Goal: Feedback & Contribution: Contribute content

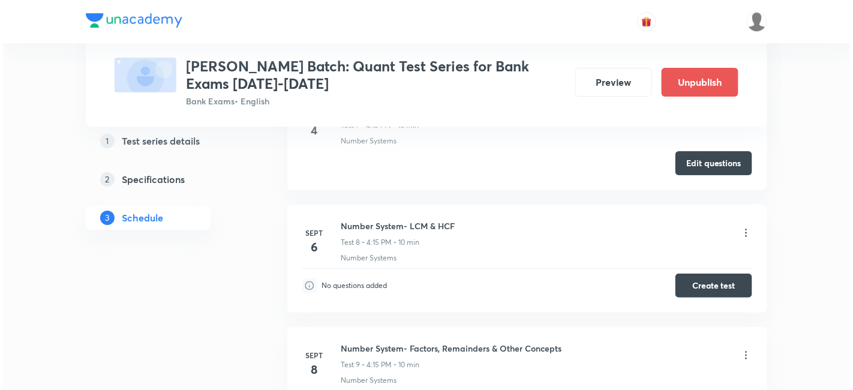
scroll to position [1339, 0]
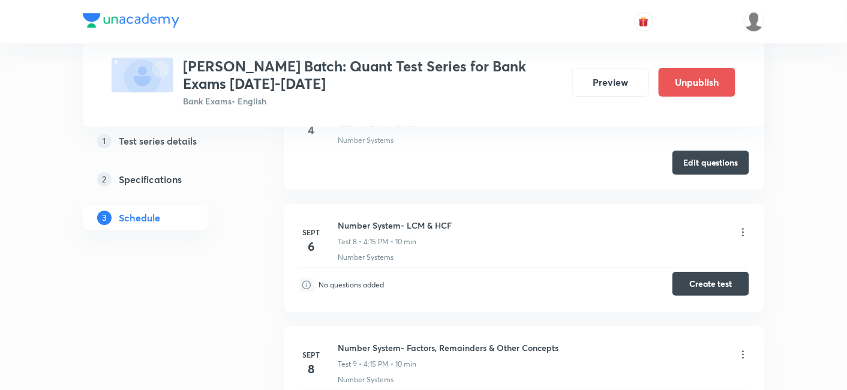
click at [711, 286] on button "Create test" at bounding box center [711, 284] width 77 height 24
click at [754, 15] on img at bounding box center [754, 21] width 20 height 20
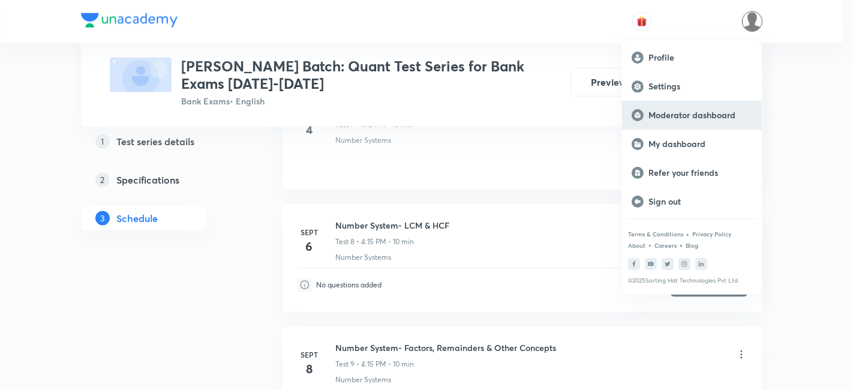
click at [710, 118] on p "Moderator dashboard" at bounding box center [701, 115] width 104 height 11
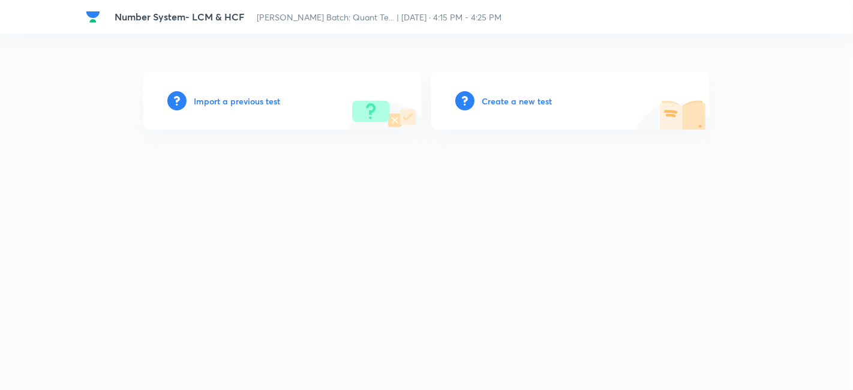
click at [519, 105] on h6 "Create a new test" at bounding box center [517, 101] width 70 height 13
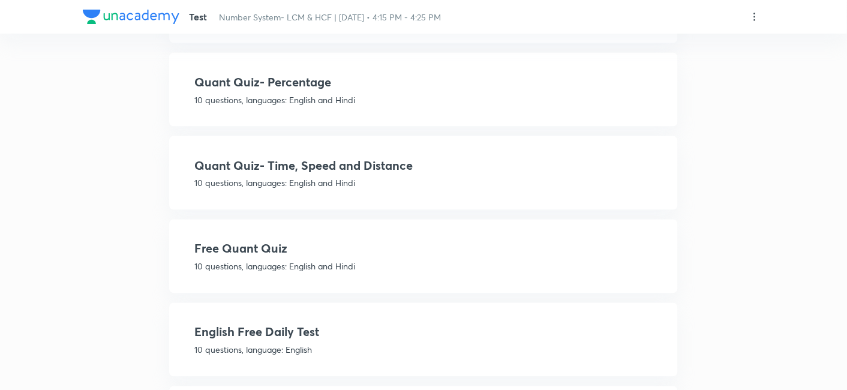
click at [361, 263] on p "10 questions, languages: English and Hindi" at bounding box center [423, 266] width 458 height 13
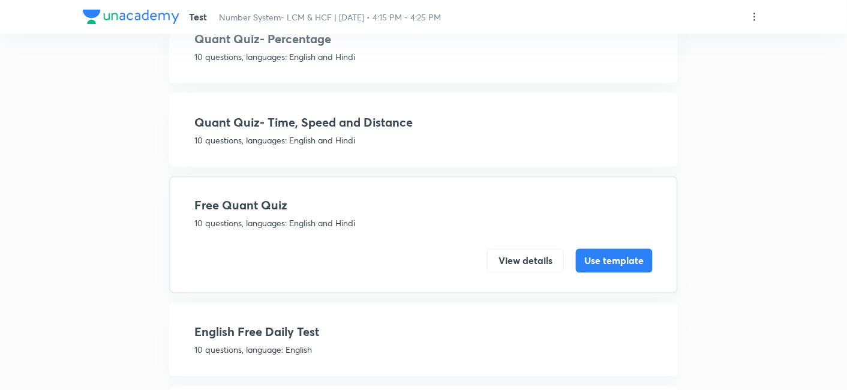
scroll to position [487, 0]
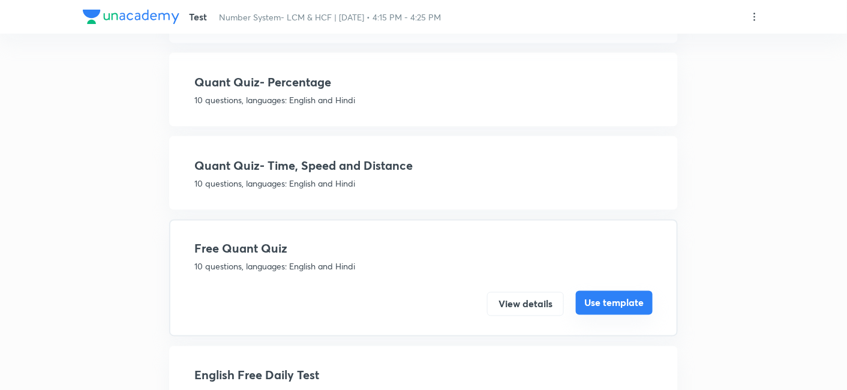
click at [637, 296] on button "Use template" at bounding box center [614, 303] width 77 height 24
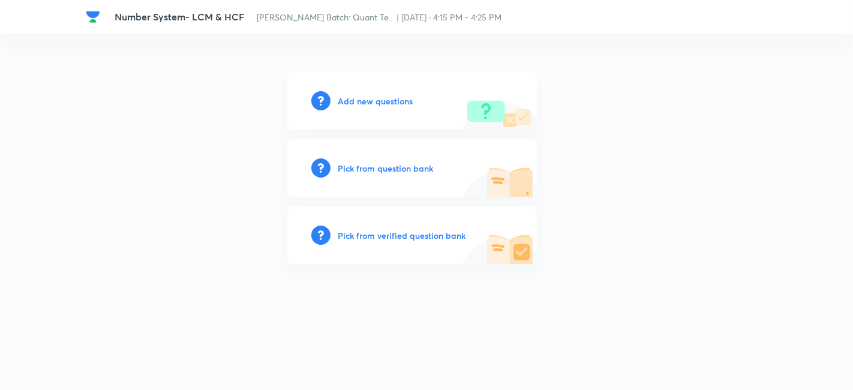
click at [349, 100] on h6 "Add new questions" at bounding box center [375, 101] width 75 height 13
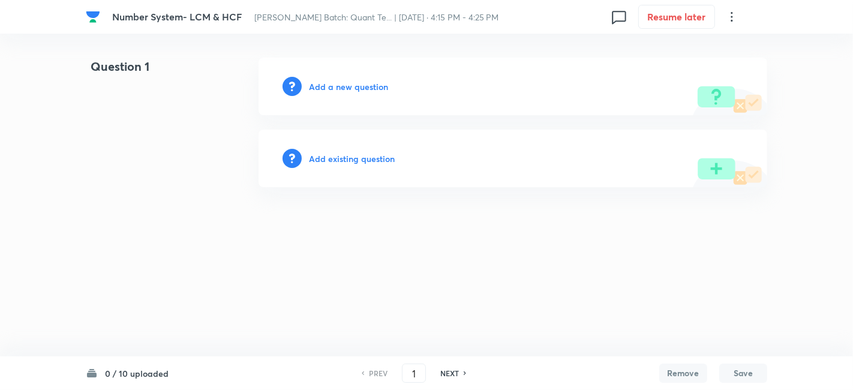
click at [336, 89] on h6 "Add a new question" at bounding box center [348, 86] width 79 height 13
click at [336, 89] on h6 "Choose a question type" at bounding box center [355, 86] width 92 height 13
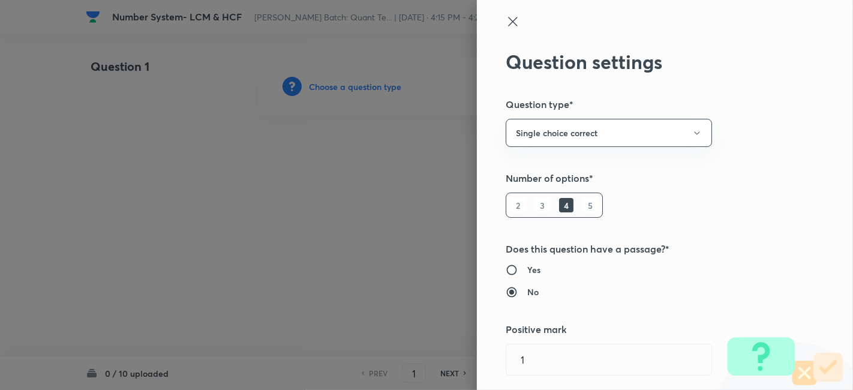
click at [583, 208] on h6 "5" at bounding box center [590, 205] width 14 height 14
click at [528, 271] on h6 "Yes" at bounding box center [533, 269] width 13 height 13
click at [527, 271] on input "Yes" at bounding box center [517, 270] width 22 height 12
radio input "true"
radio input "false"
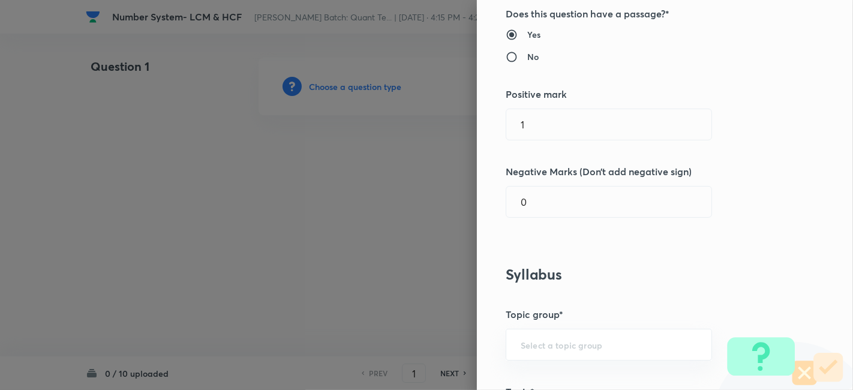
scroll to position [259, 0]
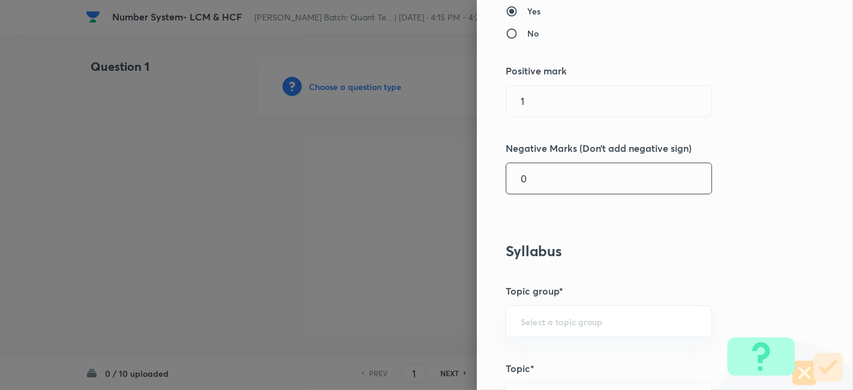
click at [531, 182] on input "0" at bounding box center [608, 178] width 205 height 31
type input "0.25"
click at [506, 33] on input "No" at bounding box center [517, 34] width 22 height 12
radio input "true"
radio input "false"
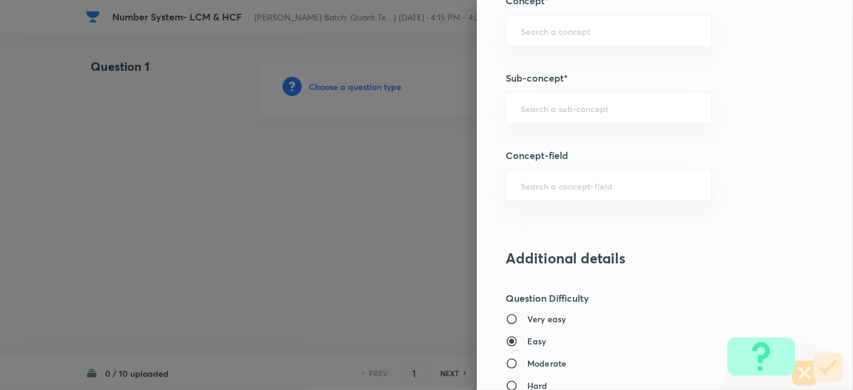
scroll to position [638, 0]
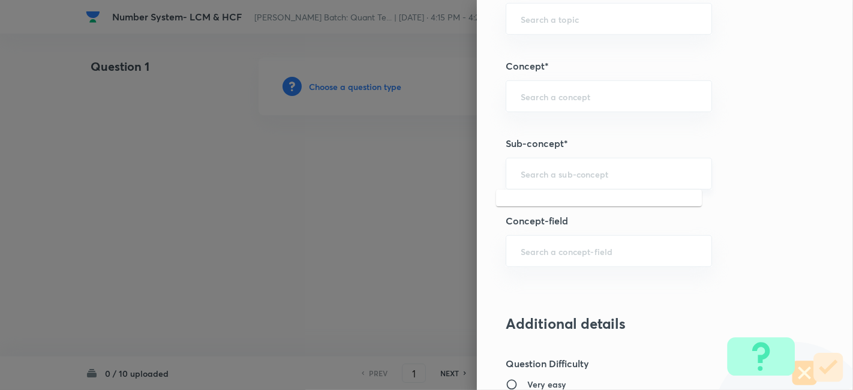
click at [579, 176] on input "text" at bounding box center [609, 173] width 176 height 11
type input "L"
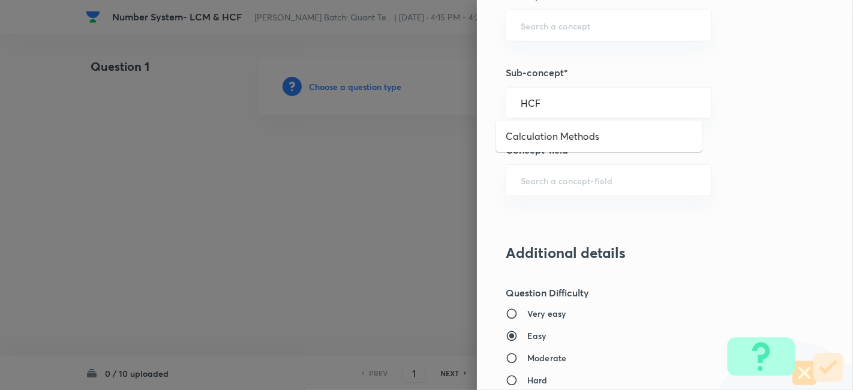
scroll to position [708, 0]
type input "H"
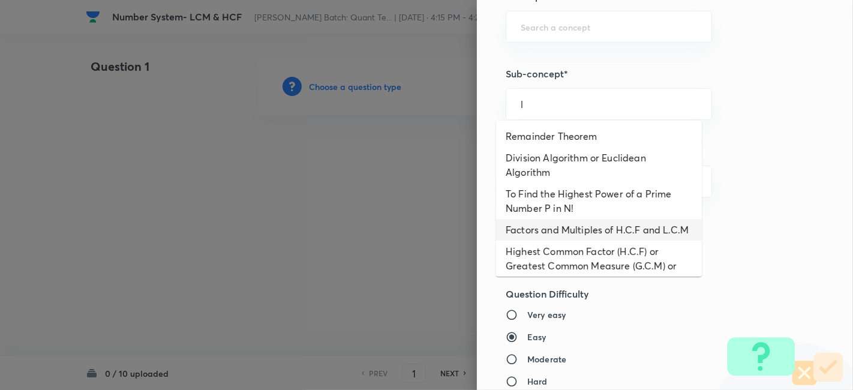
click at [541, 241] on li "Factors and Multiples of H.C.F and L.C.M" at bounding box center [599, 230] width 206 height 22
type input "Factors and Multiples of H.C.F and L.C.M"
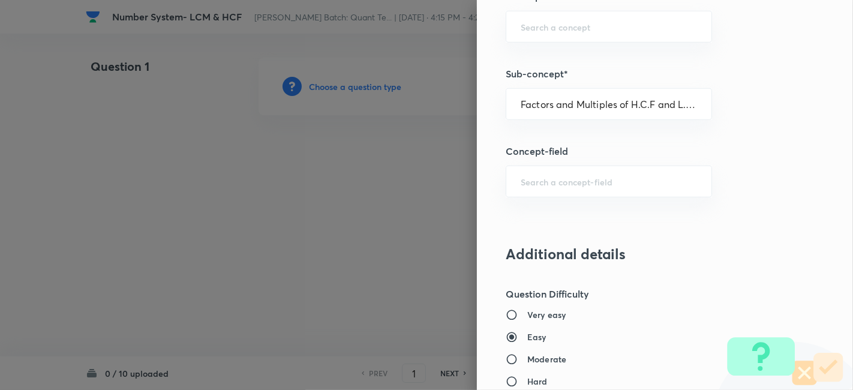
type input "Quantitative Aptitude"
type input "Basic Maths"
type input "Number Systems"
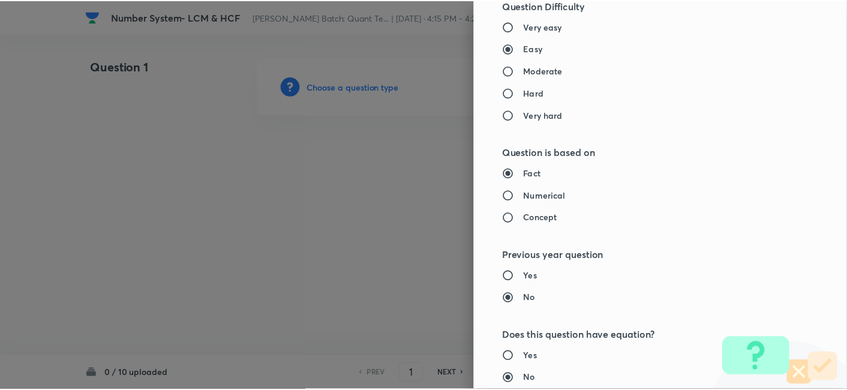
scroll to position [1242, 0]
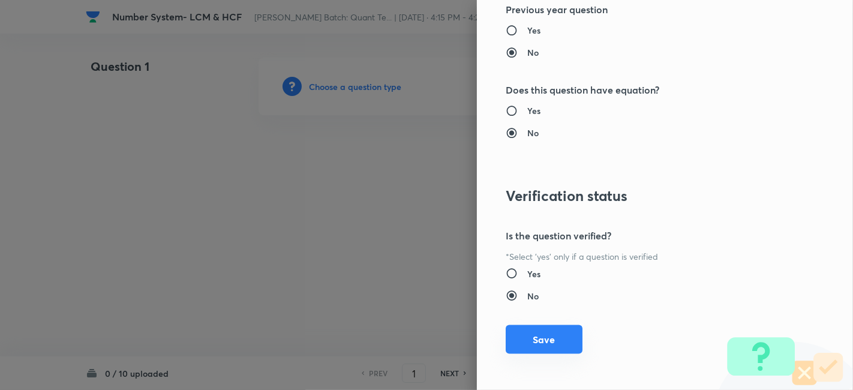
click at [549, 340] on button "Save" at bounding box center [544, 339] width 77 height 29
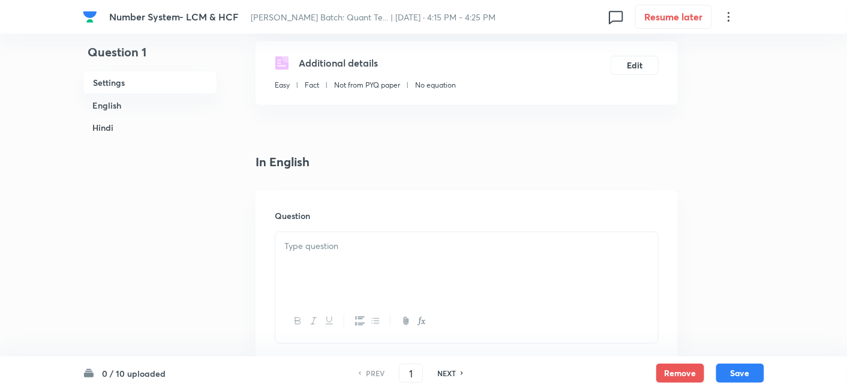
scroll to position [216, 0]
click at [437, 263] on div at bounding box center [466, 265] width 383 height 67
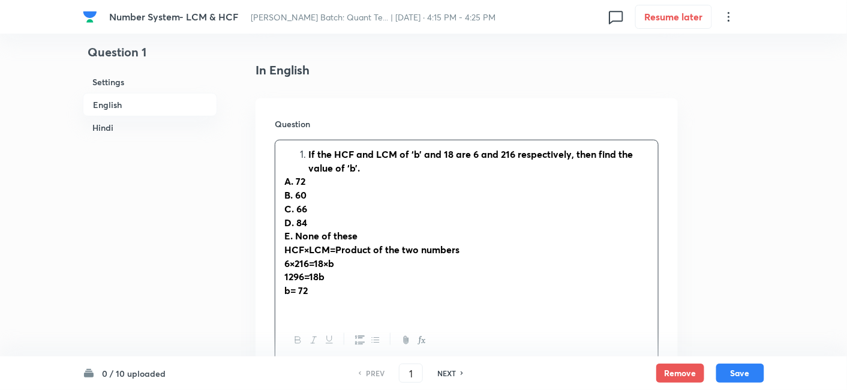
scroll to position [312, 0]
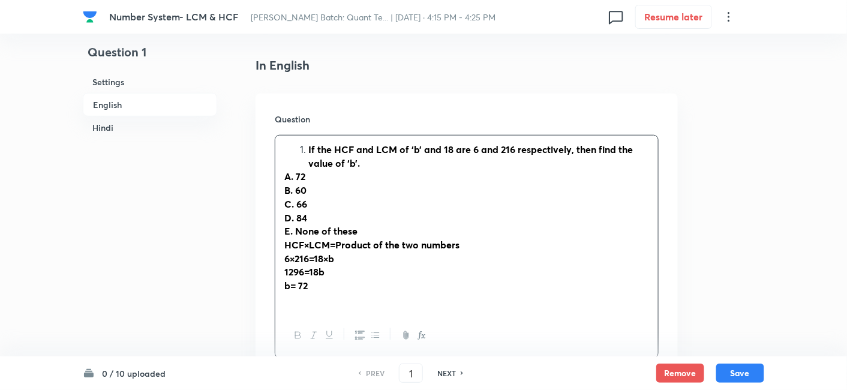
click at [308, 150] on li "If the HCF and LCM of ‘b’ and 18 are 6 and 216 respectively, then find the valu…" at bounding box center [478, 156] width 341 height 27
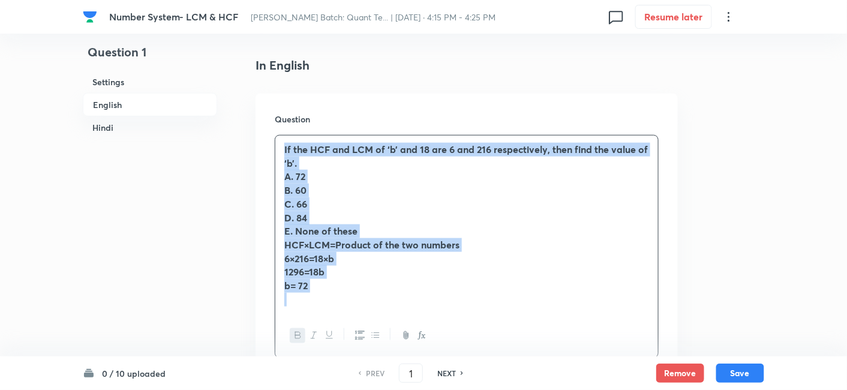
drag, startPoint x: 278, startPoint y: 148, endPoint x: 367, endPoint y: 319, distance: 192.7
click at [367, 319] on div "If the HCF and LCM of ‘b’ and 18 are 6 and 216 respectively, then find the valu…" at bounding box center [467, 246] width 384 height 223
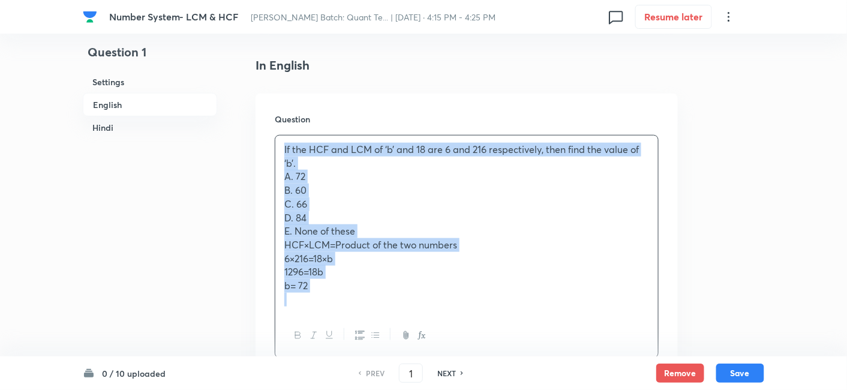
copy div "If the HCF and LCM of ‘b’ and 18 are 6 and 216 respectively, then find the valu…"
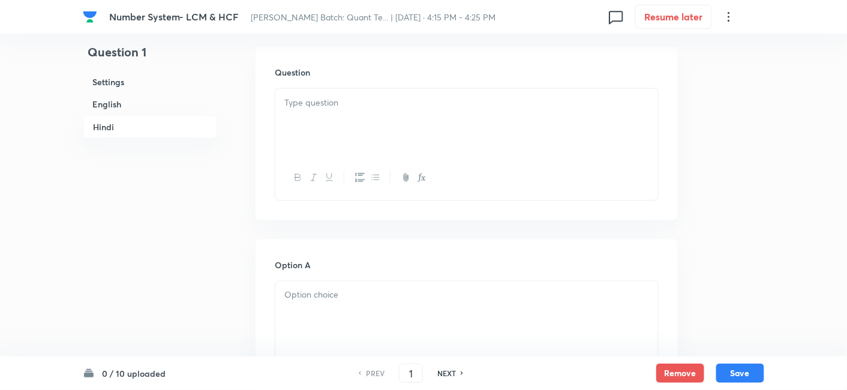
scroll to position [1867, 0]
click at [347, 112] on div at bounding box center [466, 122] width 383 height 67
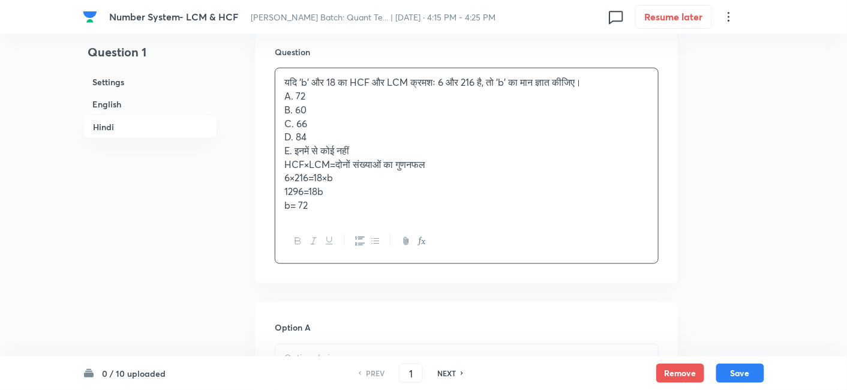
scroll to position [1888, 0]
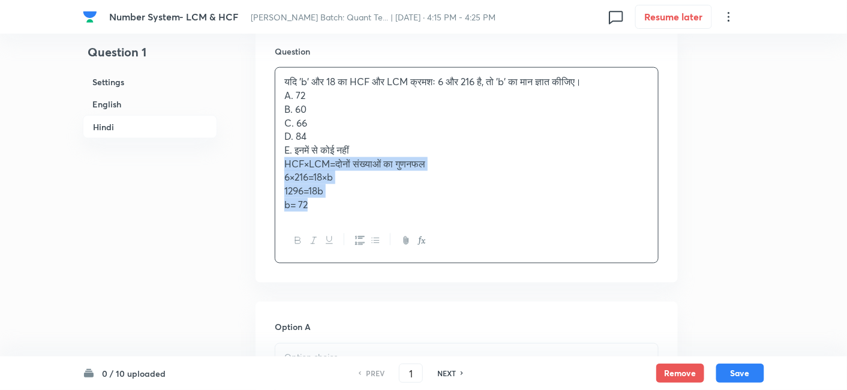
drag, startPoint x: 281, startPoint y: 158, endPoint x: 473, endPoint y: 271, distance: 222.5
click at [473, 271] on div "Question यदि 'b' और 18 का HCF और LCM क्रमशः 6 और 216 है, तो 'b' का मान ज्ञात की…" at bounding box center [467, 154] width 422 height 257
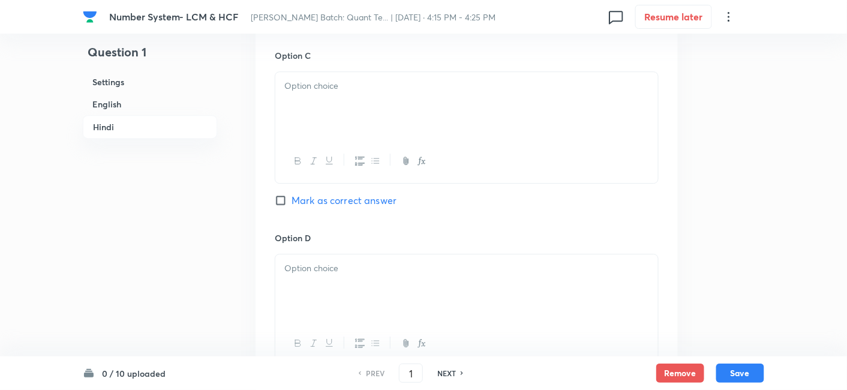
scroll to position [2980, 0]
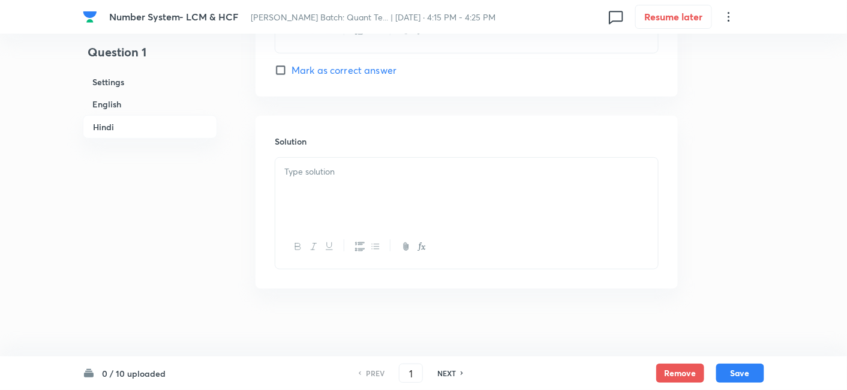
click at [337, 175] on div at bounding box center [466, 191] width 383 height 67
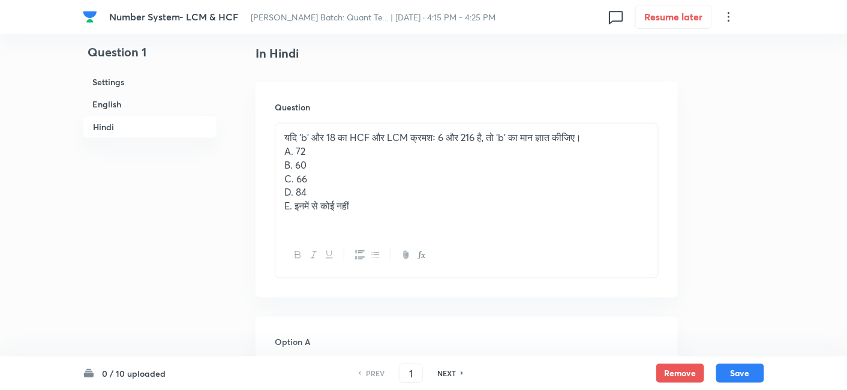
scroll to position [1826, 0]
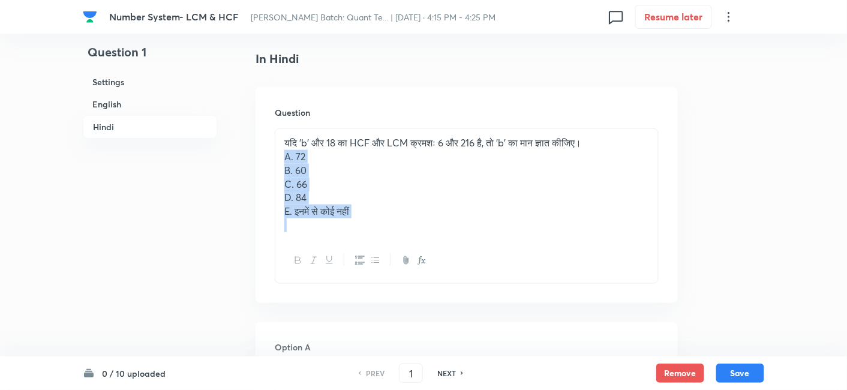
drag, startPoint x: 283, startPoint y: 156, endPoint x: 420, endPoint y: 246, distance: 164.3
click at [420, 246] on div "यदि 'b' और 18 का HCF और LCM क्रमशः 6 और 216 है, तो 'b' का मान ज्ञात कीजिए। A. 7…" at bounding box center [467, 205] width 384 height 155
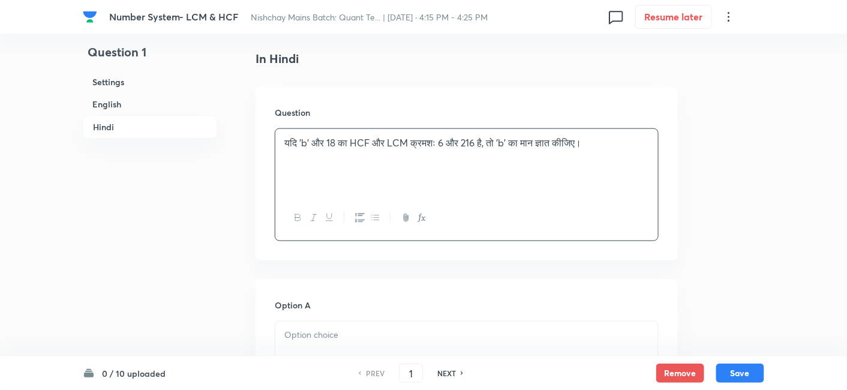
scroll to position [1933, 0]
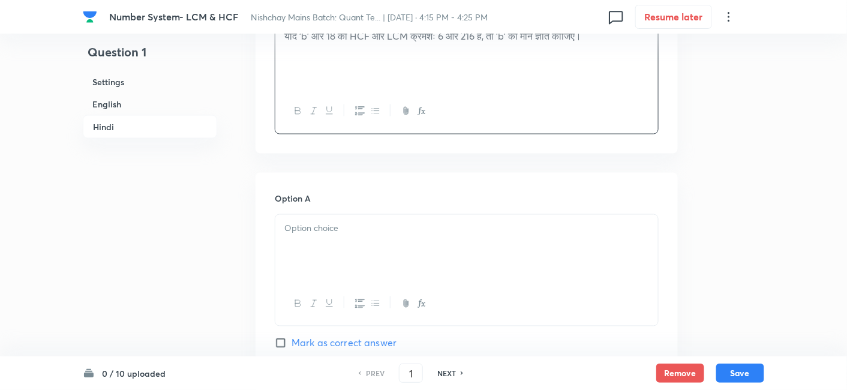
click at [324, 247] on div at bounding box center [466, 248] width 383 height 67
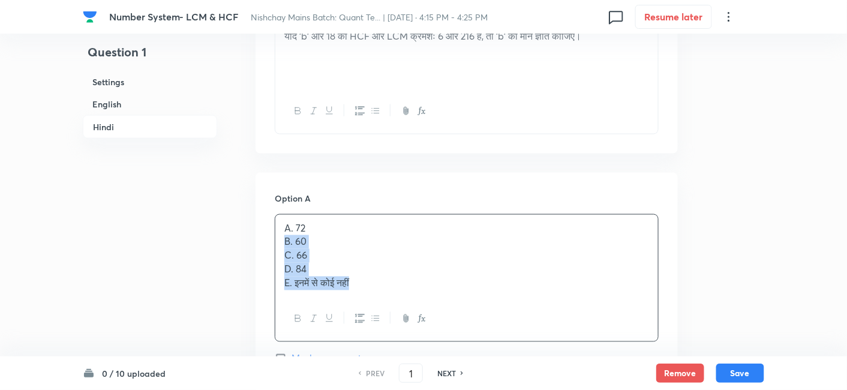
drag, startPoint x: 278, startPoint y: 239, endPoint x: 430, endPoint y: 325, distance: 174.7
click at [430, 325] on div "A. 72 B. 60 C. 66 D. 84 E. इनमें से कोई नहीं" at bounding box center [467, 278] width 384 height 128
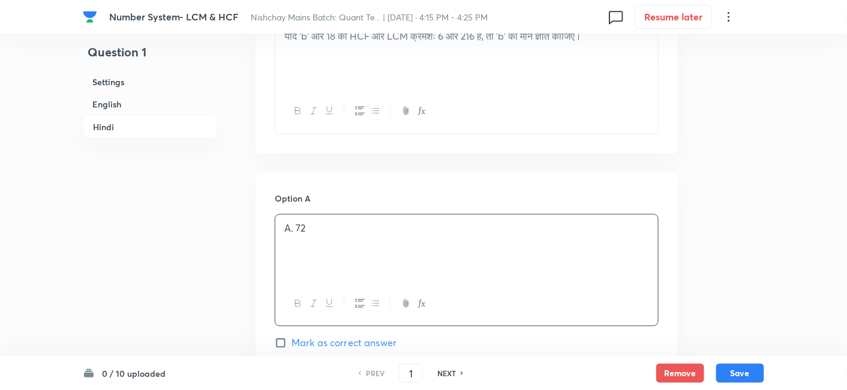
scroll to position [2055, 0]
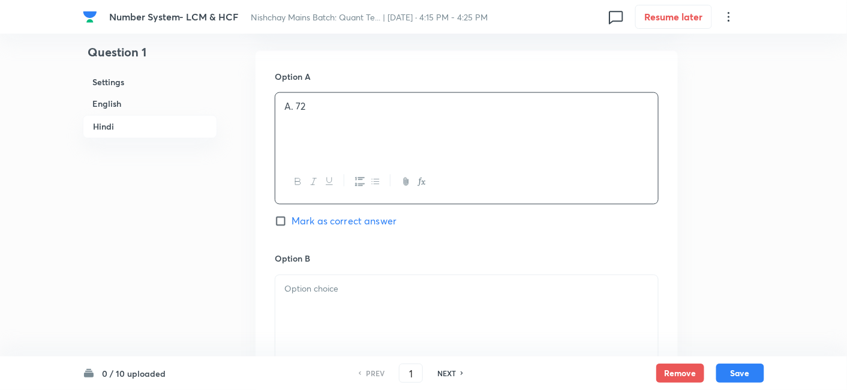
click at [343, 221] on span "Mark as correct answer" at bounding box center [344, 221] width 105 height 14
click at [292, 221] on input "Mark as correct answer" at bounding box center [283, 221] width 17 height 12
checkbox input "true"
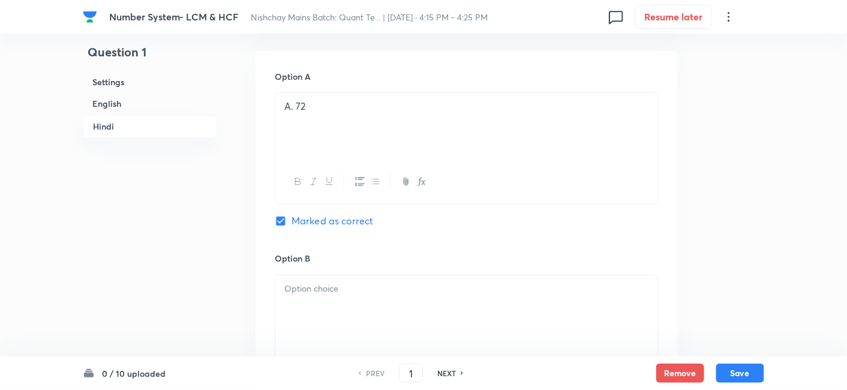
checkbox input "true"
click at [319, 298] on div at bounding box center [466, 308] width 383 height 67
drag, startPoint x: 283, startPoint y: 299, endPoint x: 421, endPoint y: 342, distance: 144.4
click at [421, 342] on div "B. 60 C. 66 D. 84 E. इनमें से कोई नहीं" at bounding box center [467, 332] width 384 height 114
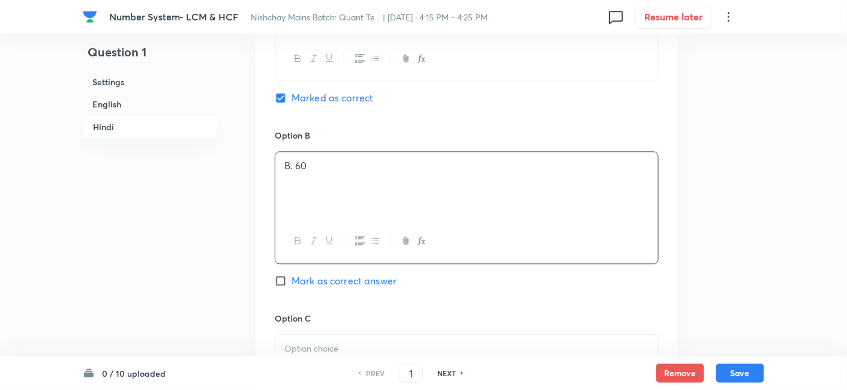
scroll to position [2179, 0]
click at [316, 341] on p "C. 66" at bounding box center [466, 348] width 365 height 14
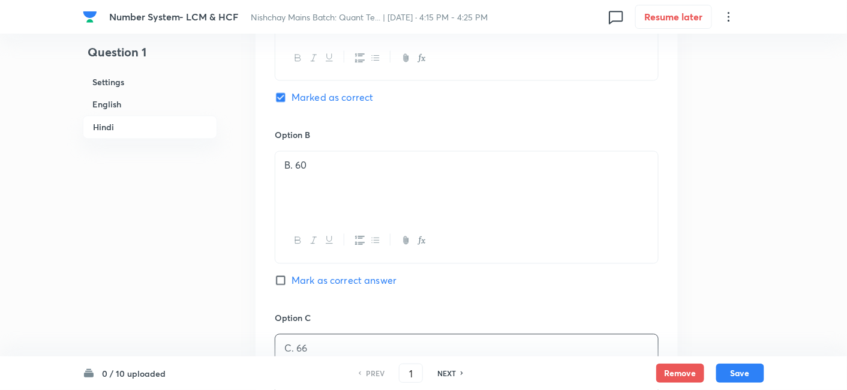
scroll to position [2318, 0]
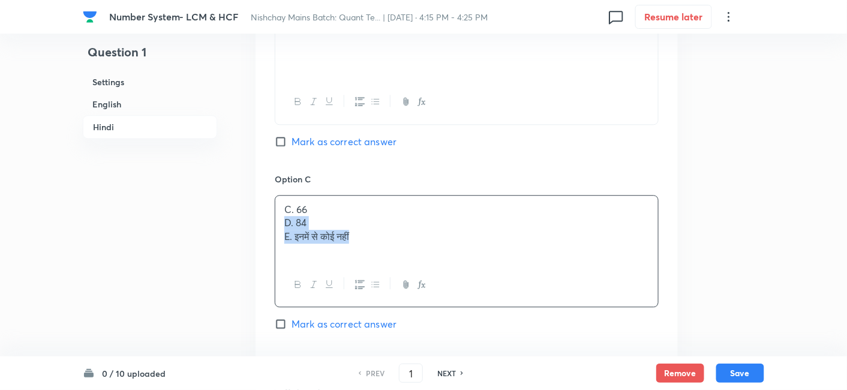
drag, startPoint x: 280, startPoint y: 217, endPoint x: 425, endPoint y: 283, distance: 159.2
click at [425, 283] on div "C. 66 D. 84 E. इनमें से कोई नहीं" at bounding box center [467, 251] width 384 height 112
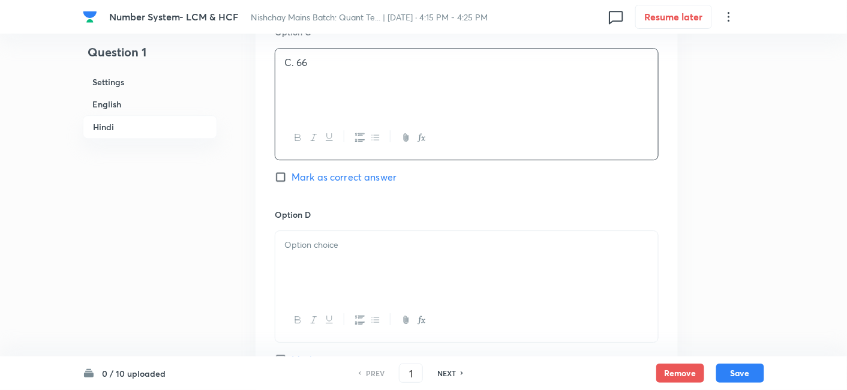
click at [425, 283] on div at bounding box center [466, 264] width 383 height 67
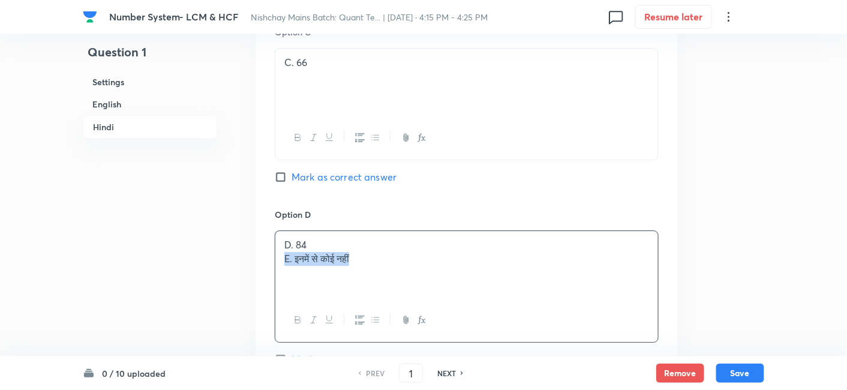
drag, startPoint x: 279, startPoint y: 254, endPoint x: 459, endPoint y: 290, distance: 183.6
click at [459, 290] on div "D. 84 E. इनमें से कोई नहीं" at bounding box center [466, 264] width 383 height 67
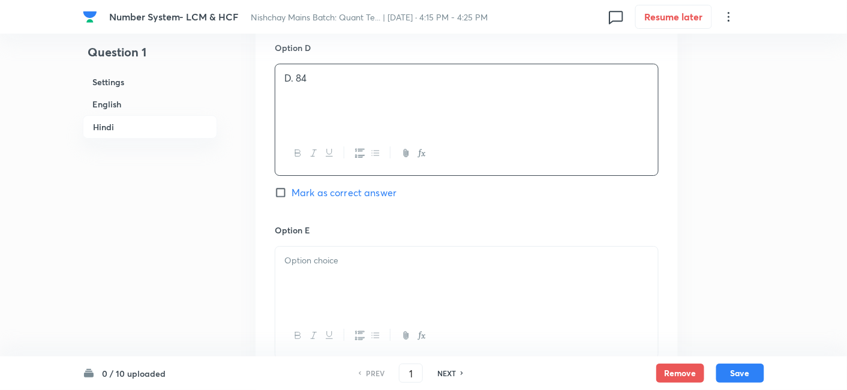
click at [459, 290] on div at bounding box center [466, 280] width 383 height 67
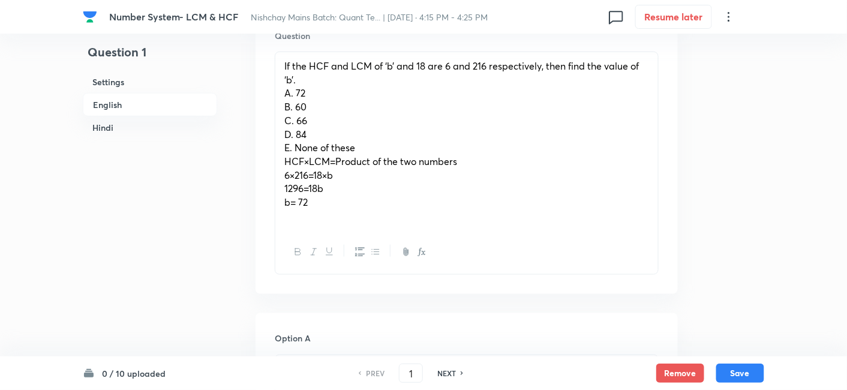
scroll to position [377, 0]
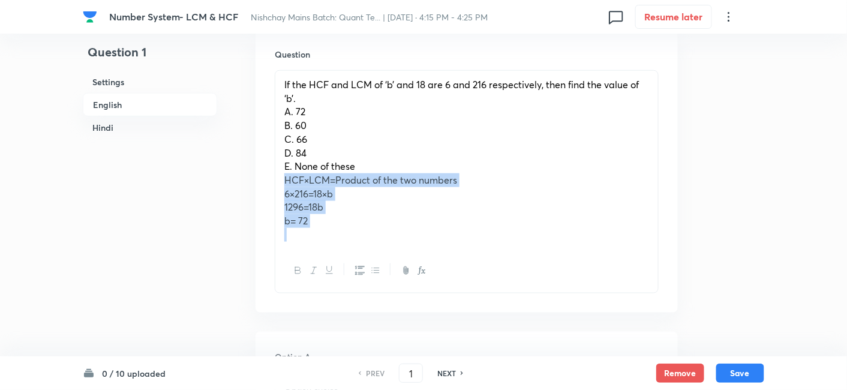
drag, startPoint x: 281, startPoint y: 181, endPoint x: 405, endPoint y: 262, distance: 148.1
click at [405, 262] on div "If the HCF and LCM of ‘b’ and 18 are 6 and 216 respectively, then find the valu…" at bounding box center [467, 181] width 384 height 223
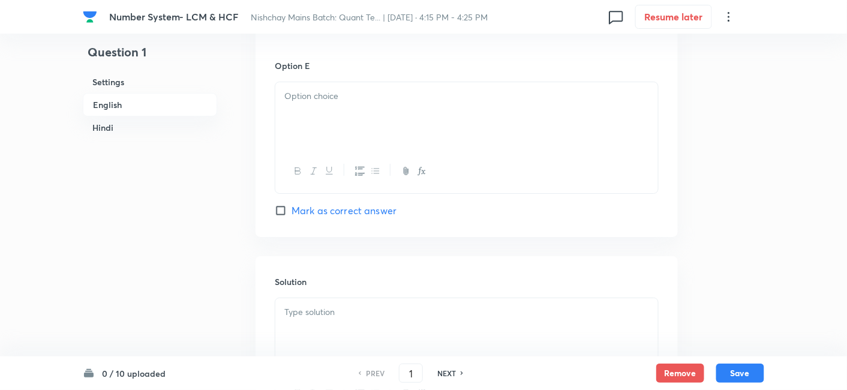
scroll to position [1363, 0]
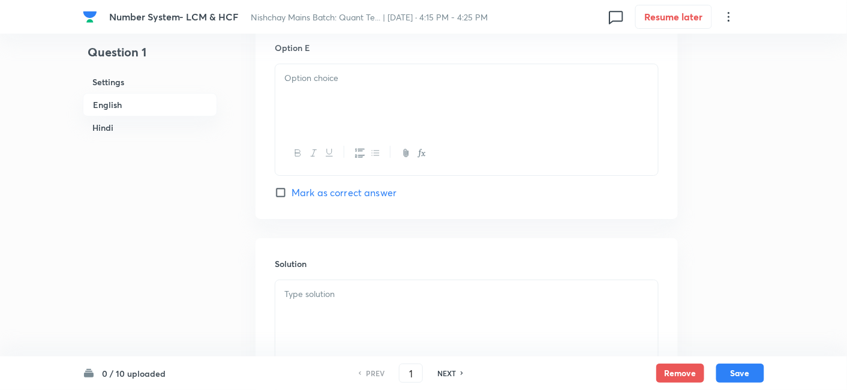
click at [386, 326] on div at bounding box center [466, 313] width 383 height 67
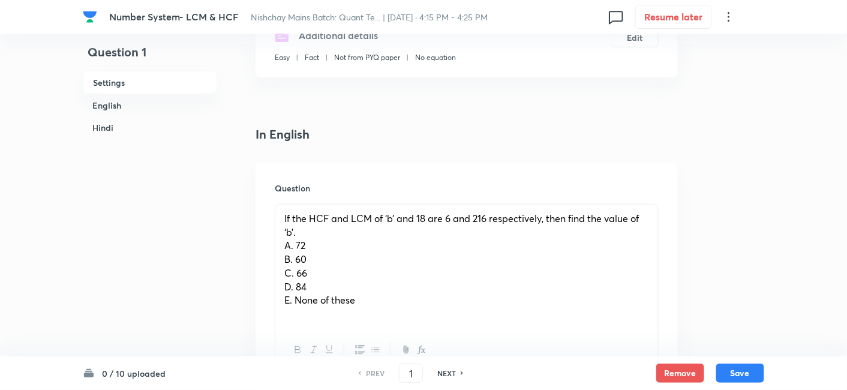
scroll to position [244, 0]
drag, startPoint x: 282, startPoint y: 246, endPoint x: 387, endPoint y: 322, distance: 129.4
click at [387, 322] on div "If the HCF and LCM of ‘b’ and 18 are 6 and 216 respectively, then find the valu…" at bounding box center [466, 266] width 383 height 124
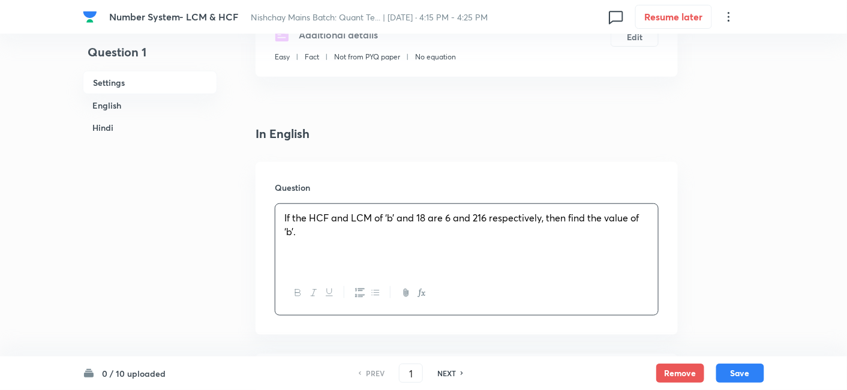
scroll to position [415, 0]
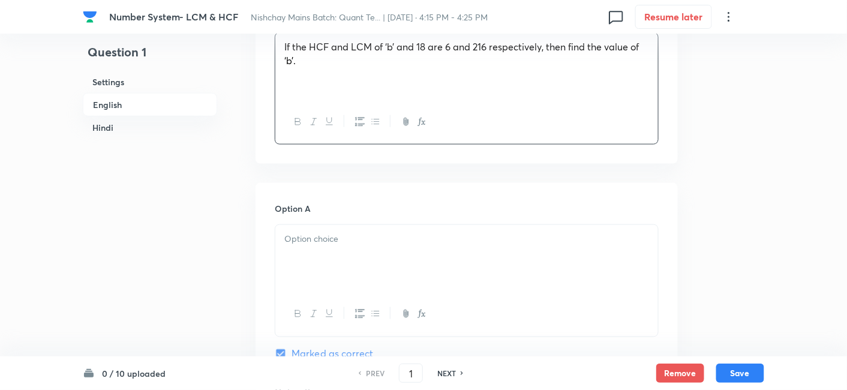
click at [308, 282] on div at bounding box center [466, 258] width 383 height 67
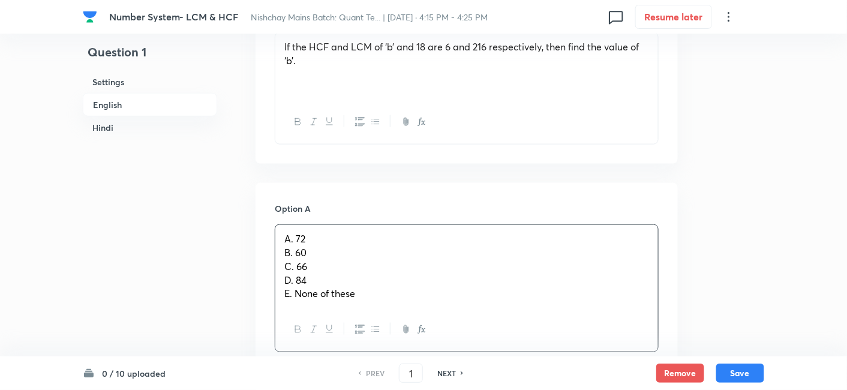
drag, startPoint x: 279, startPoint y: 254, endPoint x: 376, endPoint y: 321, distance: 117.8
click at [376, 321] on div "A. 72 B. 60 C. 66 D. 84 E. None of these" at bounding box center [467, 288] width 384 height 128
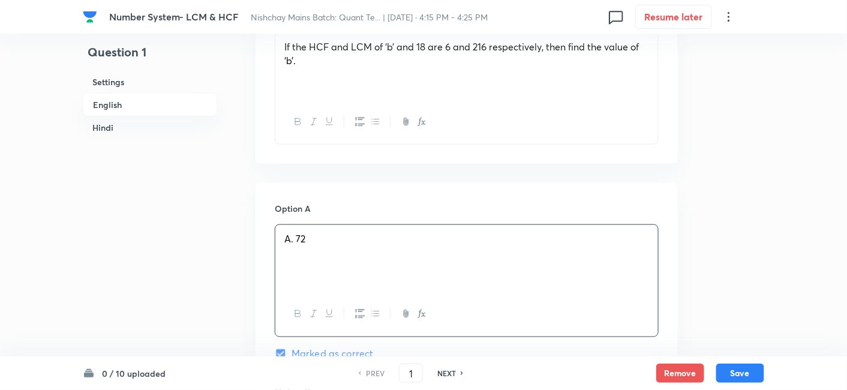
scroll to position [584, 0]
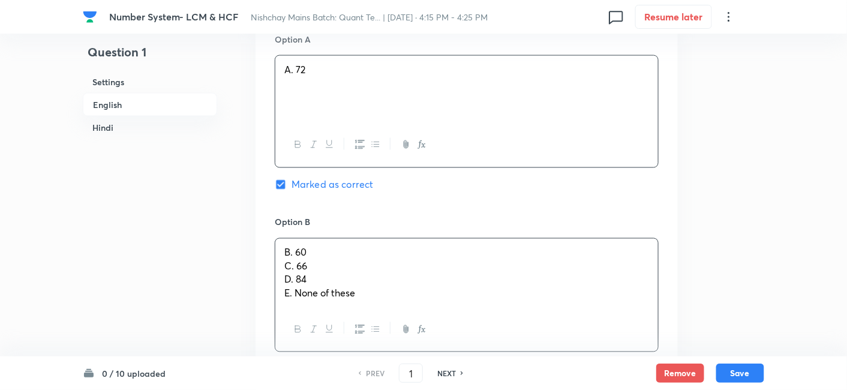
click at [312, 262] on div "B. 60 C. 66 D. 84 E. None of these" at bounding box center [466, 273] width 383 height 69
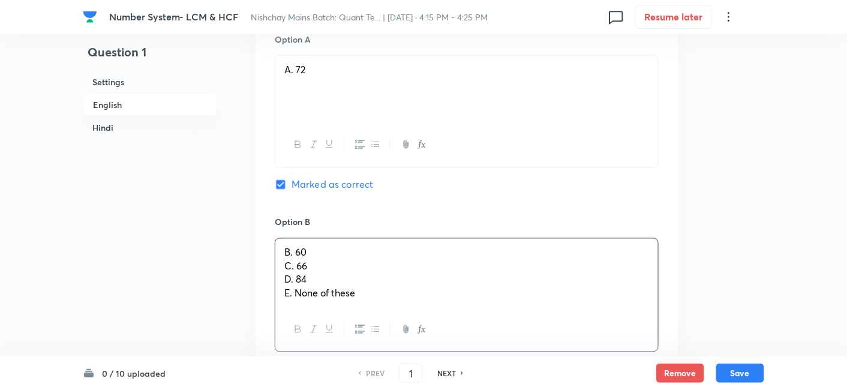
drag, startPoint x: 281, startPoint y: 265, endPoint x: 407, endPoint y: 311, distance: 134.4
click at [407, 311] on div "B. 60 C. 66 D. 84 E. None of these" at bounding box center [467, 295] width 384 height 114
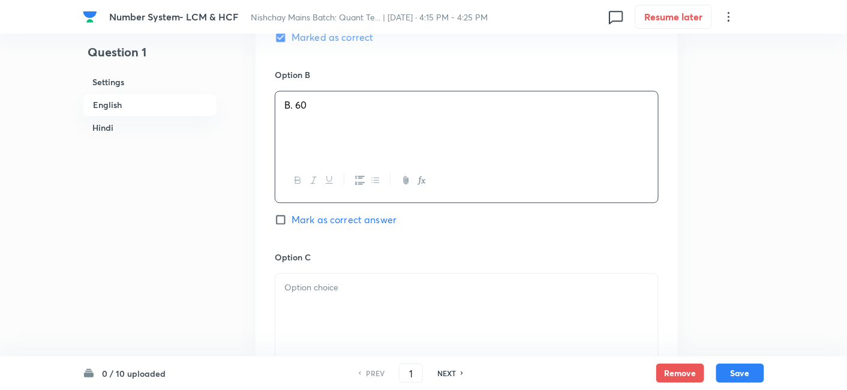
scroll to position [732, 0]
click at [407, 311] on div at bounding box center [466, 306] width 383 height 67
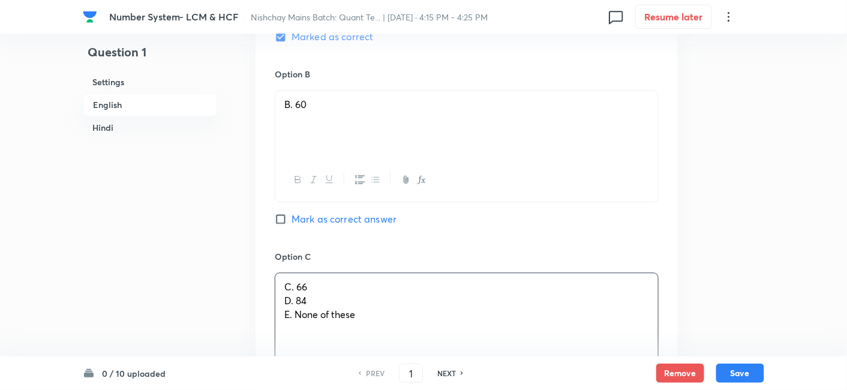
drag, startPoint x: 278, startPoint y: 298, endPoint x: 409, endPoint y: 339, distance: 137.6
click at [409, 339] on div "C. 66 D. 84 E. None of these" at bounding box center [467, 328] width 384 height 112
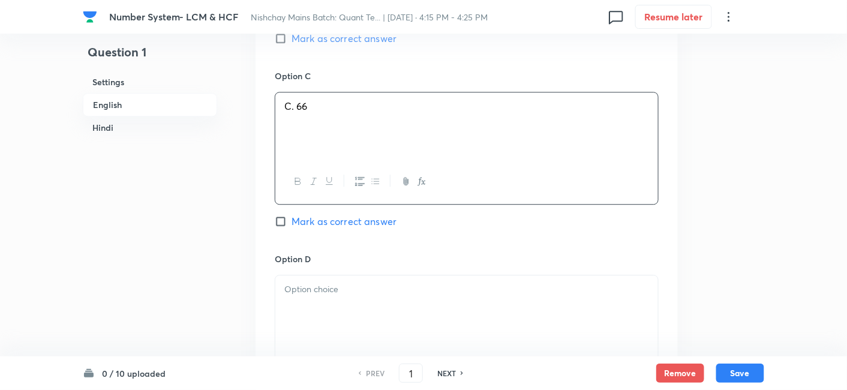
scroll to position [913, 0]
click at [330, 323] on div at bounding box center [466, 308] width 383 height 67
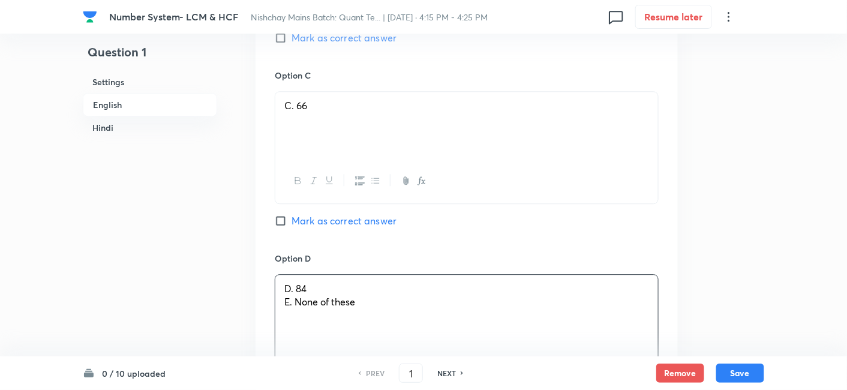
drag, startPoint x: 281, startPoint y: 301, endPoint x: 449, endPoint y: 333, distance: 171.1
click at [449, 333] on div "D. 84 E. None of these" at bounding box center [466, 308] width 383 height 67
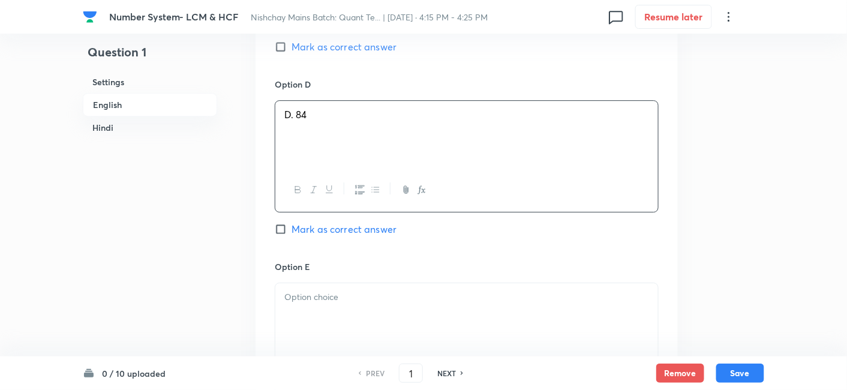
click at [449, 333] on div at bounding box center [466, 316] width 383 height 67
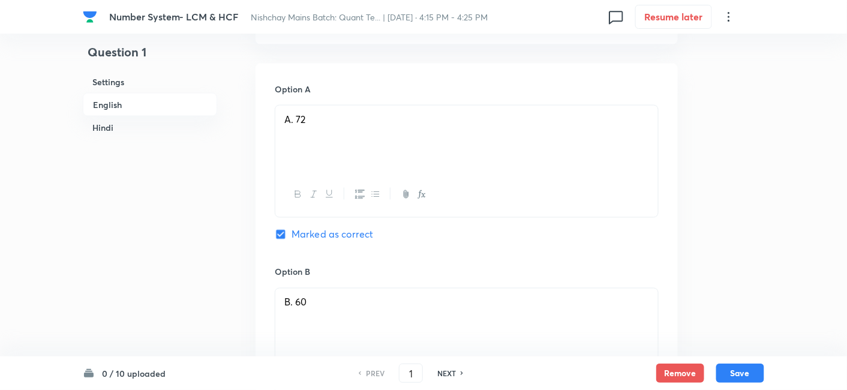
scroll to position [530, 0]
click at [742, 374] on button "Save" at bounding box center [740, 371] width 48 height 19
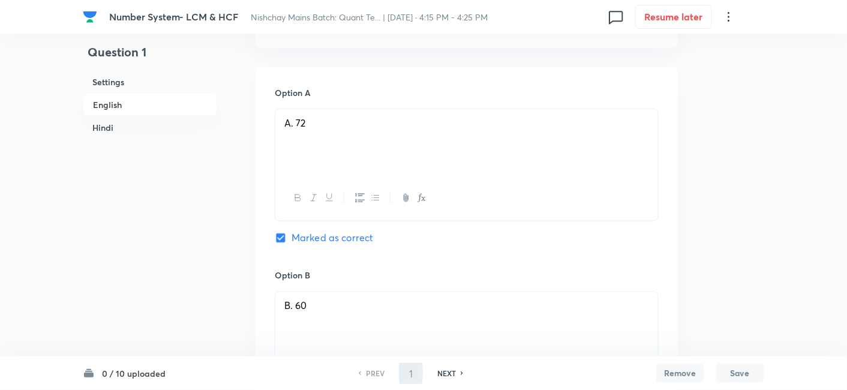
type input "2"
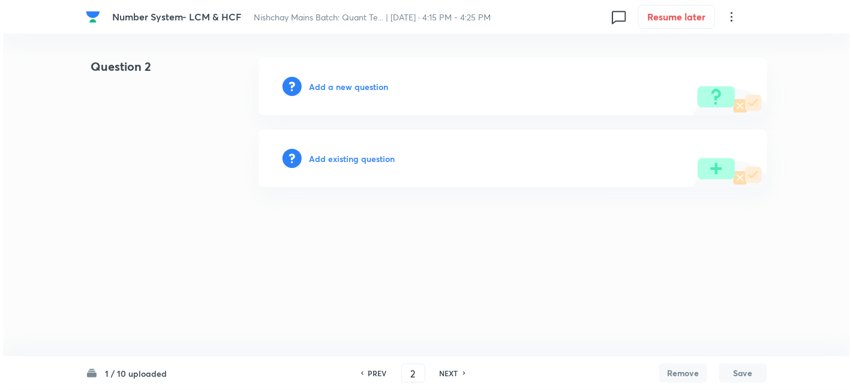
scroll to position [0, 0]
drag, startPoint x: 358, startPoint y: 79, endPoint x: 358, endPoint y: 90, distance: 11.4
click at [358, 90] on div "Add a new question" at bounding box center [513, 87] width 509 height 58
click at [358, 90] on h6 "Add a new question" at bounding box center [348, 86] width 79 height 13
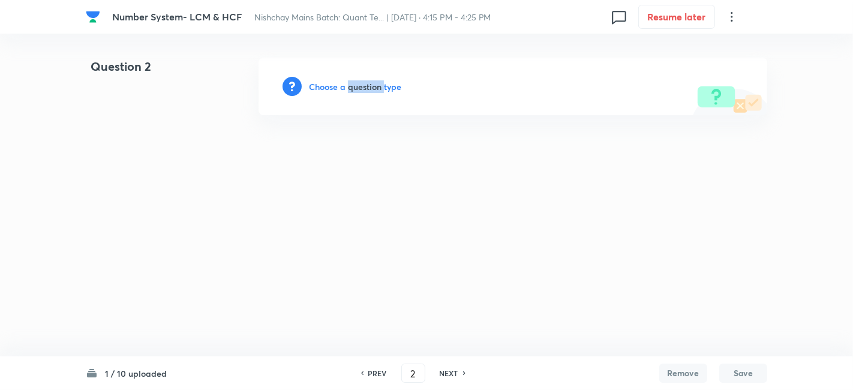
click at [358, 90] on h6 "Choose a question type" at bounding box center [355, 86] width 92 height 13
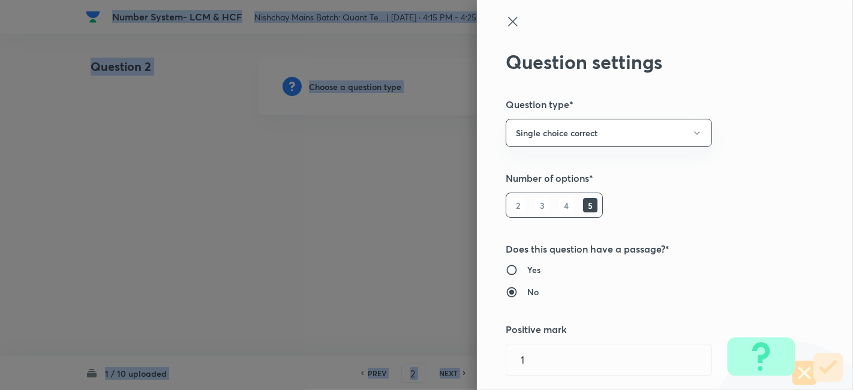
click at [358, 90] on div at bounding box center [426, 195] width 853 height 390
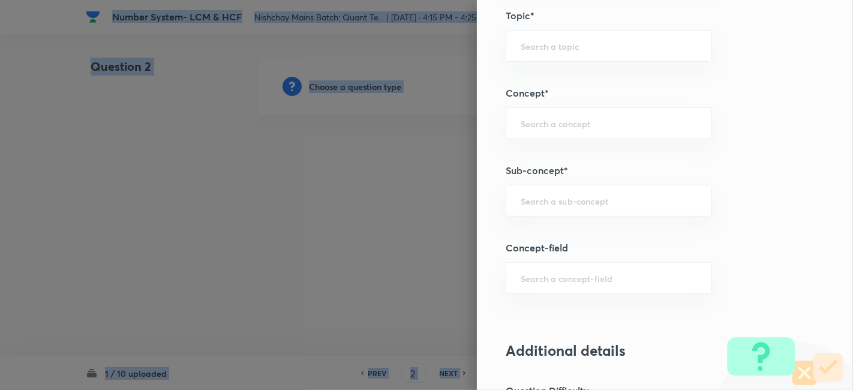
scroll to position [610, 0]
click at [619, 206] on div "​" at bounding box center [609, 202] width 206 height 32
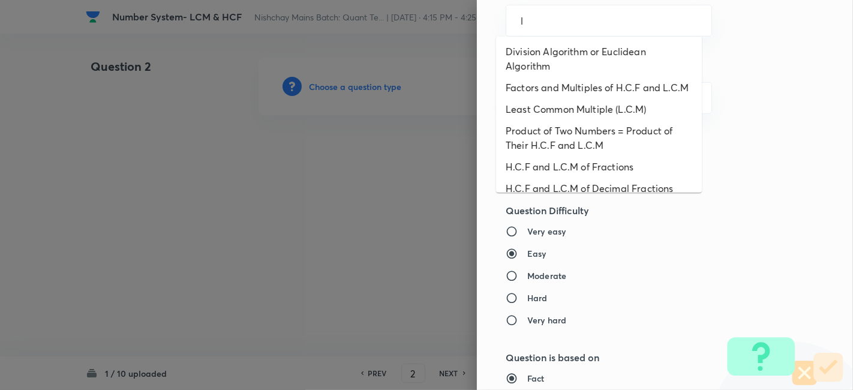
scroll to position [188, 0]
click at [557, 98] on li "Factors and Multiples of H.C.F and L.C.M" at bounding box center [599, 87] width 206 height 22
type input "Factors and Multiples of H.C.F and L.C.M"
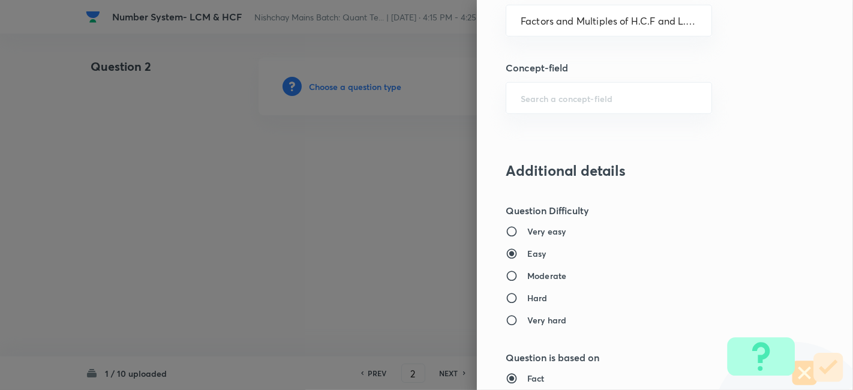
type input "Quantitative Aptitude"
type input "Basic Maths"
type input "Number Systems"
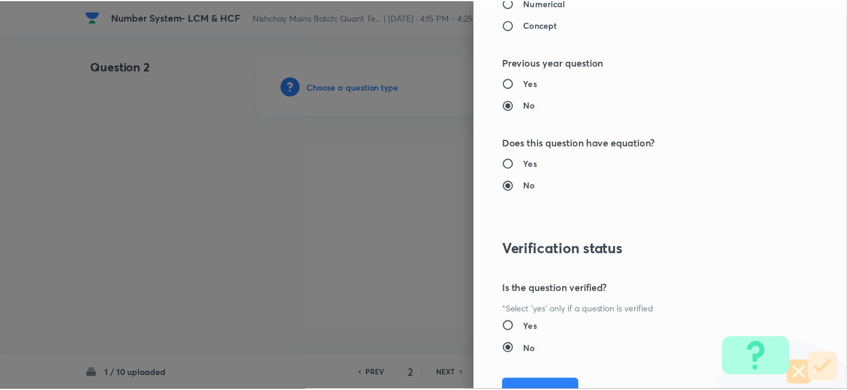
scroll to position [1242, 0]
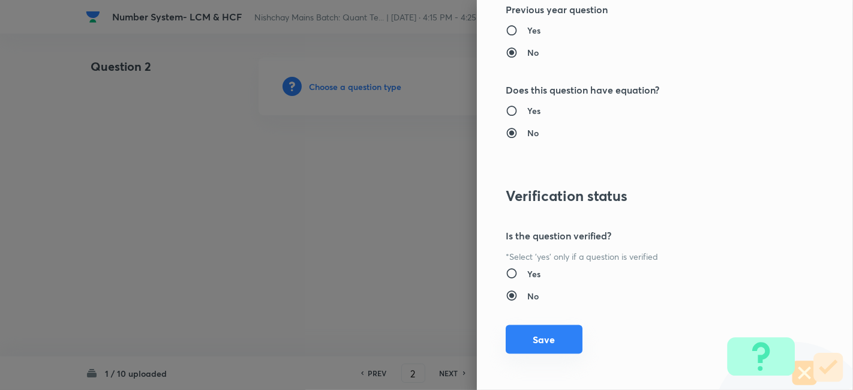
click at [547, 325] on button "Save" at bounding box center [544, 339] width 77 height 29
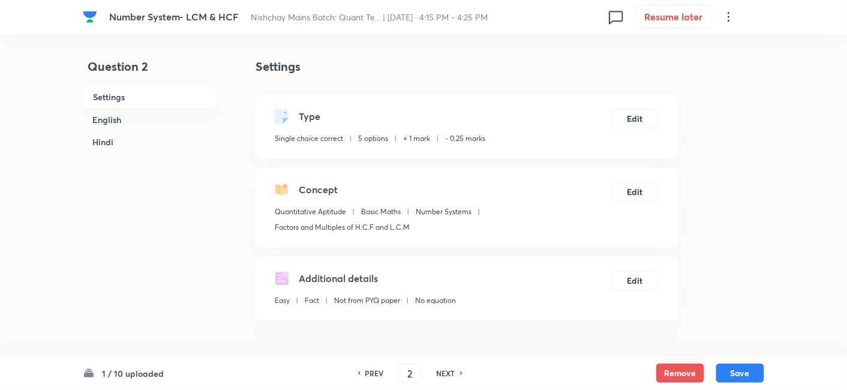
scroll to position [214, 0]
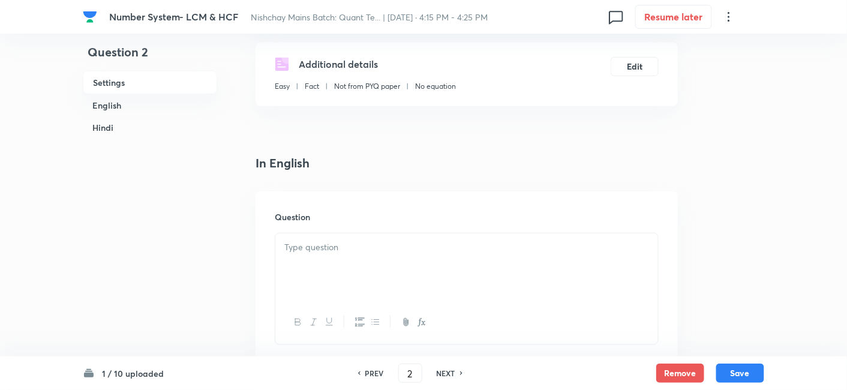
click at [406, 255] on div at bounding box center [466, 266] width 383 height 67
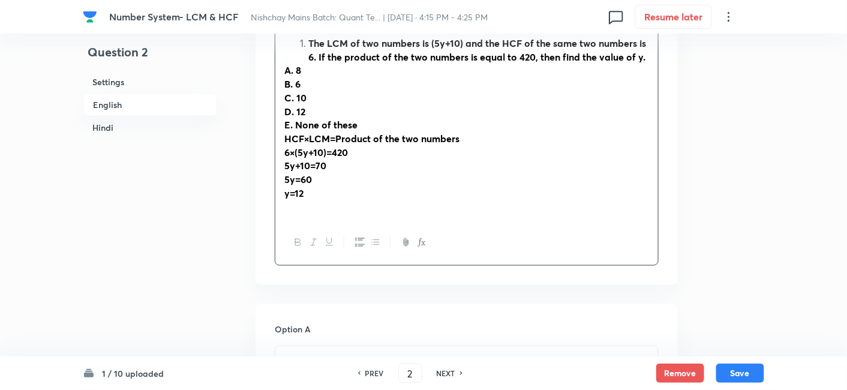
scroll to position [420, 0]
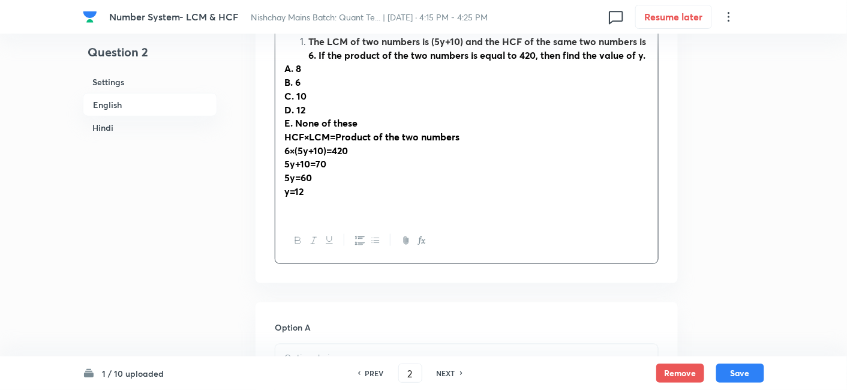
click at [308, 47] on li "The LCM of two numbers is (5y+10) and the HCF of the same two numbers is 6. If …" at bounding box center [478, 48] width 341 height 27
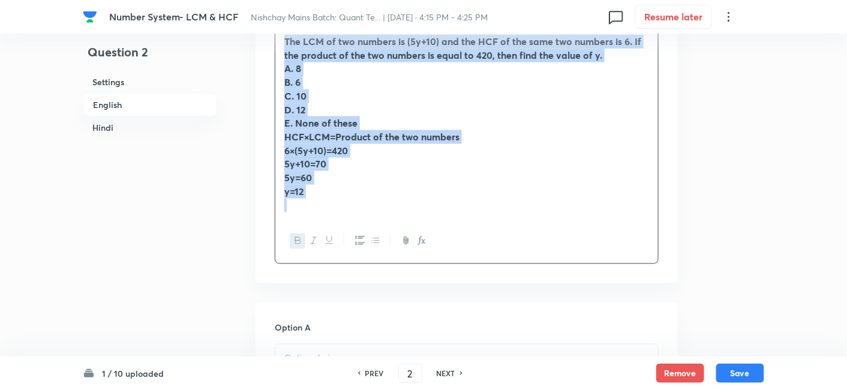
drag, startPoint x: 283, startPoint y: 41, endPoint x: 385, endPoint y: 230, distance: 214.0
click at [385, 230] on div "The LCM of two numbers is (5y+10) and the HCF of the same two numbers is 6. If …" at bounding box center [467, 145] width 384 height 237
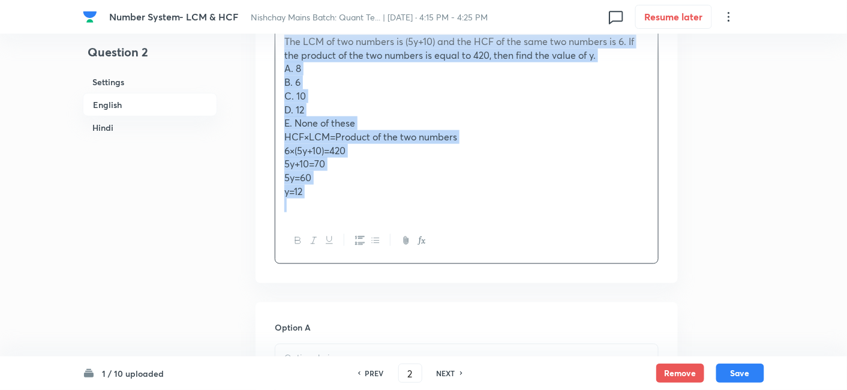
copy div "The LCM of two numbers is (5y+10) and the HCF of the same two numbers is 6. If …"
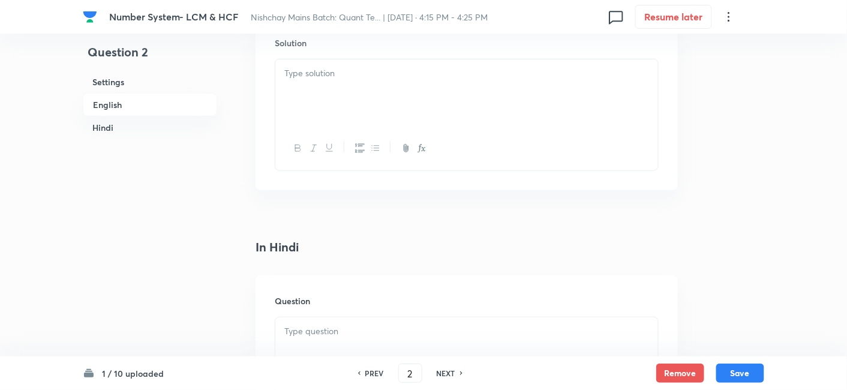
scroll to position [1735, 0]
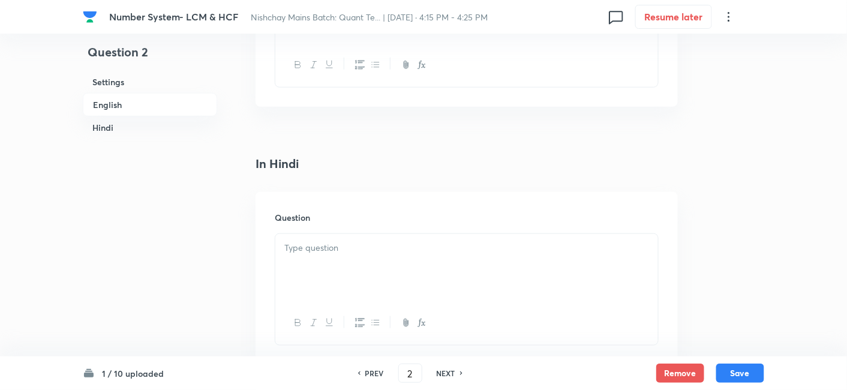
click at [504, 263] on div at bounding box center [466, 267] width 383 height 67
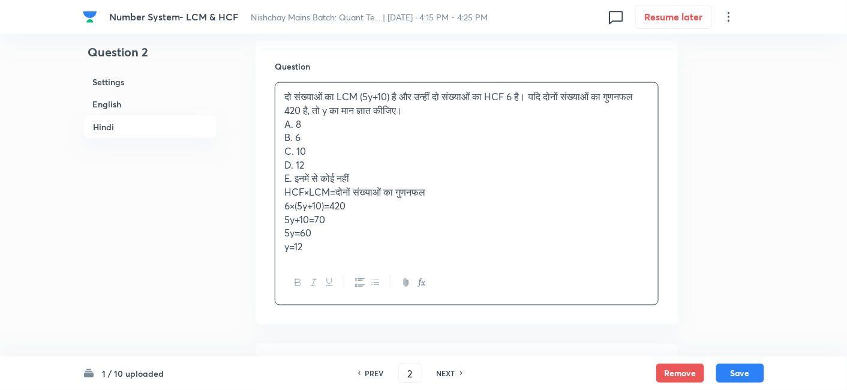
scroll to position [1886, 0]
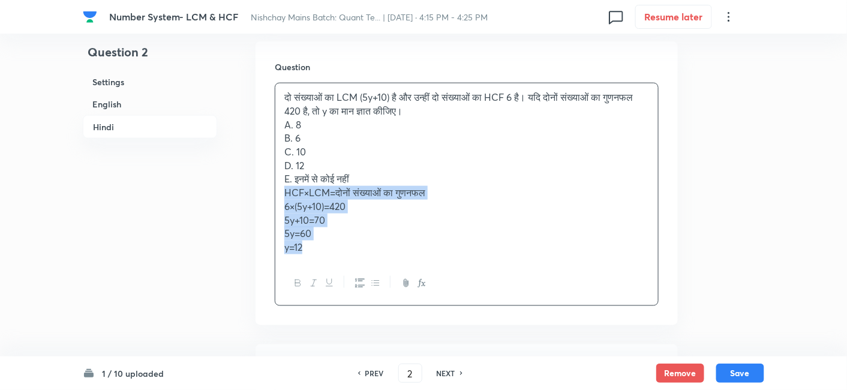
drag, startPoint x: 283, startPoint y: 193, endPoint x: 383, endPoint y: 266, distance: 124.9
click at [383, 266] on div "दो संख्याओं का LCM (5y+10) है और उन्हीं दो संख्याओं का HCF 6 है। यदि दोनों संख्…" at bounding box center [467, 194] width 384 height 223
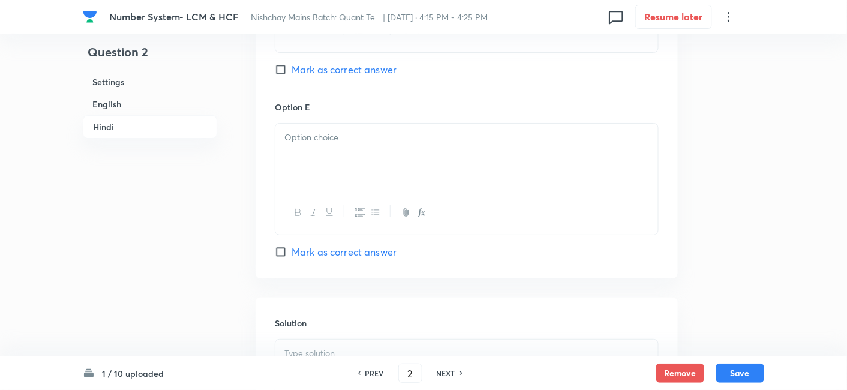
scroll to position [3007, 0]
click at [332, 206] on div at bounding box center [466, 191] width 383 height 67
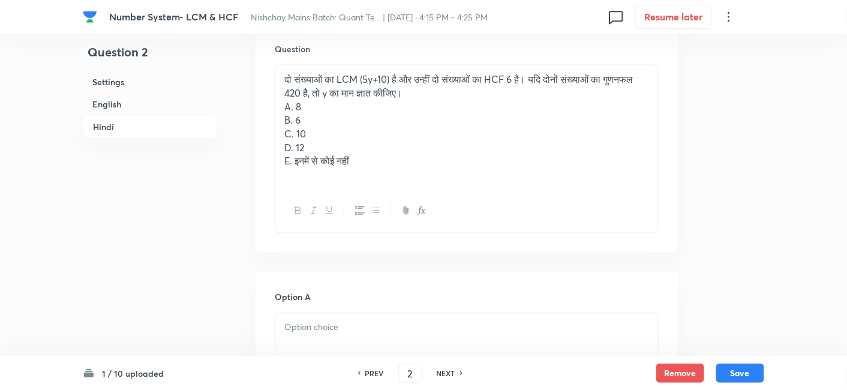
scroll to position [1903, 0]
drag, startPoint x: 280, startPoint y: 101, endPoint x: 400, endPoint y: 189, distance: 148.6
click at [400, 189] on div "दो संख्याओं का LCM (5y+10) है और उन्हीं दो संख्याओं का HCF 6 है। यदि दोनों संख्…" at bounding box center [467, 150] width 384 height 169
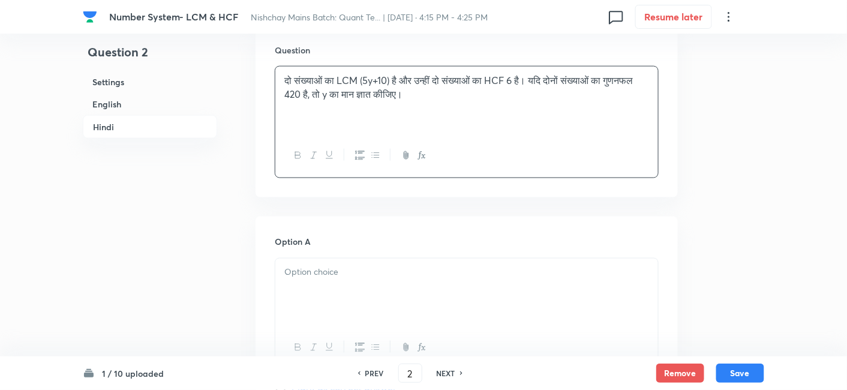
scroll to position [2071, 0]
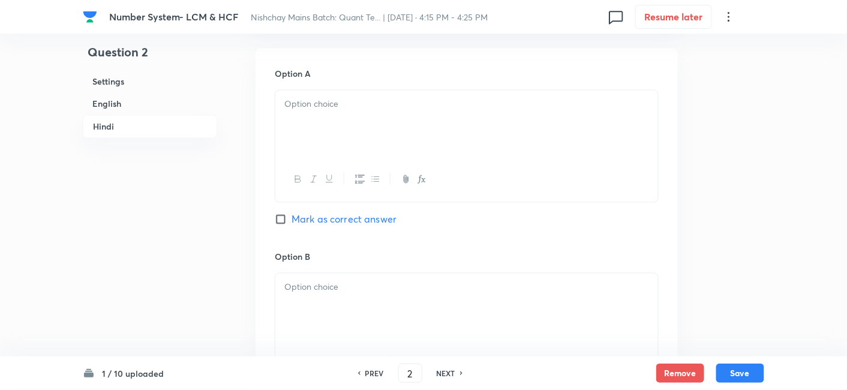
click at [308, 124] on div at bounding box center [466, 124] width 383 height 67
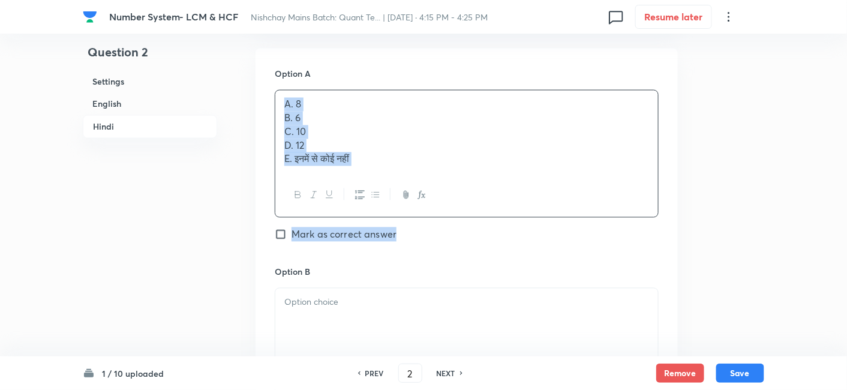
drag, startPoint x: 275, startPoint y: 114, endPoint x: 446, endPoint y: 221, distance: 201.9
click at [446, 221] on div "Option A A. 8 B. 6 C. 10 D. 12 E. इनमें से कोई नहीं Mark as correct answer" at bounding box center [467, 167] width 384 height 198
click at [281, 119] on div "A. 8 B. 6 C. 10 D. 12 E. इनमें से कोई नहीं" at bounding box center [466, 132] width 383 height 83
drag, startPoint x: 281, startPoint y: 119, endPoint x: 418, endPoint y: 185, distance: 152.1
click at [418, 185] on div "A. 8 B. 6 C. 10 D. 12 E. इनमें से कोई नहीं" at bounding box center [467, 154] width 384 height 128
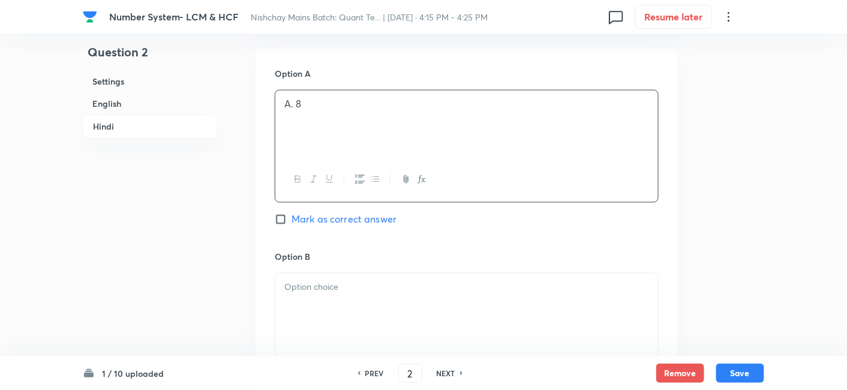
scroll to position [2209, 0]
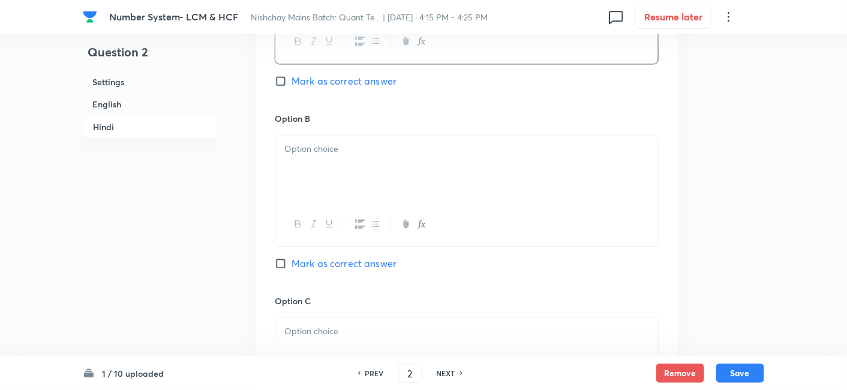
click at [418, 185] on div at bounding box center [466, 168] width 383 height 67
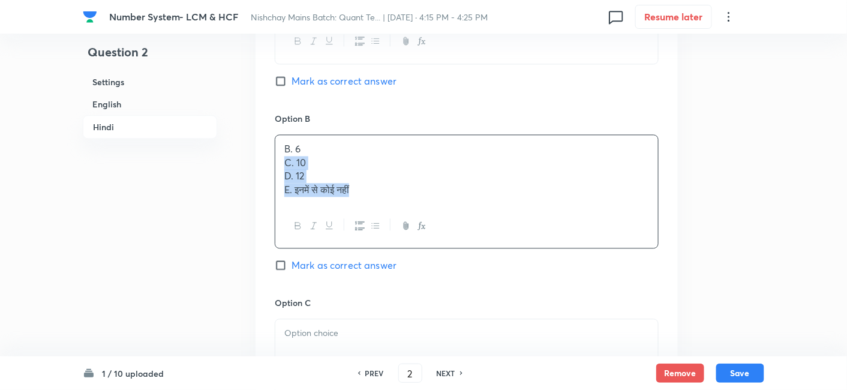
drag, startPoint x: 282, startPoint y: 158, endPoint x: 430, endPoint y: 234, distance: 165.8
click at [430, 234] on div "B. 6 C. 10 D. 12 E. इनमें से कोई नहीं" at bounding box center [467, 191] width 384 height 114
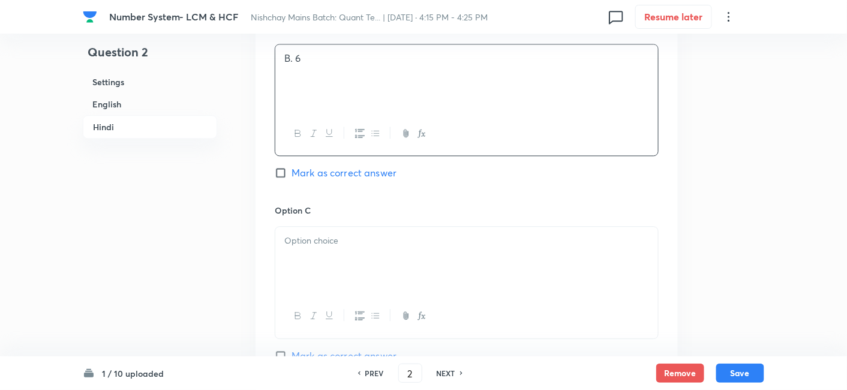
scroll to position [2300, 0]
click at [430, 234] on p at bounding box center [466, 240] width 365 height 14
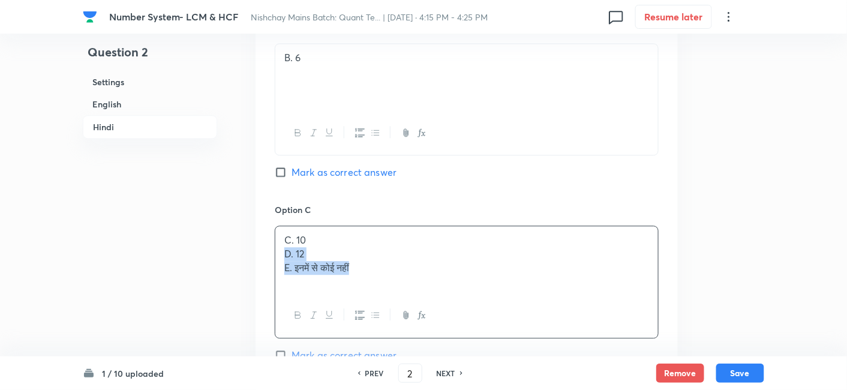
drag, startPoint x: 283, startPoint y: 251, endPoint x: 449, endPoint y: 304, distance: 174.0
click at [449, 304] on div "C. 10 D. 12 E. इनमें से कोई नहीं" at bounding box center [467, 282] width 384 height 112
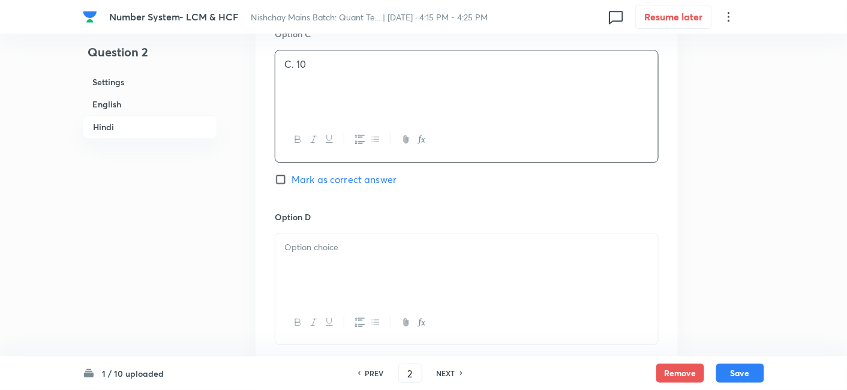
click at [449, 304] on div at bounding box center [466, 323] width 383 height 44
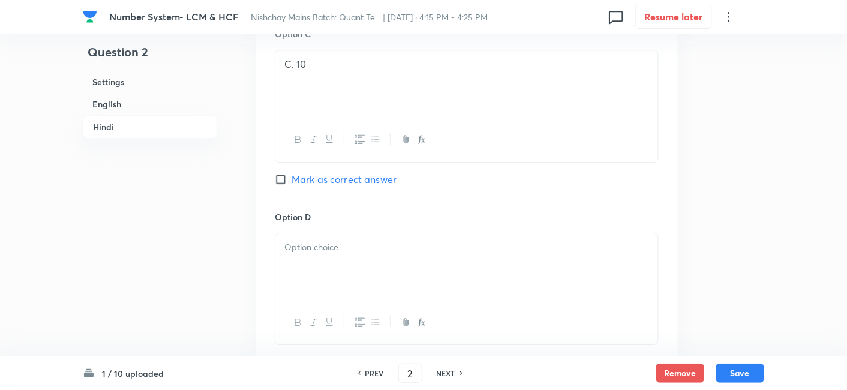
click at [371, 272] on div at bounding box center [466, 266] width 383 height 67
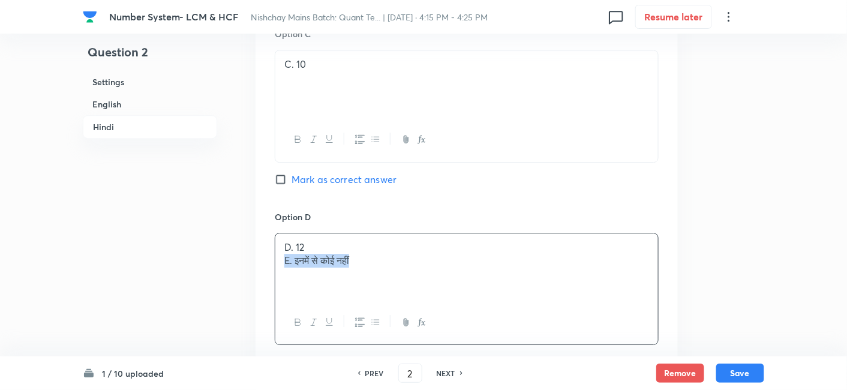
drag, startPoint x: 280, startPoint y: 257, endPoint x: 464, endPoint y: 296, distance: 187.8
click at [464, 296] on div "D. 12 E. इनमें से कोई नहीं" at bounding box center [466, 266] width 383 height 67
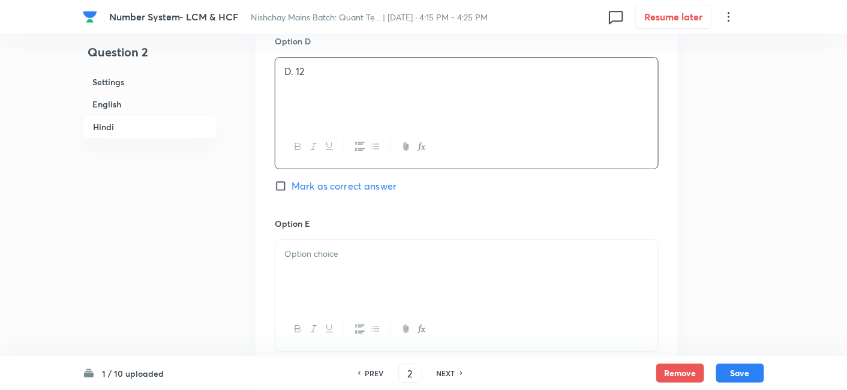
click at [464, 296] on div at bounding box center [466, 273] width 383 height 67
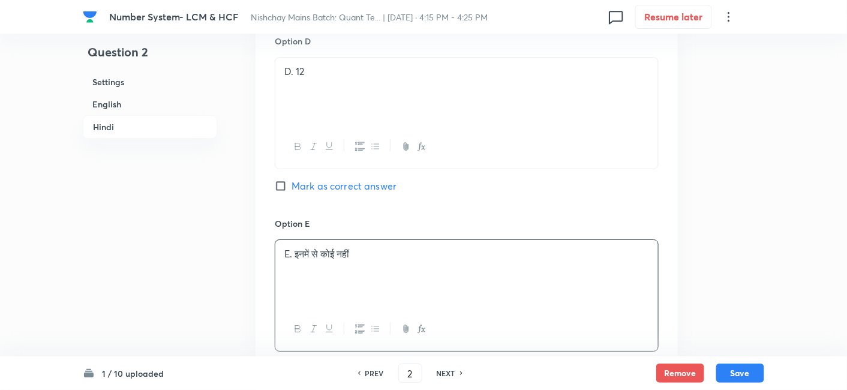
click at [358, 186] on span "Mark as correct answer" at bounding box center [344, 186] width 105 height 14
click at [292, 186] on input "Mark as correct answer" at bounding box center [283, 186] width 17 height 12
checkbox input "true"
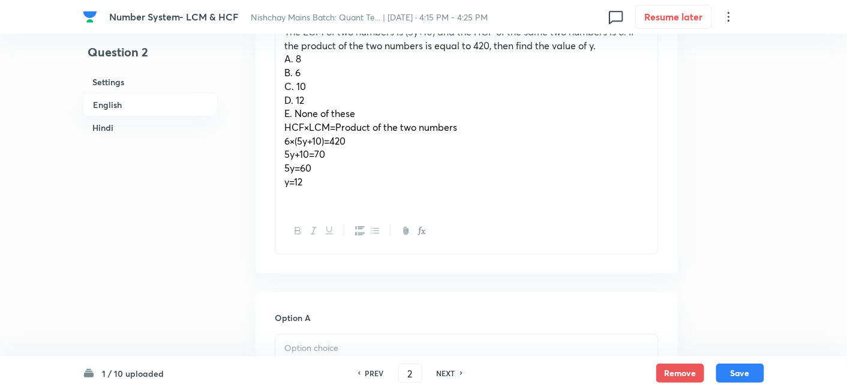
scroll to position [389, 0]
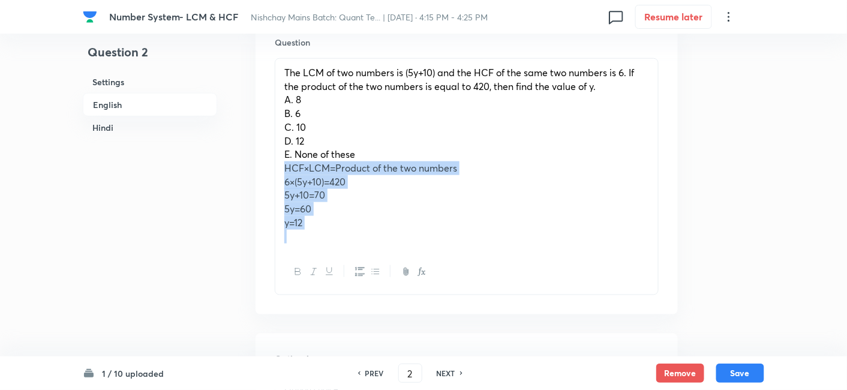
drag, startPoint x: 283, startPoint y: 166, endPoint x: 399, endPoint y: 256, distance: 146.3
click at [399, 256] on div "The LCM of two numbers is (5y+10) and the HCF of the same two numbers is 6. If …" at bounding box center [467, 176] width 384 height 237
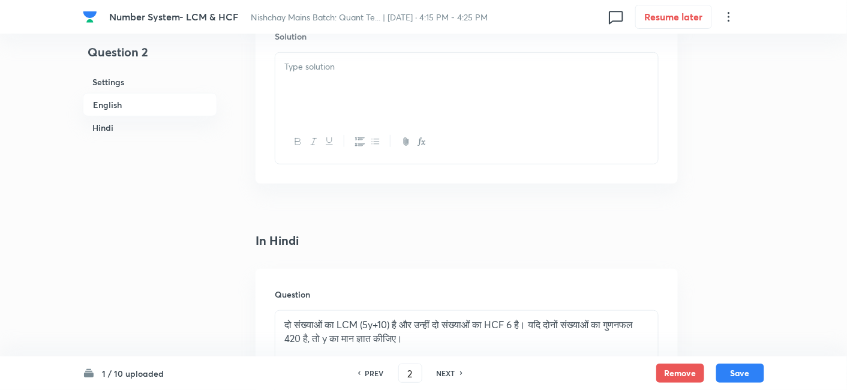
scroll to position [1591, 0]
click at [298, 104] on div at bounding box center [466, 85] width 383 height 67
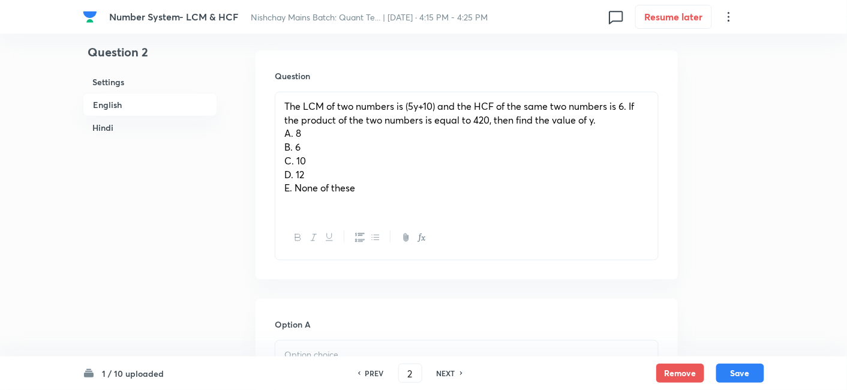
scroll to position [346, 0]
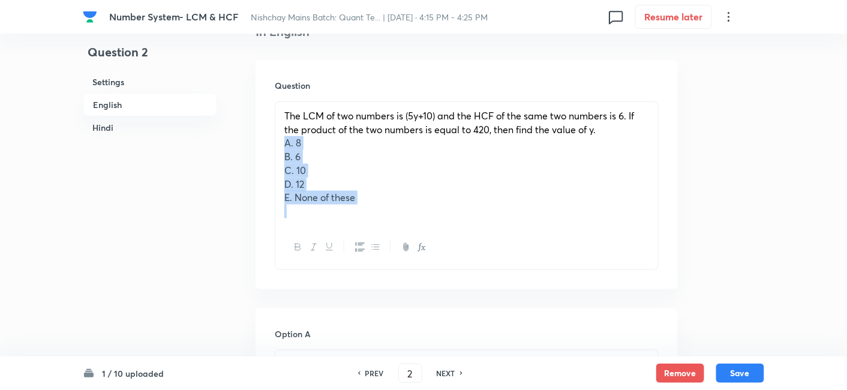
drag, startPoint x: 281, startPoint y: 140, endPoint x: 416, endPoint y: 259, distance: 179.4
click at [416, 259] on div "The LCM of two numbers is (5y+10) and the HCF of the same two numbers is 6. If …" at bounding box center [467, 185] width 384 height 169
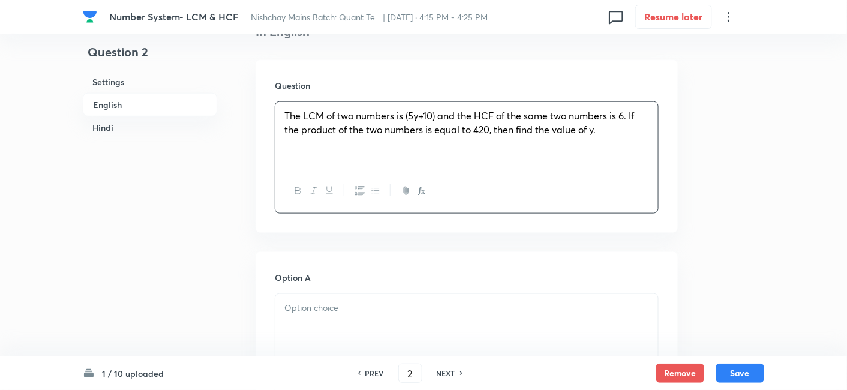
scroll to position [457, 0]
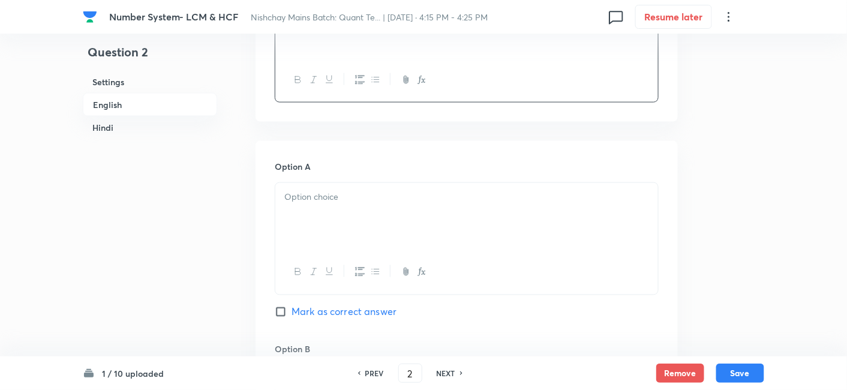
click at [283, 189] on div at bounding box center [466, 216] width 383 height 67
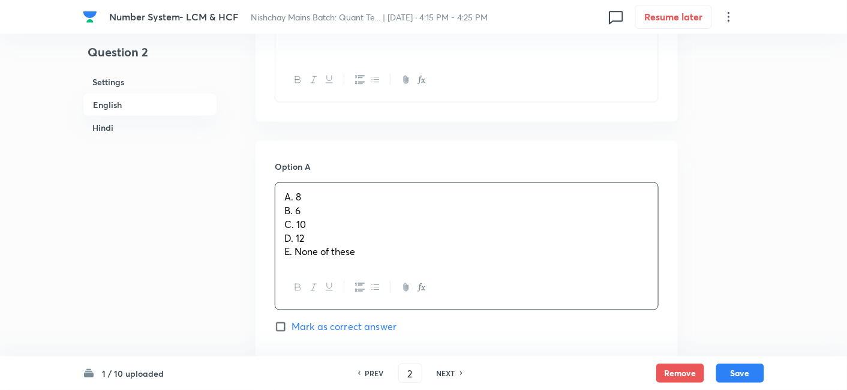
drag, startPoint x: 284, startPoint y: 208, endPoint x: 430, endPoint y: 302, distance: 173.6
click at [430, 302] on div "A. 8 B. 6 C. 10 D. 12 E. None of these" at bounding box center [467, 246] width 384 height 128
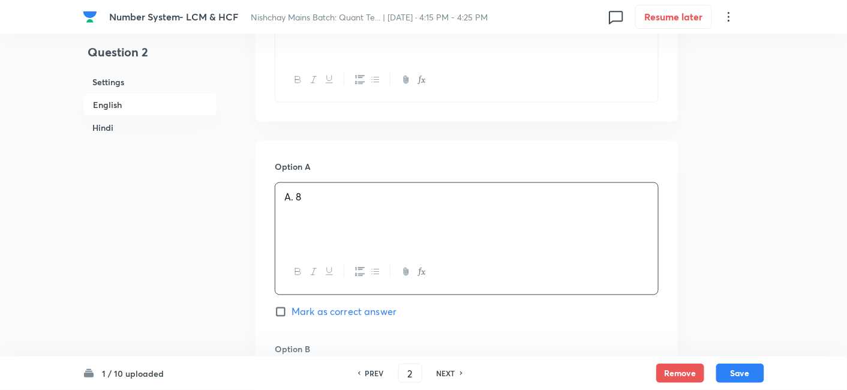
scroll to position [630, 0]
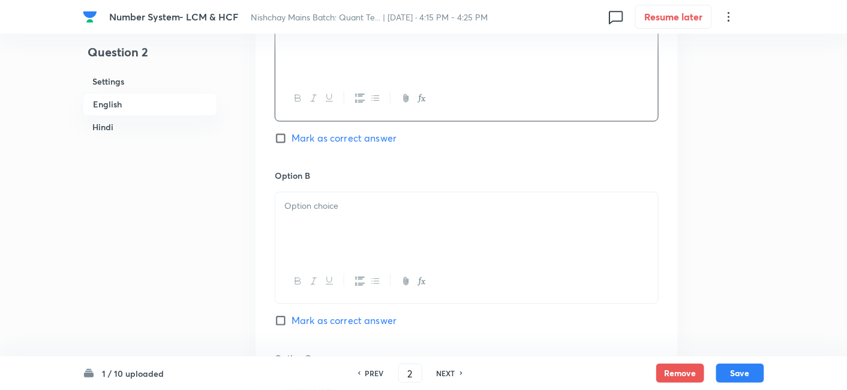
click at [297, 220] on div at bounding box center [466, 226] width 383 height 67
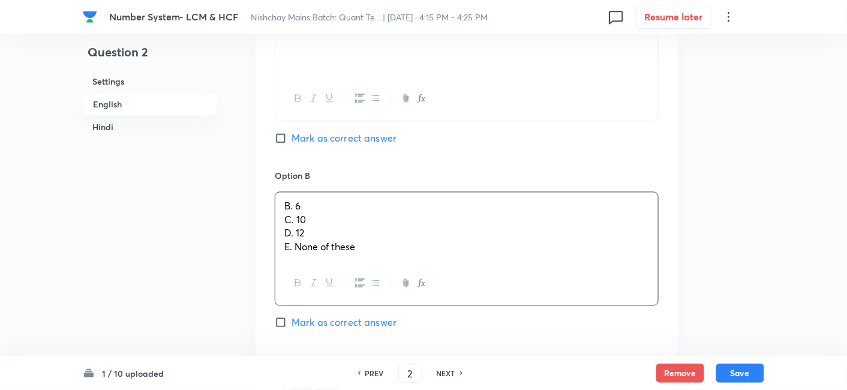
drag, startPoint x: 283, startPoint y: 218, endPoint x: 411, endPoint y: 292, distance: 147.8
click at [411, 292] on div "B. 6 C. 10 D. 12 E. None of these" at bounding box center [467, 249] width 384 height 114
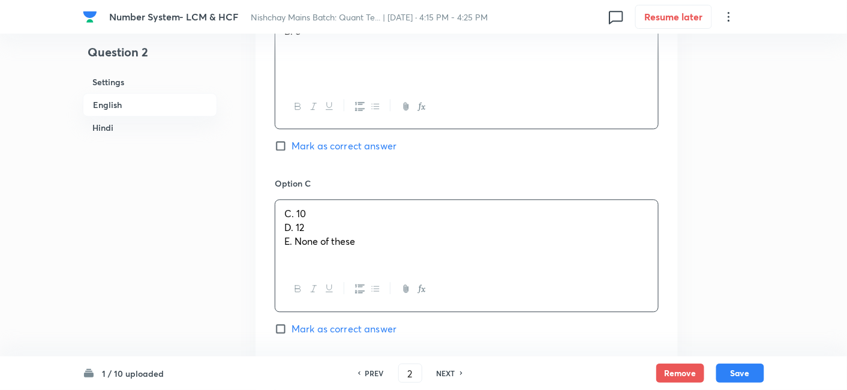
click at [297, 217] on p "C. 10" at bounding box center [466, 214] width 365 height 14
drag, startPoint x: 282, startPoint y: 224, endPoint x: 430, endPoint y: 275, distance: 156.7
click at [430, 275] on div "C. 10 D. 12 E. None of these" at bounding box center [467, 255] width 384 height 112
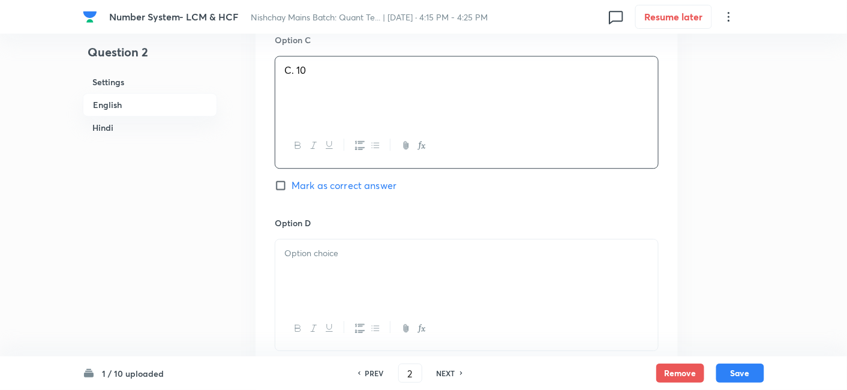
scroll to position [949, 0]
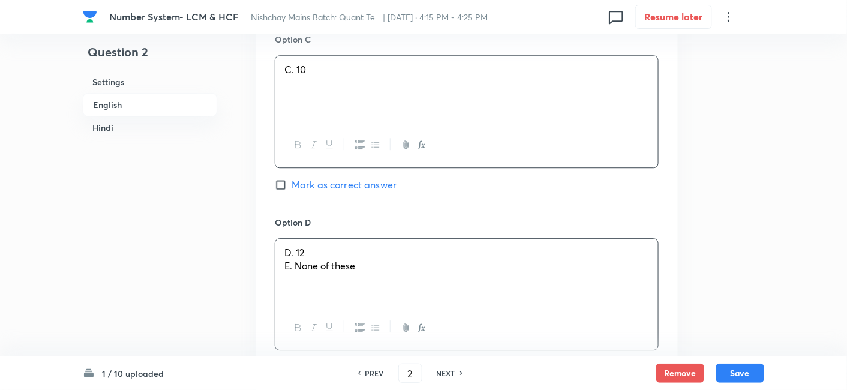
click at [430, 275] on div "D. 12 E. None of these" at bounding box center [466, 272] width 383 height 67
drag, startPoint x: 280, startPoint y: 265, endPoint x: 439, endPoint y: 278, distance: 159.0
click at [439, 278] on div "D. 12 E. None of these" at bounding box center [466, 272] width 383 height 67
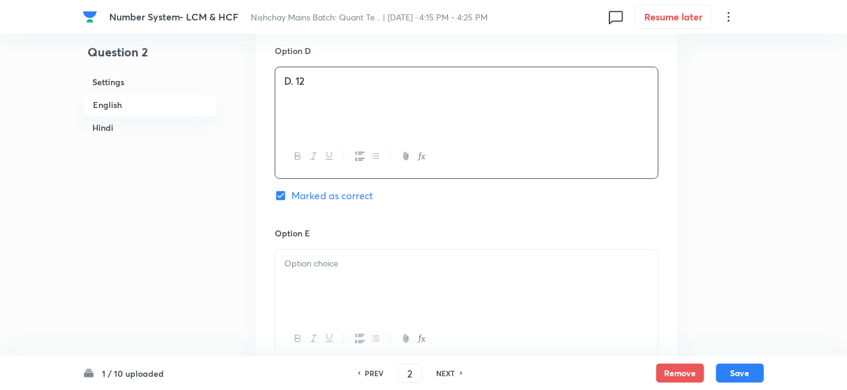
scroll to position [1121, 0]
click at [439, 278] on div at bounding box center [466, 282] width 383 height 67
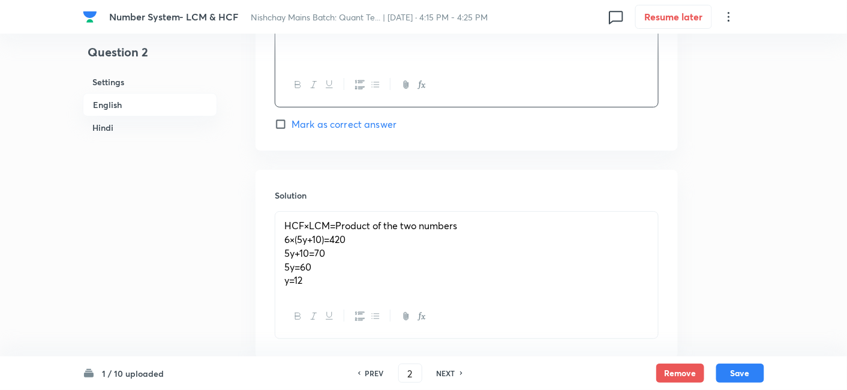
scroll to position [1384, 0]
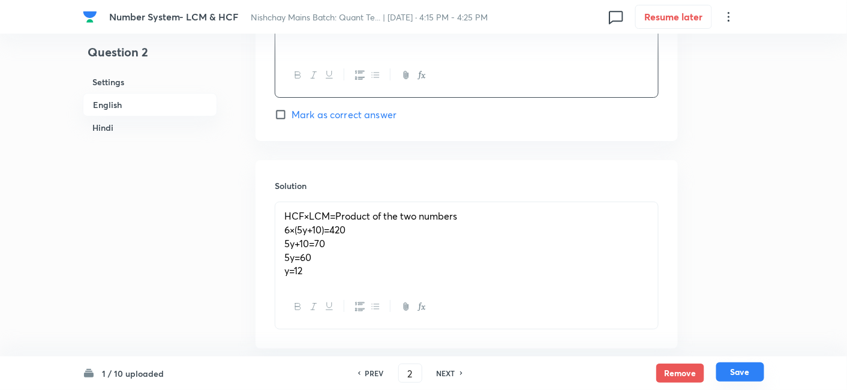
click at [739, 373] on button "Save" at bounding box center [740, 371] width 48 height 19
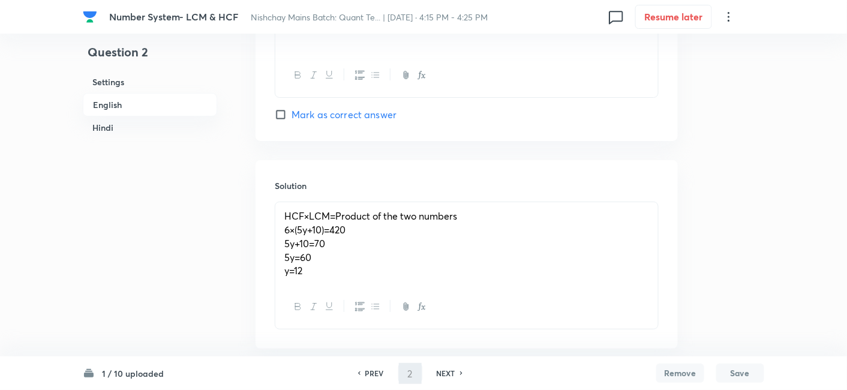
type input "3"
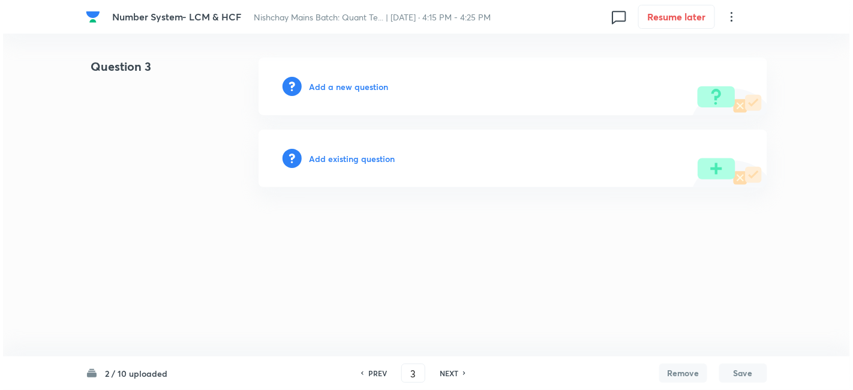
scroll to position [0, 0]
click at [360, 88] on h6 "Add a new question" at bounding box center [348, 86] width 79 height 13
click at [360, 88] on h6 "Choose a question type" at bounding box center [355, 86] width 92 height 13
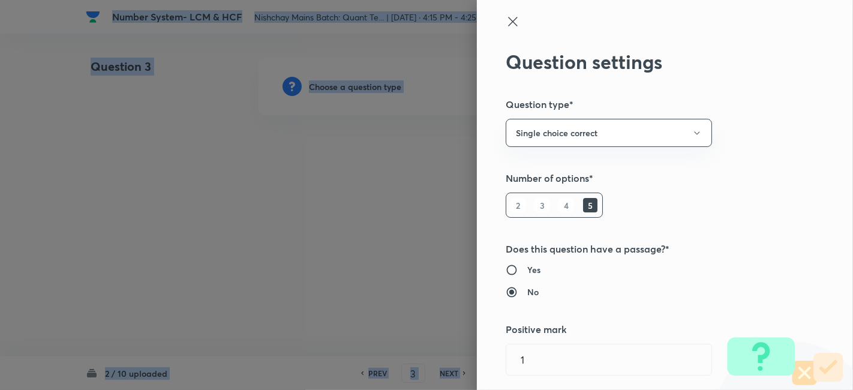
click at [360, 88] on div at bounding box center [426, 195] width 853 height 390
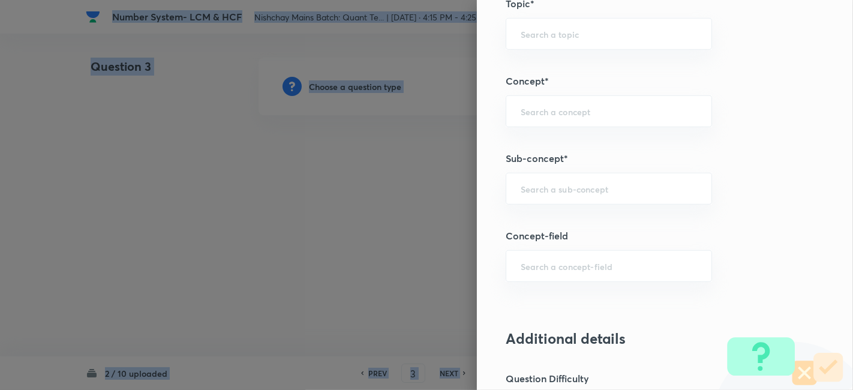
scroll to position [608, 0]
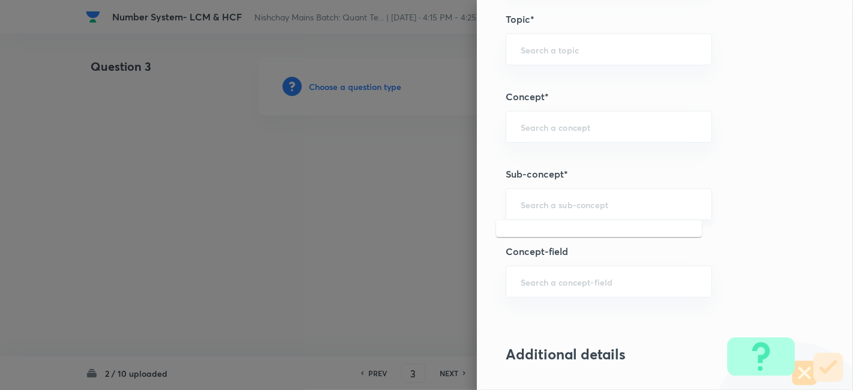
click at [595, 202] on input "text" at bounding box center [609, 204] width 176 height 11
type input "m"
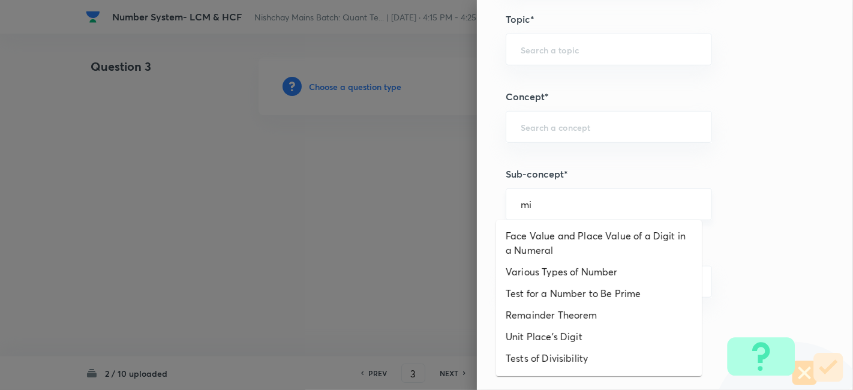
type input "m"
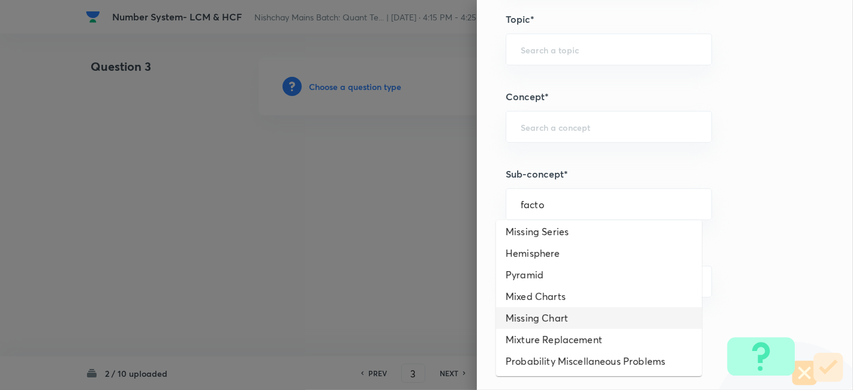
scroll to position [0, 0]
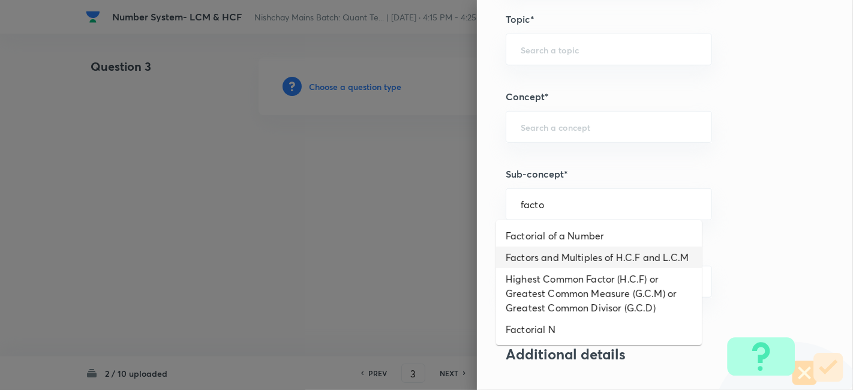
click at [587, 257] on li "Factors and Multiples of H.C.F and L.C.M" at bounding box center [599, 258] width 206 height 22
type input "Factors and Multiples of H.C.F and L.C.M"
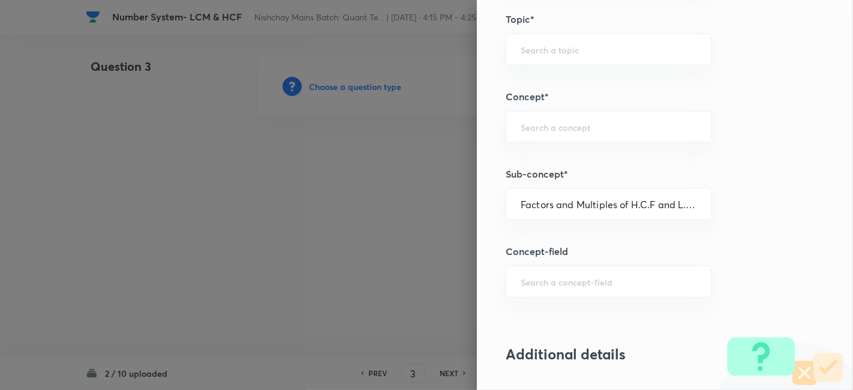
type input "Quantitative Aptitude"
type input "Basic Maths"
type input "Number Systems"
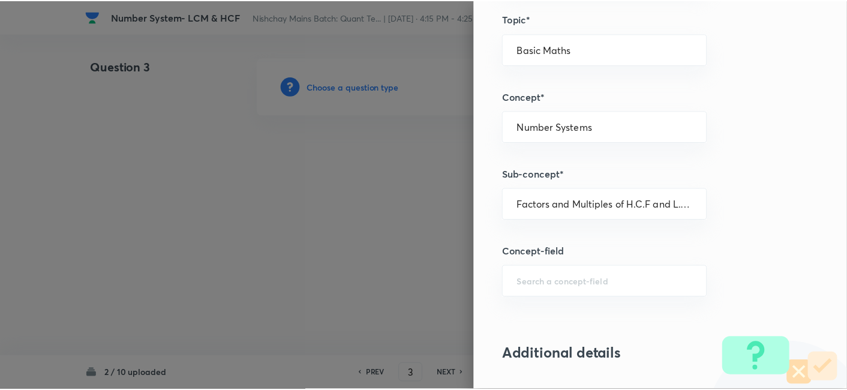
scroll to position [1242, 0]
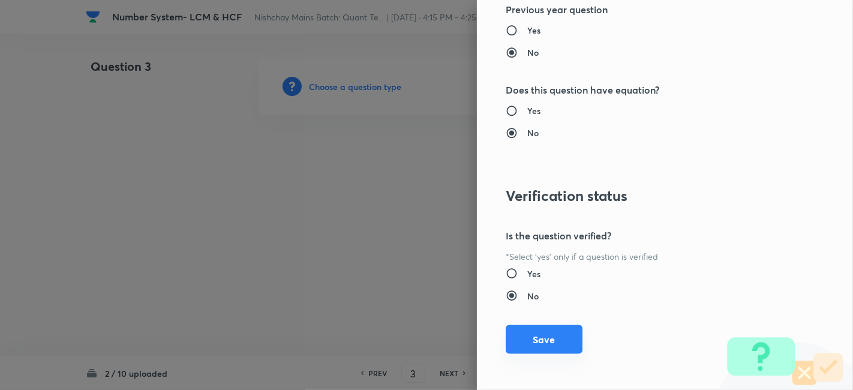
click at [554, 332] on button "Save" at bounding box center [544, 339] width 77 height 29
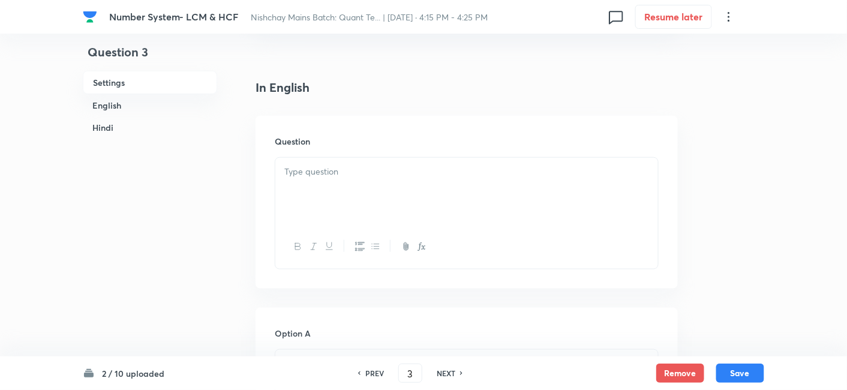
scroll to position [292, 0]
click at [373, 178] on div at bounding box center [466, 189] width 383 height 67
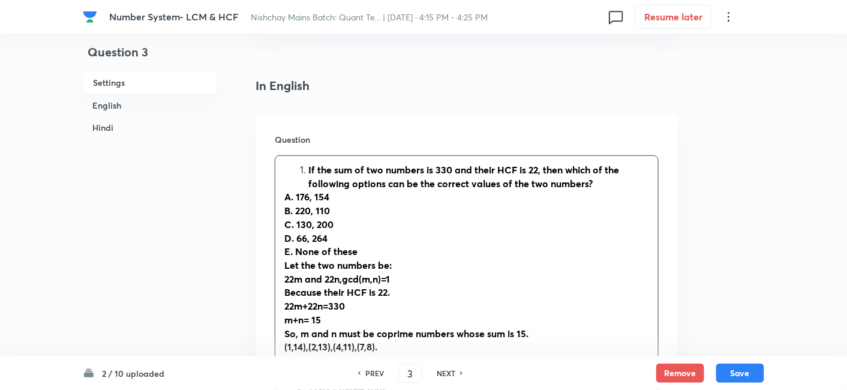
click at [308, 169] on li "If the sum of two numbers is 330 and their HCF is 22, then which of the followi…" at bounding box center [478, 176] width 341 height 27
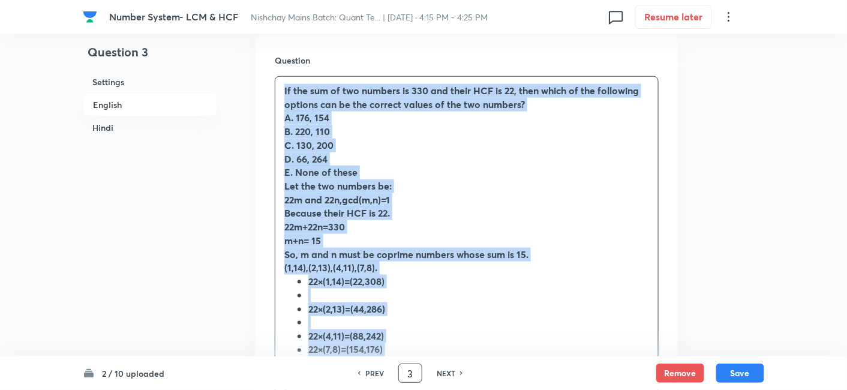
scroll to position [443, 0]
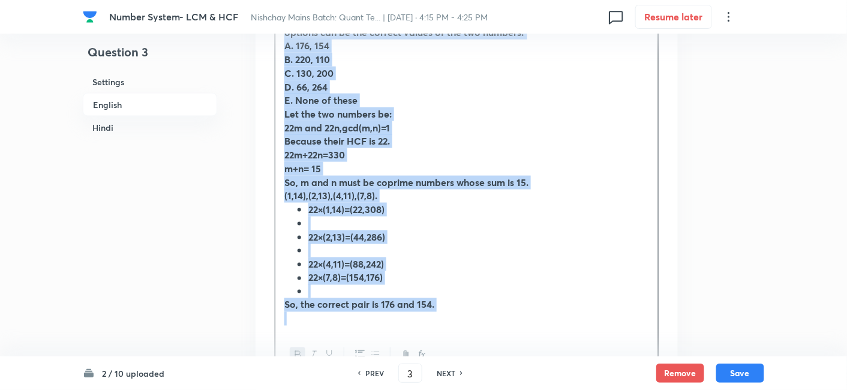
drag, startPoint x: 283, startPoint y: 171, endPoint x: 451, endPoint y: 352, distance: 247.5
click at [451, 352] on div "If the sum of two numbers is 330 and their HCF is 22, then which of the followi…" at bounding box center [467, 190] width 384 height 373
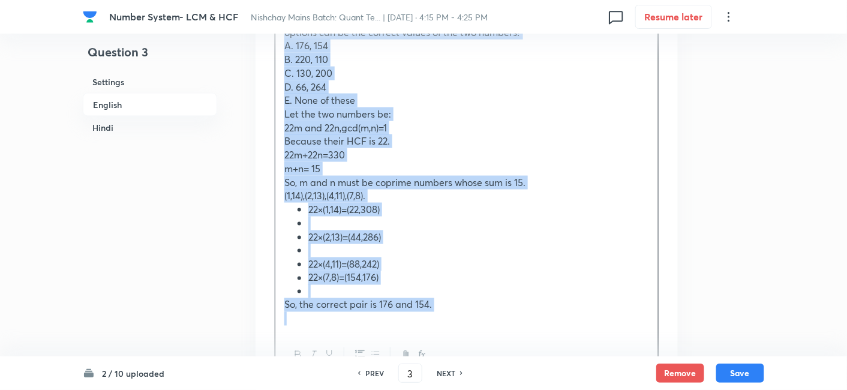
click at [371, 352] on icon "button" at bounding box center [376, 355] width 10 height 10
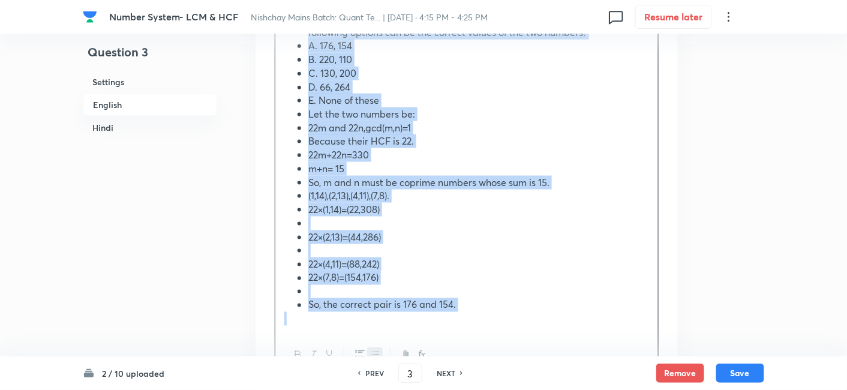
click at [371, 352] on icon "button" at bounding box center [376, 355] width 10 height 10
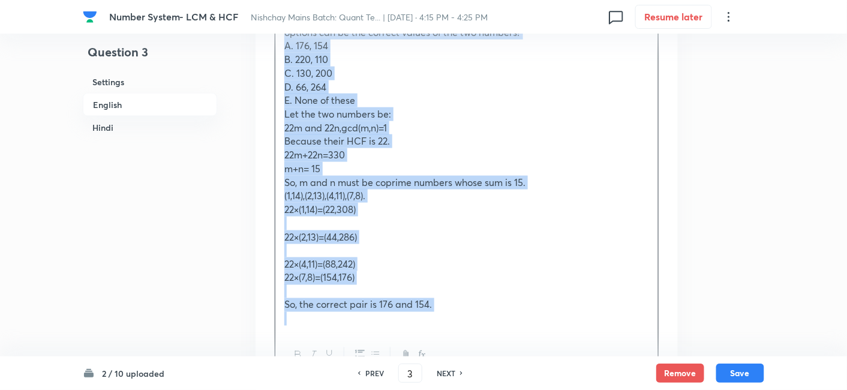
copy div "If the sum of two numbers is 330 and their HCF is 22, then which of the followi…"
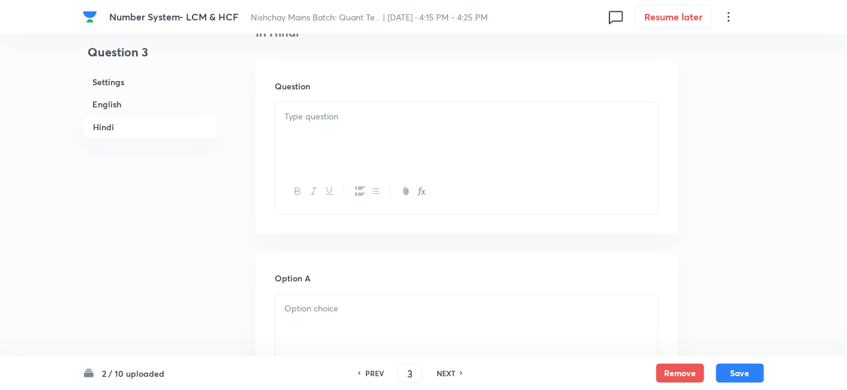
click at [463, 153] on div at bounding box center [466, 136] width 383 height 67
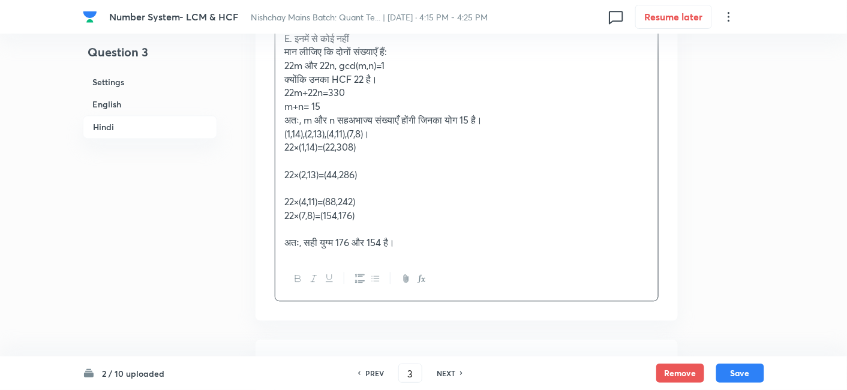
scroll to position [2155, 0]
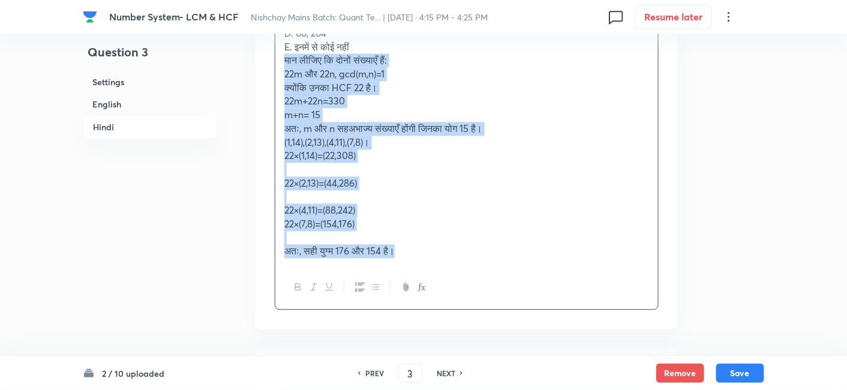
drag, startPoint x: 279, startPoint y: 58, endPoint x: 485, endPoint y: 311, distance: 325.8
click at [485, 311] on div "Question यदि दो संख्याओं का योग 330 है और उनका HCF 22 है, तो निम्नलिखित में से …" at bounding box center [467, 119] width 422 height 420
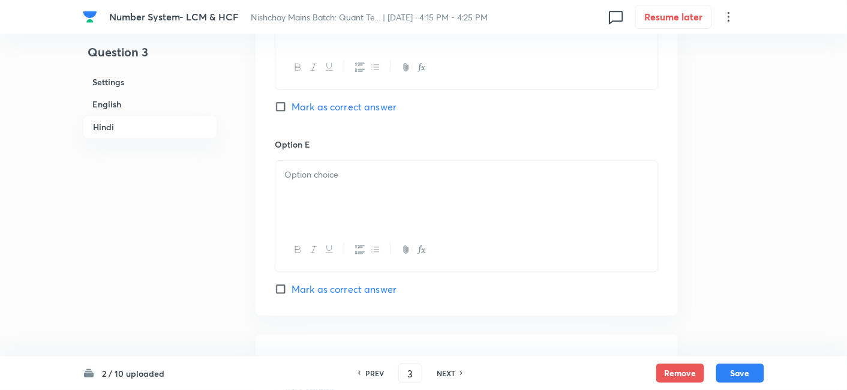
scroll to position [3143, 0]
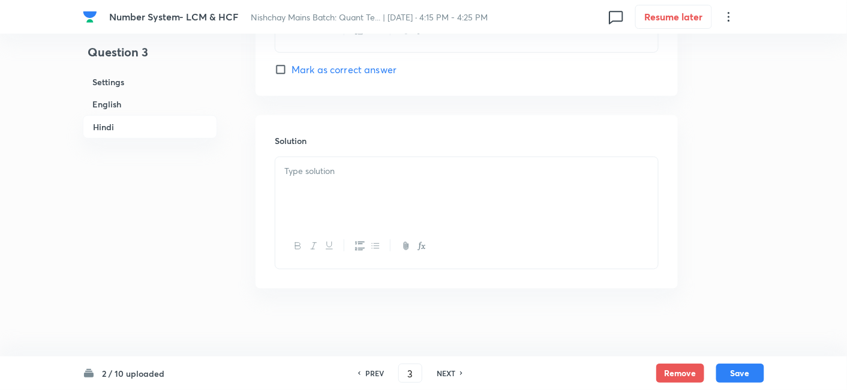
click at [359, 184] on div at bounding box center [466, 190] width 383 height 67
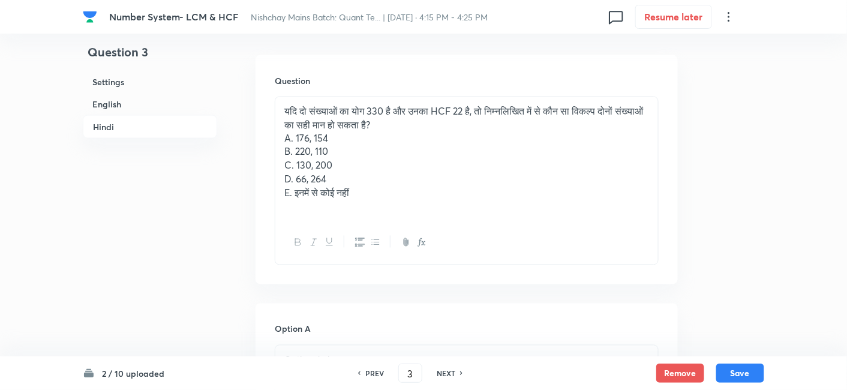
scroll to position [2007, 0]
drag, startPoint x: 283, startPoint y: 138, endPoint x: 399, endPoint y: 222, distance: 143.5
click at [399, 222] on div "यदि दो संख्याओं का योग 330 है और उनका HCF 22 है, तो निम्नलिखित में से कौन सा वि…" at bounding box center [467, 182] width 384 height 169
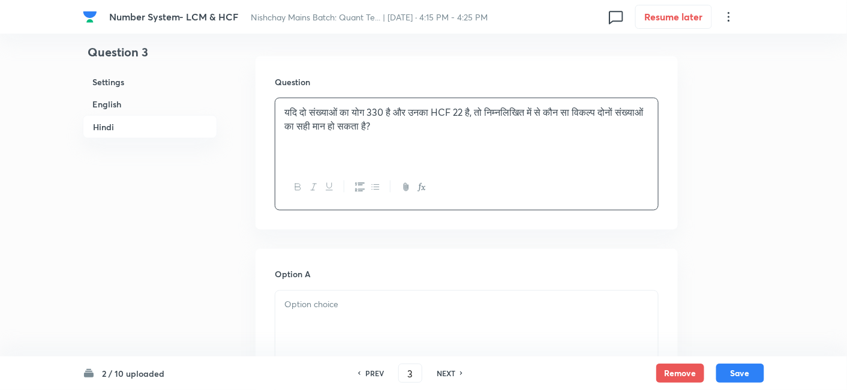
scroll to position [2129, 0]
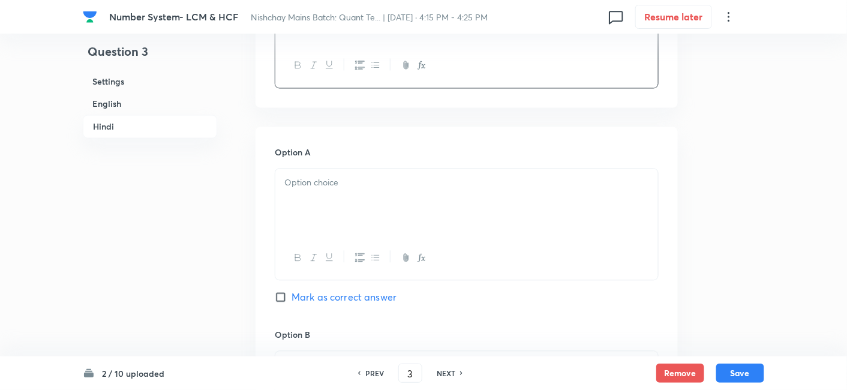
click at [399, 222] on div at bounding box center [466, 202] width 383 height 67
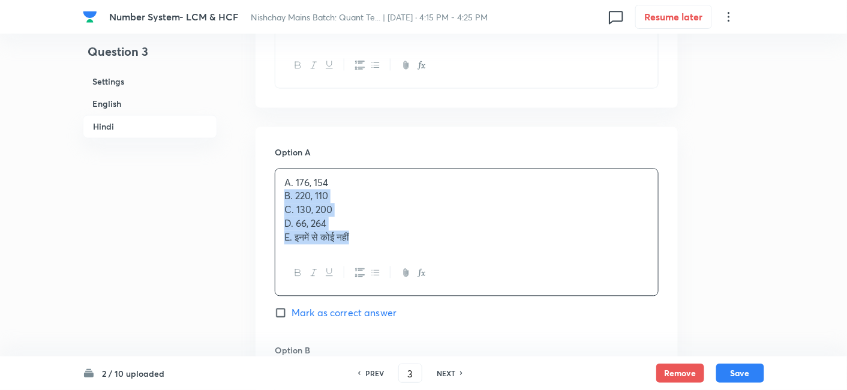
drag, startPoint x: 280, startPoint y: 197, endPoint x: 445, endPoint y: 299, distance: 194.5
click at [445, 299] on div "Option A A. 176, 154 B. 220, 110 C. 130, 200 D. 66, 264 E. इनमें से कोई नहीं Ma…" at bounding box center [467, 245] width 384 height 198
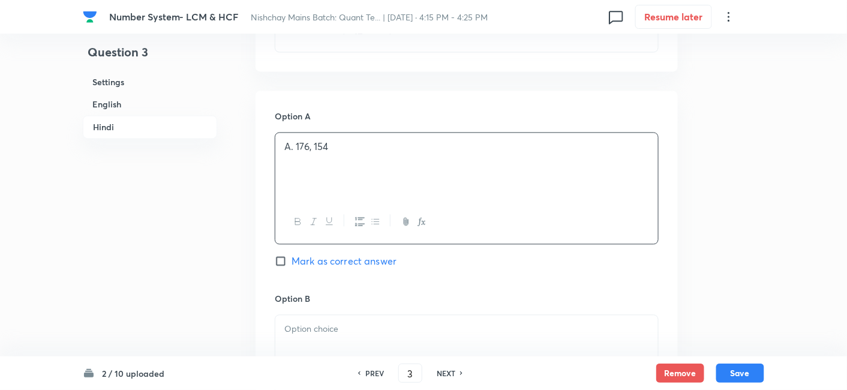
scroll to position [2166, 0]
click at [387, 258] on span "Mark as correct answer" at bounding box center [344, 260] width 105 height 14
click at [292, 258] on input "Mark as correct answer" at bounding box center [283, 260] width 17 height 12
checkbox input "true"
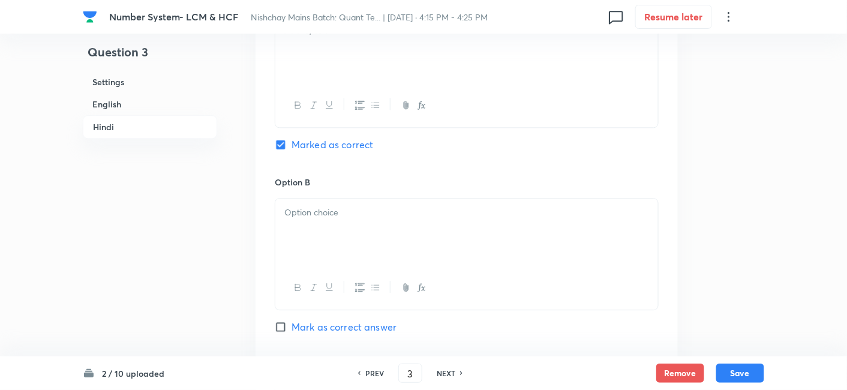
checkbox input "true"
click at [387, 258] on div at bounding box center [466, 232] width 383 height 67
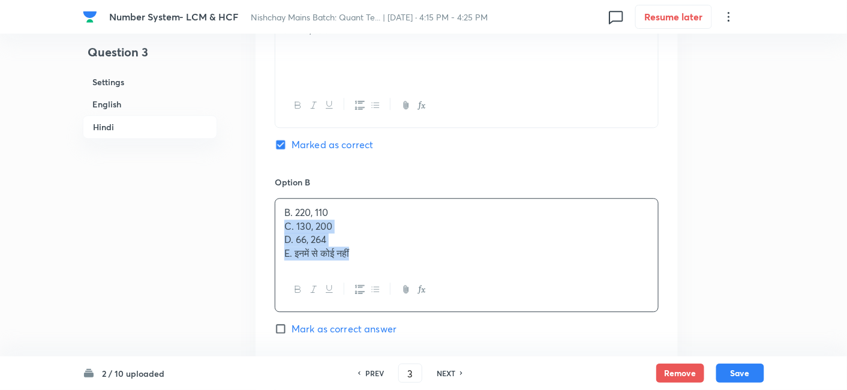
drag, startPoint x: 279, startPoint y: 229, endPoint x: 442, endPoint y: 306, distance: 180.6
click at [442, 306] on div "B. 220, 110 C. 130, 200 D. 66, 264 E. इनमें से कोई नहीं" at bounding box center [467, 255] width 384 height 114
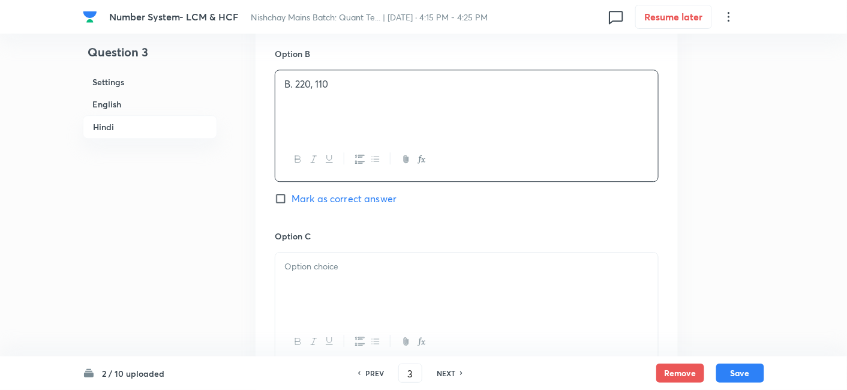
scroll to position [2411, 0]
click at [425, 304] on div at bounding box center [466, 285] width 383 height 67
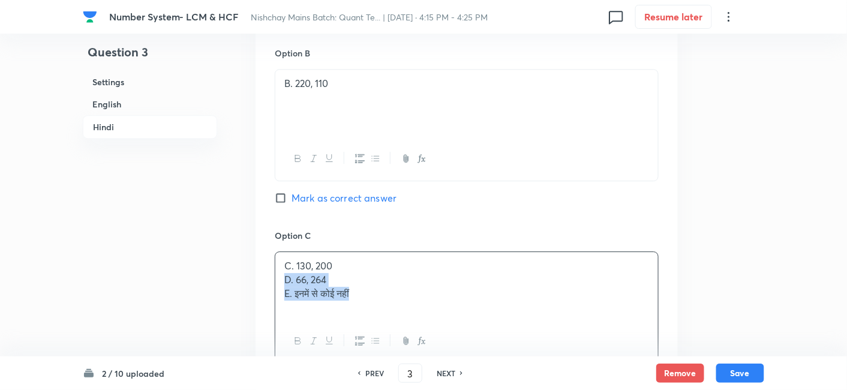
drag, startPoint x: 284, startPoint y: 282, endPoint x: 435, endPoint y: 333, distance: 159.0
click at [435, 333] on div "C. 130, 200 D. 66, 264 E. इनमें से कोई नहीं" at bounding box center [467, 307] width 384 height 112
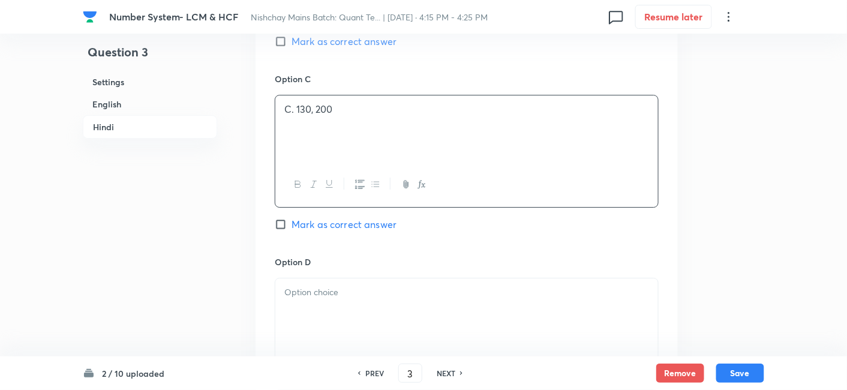
scroll to position [2568, 0]
click at [435, 333] on div at bounding box center [466, 311] width 383 height 67
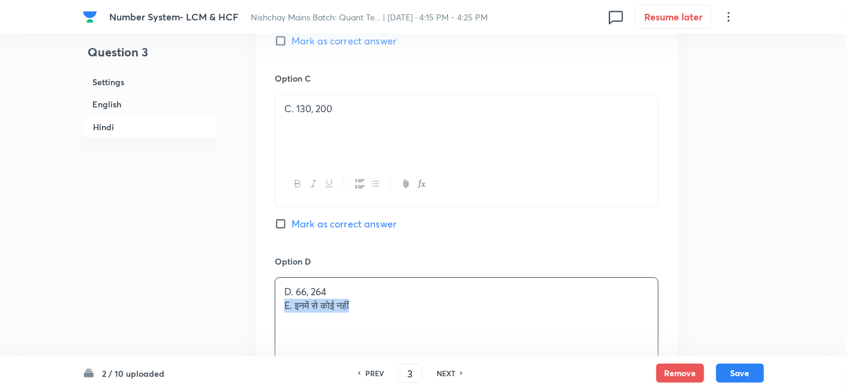
drag, startPoint x: 278, startPoint y: 304, endPoint x: 479, endPoint y: 306, distance: 201.0
click at [479, 306] on div "D. 66, 264 E. इनमें से कोई नहीं" at bounding box center [466, 311] width 383 height 67
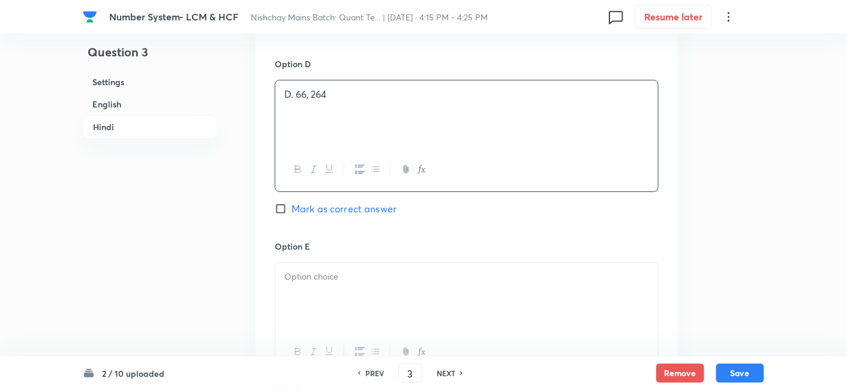
click at [479, 306] on div at bounding box center [466, 296] width 383 height 67
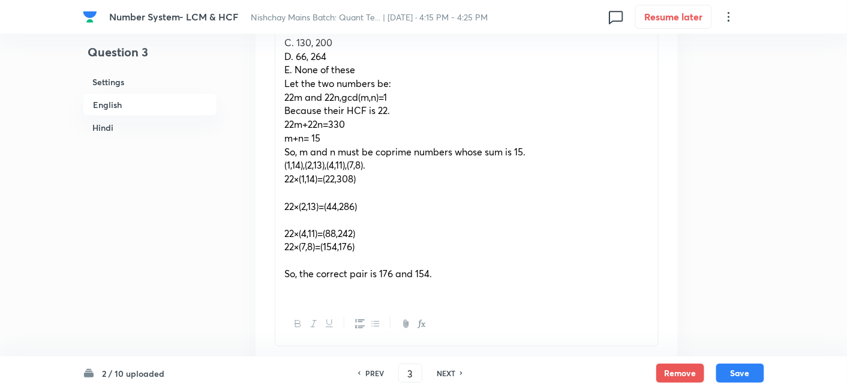
scroll to position [474, 0]
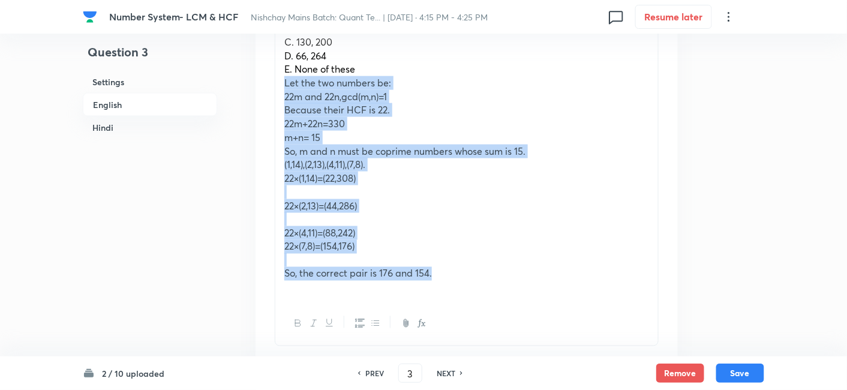
drag, startPoint x: 283, startPoint y: 86, endPoint x: 464, endPoint y: 275, distance: 261.8
click at [464, 275] on div "If the sum of two numbers is 330 and their HCF is 22, then which of the followi…" at bounding box center [466, 138] width 383 height 328
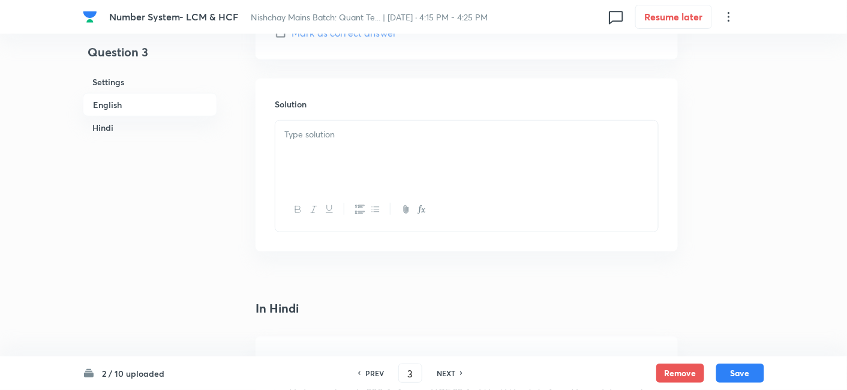
click at [376, 170] on div at bounding box center [466, 154] width 383 height 67
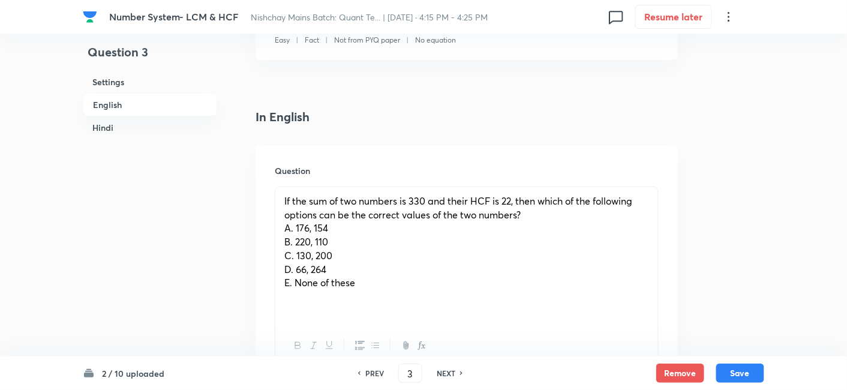
scroll to position [323, 0]
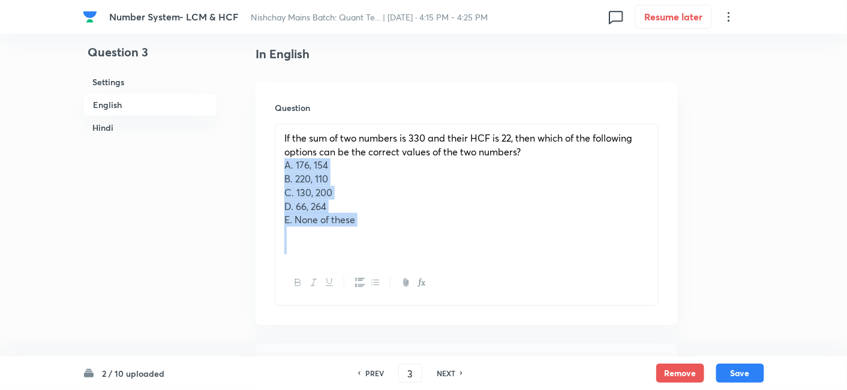
drag, startPoint x: 283, startPoint y: 167, endPoint x: 421, endPoint y: 278, distance: 176.6
click at [421, 278] on div "If the sum of two numbers is 330 and their HCF is 22, then which of the followi…" at bounding box center [467, 215] width 384 height 182
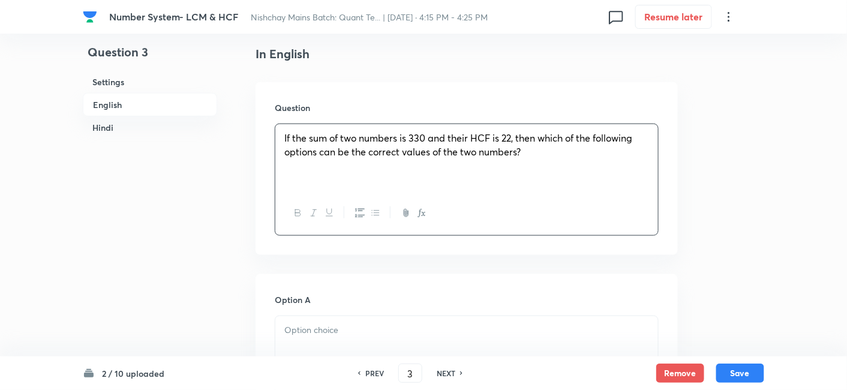
scroll to position [456, 0]
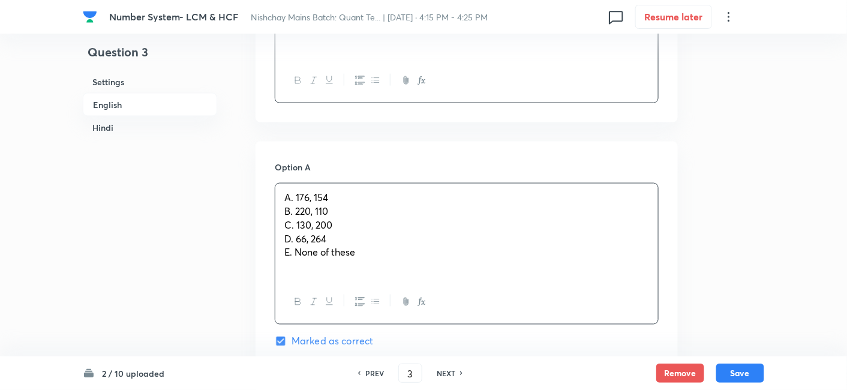
click at [295, 226] on div "A. 176, 154 B. 220, 110 C. 130, 200 D. 66, 264 E. None of these" at bounding box center [466, 232] width 383 height 96
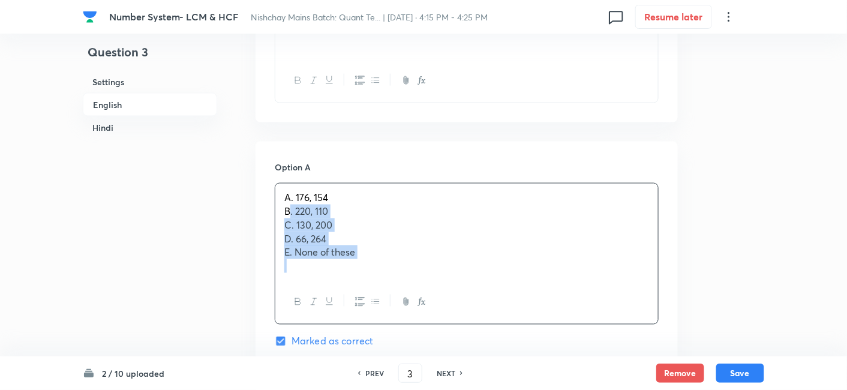
drag, startPoint x: 281, startPoint y: 209, endPoint x: 440, endPoint y: 309, distance: 187.9
click at [440, 309] on div "A. 176, 154 B. 220, 110 C. 130, 200 D. 66, 264 E. None of these" at bounding box center [467, 254] width 384 height 142
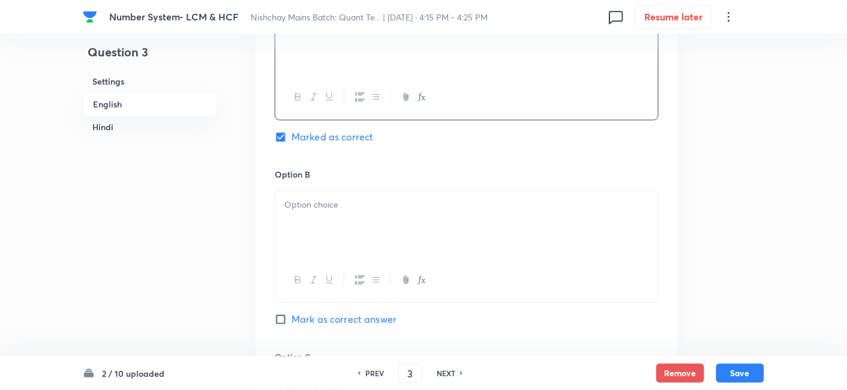
scroll to position [632, 0]
click at [326, 233] on div at bounding box center [466, 223] width 383 height 67
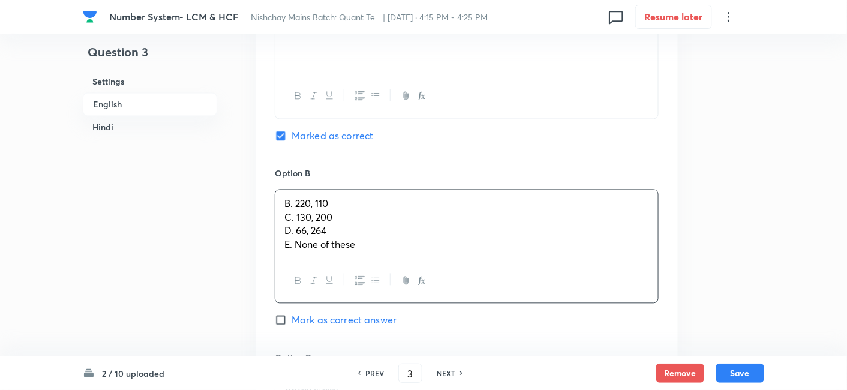
drag, startPoint x: 283, startPoint y: 215, endPoint x: 407, endPoint y: 282, distance: 140.9
click at [407, 282] on div "B. 220, 110 C. 130, 200 D. 66, 264 E. None of these" at bounding box center [467, 247] width 384 height 114
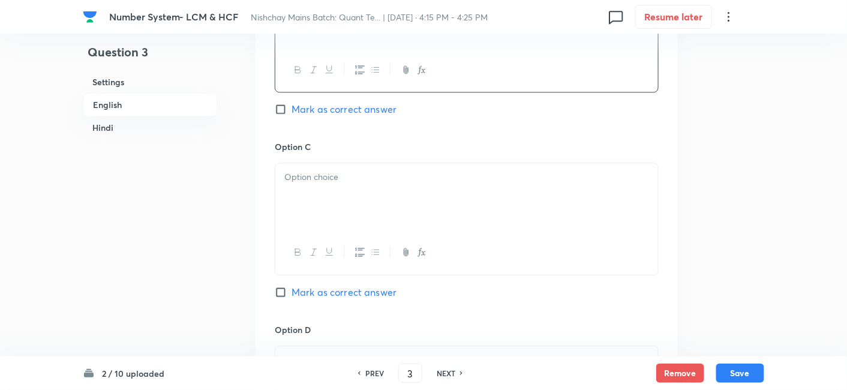
scroll to position [843, 0]
click at [279, 175] on div at bounding box center [466, 195] width 383 height 67
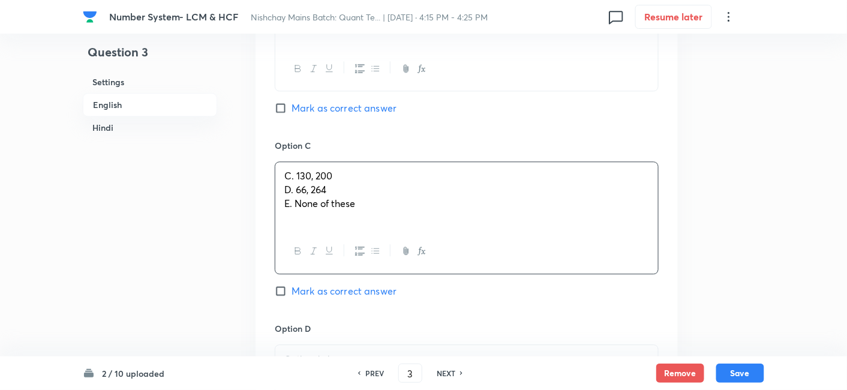
drag, startPoint x: 284, startPoint y: 193, endPoint x: 479, endPoint y: 248, distance: 202.1
click at [479, 248] on div "C. 130, 200 D. 66, 264 E. None of these" at bounding box center [467, 217] width 384 height 112
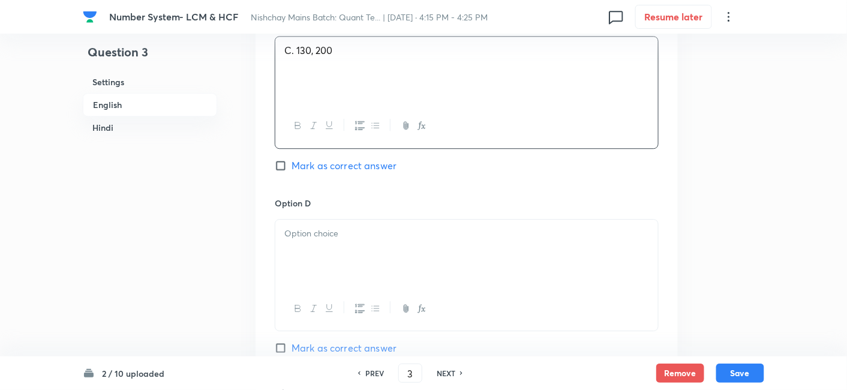
scroll to position [972, 0]
click at [476, 248] on div at bounding box center [466, 249] width 383 height 67
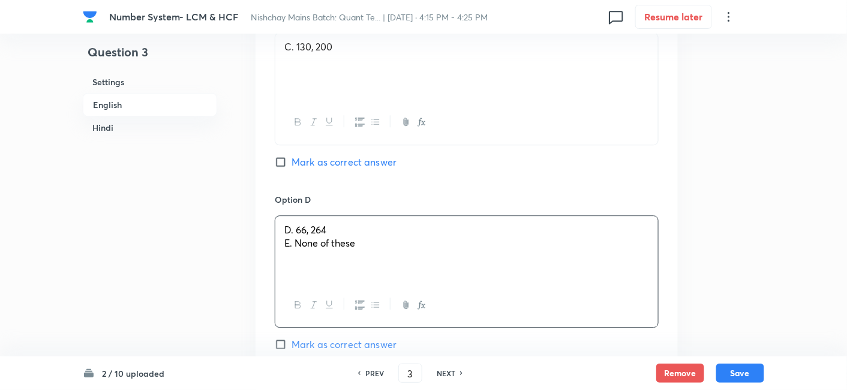
drag, startPoint x: 282, startPoint y: 247, endPoint x: 444, endPoint y: 275, distance: 164.5
click at [444, 275] on div "D. 66, 264 E. None of these" at bounding box center [466, 249] width 383 height 67
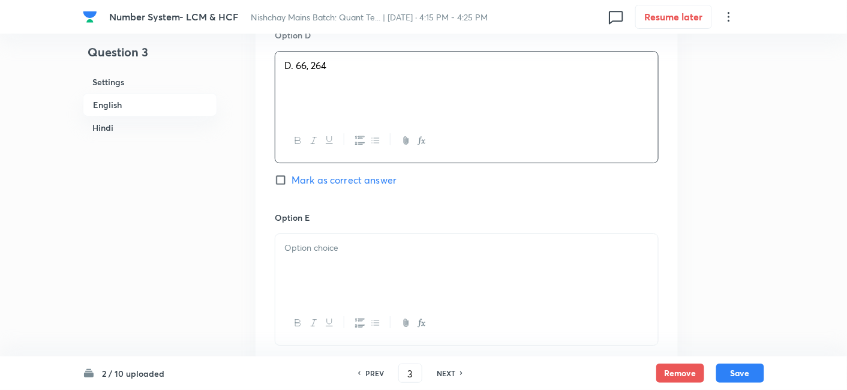
click at [444, 275] on div at bounding box center [466, 267] width 383 height 67
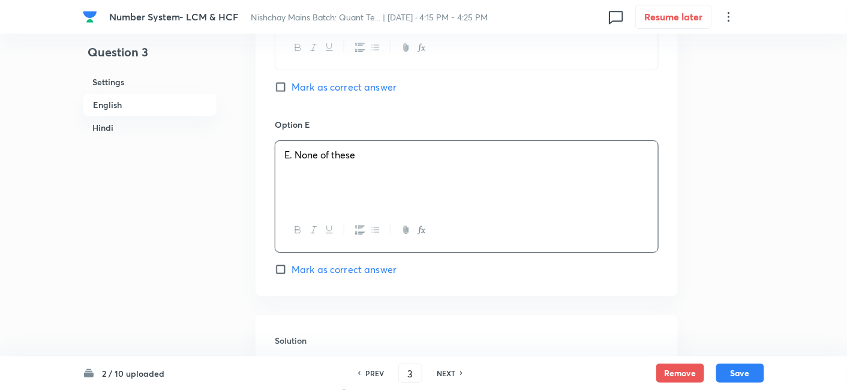
scroll to position [1229, 0]
click at [745, 371] on button "Save" at bounding box center [740, 371] width 48 height 19
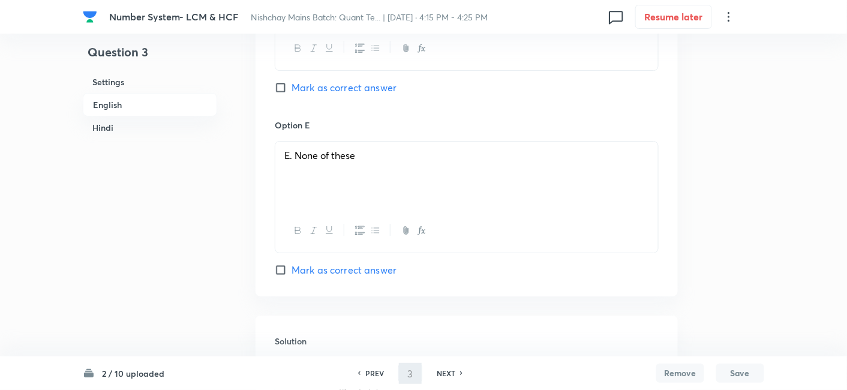
type input "4"
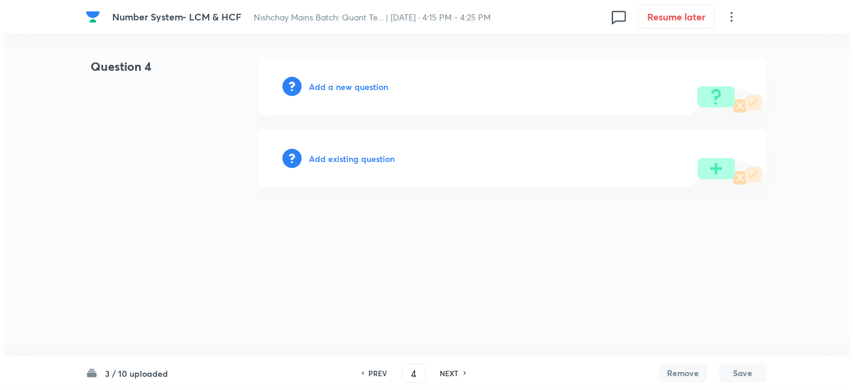
scroll to position [0, 0]
click at [363, 92] on h6 "Add a new question" at bounding box center [348, 86] width 79 height 13
click at [363, 92] on h6 "Choose a question type" at bounding box center [355, 86] width 92 height 13
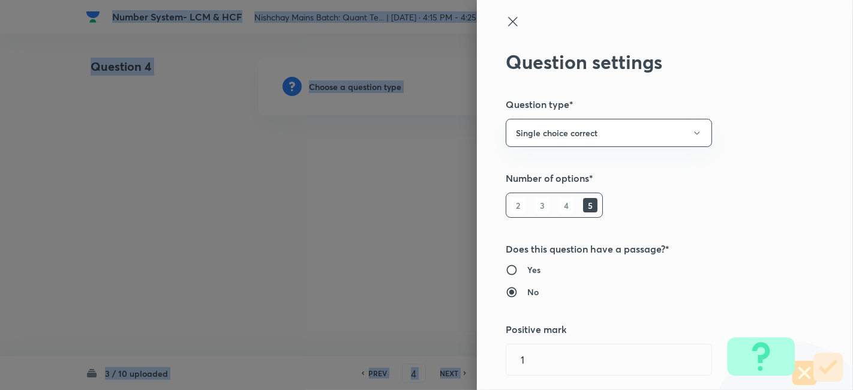
click at [363, 92] on div at bounding box center [426, 195] width 853 height 390
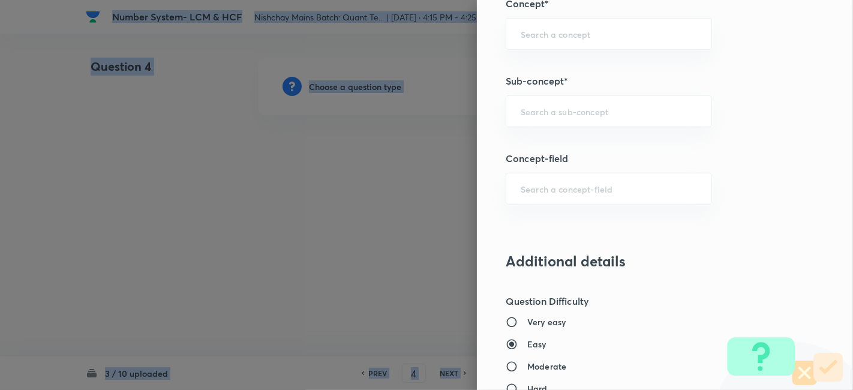
scroll to position [649, 0]
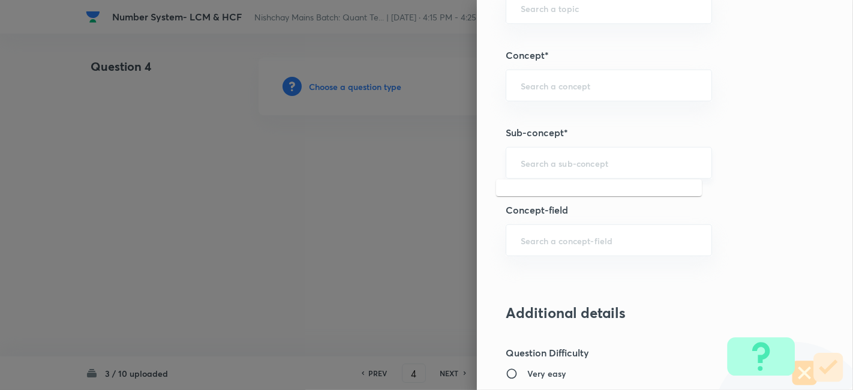
click at [524, 158] on input "text" at bounding box center [609, 162] width 176 height 11
type input "c"
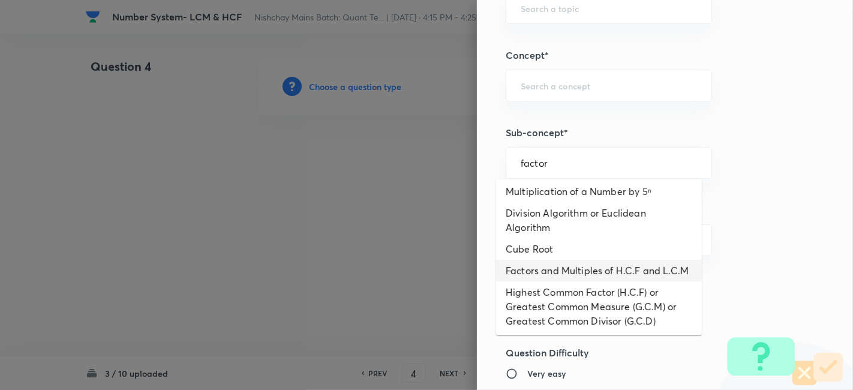
scroll to position [118, 0]
click at [589, 261] on ul "Face Value and Place Value of a Digit in a Numeral Unit Place's Digit Factorial…" at bounding box center [599, 257] width 206 height 156
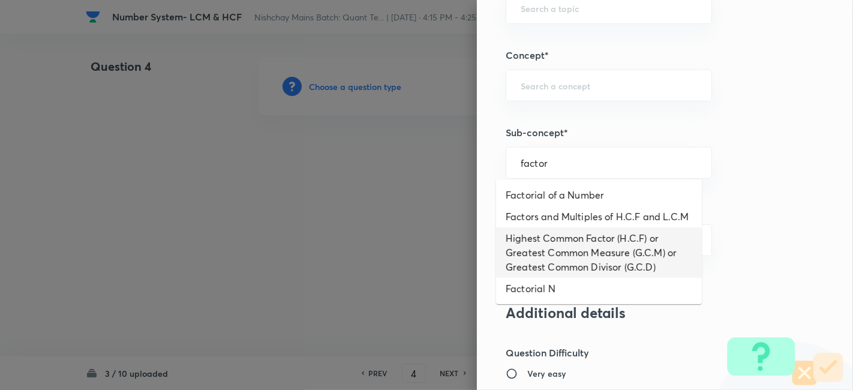
scroll to position [0, 0]
click at [589, 261] on li "Highest Common Factor (H.C.F) or Greatest Common Measure (G.C.M) or Greatest Co…" at bounding box center [599, 252] width 206 height 50
type input "Highest Common Factor (H.C.F) or Greatest Common Measure (G.C.M) or Greatest Co…"
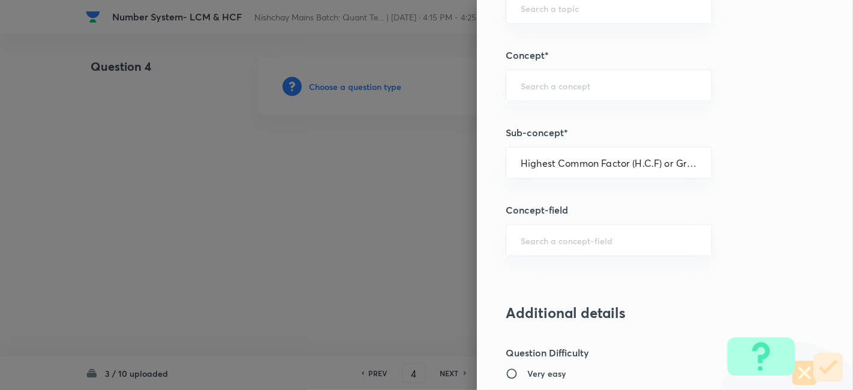
type input "Quantitative Aptitude"
type input "Basic Maths"
type input "Number Systems"
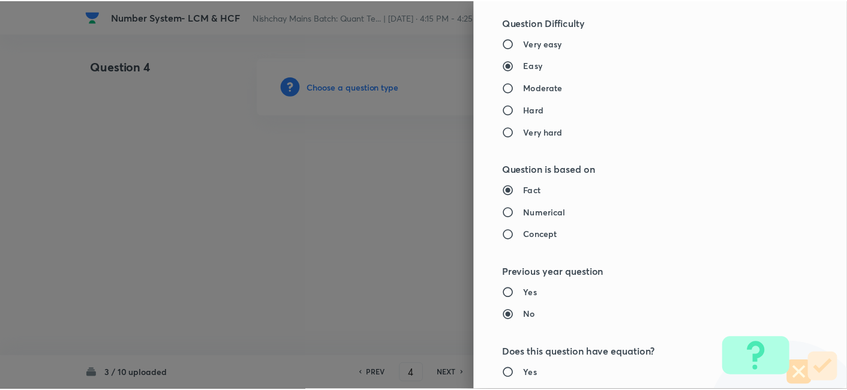
scroll to position [1242, 0]
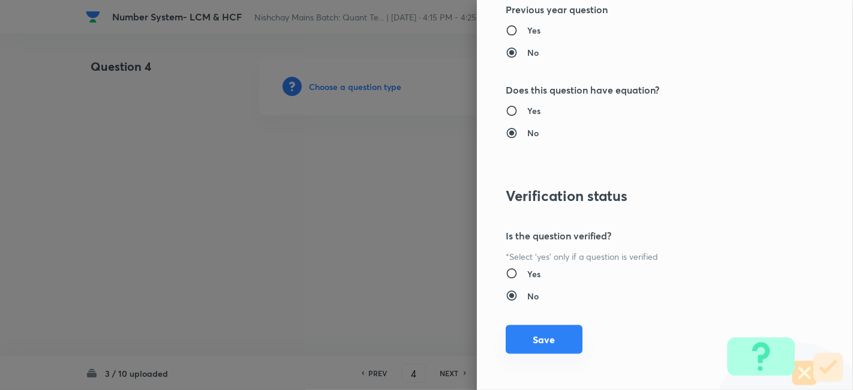
click at [559, 349] on button "Save" at bounding box center [544, 339] width 77 height 29
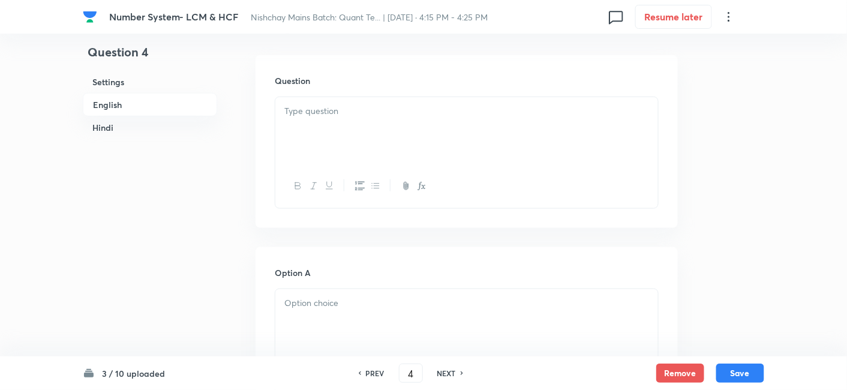
scroll to position [365, 0]
click at [360, 138] on div at bounding box center [466, 127] width 383 height 67
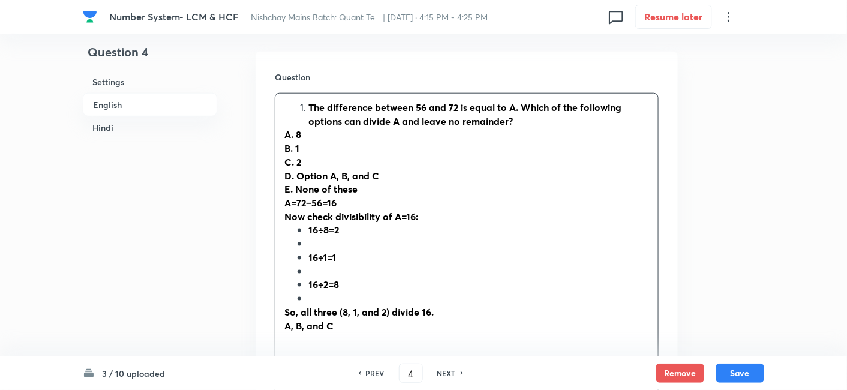
click at [308, 106] on li "The difference between 56 and 72 is equal to A. Which of the following options …" at bounding box center [478, 114] width 341 height 27
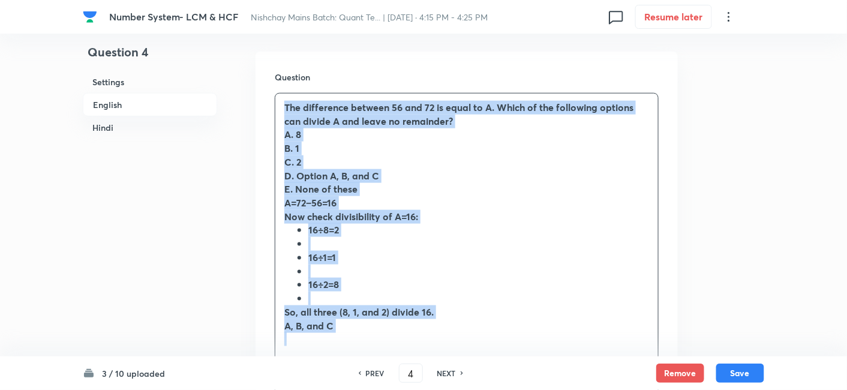
drag, startPoint x: 277, startPoint y: 105, endPoint x: 437, endPoint y: 369, distance: 308.8
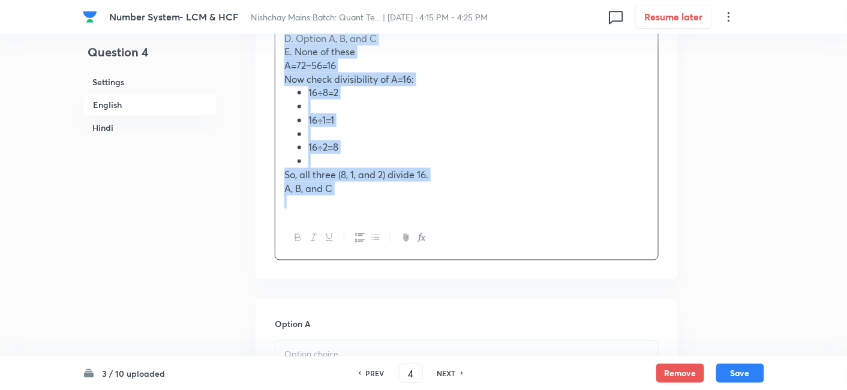
scroll to position [526, 0]
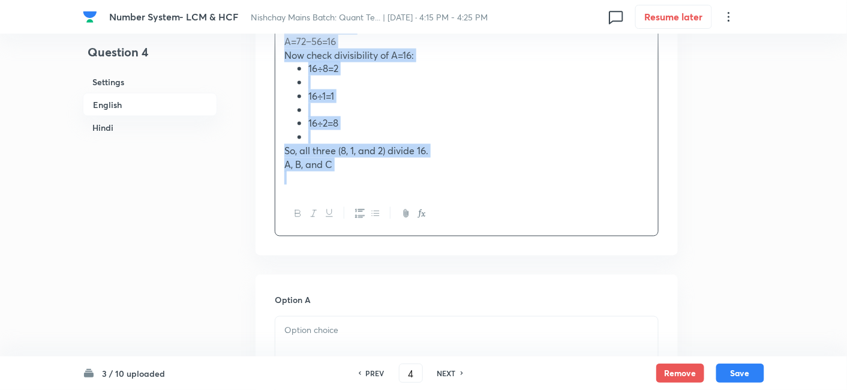
click at [375, 209] on icon "button" at bounding box center [376, 214] width 10 height 10
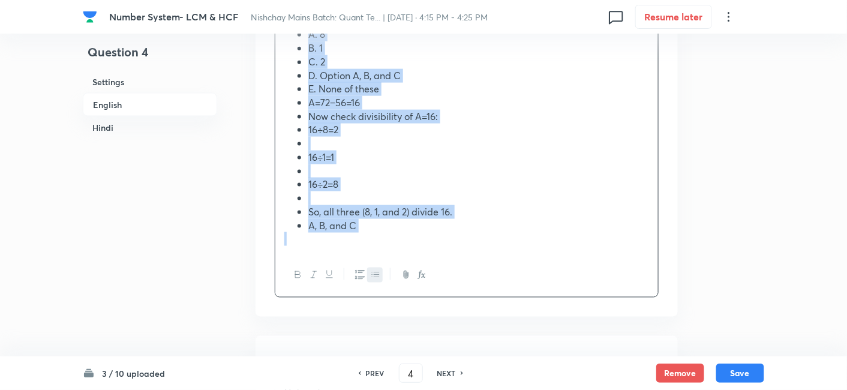
click at [374, 274] on icon "button" at bounding box center [375, 274] width 7 height 5
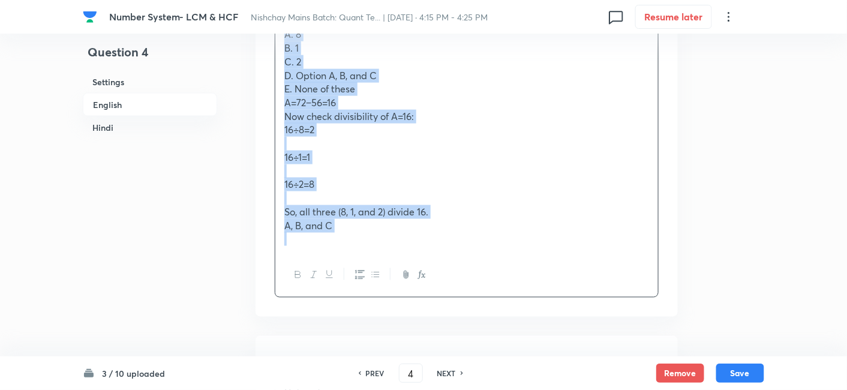
copy div "The difference between 56 and 72 is equal to A. Which of the following options …"
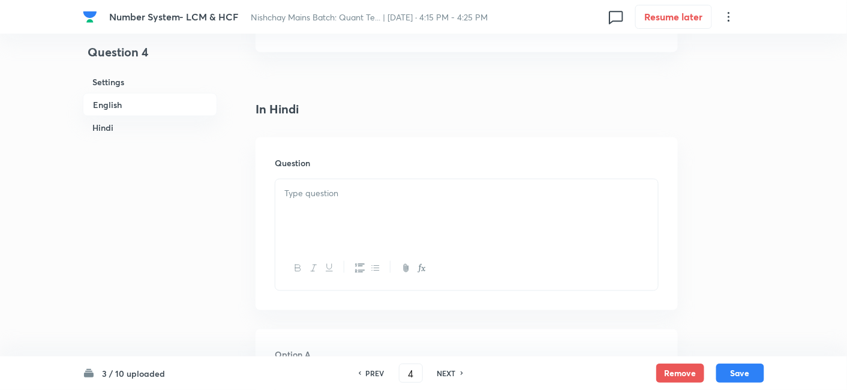
scroll to position [1906, 0]
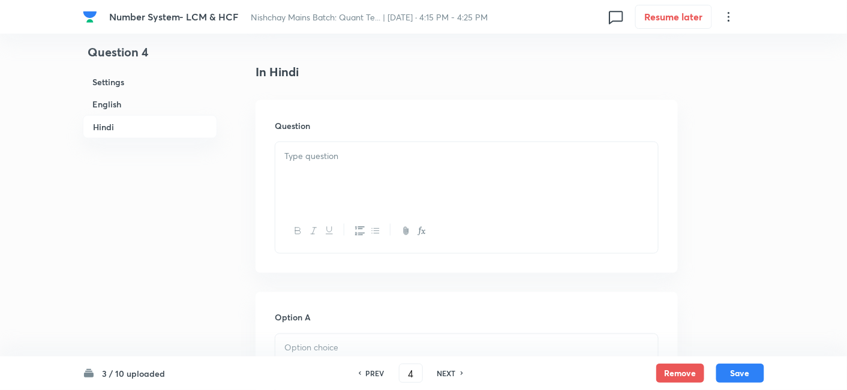
click at [384, 169] on div at bounding box center [466, 175] width 383 height 67
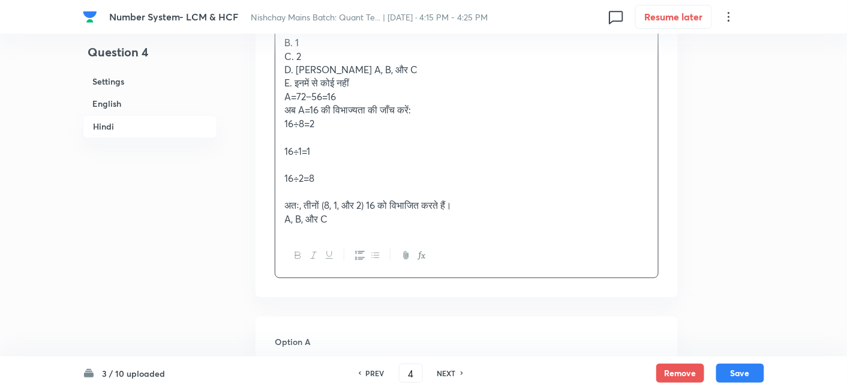
scroll to position [2063, 0]
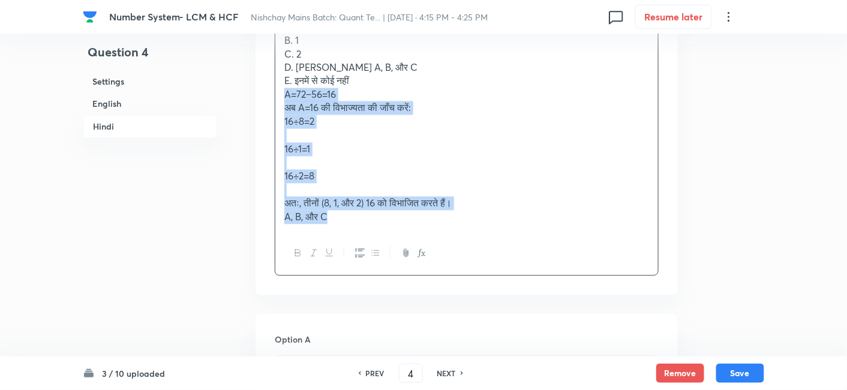
drag, startPoint x: 283, startPoint y: 90, endPoint x: 411, endPoint y: 278, distance: 227.7
click at [411, 278] on div "Question 56 और 72 का अंतर A के बराबर है। निम्नलिखित में से कौन सा विकल्प A को व…" at bounding box center [467, 120] width 422 height 352
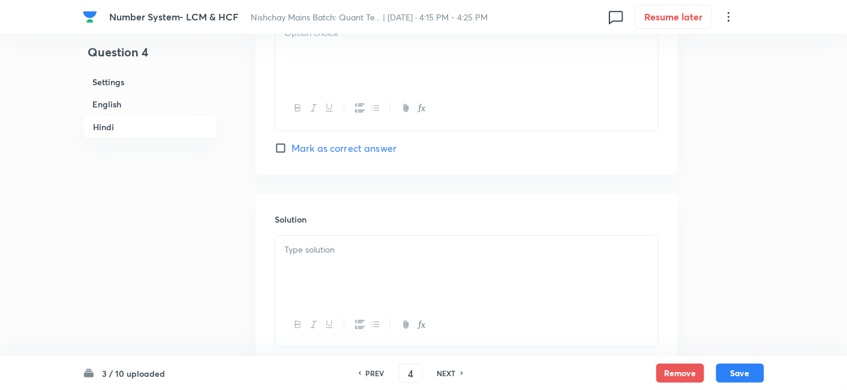
scroll to position [3086, 0]
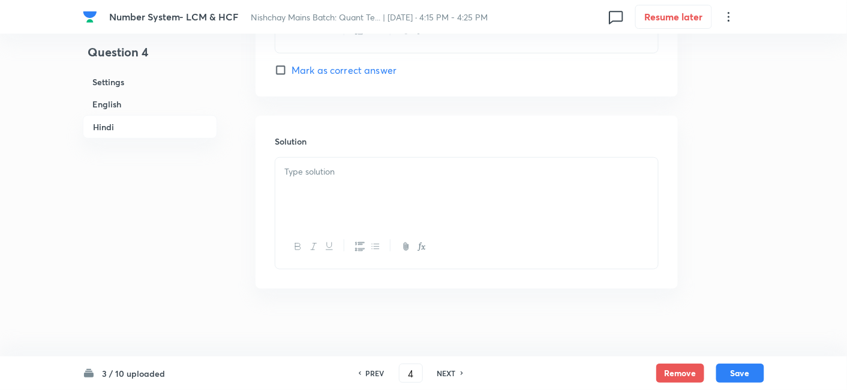
click at [327, 202] on div at bounding box center [466, 191] width 383 height 67
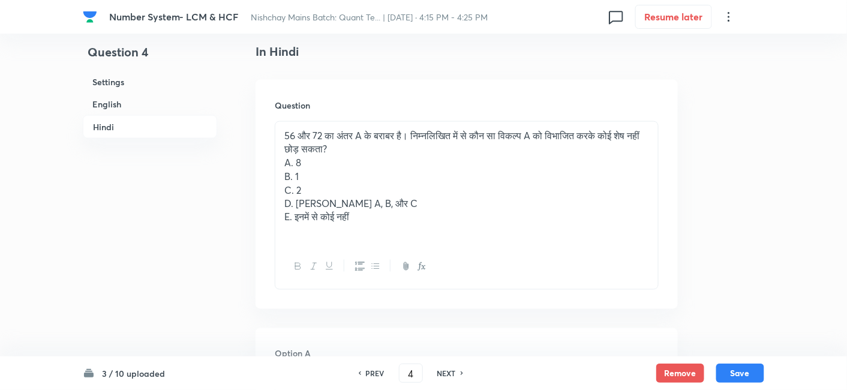
scroll to position [1920, 0]
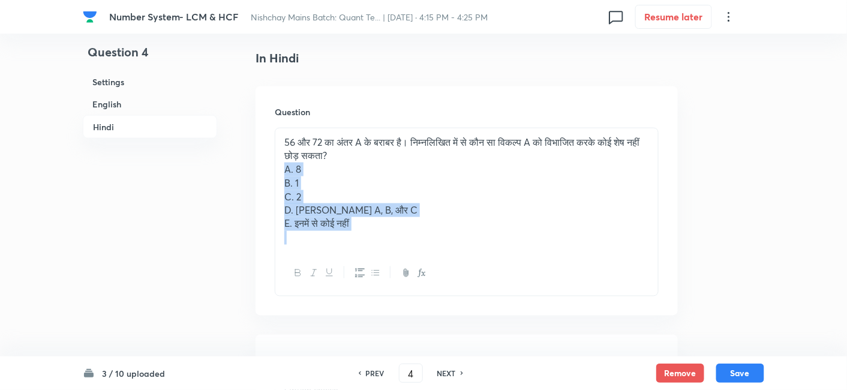
drag, startPoint x: 279, startPoint y: 166, endPoint x: 419, endPoint y: 269, distance: 174.6
click at [419, 269] on div "56 और 72 का अंतर A के बराबर है। निम्नलिखित में से कौन सा विकल्प A को विभाजित कर…" at bounding box center [467, 212] width 384 height 169
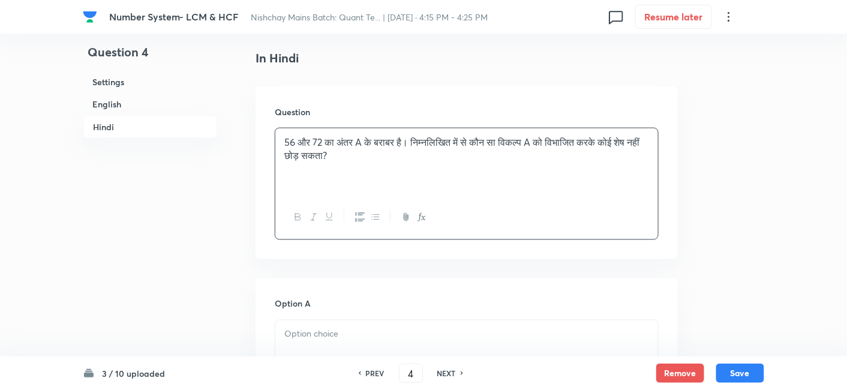
scroll to position [2107, 0]
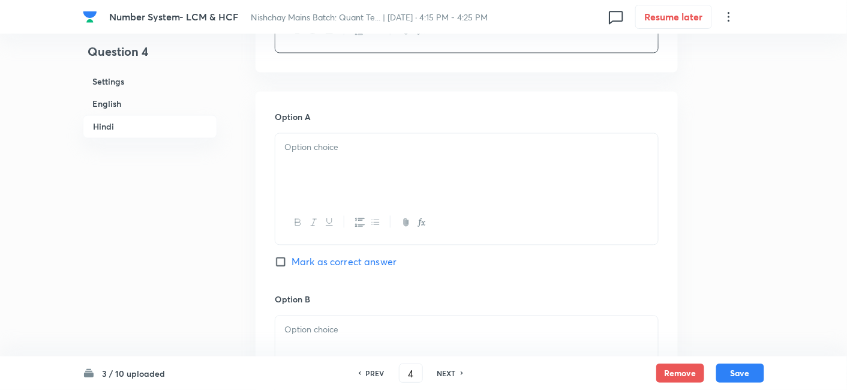
click at [290, 157] on div at bounding box center [466, 167] width 383 height 67
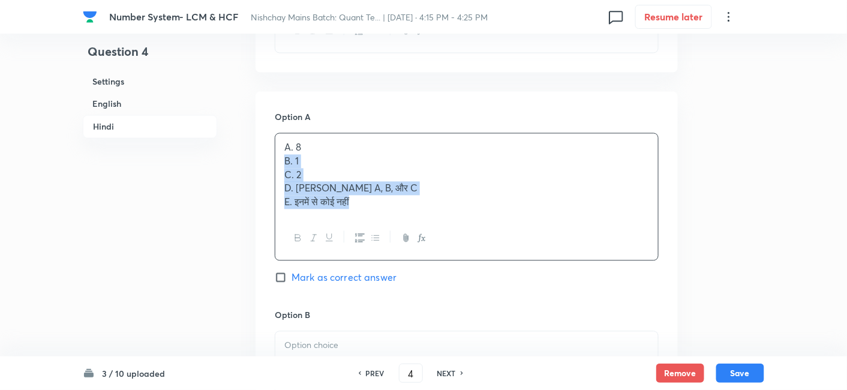
drag, startPoint x: 278, startPoint y: 157, endPoint x: 447, endPoint y: 256, distance: 196.0
click at [447, 256] on div "A. 8 B. 1 C. 2 D. विकल्प A, B, और C E. इनमें से कोई नहीं" at bounding box center [467, 197] width 384 height 128
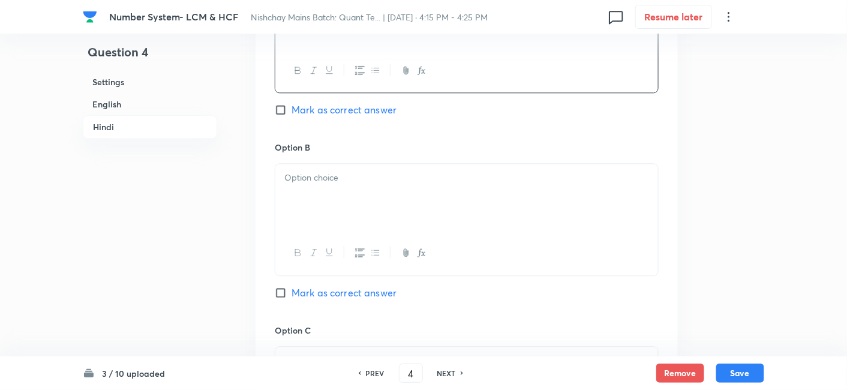
scroll to position [2261, 0]
click at [326, 176] on p at bounding box center [466, 176] width 365 height 14
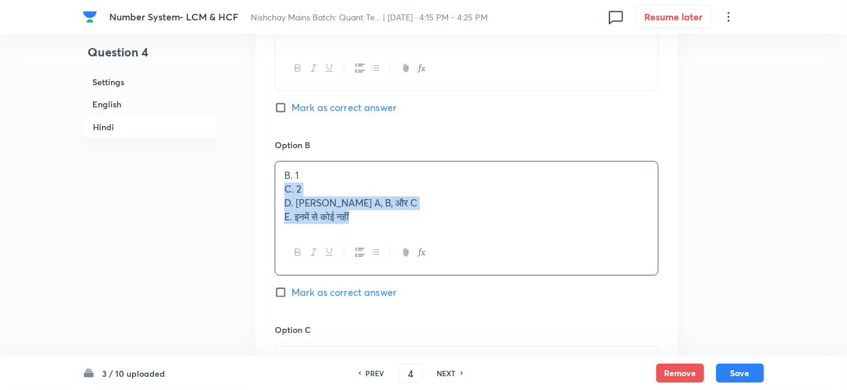
drag, startPoint x: 284, startPoint y: 186, endPoint x: 406, endPoint y: 247, distance: 136.0
click at [406, 247] on div "B. 1 C. 2 D. विकल्प A, B, और C E. इनमें से कोई नहीं" at bounding box center [467, 218] width 384 height 114
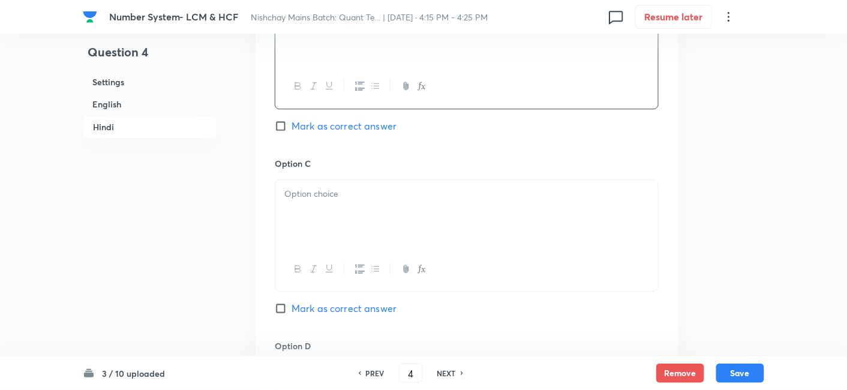
scroll to position [2427, 0]
click at [406, 247] on div at bounding box center [466, 268] width 383 height 44
click at [313, 193] on p at bounding box center [466, 193] width 365 height 14
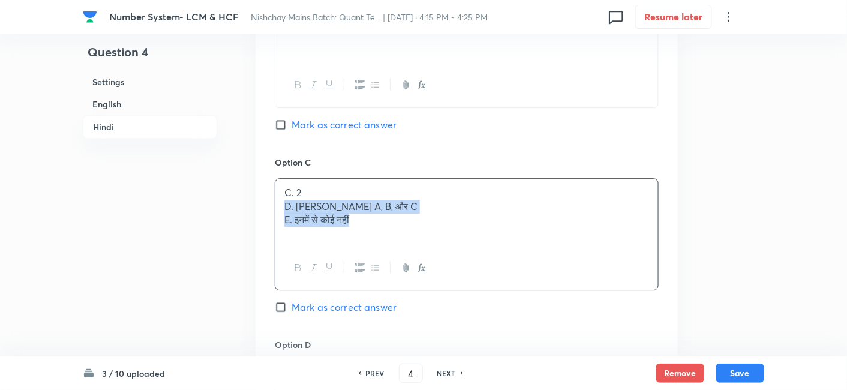
drag, startPoint x: 282, startPoint y: 203, endPoint x: 425, endPoint y: 272, distance: 158.6
click at [425, 272] on div "C. 2 D. विकल्प A, B, और C E. इनमें से कोई नहीं" at bounding box center [467, 234] width 384 height 112
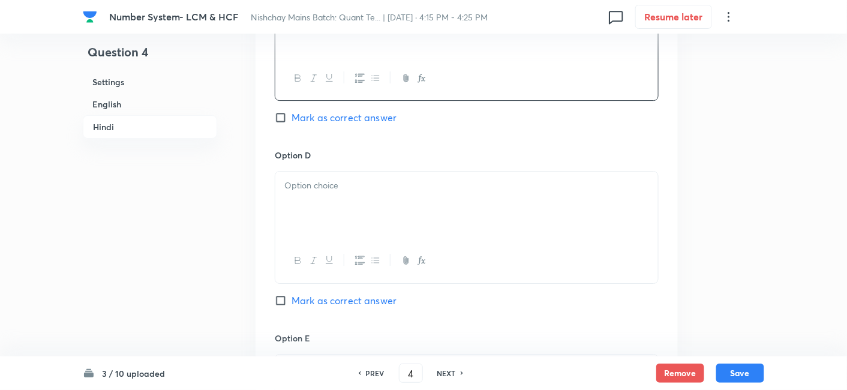
click at [325, 209] on div at bounding box center [466, 205] width 383 height 67
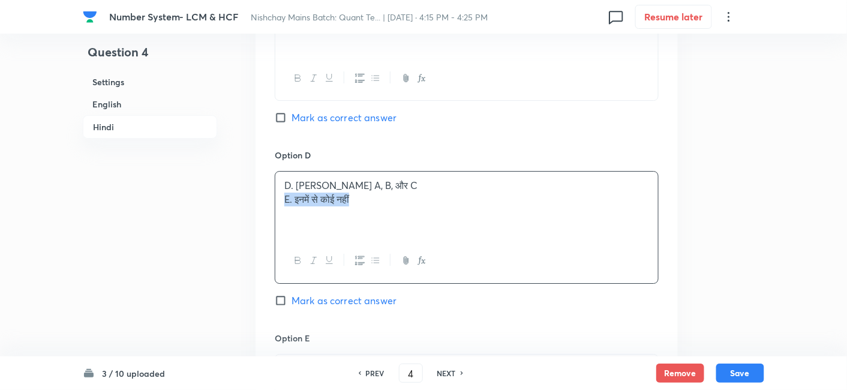
drag, startPoint x: 281, startPoint y: 199, endPoint x: 474, endPoint y: 232, distance: 195.4
click at [474, 232] on div "D. विकल्प A, B, और C E. इनमें से कोई नहीं" at bounding box center [466, 205] width 383 height 67
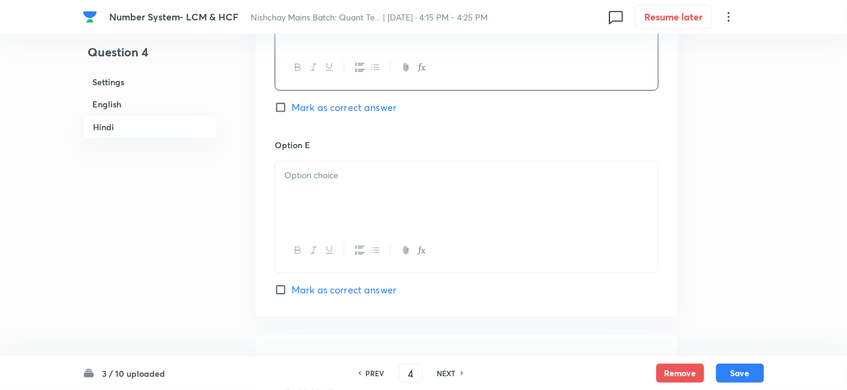
scroll to position [2811, 0]
click at [474, 232] on div at bounding box center [466, 249] width 383 height 44
click at [431, 184] on div at bounding box center [466, 193] width 383 height 67
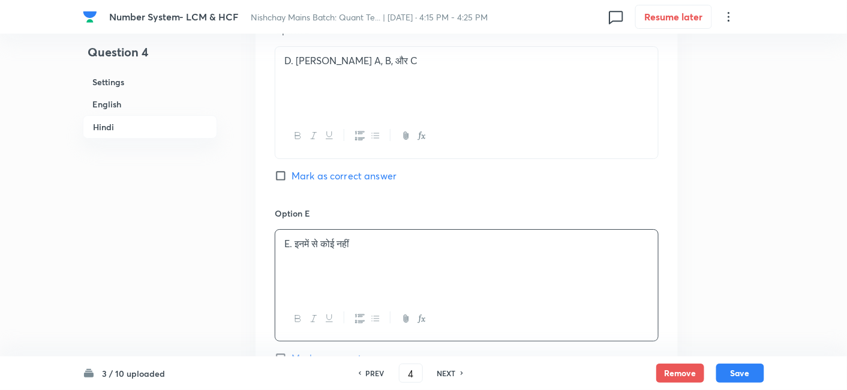
scroll to position [2725, 0]
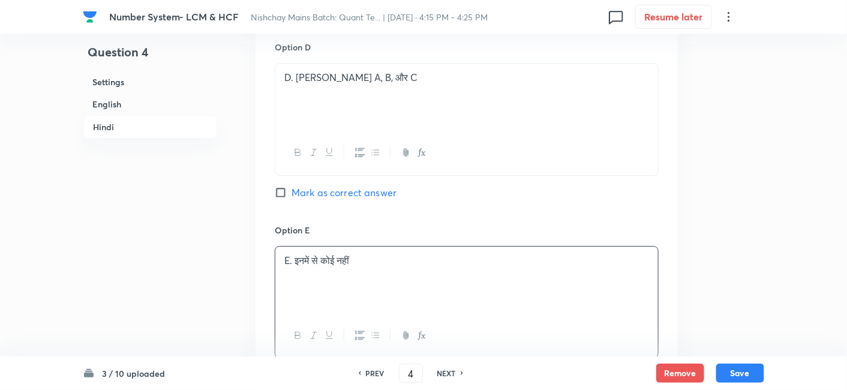
click at [389, 187] on span "Mark as correct answer" at bounding box center [344, 192] width 105 height 14
click at [292, 187] on input "Mark as correct answer" at bounding box center [283, 193] width 17 height 12
checkbox input "true"
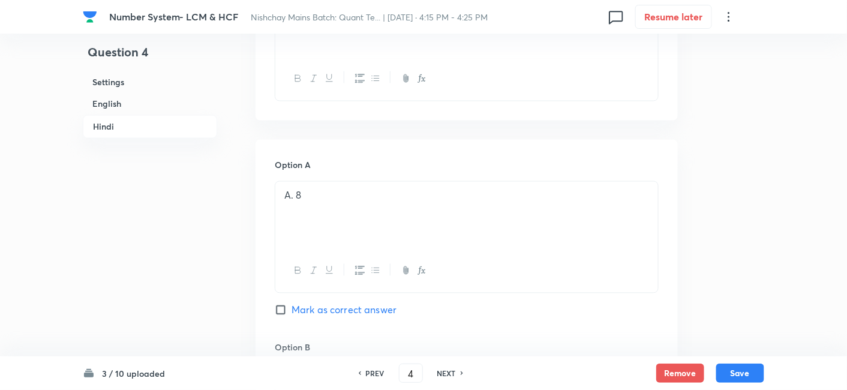
checkbox input "true"
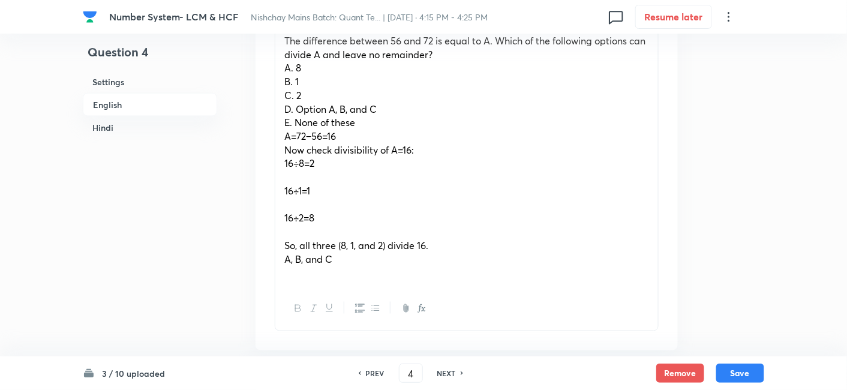
scroll to position [431, 0]
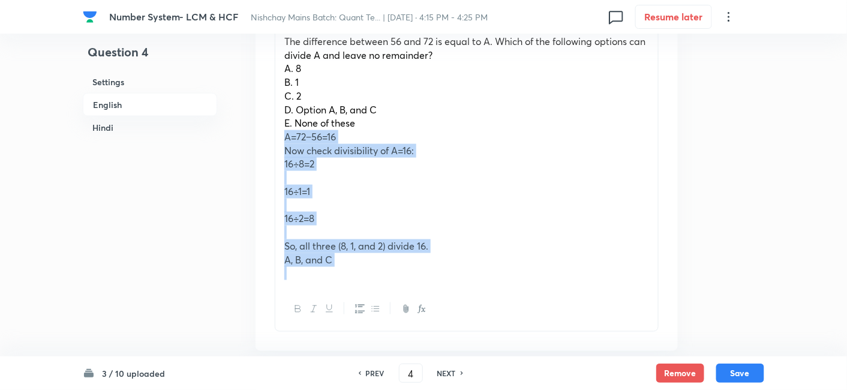
drag, startPoint x: 280, startPoint y: 136, endPoint x: 408, endPoint y: 275, distance: 188.5
click at [408, 275] on div "The difference between 56 and 72 is equal to A. Which of the following options …" at bounding box center [466, 158] width 383 height 260
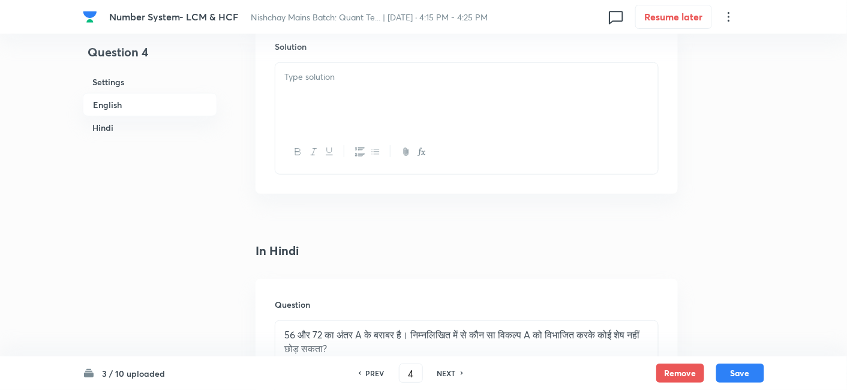
scroll to position [1611, 0]
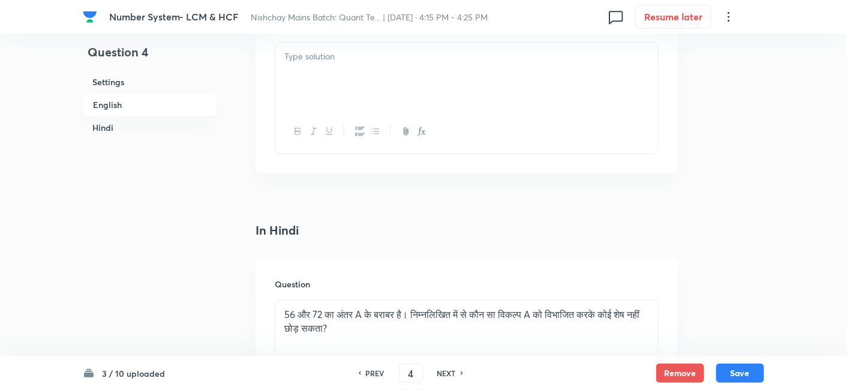
click at [309, 91] on div at bounding box center [466, 76] width 383 height 67
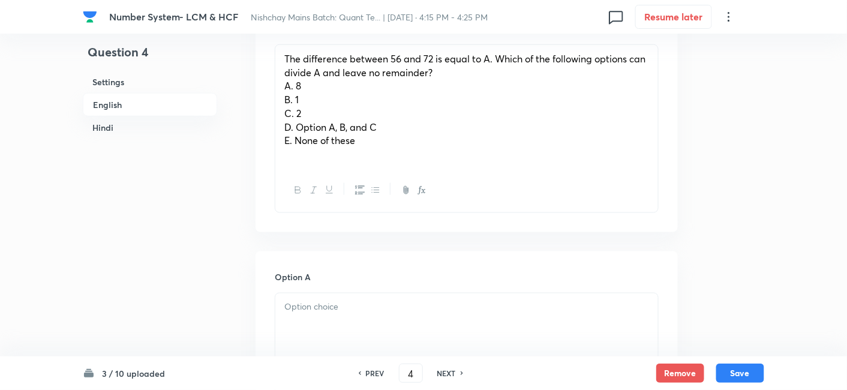
scroll to position [413, 0]
drag, startPoint x: 279, startPoint y: 85, endPoint x: 379, endPoint y: 151, distance: 119.5
click at [379, 151] on div "The difference between 56 and 72 is equal to A. Which of the following options …" at bounding box center [466, 108] width 383 height 124
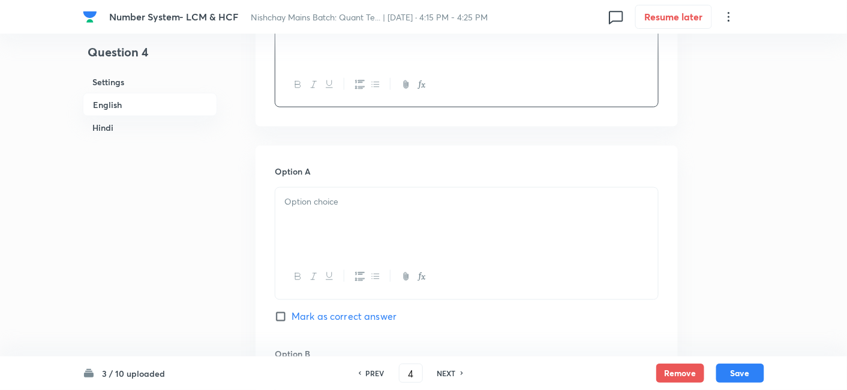
scroll to position [500, 0]
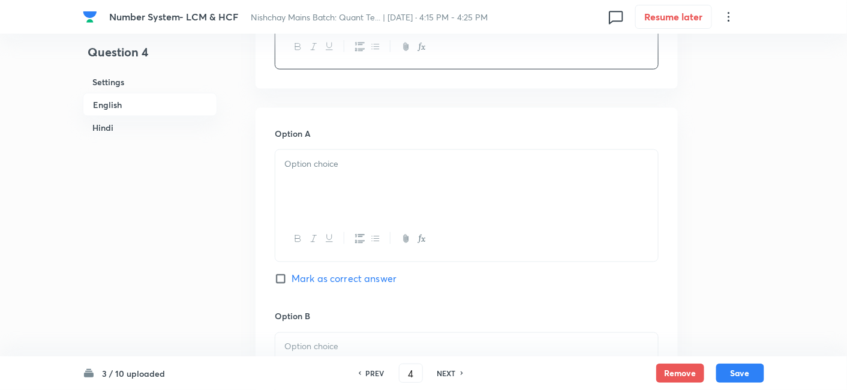
click at [371, 185] on div at bounding box center [466, 183] width 383 height 67
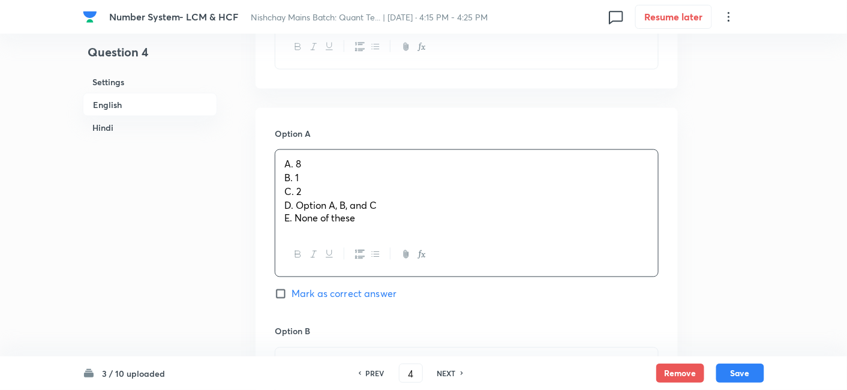
drag, startPoint x: 279, startPoint y: 173, endPoint x: 449, endPoint y: 271, distance: 195.9
click at [449, 271] on div "A. 8 B. 1 C. 2 D. Option A, B, and C E. None of these" at bounding box center [467, 213] width 384 height 128
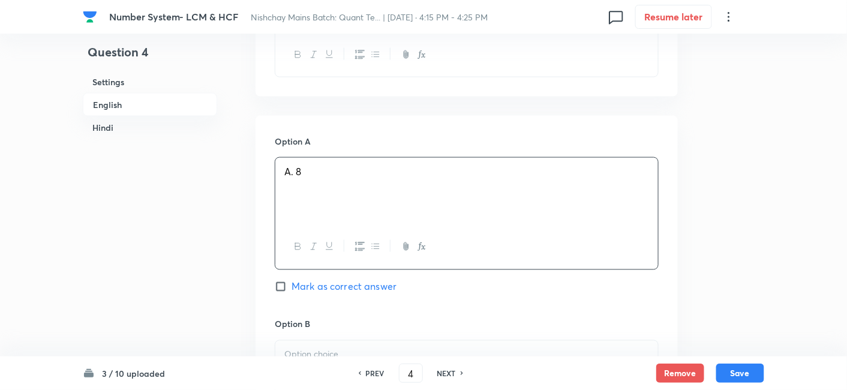
scroll to position [541, 0]
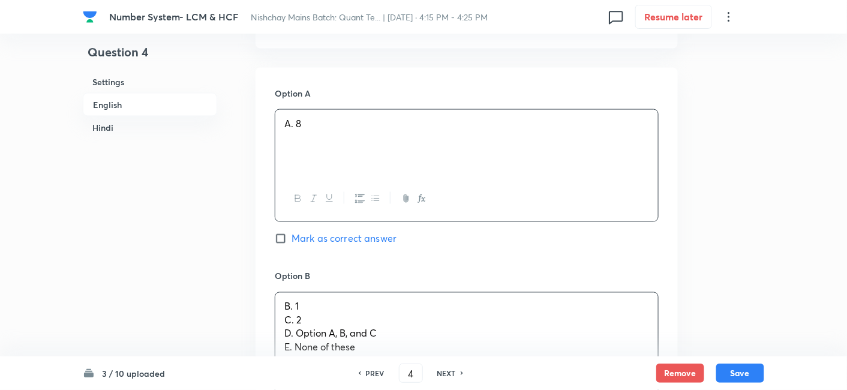
click at [341, 321] on div "B. 1 C. 2 D. Option A, B, and C E. None of these" at bounding box center [466, 327] width 383 height 69
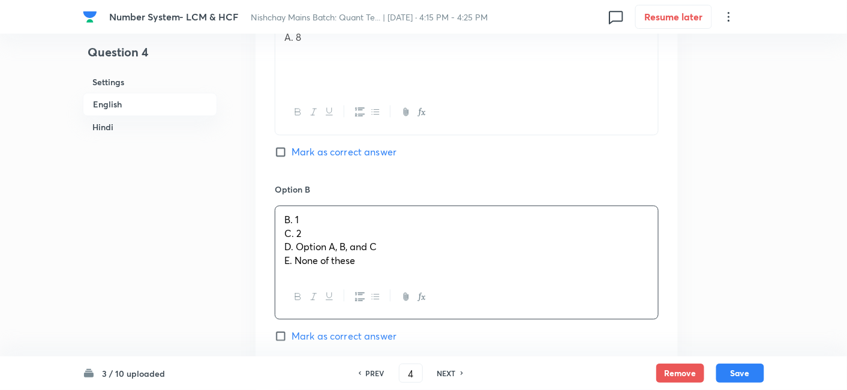
drag, startPoint x: 279, startPoint y: 229, endPoint x: 428, endPoint y: 304, distance: 166.6
click at [428, 304] on div "B. 1 C. 2 D. Option A, B, and C E. None of these" at bounding box center [467, 263] width 384 height 114
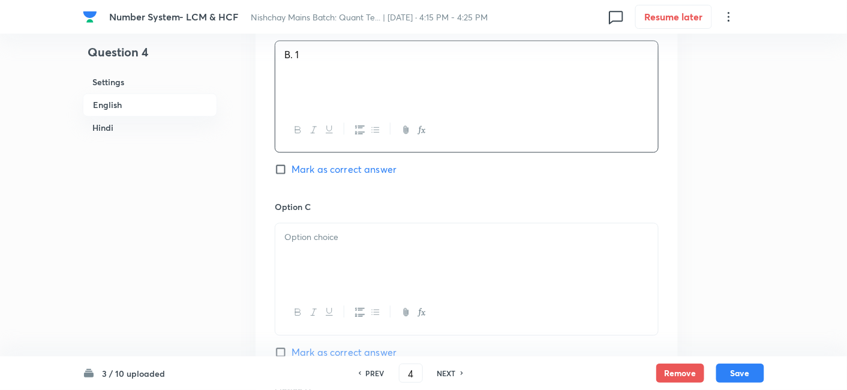
click at [310, 242] on div at bounding box center [466, 256] width 383 height 67
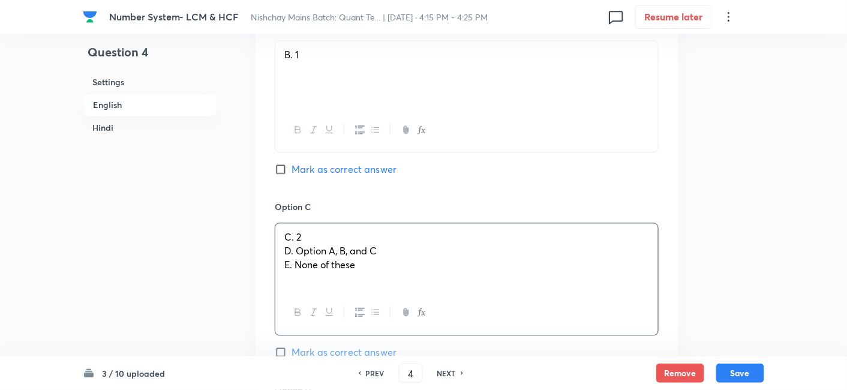
drag, startPoint x: 280, startPoint y: 249, endPoint x: 471, endPoint y: 337, distance: 210.2
click at [471, 337] on div "Option C C. 2 D. Option A, B, and C E. None of these Mark as correct answer" at bounding box center [467, 291] width 384 height 182
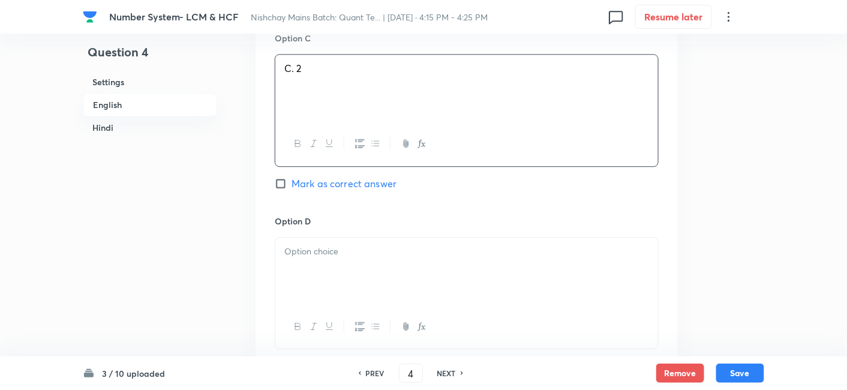
scroll to position [967, 0]
click at [323, 245] on p at bounding box center [466, 246] width 365 height 14
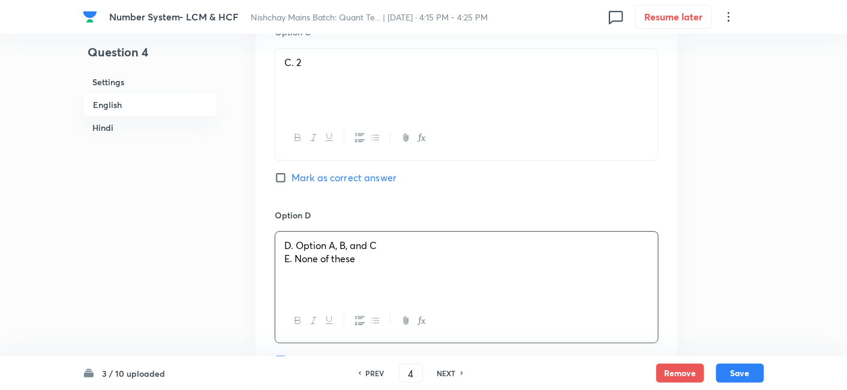
drag, startPoint x: 280, startPoint y: 258, endPoint x: 467, endPoint y: 290, distance: 189.4
click at [467, 290] on div "D. Option A, B, and C E. None of these" at bounding box center [466, 265] width 383 height 67
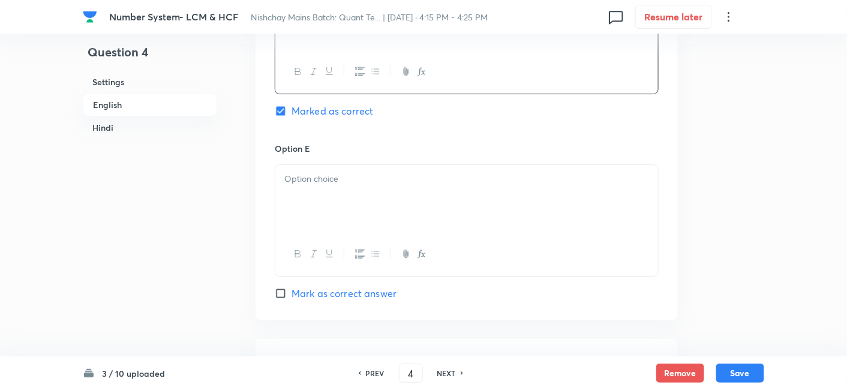
scroll to position [1217, 0]
click at [361, 204] on div at bounding box center [466, 197] width 383 height 67
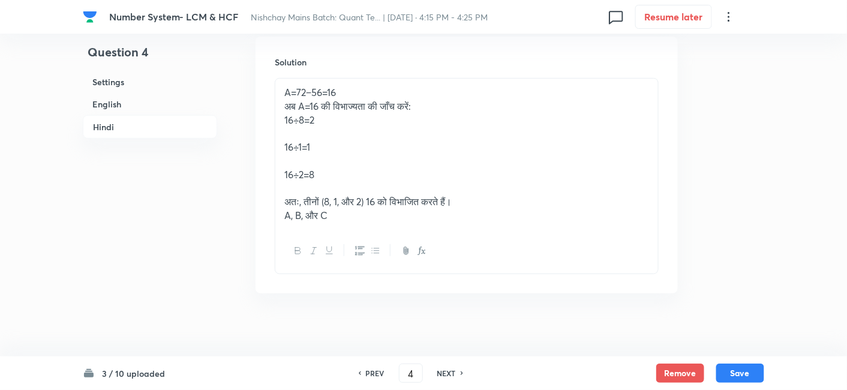
scroll to position [3004, 0]
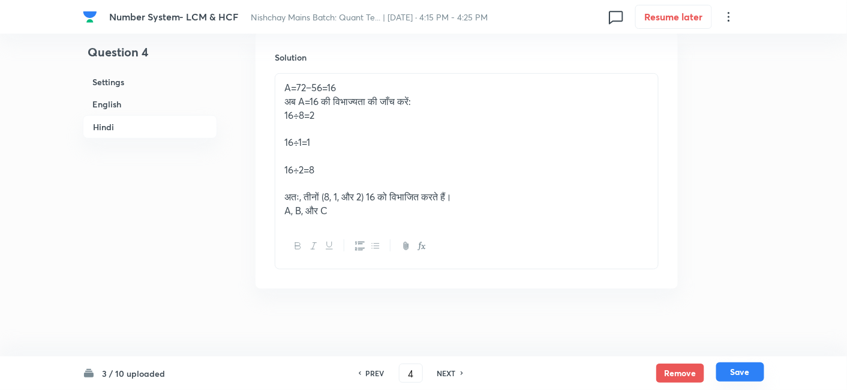
click at [761, 371] on button "Save" at bounding box center [740, 371] width 48 height 19
type input "5"
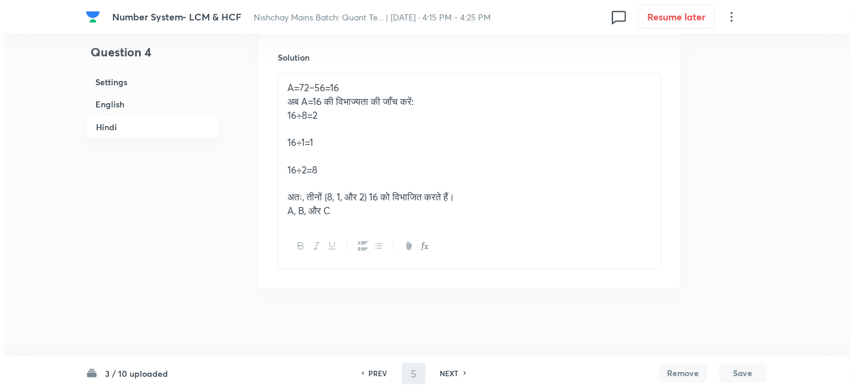
scroll to position [0, 0]
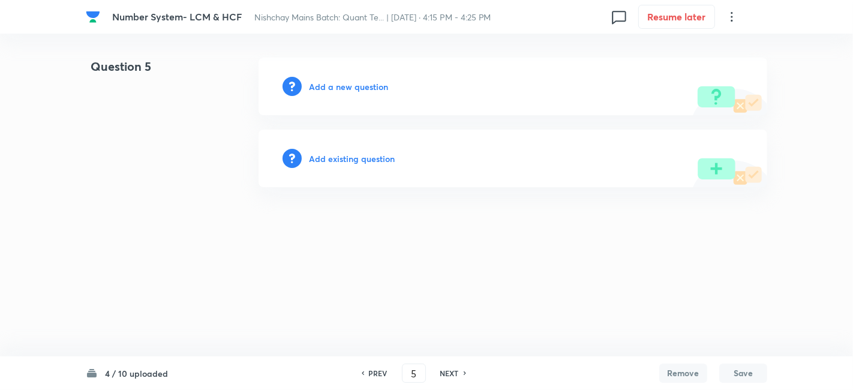
click at [362, 83] on h6 "Add a new question" at bounding box center [348, 86] width 79 height 13
click at [362, 83] on h6 "Choose a question type" at bounding box center [355, 86] width 92 height 13
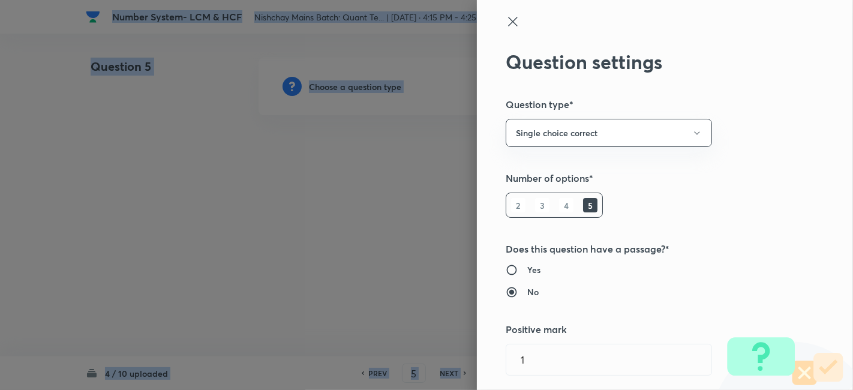
click at [362, 83] on div at bounding box center [426, 195] width 853 height 390
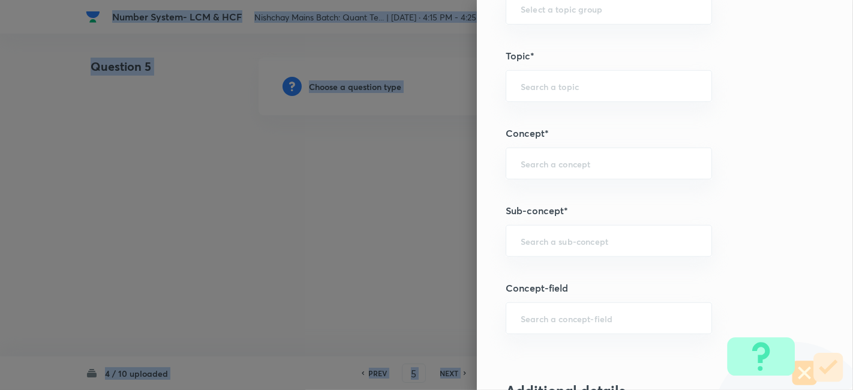
scroll to position [568, 0]
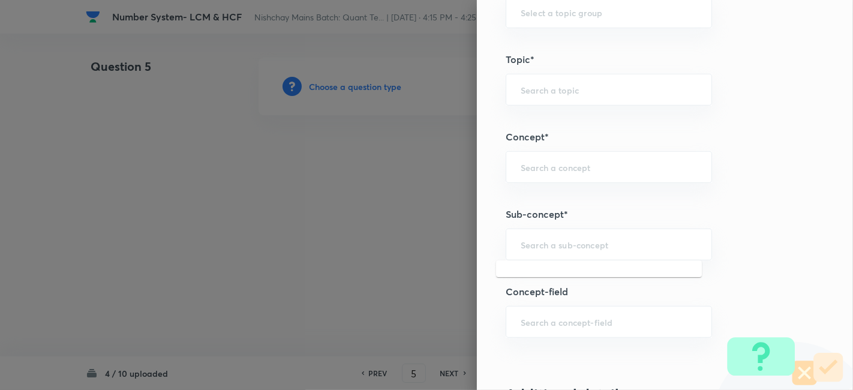
click at [613, 244] on input "text" at bounding box center [609, 244] width 176 height 11
type input "c"
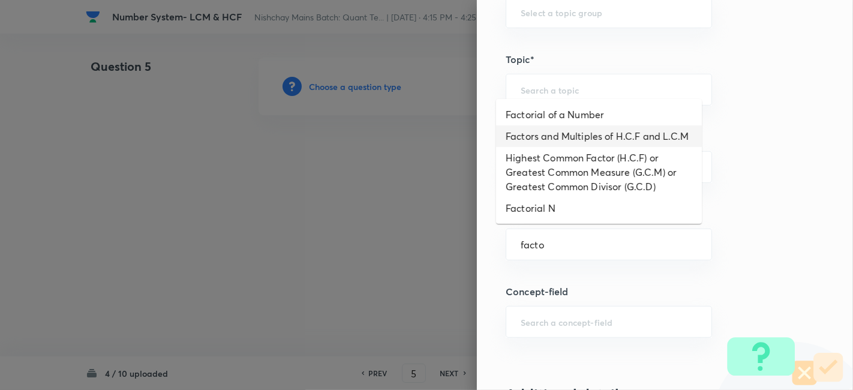
click at [619, 134] on li "Factors and Multiples of H.C.F and L.C.M" at bounding box center [599, 136] width 206 height 22
type input "Factors and Multiples of H.C.F and L.C.M"
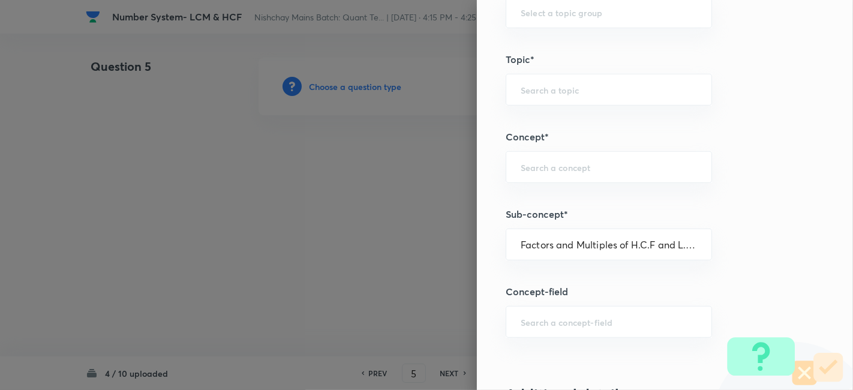
type input "Quantitative Aptitude"
type input "Basic Maths"
type input "Number Systems"
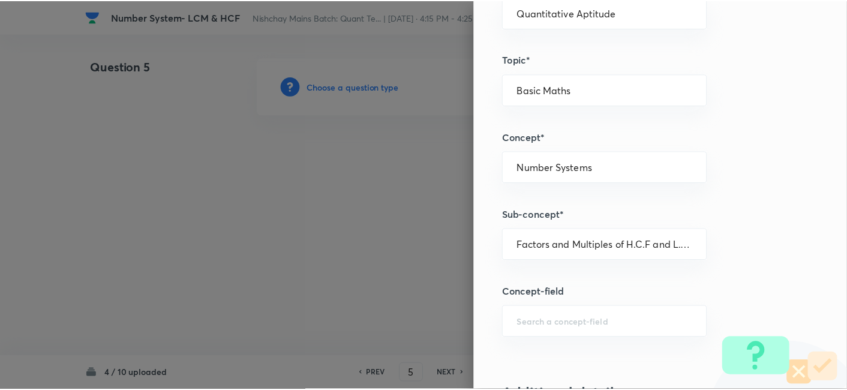
scroll to position [1242, 0]
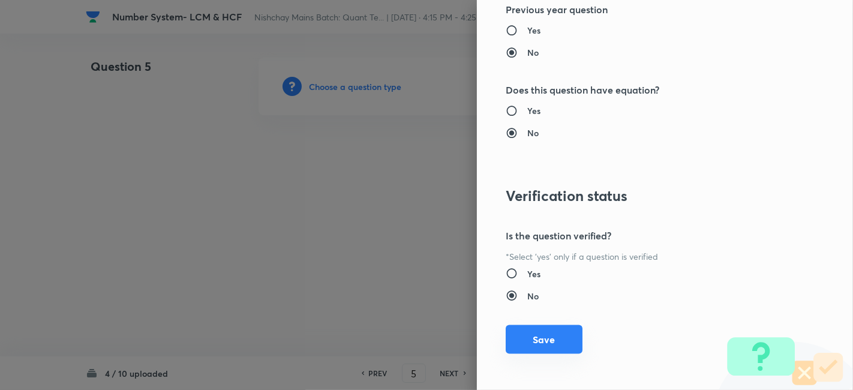
click at [555, 331] on button "Save" at bounding box center [544, 339] width 77 height 29
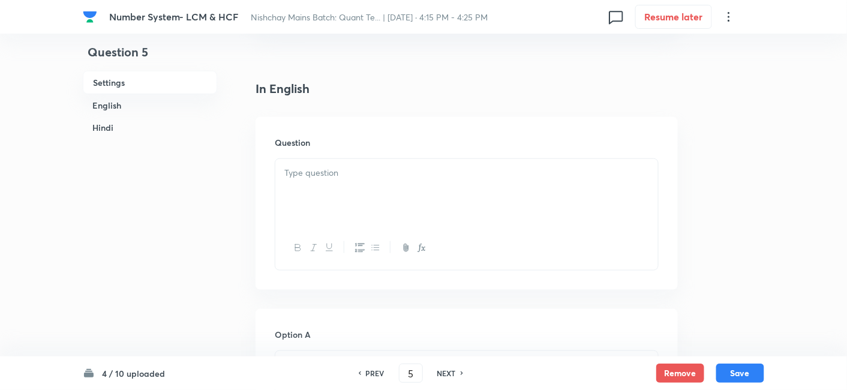
scroll to position [289, 0]
click at [397, 158] on div at bounding box center [466, 191] width 383 height 67
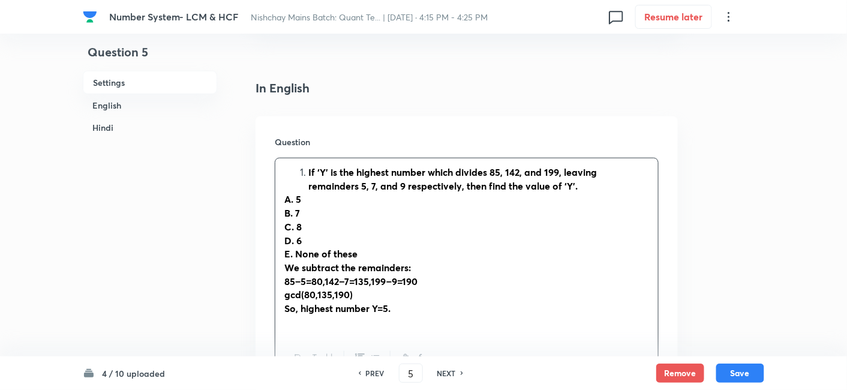
click at [308, 173] on li "If ‘Y’ is the highest number which divides 85, 142, and 199, leaving remainders…" at bounding box center [478, 179] width 341 height 27
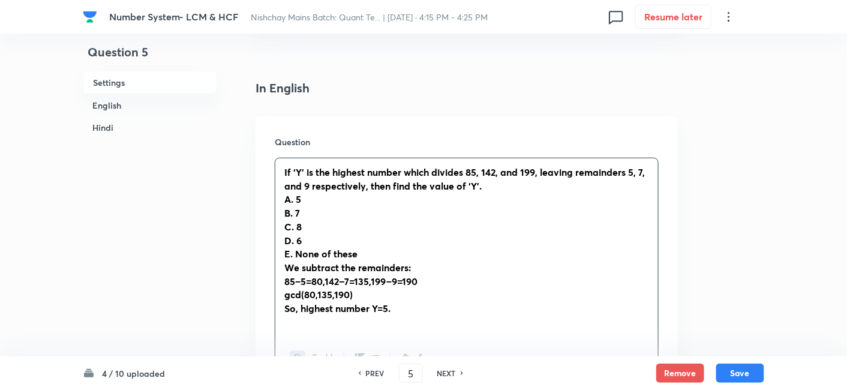
drag, startPoint x: 274, startPoint y: 169, endPoint x: 279, endPoint y: 172, distance: 6.2
click at [279, 172] on div "Question If ‘Y’ is the highest number which divides 85, 142, and 199, leaving r…" at bounding box center [467, 258] width 422 height 284
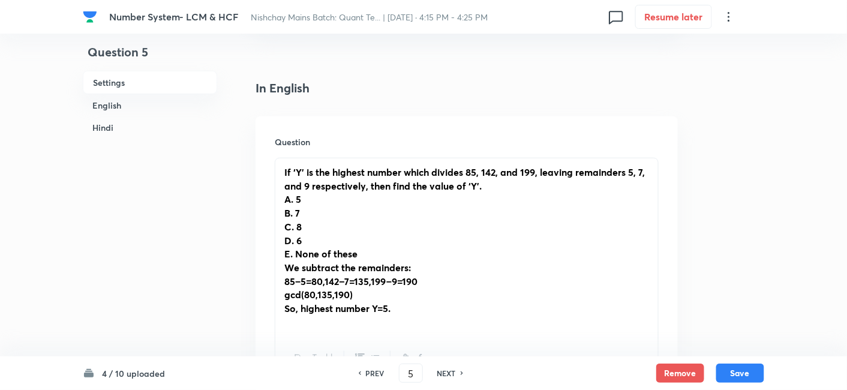
drag, startPoint x: 279, startPoint y: 172, endPoint x: 455, endPoint y: 338, distance: 242.3
click at [455, 338] on div "If ‘Y’ is the highest number which divides 85, 142, and 199, leaving remainders…" at bounding box center [467, 269] width 384 height 223
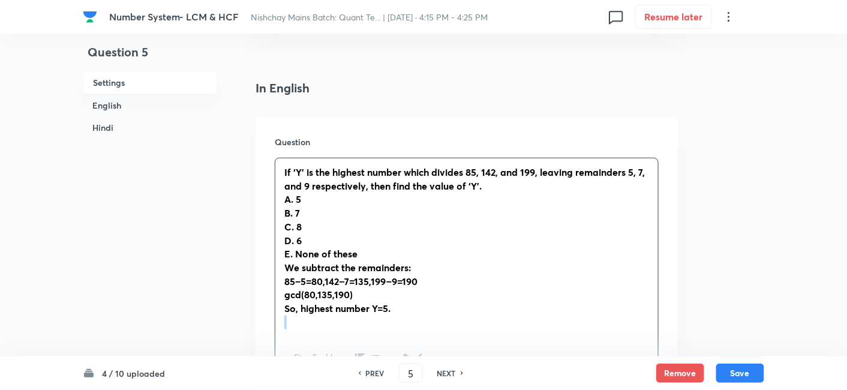
drag, startPoint x: 455, startPoint y: 338, endPoint x: 281, endPoint y: 175, distance: 238.1
click at [281, 175] on div "If ‘Y’ is the highest number which divides 85, 142, and 199, leaving remainders…" at bounding box center [467, 269] width 384 height 223
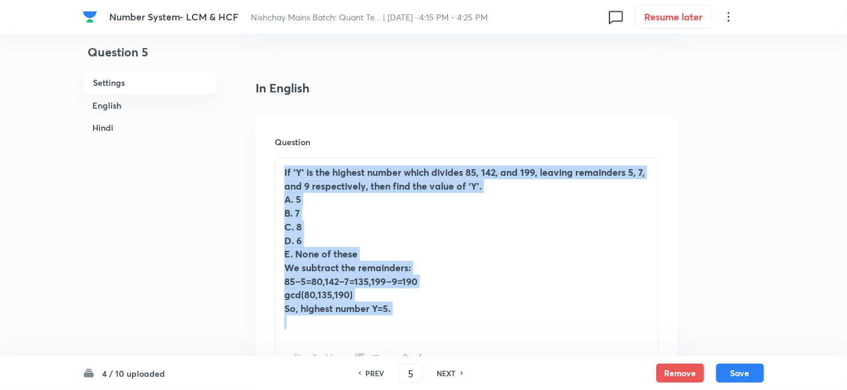
drag, startPoint x: 281, startPoint y: 175, endPoint x: 433, endPoint y: 340, distance: 224.2
click at [433, 340] on div "If ‘Y’ is the highest number which divides 85, 142, and 199, leaving remainders…" at bounding box center [467, 269] width 384 height 223
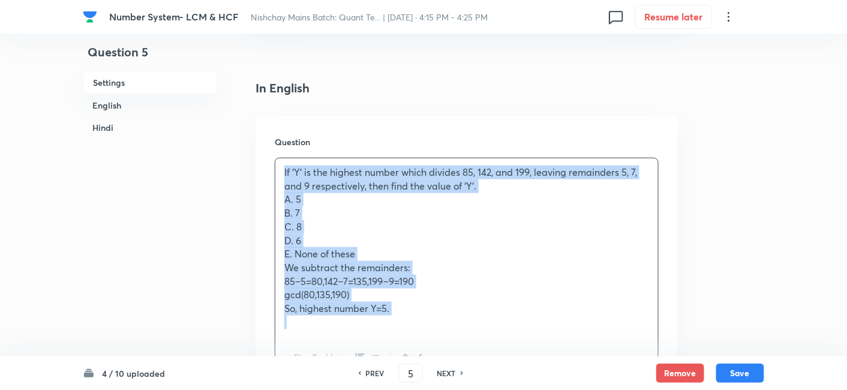
copy div "If ‘Y’ is the highest number which divides 85, 142, and 199, leaving remainders…"
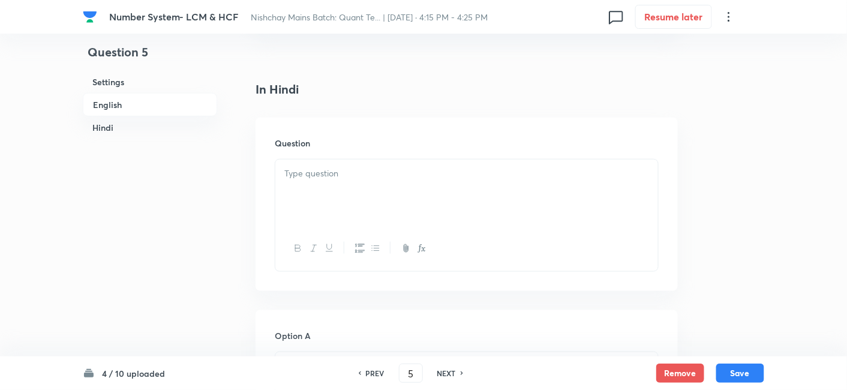
scroll to position [1797, 0]
click at [497, 221] on div at bounding box center [466, 191] width 383 height 67
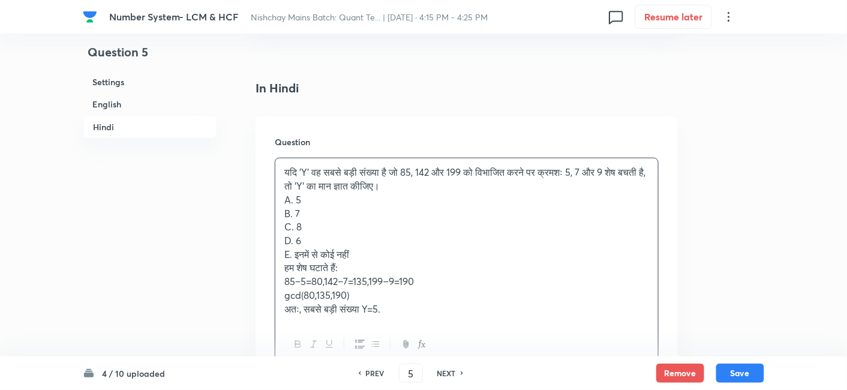
scroll to position [1905, 0]
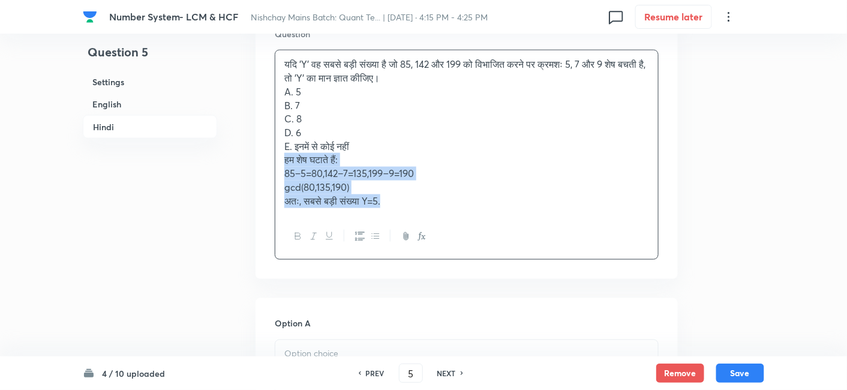
drag, startPoint x: 280, startPoint y: 157, endPoint x: 543, endPoint y: 263, distance: 284.0
click at [543, 263] on div "Question यदि 'Y' वह सबसे बड़ी संख्या है जो 85, 142 और 199 को विभाजित करने पर क्…" at bounding box center [467, 143] width 422 height 270
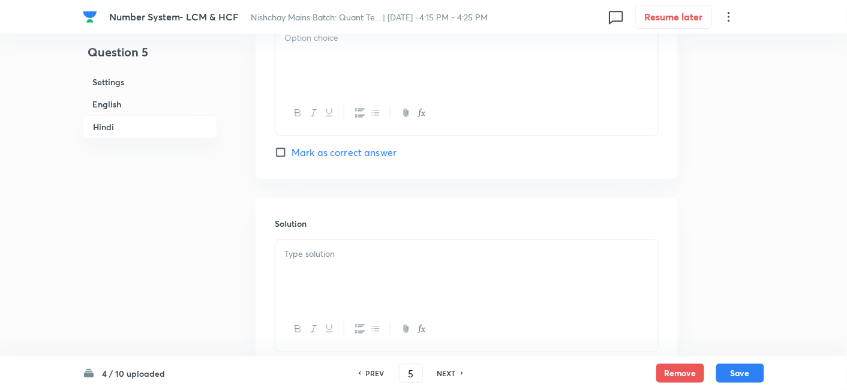
scroll to position [2993, 0]
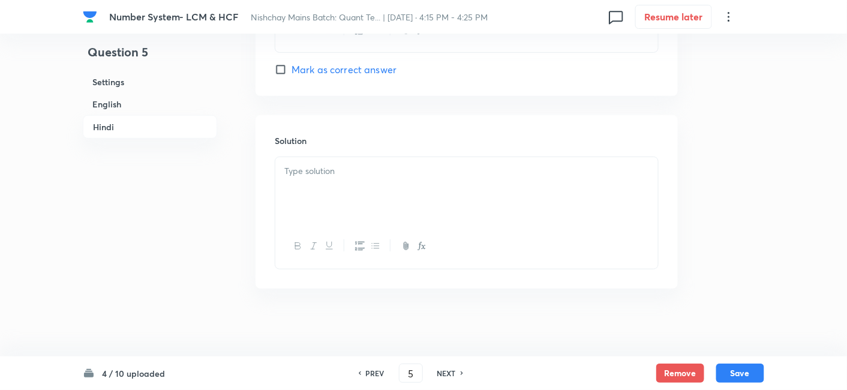
click at [408, 196] on div at bounding box center [466, 190] width 383 height 67
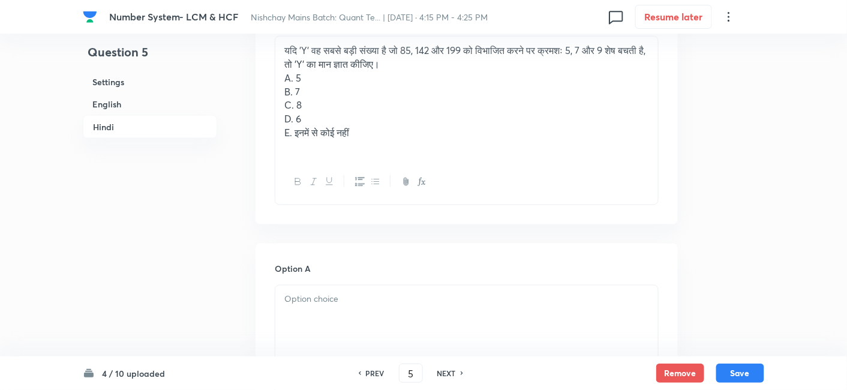
scroll to position [1915, 0]
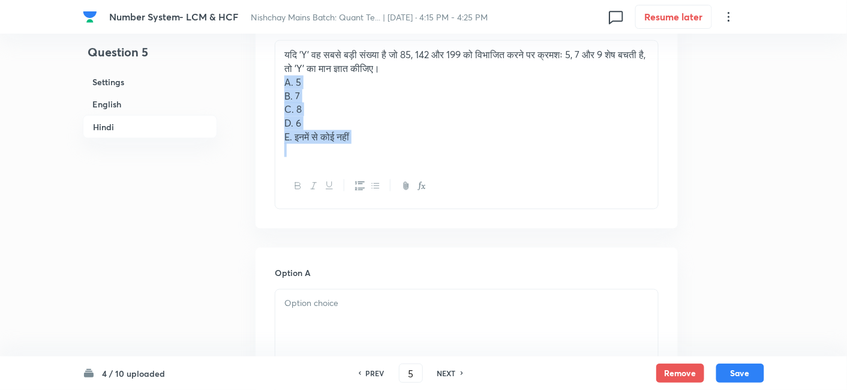
drag, startPoint x: 284, startPoint y: 76, endPoint x: 409, endPoint y: 157, distance: 148.5
click at [409, 157] on div "यदि 'Y' वह सबसे बड़ी संख्या है जो 85, 142 और 199 को विभाजित करने पर क्रमशः 5, 7…" at bounding box center [466, 103] width 383 height 124
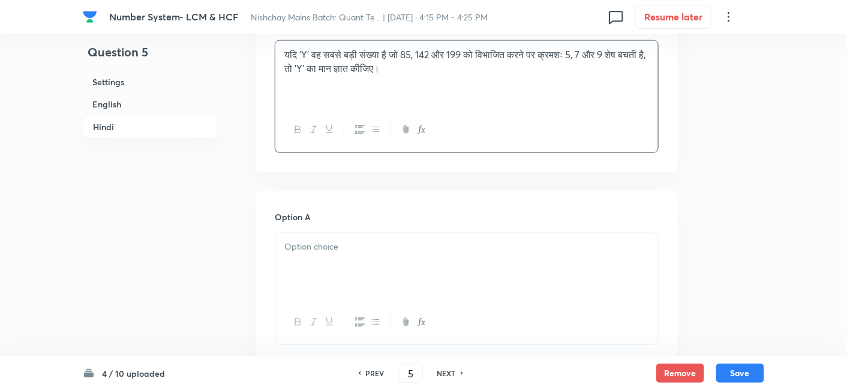
scroll to position [2036, 0]
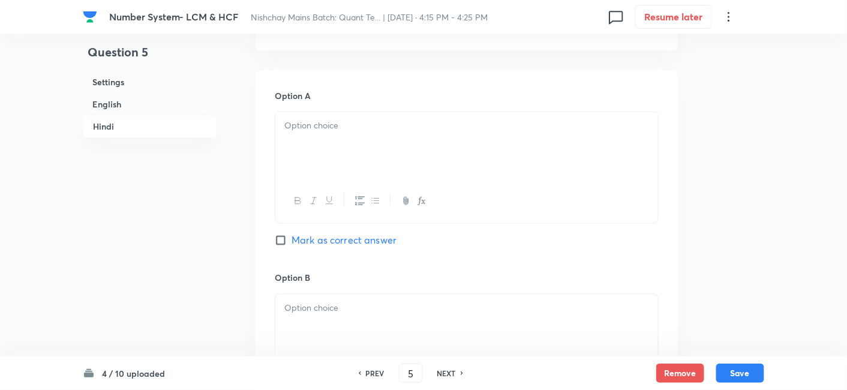
click at [409, 157] on div at bounding box center [466, 145] width 383 height 67
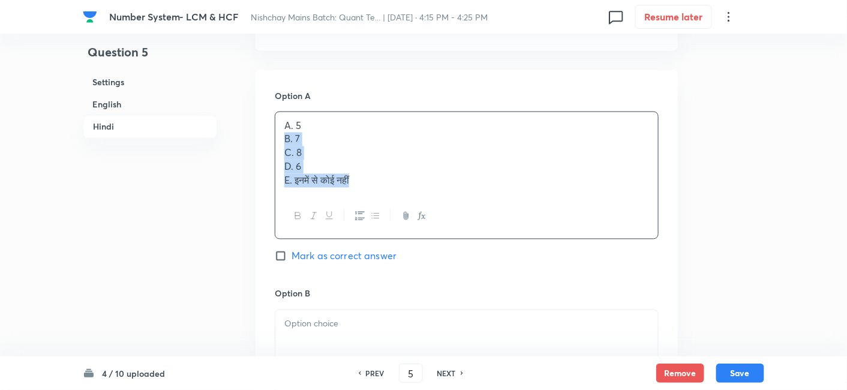
drag, startPoint x: 277, startPoint y: 136, endPoint x: 485, endPoint y: 256, distance: 240.8
click at [485, 256] on div "Option A A. 5 B. 7 C. 8 D. 6 E. इनमें से कोई नहीं Mark as correct answer" at bounding box center [467, 188] width 384 height 198
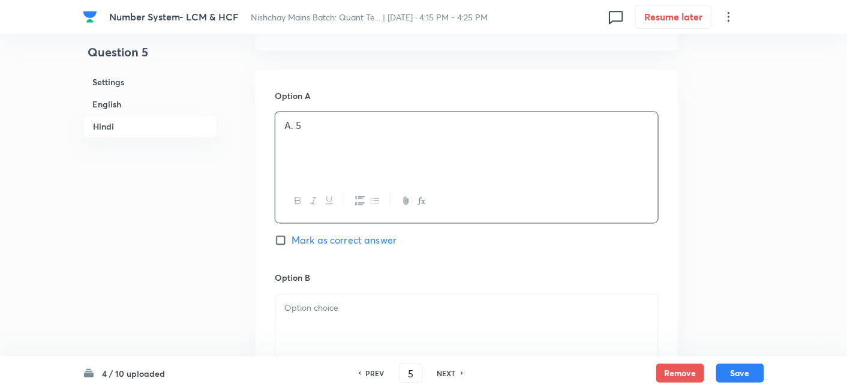
click at [371, 234] on span "Mark as correct answer" at bounding box center [344, 240] width 105 height 14
click at [292, 235] on input "Mark as correct answer" at bounding box center [283, 241] width 17 height 12
checkbox input "true"
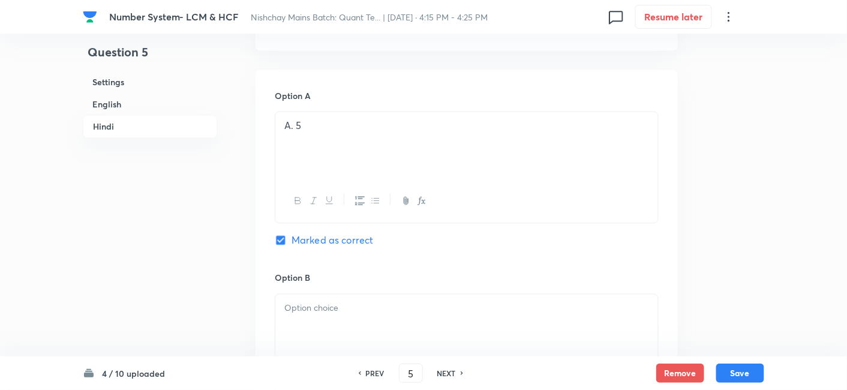
checkbox input "true"
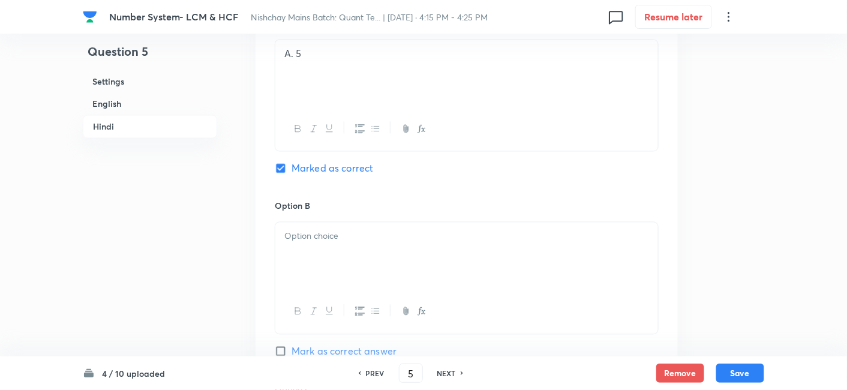
scroll to position [2109, 0]
drag, startPoint x: 371, startPoint y: 234, endPoint x: 320, endPoint y: 231, distance: 50.5
click at [320, 231] on p at bounding box center [466, 236] width 365 height 14
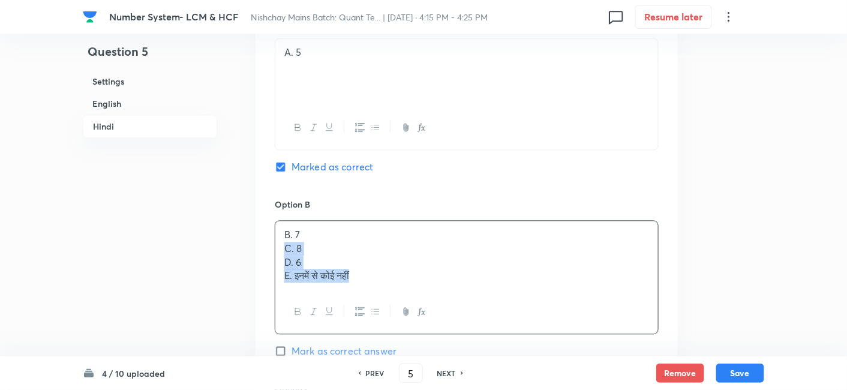
drag, startPoint x: 280, startPoint y: 245, endPoint x: 456, endPoint y: 320, distance: 191.1
click at [456, 320] on div "B. 7 C. 8 D. 6 E. इनमें से कोई नहीं" at bounding box center [467, 278] width 384 height 114
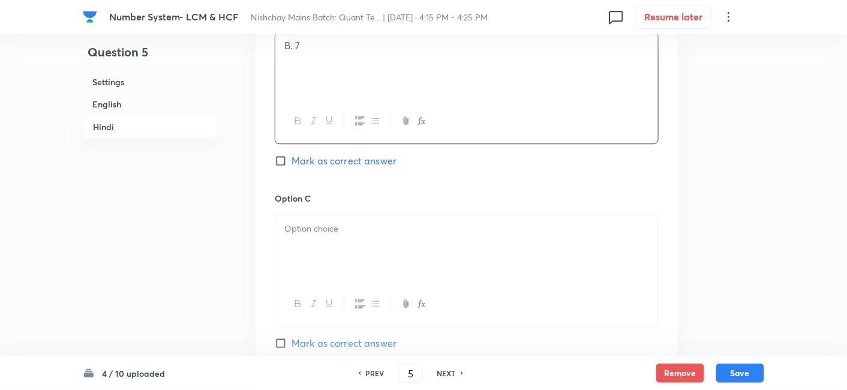
scroll to position [2302, 0]
click at [364, 232] on div at bounding box center [466, 245] width 383 height 67
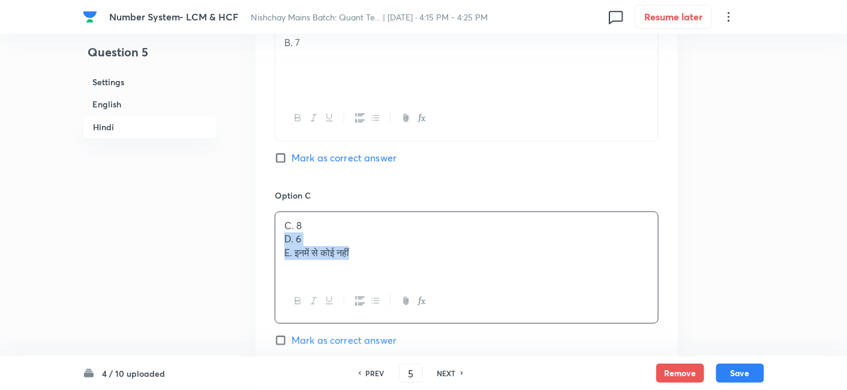
drag, startPoint x: 282, startPoint y: 237, endPoint x: 433, endPoint y: 286, distance: 159.0
click at [433, 286] on div "C. 8 D. 6 E. इनमें से कोई नहीं" at bounding box center [467, 267] width 384 height 112
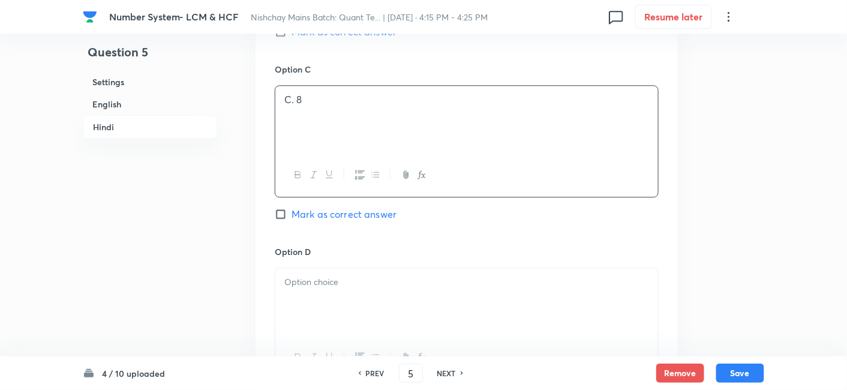
click at [433, 286] on div at bounding box center [466, 301] width 383 height 67
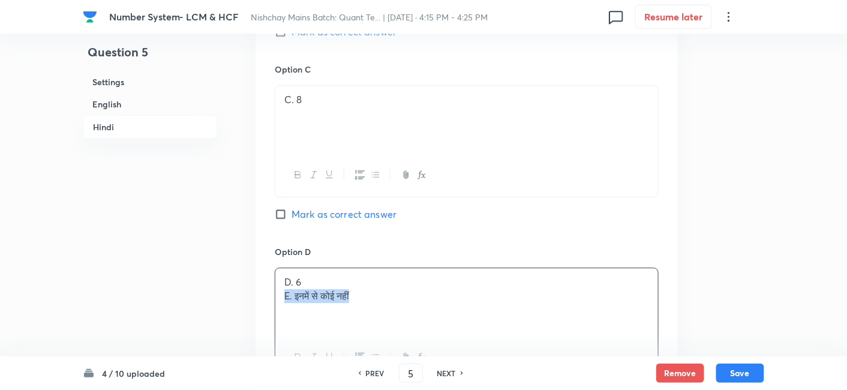
drag, startPoint x: 284, startPoint y: 292, endPoint x: 431, endPoint y: 316, distance: 148.9
click at [431, 316] on div "D. 6 E. इनमें से कोई नहीं" at bounding box center [466, 301] width 383 height 67
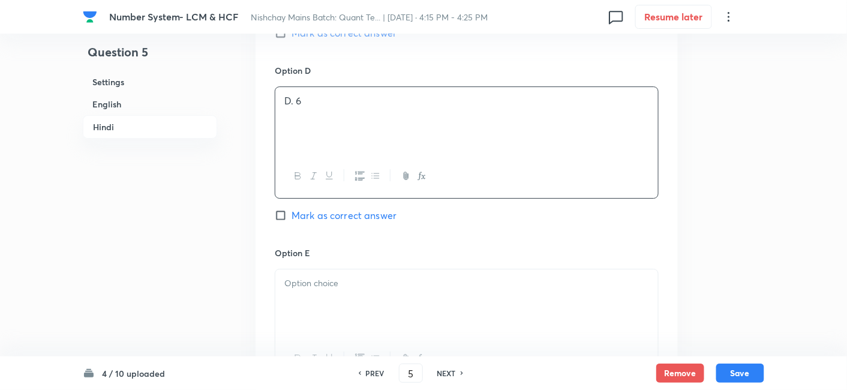
click at [431, 316] on div at bounding box center [466, 302] width 383 height 67
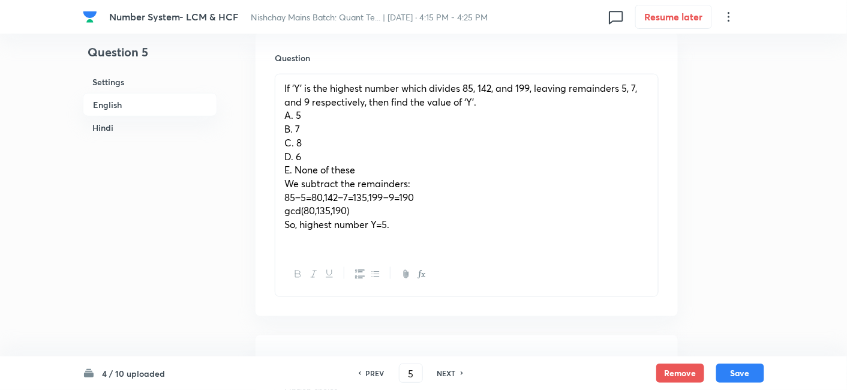
scroll to position [364, 0]
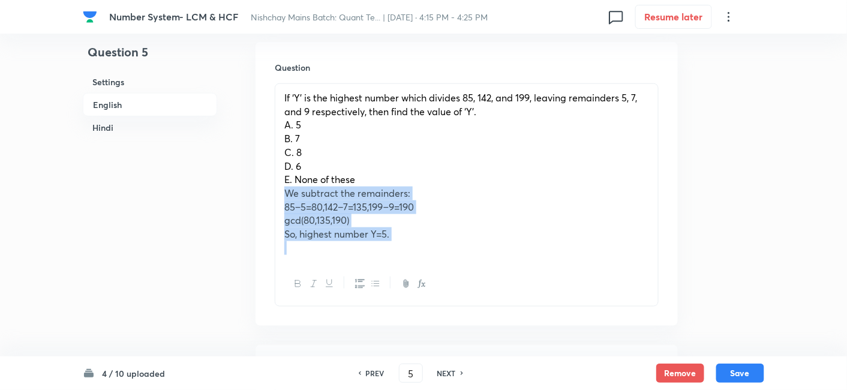
drag, startPoint x: 281, startPoint y: 190, endPoint x: 466, endPoint y: 287, distance: 209.3
click at [466, 287] on div "If ‘Y’ is the highest number which divides 85, 142, and 199, leaving remainders…" at bounding box center [467, 194] width 384 height 223
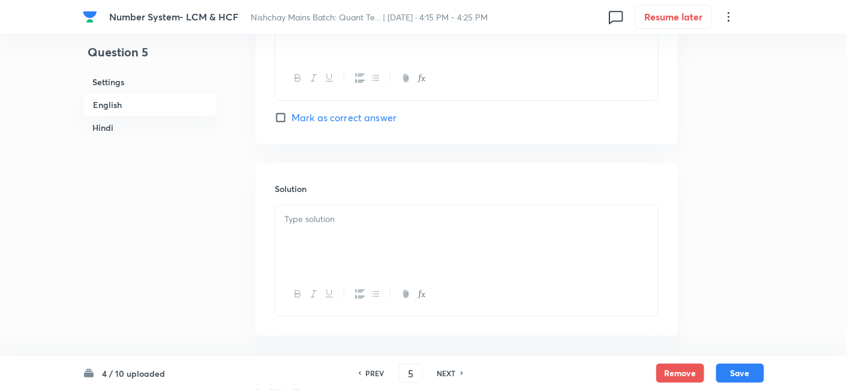
click at [368, 251] on div at bounding box center [466, 238] width 383 height 67
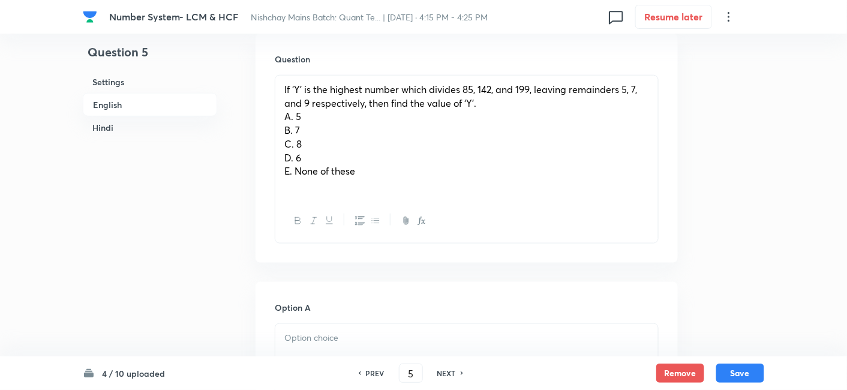
scroll to position [371, 0]
drag, startPoint x: 283, startPoint y: 115, endPoint x: 403, endPoint y: 213, distance: 154.3
click at [403, 213] on div "If ‘Y’ is the highest number which divides 85, 142, and 199, leaving remainders…" at bounding box center [467, 160] width 384 height 169
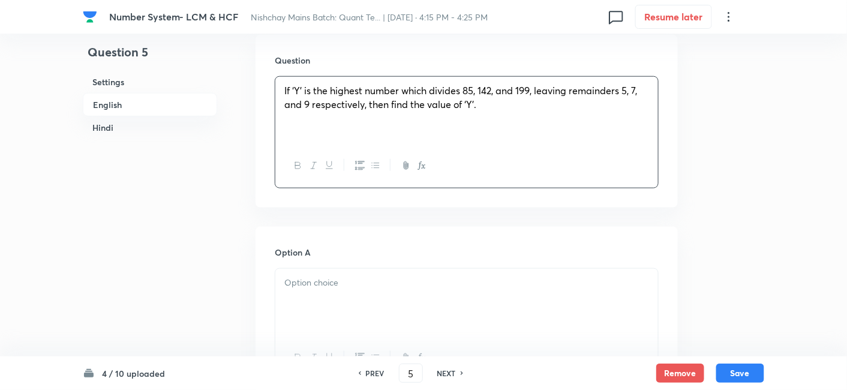
scroll to position [480, 0]
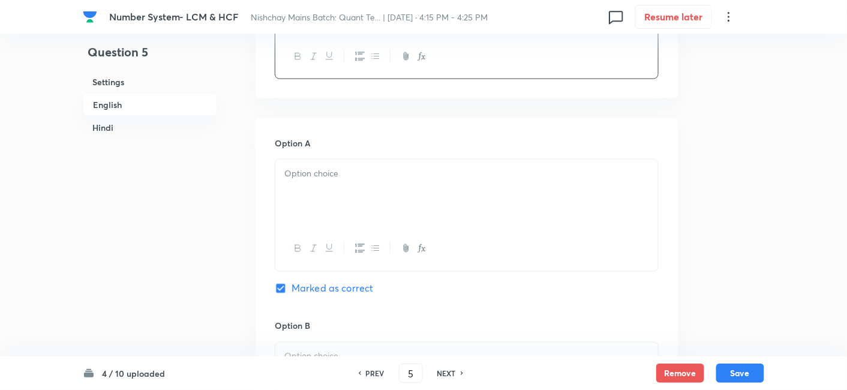
click at [403, 213] on div at bounding box center [466, 193] width 383 height 67
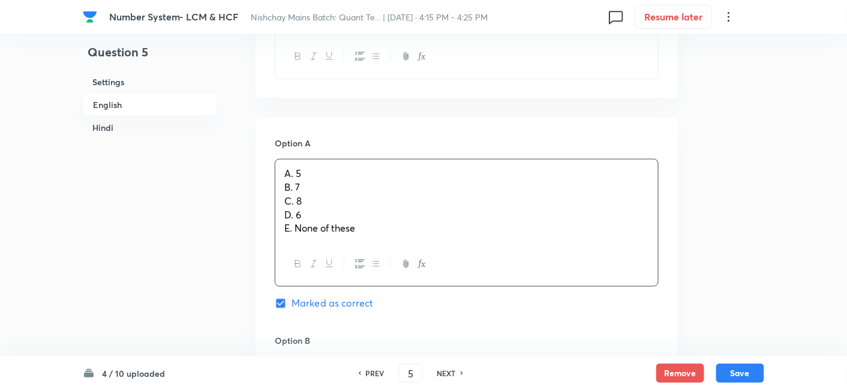
drag, startPoint x: 282, startPoint y: 182, endPoint x: 424, endPoint y: 256, distance: 160.2
click at [424, 256] on div "A. 5 B. 7 C. 8 D. 6 E. None of these" at bounding box center [467, 223] width 384 height 128
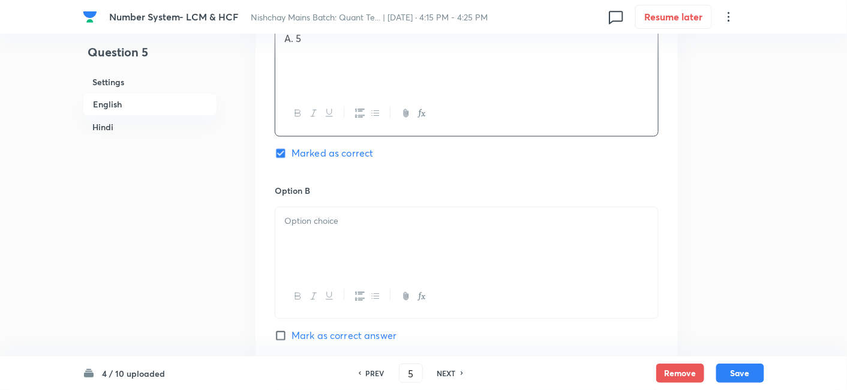
scroll to position [616, 0]
click at [424, 256] on div at bounding box center [466, 239] width 383 height 67
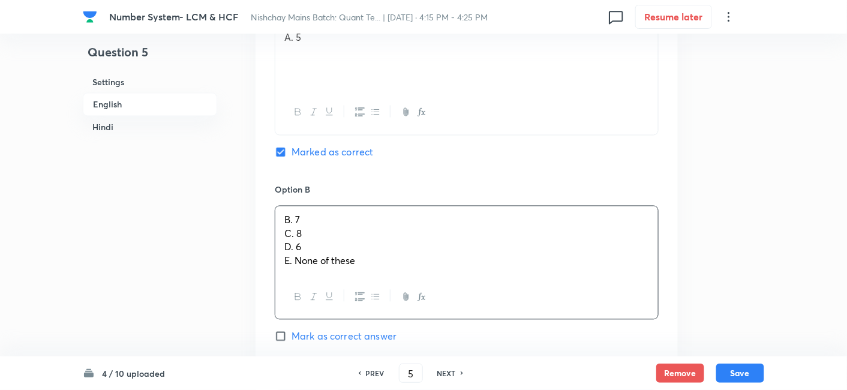
drag, startPoint x: 283, startPoint y: 232, endPoint x: 446, endPoint y: 307, distance: 180.2
click at [446, 307] on div "B. 7 C. 8 D. 6 E. None of these" at bounding box center [467, 263] width 384 height 114
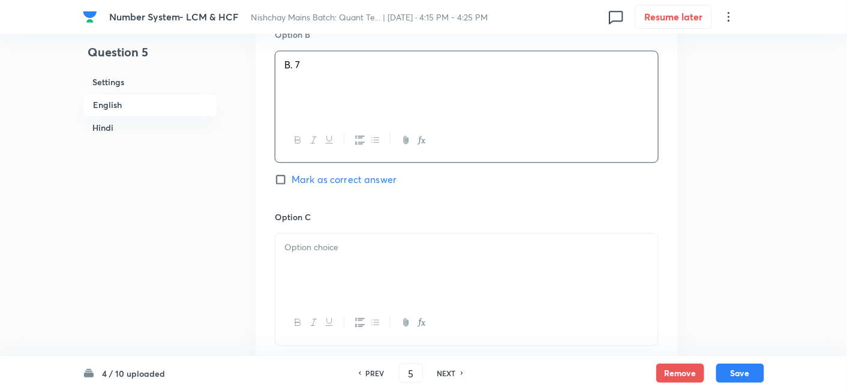
scroll to position [772, 0]
click at [343, 286] on div at bounding box center [466, 266] width 383 height 67
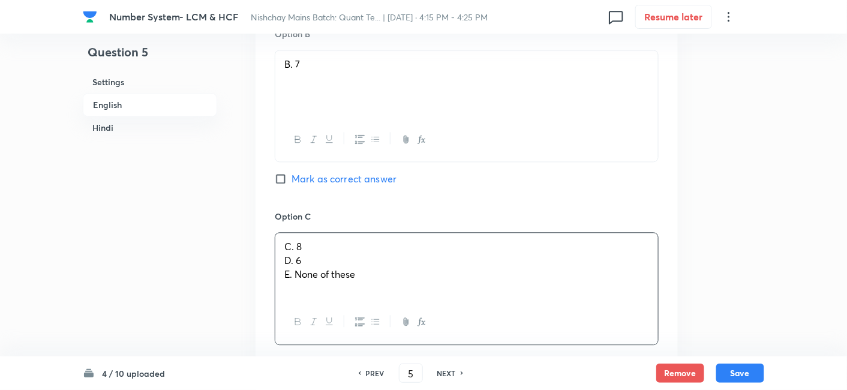
drag, startPoint x: 281, startPoint y: 259, endPoint x: 420, endPoint y: 309, distance: 147.5
click at [420, 309] on div "C. 8 D. 6 E. None of these" at bounding box center [467, 288] width 384 height 112
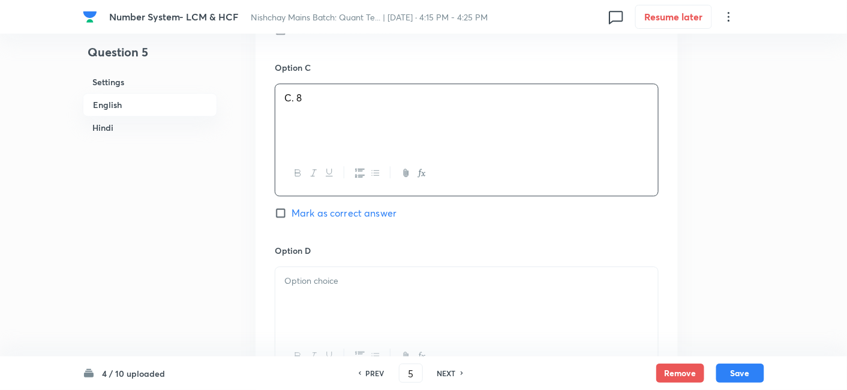
scroll to position [922, 0]
click at [333, 289] on div at bounding box center [466, 299] width 383 height 67
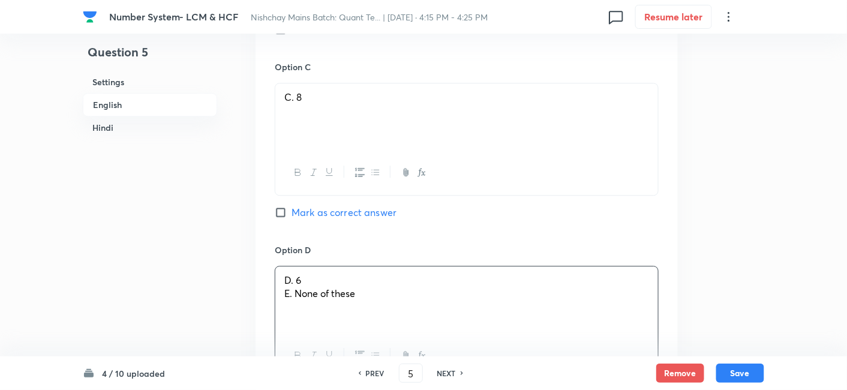
drag, startPoint x: 275, startPoint y: 288, endPoint x: 421, endPoint y: 305, distance: 146.8
click at [421, 305] on div "D. 6 E. None of these" at bounding box center [466, 299] width 383 height 67
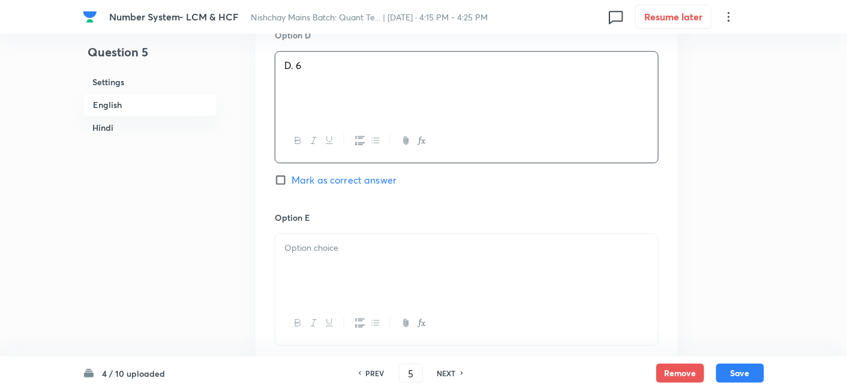
scroll to position [1155, 0]
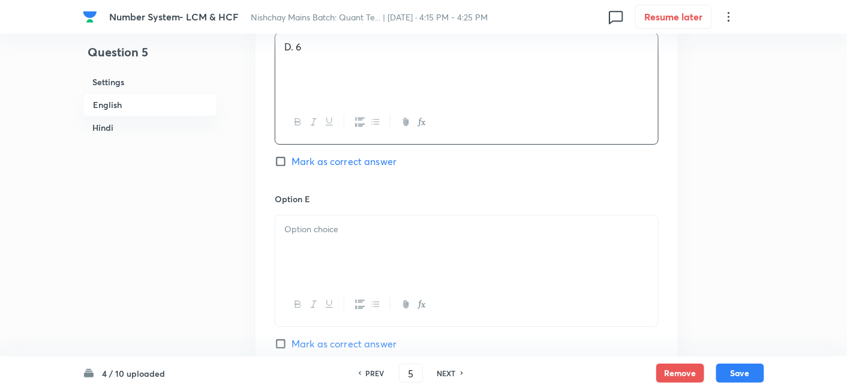
drag, startPoint x: 421, startPoint y: 305, endPoint x: 351, endPoint y: 253, distance: 87.5
click at [351, 253] on div at bounding box center [467, 271] width 384 height 112
click at [351, 253] on div at bounding box center [466, 248] width 383 height 67
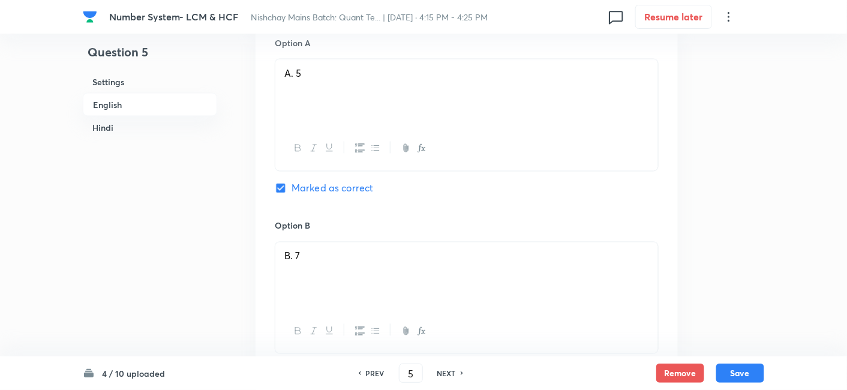
scroll to position [552, 0]
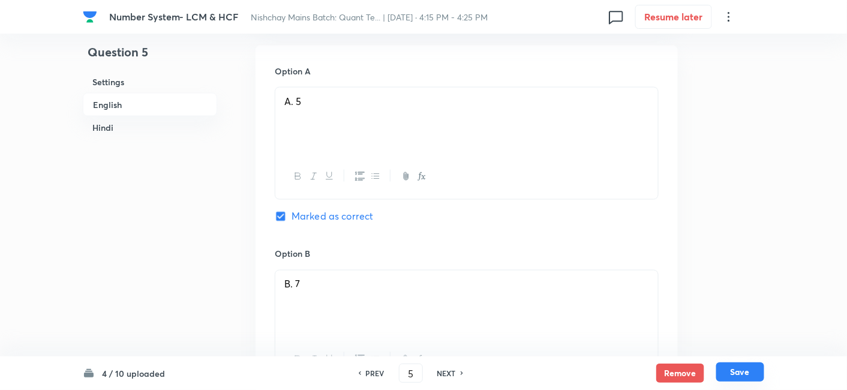
click at [747, 369] on button "Save" at bounding box center [740, 371] width 48 height 19
type input "6"
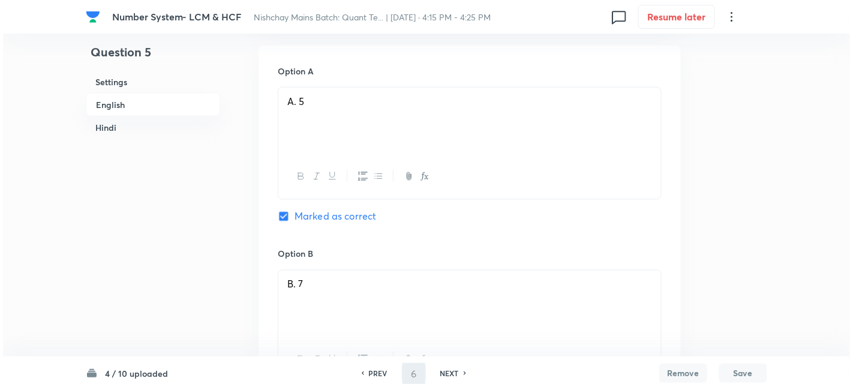
scroll to position [0, 0]
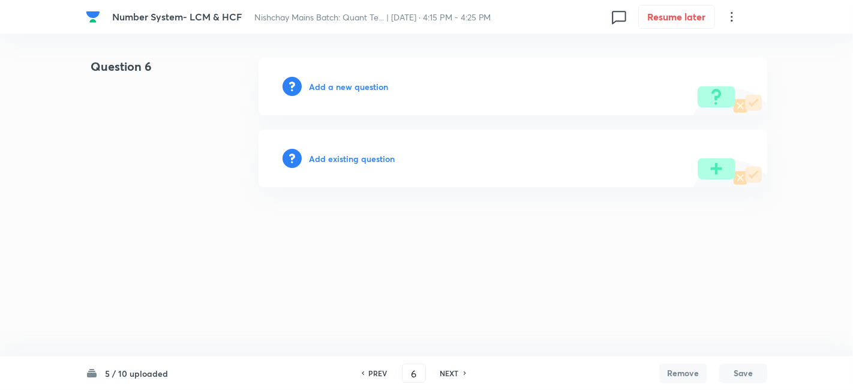
click at [370, 84] on h6 "Add a new question" at bounding box center [348, 86] width 79 height 13
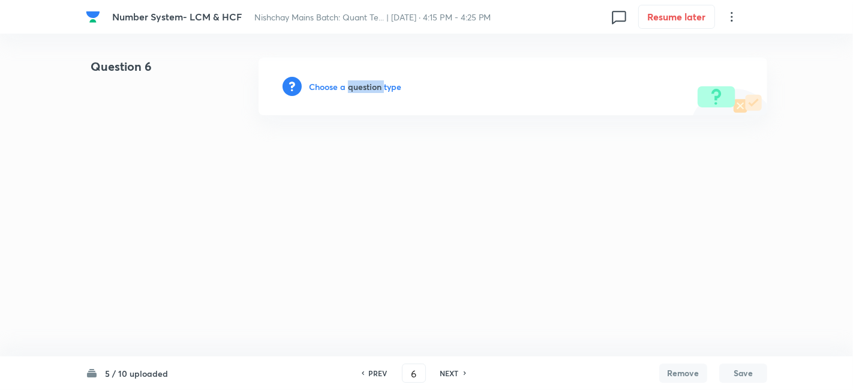
click at [370, 84] on h6 "Choose a question type" at bounding box center [355, 86] width 92 height 13
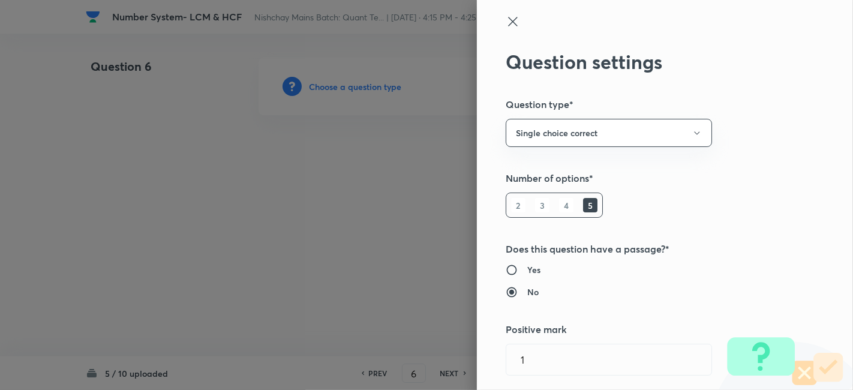
click at [370, 84] on div at bounding box center [426, 195] width 853 height 390
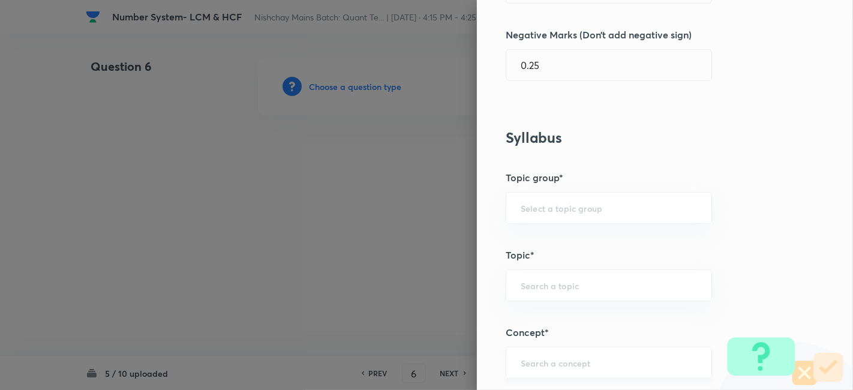
scroll to position [588, 0]
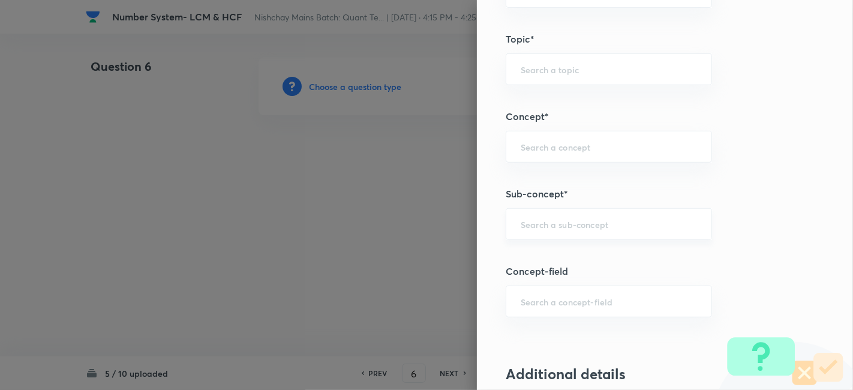
click at [539, 236] on div "​" at bounding box center [609, 224] width 206 height 32
type input "m"
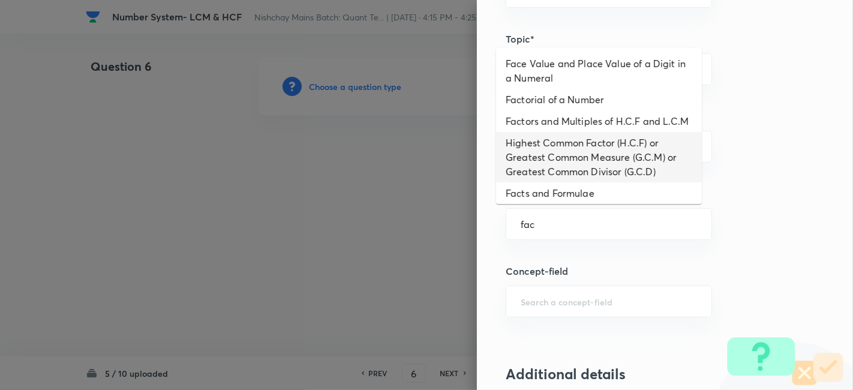
click at [565, 182] on li "Highest Common Factor (H.C.F) or Greatest Common Measure (G.C.M) or Greatest Co…" at bounding box center [599, 157] width 206 height 50
type input "Highest Common Factor (H.C.F) or Greatest Common Measure (G.C.M) or Greatest Co…"
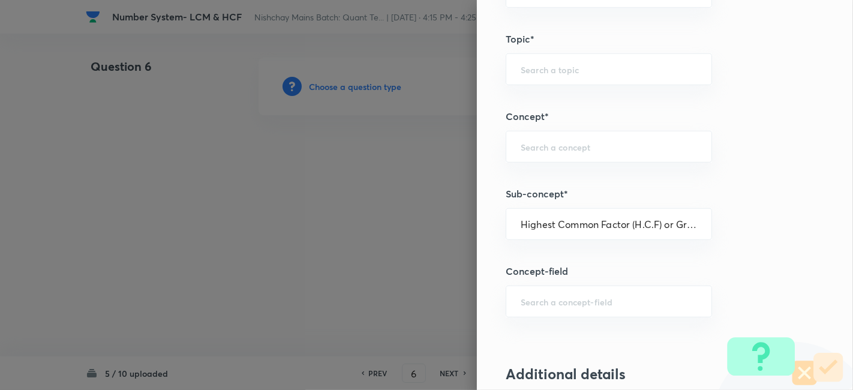
type input "Quantitative Aptitude"
type input "Basic Maths"
type input "Number Systems"
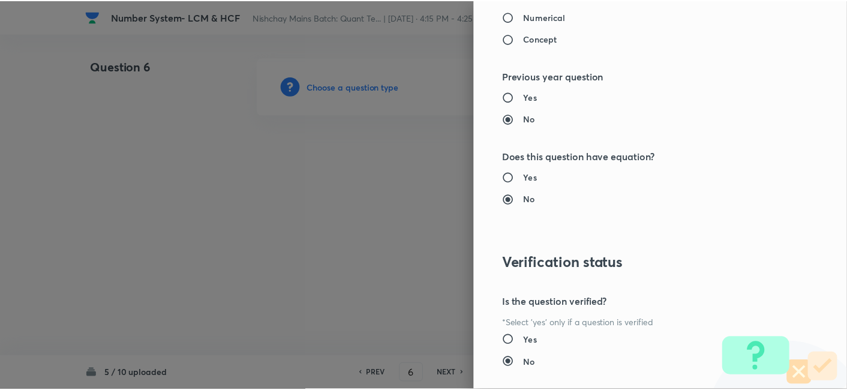
scroll to position [1242, 0]
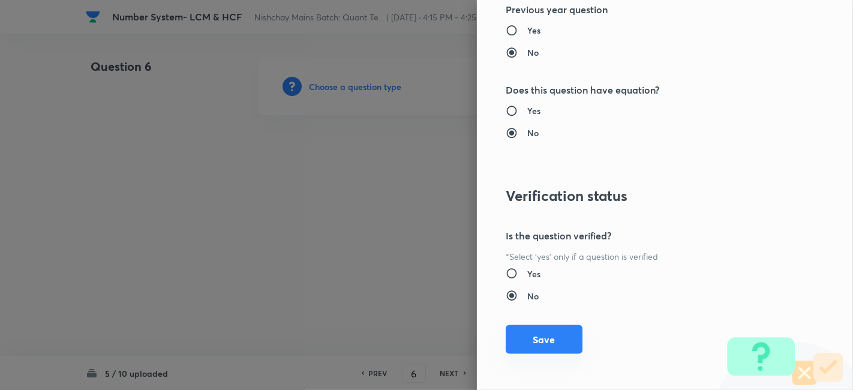
click at [535, 334] on button "Save" at bounding box center [544, 339] width 77 height 29
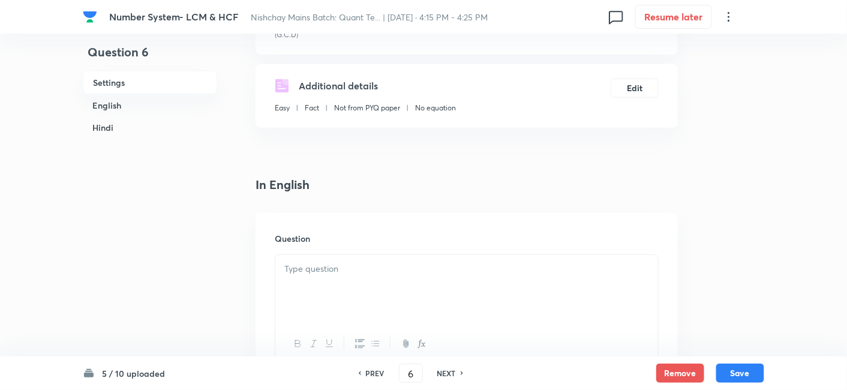
scroll to position [205, 0]
click at [389, 274] on div at bounding box center [466, 286] width 383 height 67
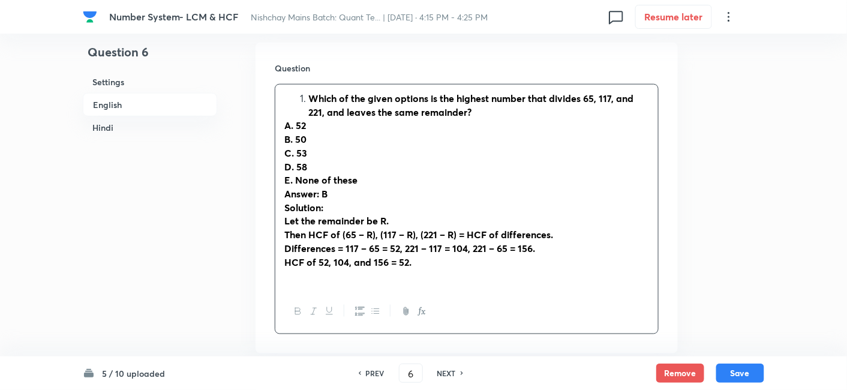
scroll to position [374, 0]
click at [309, 98] on strong "Which of the given options is the highest number that divides 65, 117, and 221,…" at bounding box center [470, 104] width 325 height 26
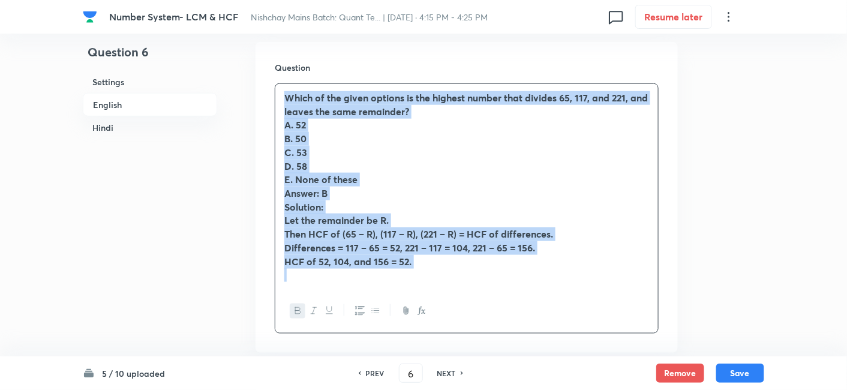
drag, startPoint x: 280, startPoint y: 97, endPoint x: 464, endPoint y: 277, distance: 257.1
click at [464, 277] on div "Which of the given options is the highest number that divides 65, 117, and 221,…" at bounding box center [466, 186] width 383 height 205
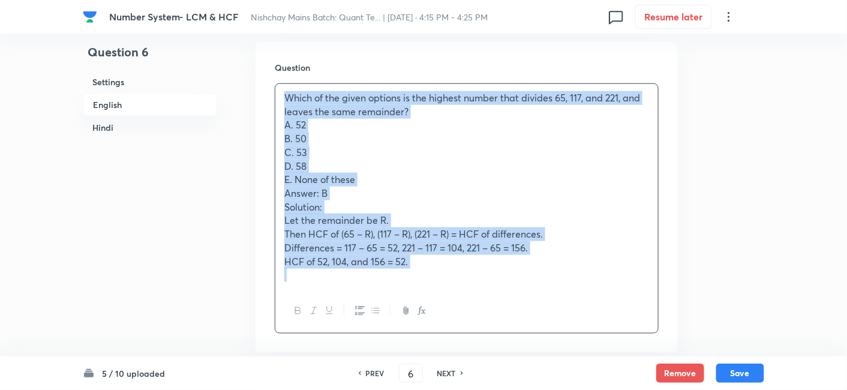
copy div "Which of the given options is the highest number that divides 65, 117, and 221,…"
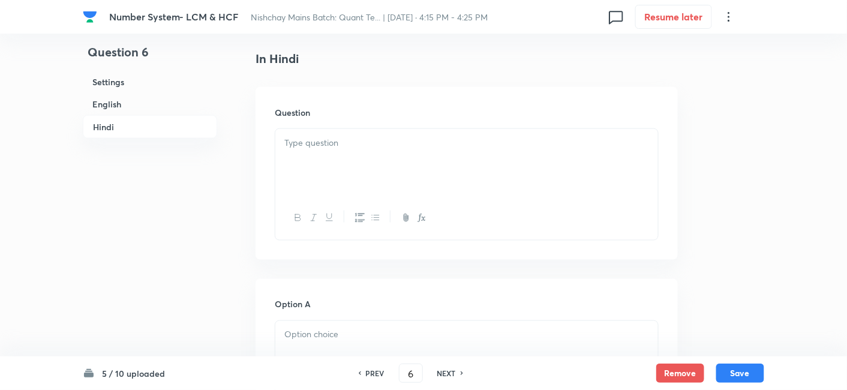
scroll to position [1858, 0]
click at [352, 169] on div at bounding box center [466, 169] width 383 height 67
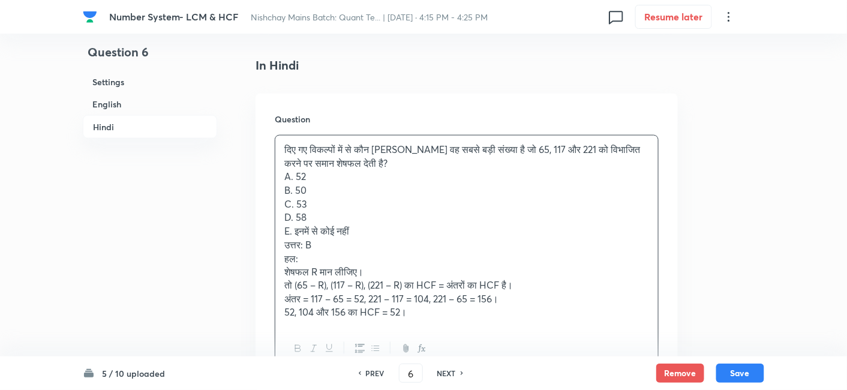
scroll to position [1936, 0]
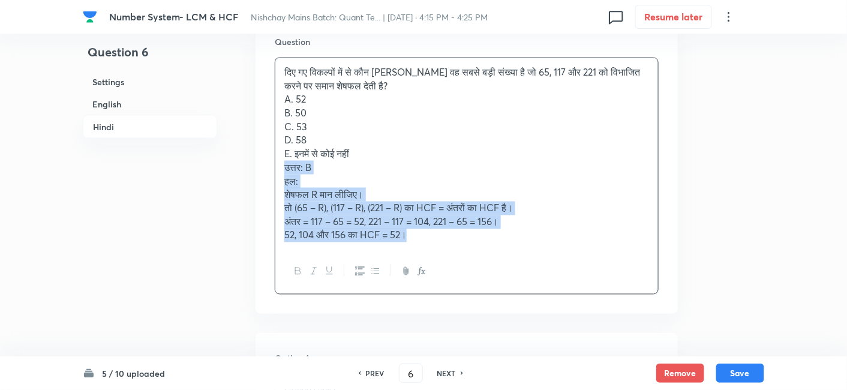
drag, startPoint x: 277, startPoint y: 169, endPoint x: 495, endPoint y: 278, distance: 243.4
click at [495, 278] on div "दिए गए विकल्पों में से कौन सी वह सबसे बड़ी संख्या है जो 65, 117 और 221 को विभाज…" at bounding box center [467, 176] width 384 height 237
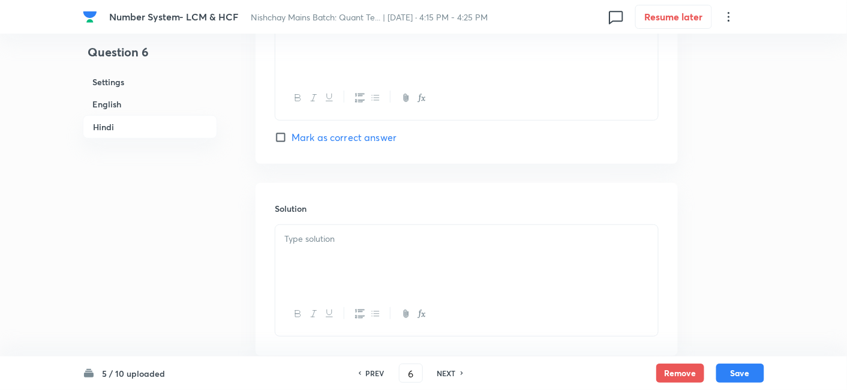
scroll to position [3031, 0]
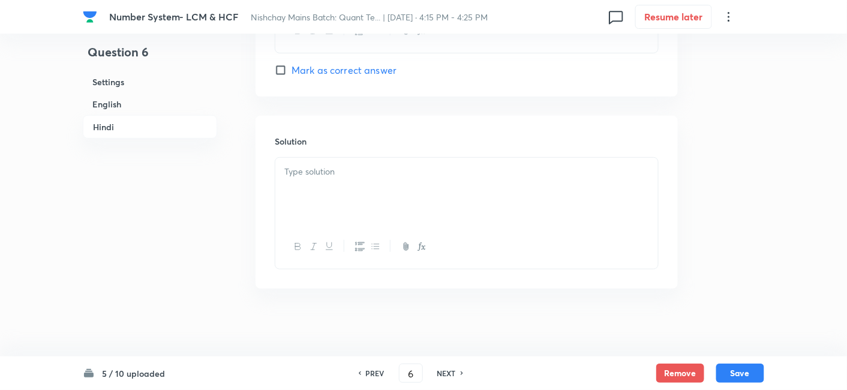
click at [363, 184] on div at bounding box center [466, 191] width 383 height 67
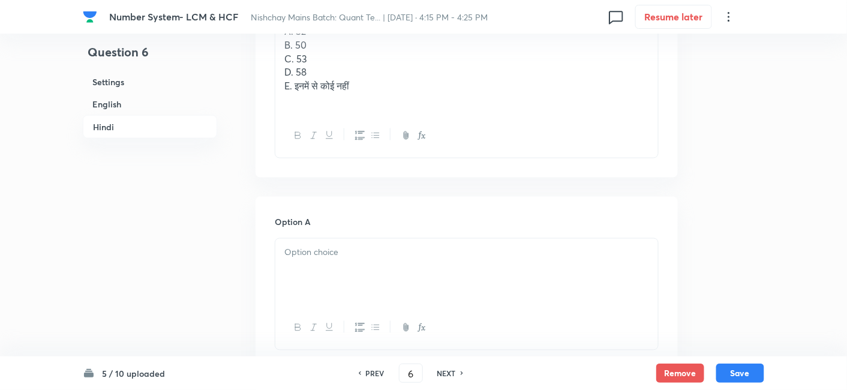
scroll to position [1919, 0]
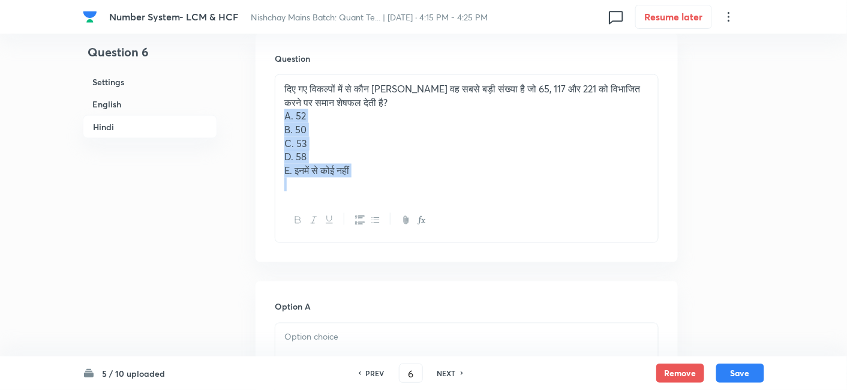
drag, startPoint x: 283, startPoint y: 117, endPoint x: 445, endPoint y: 244, distance: 205.6
click at [445, 244] on div "Question दिए गए विकल्पों में से कौन सी वह सबसे बड़ी संख्या है जो 65, 117 और 221…" at bounding box center [467, 147] width 422 height 229
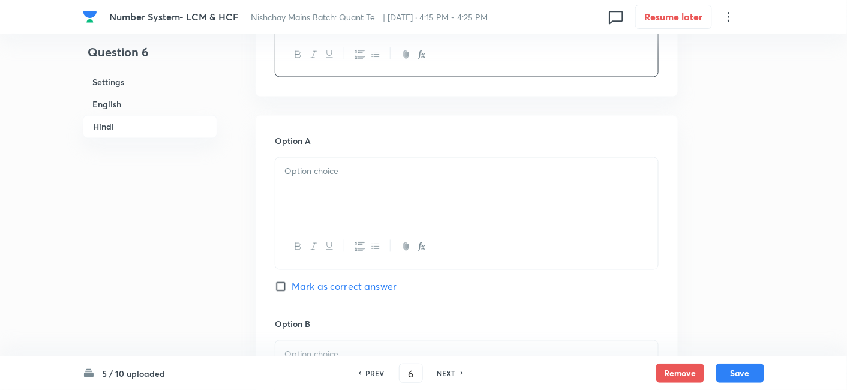
scroll to position [2029, 0]
click at [328, 181] on div at bounding box center [466, 190] width 383 height 67
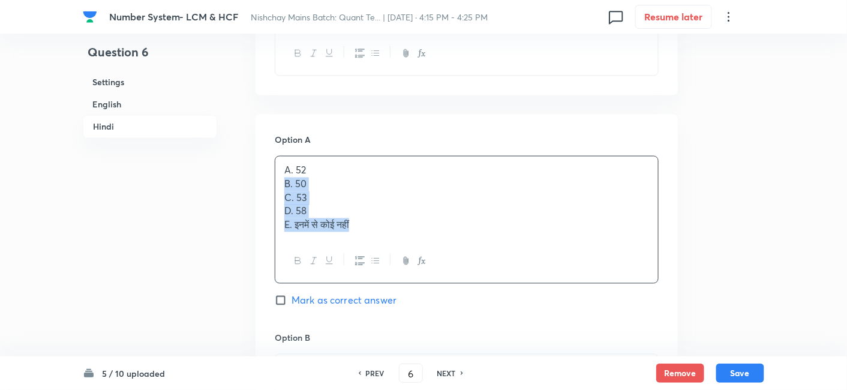
drag, startPoint x: 282, startPoint y: 185, endPoint x: 402, endPoint y: 262, distance: 142.5
click at [402, 262] on div "A. 52 B. 50 C. 53 D. 58 E. इनमें से कोई नहीं" at bounding box center [467, 220] width 384 height 128
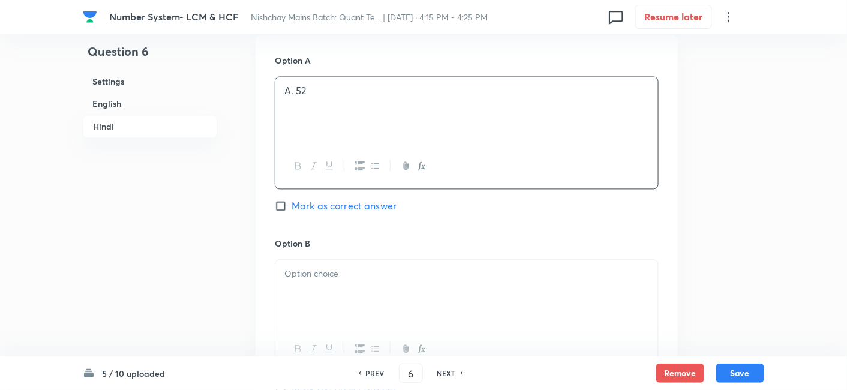
scroll to position [2134, 0]
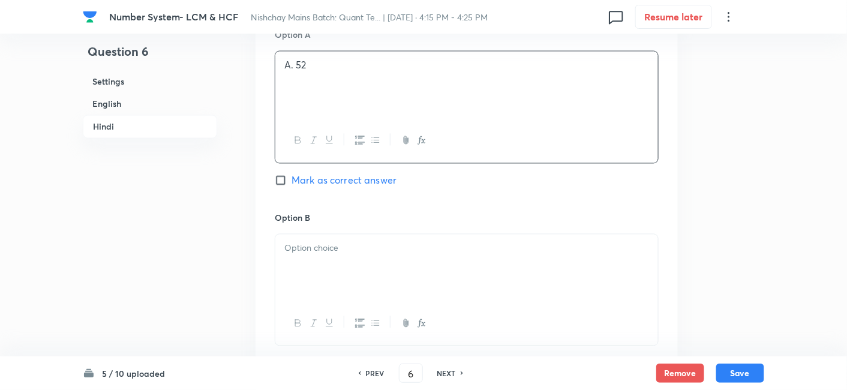
click at [402, 262] on div at bounding box center [466, 268] width 383 height 67
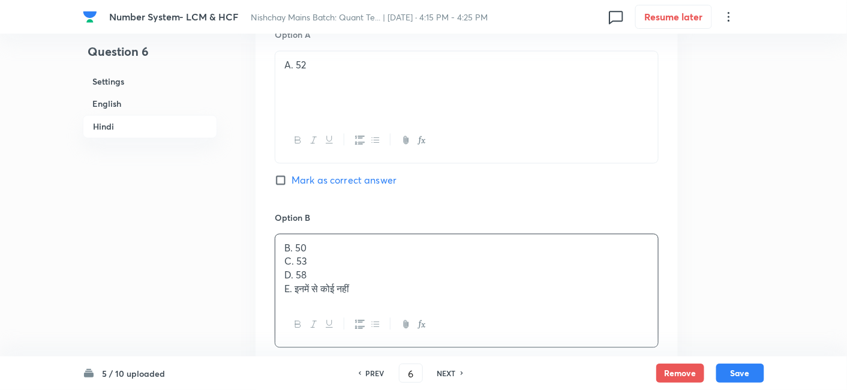
click at [353, 181] on span "Mark as correct answer" at bounding box center [344, 180] width 105 height 14
click at [292, 181] on input "Mark as correct answer" at bounding box center [283, 181] width 17 height 12
checkbox input "true"
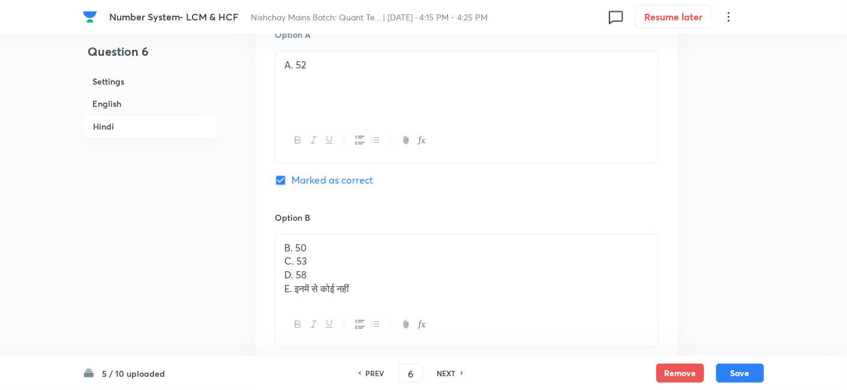
checkbox input "true"
drag, startPoint x: 283, startPoint y: 262, endPoint x: 435, endPoint y: 337, distance: 169.6
click at [435, 337] on div "B. 50 C. 53 D. 58 E. इनमें से कोई नहीं" at bounding box center [467, 291] width 384 height 114
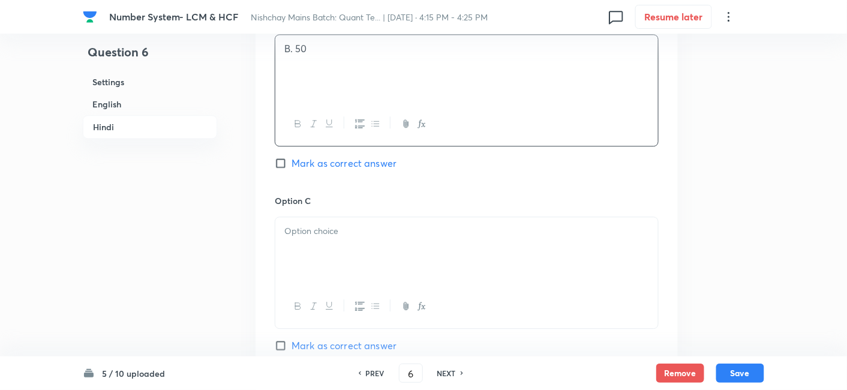
scroll to position [2338, 0]
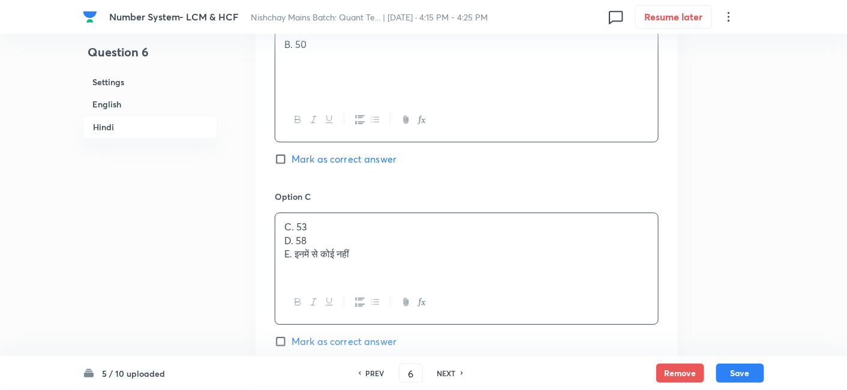
click at [308, 233] on div "C. 53 D. 58 E. इनमें से कोई नहीं" at bounding box center [466, 246] width 383 height 67
drag, startPoint x: 278, startPoint y: 244, endPoint x: 418, endPoint y: 289, distance: 147.3
click at [418, 289] on div "C. 53 D. 58 E. इनमें से कोई नहीं" at bounding box center [467, 268] width 384 height 112
drag, startPoint x: 281, startPoint y: 237, endPoint x: 470, endPoint y: 289, distance: 195.9
click at [470, 289] on div "C. 53 D. 58 E. इनमें से कोई नहीं" at bounding box center [467, 268] width 384 height 112
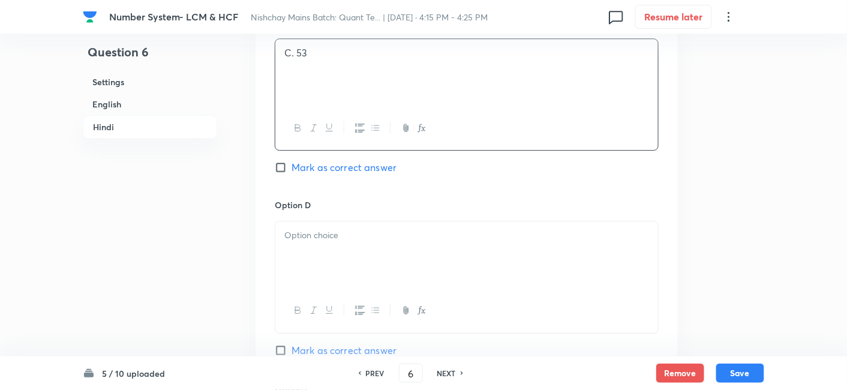
scroll to position [2523, 0]
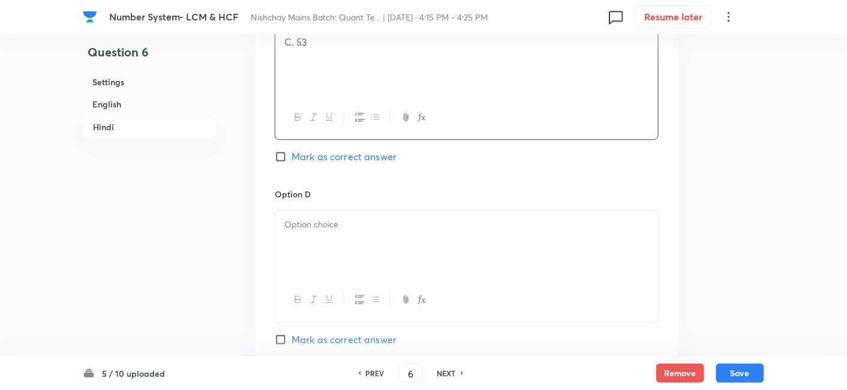
click at [345, 236] on div at bounding box center [466, 244] width 383 height 67
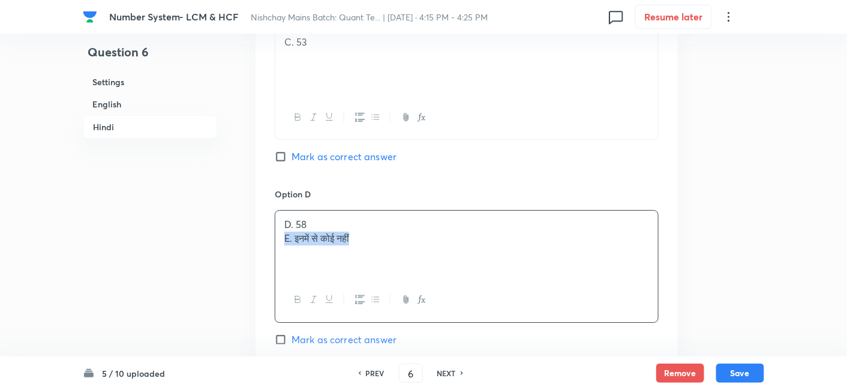
drag, startPoint x: 277, startPoint y: 237, endPoint x: 409, endPoint y: 271, distance: 136.4
click at [409, 271] on div "D. 58 E. इनमें से कोई नहीं" at bounding box center [466, 244] width 383 height 67
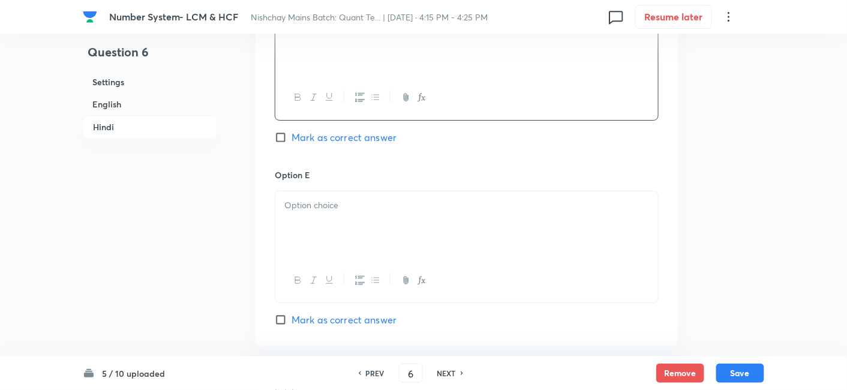
scroll to position [2726, 0]
click at [352, 227] on div at bounding box center [466, 224] width 383 height 67
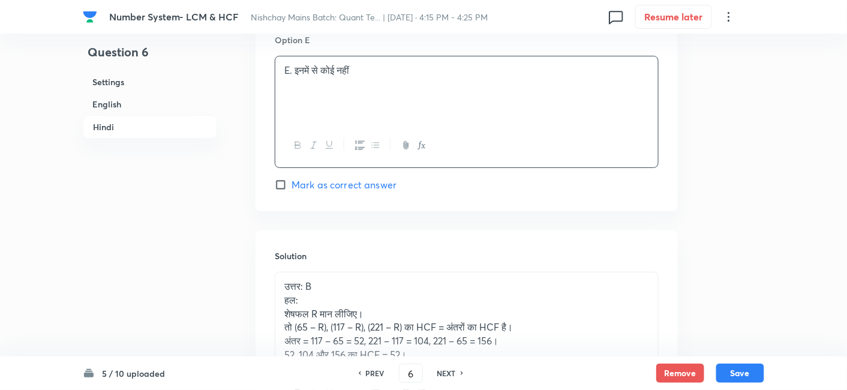
scroll to position [2873, 0]
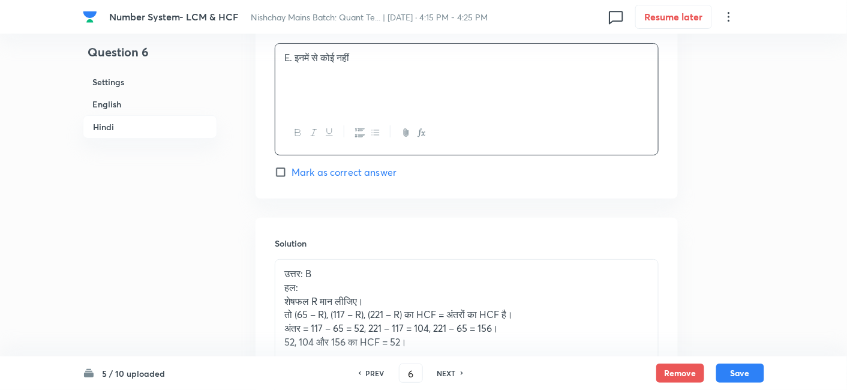
click at [325, 268] on p "उत्तर: B" at bounding box center [466, 274] width 365 height 14
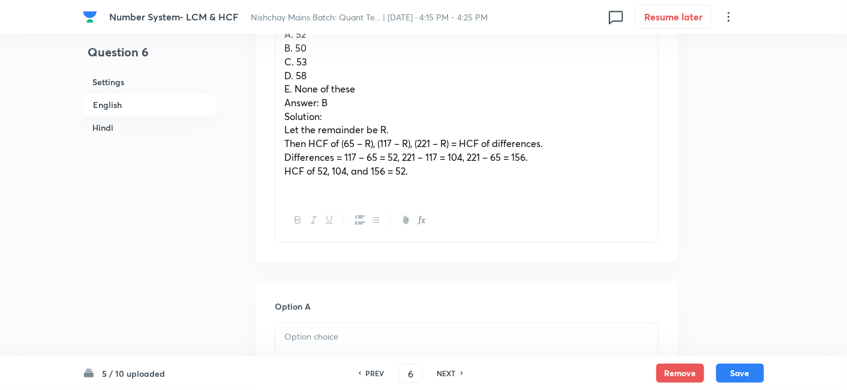
scroll to position [427, 0]
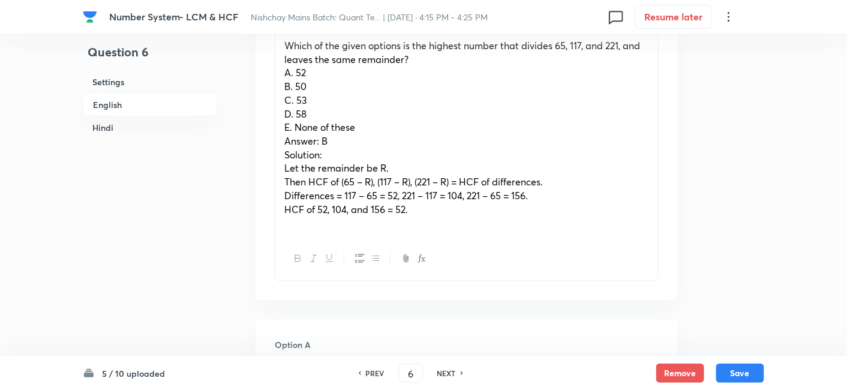
click at [326, 143] on span "Answer: B" at bounding box center [305, 140] width 43 height 13
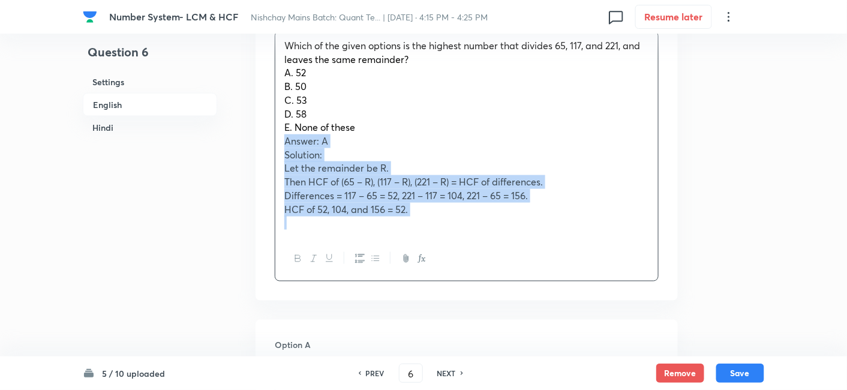
drag, startPoint x: 287, startPoint y: 143, endPoint x: 474, endPoint y: 229, distance: 205.6
click at [474, 229] on div "Which of the given options is the highest number that divides 65, 117, and 221,…" at bounding box center [466, 134] width 383 height 205
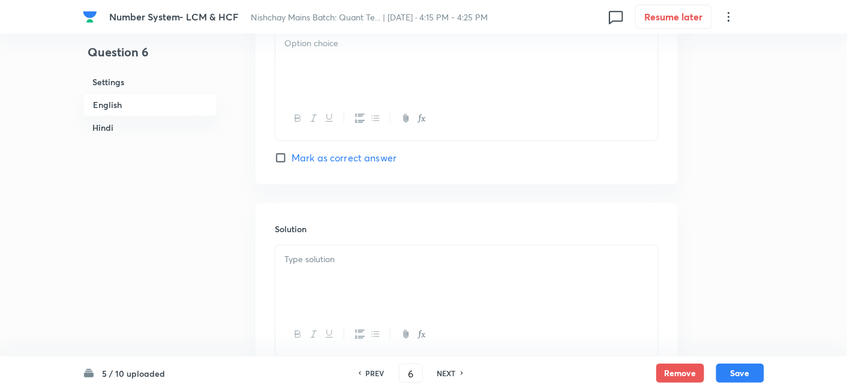
scroll to position [1413, 0]
click at [432, 252] on p at bounding box center [466, 255] width 365 height 14
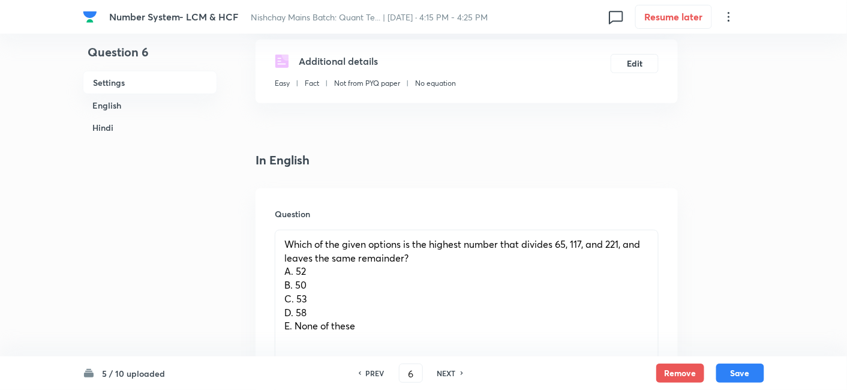
scroll to position [287, 0]
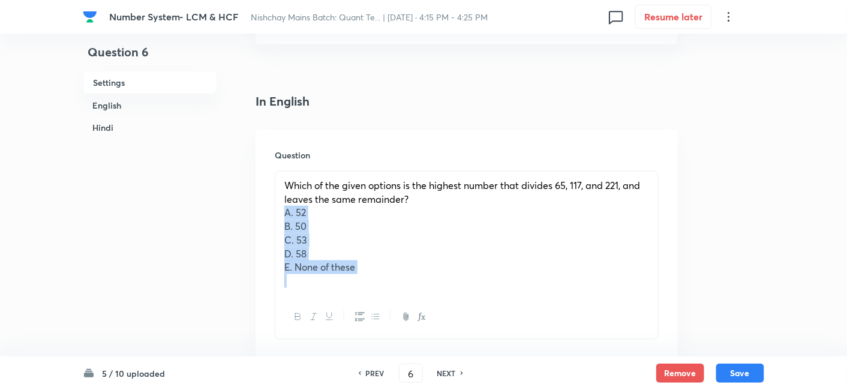
drag, startPoint x: 281, startPoint y: 215, endPoint x: 437, endPoint y: 318, distance: 187.0
click at [437, 318] on div "Which of the given options is the highest number that divides 65, 117, and 221,…" at bounding box center [467, 255] width 384 height 169
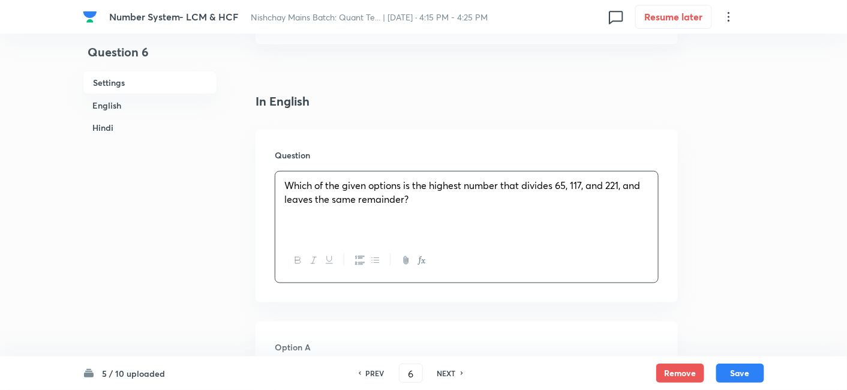
scroll to position [448, 0]
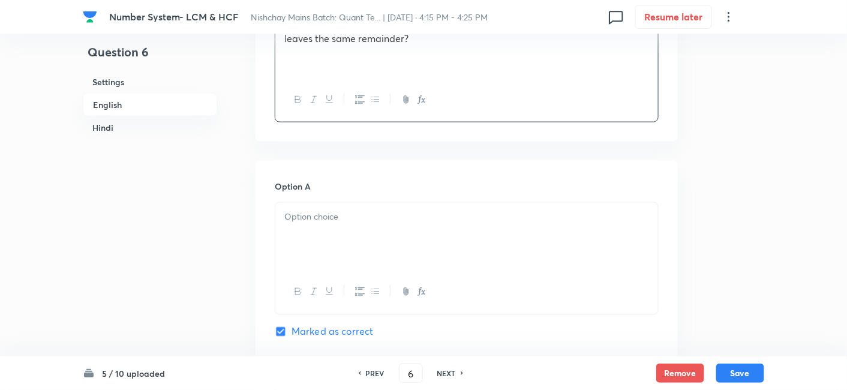
click at [308, 221] on p at bounding box center [466, 217] width 365 height 14
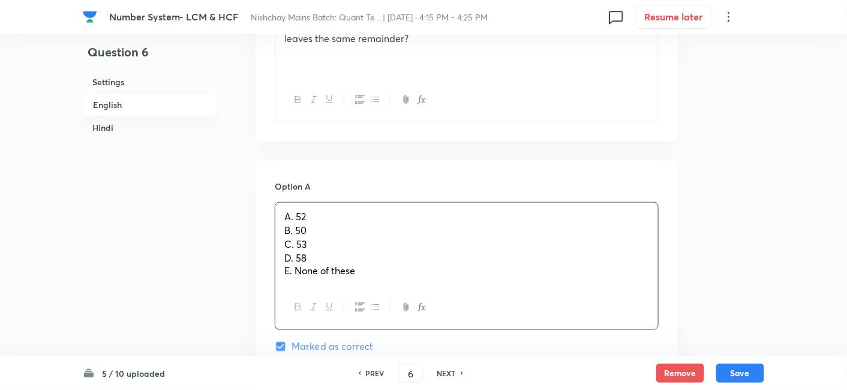
drag, startPoint x: 283, startPoint y: 232, endPoint x: 428, endPoint y: 308, distance: 164.2
click at [428, 308] on div "A. 52 B. 50 C. 53 D. 58 E. None of these" at bounding box center [467, 266] width 384 height 128
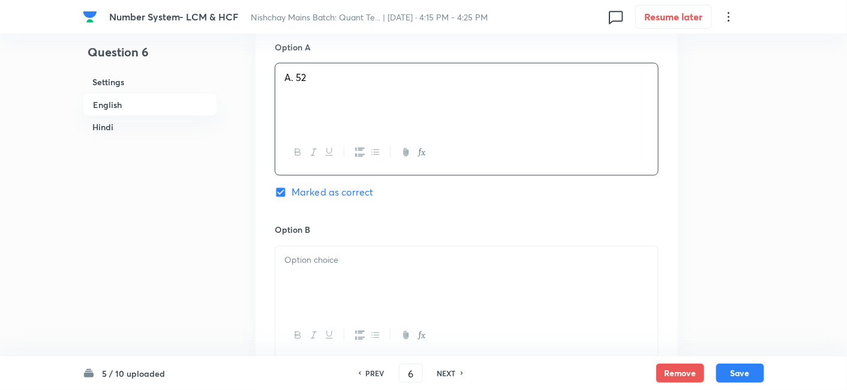
scroll to position [590, 0]
click at [340, 268] on div at bounding box center [466, 276] width 383 height 67
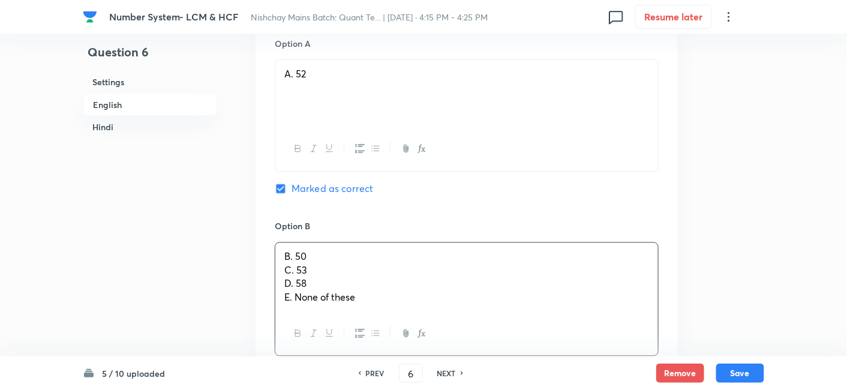
drag, startPoint x: 283, startPoint y: 273, endPoint x: 407, endPoint y: 344, distance: 143.3
click at [407, 344] on div "B. 50 C. 53 D. 58 E. None of these" at bounding box center [467, 299] width 384 height 114
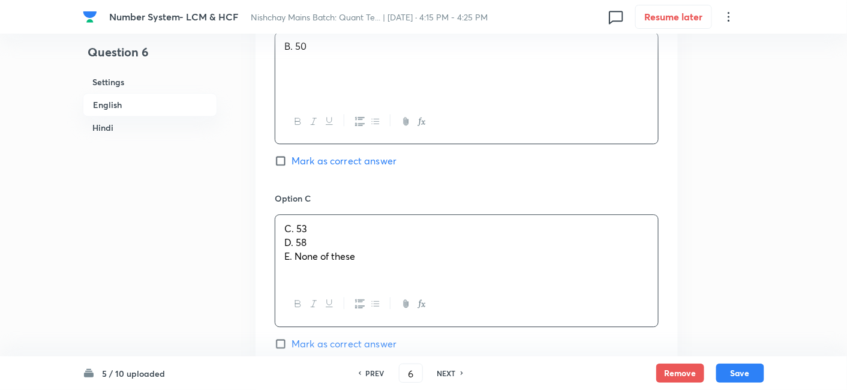
click at [311, 267] on div "C. 53 D. 58 E. None of these" at bounding box center [466, 248] width 383 height 67
drag, startPoint x: 279, startPoint y: 240, endPoint x: 437, endPoint y: 316, distance: 175.2
click at [437, 316] on div "C. 53 D. 58 E. None of these" at bounding box center [467, 270] width 384 height 112
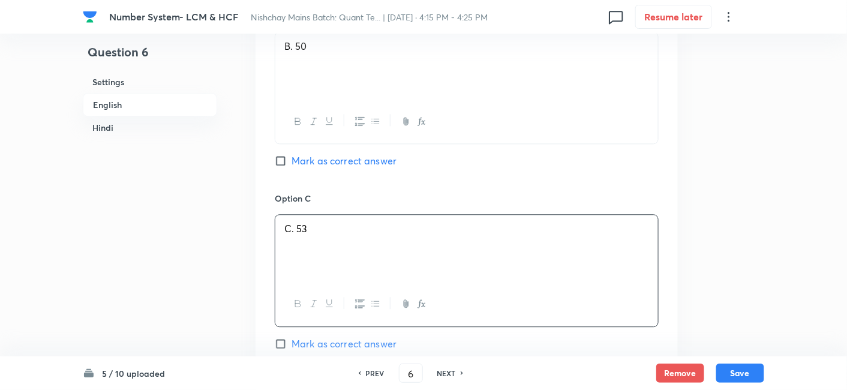
scroll to position [948, 0]
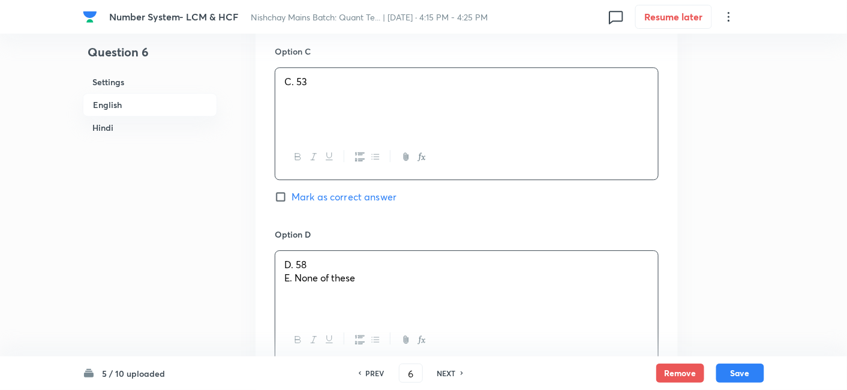
click at [337, 275] on div "D. 58 E. None of these" at bounding box center [466, 284] width 383 height 67
drag, startPoint x: 281, startPoint y: 278, endPoint x: 404, endPoint y: 305, distance: 125.8
click at [404, 305] on div "D. 58 E. None of these" at bounding box center [466, 284] width 383 height 67
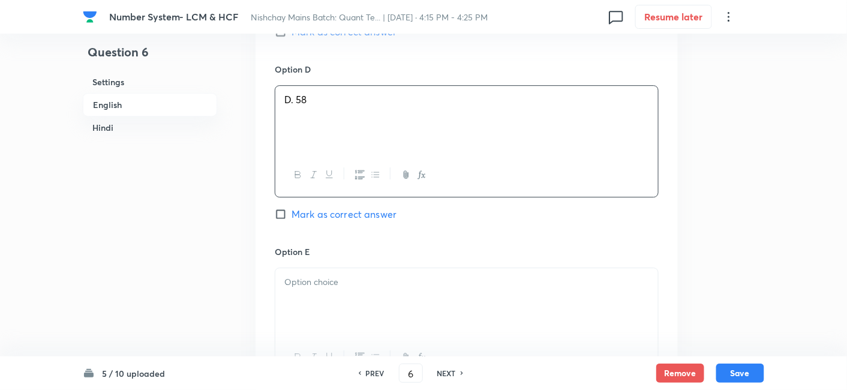
click at [404, 305] on div at bounding box center [466, 301] width 383 height 67
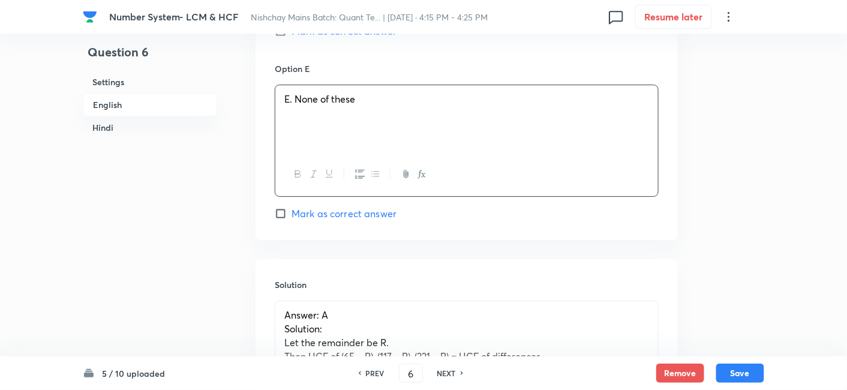
scroll to position [1319, 0]
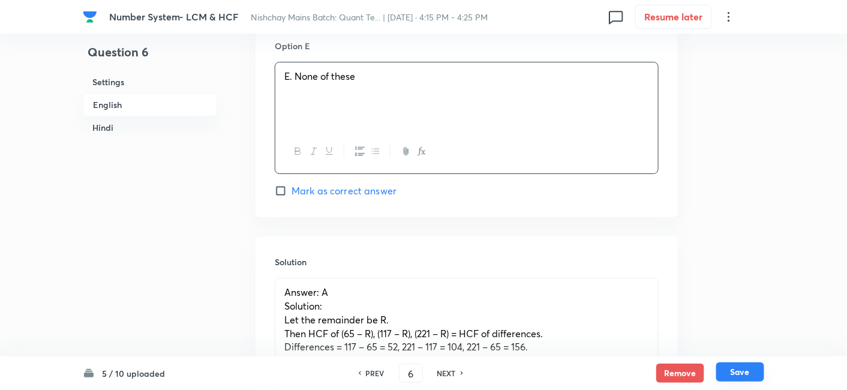
click at [737, 378] on button "Save" at bounding box center [740, 371] width 48 height 19
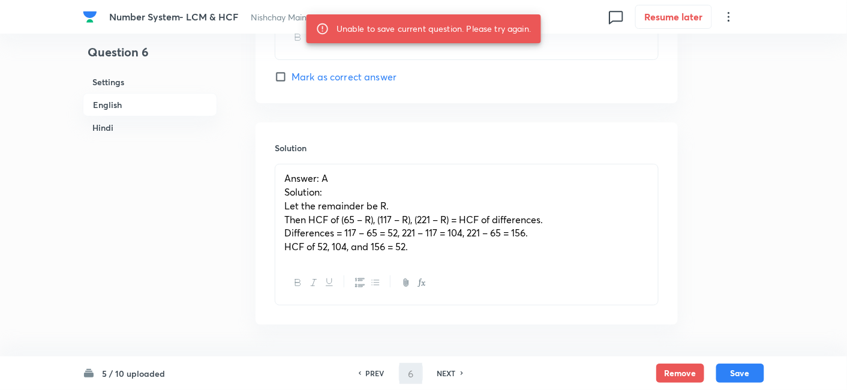
scroll to position [1436, 0]
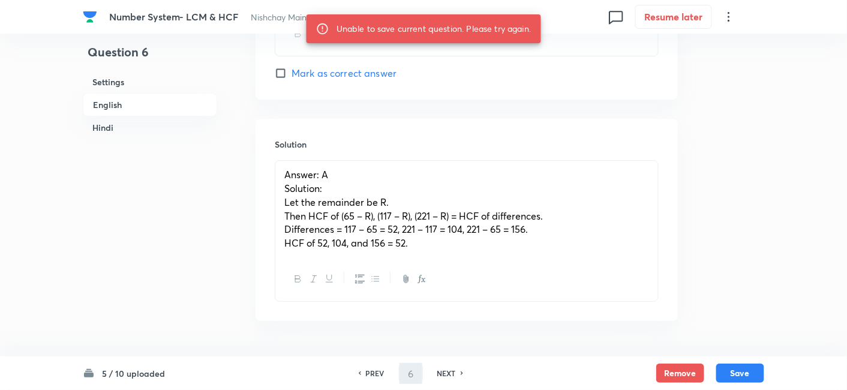
click at [643, 172] on p "Answer: A" at bounding box center [466, 175] width 365 height 14
drag, startPoint x: 430, startPoint y: 247, endPoint x: 215, endPoint y: 122, distance: 247.9
click at [215, 122] on div "Question 6 Settings English Hindi Settings Type Single choice correct 5 options…" at bounding box center [424, 208] width 682 height 3174
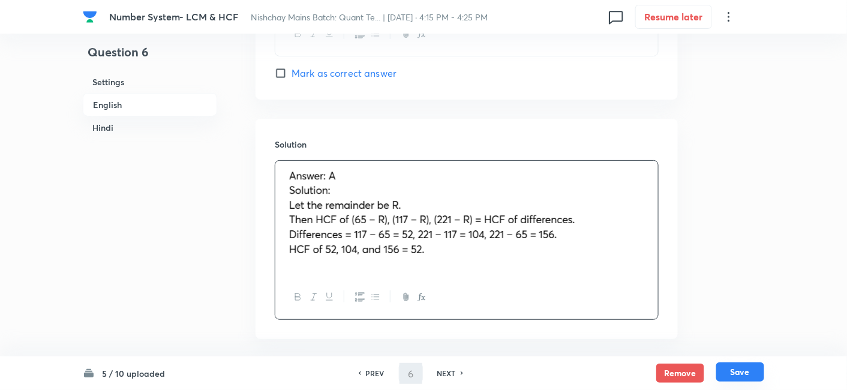
click at [747, 370] on button "Save" at bounding box center [740, 371] width 48 height 19
type input "7"
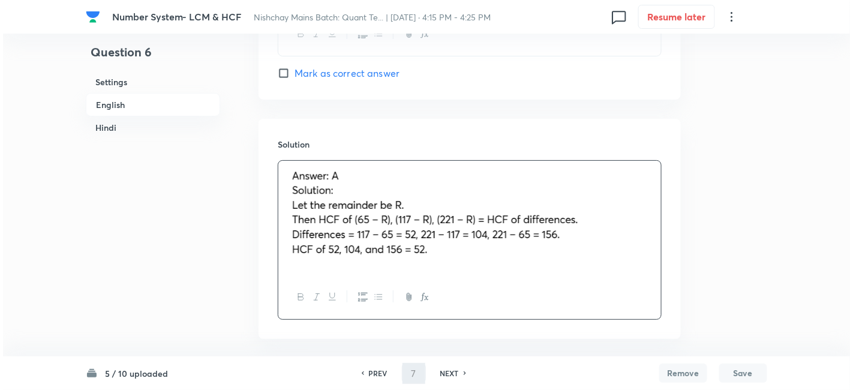
scroll to position [0, 0]
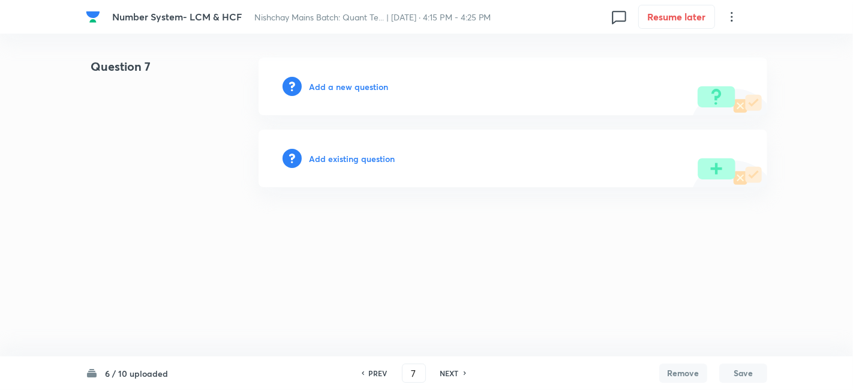
click at [370, 86] on h6 "Add a new question" at bounding box center [348, 86] width 79 height 13
click at [370, 86] on h6 "Choose a question type" at bounding box center [355, 86] width 92 height 13
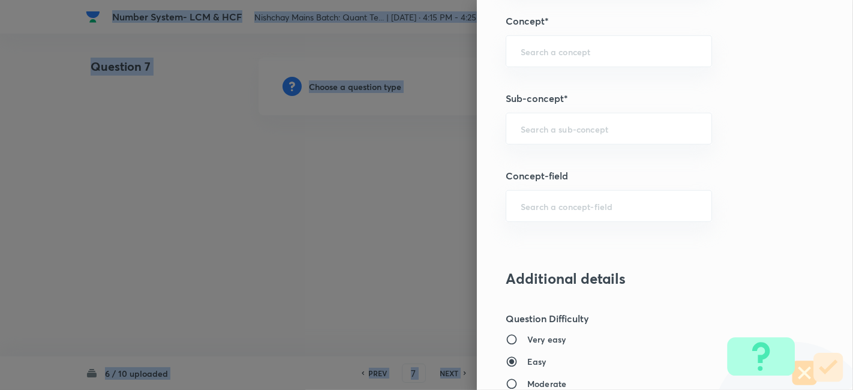
scroll to position [684, 0]
click at [558, 115] on div "​" at bounding box center [609, 128] width 206 height 32
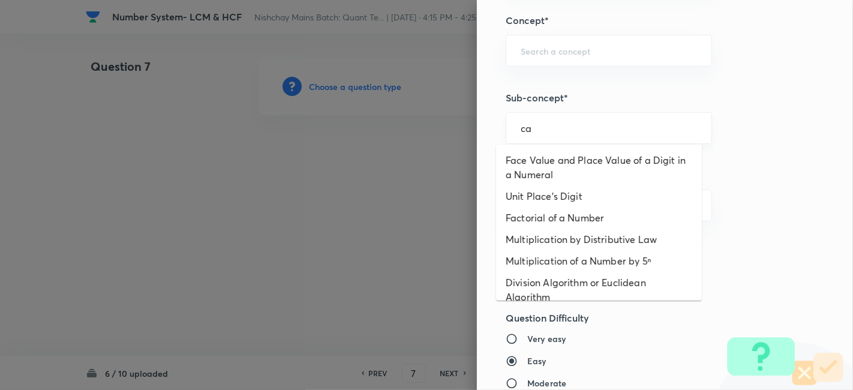
type input "c"
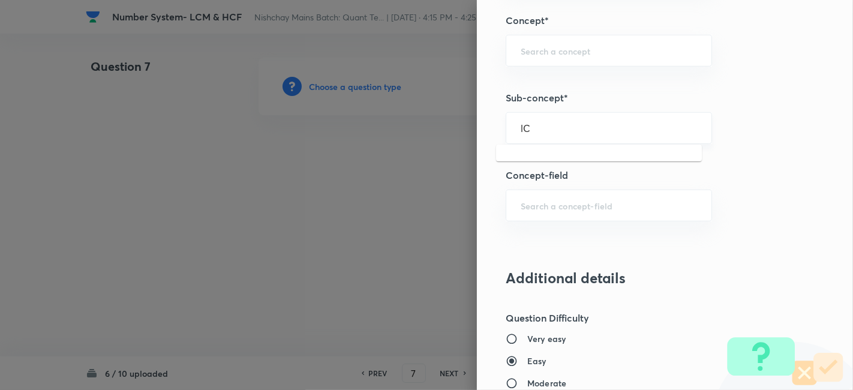
type input "l"
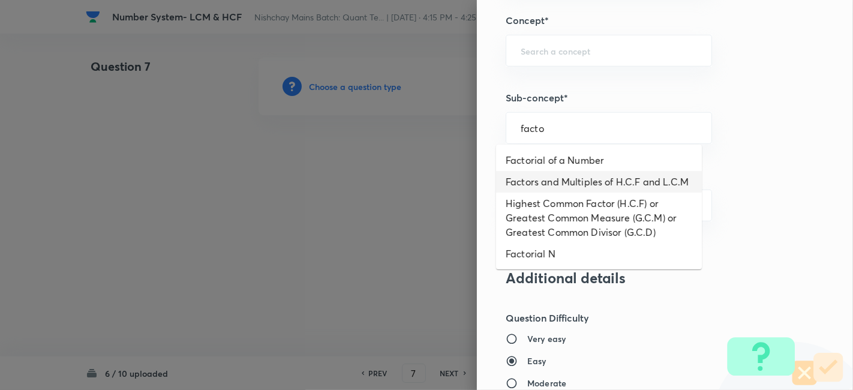
click at [625, 190] on li "Factors and Multiples of H.C.F and L.C.M" at bounding box center [599, 182] width 206 height 22
type input "Factors and Multiples of H.C.F and L.C.M"
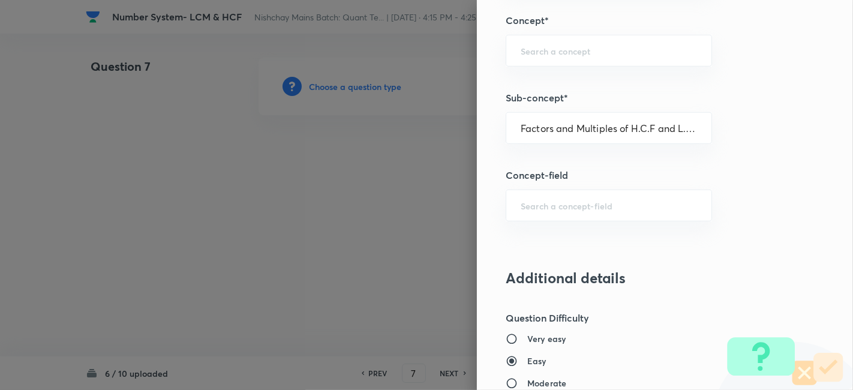
type input "Quantitative Aptitude"
type input "Basic Maths"
type input "Number Systems"
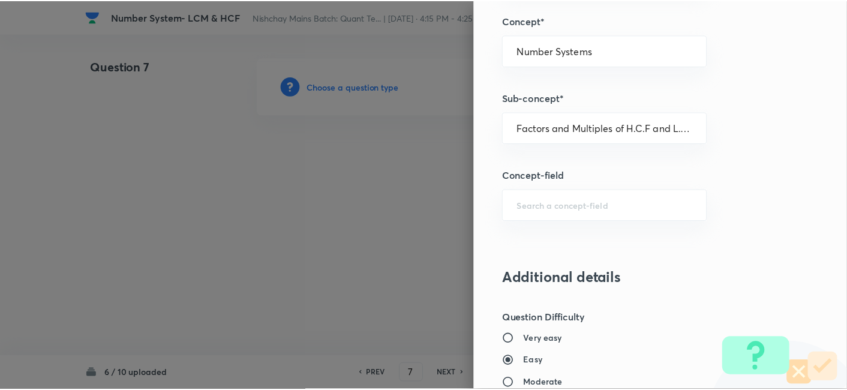
scroll to position [1242, 0]
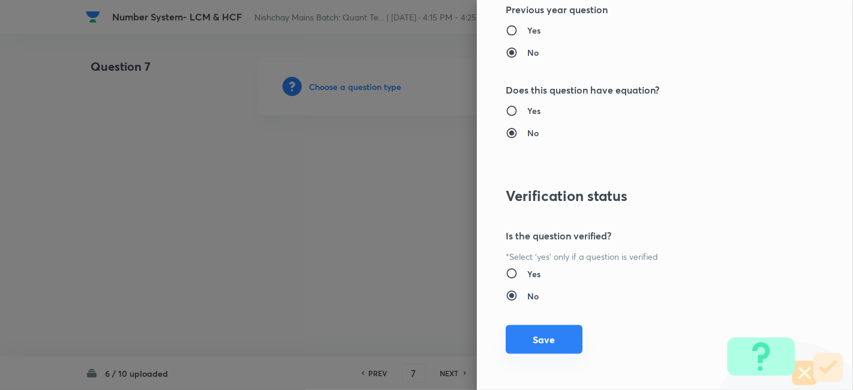
click at [545, 333] on button "Save" at bounding box center [544, 339] width 77 height 29
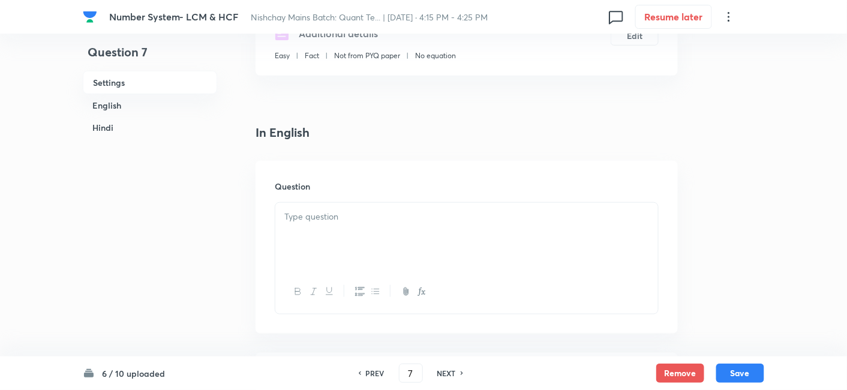
scroll to position [263, 0]
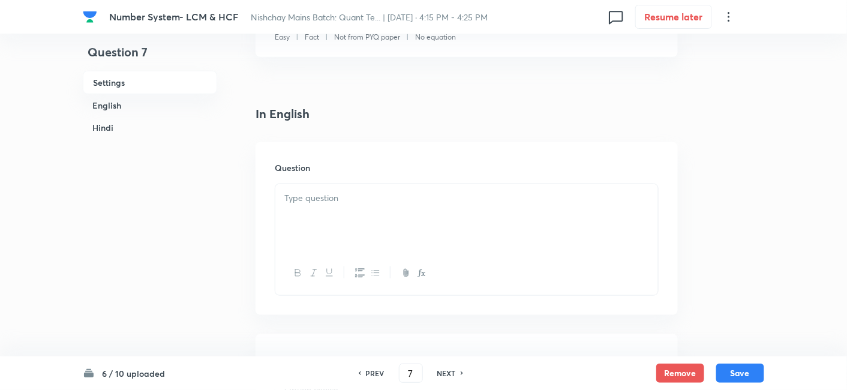
click at [350, 218] on div at bounding box center [466, 217] width 383 height 67
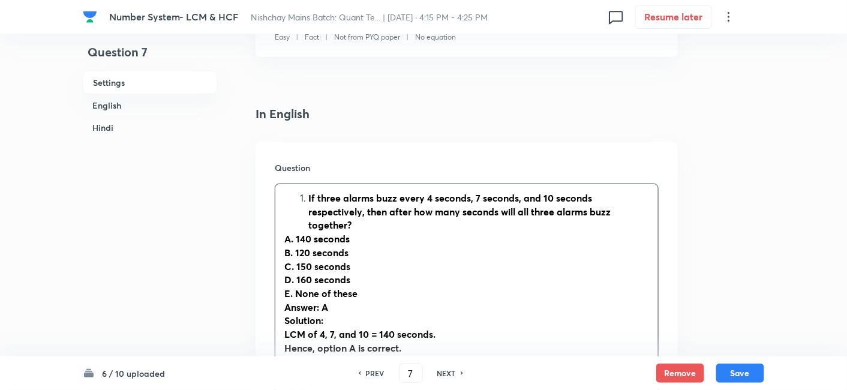
click at [308, 196] on li "If three alarms buzz every 4 seconds, 7 seconds, and 10 seconds respectively, t…" at bounding box center [478, 211] width 341 height 41
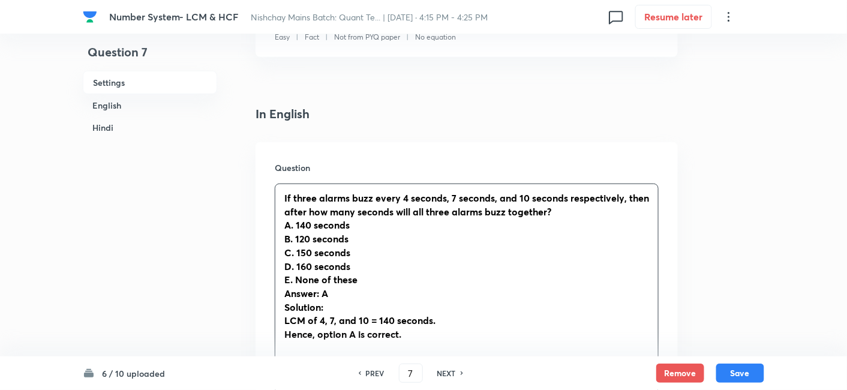
drag, startPoint x: 284, startPoint y: 198, endPoint x: 470, endPoint y: 379, distance: 258.8
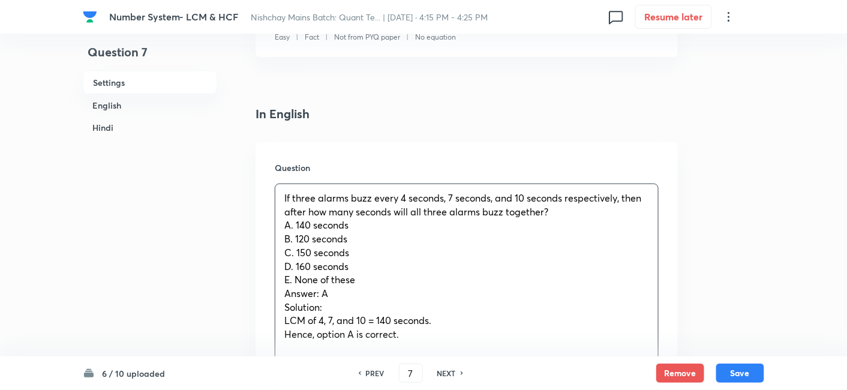
copy div "If three alarms buzz every 4 seconds, 7 seconds, and 10 seconds respectively, t…"
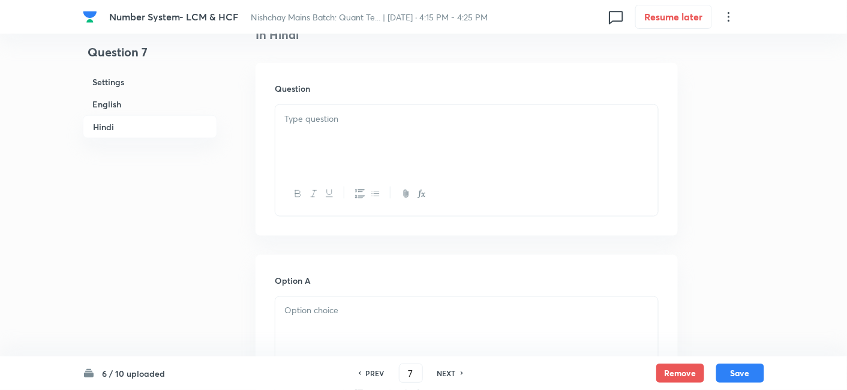
click at [546, 151] on div at bounding box center [466, 138] width 383 height 67
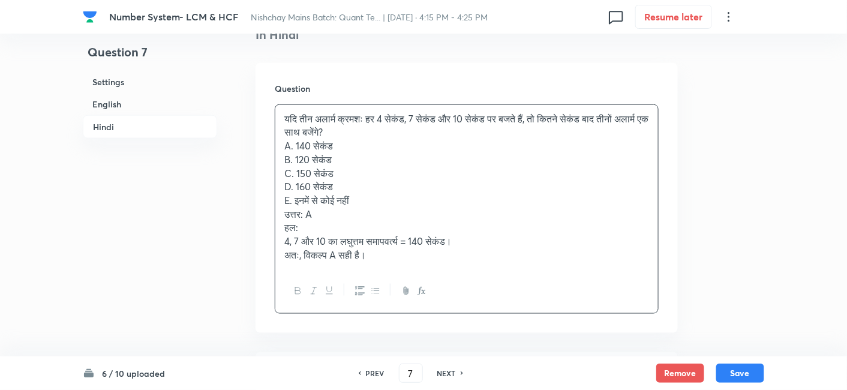
scroll to position [1909, 0]
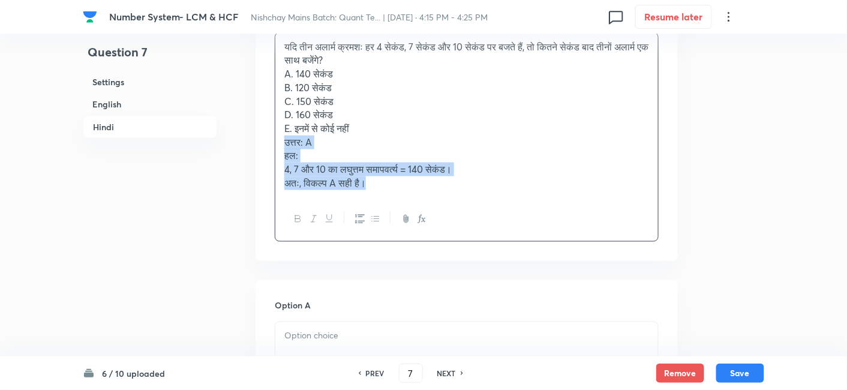
drag, startPoint x: 281, startPoint y: 145, endPoint x: 483, endPoint y: 229, distance: 218.4
click at [483, 229] on div "यदि तीन अलार्म क्रमशः हर 4 सेकंड, 7 सेकंड और 10 सेकंड पर बजते हैं, तो कितने सेक…" at bounding box center [467, 136] width 384 height 209
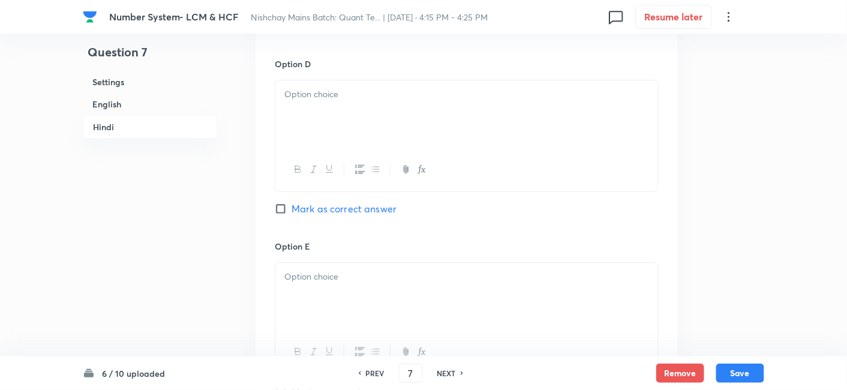
scroll to position [2980, 0]
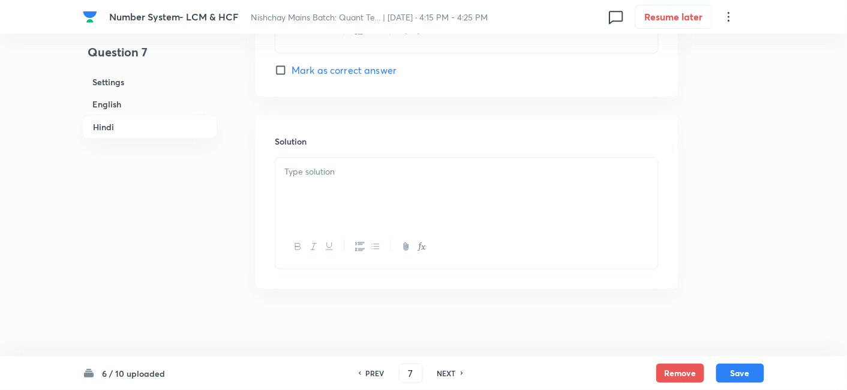
click at [395, 178] on div at bounding box center [466, 191] width 383 height 67
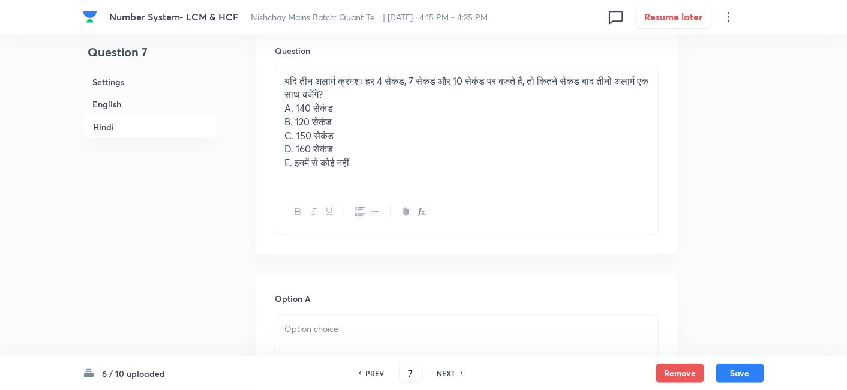
scroll to position [1872, 0]
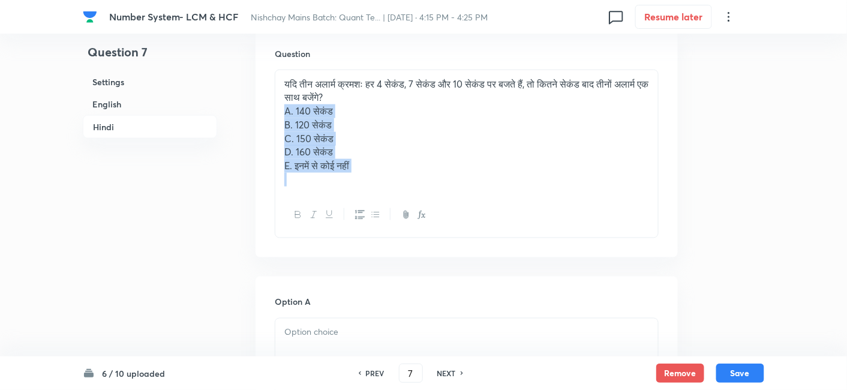
drag, startPoint x: 284, startPoint y: 109, endPoint x: 454, endPoint y: 213, distance: 199.0
click at [454, 213] on div "यदि तीन अलार्म क्रमशः हर 4 सेकंड, 7 सेकंड और 10 सेकंड पर बजते हैं, तो कितने सेक…" at bounding box center [467, 154] width 384 height 169
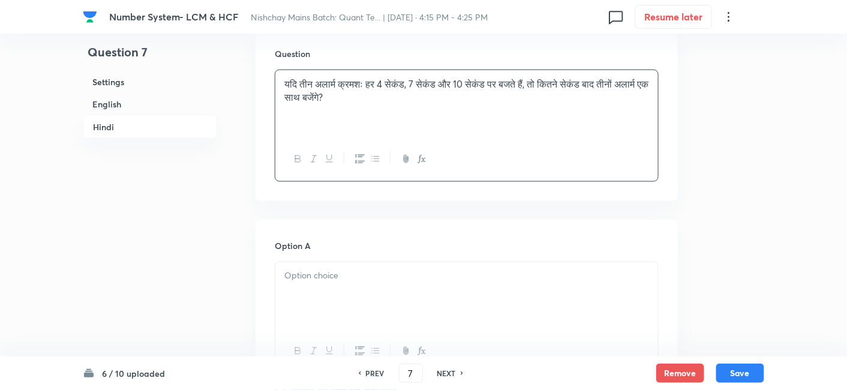
scroll to position [2009, 0]
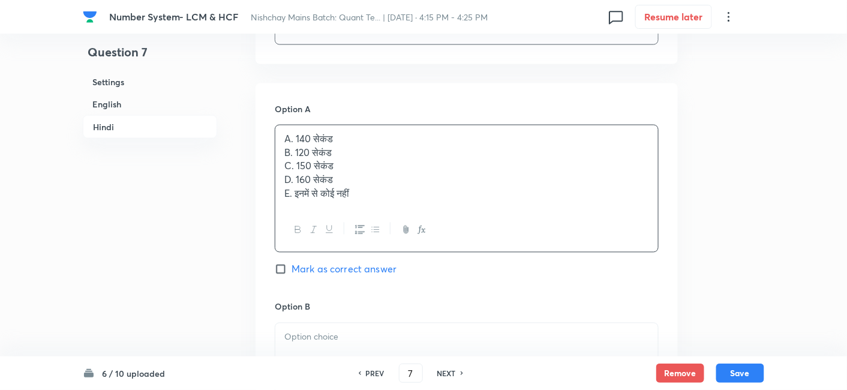
click at [323, 158] on div "A. 140 सेकंड B. 120 सेकंड C. 150 सेकंड D. 160 सेकंड E. इनमें से कोई नहीं" at bounding box center [466, 166] width 383 height 83
drag, startPoint x: 281, startPoint y: 153, endPoint x: 452, endPoint y: 248, distance: 195.5
click at [452, 248] on div "A. 140 सेकंड B. 120 सेकंड C. 150 सेकंड D. 160 सेकंड E. इनमें से कोई नहीं" at bounding box center [467, 189] width 384 height 128
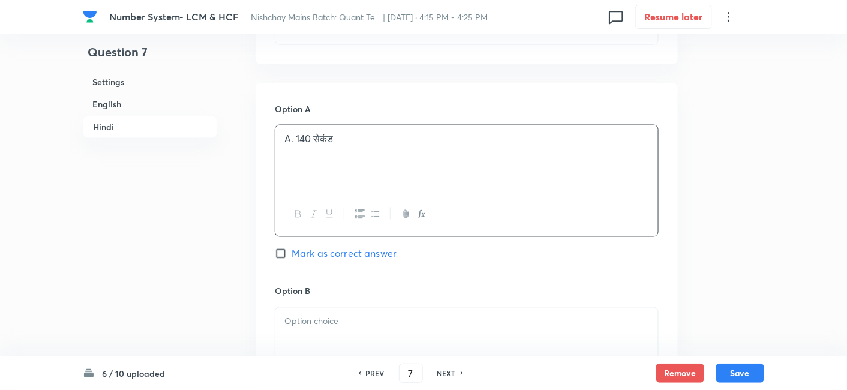
click at [378, 254] on span "Mark as correct answer" at bounding box center [344, 254] width 105 height 14
click at [292, 254] on input "Mark as correct answer" at bounding box center [283, 254] width 17 height 12
checkbox input "true"
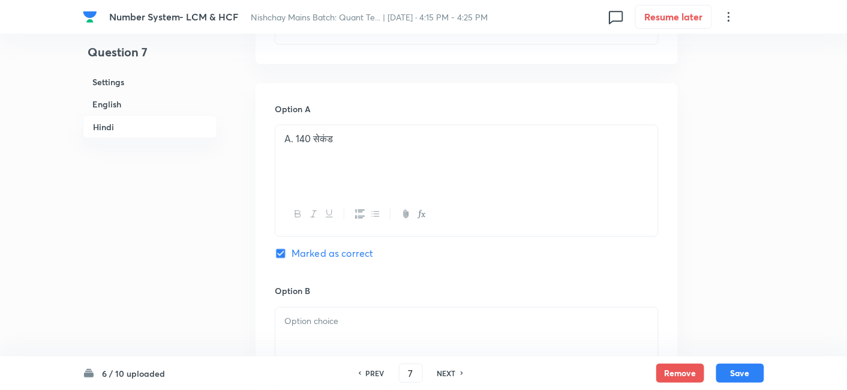
checkbox input "true"
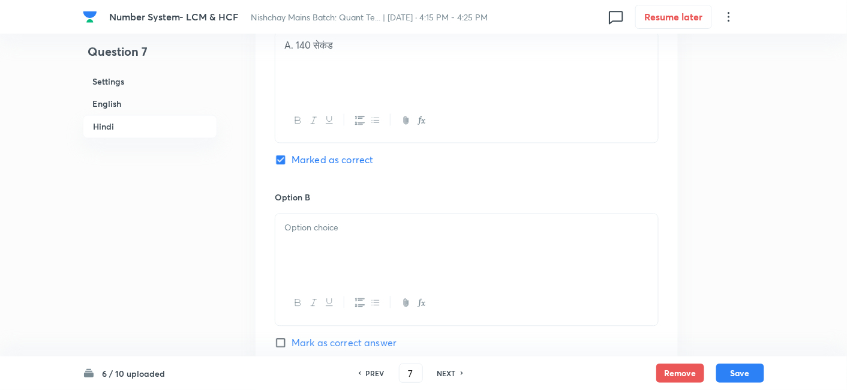
scroll to position [2107, 0]
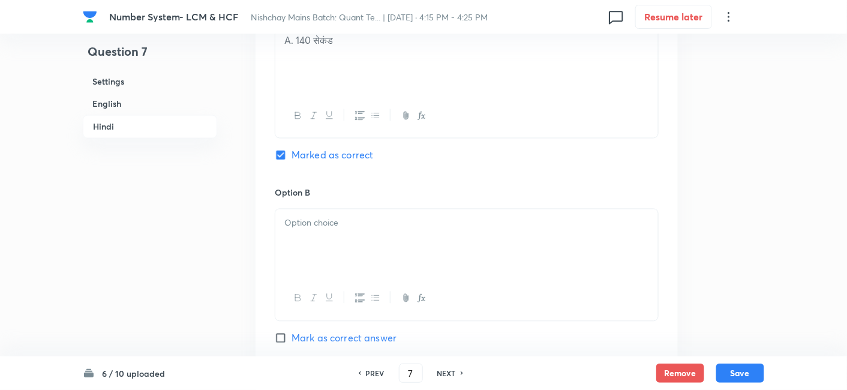
click at [378, 254] on div at bounding box center [466, 242] width 383 height 67
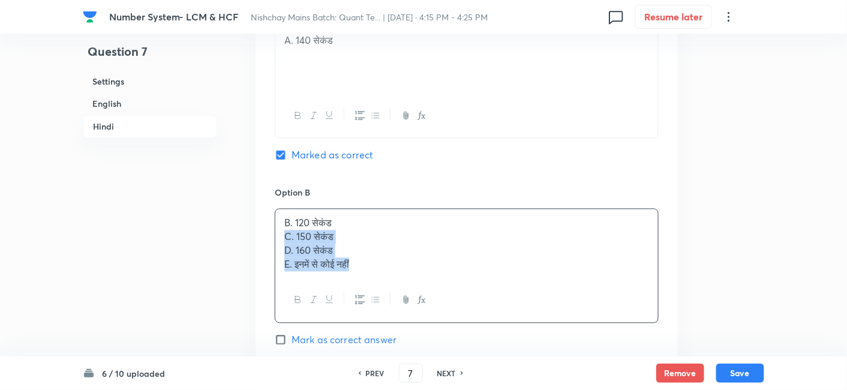
drag, startPoint x: 287, startPoint y: 232, endPoint x: 439, endPoint y: 309, distance: 170.7
click at [439, 309] on div "B. 120 सेकंड C. 150 सेकंड D. 160 सेकंड E. इनमें से कोई नहीं" at bounding box center [467, 266] width 384 height 114
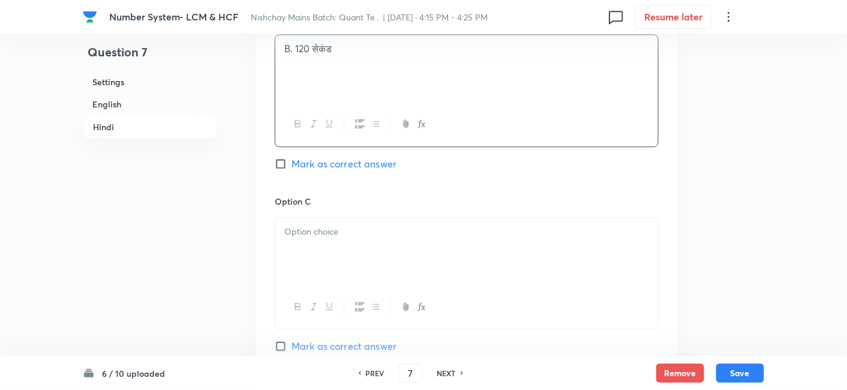
click at [317, 235] on div at bounding box center [466, 251] width 383 height 67
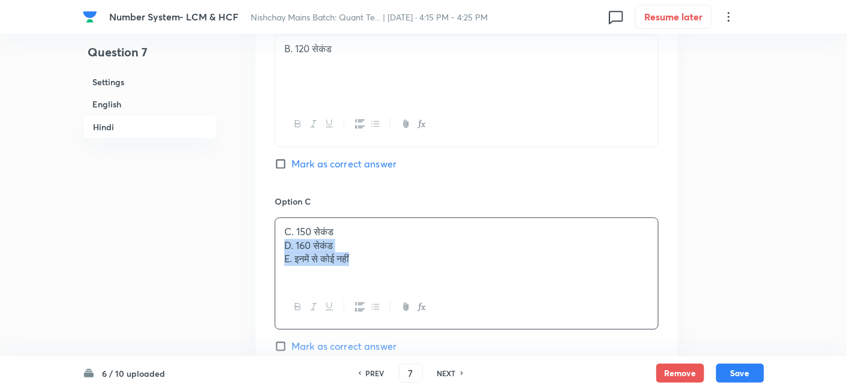
drag, startPoint x: 283, startPoint y: 244, endPoint x: 449, endPoint y: 309, distance: 178.0
click at [449, 309] on div "C. 150 सेकंड D. 160 सेकंड E. इनमें से कोई नहीं" at bounding box center [467, 273] width 384 height 112
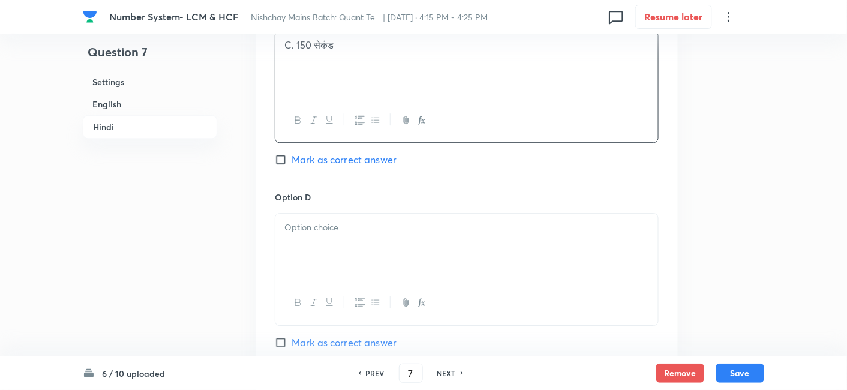
scroll to position [2484, 0]
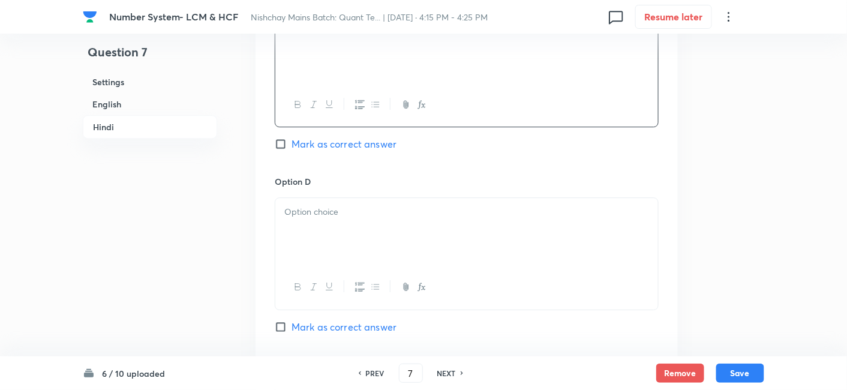
click at [298, 228] on div at bounding box center [466, 231] width 383 height 67
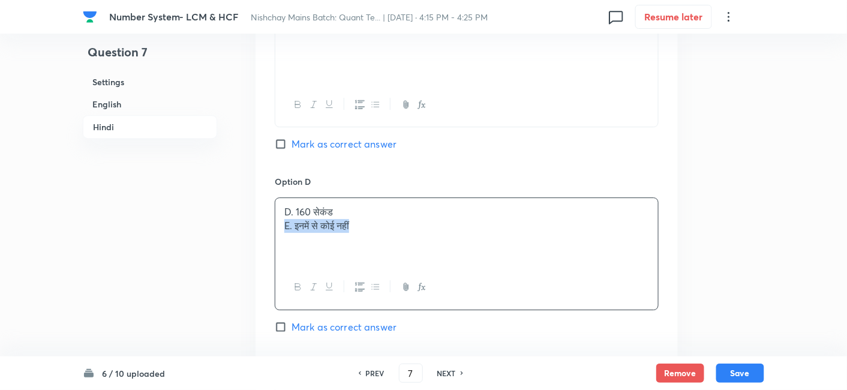
drag, startPoint x: 283, startPoint y: 221, endPoint x: 416, endPoint y: 235, distance: 133.9
click at [416, 235] on div "D. 160 सेकंड E. इनमें से कोई नहीं" at bounding box center [466, 231] width 383 height 67
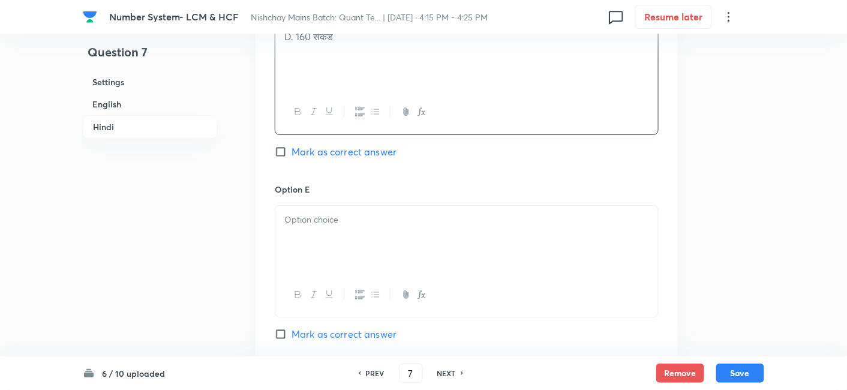
click at [416, 235] on div at bounding box center [466, 239] width 383 height 67
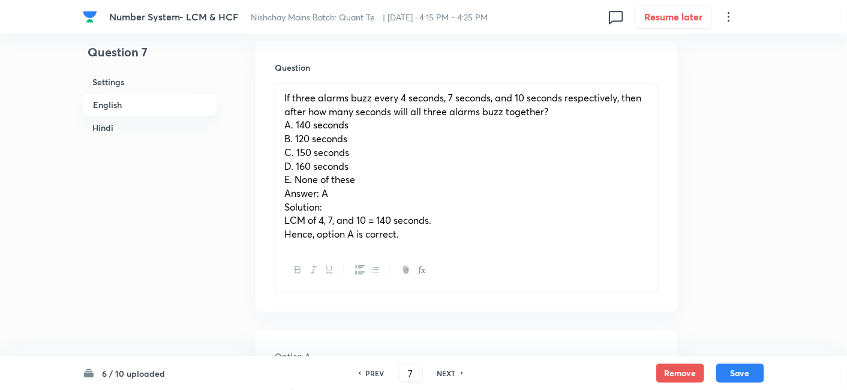
scroll to position [366, 0]
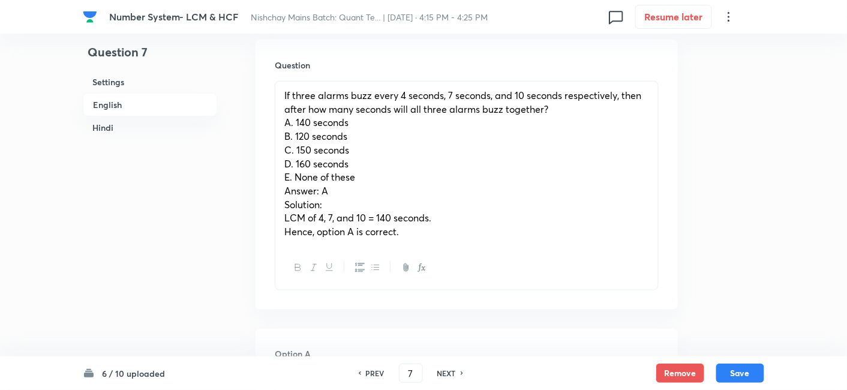
drag, startPoint x: 284, startPoint y: 191, endPoint x: 440, endPoint y: 255, distance: 168.1
click at [440, 255] on div "If three alarms buzz every 4 seconds, 7 seconds, and 10 seconds respectively, t…" at bounding box center [467, 185] width 384 height 209
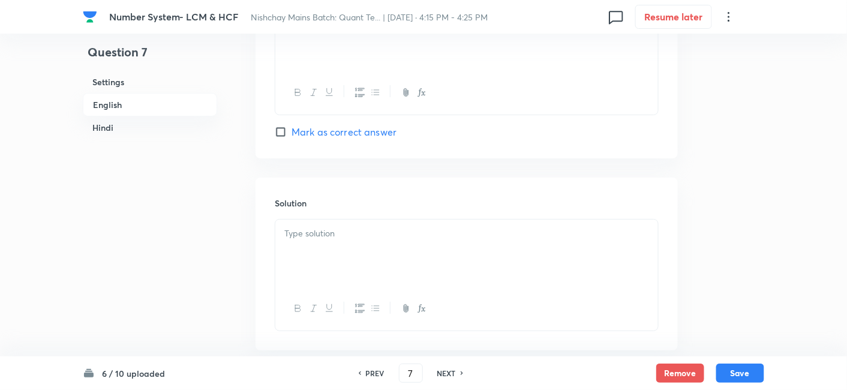
click at [388, 245] on div at bounding box center [466, 253] width 383 height 67
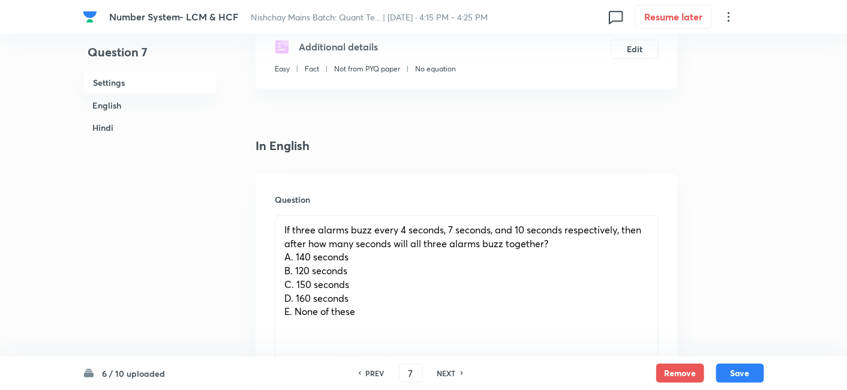
scroll to position [329, 0]
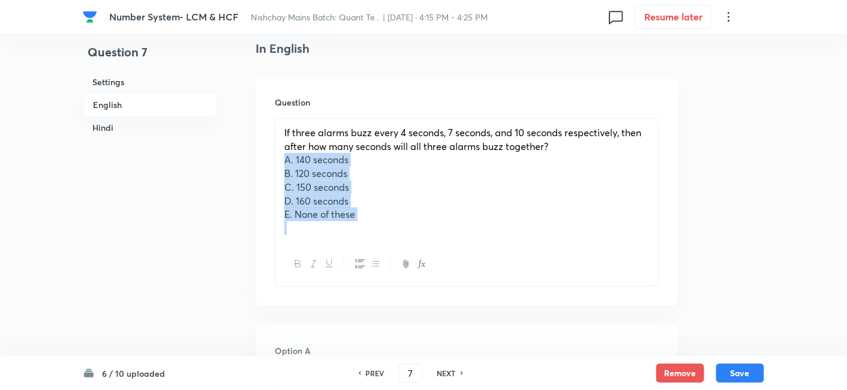
drag, startPoint x: 280, startPoint y: 160, endPoint x: 435, endPoint y: 258, distance: 183.6
click at [435, 258] on div "If three alarms buzz every 4 seconds, 7 seconds, and 10 seconds respectively, t…" at bounding box center [467, 202] width 384 height 169
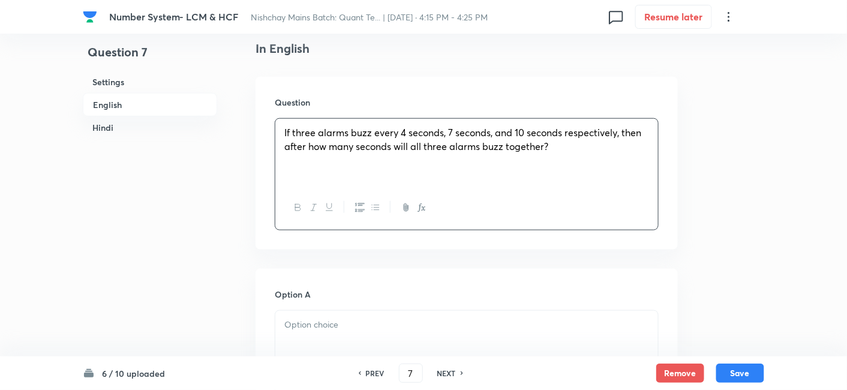
scroll to position [504, 0]
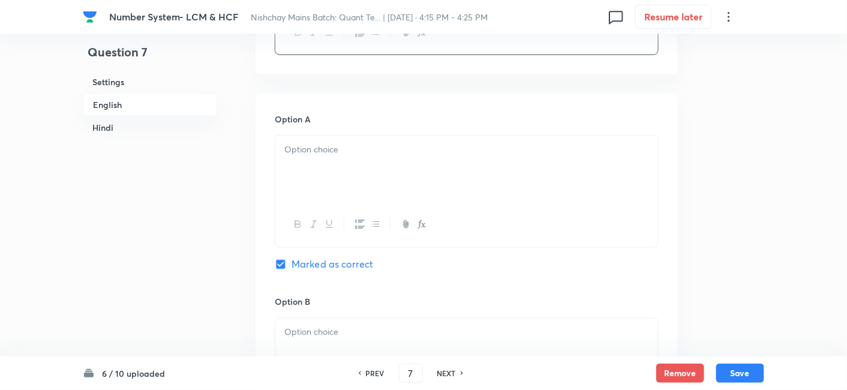
click at [339, 181] on div at bounding box center [466, 169] width 383 height 67
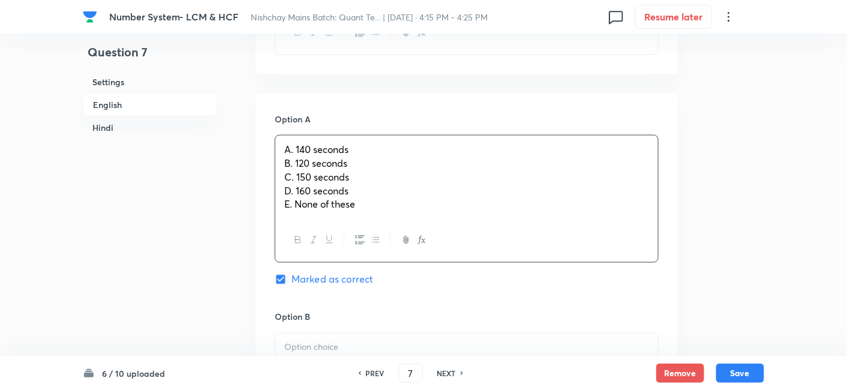
drag, startPoint x: 283, startPoint y: 163, endPoint x: 419, endPoint y: 256, distance: 164.6
click at [419, 256] on div "A. 140 seconds B. 120 seconds C. 150 seconds D. 160 seconds E. None of these" at bounding box center [467, 199] width 384 height 128
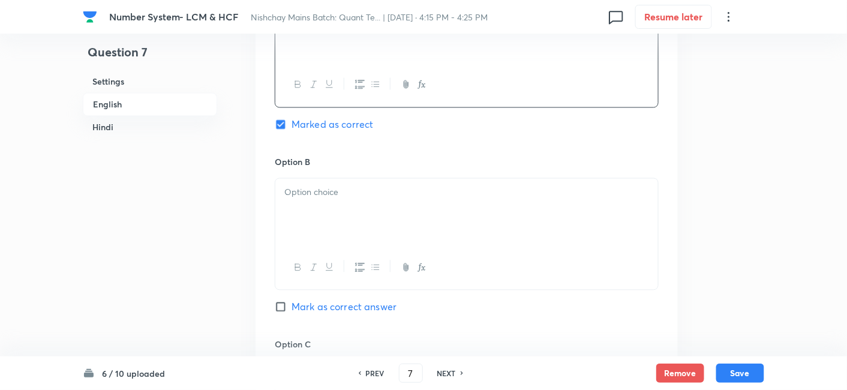
scroll to position [644, 0]
click at [313, 197] on p at bounding box center [466, 192] width 365 height 14
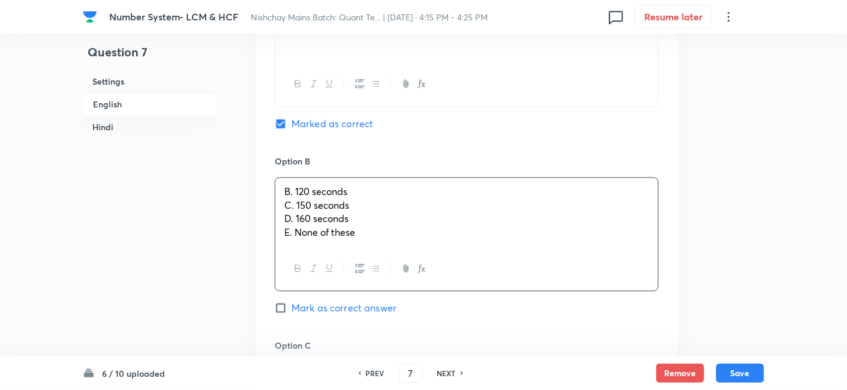
drag, startPoint x: 283, startPoint y: 205, endPoint x: 424, endPoint y: 270, distance: 155.7
click at [424, 270] on div "B. 120 seconds C. 150 seconds D. 160 seconds E. None of these" at bounding box center [467, 235] width 384 height 114
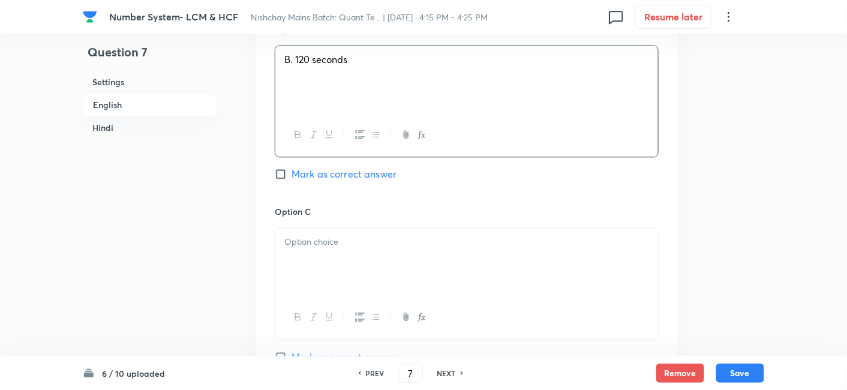
click at [424, 270] on div at bounding box center [466, 261] width 383 height 67
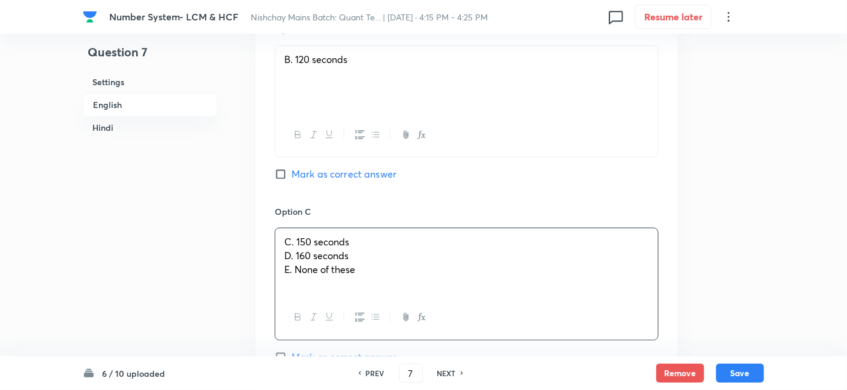
drag, startPoint x: 280, startPoint y: 254, endPoint x: 406, endPoint y: 286, distance: 130.5
click at [406, 286] on div "C. 150 seconds D. 160 seconds E. None of these" at bounding box center [466, 261] width 383 height 67
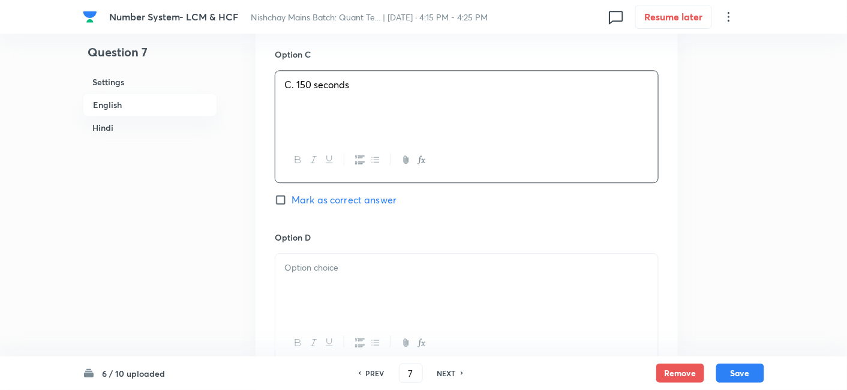
click at [406, 286] on div at bounding box center [466, 287] width 383 height 67
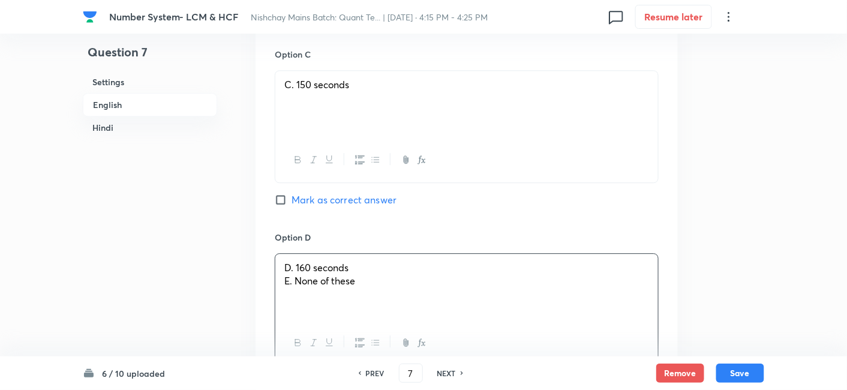
drag, startPoint x: 277, startPoint y: 282, endPoint x: 439, endPoint y: 306, distance: 163.2
click at [439, 306] on div "D. 160 seconds E. None of these" at bounding box center [466, 287] width 383 height 67
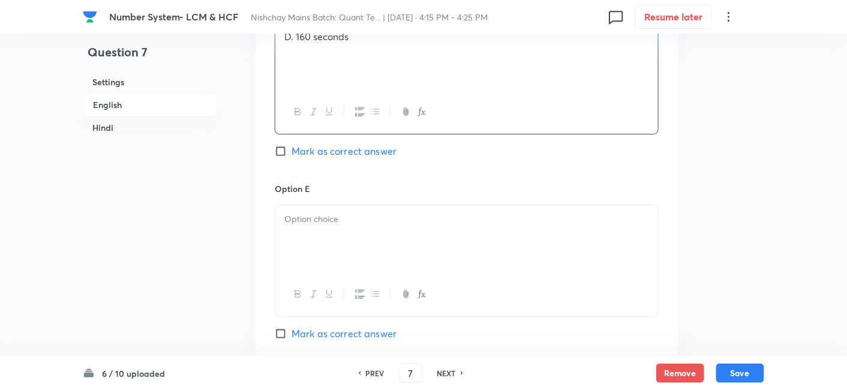
click at [308, 210] on div at bounding box center [466, 238] width 383 height 67
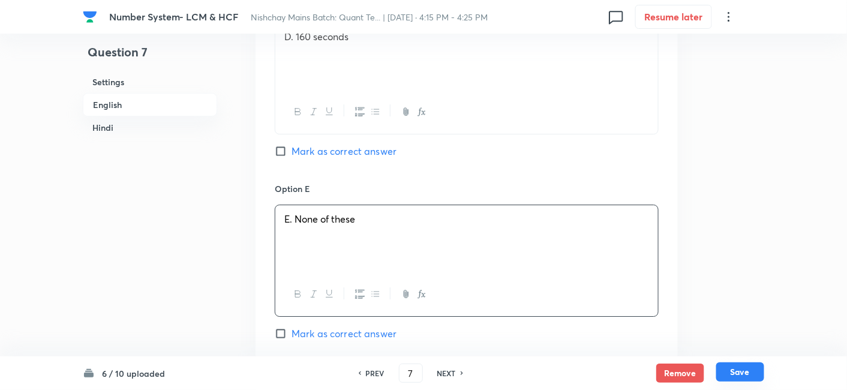
click at [736, 379] on button "Save" at bounding box center [740, 371] width 48 height 19
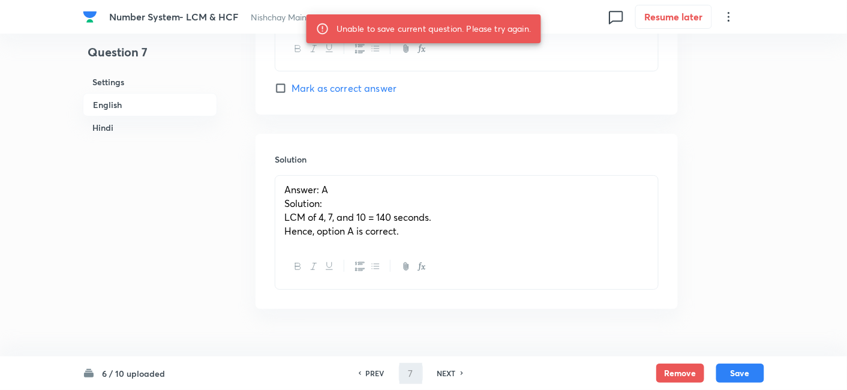
scroll to position [1411, 0]
drag, startPoint x: 418, startPoint y: 229, endPoint x: 250, endPoint y: 151, distance: 185.0
click at [250, 151] on div "Question 7 Settings English Hindi Settings Type Single choice correct 5 options…" at bounding box center [424, 200] width 682 height 3109
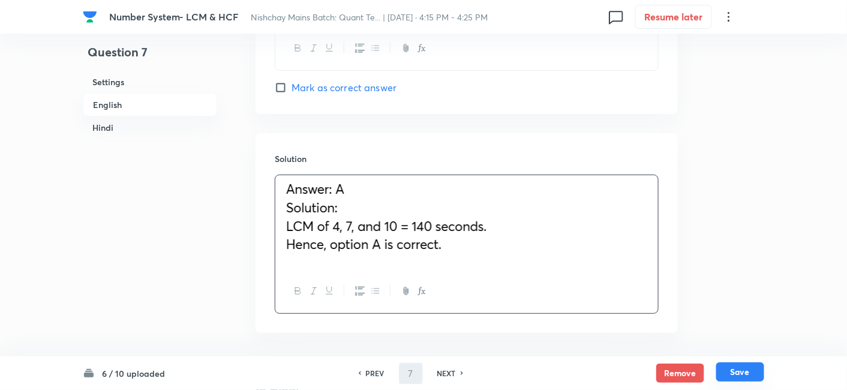
click at [740, 375] on button "Save" at bounding box center [740, 371] width 48 height 19
type input "8"
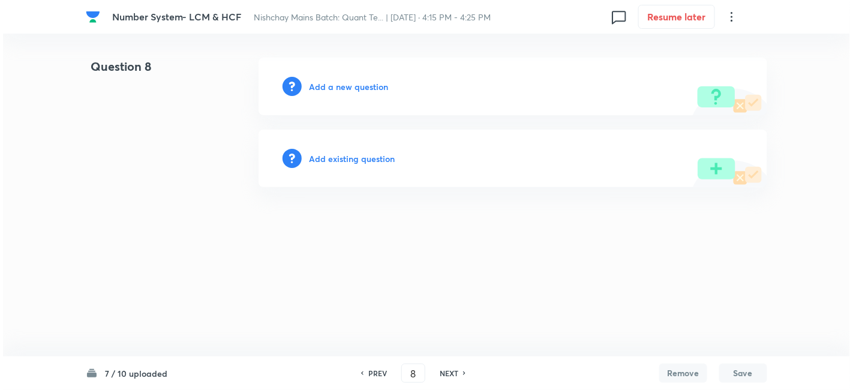
scroll to position [0, 0]
click at [358, 88] on h6 "Add a new question" at bounding box center [348, 86] width 79 height 13
click at [358, 88] on h6 "Choose a question type" at bounding box center [355, 86] width 92 height 13
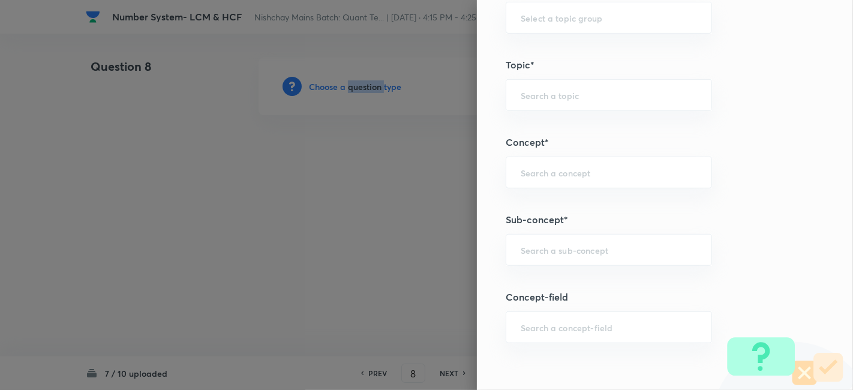
scroll to position [615, 0]
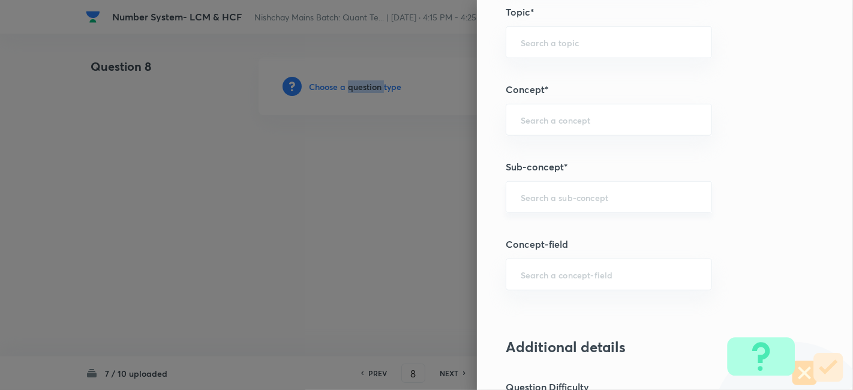
click at [553, 184] on div "​" at bounding box center [609, 197] width 206 height 32
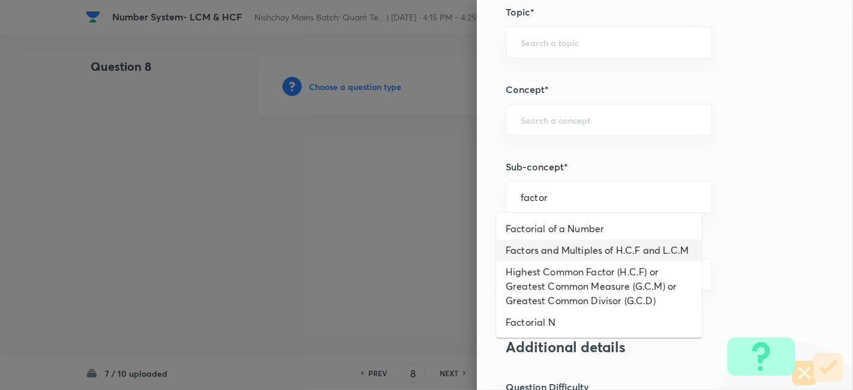
click at [589, 254] on li "Factors and Multiples of H.C.F and L.C.M" at bounding box center [599, 250] width 206 height 22
type input "Factors and Multiples of H.C.F and L.C.M"
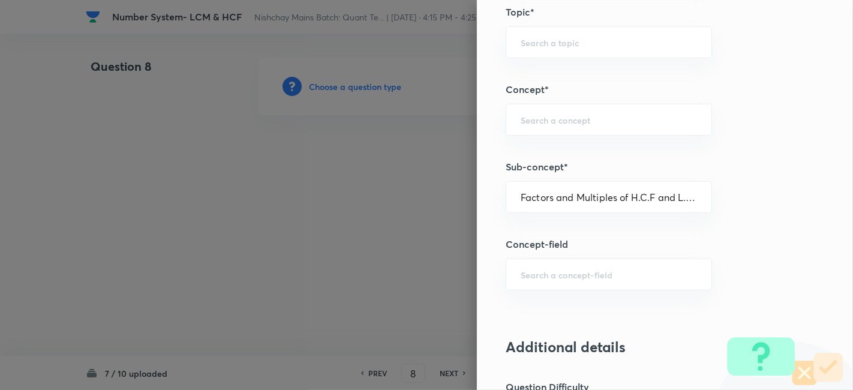
type input "Quantitative Aptitude"
type input "Basic Maths"
type input "Number Systems"
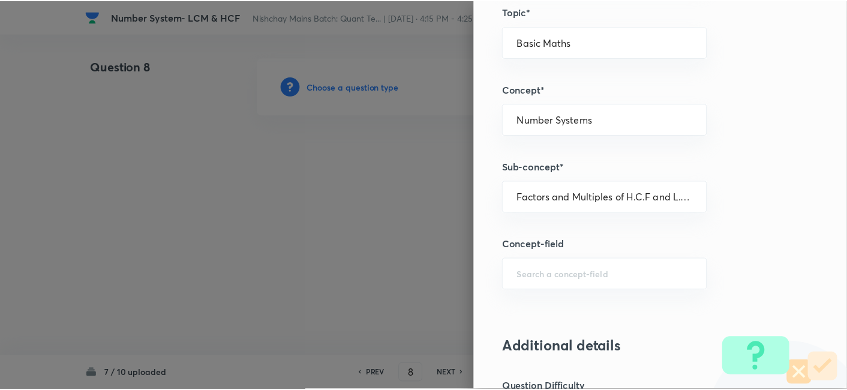
scroll to position [1242, 0]
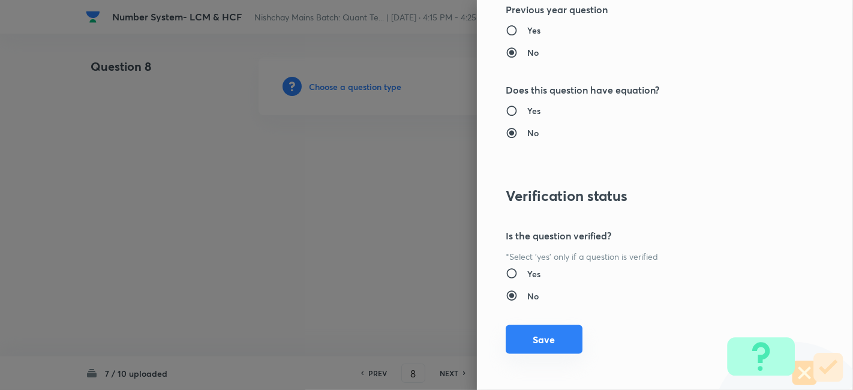
click at [542, 325] on button "Save" at bounding box center [544, 339] width 77 height 29
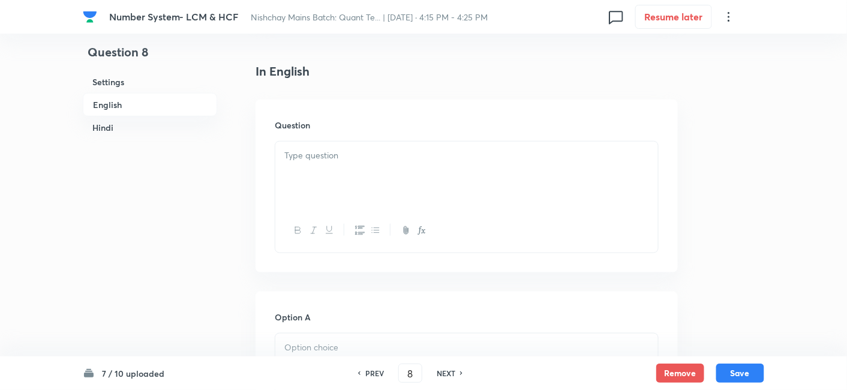
scroll to position [307, 0]
click at [357, 165] on div at bounding box center [466, 174] width 383 height 67
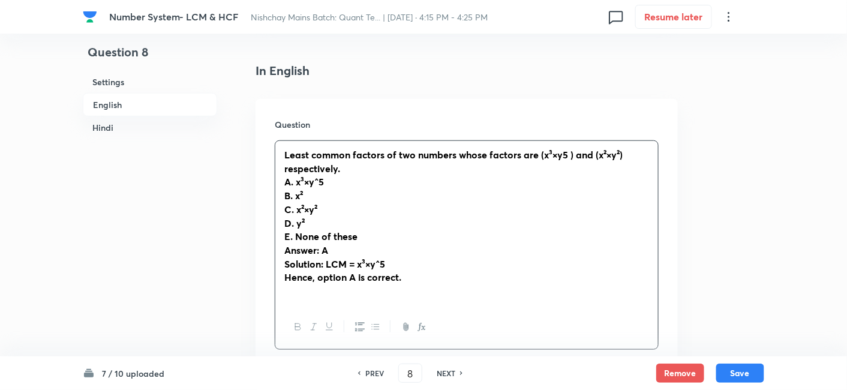
click at [563, 154] on strong "Least common factors of two numbers whose factors are (x³×y5 ) and (x²×y²) resp…" at bounding box center [453, 161] width 338 height 26
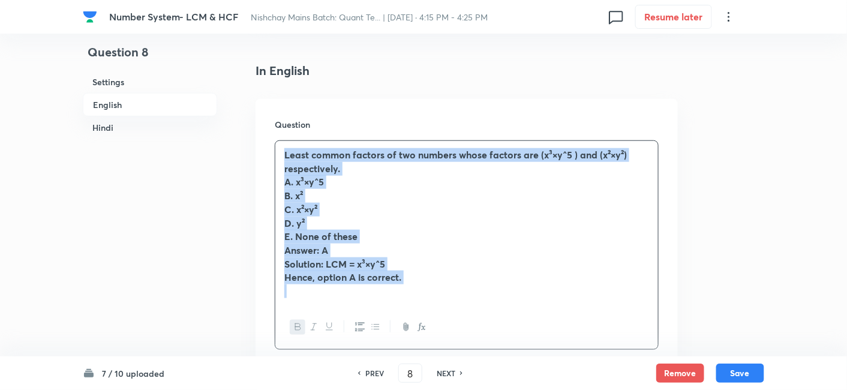
drag, startPoint x: 280, startPoint y: 155, endPoint x: 448, endPoint y: 294, distance: 218.6
click at [448, 294] on div "Least common factors of two numbers whose factors are (x³×y^5 ) and (x²×y²) res…" at bounding box center [466, 223] width 383 height 164
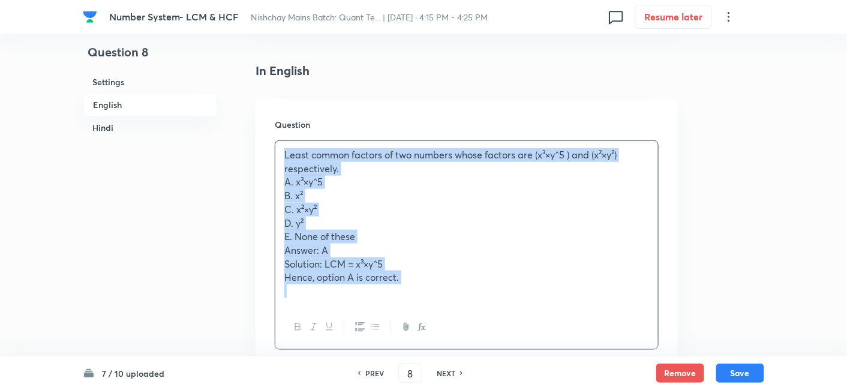
copy div "Least common factors of two numbers whose factors are (x³×y^5 ) and (x²×y²) res…"
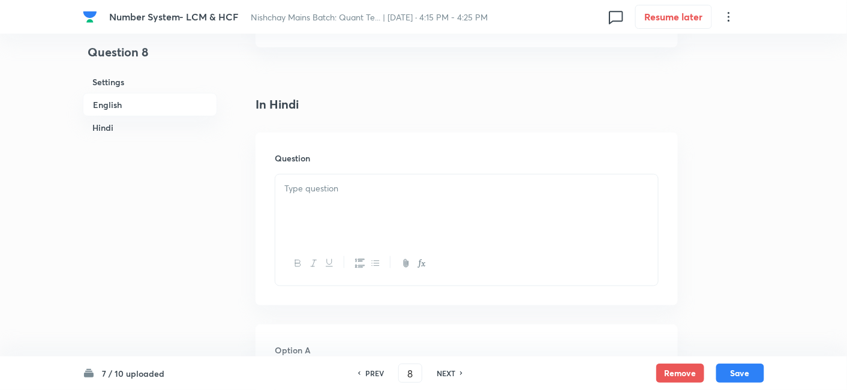
scroll to position [1802, 0]
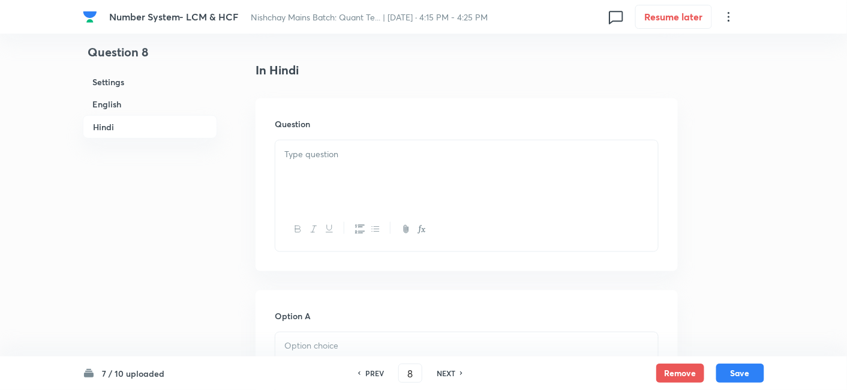
click at [375, 163] on div at bounding box center [466, 173] width 383 height 67
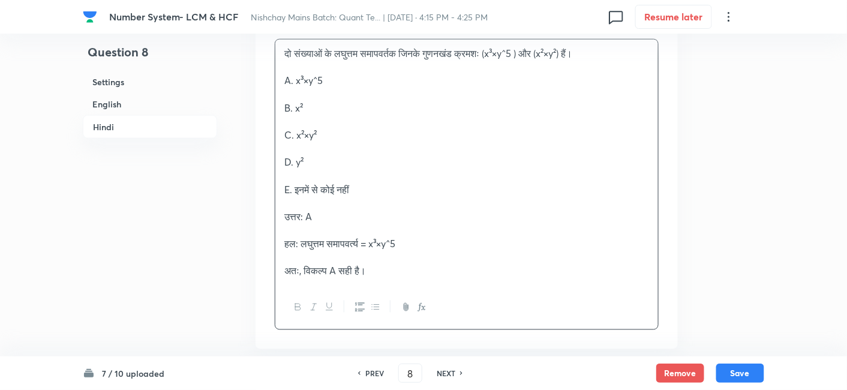
scroll to position [1906, 0]
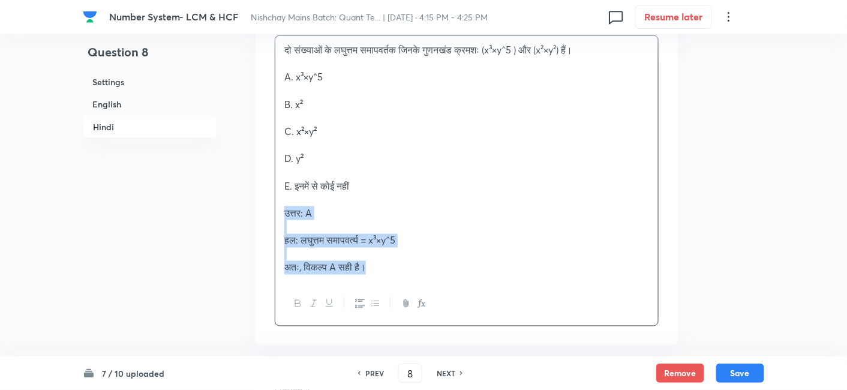
drag, startPoint x: 284, startPoint y: 210, endPoint x: 429, endPoint y: 290, distance: 165.4
click at [429, 290] on div "दो संख्याओं के लघुत्तम समापवर्तक जिनके गुणनखंड क्रमशः (x³×y^5 ) और (x²×y²) हैं।…" at bounding box center [467, 181] width 384 height 292
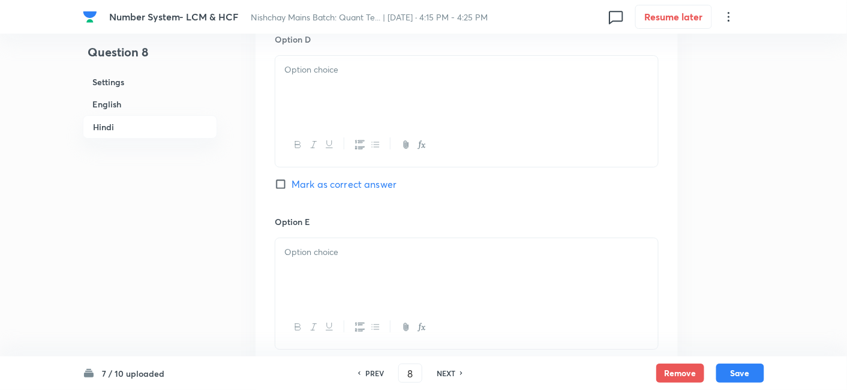
scroll to position [3048, 0]
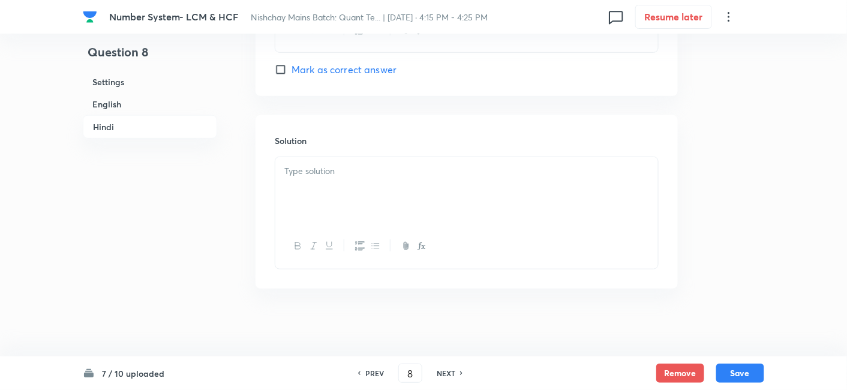
click at [332, 206] on div at bounding box center [466, 190] width 383 height 67
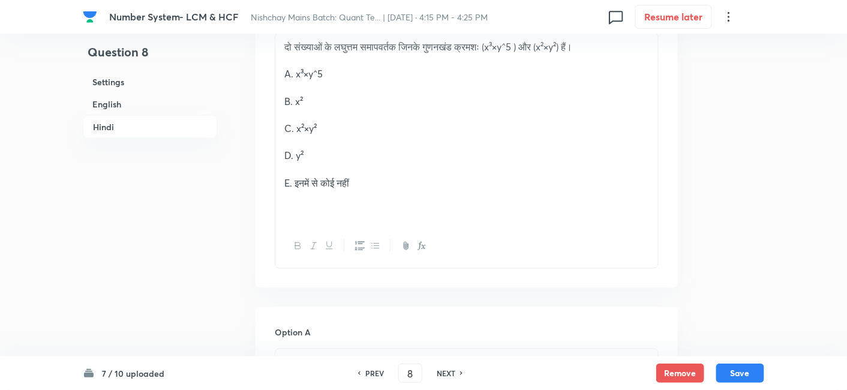
scroll to position [1909, 0]
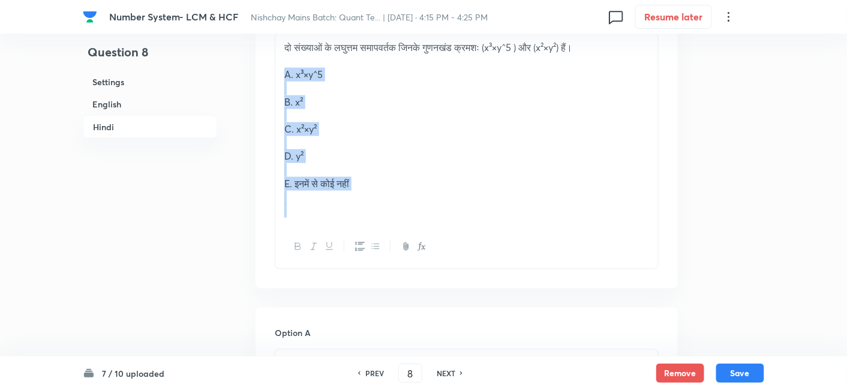
drag, startPoint x: 276, startPoint y: 68, endPoint x: 397, endPoint y: 206, distance: 182.8
click at [397, 206] on div "दो संख्याओं के लघुत्तम समापवर्तक जिनके गुणनखंड क्रमशः (x³×y^5 ) और (x²×y²) हैं।…" at bounding box center [466, 129] width 383 height 191
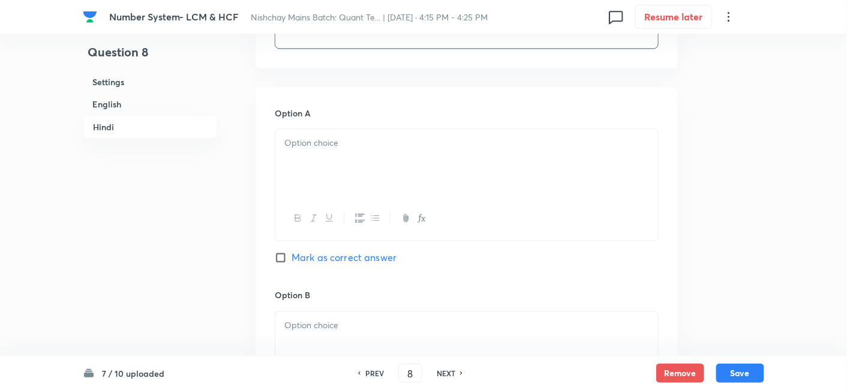
scroll to position [2005, 0]
click at [301, 154] on div at bounding box center [466, 162] width 383 height 67
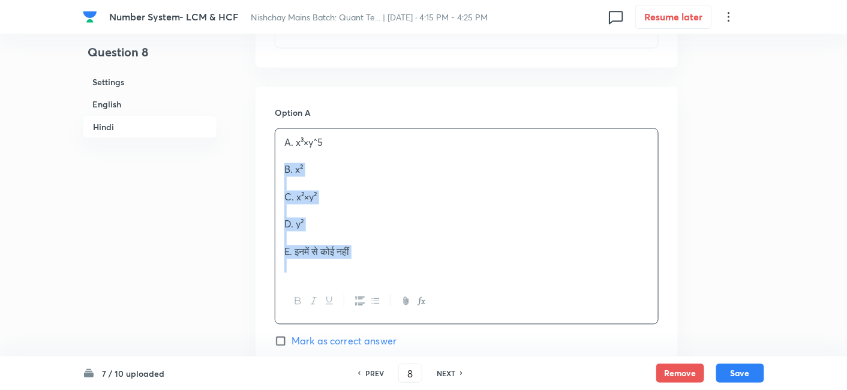
drag, startPoint x: 283, startPoint y: 169, endPoint x: 398, endPoint y: 281, distance: 160.4
click at [398, 281] on div "A. x³×y^5 B. x² C. x²×y² D. y² E. इनमें से कोई नहीं" at bounding box center [467, 226] width 384 height 196
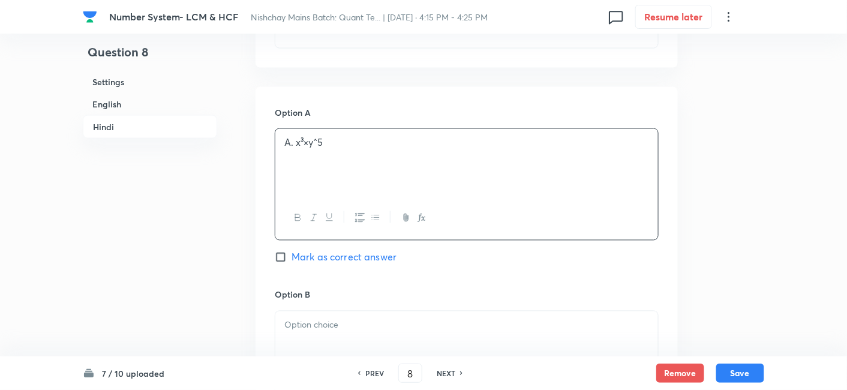
click at [378, 257] on span "Mark as correct answer" at bounding box center [344, 257] width 105 height 14
click at [292, 257] on input "Mark as correct answer" at bounding box center [283, 257] width 17 height 12
checkbox input "true"
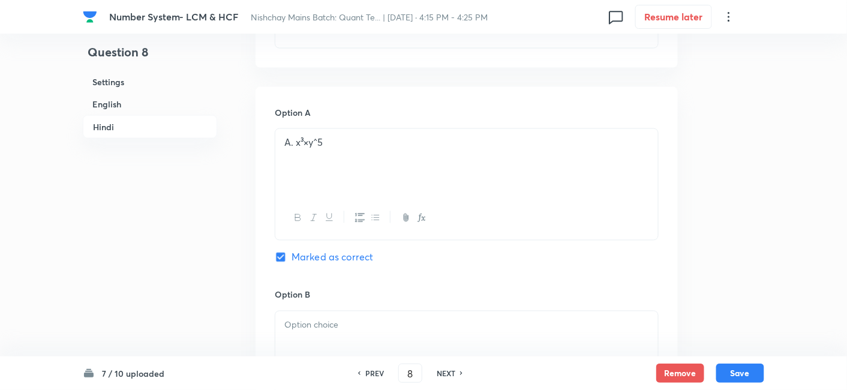
checkbox input "true"
click at [364, 321] on p at bounding box center [466, 326] width 365 height 14
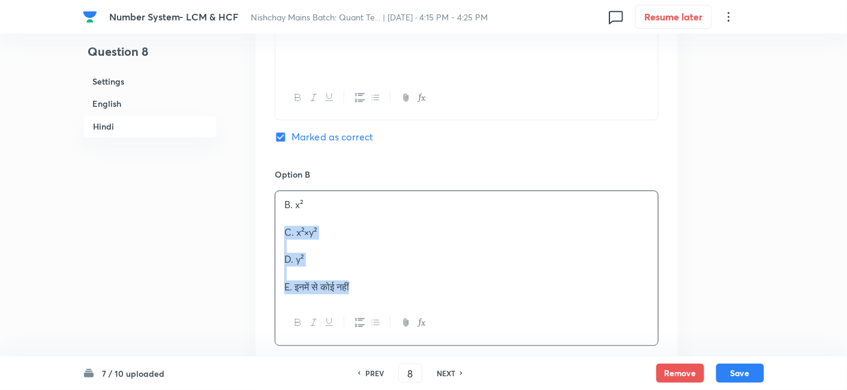
drag, startPoint x: 284, startPoint y: 233, endPoint x: 403, endPoint y: 326, distance: 150.4
click at [403, 326] on div "B. x² C. x²×y² D. y² E. इनमें से कोई नहीं" at bounding box center [467, 268] width 384 height 155
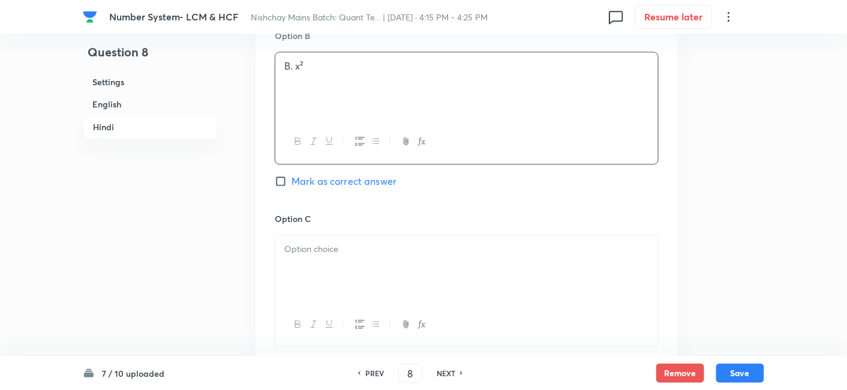
scroll to position [2265, 0]
click at [326, 262] on div at bounding box center [466, 268] width 383 height 67
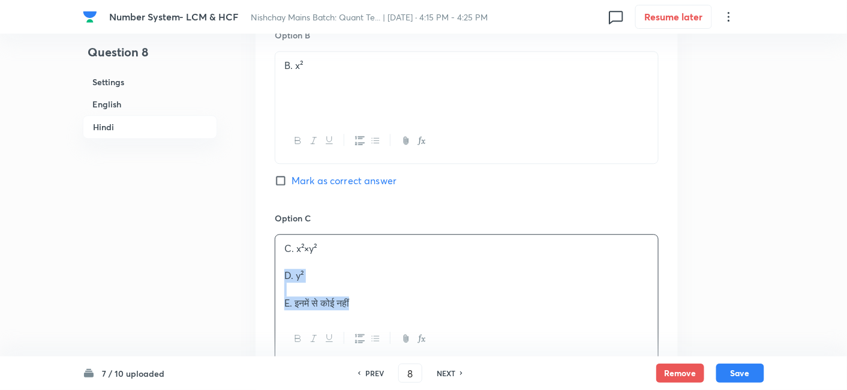
drag, startPoint x: 284, startPoint y: 274, endPoint x: 404, endPoint y: 323, distance: 129.7
click at [404, 323] on div "C. x²×y² D. y² E. इनमें से कोई नहीं" at bounding box center [467, 298] width 384 height 128
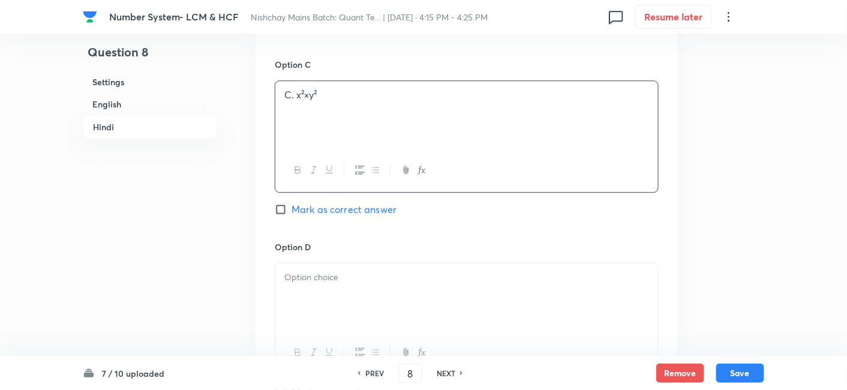
scroll to position [2419, 0]
click at [286, 283] on div at bounding box center [466, 296] width 383 height 67
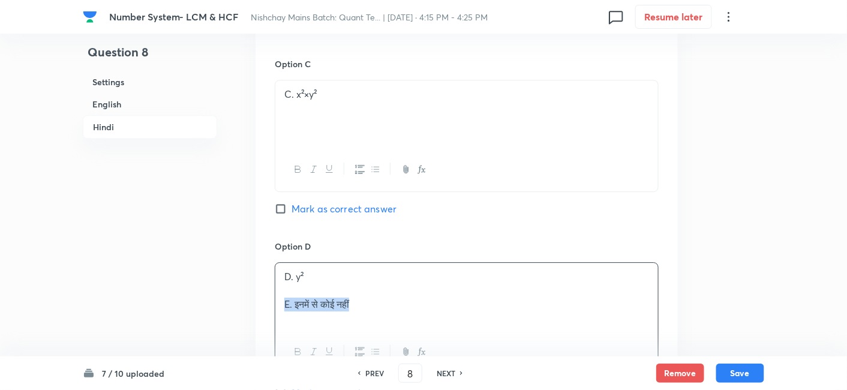
drag, startPoint x: 281, startPoint y: 299, endPoint x: 427, endPoint y: 305, distance: 146.5
click at [427, 305] on div "D. y² E. इनमें से कोई नहीं" at bounding box center [466, 296] width 383 height 67
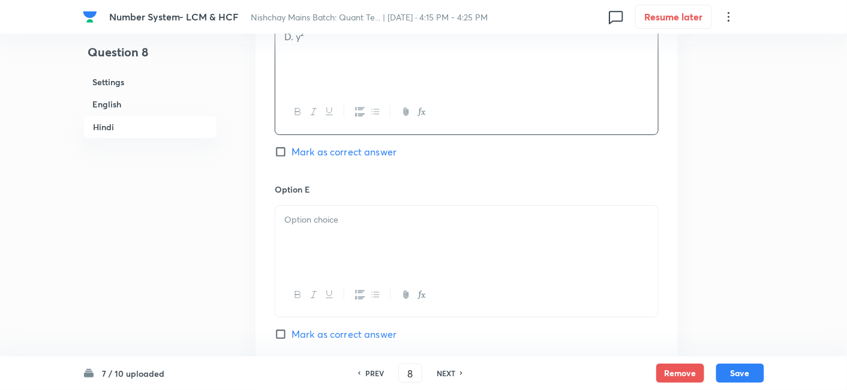
scroll to position [2665, 0]
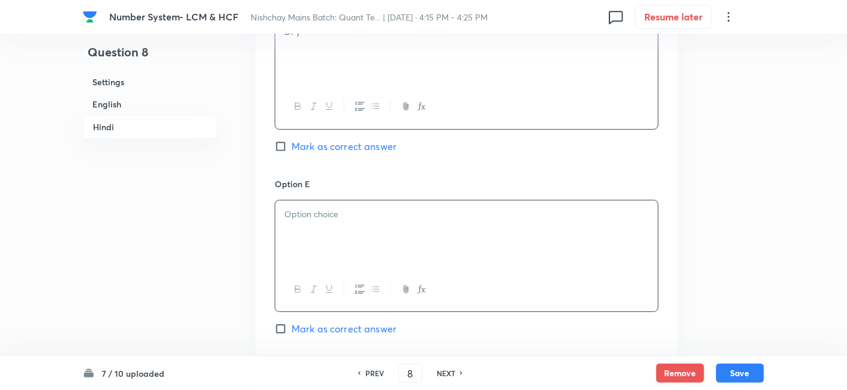
click at [327, 210] on p at bounding box center [466, 215] width 365 height 14
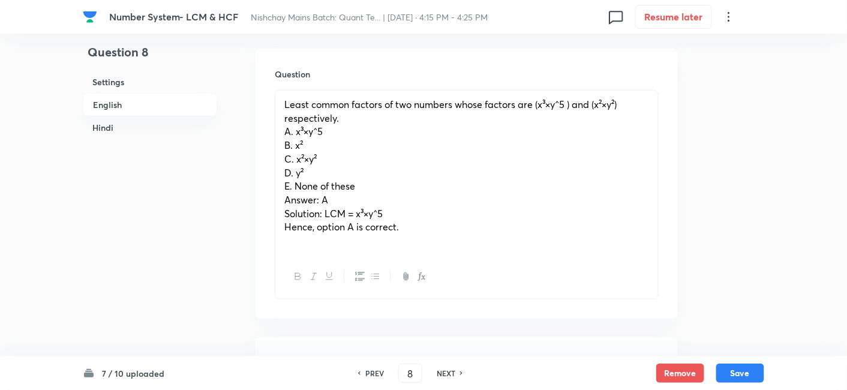
scroll to position [356, 0]
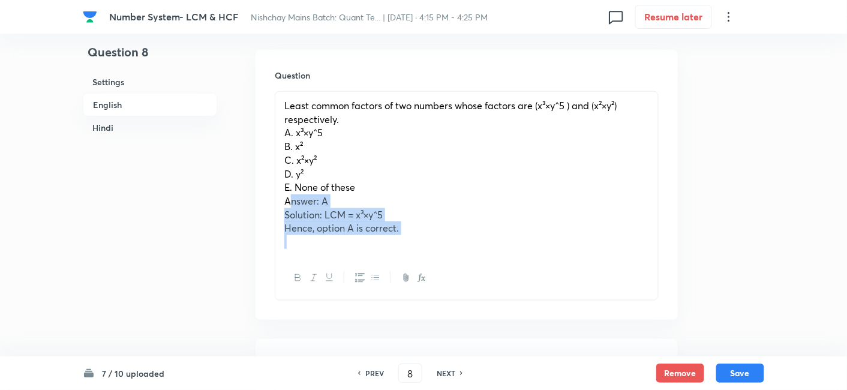
drag, startPoint x: 289, startPoint y: 199, endPoint x: 513, endPoint y: 266, distance: 234.2
click at [513, 266] on div "Least common factors of two numbers whose factors are (x³×y^5 ) and (x²×y²) res…" at bounding box center [467, 195] width 384 height 209
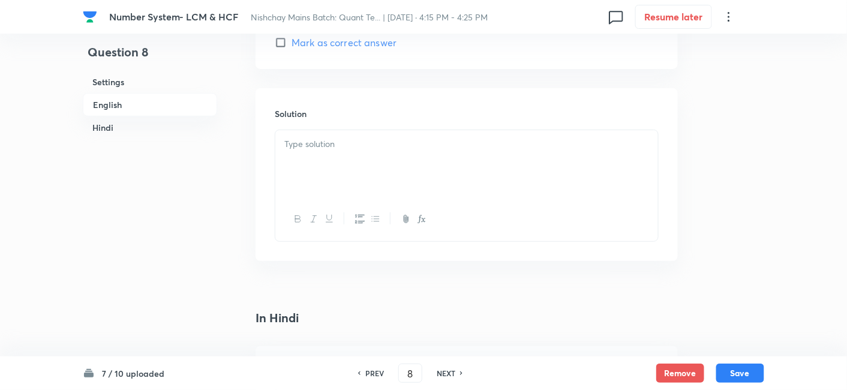
click at [382, 179] on div at bounding box center [466, 163] width 383 height 67
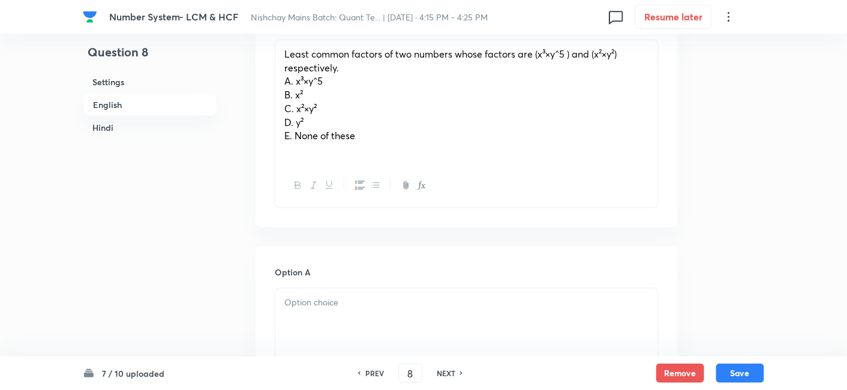
scroll to position [403, 0]
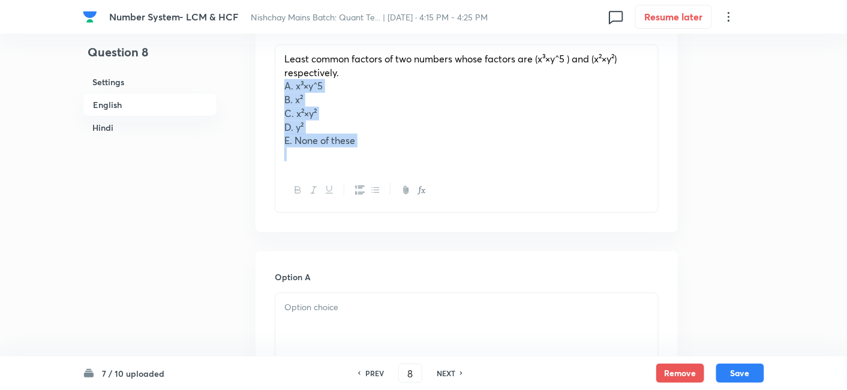
drag, startPoint x: 278, startPoint y: 85, endPoint x: 433, endPoint y: 192, distance: 188.4
click at [433, 192] on div "Least common factors of two numbers whose factors are (x³×y^5 ) and (x²×y²) res…" at bounding box center [467, 128] width 384 height 169
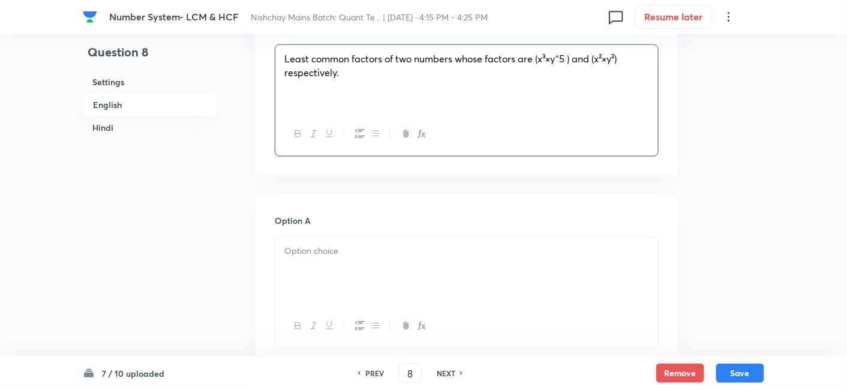
scroll to position [544, 0]
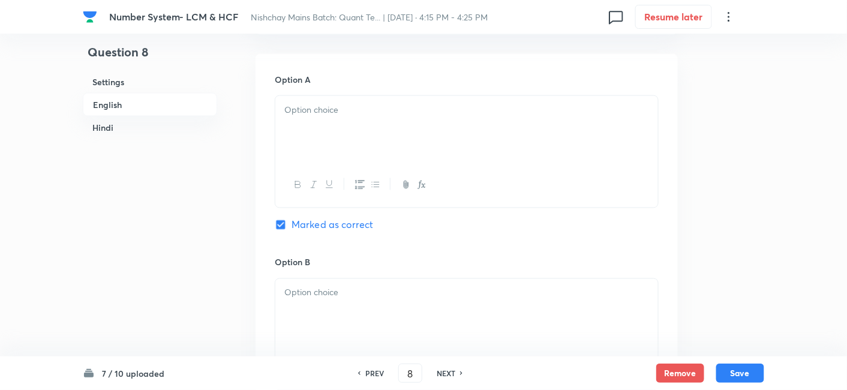
click at [355, 141] on div at bounding box center [466, 129] width 383 height 67
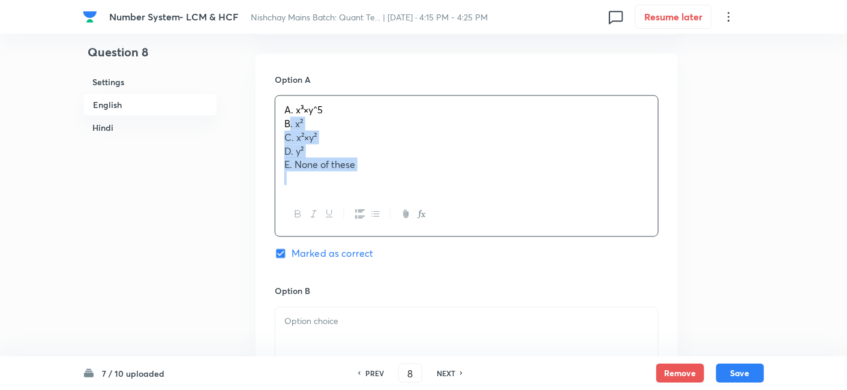
drag, startPoint x: 286, startPoint y: 123, endPoint x: 406, endPoint y: 204, distance: 145.3
click at [406, 204] on div "A. x³×y^5 B. x² C. x²×y² D. y² E. None of these" at bounding box center [467, 166] width 384 height 142
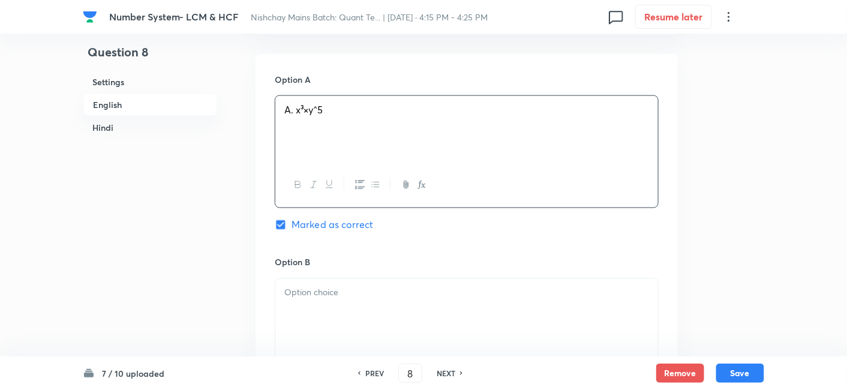
scroll to position [639, 0]
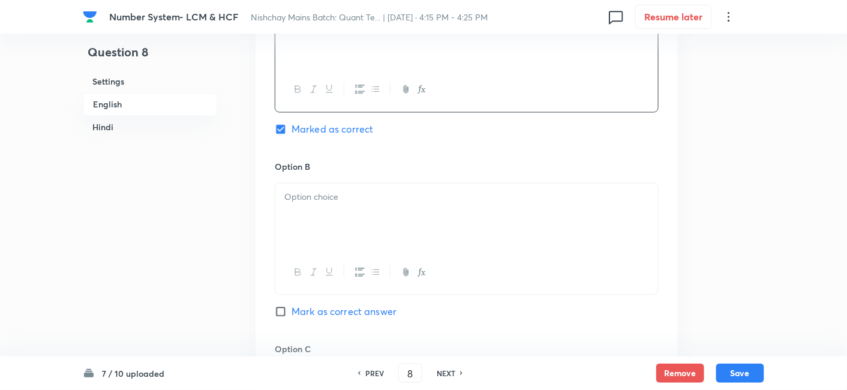
click at [406, 204] on div at bounding box center [466, 217] width 383 height 67
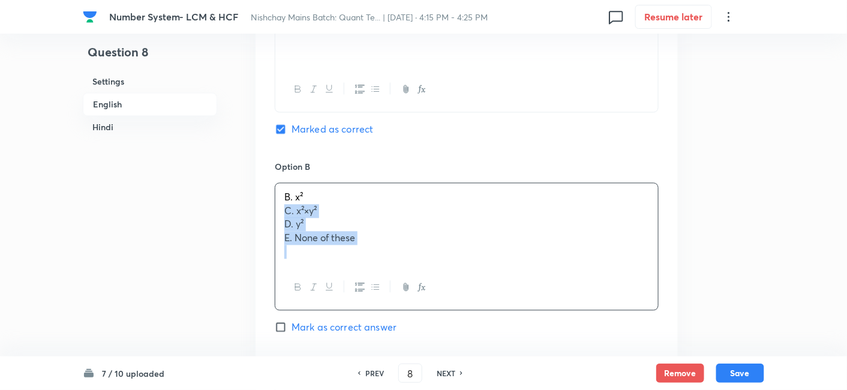
drag, startPoint x: 286, startPoint y: 210, endPoint x: 443, endPoint y: 281, distance: 173.0
click at [443, 281] on div "B. x² C. x²×y² D. y² E. None of these" at bounding box center [467, 247] width 384 height 128
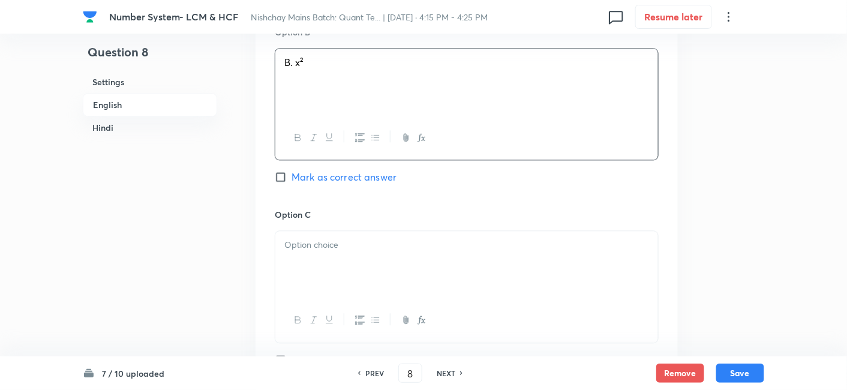
scroll to position [775, 0]
click at [443, 281] on div at bounding box center [466, 263] width 383 height 67
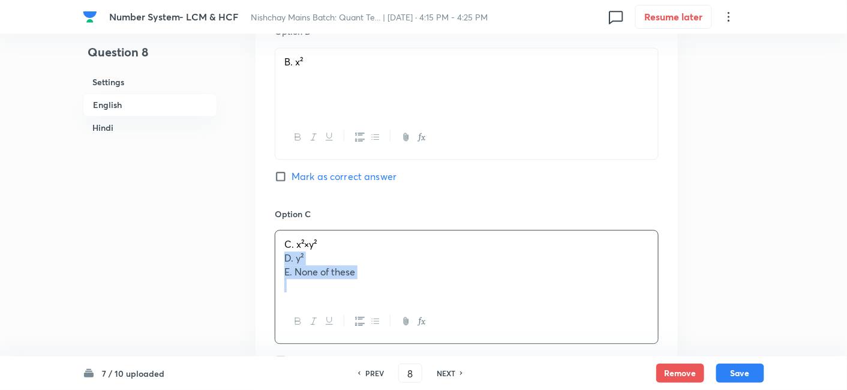
drag, startPoint x: 279, startPoint y: 257, endPoint x: 420, endPoint y: 316, distance: 152.8
click at [420, 316] on div "C. x²×y² D. y² E. None of these" at bounding box center [467, 287] width 384 height 114
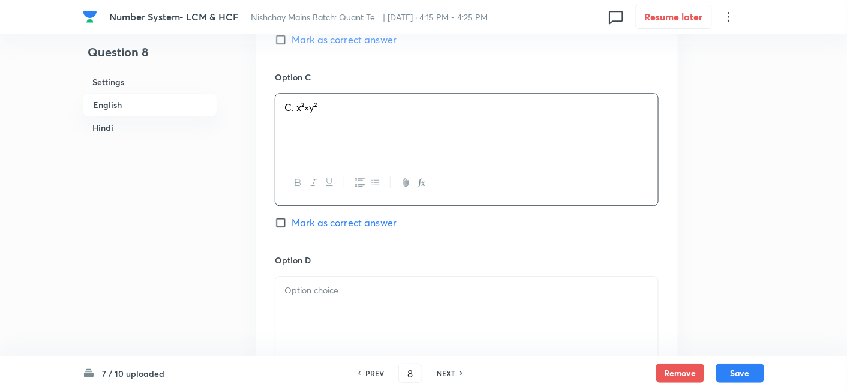
scroll to position [912, 0]
click at [420, 316] on div at bounding box center [466, 309] width 383 height 67
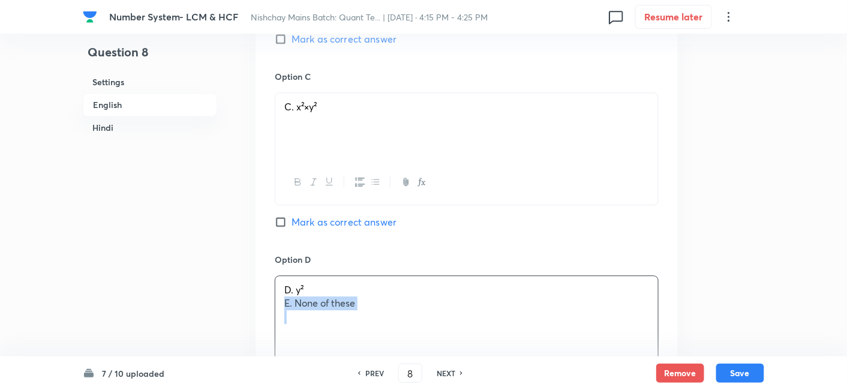
drag, startPoint x: 277, startPoint y: 305, endPoint x: 425, endPoint y: 314, distance: 148.5
click at [425, 314] on div "D. y² E. None of these" at bounding box center [466, 309] width 383 height 67
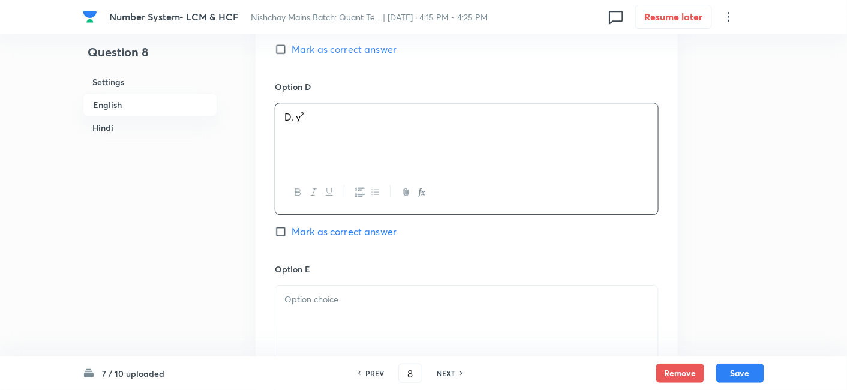
click at [425, 314] on div at bounding box center [466, 319] width 383 height 67
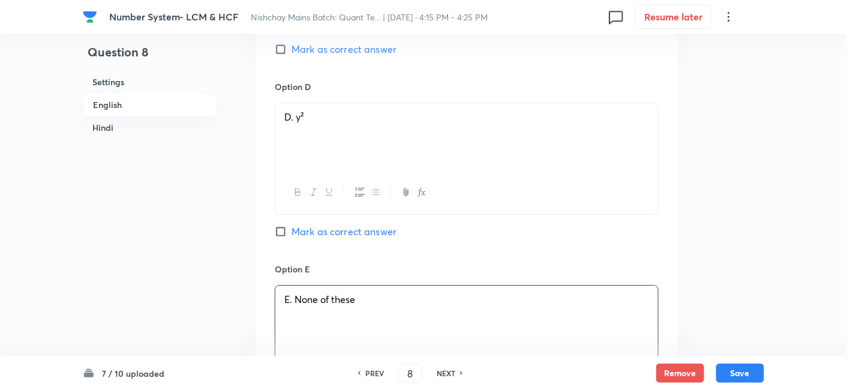
click at [425, 314] on p at bounding box center [466, 314] width 365 height 14
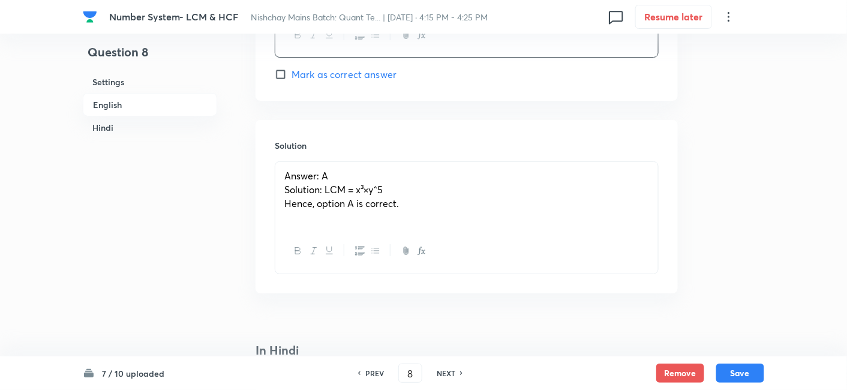
scroll to position [1431, 0]
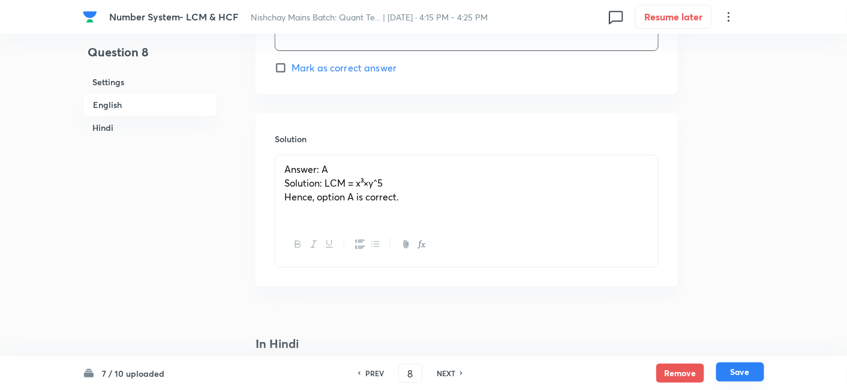
click at [739, 373] on button "Save" at bounding box center [740, 371] width 48 height 19
type input "9"
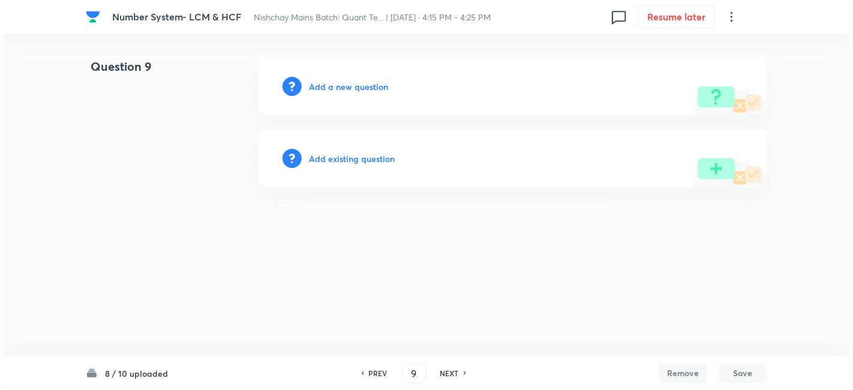
scroll to position [0, 0]
click at [341, 85] on h6 "Add a new question" at bounding box center [348, 86] width 79 height 13
click at [341, 85] on h6 "Choose a question type" at bounding box center [355, 86] width 92 height 13
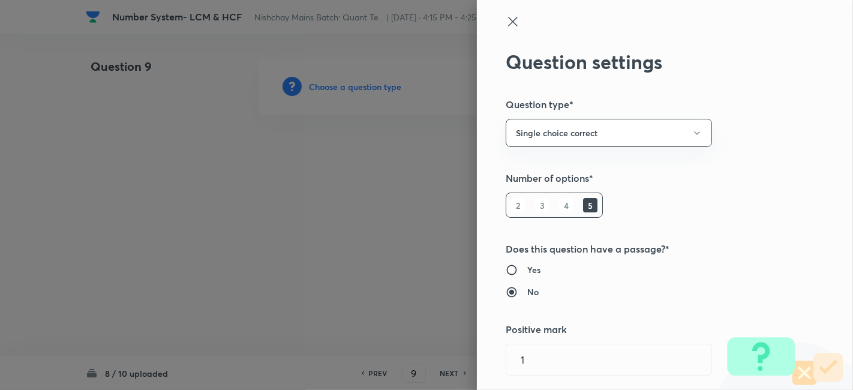
click at [341, 85] on div at bounding box center [426, 195] width 853 height 390
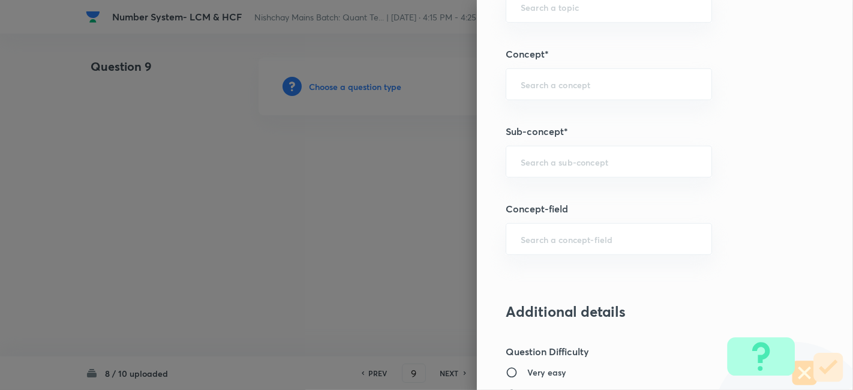
scroll to position [652, 0]
click at [557, 164] on div "​" at bounding box center [609, 161] width 206 height 32
type input "c"
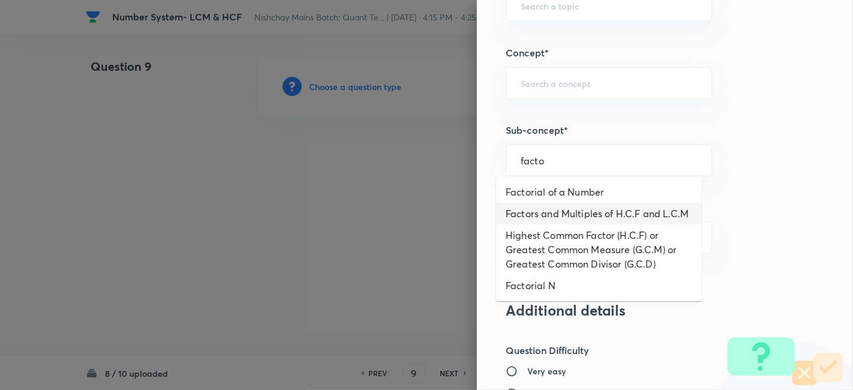
click at [557, 212] on li "Factors and Multiples of H.C.F and L.C.M" at bounding box center [599, 214] width 206 height 22
type input "Factors and Multiples of H.C.F and L.C.M"
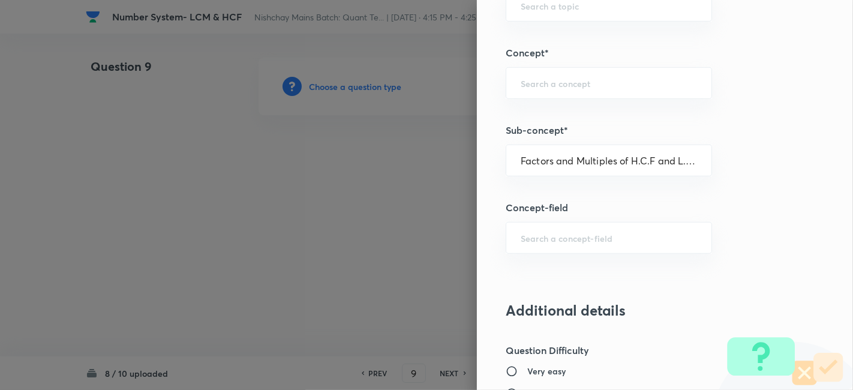
type input "Quantitative Aptitude"
type input "Basic Maths"
type input "Number Systems"
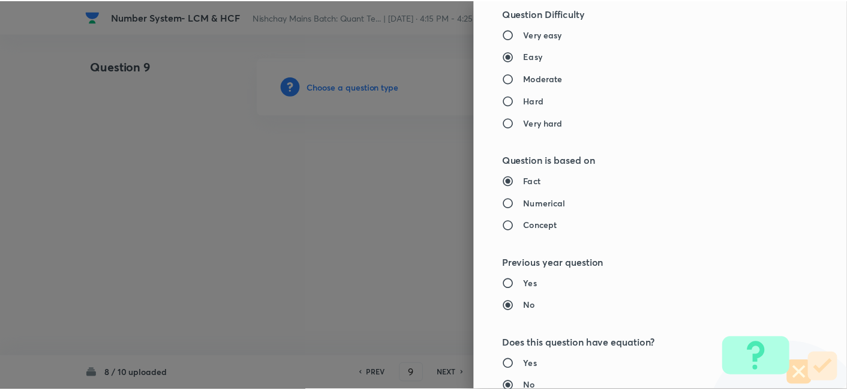
scroll to position [1242, 0]
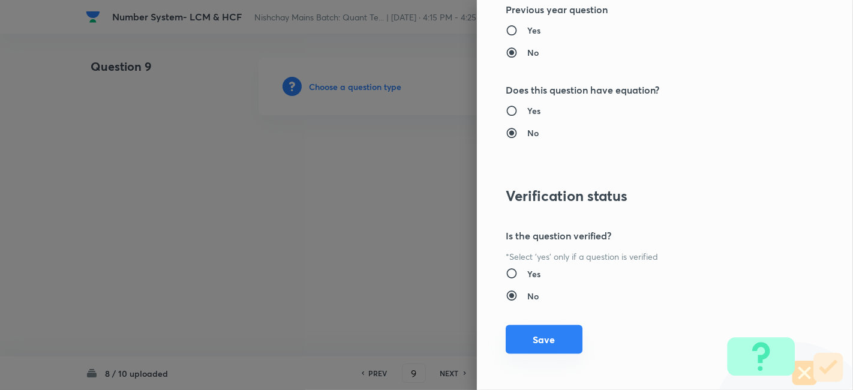
click at [524, 339] on button "Save" at bounding box center [544, 339] width 77 height 29
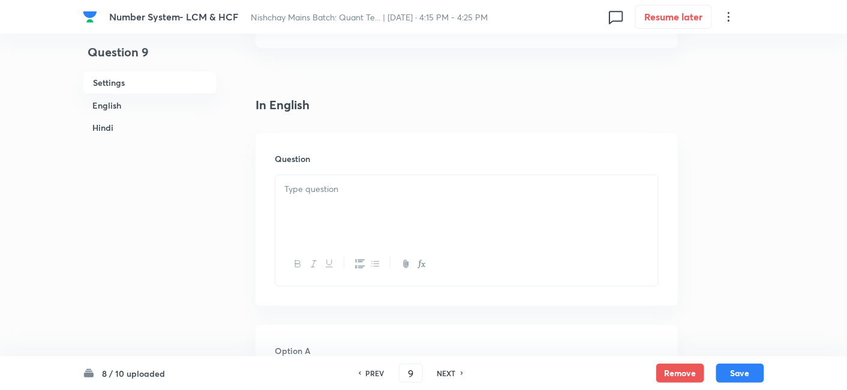
scroll to position [292, 0]
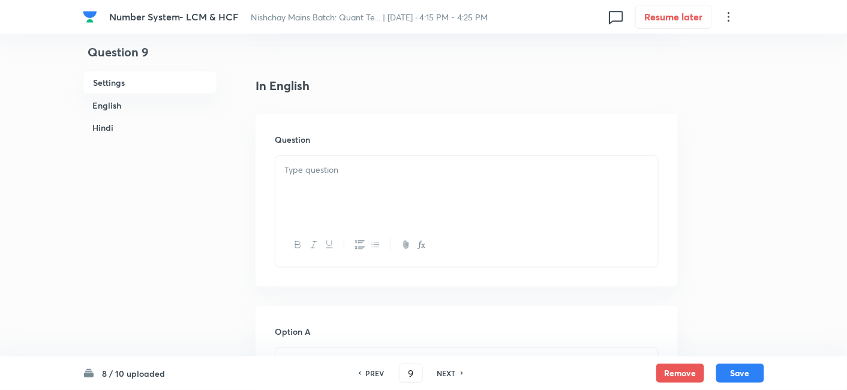
click at [335, 205] on div at bounding box center [466, 189] width 383 height 67
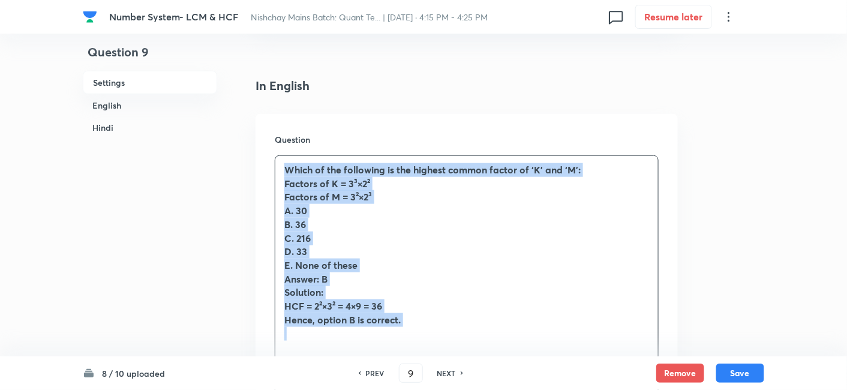
drag, startPoint x: 277, startPoint y: 169, endPoint x: 415, endPoint y: 339, distance: 219.3
click at [415, 339] on div "Which of the following is the highest common factor of ‘K’ and ‘M’: Factors of …" at bounding box center [466, 258] width 383 height 205
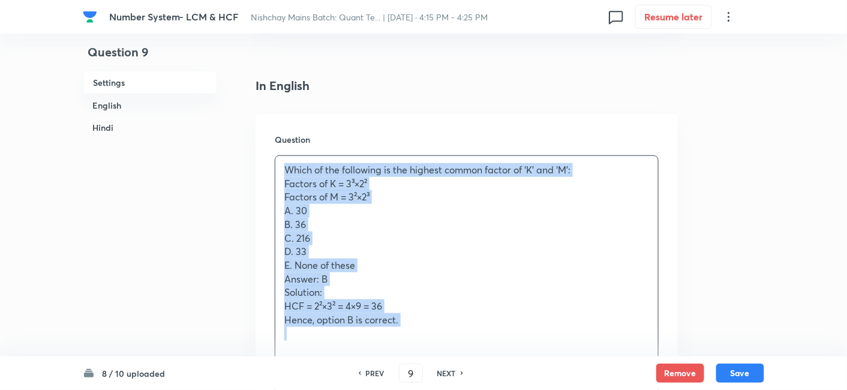
copy div "Which of the following is the highest common factor of ‘K’ and ‘M’: Factors of …"
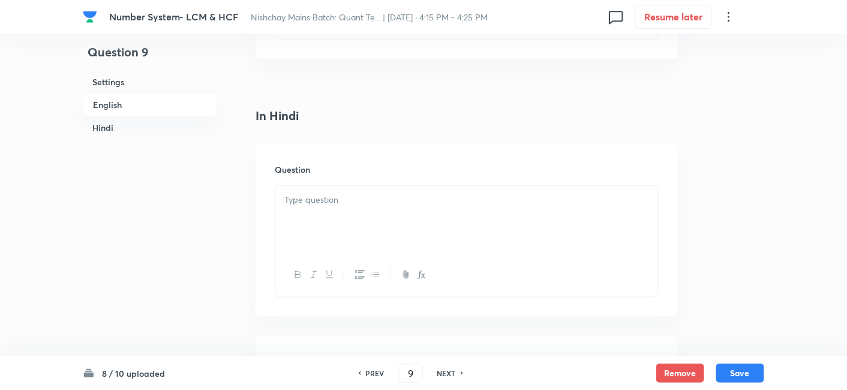
scroll to position [1801, 0]
click at [413, 215] on div at bounding box center [466, 215] width 383 height 67
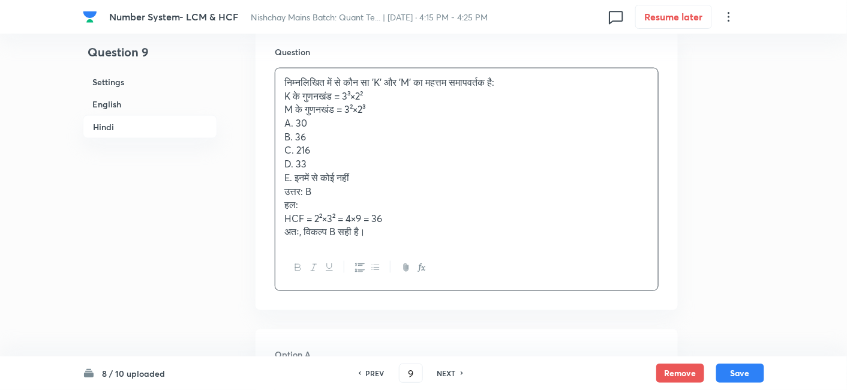
scroll to position [1916, 0]
drag, startPoint x: 281, startPoint y: 189, endPoint x: 514, endPoint y: 317, distance: 265.9
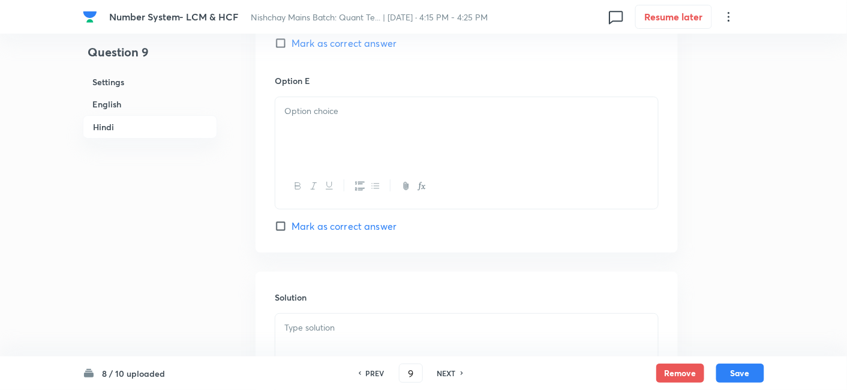
scroll to position [3034, 0]
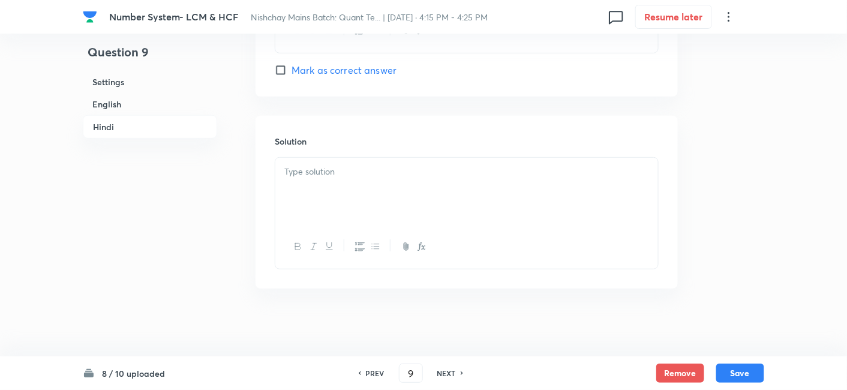
click at [368, 191] on div at bounding box center [466, 191] width 383 height 67
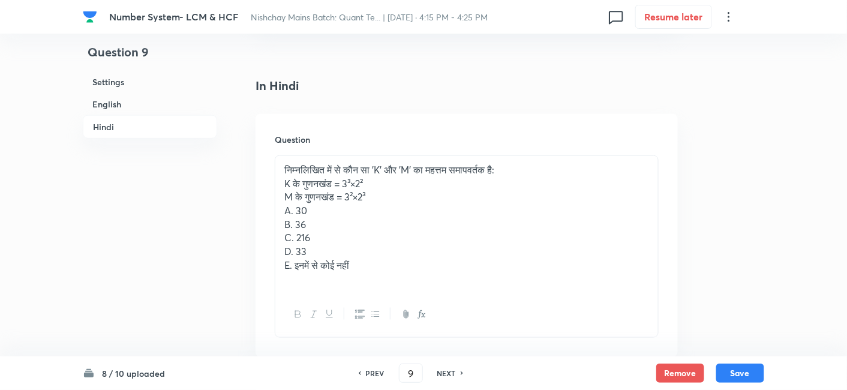
scroll to position [1852, 0]
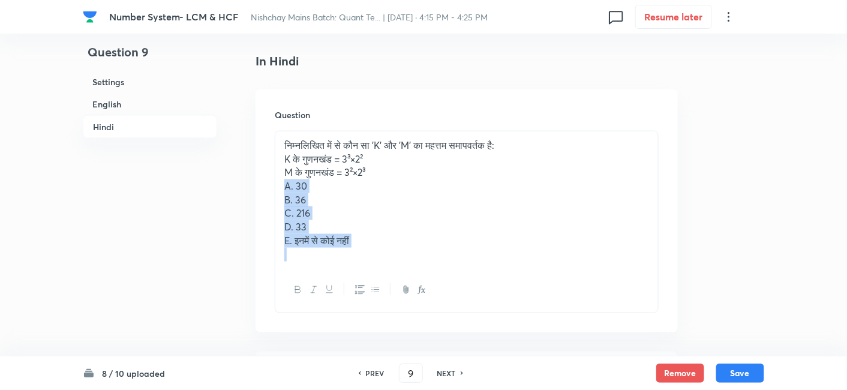
drag, startPoint x: 283, startPoint y: 185, endPoint x: 430, endPoint y: 294, distance: 183.2
click at [430, 294] on div "निम्नलिखित में से कौन सा 'K' और 'M' का महत्तम समापवर्तक है: K के गुणनखंड = 3³×2…" at bounding box center [467, 222] width 384 height 182
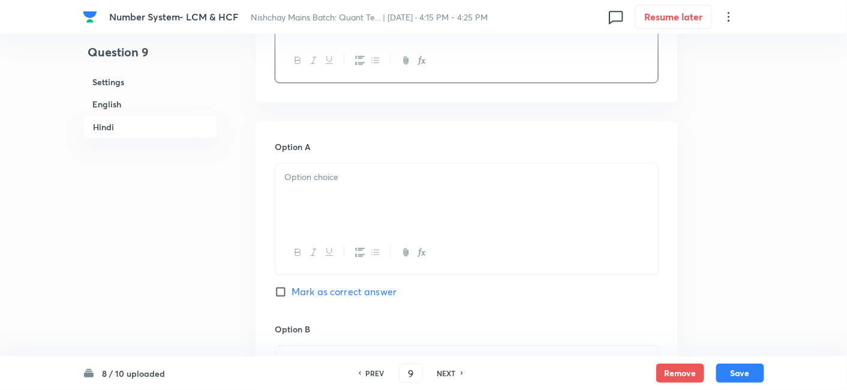
scroll to position [2014, 0]
click at [308, 216] on div at bounding box center [466, 196] width 383 height 67
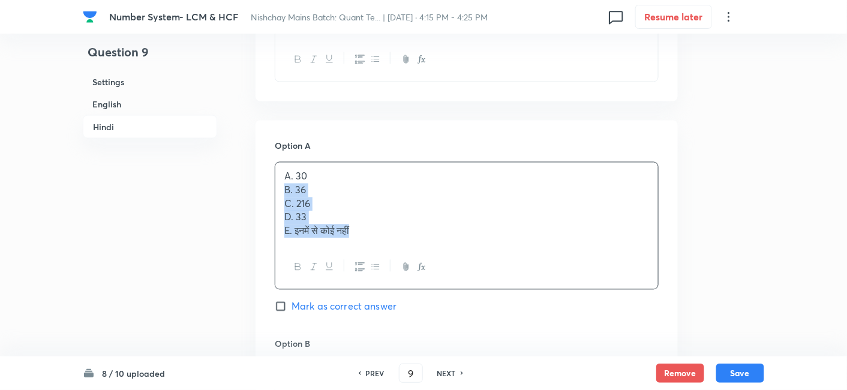
drag, startPoint x: 283, startPoint y: 185, endPoint x: 411, endPoint y: 270, distance: 153.3
click at [411, 270] on div "A. 30 B. 36 C. 216 D. 33 E. इनमें से कोई नहीं" at bounding box center [467, 226] width 384 height 128
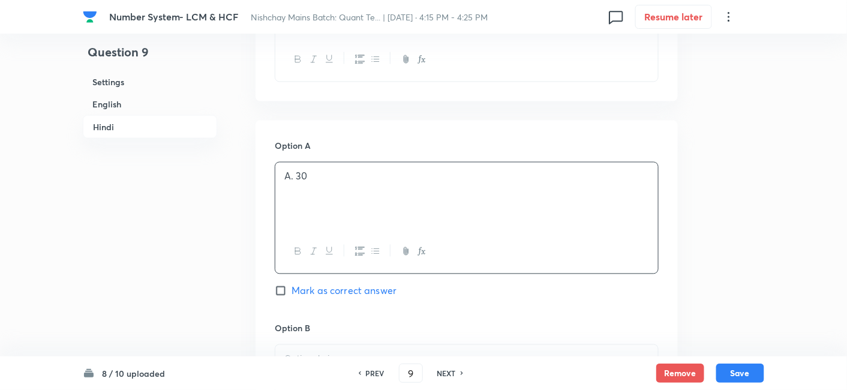
scroll to position [2198, 0]
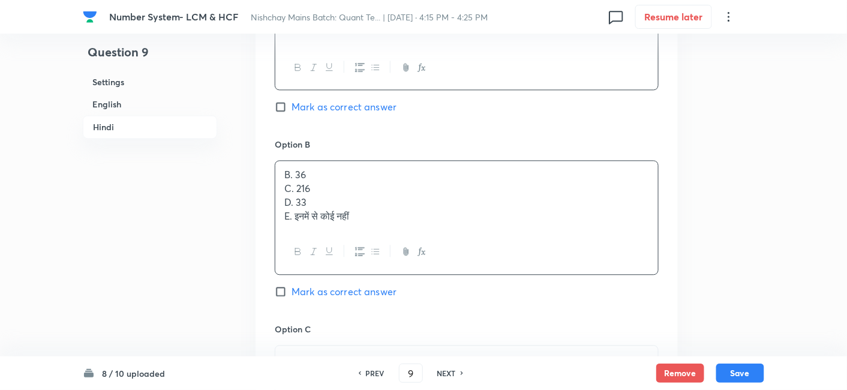
click at [308, 193] on div "B. 36 C. 216 D. 33 E. इनमें से कोई नहीं" at bounding box center [466, 195] width 383 height 69
drag, startPoint x: 280, startPoint y: 188, endPoint x: 398, endPoint y: 255, distance: 135.4
click at [398, 255] on div "B. 36 C. 216 D. 33 E. इनमें से कोई नहीं" at bounding box center [467, 217] width 384 height 114
click at [380, 287] on span "Mark as correct answer" at bounding box center [344, 290] width 105 height 14
click at [292, 287] on input "Mark as correct answer" at bounding box center [283, 290] width 17 height 12
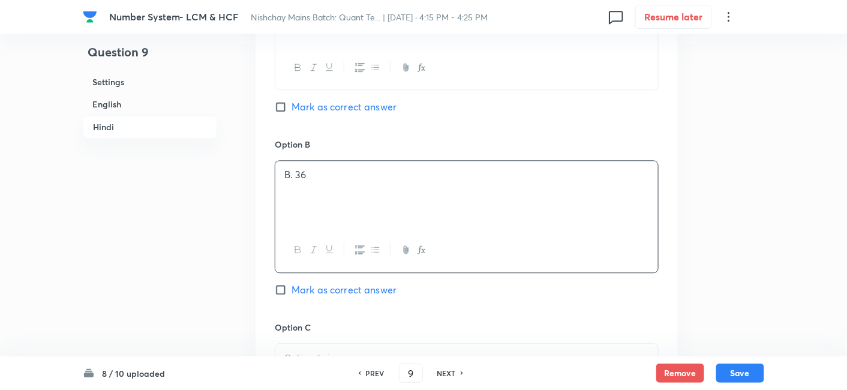
checkbox input "true"
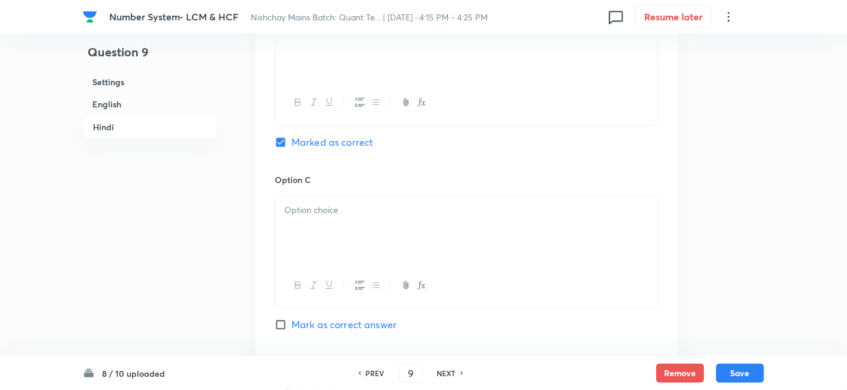
checkbox input "true"
click at [328, 235] on div at bounding box center [466, 229] width 383 height 67
drag, startPoint x: 282, startPoint y: 218, endPoint x: 428, endPoint y: 275, distance: 156.3
click at [428, 275] on div "C. 216 D. 33 E. इनमें से कोई नहीं" at bounding box center [467, 251] width 384 height 112
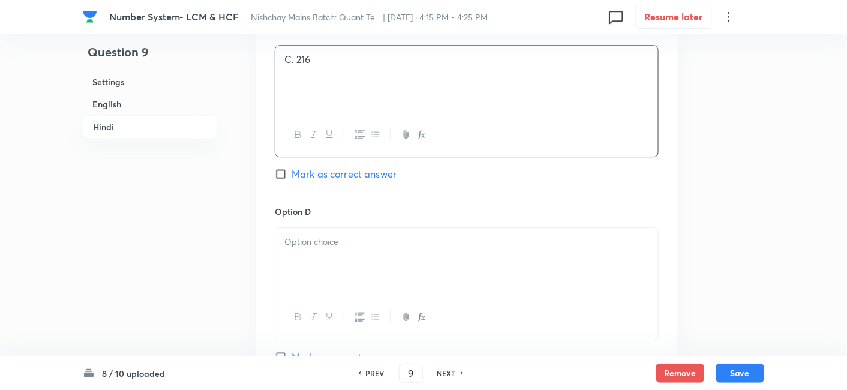
scroll to position [2504, 0]
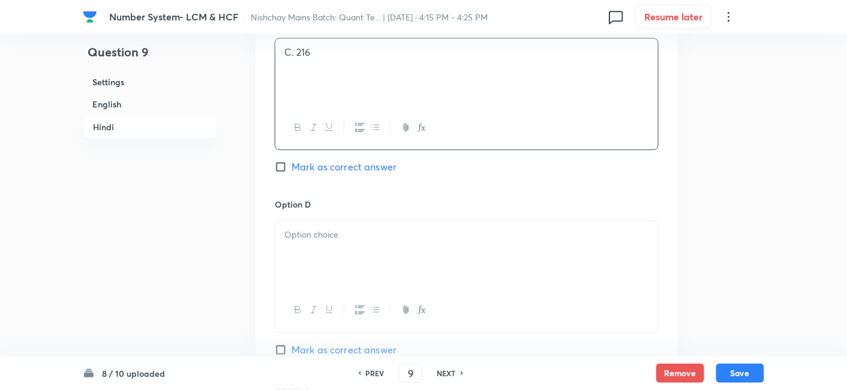
click at [428, 275] on div at bounding box center [466, 254] width 383 height 67
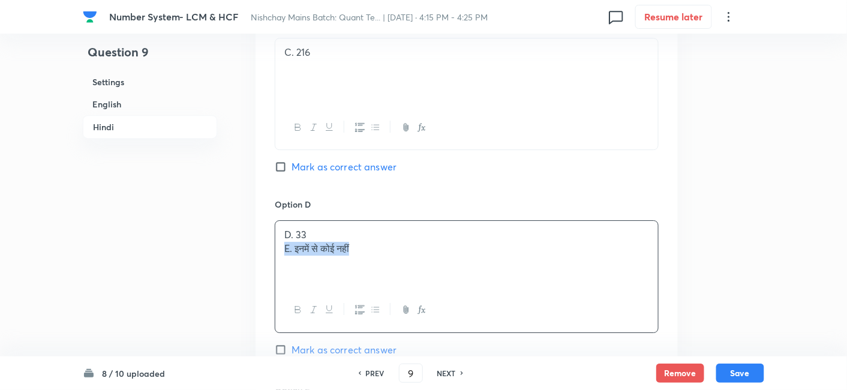
drag, startPoint x: 280, startPoint y: 246, endPoint x: 434, endPoint y: 265, distance: 155.3
click at [434, 265] on div "D. 33 E. इनमें से कोई नहीं" at bounding box center [466, 254] width 383 height 67
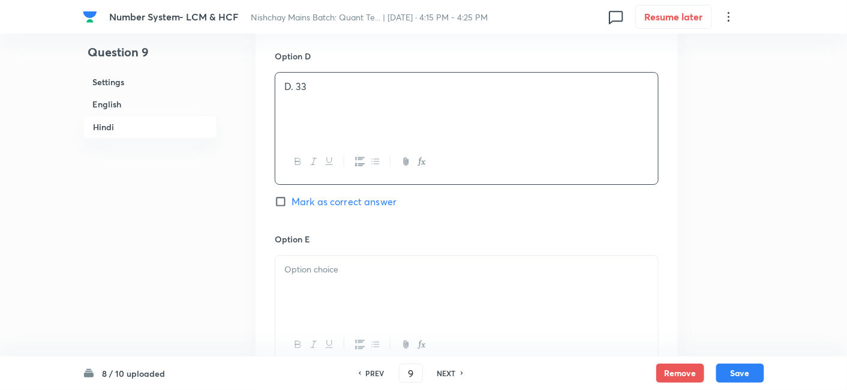
click at [434, 265] on p at bounding box center [466, 270] width 365 height 14
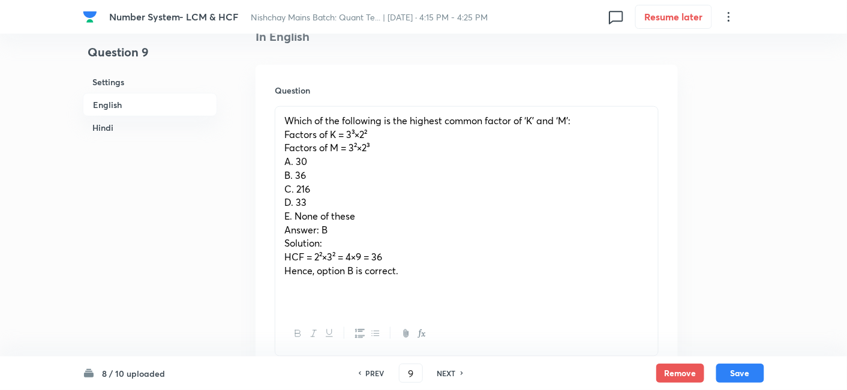
scroll to position [369, 0]
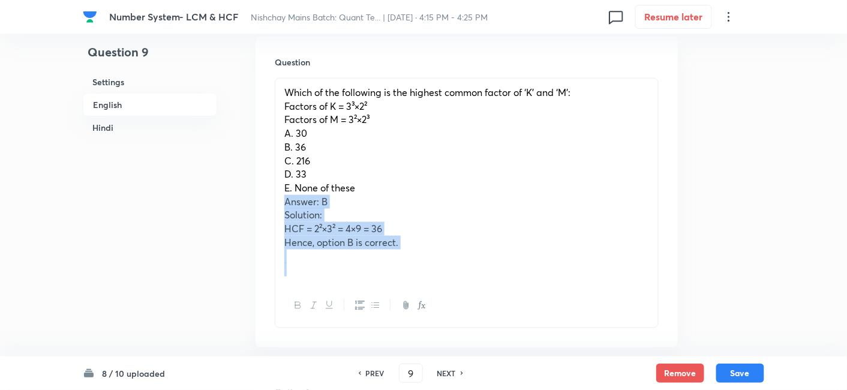
drag, startPoint x: 283, startPoint y: 203, endPoint x: 478, endPoint y: 278, distance: 208.9
click at [478, 278] on div "Which of the following is the highest common factor of ‘K’ and ‘M’: Factors of …" at bounding box center [466, 181] width 383 height 205
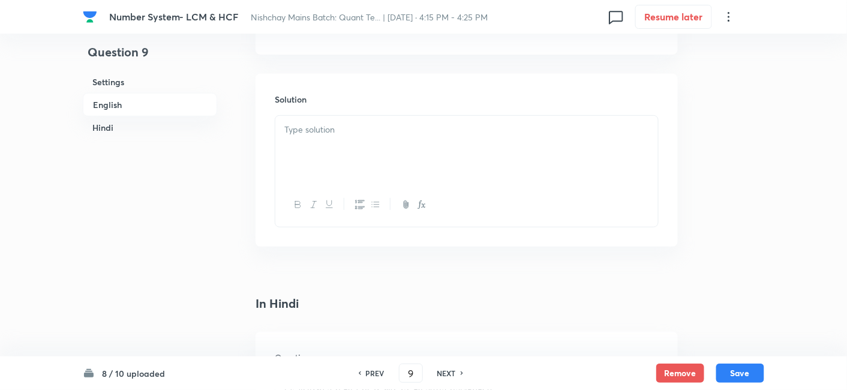
scroll to position [1605, 0]
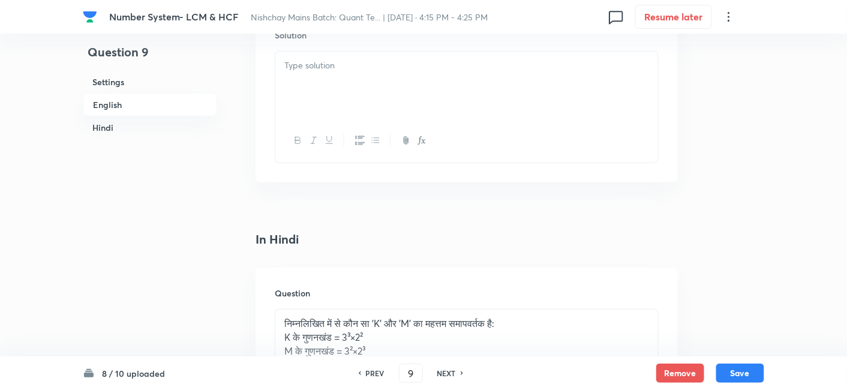
click at [298, 81] on div at bounding box center [466, 85] width 383 height 67
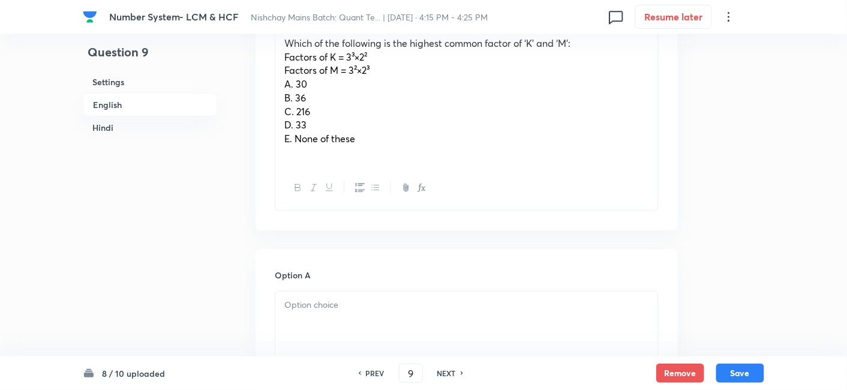
scroll to position [410, 0]
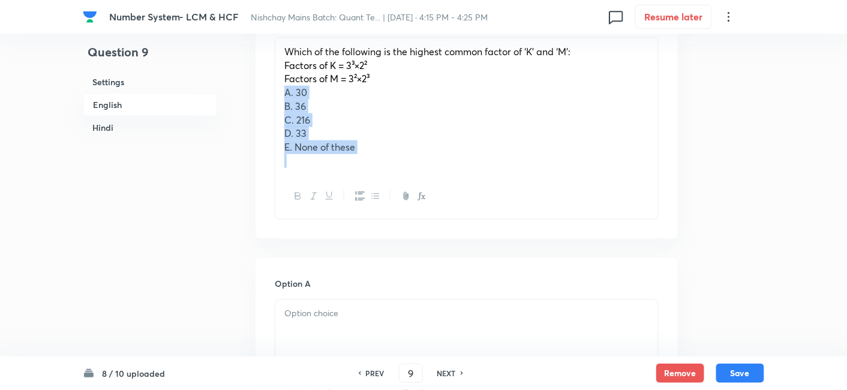
drag, startPoint x: 281, startPoint y: 98, endPoint x: 412, endPoint y: 205, distance: 168.9
click at [412, 205] on div "Which of the following is the highest common factor of ‘K’ and ‘M’: Factors of …" at bounding box center [467, 128] width 384 height 182
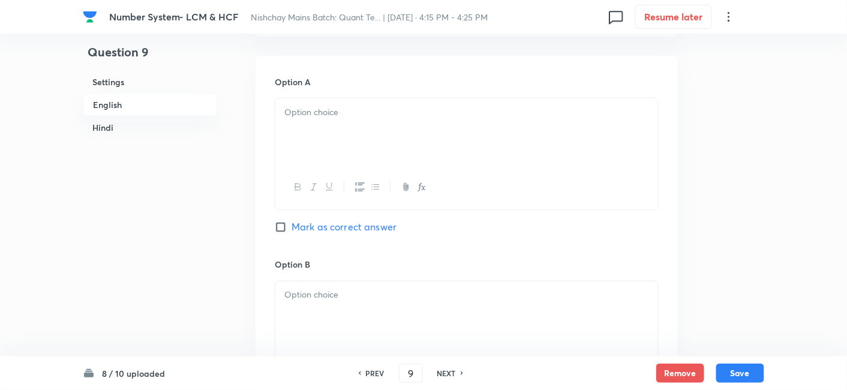
scroll to position [544, 0]
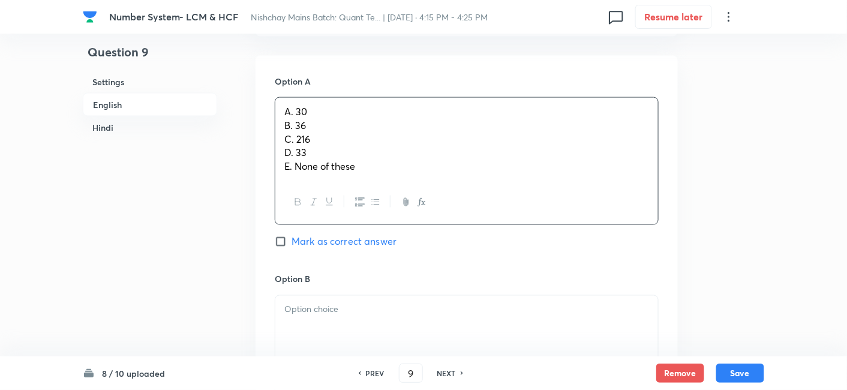
click at [307, 134] on div "A. 30 B. 36 C. 216 D. 33 E. None of these" at bounding box center [466, 139] width 383 height 83
drag, startPoint x: 281, startPoint y: 123, endPoint x: 371, endPoint y: 196, distance: 116.5
click at [371, 196] on div "A. 30 B. 36 C. 216 D. 33 E. None of these" at bounding box center [467, 161] width 384 height 128
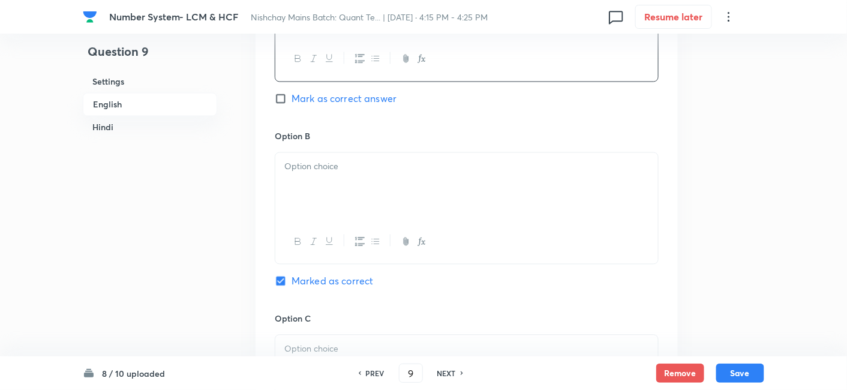
scroll to position [672, 0]
click at [371, 196] on div at bounding box center [466, 185] width 383 height 67
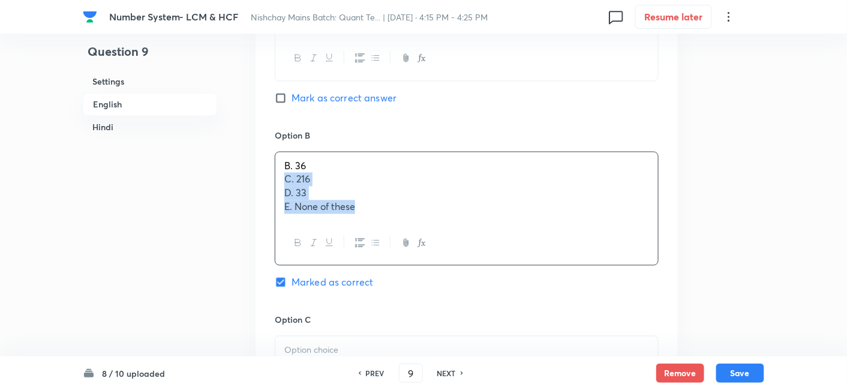
drag, startPoint x: 281, startPoint y: 179, endPoint x: 416, endPoint y: 251, distance: 152.2
click at [416, 251] on div "B. 36 C. 216 D. 33 E. None of these" at bounding box center [467, 209] width 384 height 114
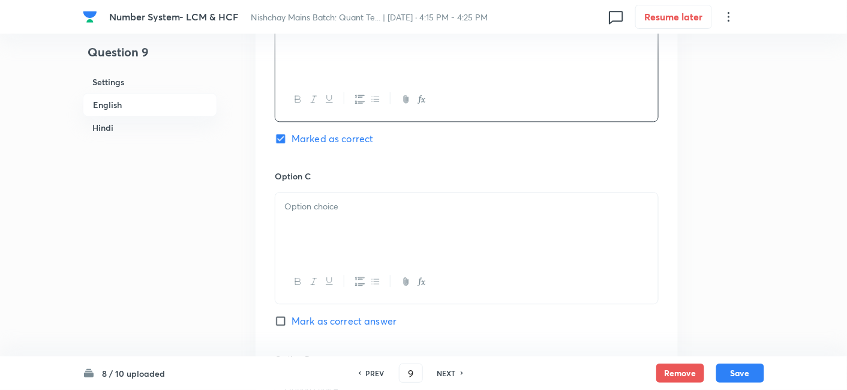
scroll to position [817, 0]
click at [332, 229] on div at bounding box center [466, 223] width 383 height 67
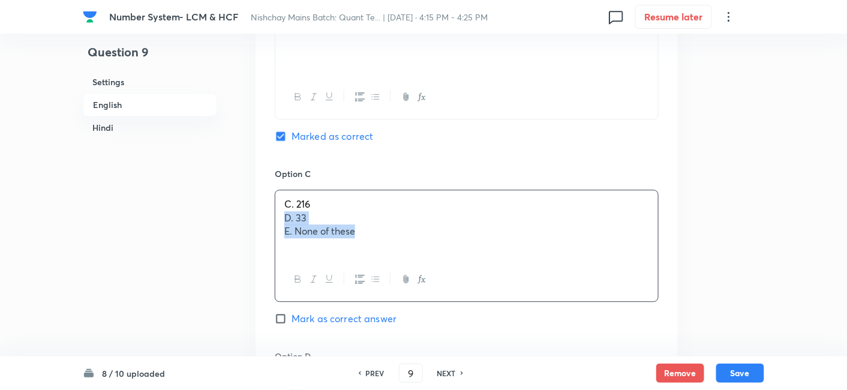
drag, startPoint x: 280, startPoint y: 215, endPoint x: 413, endPoint y: 292, distance: 153.2
click at [413, 292] on div "C. 216 D. 33 E. None of these" at bounding box center [467, 246] width 384 height 112
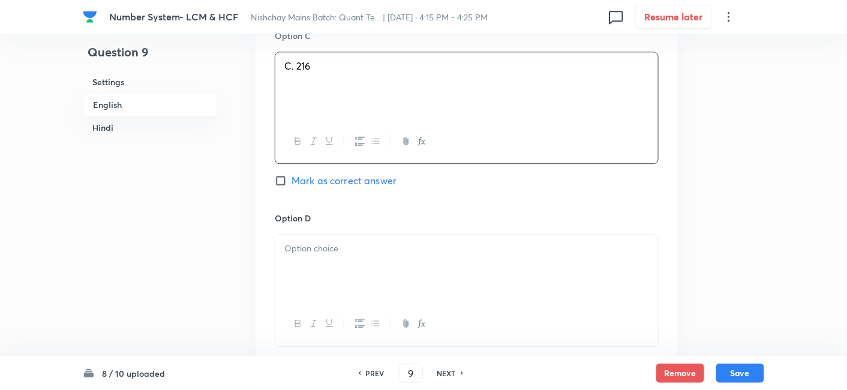
scroll to position [958, 0]
click at [324, 272] on div at bounding box center [466, 264] width 383 height 67
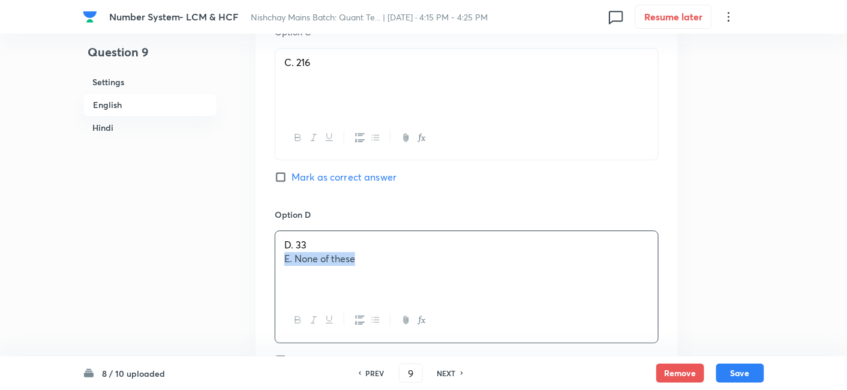
drag, startPoint x: 276, startPoint y: 256, endPoint x: 445, endPoint y: 297, distance: 173.5
click at [445, 297] on div "D. 33 E. None of these" at bounding box center [467, 286] width 384 height 112
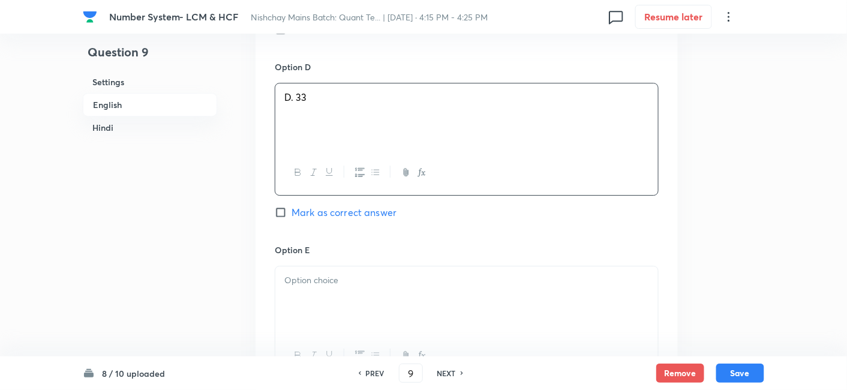
scroll to position [1128, 0]
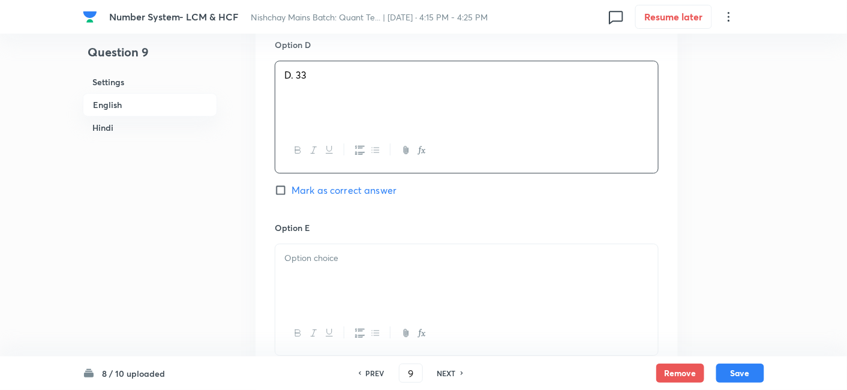
click at [445, 297] on div at bounding box center [466, 277] width 383 height 67
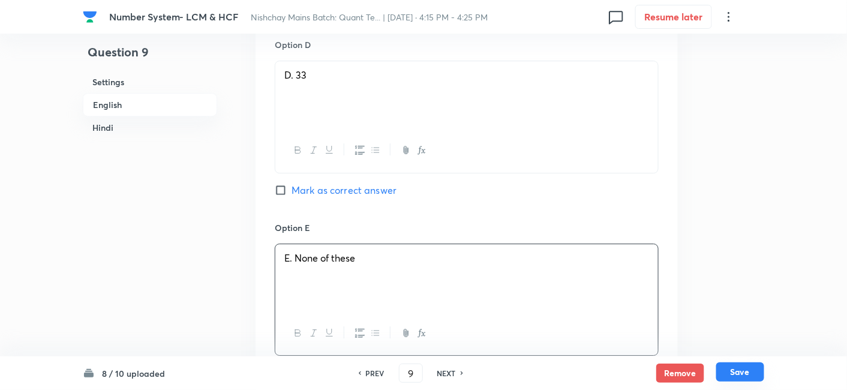
click at [736, 367] on button "Save" at bounding box center [740, 371] width 48 height 19
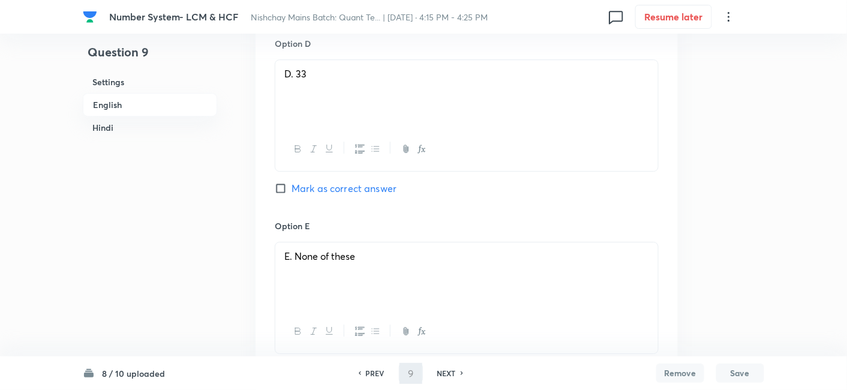
type input "10"
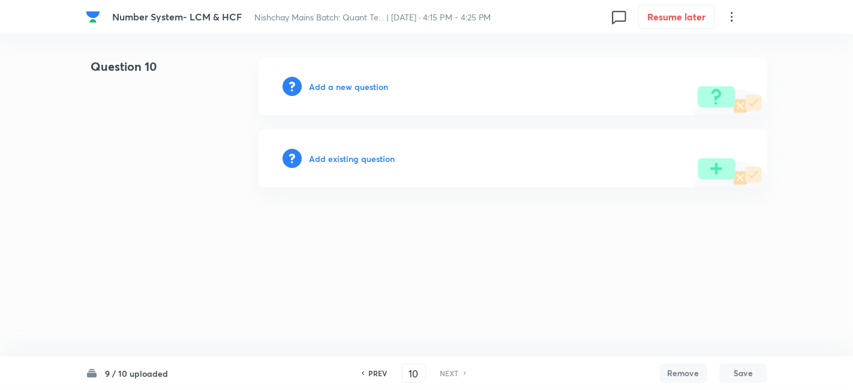
click at [355, 83] on h6 "Add a new question" at bounding box center [348, 86] width 79 height 13
click at [355, 83] on h6 "Choose a question type" at bounding box center [355, 86] width 92 height 13
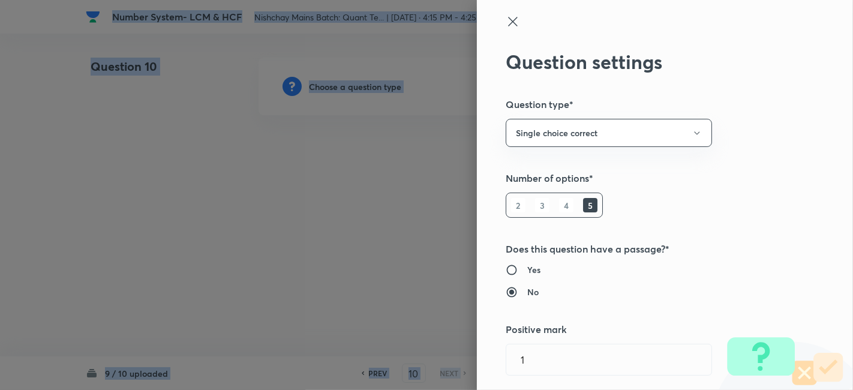
click at [355, 83] on div at bounding box center [426, 195] width 853 height 390
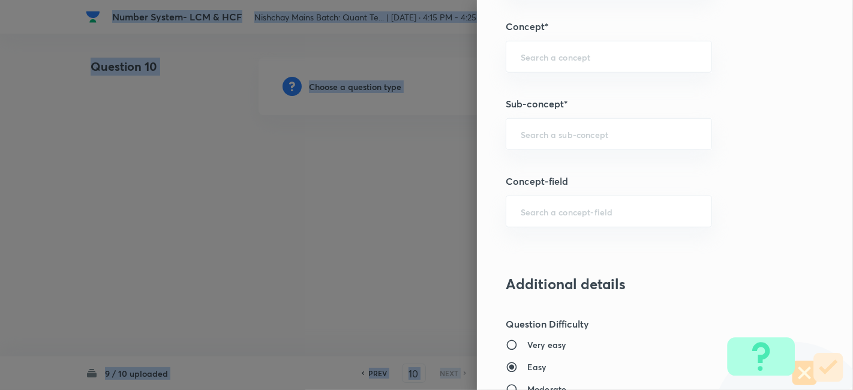
scroll to position [618, 0]
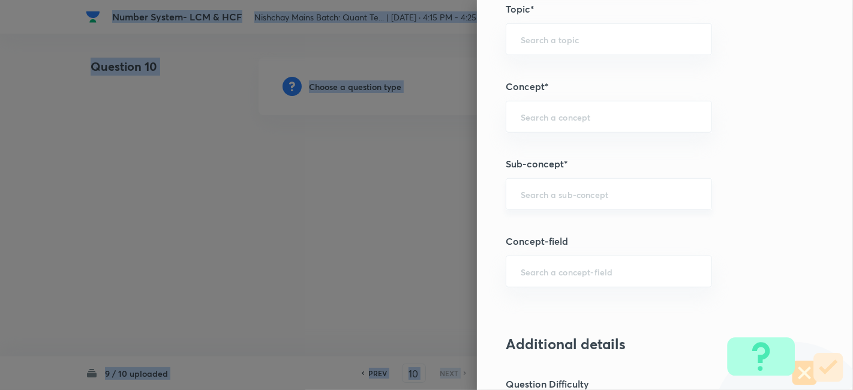
click at [536, 181] on div "​" at bounding box center [609, 194] width 206 height 32
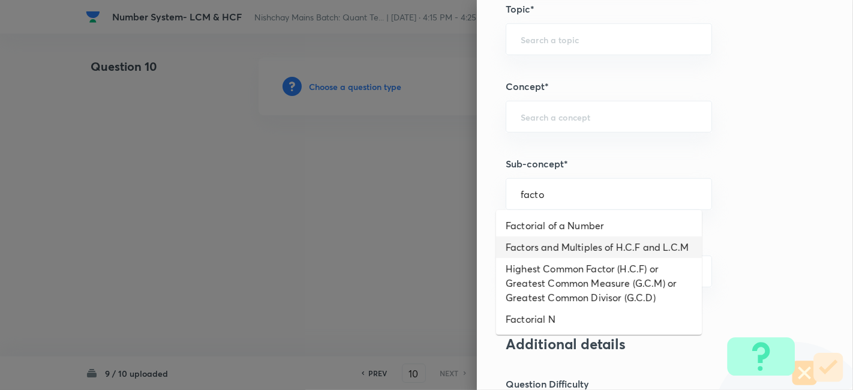
click at [543, 244] on li "Factors and Multiples of H.C.F and L.C.M" at bounding box center [599, 247] width 206 height 22
type input "Factors and Multiples of H.C.F and L.C.M"
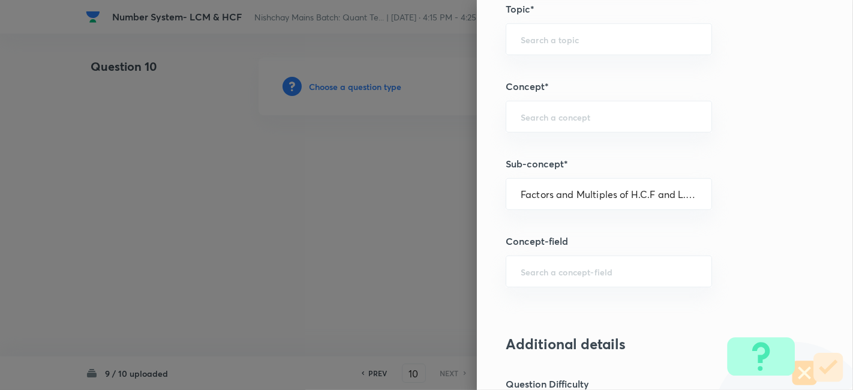
type input "Quantitative Aptitude"
type input "Basic Maths"
type input "Number Systems"
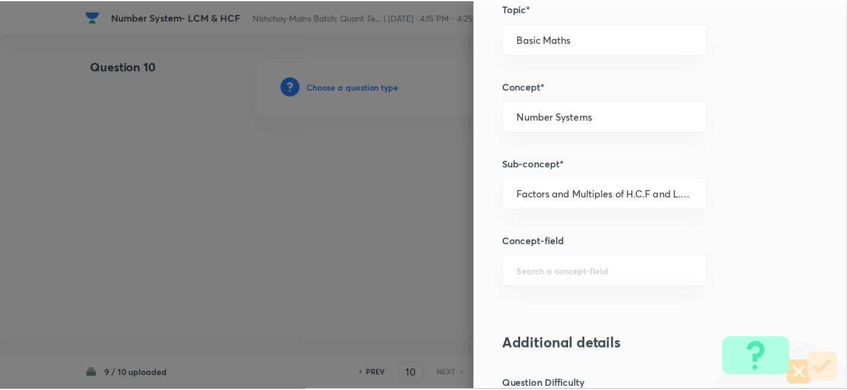
scroll to position [1242, 0]
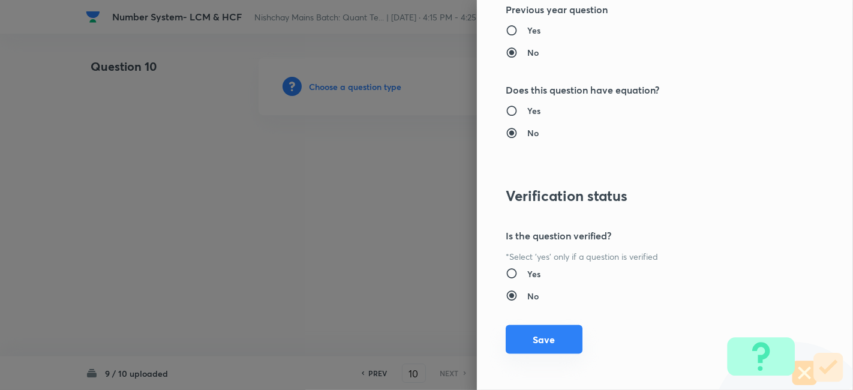
click at [545, 327] on button "Save" at bounding box center [544, 339] width 77 height 29
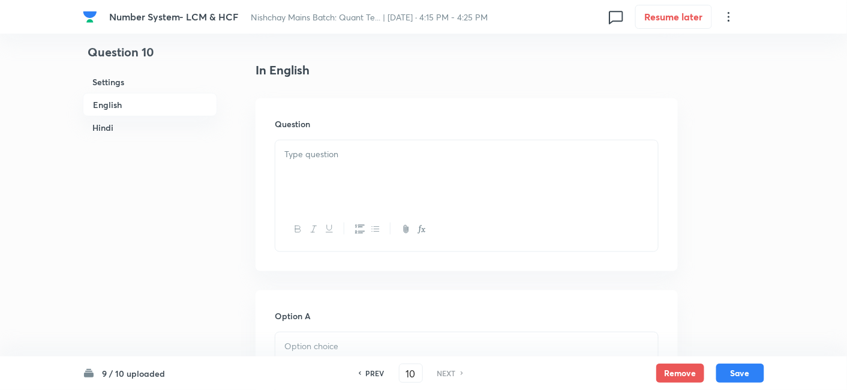
scroll to position [308, 0]
click at [375, 187] on div at bounding box center [466, 173] width 383 height 67
paste div
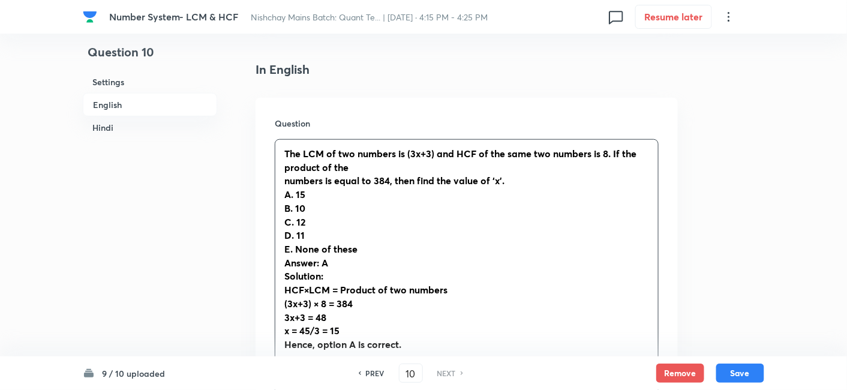
click at [277, 179] on div "The LCM of two numbers is (3x+3) and HCF of the same two numbers is 8. If the p…" at bounding box center [466, 263] width 383 height 246
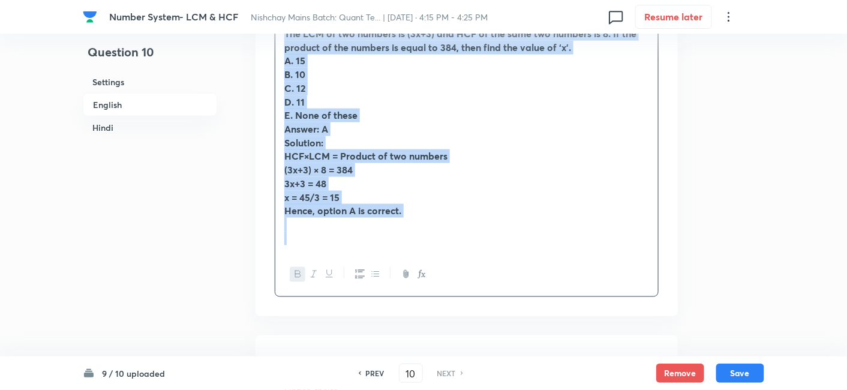
drag, startPoint x: 281, startPoint y: 152, endPoint x: 466, endPoint y: 389, distance: 301.0
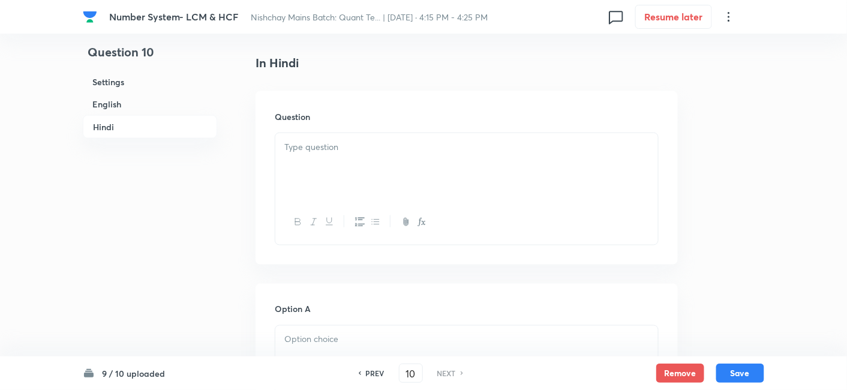
scroll to position [1877, 0]
click at [413, 166] on div at bounding box center [466, 166] width 383 height 67
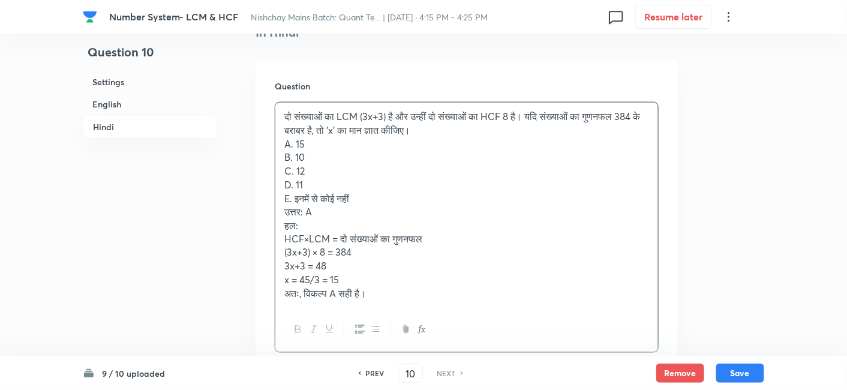
scroll to position [1921, 0]
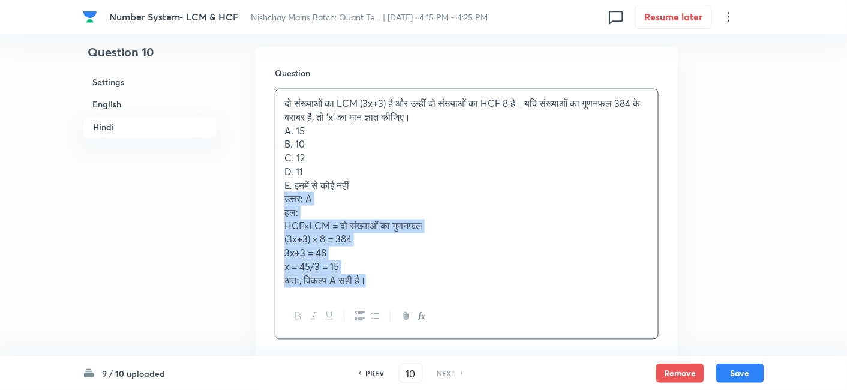
drag, startPoint x: 278, startPoint y: 196, endPoint x: 425, endPoint y: 295, distance: 177.2
click at [425, 295] on div "दो संख्याओं का LCM (3x+3) है और उन्हीं दो संख्याओं का HCF 8 है। यदि संख्याओं का…" at bounding box center [467, 214] width 384 height 250
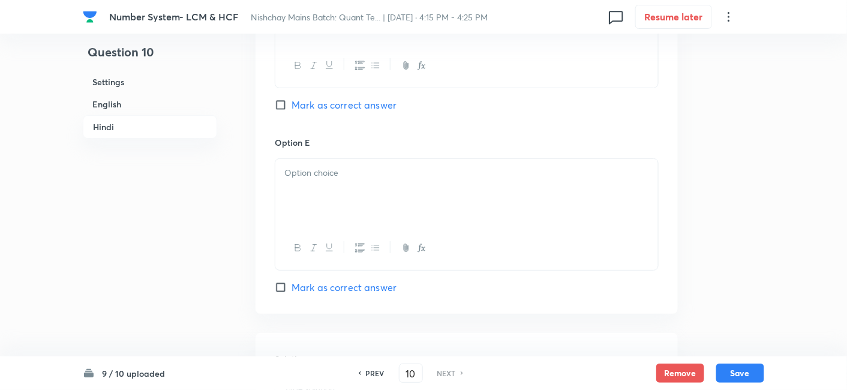
scroll to position [3048, 0]
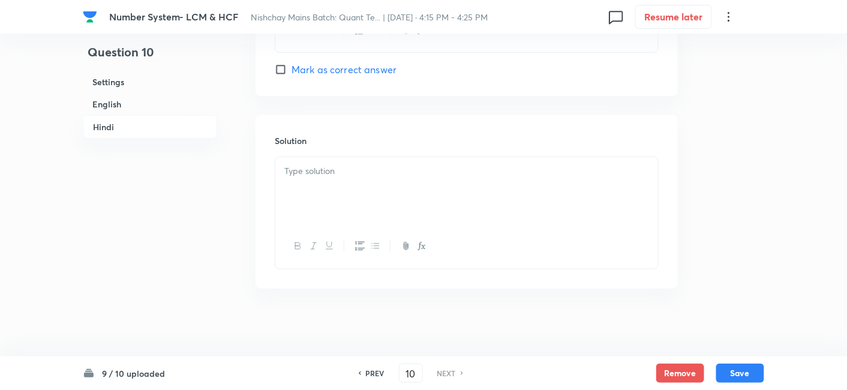
click at [336, 179] on div at bounding box center [466, 190] width 383 height 67
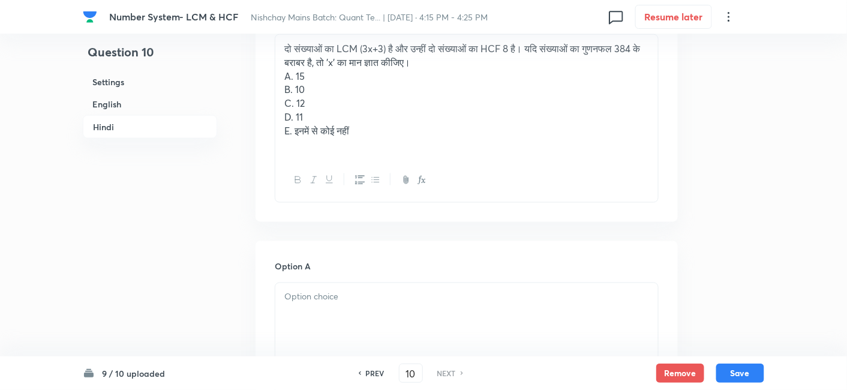
scroll to position [1910, 0]
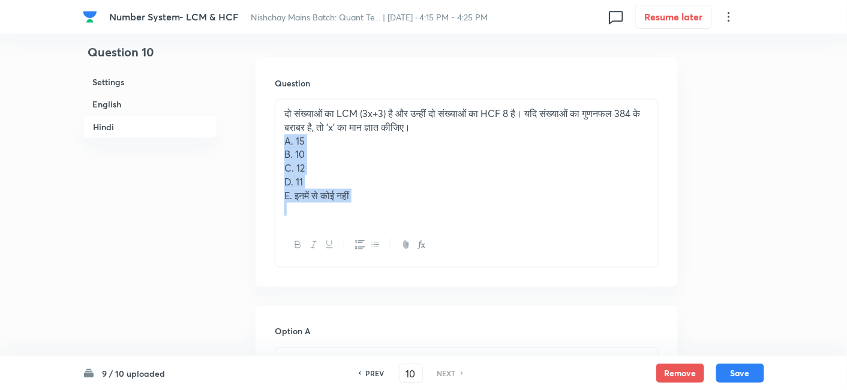
drag, startPoint x: 283, startPoint y: 143, endPoint x: 402, endPoint y: 229, distance: 146.7
click at [402, 229] on div "दो संख्याओं का LCM (3x+3) है और उन्हीं दो संख्याओं का HCF 8 है। यदि संख्याओं का…" at bounding box center [467, 183] width 384 height 169
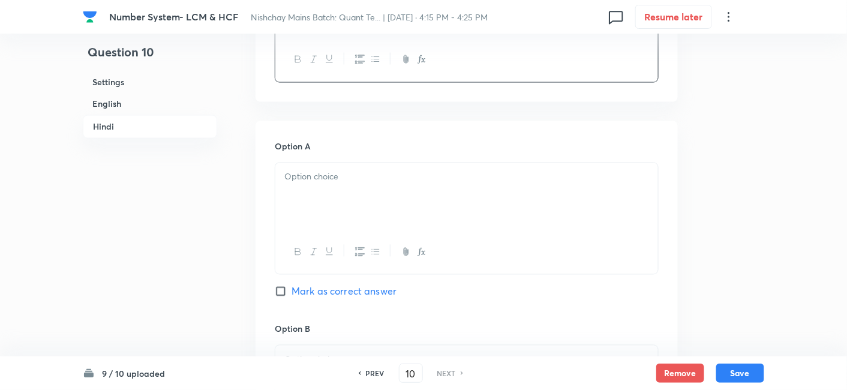
scroll to position [2040, 0]
click at [311, 194] on div at bounding box center [466, 196] width 383 height 67
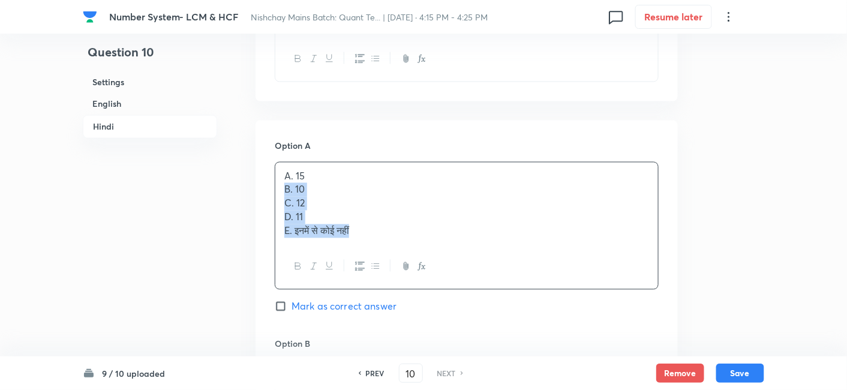
drag, startPoint x: 283, startPoint y: 191, endPoint x: 418, endPoint y: 283, distance: 163.3
click at [418, 283] on div "A. 15 B. 10 C. 12 D. 11 E. इनमें से कोई नहीं" at bounding box center [467, 226] width 384 height 128
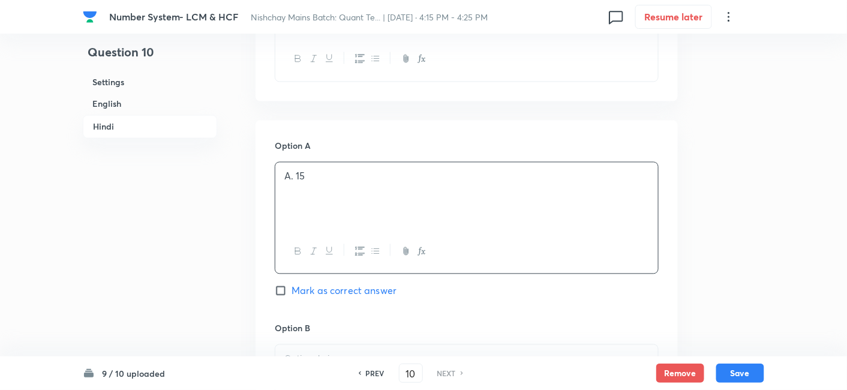
scroll to position [2201, 0]
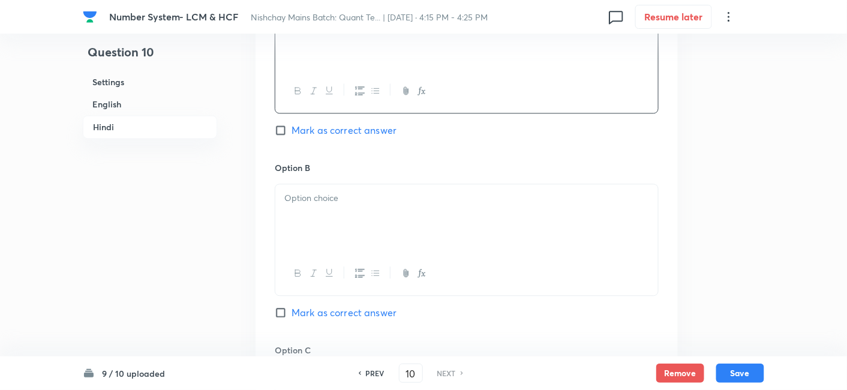
click at [320, 212] on div at bounding box center [466, 217] width 383 height 67
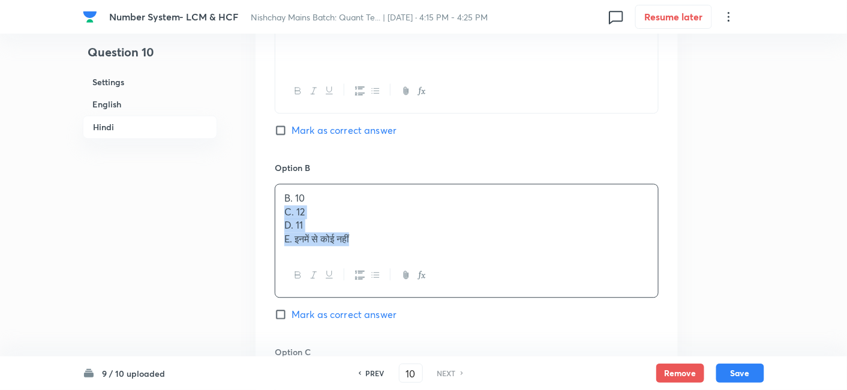
drag, startPoint x: 284, startPoint y: 210, endPoint x: 440, endPoint y: 286, distance: 172.8
click at [440, 286] on div "B. 10 C. 12 D. 11 E. इनमें से कोई नहीं" at bounding box center [467, 241] width 384 height 114
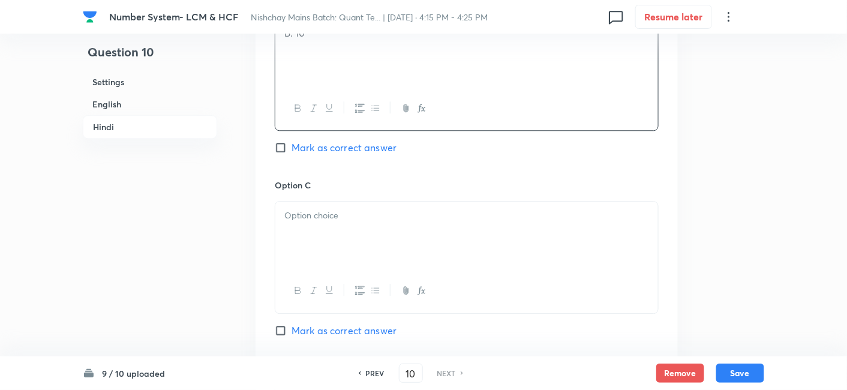
click at [324, 229] on div at bounding box center [466, 235] width 383 height 67
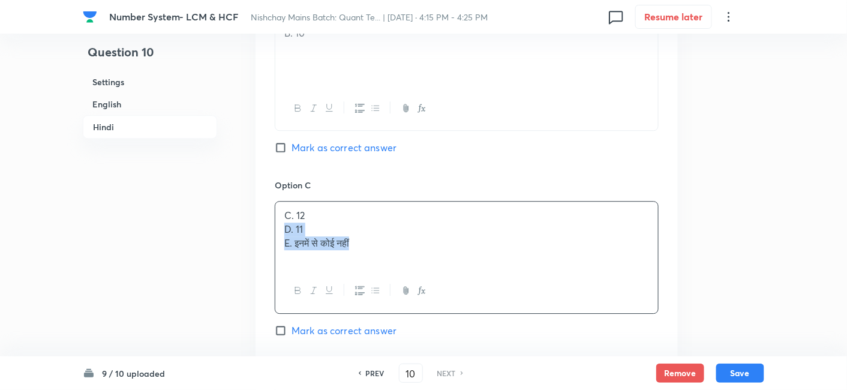
drag, startPoint x: 281, startPoint y: 228, endPoint x: 421, endPoint y: 291, distance: 153.3
click at [421, 291] on div "C. 12 D. 11 E. इनमें से कोई नहीं" at bounding box center [467, 257] width 384 height 112
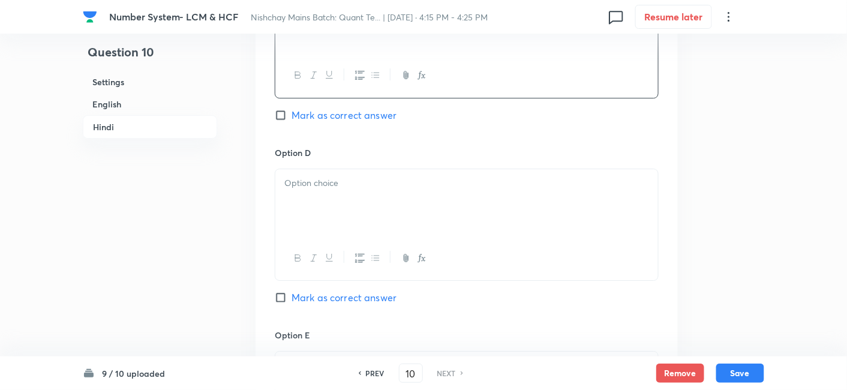
click at [314, 194] on div at bounding box center [466, 202] width 383 height 67
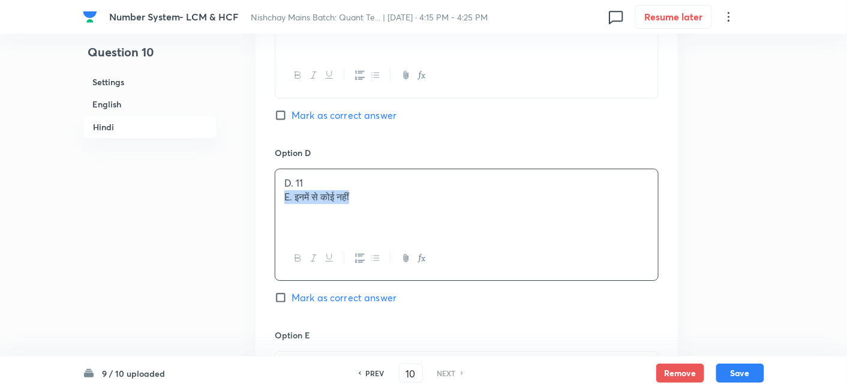
drag, startPoint x: 276, startPoint y: 193, endPoint x: 404, endPoint y: 223, distance: 132.0
click at [404, 223] on div "D. 11 E. इनमें से कोई नहीं" at bounding box center [466, 202] width 383 height 67
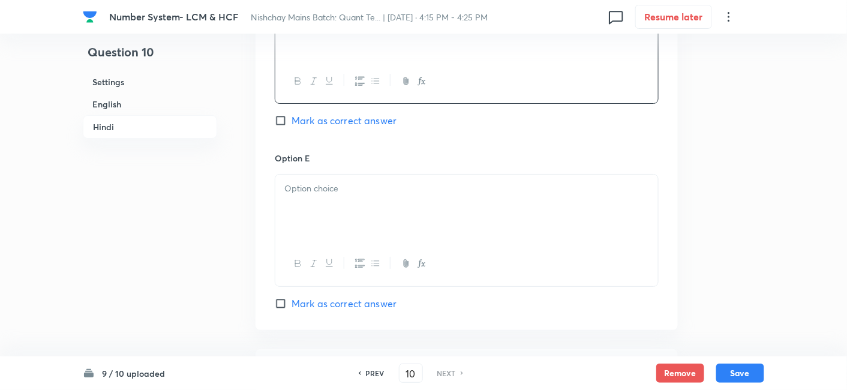
click at [404, 223] on div at bounding box center [466, 208] width 383 height 67
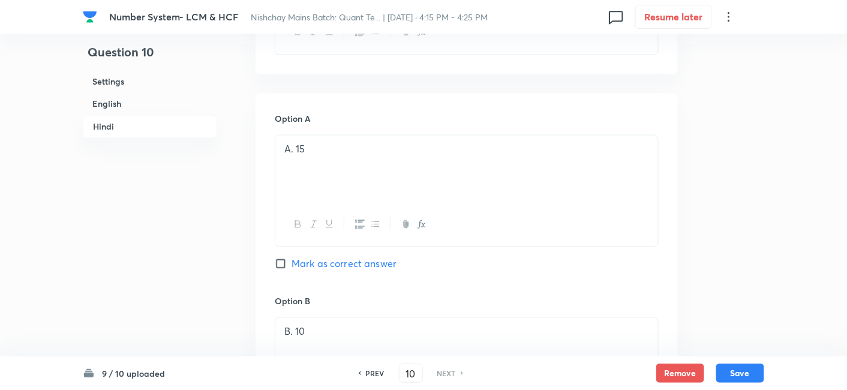
scroll to position [2068, 0]
click at [392, 258] on span "Mark as correct answer" at bounding box center [344, 263] width 105 height 14
click at [292, 258] on input "Mark as correct answer" at bounding box center [283, 263] width 17 height 12
checkbox input "true"
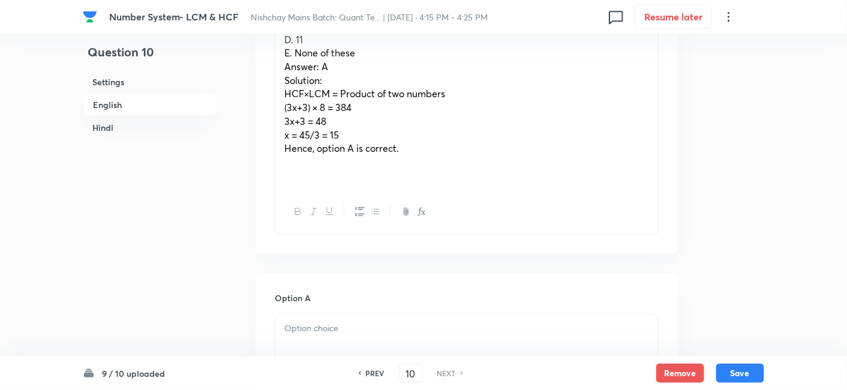
scroll to position [414, 0]
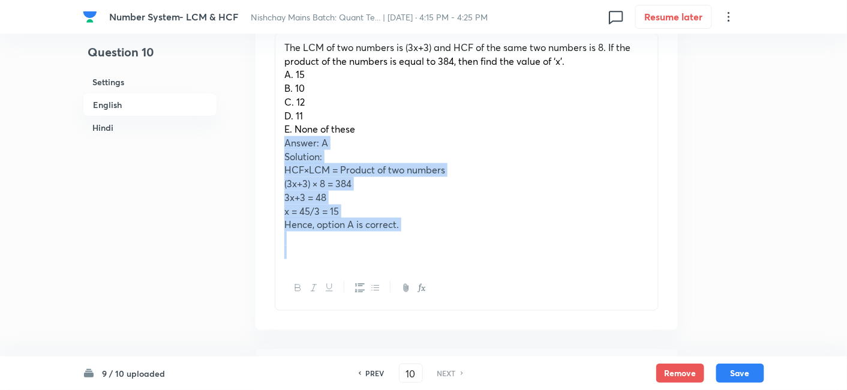
drag, startPoint x: 281, startPoint y: 137, endPoint x: 482, endPoint y: 259, distance: 234.5
click at [482, 259] on div "The LCM of two numbers is (3x+3) and HCF of the same two numbers is 8. If the p…" at bounding box center [466, 150] width 383 height 233
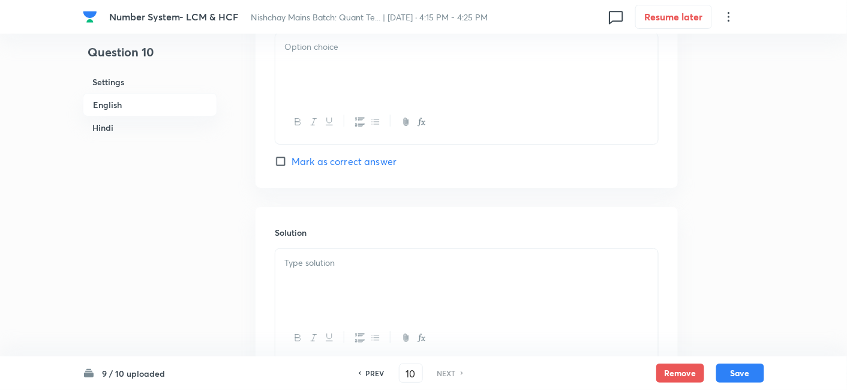
click at [461, 273] on div at bounding box center [466, 282] width 383 height 67
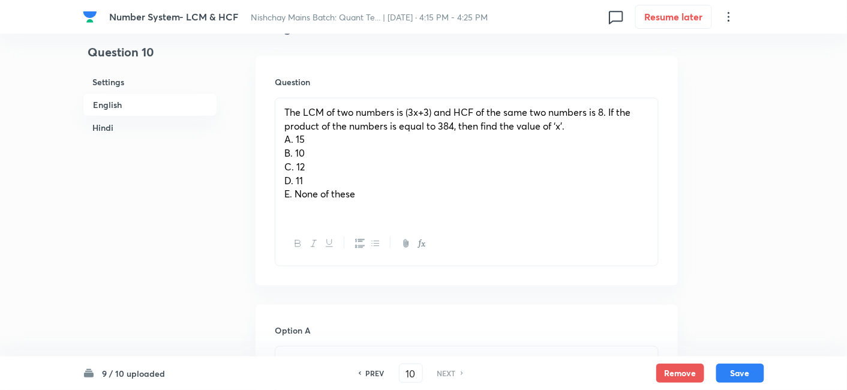
scroll to position [349, 0]
drag, startPoint x: 282, startPoint y: 142, endPoint x: 425, endPoint y: 243, distance: 175.6
click at [425, 243] on div "The LCM of two numbers is (3x+3) and HCF of the same two numbers is 8. If the p…" at bounding box center [467, 182] width 384 height 169
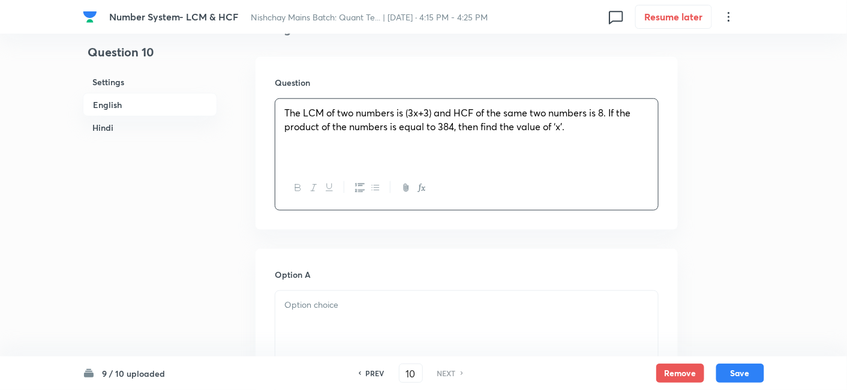
scroll to position [461, 0]
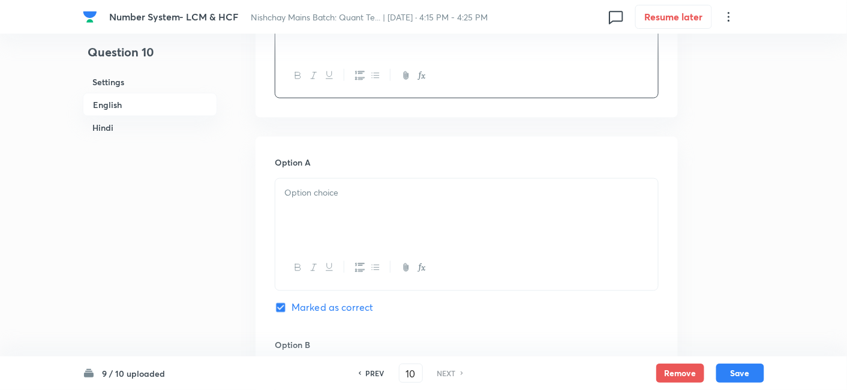
click at [341, 222] on div at bounding box center [466, 212] width 383 height 67
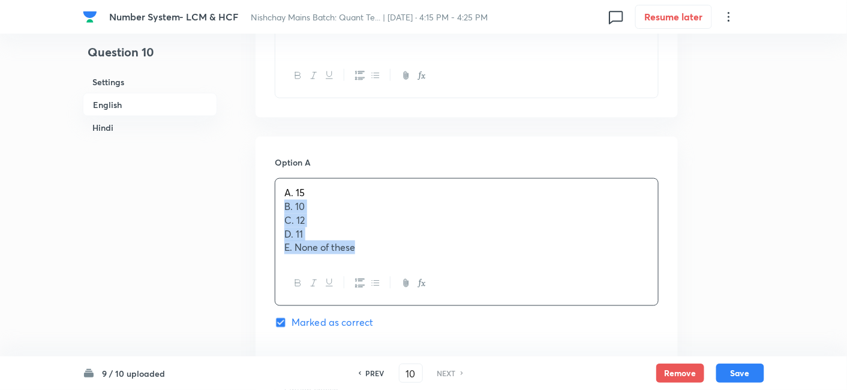
drag, startPoint x: 284, startPoint y: 210, endPoint x: 440, endPoint y: 305, distance: 183.4
click at [440, 305] on div "Option A A. 15 B. 10 C. 12 D. 11 E. None of these Marked as correct" at bounding box center [467, 255] width 384 height 198
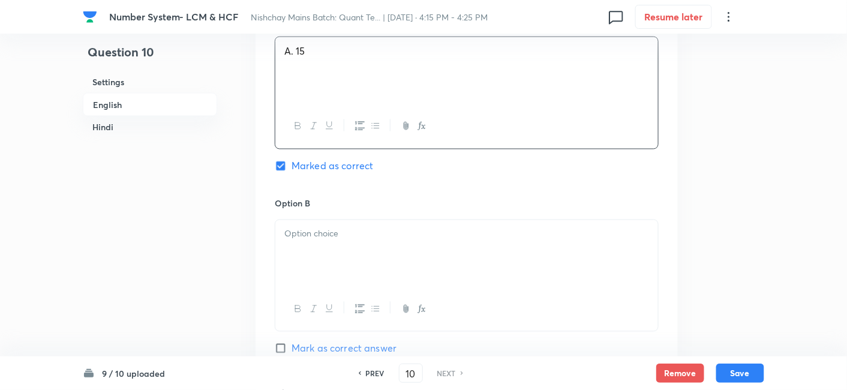
scroll to position [603, 0]
click at [296, 250] on div at bounding box center [466, 253] width 383 height 67
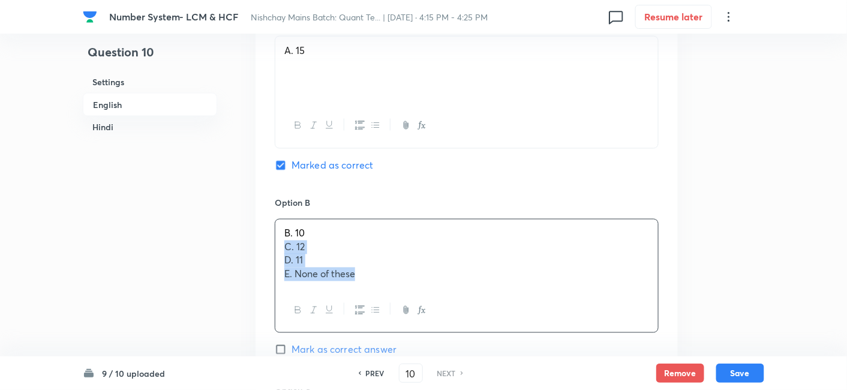
drag, startPoint x: 287, startPoint y: 248, endPoint x: 431, endPoint y: 297, distance: 152.0
click at [431, 297] on div "B. 10 C. 12 D. 11 E. None of these" at bounding box center [467, 276] width 384 height 114
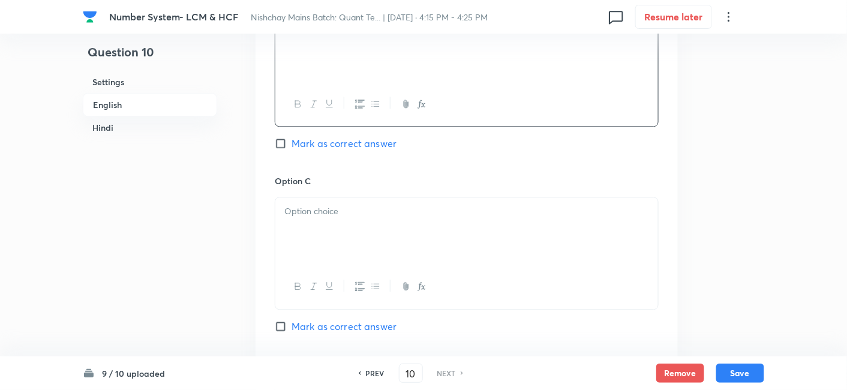
scroll to position [816, 0]
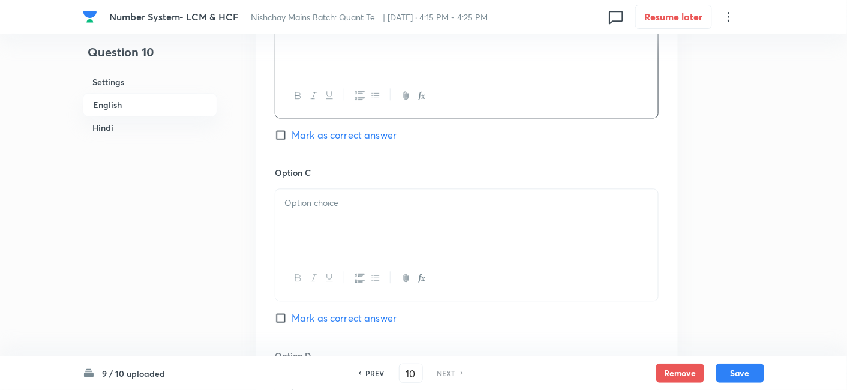
click at [315, 213] on div at bounding box center [466, 222] width 383 height 67
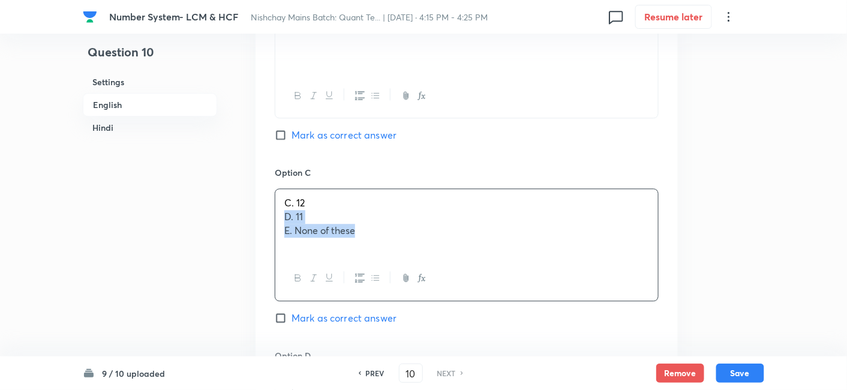
drag, startPoint x: 279, startPoint y: 219, endPoint x: 413, endPoint y: 287, distance: 150.0
click at [413, 287] on div "C. 12 D. 11 E. None of these" at bounding box center [467, 244] width 384 height 112
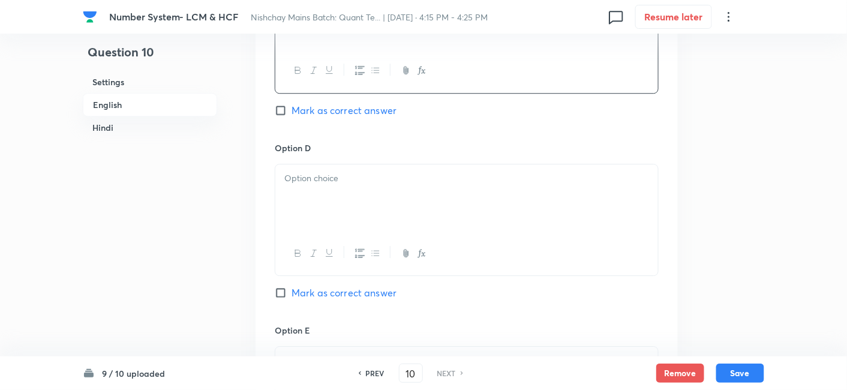
scroll to position [1025, 0]
click at [305, 203] on div at bounding box center [466, 196] width 383 height 67
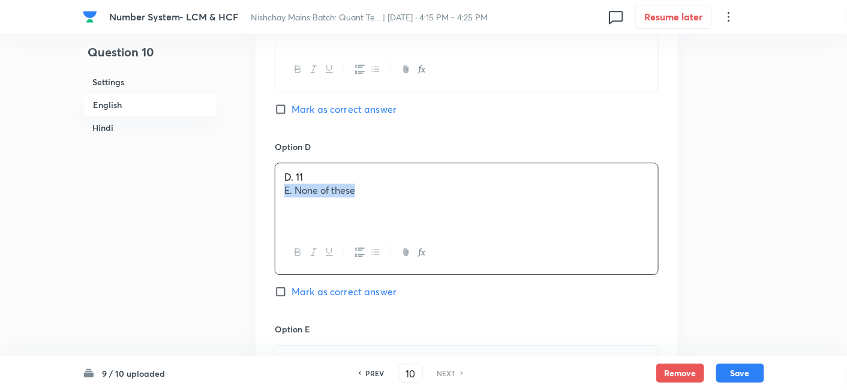
drag, startPoint x: 281, startPoint y: 190, endPoint x: 414, endPoint y: 194, distance: 132.7
click at [414, 194] on div "D. 11 E. None of these" at bounding box center [466, 196] width 383 height 67
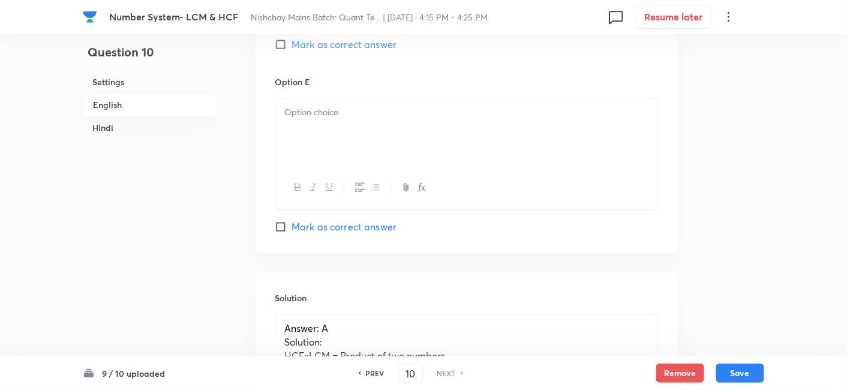
click at [316, 98] on div at bounding box center [466, 131] width 383 height 67
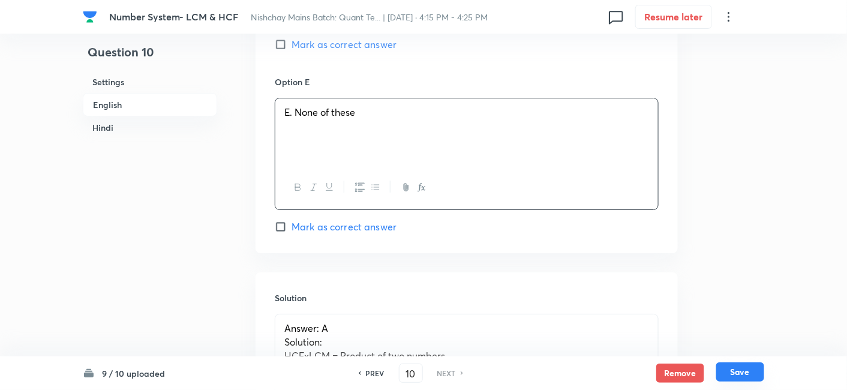
click at [740, 365] on button "Save" at bounding box center [740, 371] width 48 height 19
click at [740, 365] on button "Save" at bounding box center [740, 373] width 48 height 19
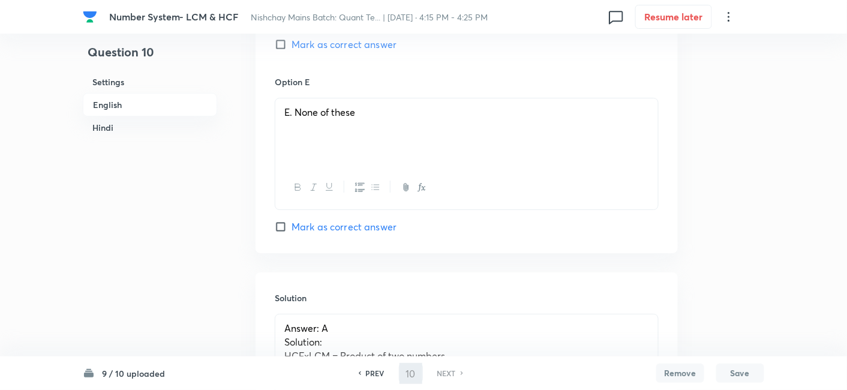
click at [740, 365] on button "Save" at bounding box center [740, 373] width 48 height 19
checkbox input "false"
checkbox input "true"
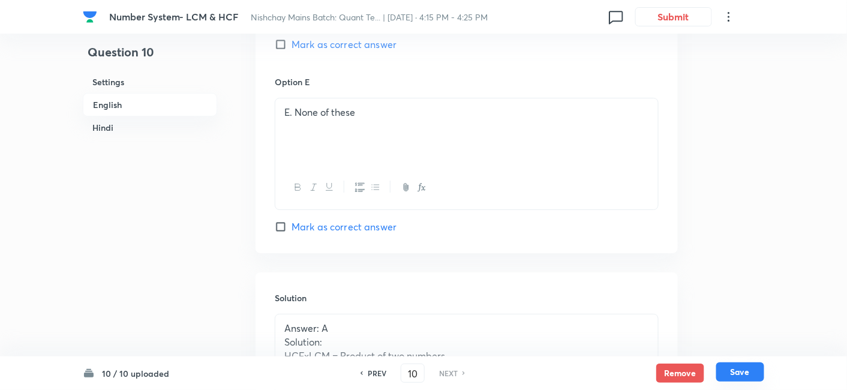
click at [740, 365] on button "Save" at bounding box center [740, 371] width 48 height 19
checkbox input "false"
checkbox input "true"
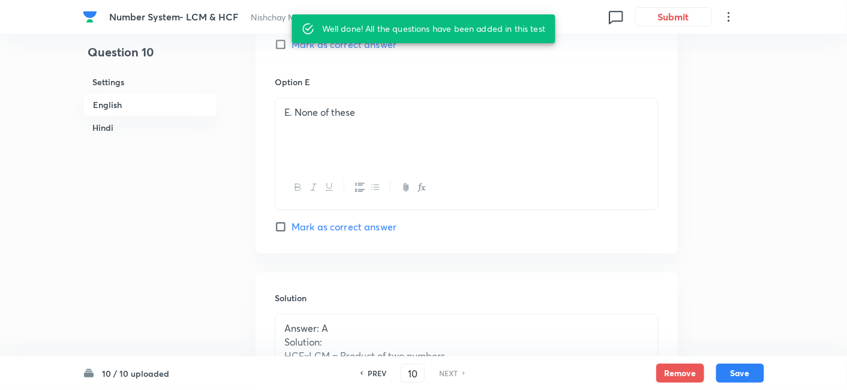
click at [373, 371] on h6 "PREV" at bounding box center [377, 373] width 19 height 11
type input "9"
checkbox input "false"
checkbox input "true"
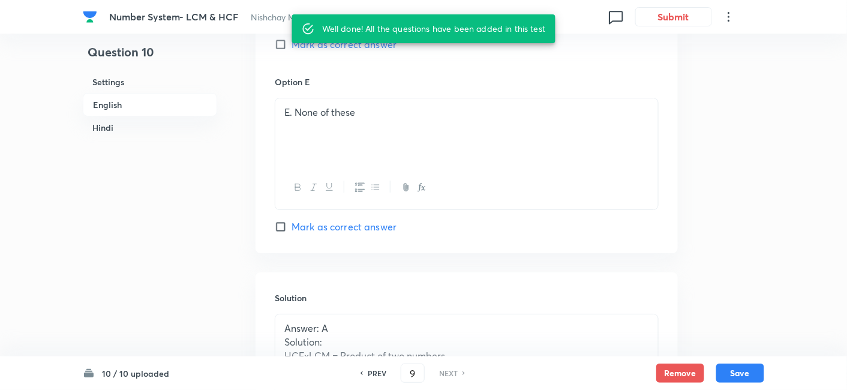
checkbox input "true"
click at [373, 371] on h6 "PREV" at bounding box center [377, 373] width 19 height 11
type input "8"
checkbox input "false"
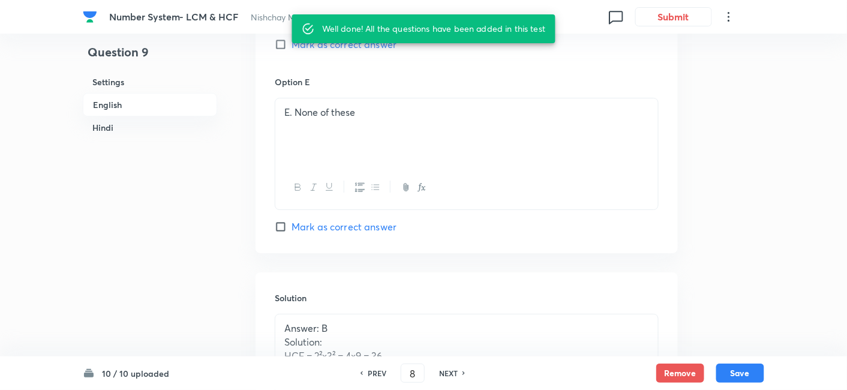
checkbox input "true"
click at [373, 371] on h6 "PREV" at bounding box center [377, 373] width 19 height 11
type input "7"
checkbox input "false"
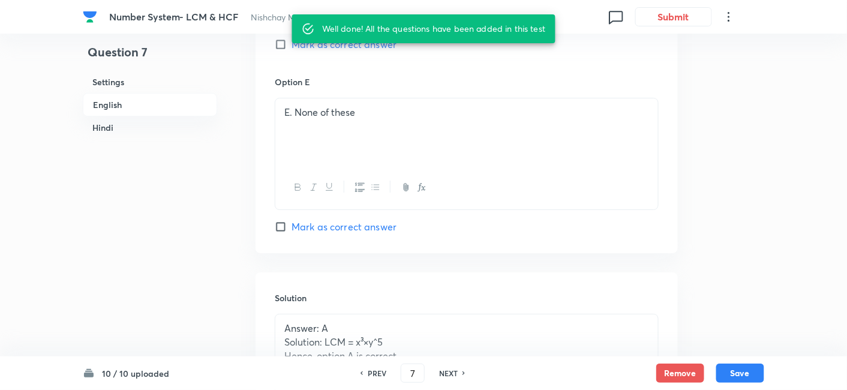
checkbox input "false"
checkbox input "true"
click at [373, 371] on h6 "PREV" at bounding box center [377, 373] width 19 height 11
type input "6"
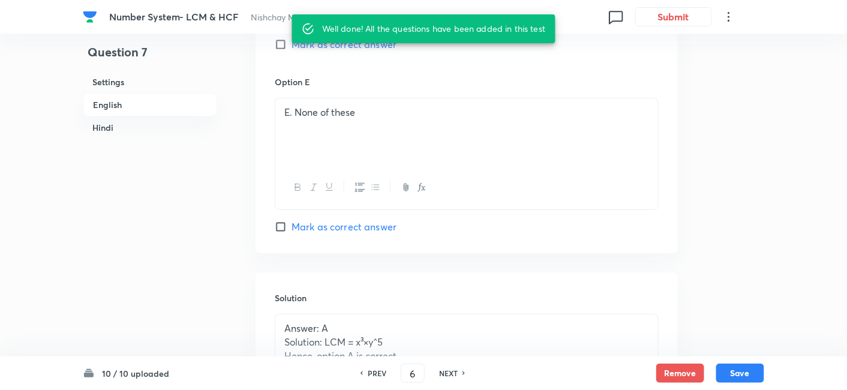
checkbox input "false"
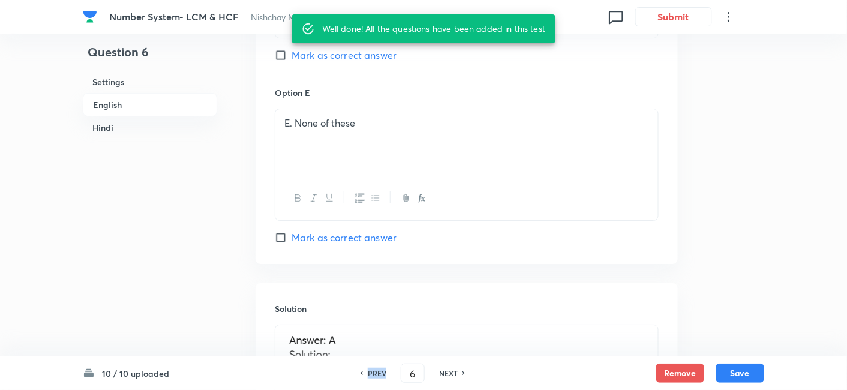
checkbox input "true"
click at [373, 371] on h6 "PREV" at bounding box center [377, 373] width 19 height 11
type input "5"
checkbox input "false"
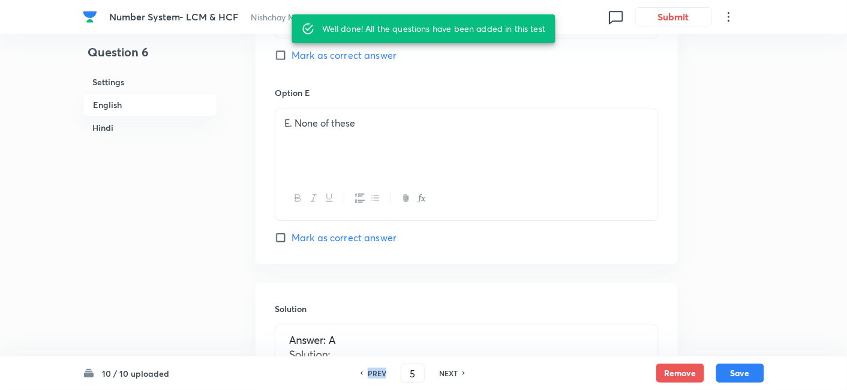
checkbox input "false"
checkbox input "true"
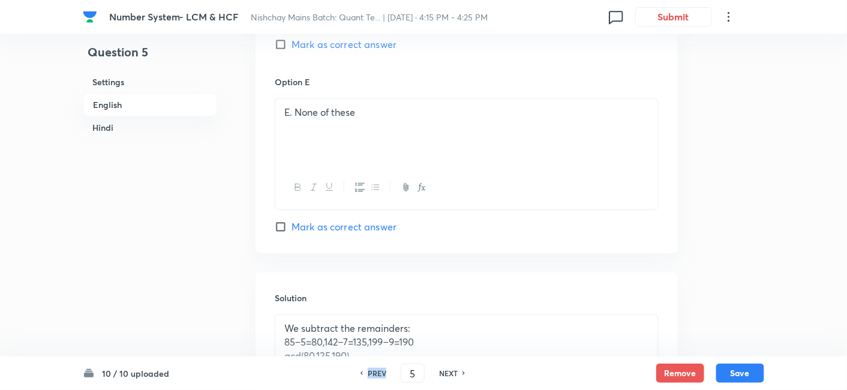
click at [373, 371] on h6 "PREV" at bounding box center [377, 373] width 19 height 11
type input "4"
checkbox input "false"
checkbox input "true"
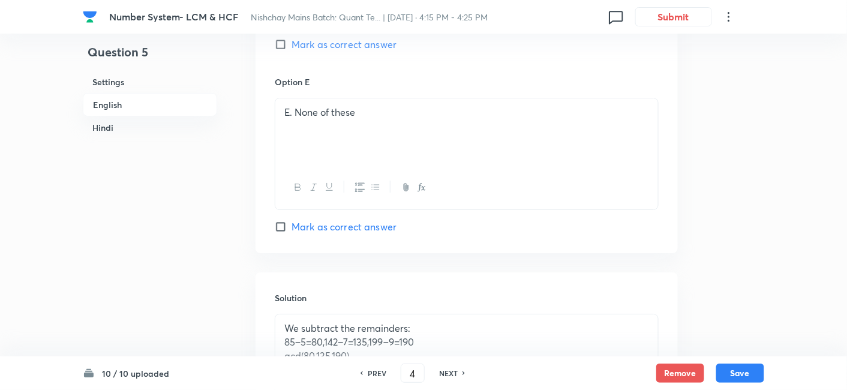
checkbox input "true"
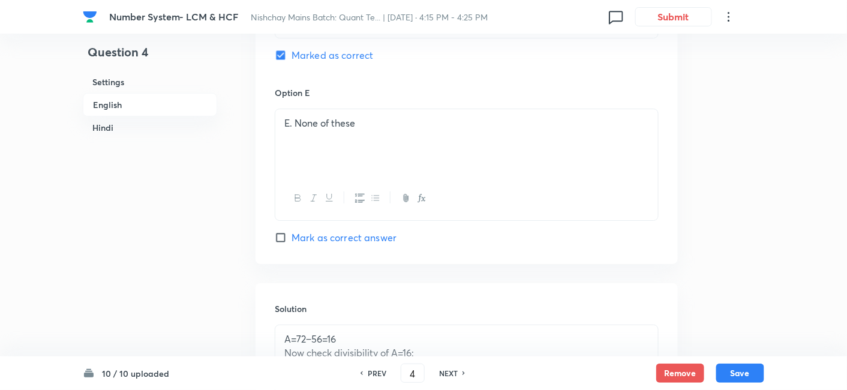
click at [373, 371] on h6 "PREV" at bounding box center [377, 373] width 19 height 11
type input "3"
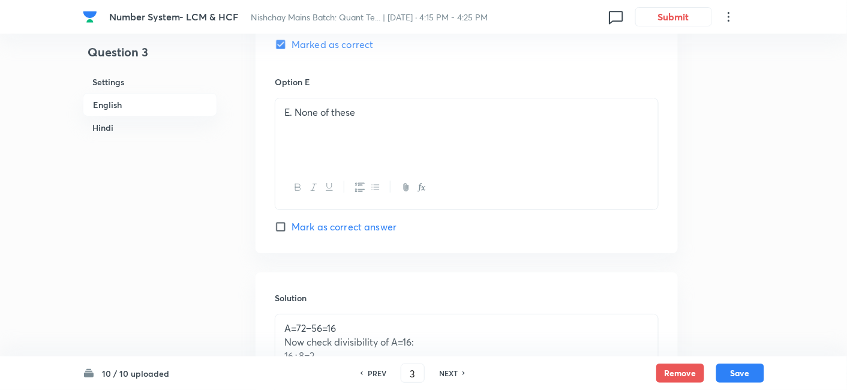
checkbox input "false"
checkbox input "true"
click at [373, 371] on h6 "PREV" at bounding box center [377, 373] width 19 height 11
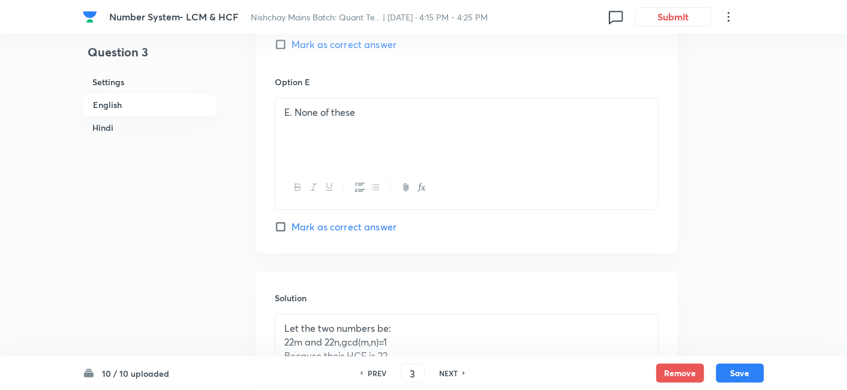
type input "2"
checkbox input "false"
checkbox input "true"
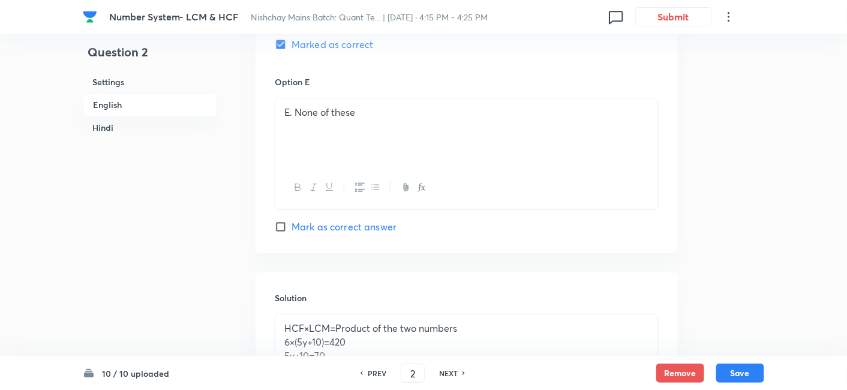
click at [373, 371] on h6 "PREV" at bounding box center [377, 373] width 19 height 11
type input "1"
checkbox input "false"
checkbox input "true"
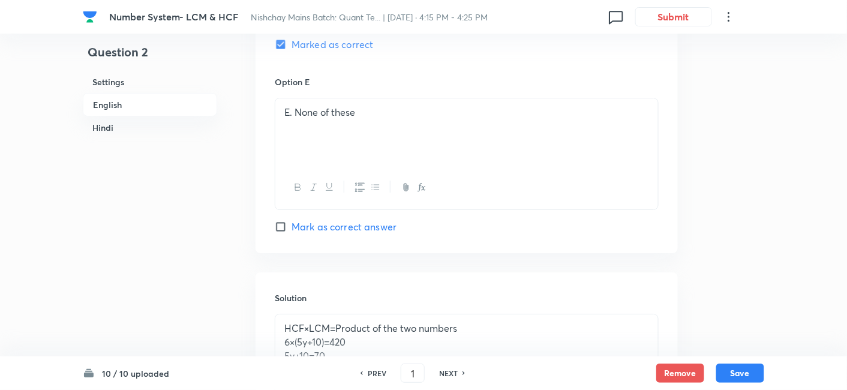
checkbox input "true"
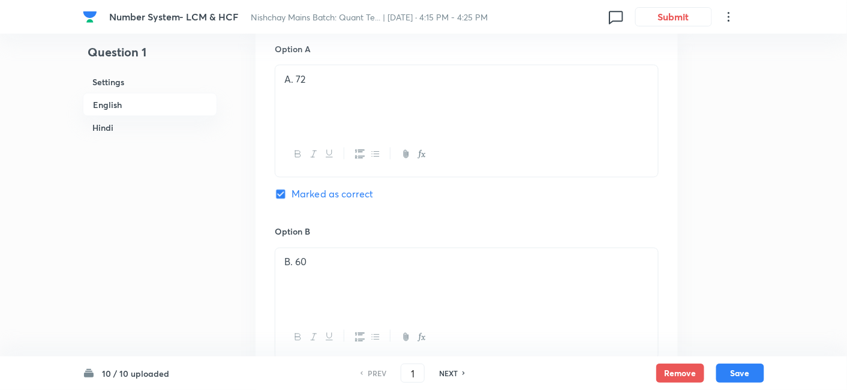
scroll to position [574, 0]
click at [452, 373] on h6 "NEXT" at bounding box center [448, 373] width 19 height 11
type input "2"
checkbox input "false"
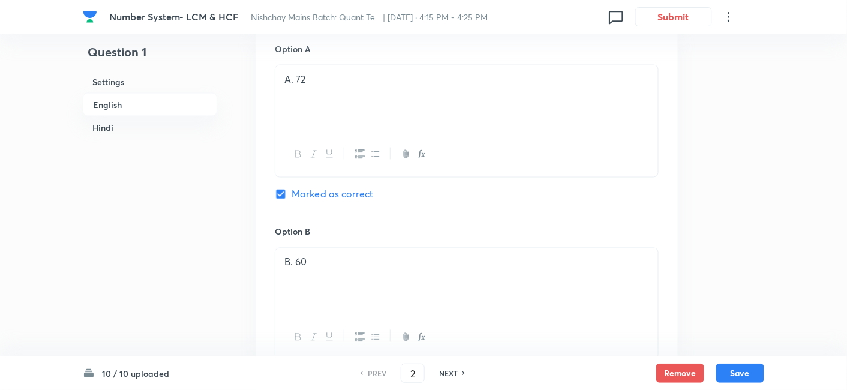
checkbox input "true"
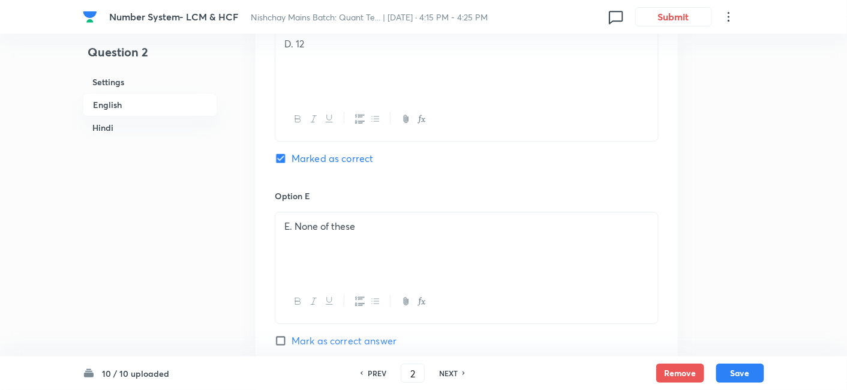
scroll to position [1157, 0]
click at [452, 373] on h6 "NEXT" at bounding box center [448, 373] width 19 height 11
type input "3"
checkbox input "false"
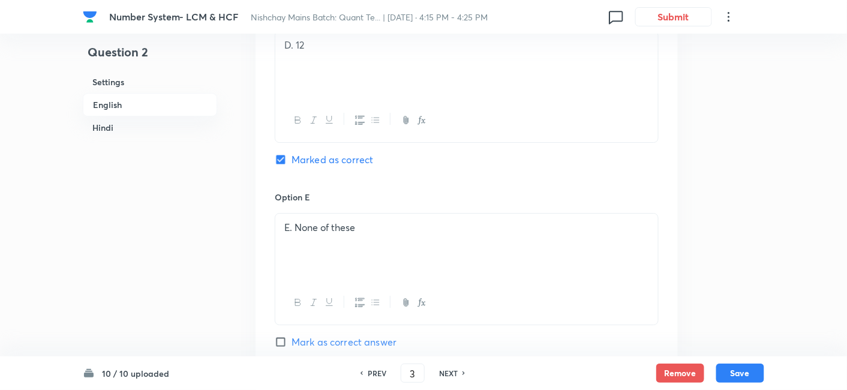
checkbox input "true"
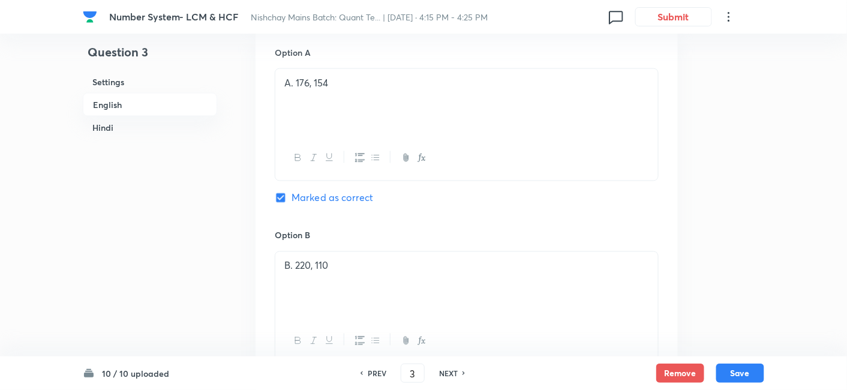
scroll to position [546, 0]
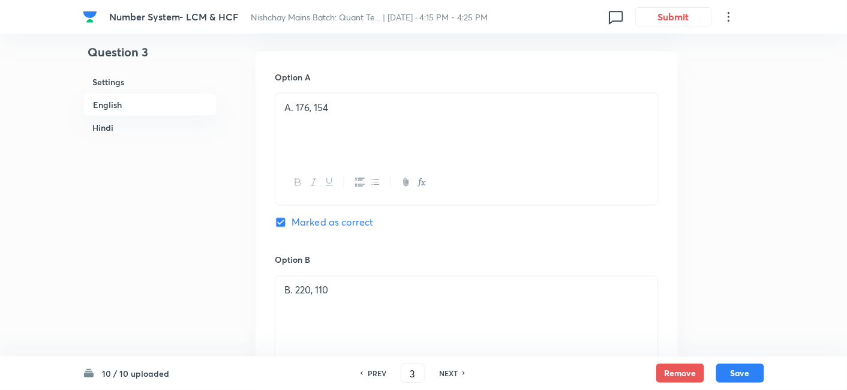
click at [454, 373] on h6 "NEXT" at bounding box center [448, 373] width 19 height 11
type input "4"
checkbox input "false"
checkbox input "true"
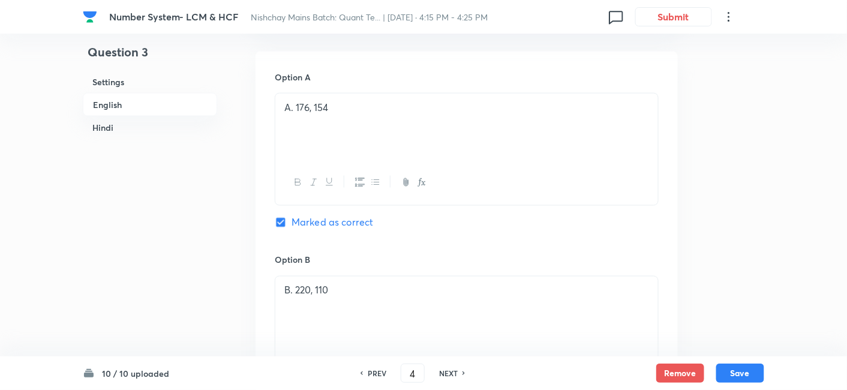
checkbox input "true"
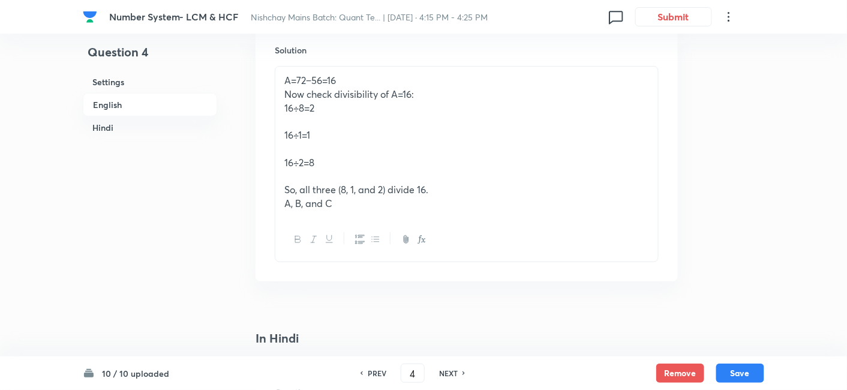
scroll to position [1531, 0]
click at [456, 375] on h6 "NEXT" at bounding box center [448, 373] width 19 height 11
type input "5"
checkbox input "false"
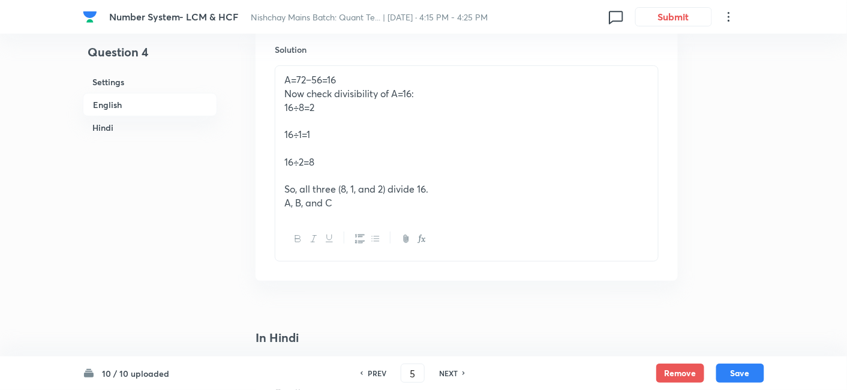
checkbox input "true"
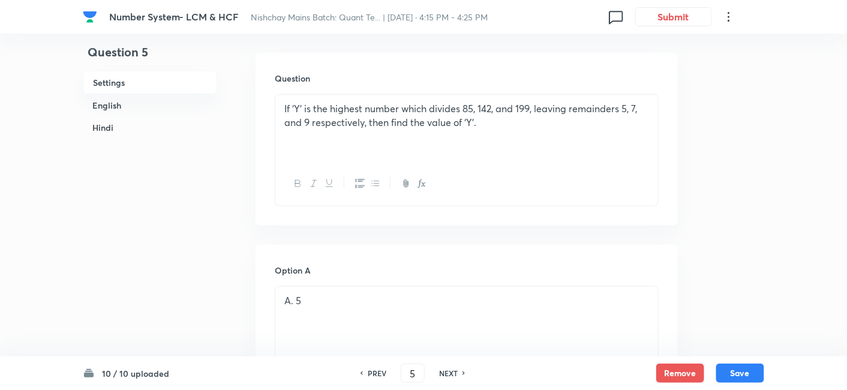
scroll to position [283, 0]
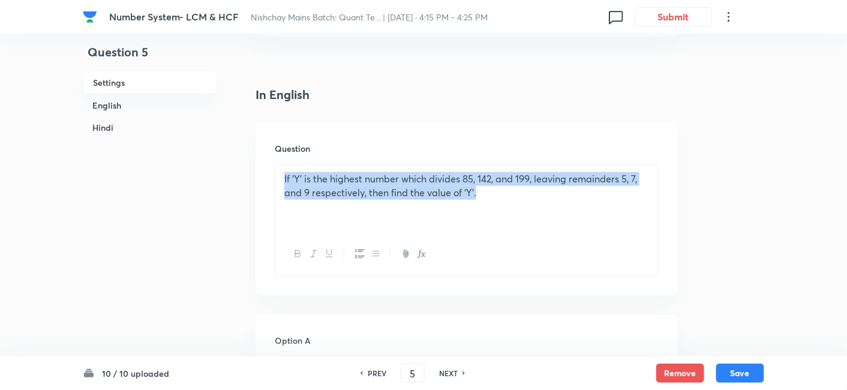
drag, startPoint x: 539, startPoint y: 193, endPoint x: 211, endPoint y: 155, distance: 330.4
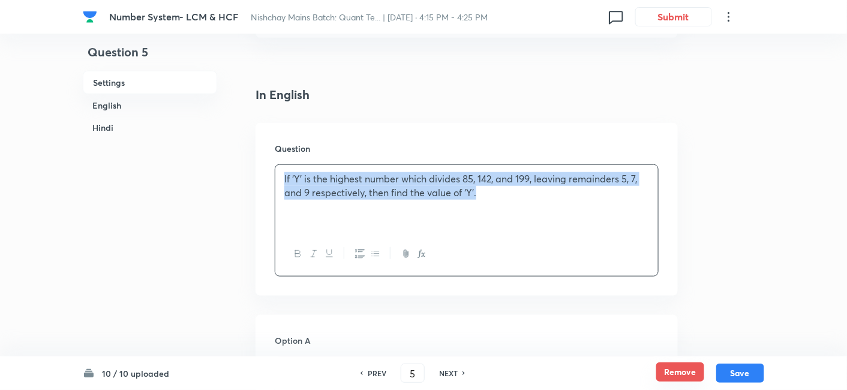
click at [677, 375] on button "Remove" at bounding box center [680, 371] width 48 height 19
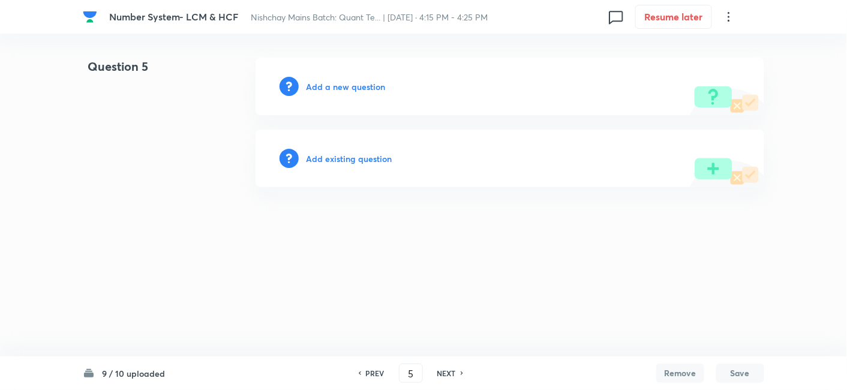
scroll to position [0, 0]
click at [446, 368] on h6 "NEXT" at bounding box center [449, 373] width 19 height 11
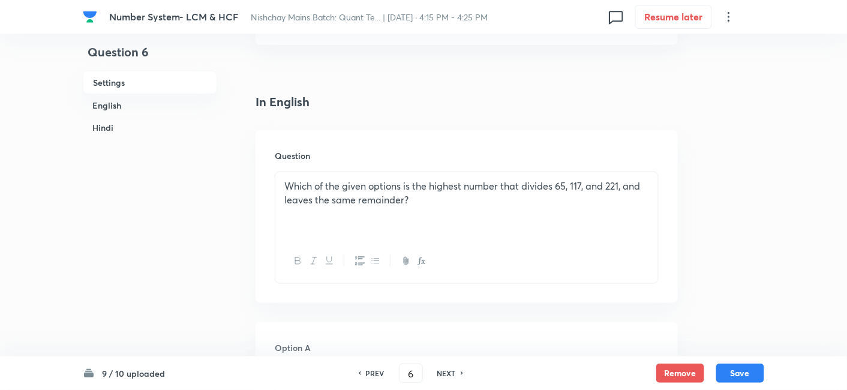
scroll to position [286, 0]
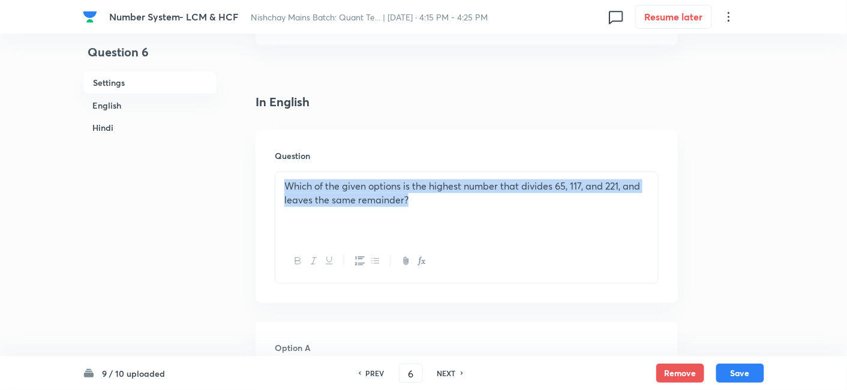
drag, startPoint x: 420, startPoint y: 200, endPoint x: 265, endPoint y: 151, distance: 163.0
click at [265, 151] on div "Question Which of the given options is the highest number that divides 65, 117,…" at bounding box center [467, 216] width 422 height 173
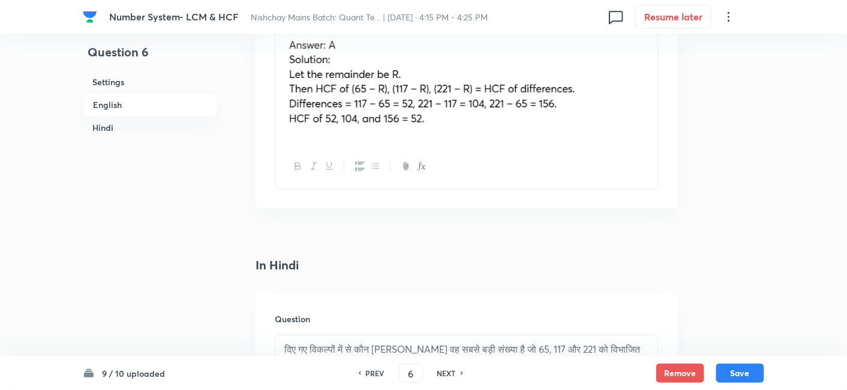
scroll to position [1568, 0]
click at [454, 378] on h6 "NEXT" at bounding box center [446, 373] width 19 height 11
type input "7"
checkbox input "false"
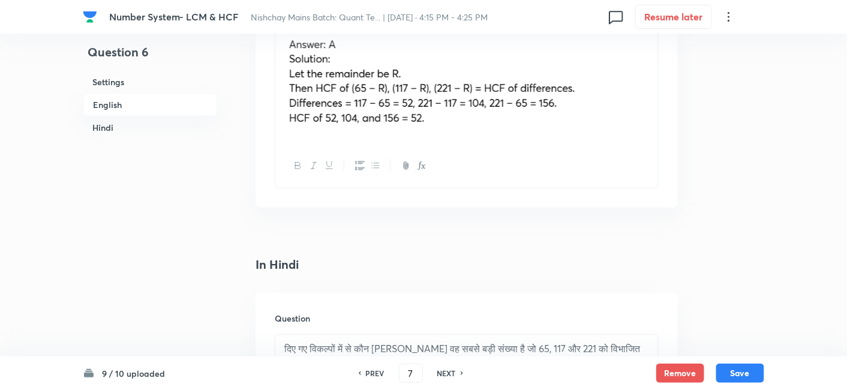
checkbox input "true"
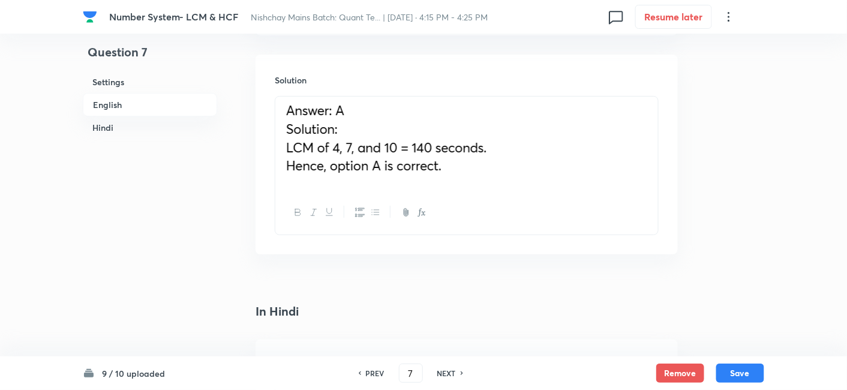
scroll to position [1489, 0]
click at [454, 373] on h6 "NEXT" at bounding box center [446, 373] width 19 height 11
type input "8"
checkbox input "false"
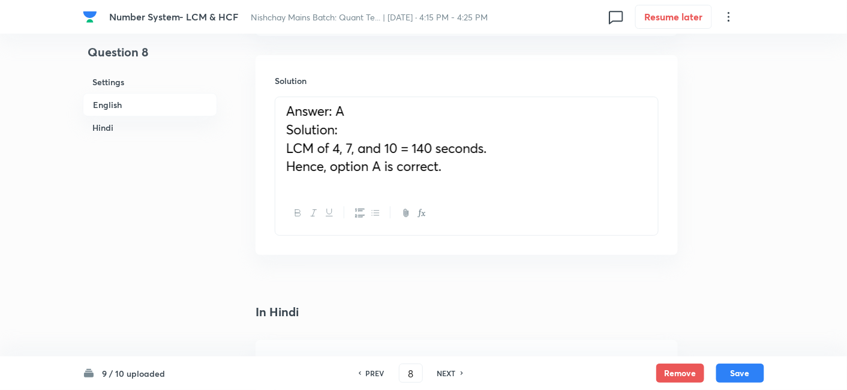
checkbox input "true"
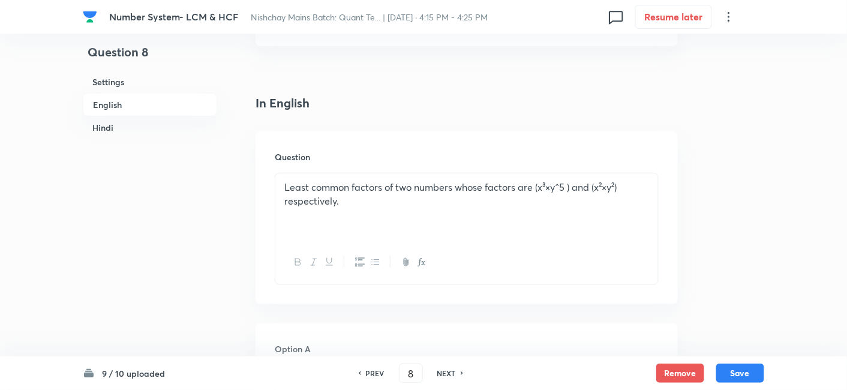
scroll to position [214, 0]
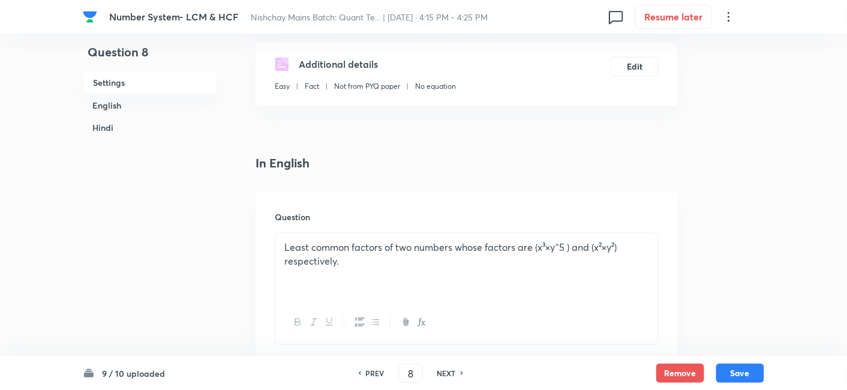
click at [459, 369] on div "NEXT" at bounding box center [449, 373] width 32 height 11
type input "9"
checkbox input "false"
checkbox input "true"
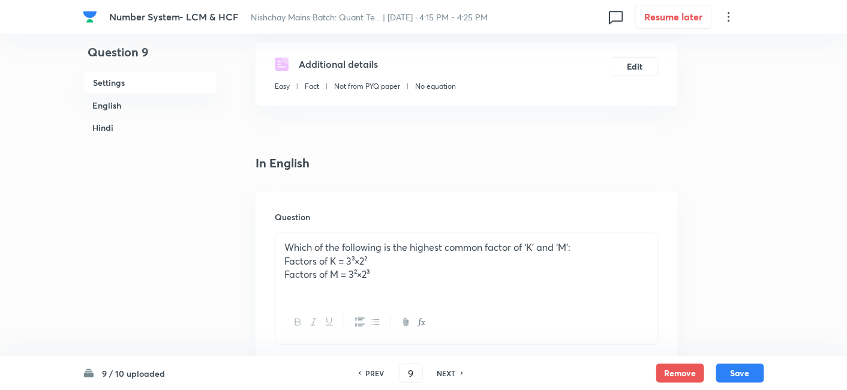
checkbox input "true"
click at [454, 370] on h6 "NEXT" at bounding box center [446, 373] width 19 height 11
type input "10"
checkbox input "false"
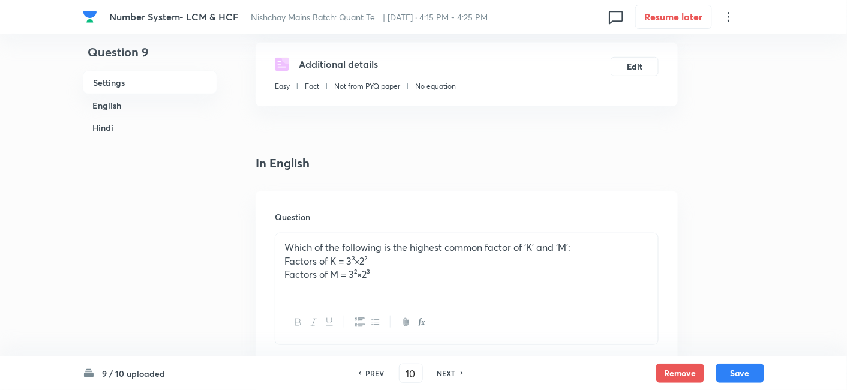
checkbox input "true"
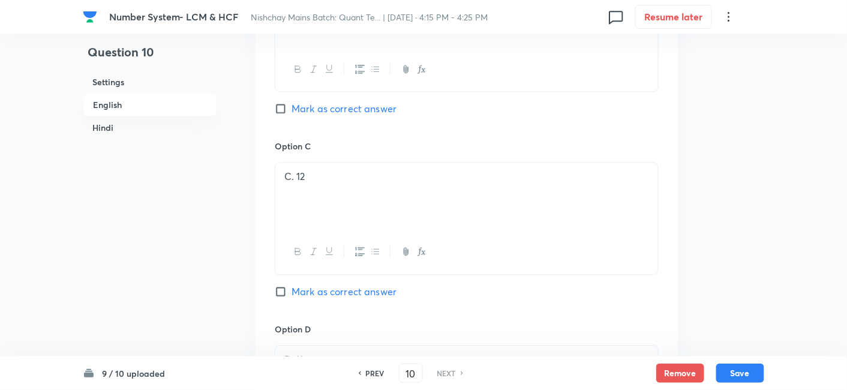
scroll to position [826, 0]
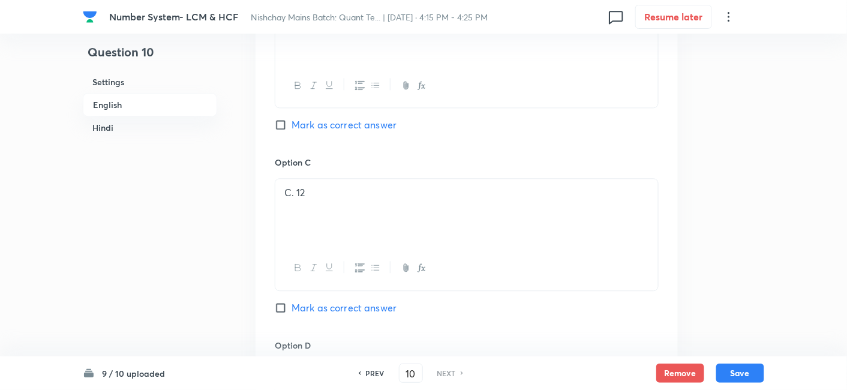
click at [364, 371] on div "PREV" at bounding box center [374, 373] width 32 height 11
type input "9"
checkbox input "false"
checkbox input "true"
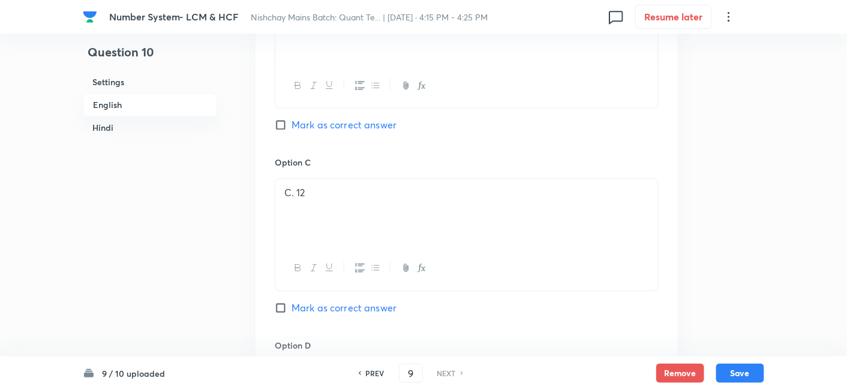
checkbox input "true"
click at [364, 371] on div "PREV" at bounding box center [374, 373] width 32 height 11
type input "8"
checkbox input "true"
checkbox input "false"
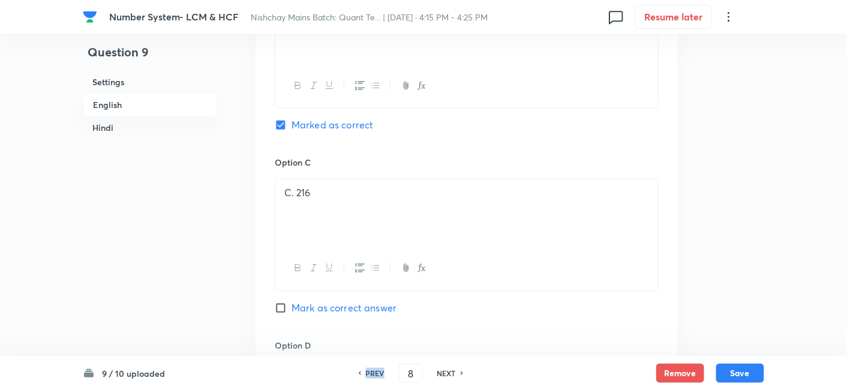
checkbox input "true"
checkbox input "false"
click at [364, 371] on div "PREV" at bounding box center [374, 373] width 32 height 11
type input "7"
checkbox input "false"
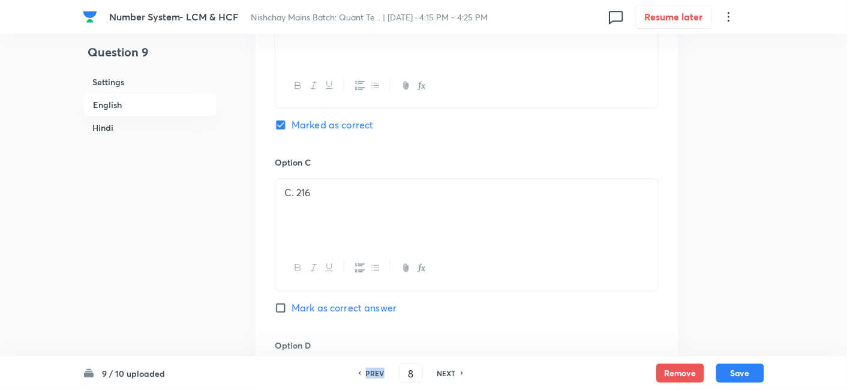
checkbox input "false"
checkbox input "true"
click at [364, 371] on div "PREV" at bounding box center [374, 373] width 32 height 11
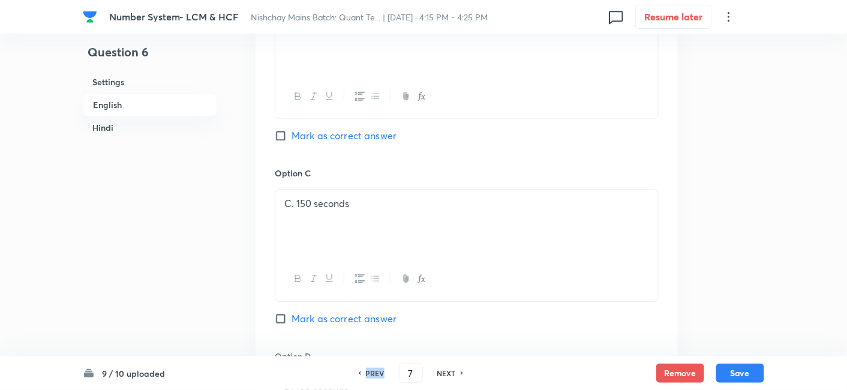
type input "6"
checkbox input "false"
click at [364, 371] on div "PREV" at bounding box center [374, 373] width 32 height 11
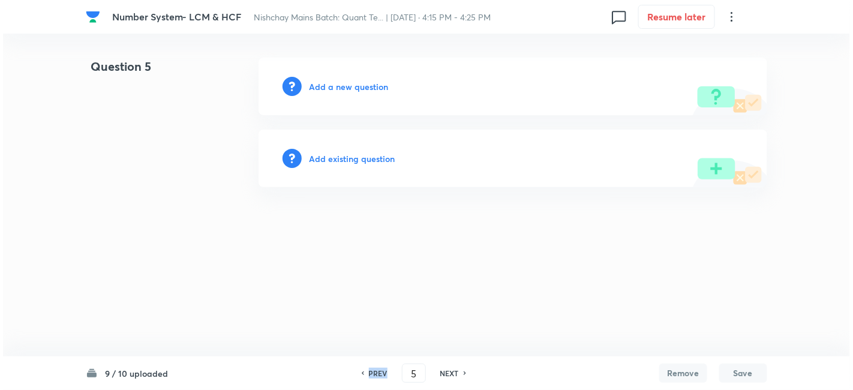
scroll to position [0, 0]
click at [383, 86] on h6 "Add a new question" at bounding box center [348, 86] width 79 height 13
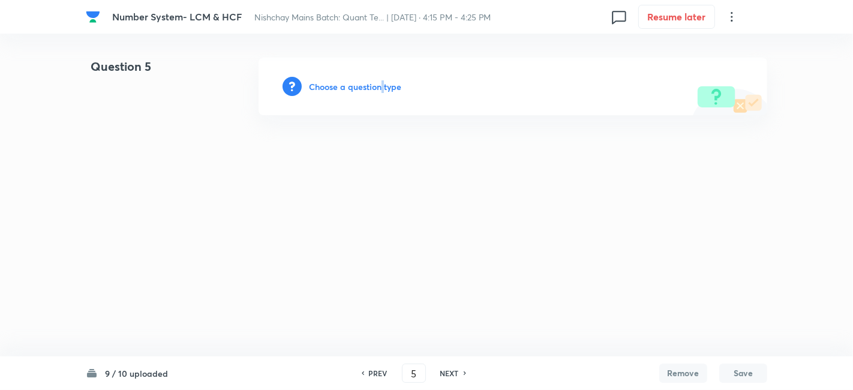
click at [383, 86] on h6 "Choose a question type" at bounding box center [355, 86] width 92 height 13
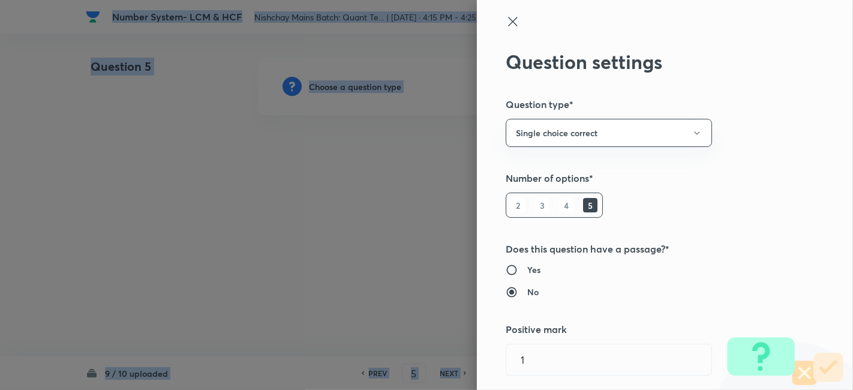
click at [383, 86] on div at bounding box center [426, 195] width 853 height 390
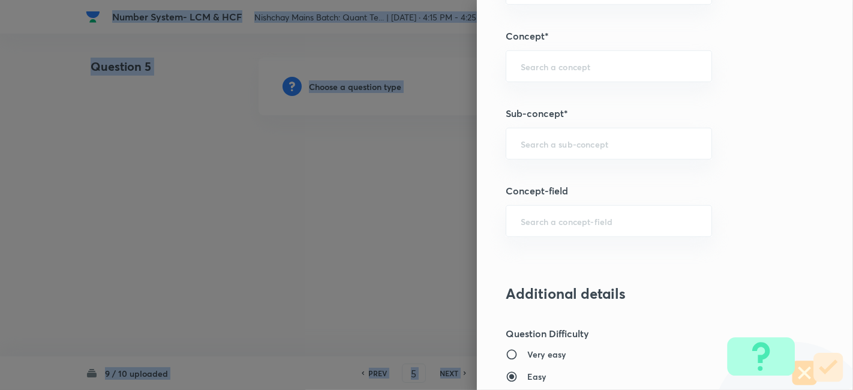
scroll to position [652, 0]
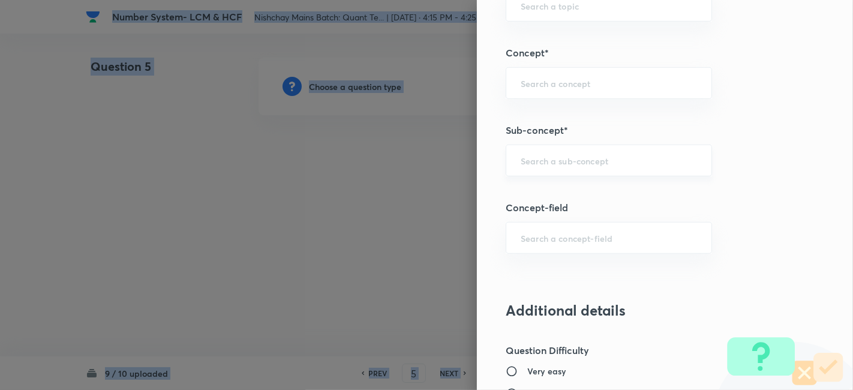
click at [550, 150] on div "​" at bounding box center [609, 161] width 206 height 32
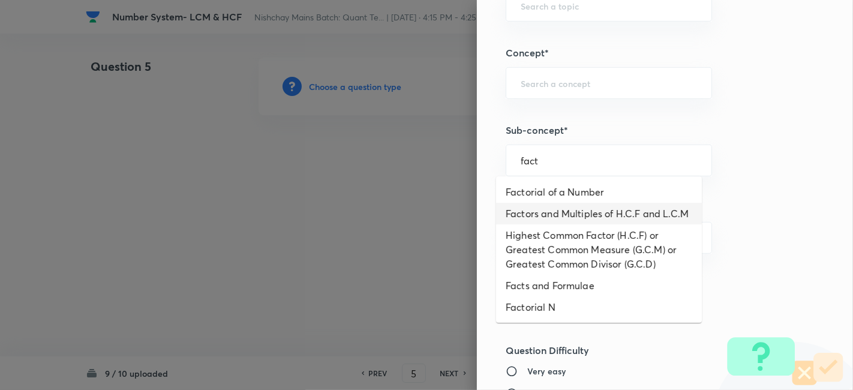
click at [559, 211] on li "Factors and Multiples of H.C.F and L.C.M" at bounding box center [599, 214] width 206 height 22
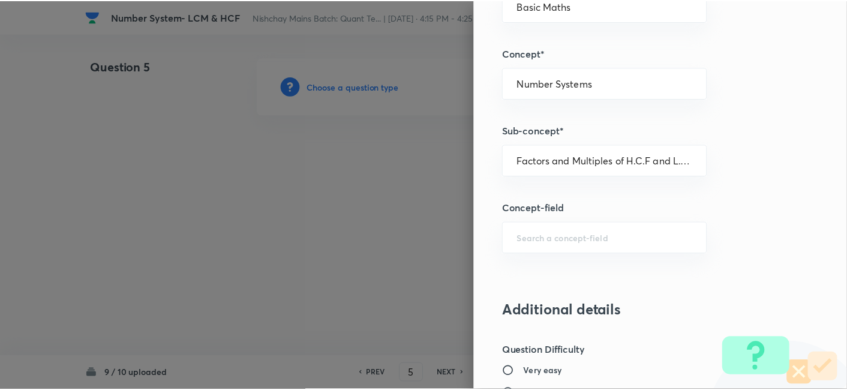
scroll to position [1242, 0]
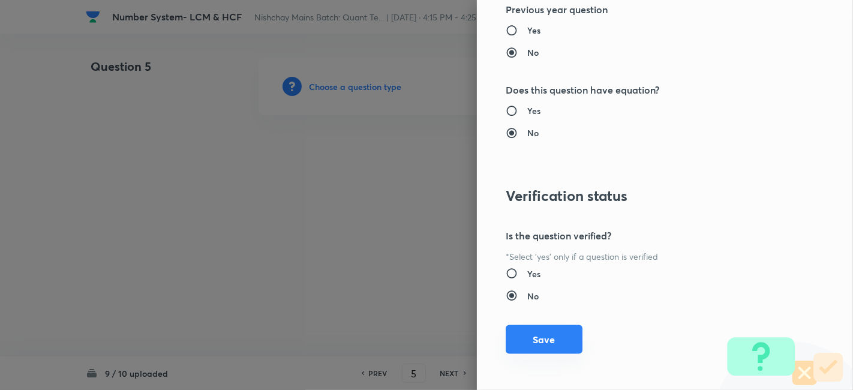
click at [527, 347] on button "Save" at bounding box center [544, 339] width 77 height 29
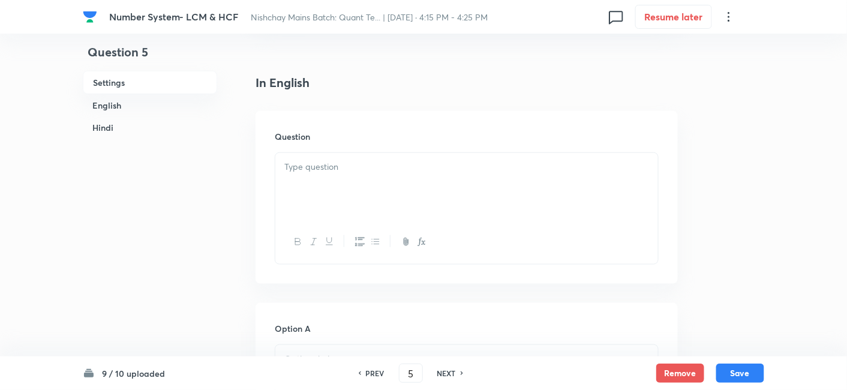
scroll to position [296, 0]
click at [374, 199] on div at bounding box center [466, 185] width 383 height 67
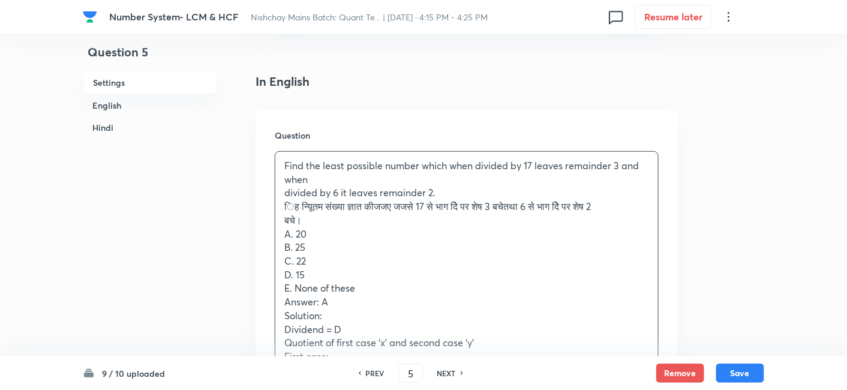
click at [275, 193] on div "Find the least possible number which when divided by 17 leaves remainder 3 and …" at bounding box center [466, 322] width 383 height 341
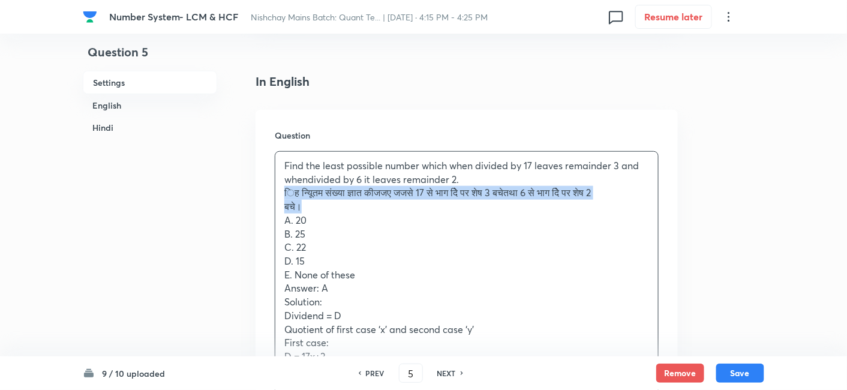
drag, startPoint x: 278, startPoint y: 192, endPoint x: 305, endPoint y: 202, distance: 28.1
click at [305, 202] on div "Find the least possible number which when divided by 17 leaves remainder 3 and …" at bounding box center [466, 316] width 383 height 328
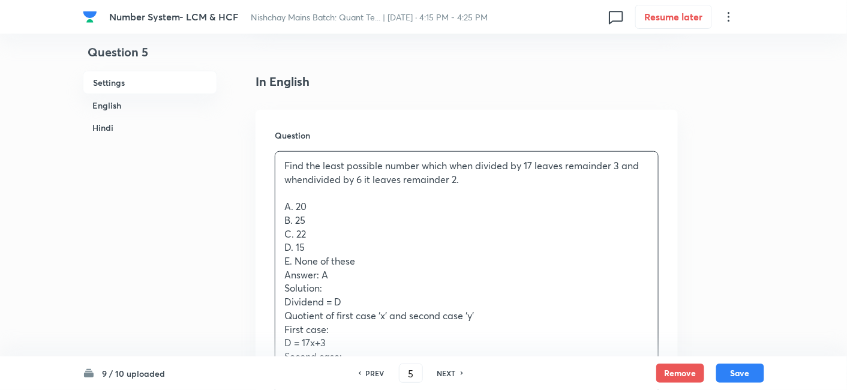
click at [303, 177] on p "Find the least possible number which when divided by 17 leaves remainder 3 and …" at bounding box center [466, 172] width 365 height 27
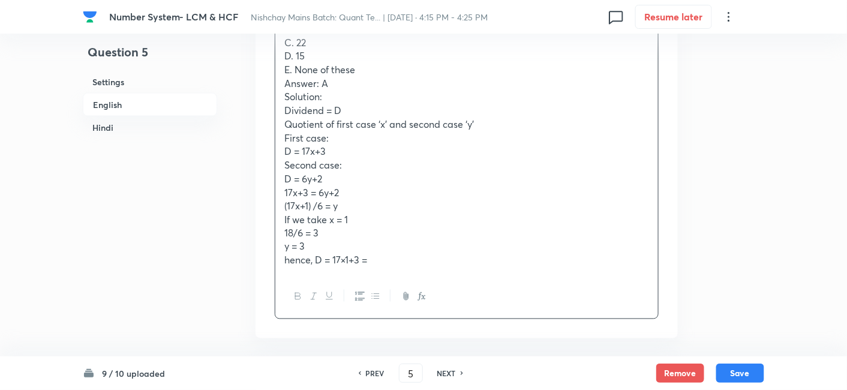
scroll to position [489, 0]
click at [379, 254] on p "hence, D = 17×1+3 =" at bounding box center [466, 259] width 365 height 14
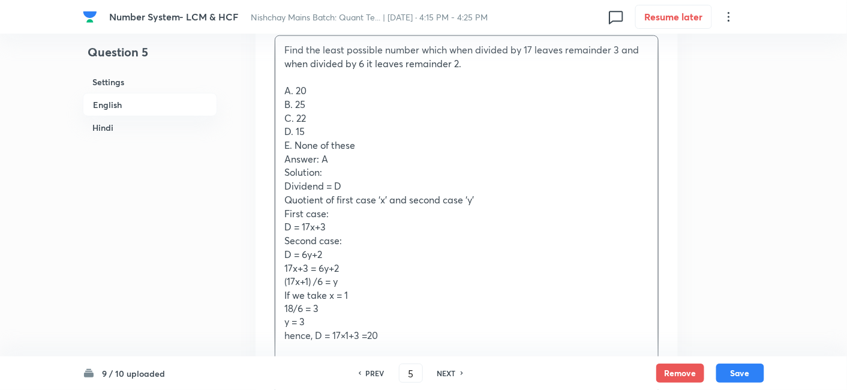
scroll to position [410, 0]
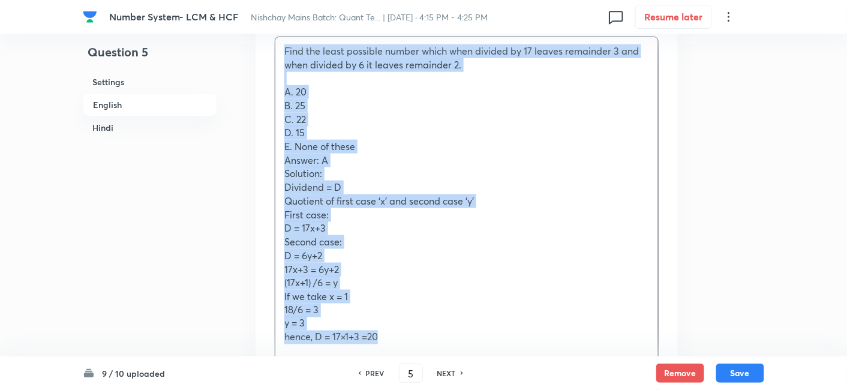
drag, startPoint x: 281, startPoint y: 43, endPoint x: 385, endPoint y: 348, distance: 322.2
click at [385, 348] on div "Find the least possible number which when divided by 17 leaves remainder 3 and …" at bounding box center [466, 194] width 383 height 314
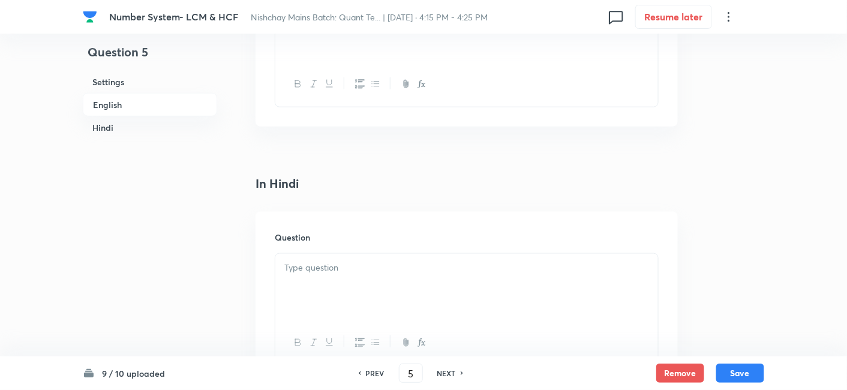
scroll to position [1886, 0]
click at [351, 239] on div at bounding box center [466, 239] width 383 height 67
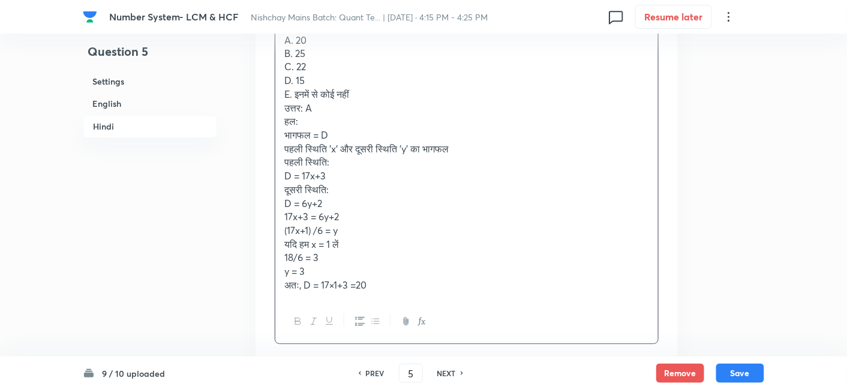
scroll to position [2094, 0]
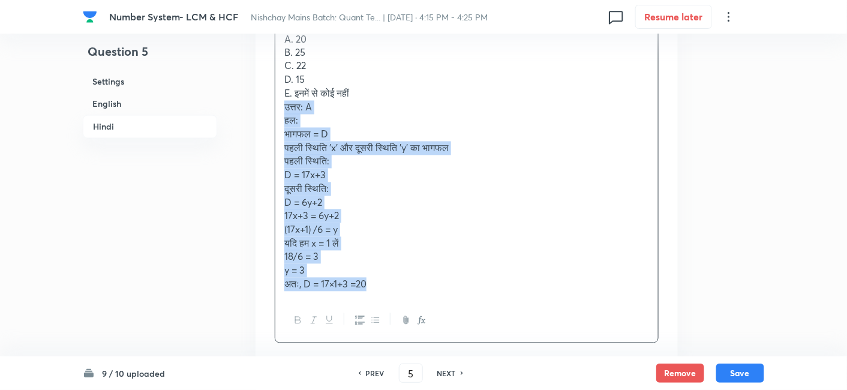
drag, startPoint x: 286, startPoint y: 116, endPoint x: 398, endPoint y: 301, distance: 215.7
click at [398, 299] on div "वह सबसे छोटी संभावित संख्या ज्ञात कीजिए जिसे 17 से भाग देने पर शेष 3 और 6 से भा…" at bounding box center [466, 148] width 383 height 301
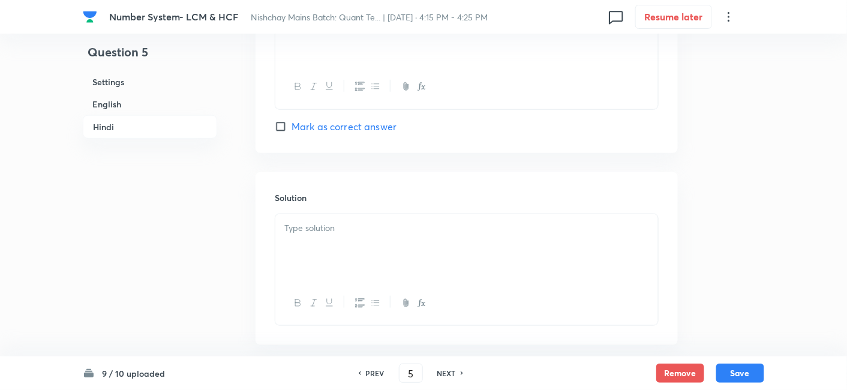
scroll to position [3143, 0]
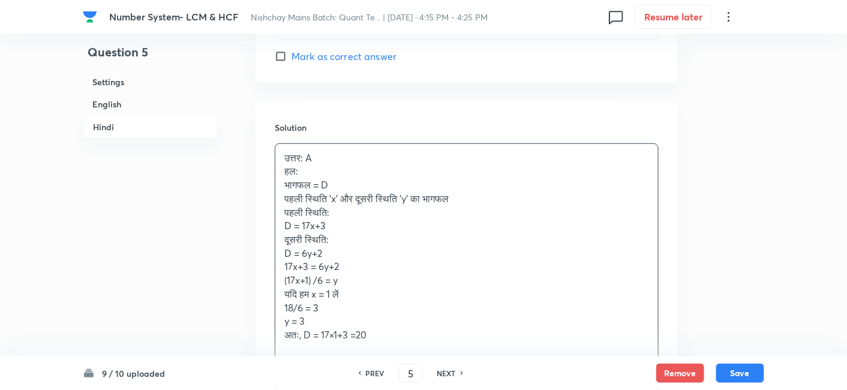
click at [320, 181] on div "उत्तर: A हल: भागफल = D पहली स्थिति 'x' और दूसरी स्थिति 'y' का भागफल पहली स्थिति…" at bounding box center [466, 246] width 383 height 205
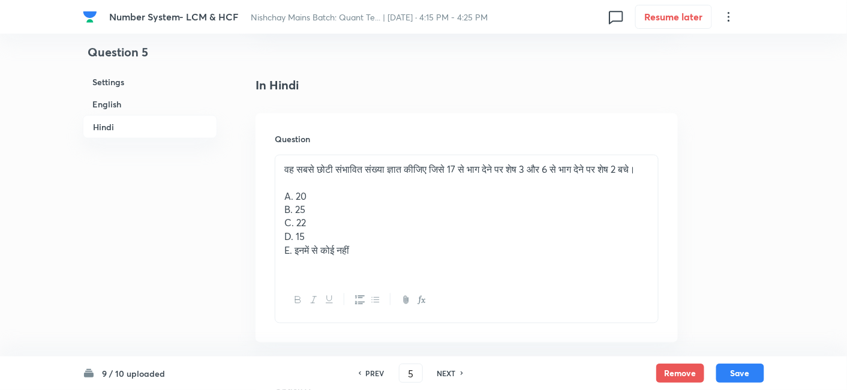
scroll to position [1942, 0]
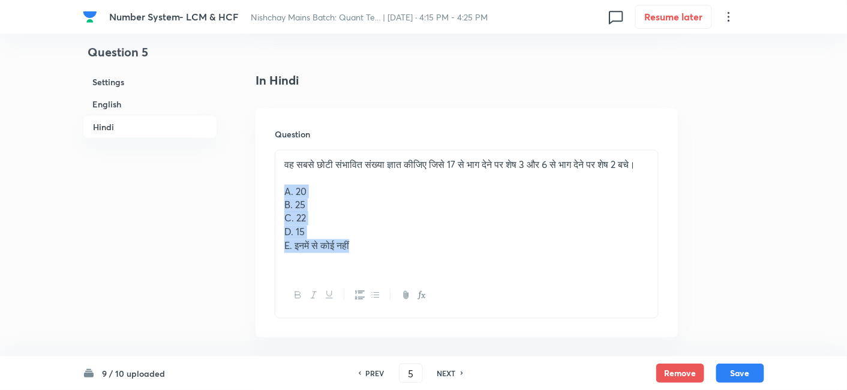
drag, startPoint x: 283, startPoint y: 200, endPoint x: 399, endPoint y: 260, distance: 130.7
click at [399, 260] on div "वह सबसे छोटी संभावित संख्या ज्ञात कीजिए जिसे 17 से भाग देने पर शेष 3 और 6 से भा…" at bounding box center [466, 213] width 383 height 124
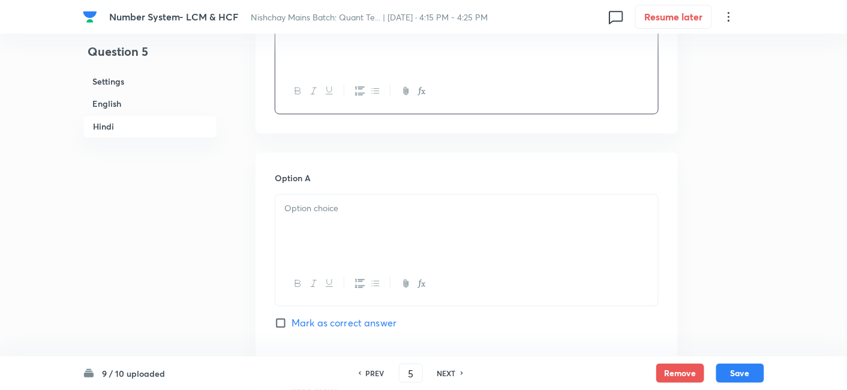
scroll to position [2091, 0]
click at [308, 229] on div at bounding box center [466, 228] width 383 height 67
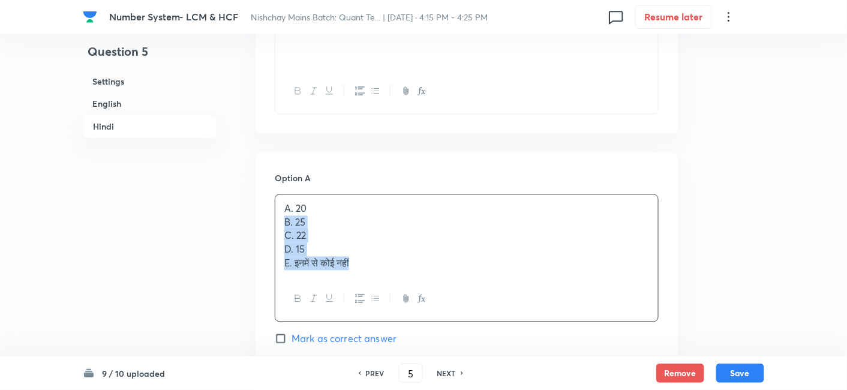
drag, startPoint x: 277, startPoint y: 232, endPoint x: 389, endPoint y: 289, distance: 125.3
click at [389, 289] on div "A. 20 B. 25 C. 22 D. 15 E. इनमें से कोई नहीं" at bounding box center [467, 258] width 384 height 128
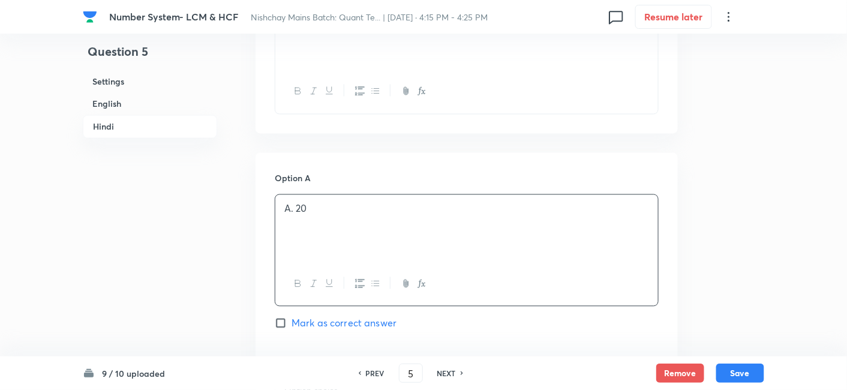
click at [370, 331] on span "Mark as correct answer" at bounding box center [344, 323] width 105 height 14
click at [292, 329] on input "Mark as correct answer" at bounding box center [283, 323] width 17 height 12
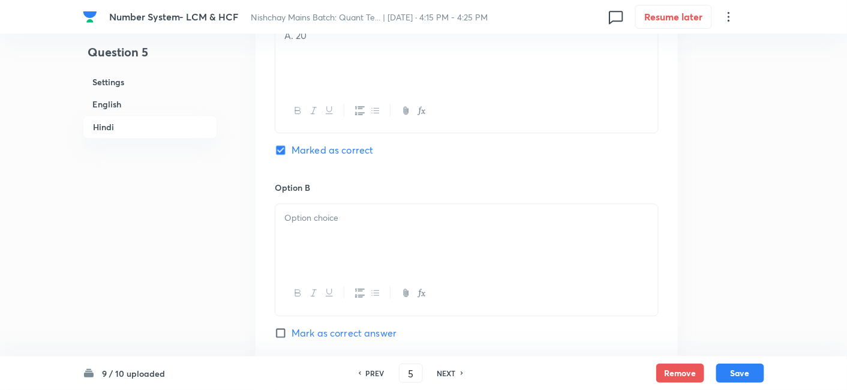
scroll to position [2270, 0]
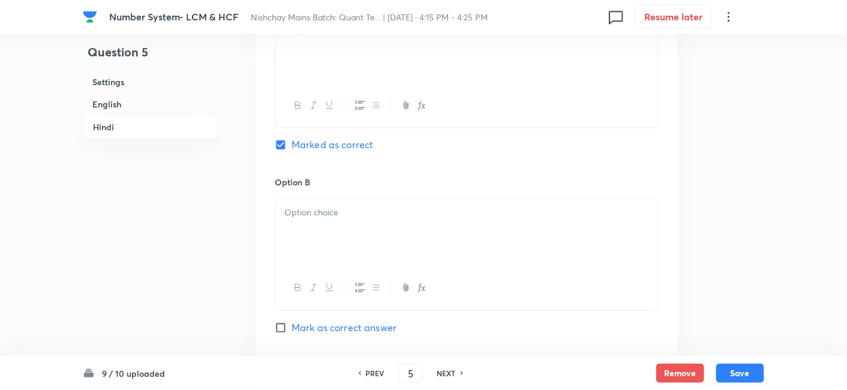
click at [317, 220] on p at bounding box center [466, 213] width 365 height 14
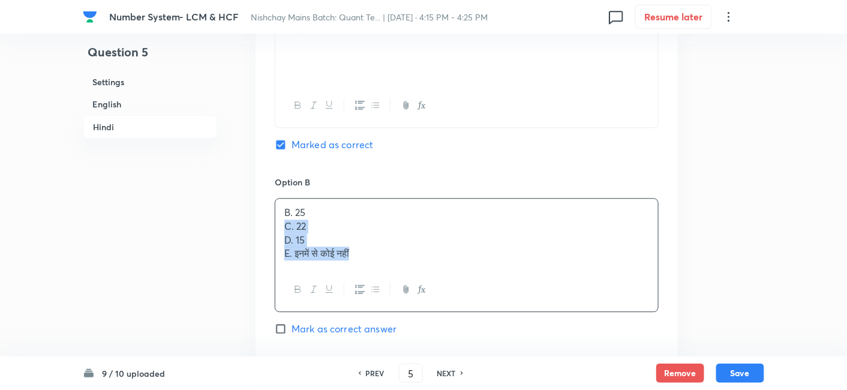
drag, startPoint x: 281, startPoint y: 234, endPoint x: 427, endPoint y: 289, distance: 156.5
click at [427, 289] on div "B. 25 C. 22 D. 15 E. इनमें से कोई नहीं" at bounding box center [467, 255] width 384 height 114
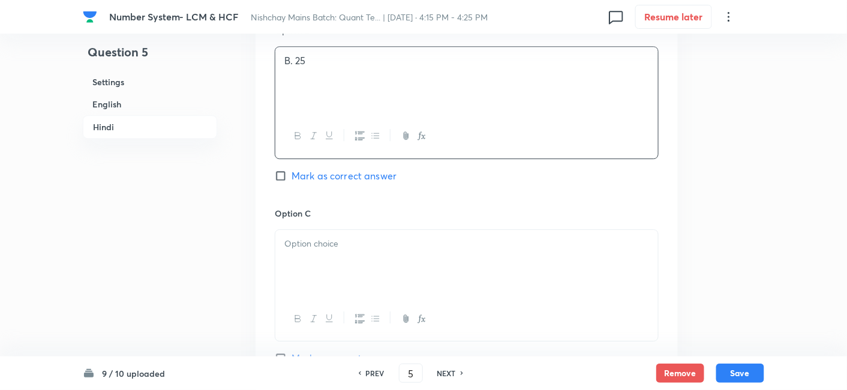
scroll to position [2422, 0]
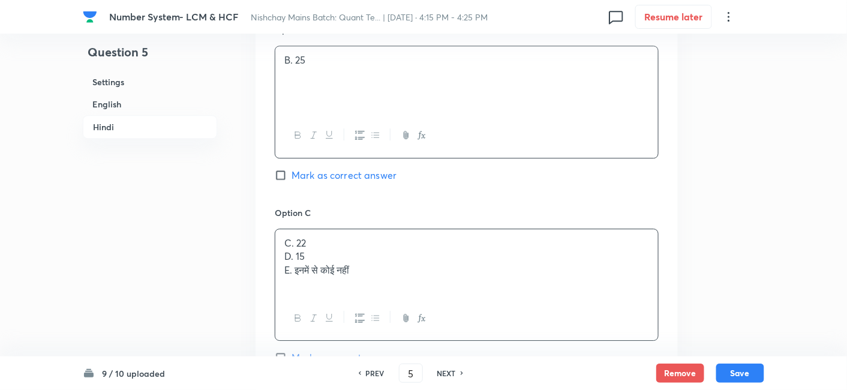
click at [334, 265] on div "C. 22 D. 15 E. इनमें से कोई नहीं" at bounding box center [466, 262] width 383 height 67
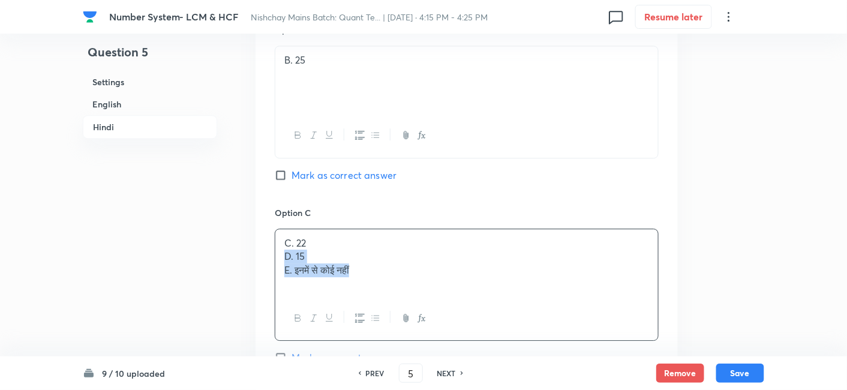
drag, startPoint x: 279, startPoint y: 270, endPoint x: 397, endPoint y: 303, distance: 122.7
click at [397, 296] on div "C. 22 D. 15 E. इनमें से कोई नहीं" at bounding box center [466, 262] width 383 height 67
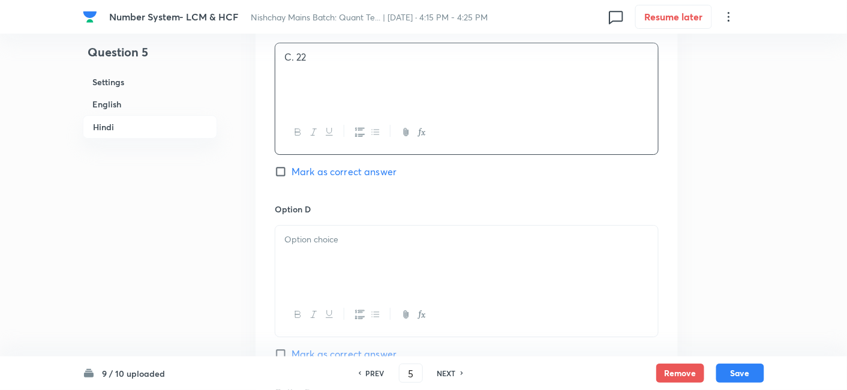
scroll to position [2609, 0]
click at [397, 303] on div at bounding box center [466, 314] width 383 height 44
click at [337, 266] on div at bounding box center [466, 258] width 383 height 67
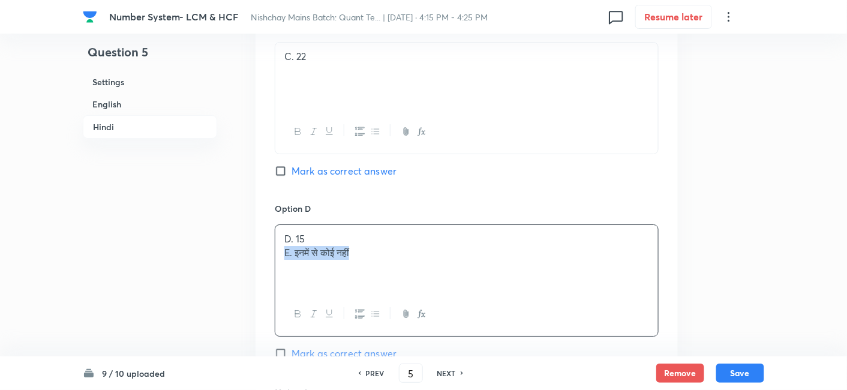
drag, startPoint x: 281, startPoint y: 263, endPoint x: 446, endPoint y: 301, distance: 169.3
click at [446, 292] on div "D. 15 E. इनमें से कोई नहीं" at bounding box center [466, 258] width 383 height 67
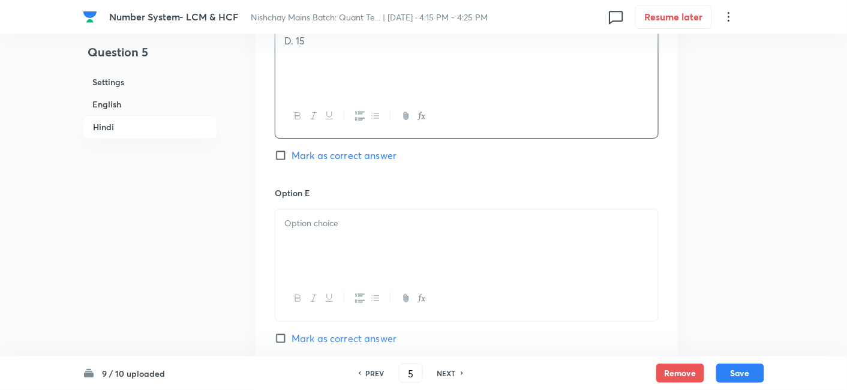
click at [374, 249] on div at bounding box center [466, 242] width 383 height 67
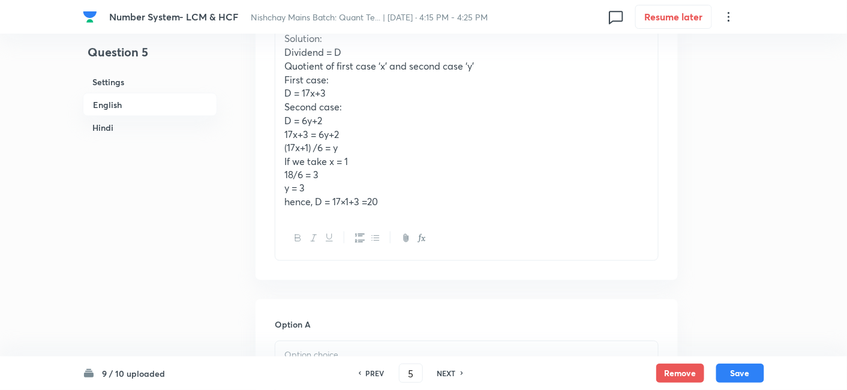
scroll to position [502, 0]
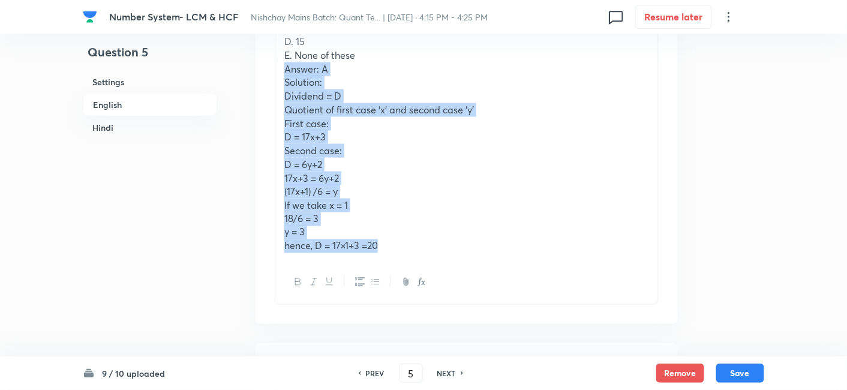
drag, startPoint x: 280, startPoint y: 73, endPoint x: 420, endPoint y: 290, distance: 258.6
click at [420, 290] on div "Find the least possible number which when divided by 17 leaves remainder 3 and …" at bounding box center [467, 124] width 384 height 359
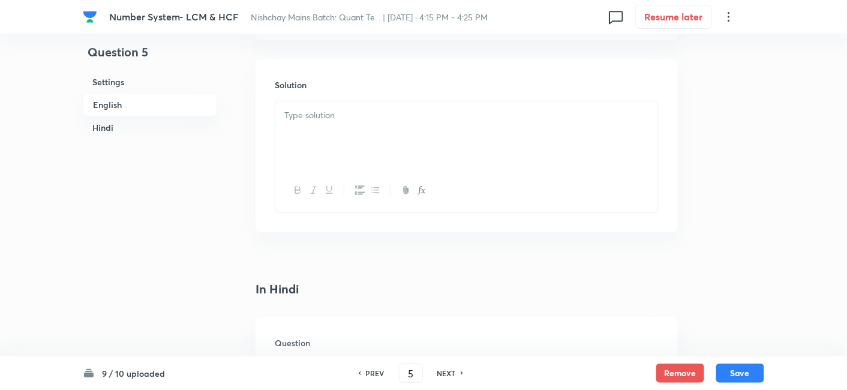
scroll to position [1585, 0]
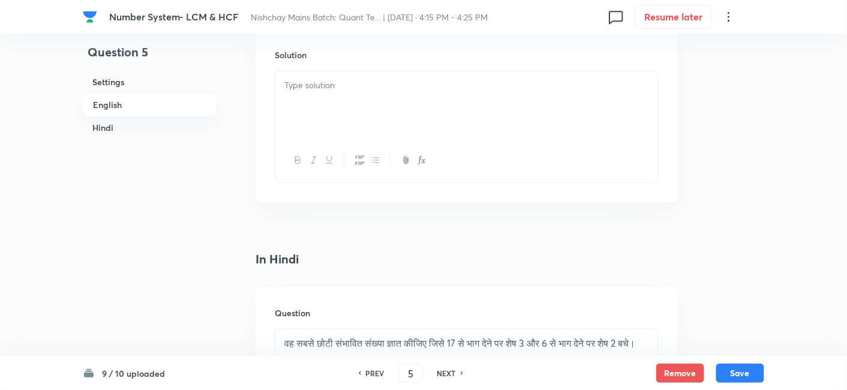
click at [311, 102] on div at bounding box center [466, 104] width 383 height 67
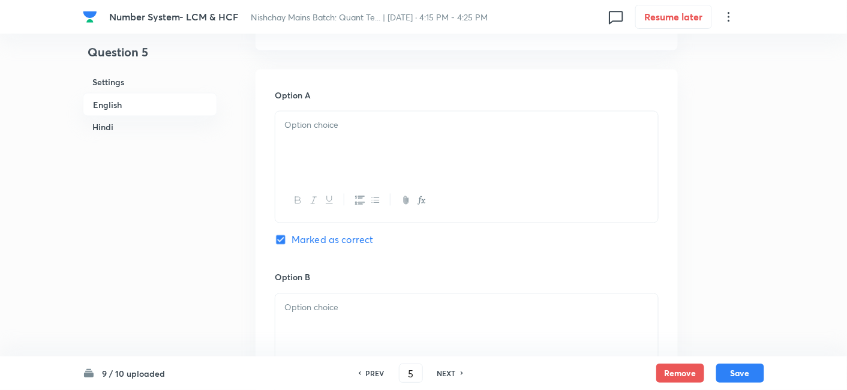
scroll to position [395, 0]
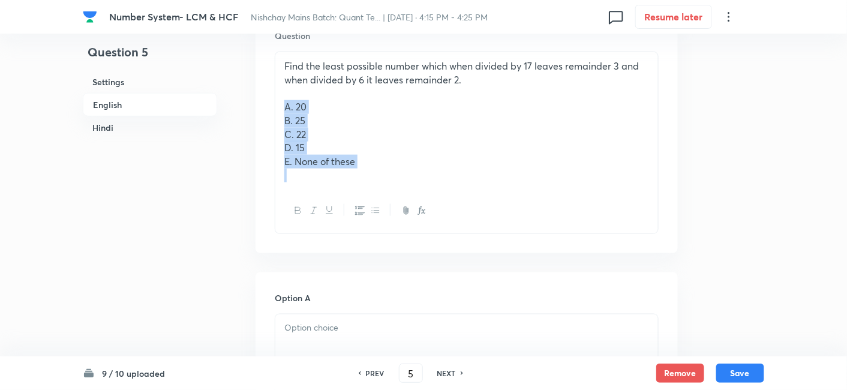
drag, startPoint x: 286, startPoint y: 106, endPoint x: 439, endPoint y: 203, distance: 180.4
click at [439, 203] on div "Find the least possible number which when divided by 17 leaves remainder 3 and …" at bounding box center [467, 143] width 384 height 182
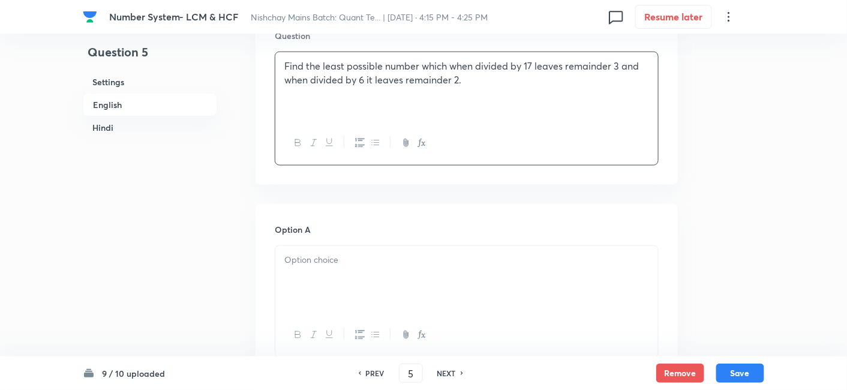
scroll to position [535, 0]
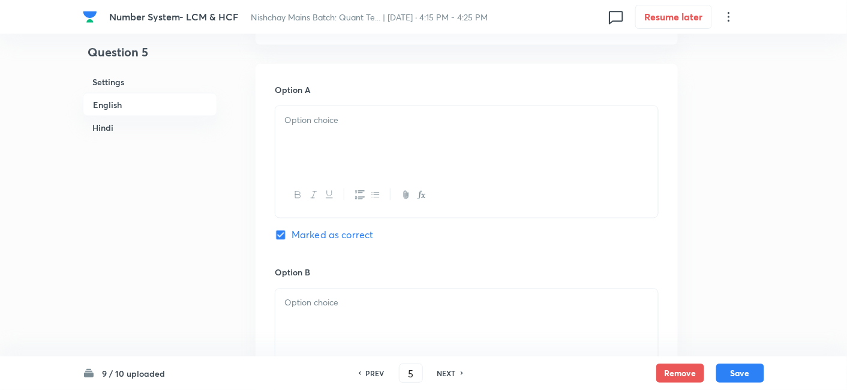
click at [320, 127] on div at bounding box center [466, 139] width 383 height 67
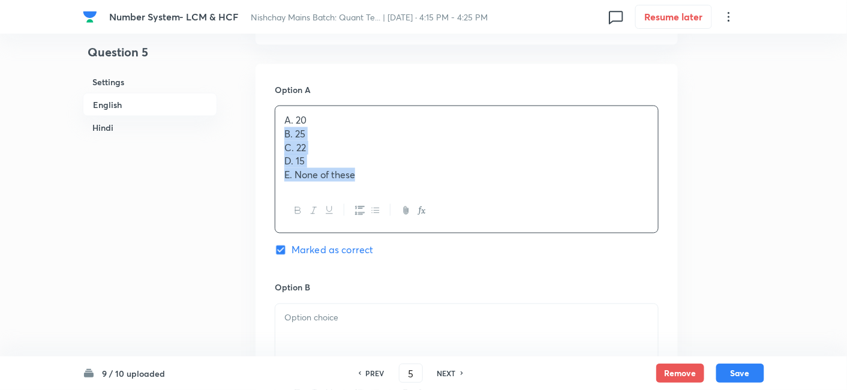
drag, startPoint x: 282, startPoint y: 134, endPoint x: 399, endPoint y: 213, distance: 140.9
click at [399, 213] on div "A. 20 B. 25 C. 22 D. 15 E. None of these" at bounding box center [467, 170] width 384 height 128
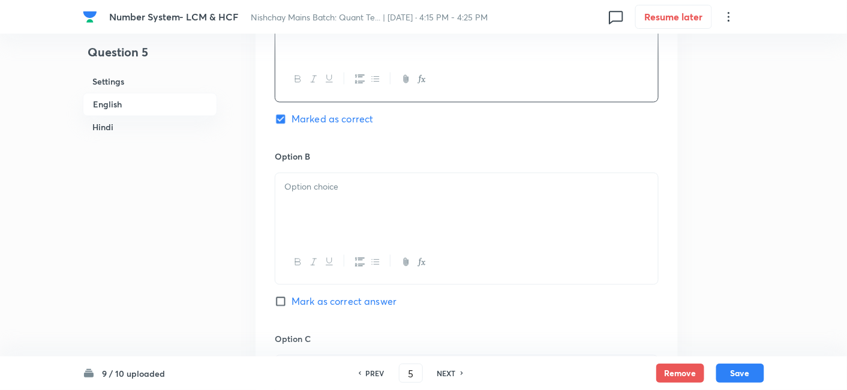
scroll to position [651, 0]
click at [312, 203] on div at bounding box center [466, 206] width 383 height 67
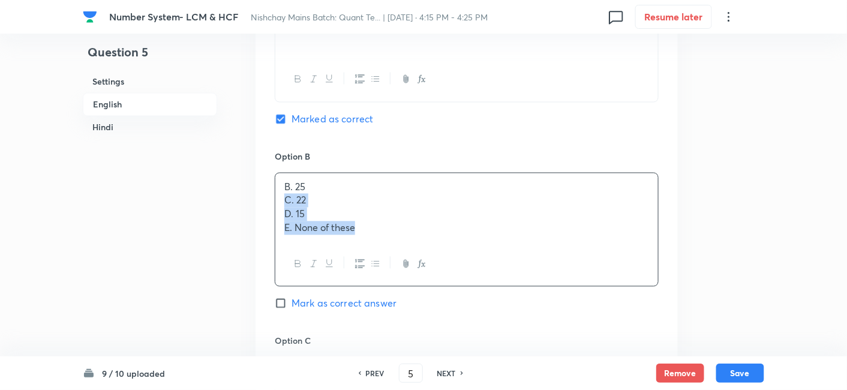
drag, startPoint x: 284, startPoint y: 201, endPoint x: 416, endPoint y: 263, distance: 146.0
click at [416, 263] on div "B. 25 C. 22 D. 15 E. None of these" at bounding box center [467, 230] width 384 height 114
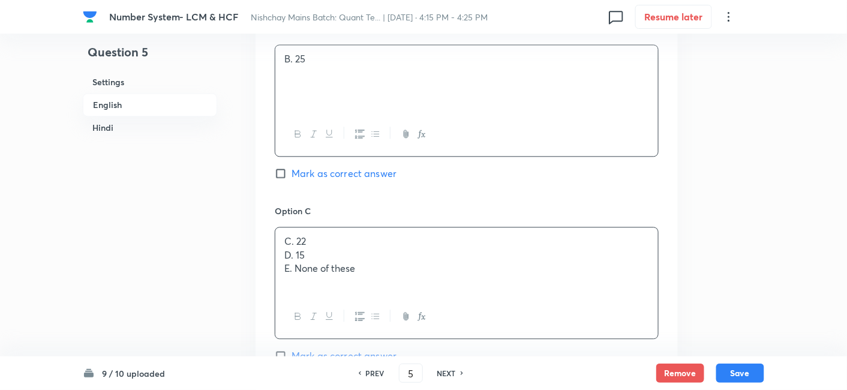
click at [321, 251] on div "C. 22 D. 15 E. None of these" at bounding box center [466, 260] width 383 height 67
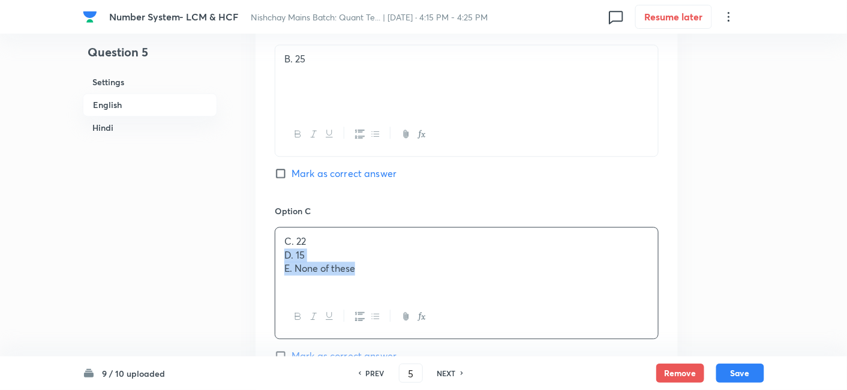
drag, startPoint x: 281, startPoint y: 256, endPoint x: 404, endPoint y: 311, distance: 135.1
click at [404, 311] on div "C. 22 D. 15 E. None of these" at bounding box center [467, 283] width 384 height 112
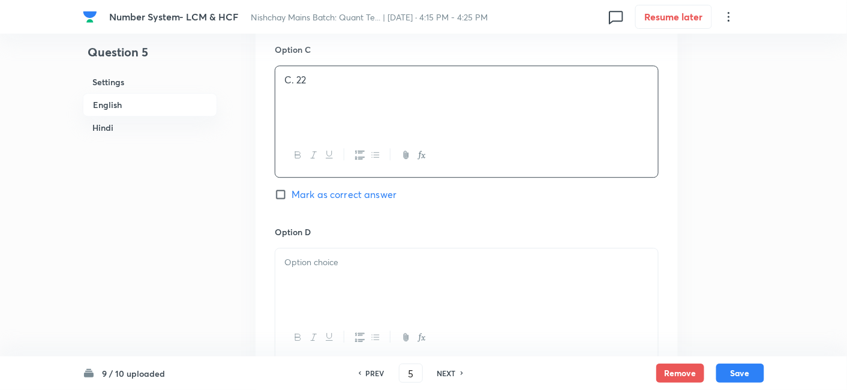
click at [320, 282] on div at bounding box center [466, 281] width 383 height 67
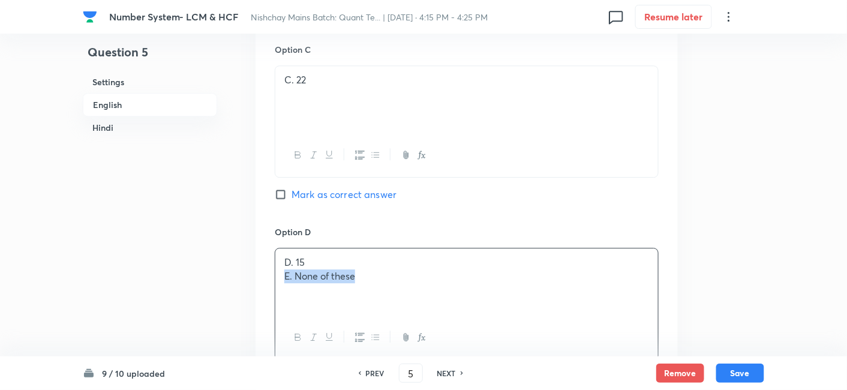
drag, startPoint x: 277, startPoint y: 277, endPoint x: 452, endPoint y: 323, distance: 181.2
click at [452, 323] on div "D. 15 E. None of these" at bounding box center [467, 304] width 384 height 112
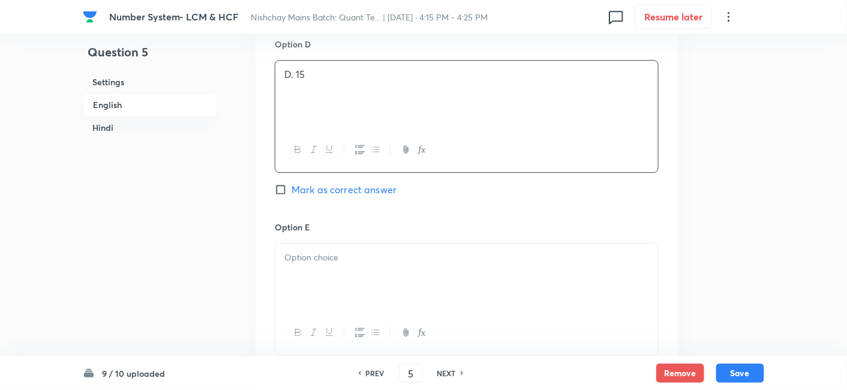
scroll to position [1130, 0]
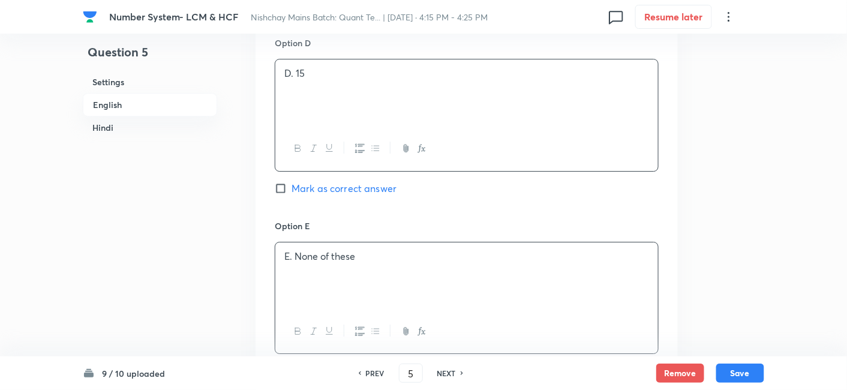
click at [350, 256] on p "E. None of these" at bounding box center [466, 257] width 365 height 14
click at [740, 370] on button "Save" at bounding box center [740, 371] width 48 height 19
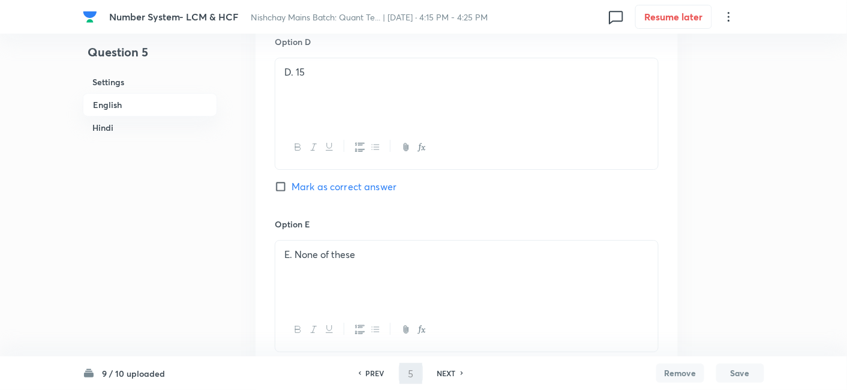
click at [740, 370] on button "Save" at bounding box center [740, 373] width 48 height 19
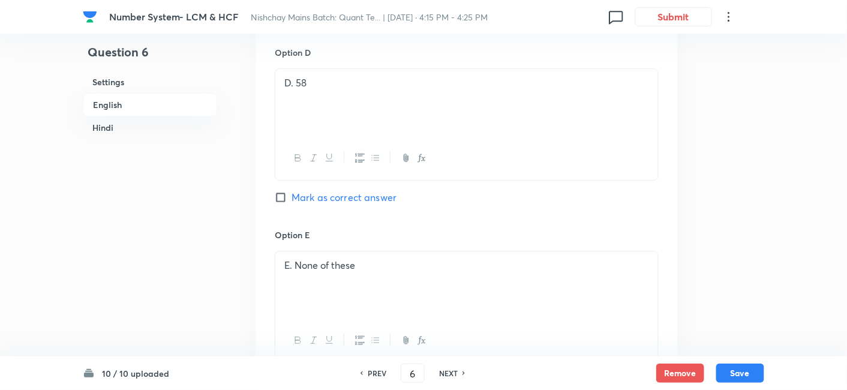
click at [368, 374] on h6 "PREV" at bounding box center [377, 373] width 19 height 11
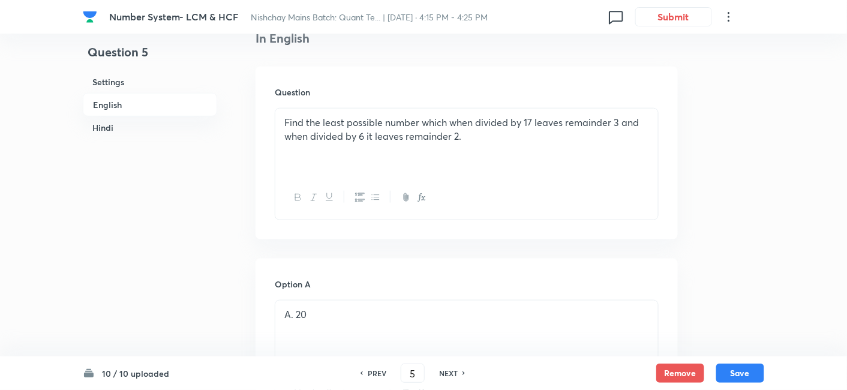
scroll to position [337, 0]
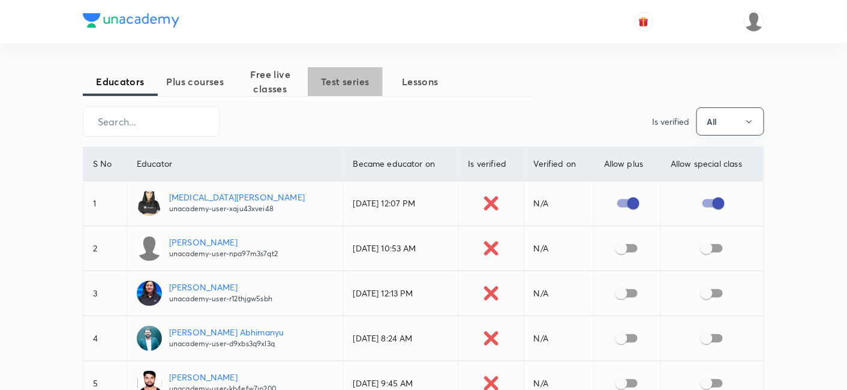
click at [373, 79] on span "Test series" at bounding box center [345, 81] width 75 height 14
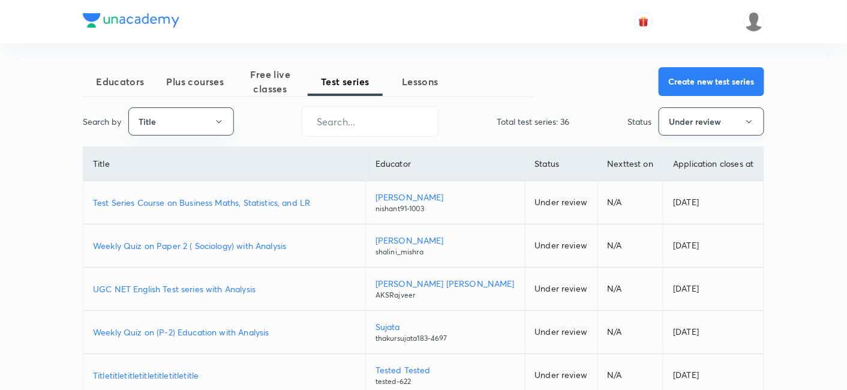
click at [710, 128] on button "Under review" at bounding box center [712, 121] width 106 height 28
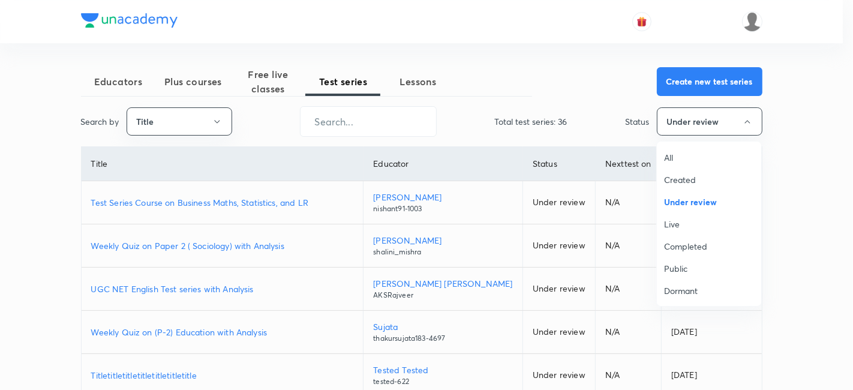
click at [673, 244] on span "Completed" at bounding box center [709, 246] width 90 height 13
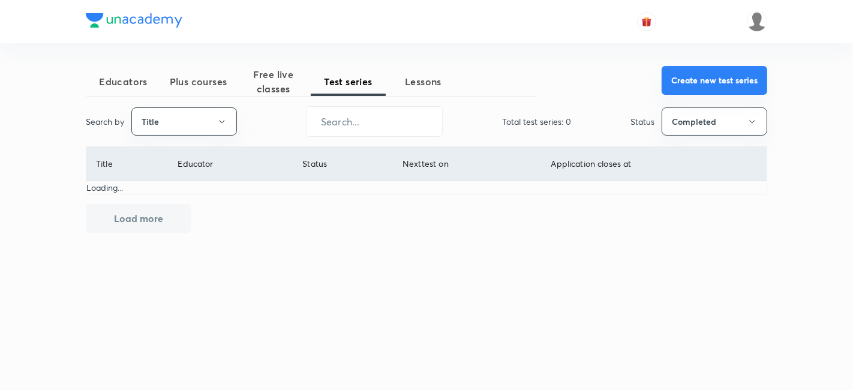
click at [709, 73] on button "Create new test series" at bounding box center [715, 80] width 106 height 29
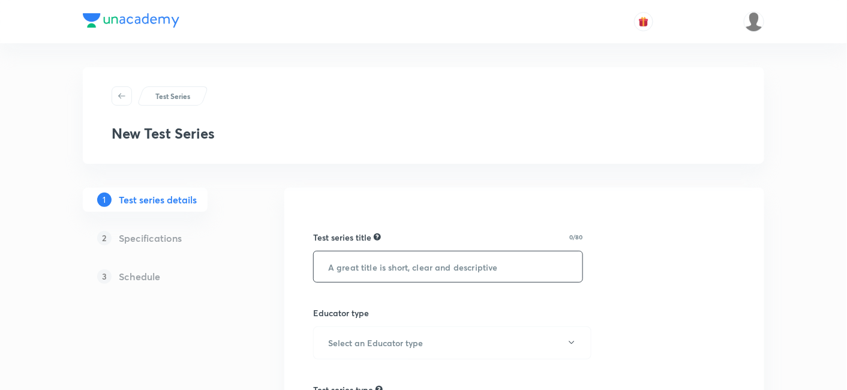
click at [377, 259] on input "text" at bounding box center [448, 266] width 269 height 31
paste input "Aadhaar:Test Series for English on Gramin Bank Exams [DATE]-[DATE]"
drag, startPoint x: 409, startPoint y: 266, endPoint x: 379, endPoint y: 262, distance: 30.9
click at [379, 262] on input "Aadhaar:Test Series for English on Gramin Bank Exams [DATE]-[DATE]" at bounding box center [448, 266] width 269 height 31
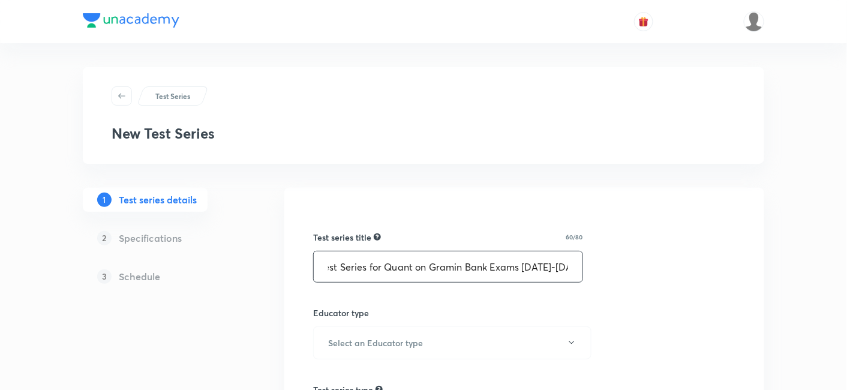
scroll to position [65, 0]
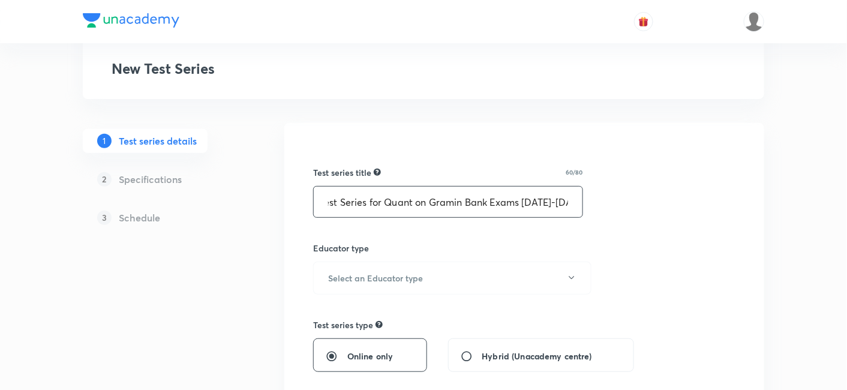
type input "Aadhaar:Test Series for Quant on Gramin Bank Exams 2025-2026"
click at [379, 262] on button "Select an Educator type" at bounding box center [452, 278] width 278 height 33
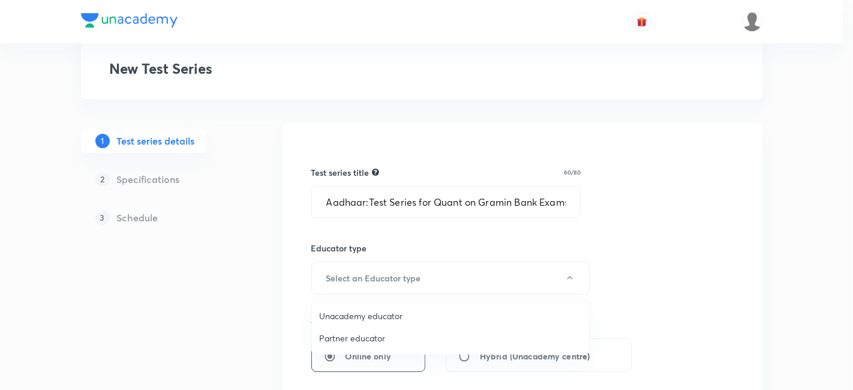
click at [367, 318] on span "Unacademy educator" at bounding box center [450, 316] width 263 height 13
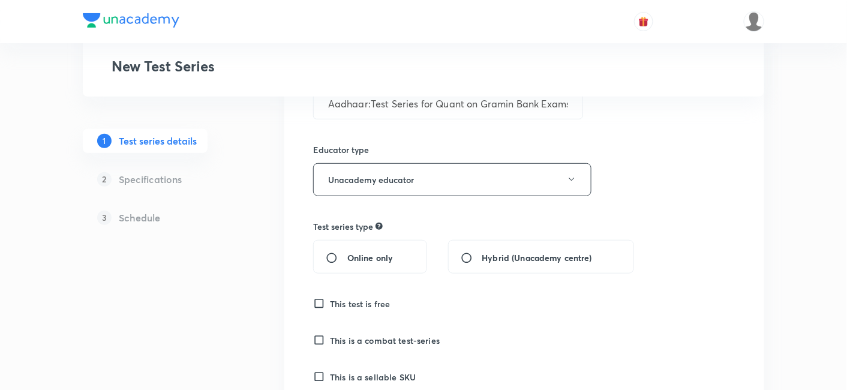
scroll to position [166, 0]
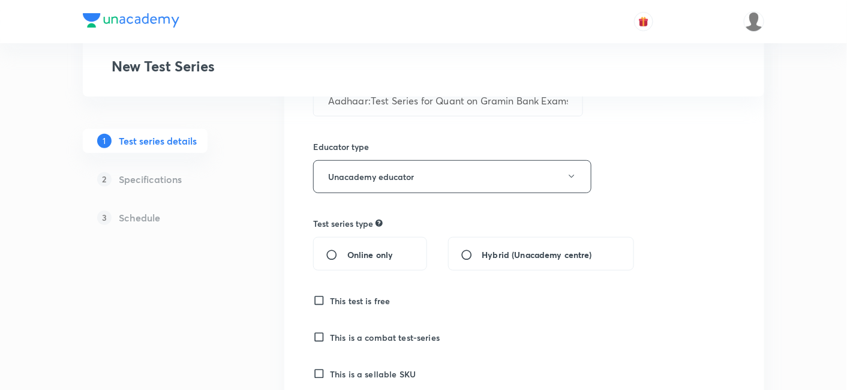
click at [328, 262] on div "Online only" at bounding box center [370, 254] width 114 height 34
click at [330, 250] on input "Online only" at bounding box center [337, 255] width 22 height 12
radio input "true"
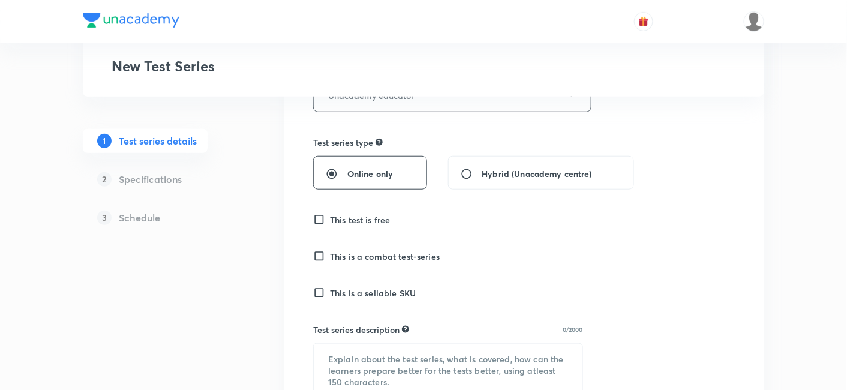
scroll to position [250, 0]
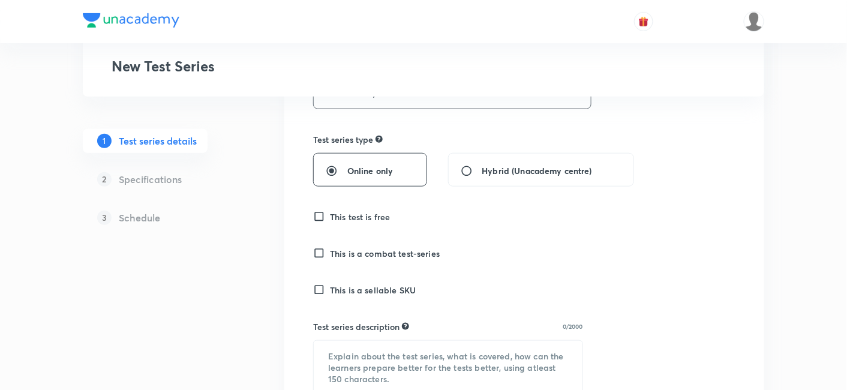
click at [316, 287] on input "This is a sellable SKU" at bounding box center [321, 290] width 17 height 12
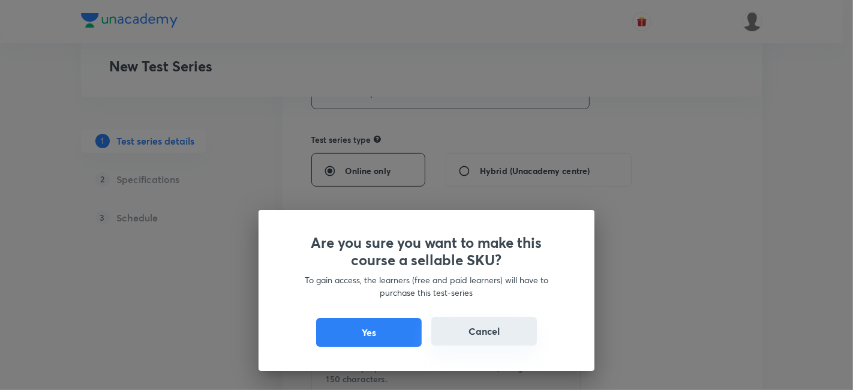
click at [505, 329] on button "Cancel" at bounding box center [484, 331] width 106 height 29
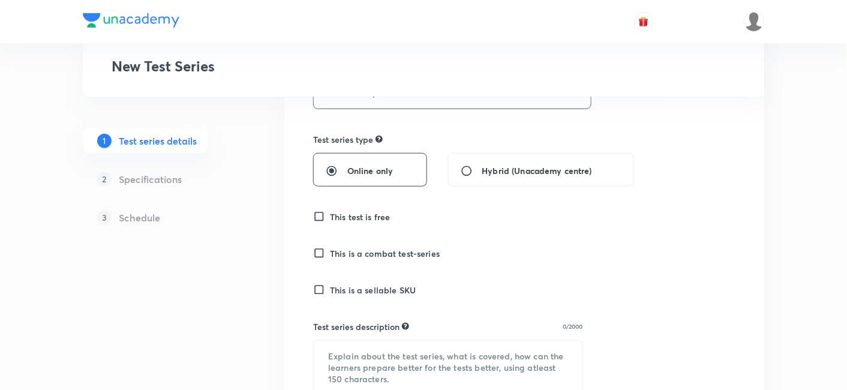
click at [315, 290] on input "This is a sellable SKU" at bounding box center [321, 290] width 17 height 12
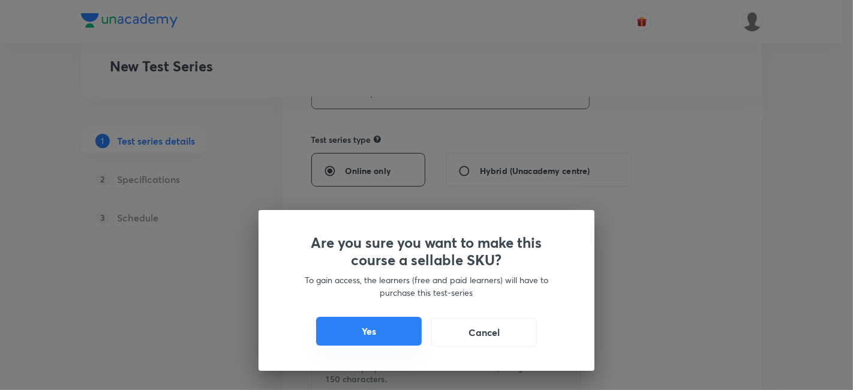
click at [353, 337] on button "Yes" at bounding box center [369, 331] width 106 height 29
checkbox input "true"
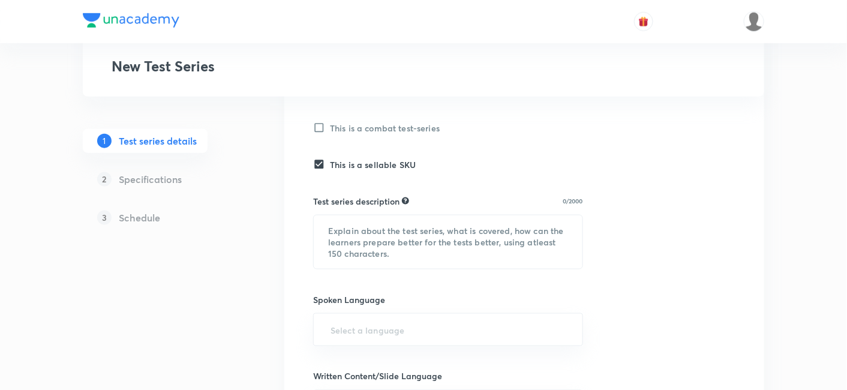
scroll to position [377, 0]
click at [366, 263] on textarea at bounding box center [448, 240] width 269 height 53
paste textarea "Aadhaar:Test Series for English on Gramin Bank Exams [DATE]-[DATE]"
type textarea "Aadhaar:Test Series for English on Gramin Bank Exams [DATE]-[DATE]"
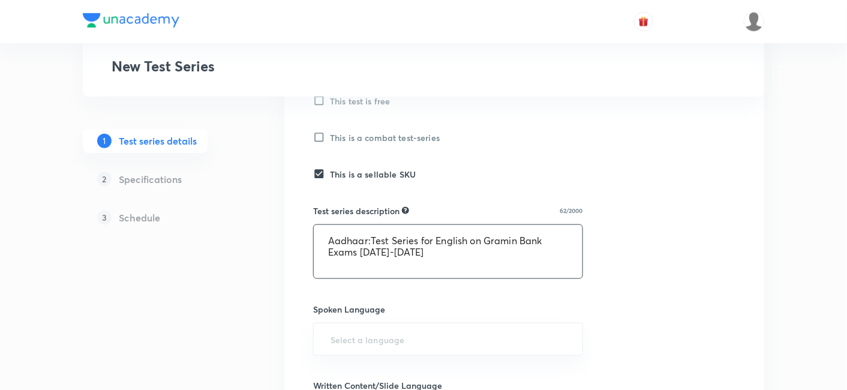
scroll to position [367, 0]
drag, startPoint x: 415, startPoint y: 248, endPoint x: 279, endPoint y: 208, distance: 141.6
click at [279, 208] on div "Test Series New Test Series 1 Test series details 2 Specifications 3 Schedule T…" at bounding box center [424, 222] width 682 height 1045
paste textarea "This test series covers the English subject for the RRB PO/Clerk 2025-26 exams.…"
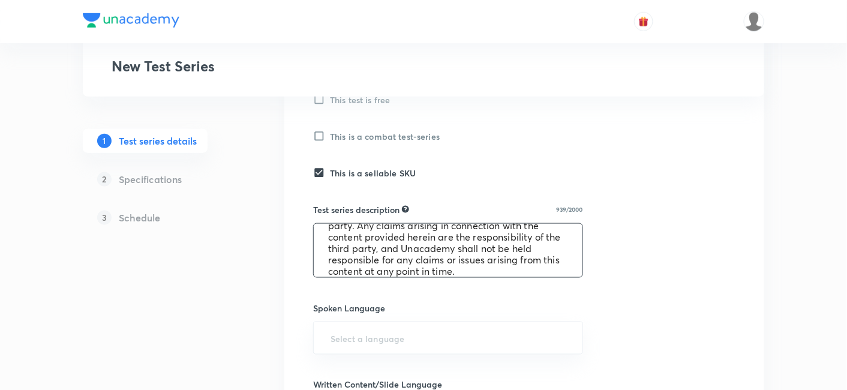
scroll to position [0, 0]
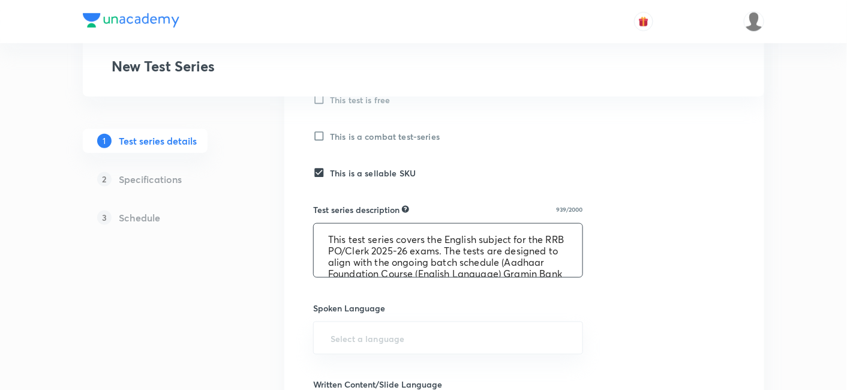
drag, startPoint x: 479, startPoint y: 239, endPoint x: 447, endPoint y: 239, distance: 32.4
click at [447, 239] on textarea "This test series covers the English subject for the RRB PO/Clerk 2025-26 exams.…" at bounding box center [448, 250] width 269 height 53
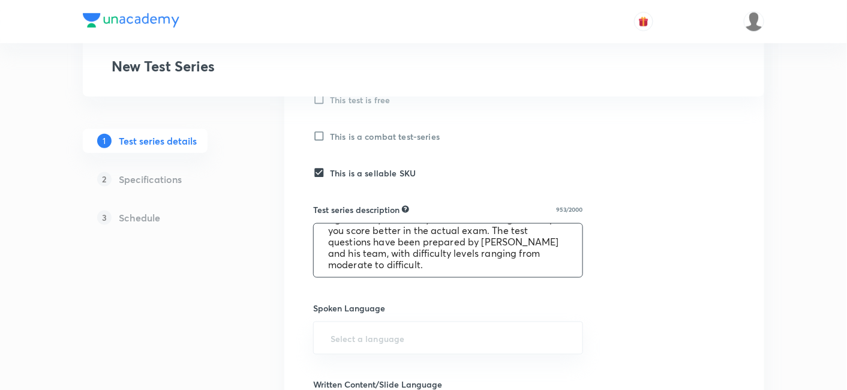
scroll to position [113, 0]
drag, startPoint x: 387, startPoint y: 247, endPoint x: 459, endPoint y: 253, distance: 72.2
click at [459, 253] on textarea "This test series covers the Quantitative Aptitude subject for the RRB PO/Clerk …" at bounding box center [448, 250] width 269 height 53
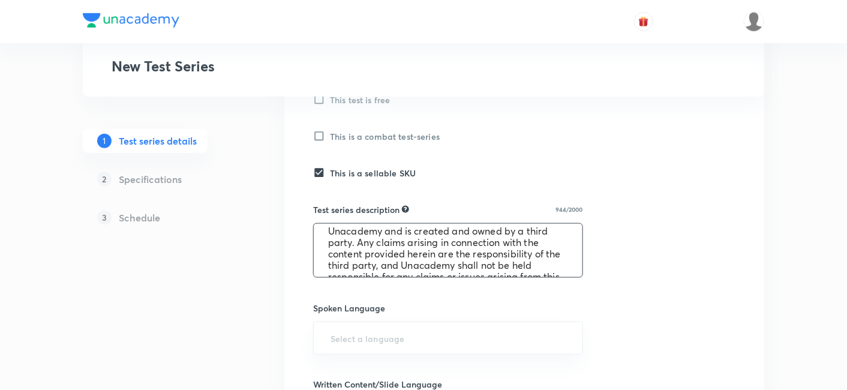
scroll to position [180, 0]
click at [445, 263] on textarea "This test series covers the Quantitative Aptitude subject for the RRB PO/Clerk …" at bounding box center [448, 250] width 269 height 53
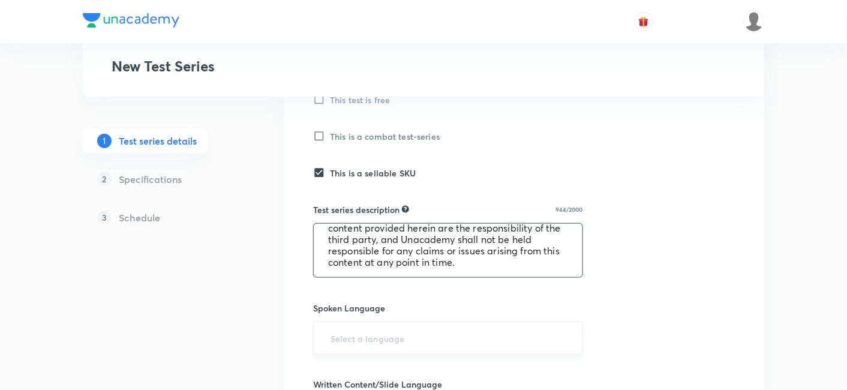
click at [409, 322] on div "​" at bounding box center [448, 338] width 270 height 33
type textarea "This test series covers the Quantitative Aptitude subject for the RRB PO/Clerk …"
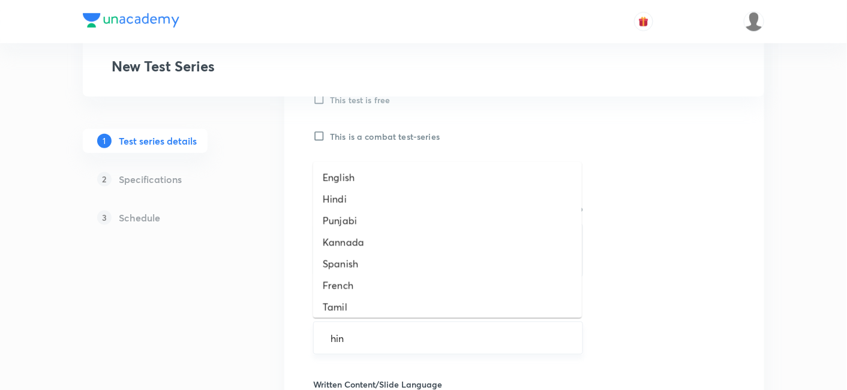
type input "hind"
click at [365, 189] on li "Hindi" at bounding box center [447, 199] width 269 height 22
type input "engl"
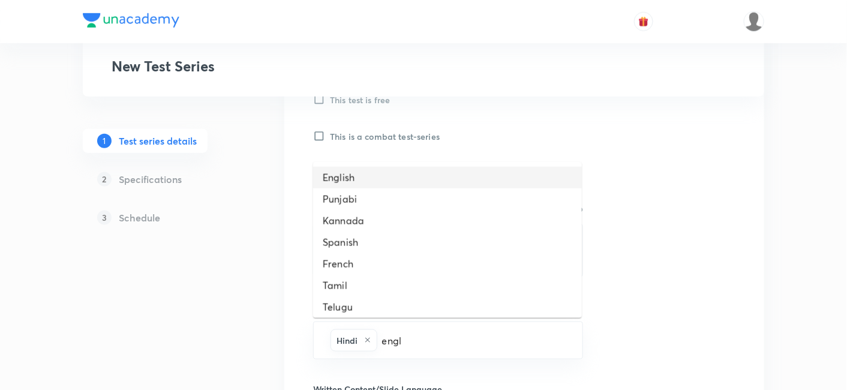
click at [393, 183] on li "English" at bounding box center [447, 178] width 269 height 22
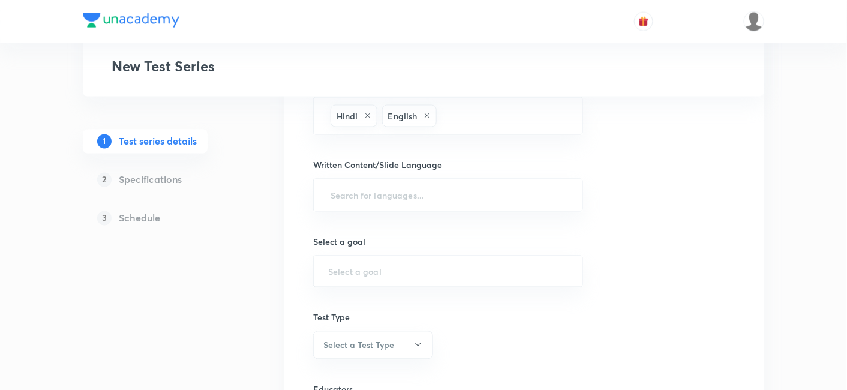
scroll to position [593, 0]
click at [393, 183] on input "text" at bounding box center [448, 194] width 240 height 22
click at [370, 221] on li "English" at bounding box center [447, 226] width 269 height 20
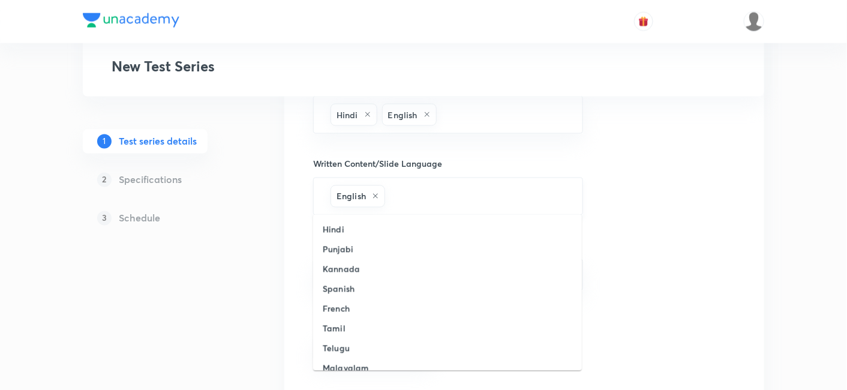
click at [423, 195] on input "text" at bounding box center [478, 196] width 181 height 22
click at [407, 220] on li "Hindi" at bounding box center [447, 230] width 269 height 20
click at [389, 271] on input "text" at bounding box center [448, 274] width 240 height 11
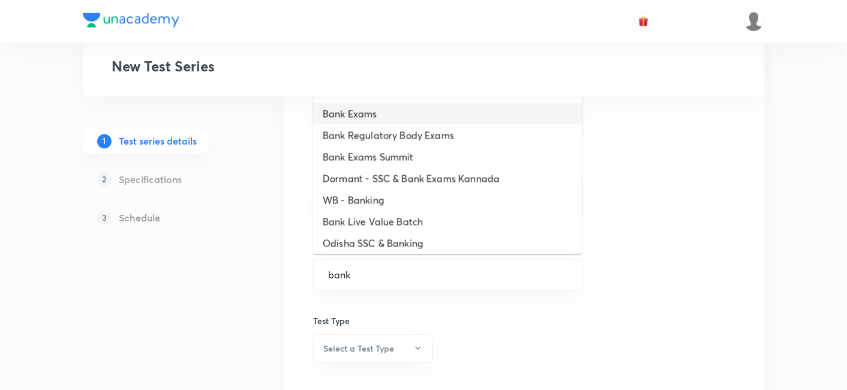
click at [488, 112] on li "Bank Exams" at bounding box center [447, 114] width 269 height 22
type input "Bank Exams"
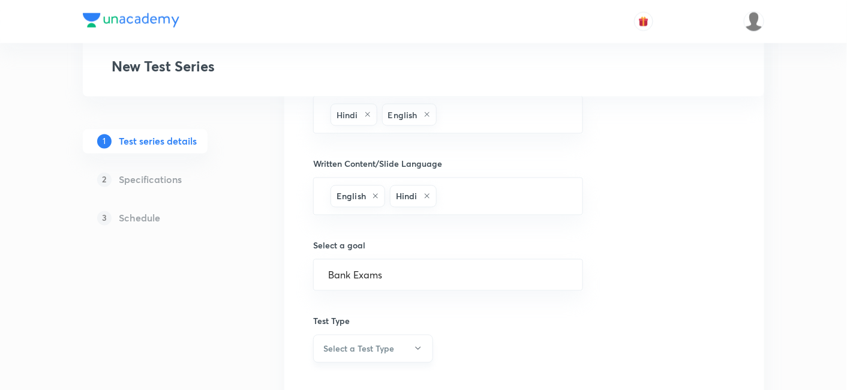
click at [382, 353] on button "Select a Test Type" at bounding box center [373, 349] width 120 height 28
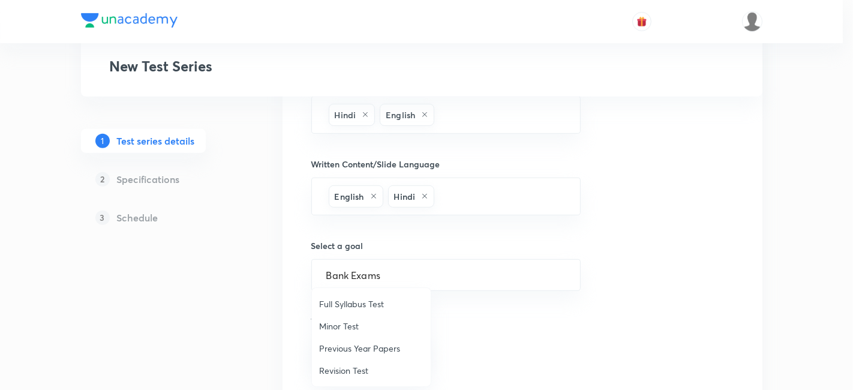
click at [350, 328] on span "Minor Test" at bounding box center [371, 326] width 104 height 13
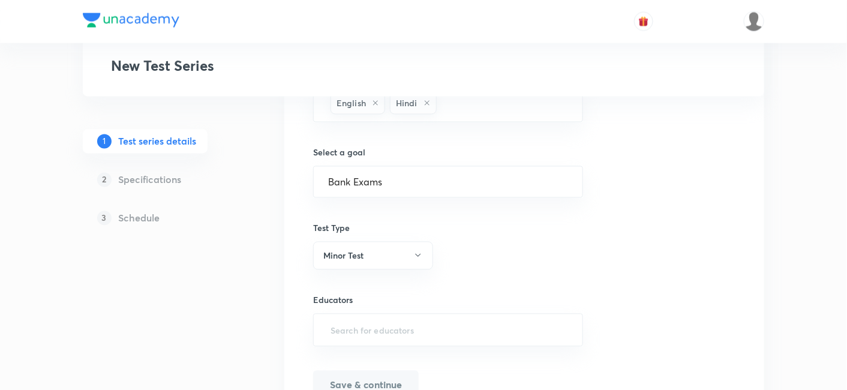
scroll to position [686, 0]
click at [350, 328] on input "text" at bounding box center [448, 330] width 240 height 22
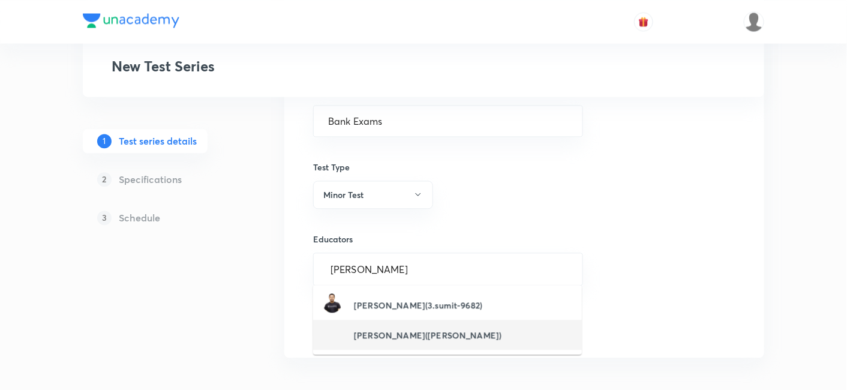
scroll to position [749, 0]
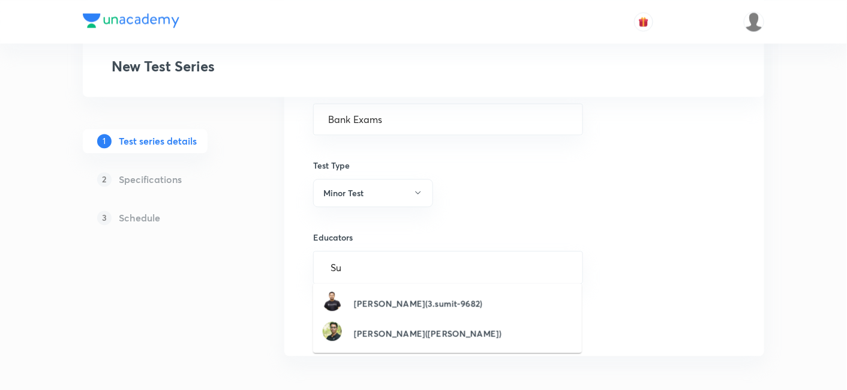
type input "S"
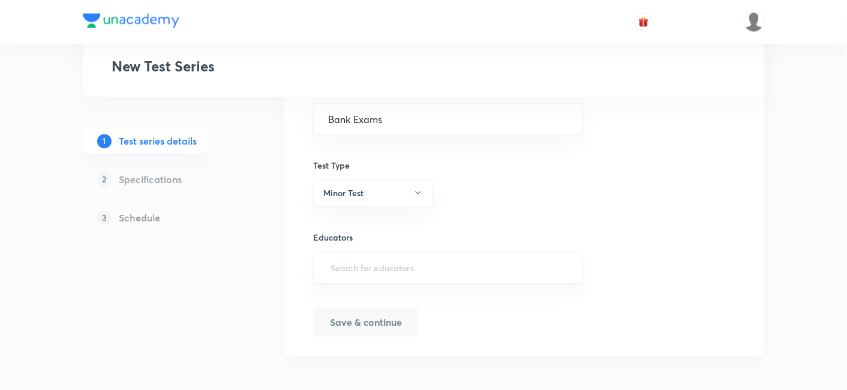
click at [468, 278] on div "​" at bounding box center [448, 267] width 270 height 33
paste input "unacademy-user-a14gpdxhqq6d"
type input "unacademy-user-a14gpdxhqq6d"
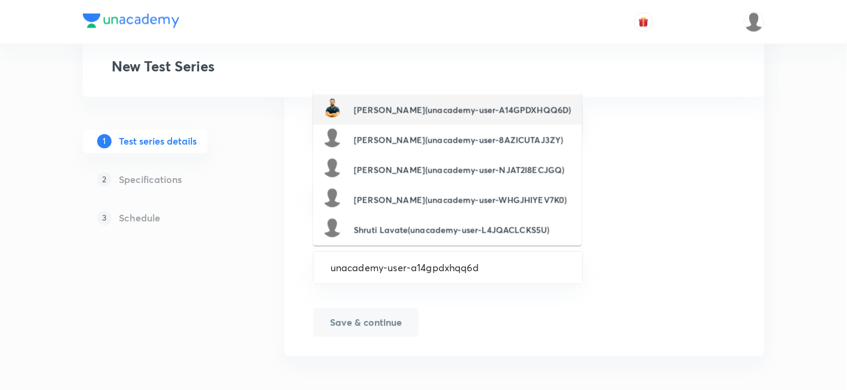
click at [420, 116] on h6 "Sumit Kumar Verma(unacademy-user-A14GPDXHQQ6D)" at bounding box center [462, 109] width 217 height 13
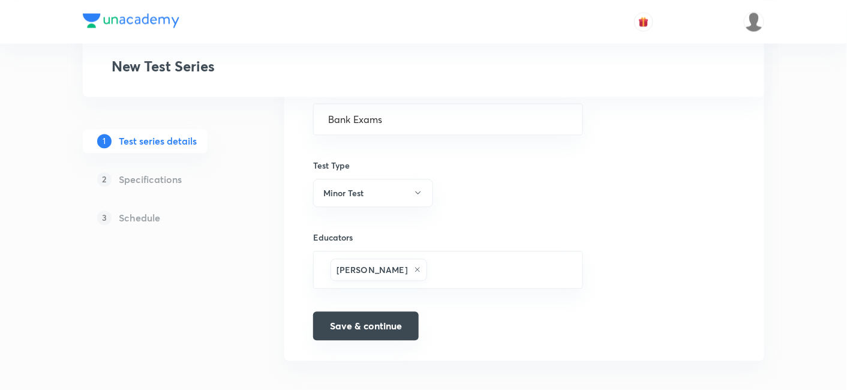
click at [345, 322] on button "Save & continue" at bounding box center [366, 325] width 106 height 29
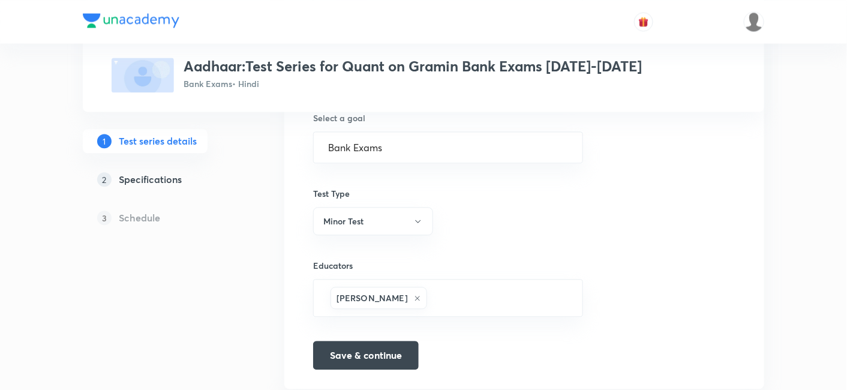
scroll to position [764, 0]
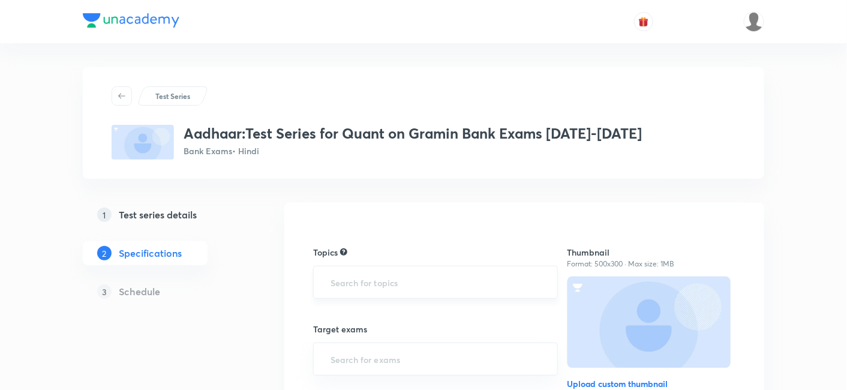
click at [346, 293] on div "​" at bounding box center [435, 282] width 245 height 33
type input "q"
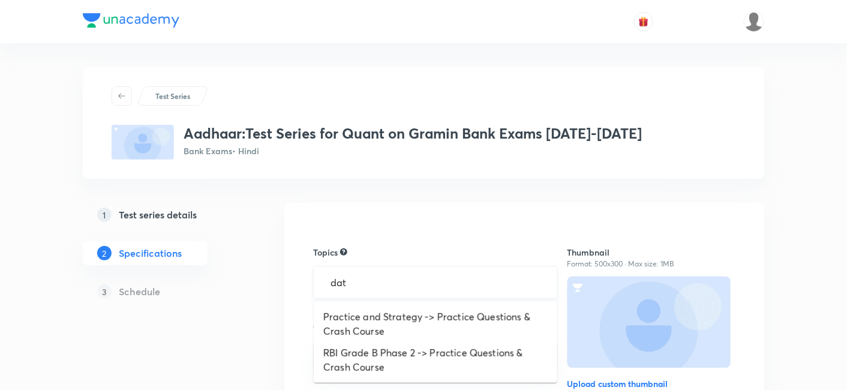
type input "data"
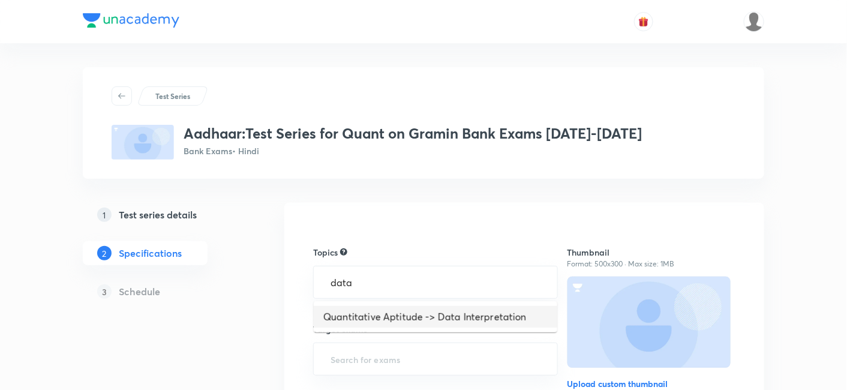
click at [345, 317] on li "Quantitative Aptitude -> Data Interpretation" at bounding box center [436, 317] width 244 height 22
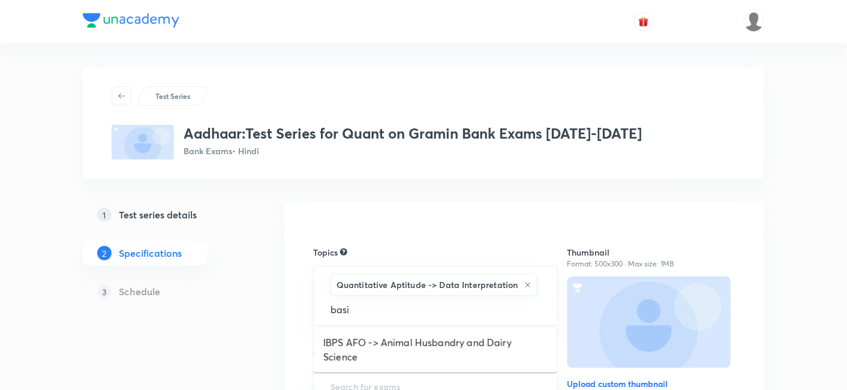
type input "basic"
click at [382, 343] on li "Quantitative Aptitude -> Basic Maths" at bounding box center [436, 343] width 244 height 22
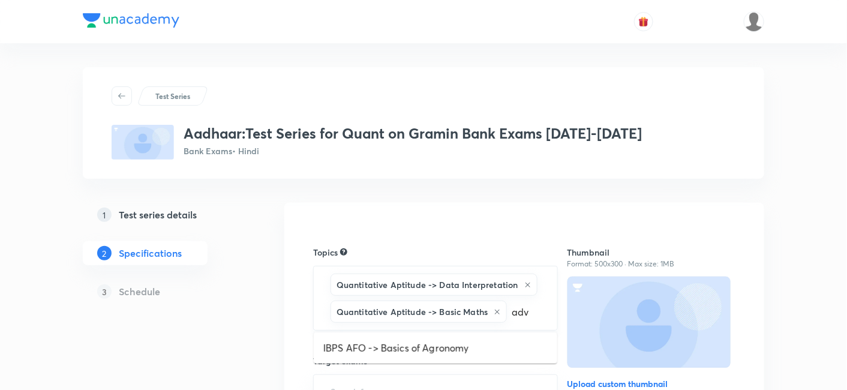
type input "adva"
click at [406, 344] on li "Quantitative Aptitude -> Advanced Maths" at bounding box center [436, 348] width 244 height 22
type input "m"
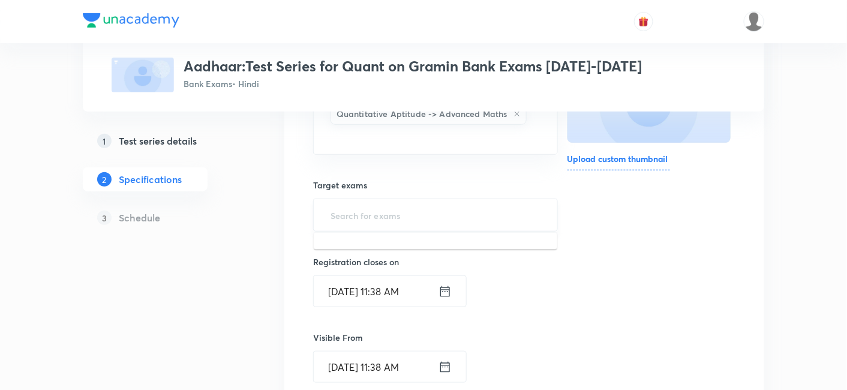
click at [348, 204] on input "text" at bounding box center [435, 215] width 215 height 22
type input "RRB"
click at [367, 248] on li "RRB PO/Clerk - Prelims" at bounding box center [436, 249] width 244 height 22
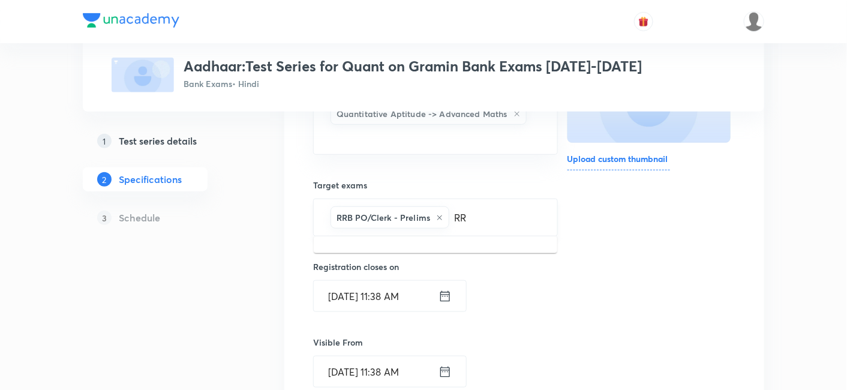
type input "RRb"
click at [460, 247] on li "RRB PO/Clerk - Mains" at bounding box center [436, 252] width 244 height 22
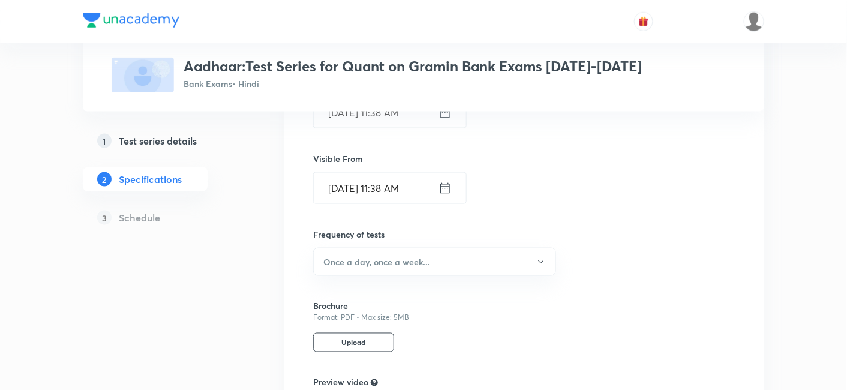
scroll to position [466, 0]
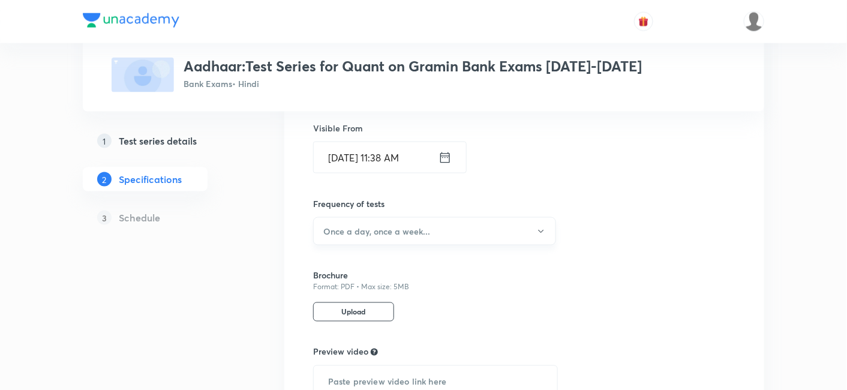
click at [437, 227] on button "Once a day, once a week..." at bounding box center [434, 231] width 243 height 28
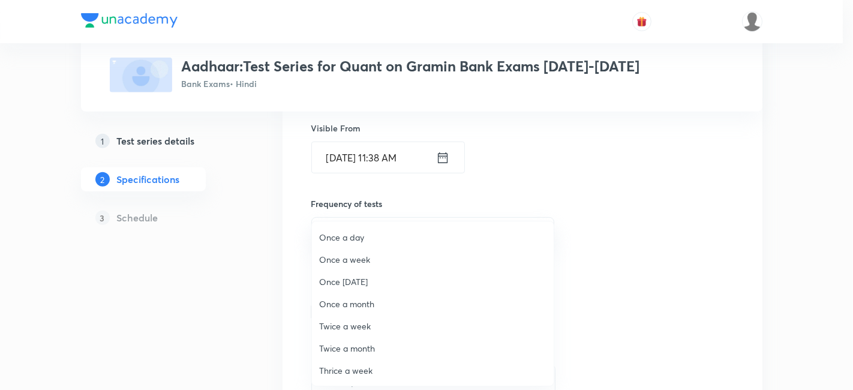
click at [344, 239] on span "Once a day" at bounding box center [432, 237] width 227 height 13
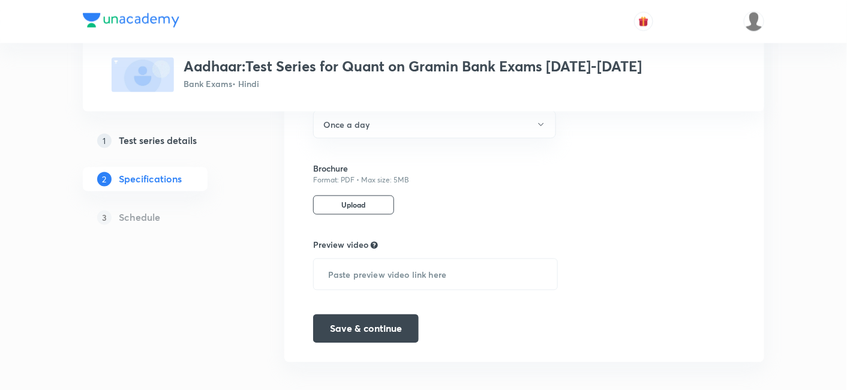
scroll to position [579, 0]
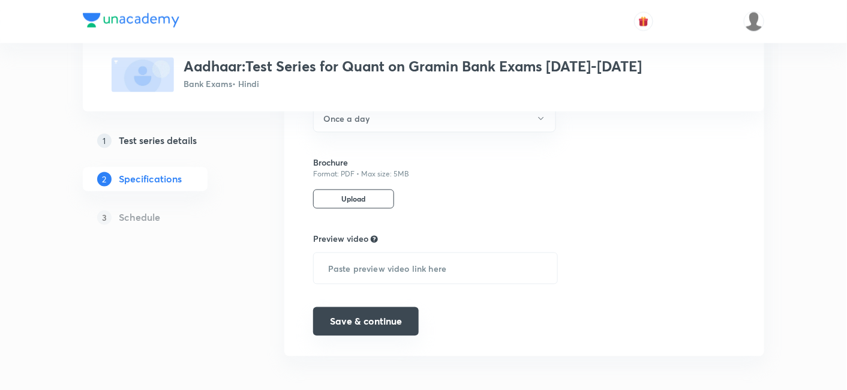
click at [351, 312] on button "Save & continue" at bounding box center [366, 321] width 106 height 29
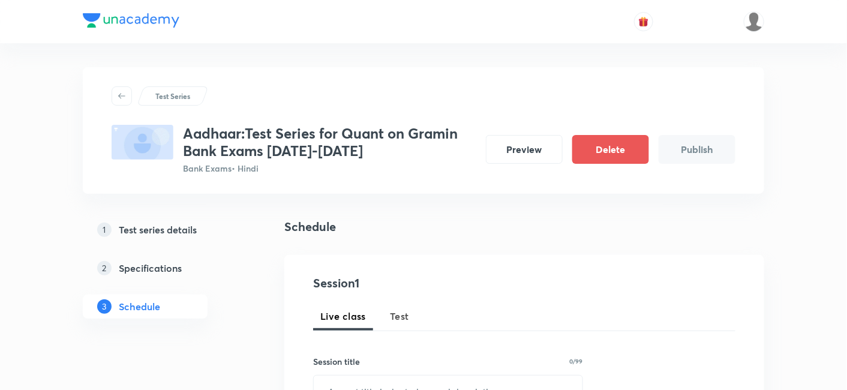
scroll to position [78, 0]
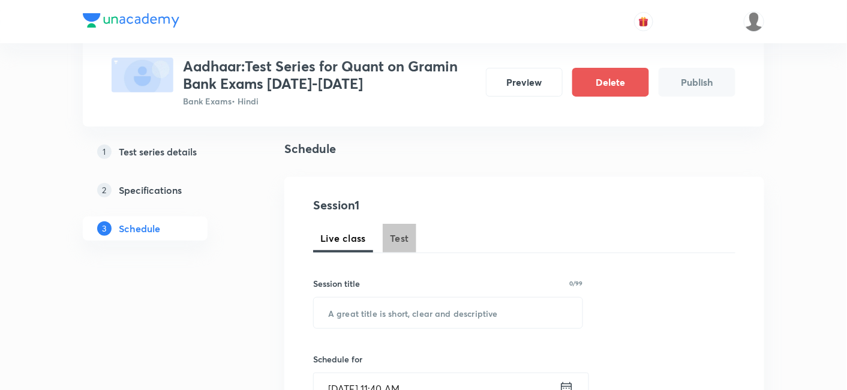
click at [398, 238] on span "Test" at bounding box center [399, 238] width 19 height 14
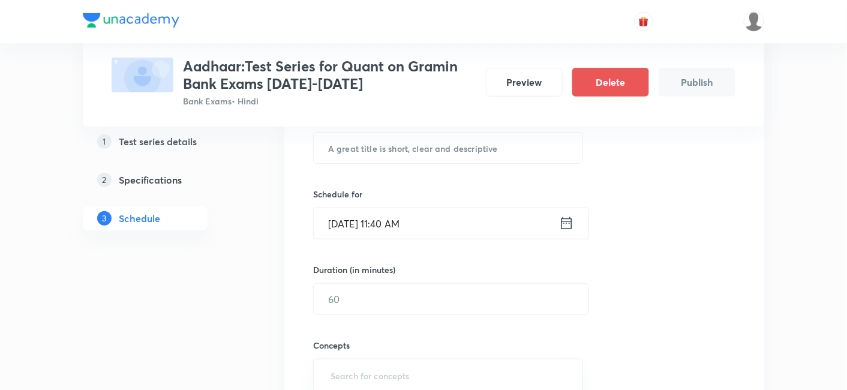
scroll to position [234, 0]
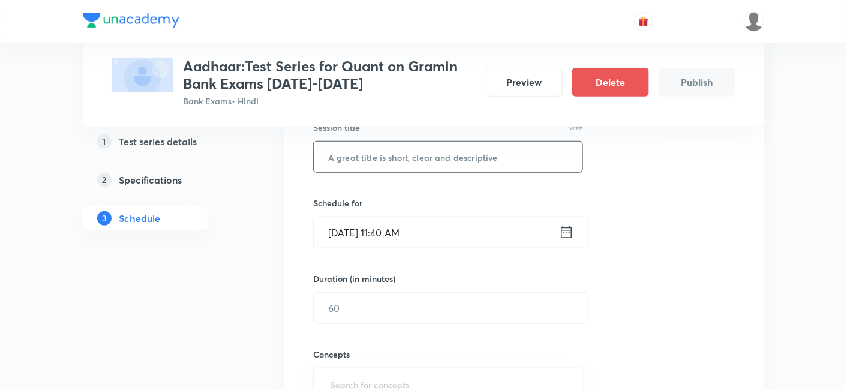
click at [479, 147] on input "text" at bounding box center [448, 157] width 269 height 31
paste input "Time, Speed, Distance-1"
type input "Time, Speed, Distance Test-1"
click at [568, 235] on icon at bounding box center [566, 232] width 15 height 17
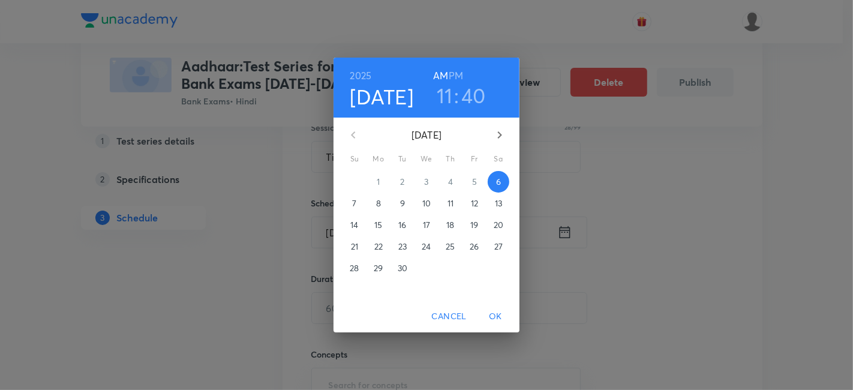
click at [378, 205] on p "8" at bounding box center [378, 203] width 5 height 12
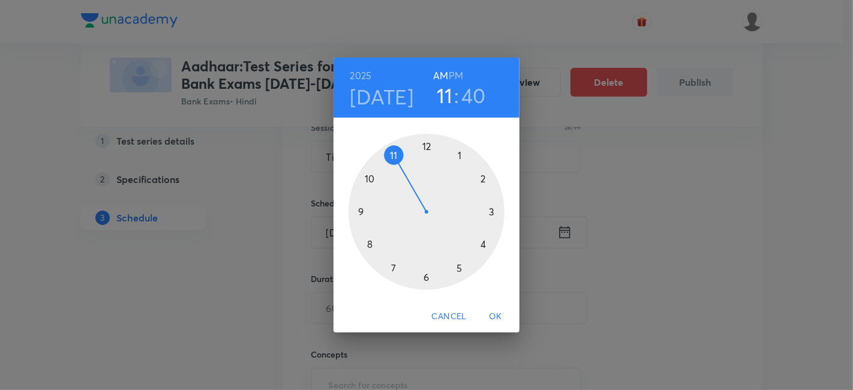
click at [427, 146] on div at bounding box center [427, 212] width 156 height 156
click at [363, 208] on div at bounding box center [427, 212] width 156 height 156
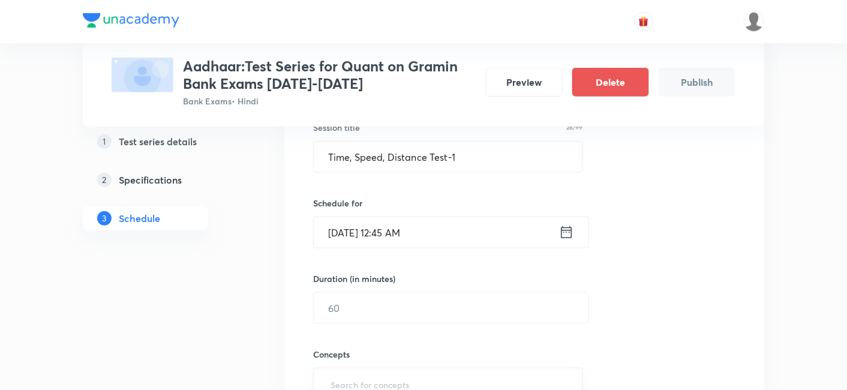
click at [408, 230] on input "Sept 8, 2025, 12:45 AM" at bounding box center [436, 232] width 245 height 31
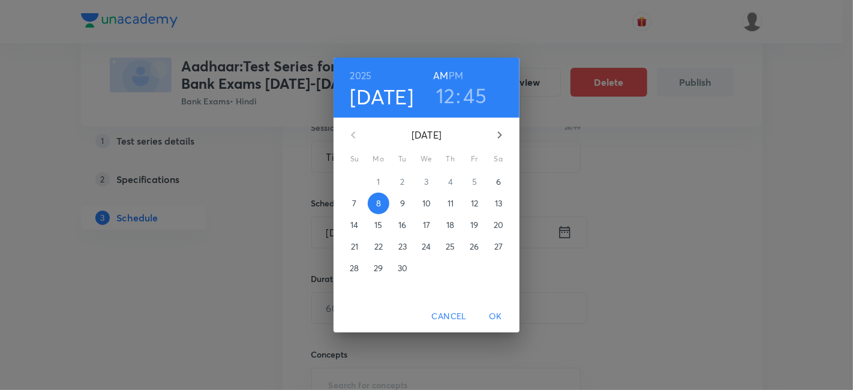
click at [457, 71] on h6 "PM" at bounding box center [456, 75] width 14 height 17
click at [497, 314] on span "OK" at bounding box center [495, 316] width 29 height 15
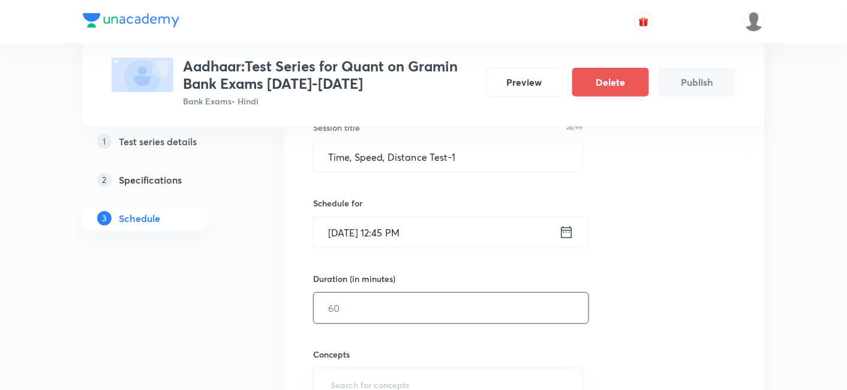
drag, startPoint x: 497, startPoint y: 314, endPoint x: 388, endPoint y: 311, distance: 108.6
click at [388, 311] on input "text" at bounding box center [451, 308] width 275 height 31
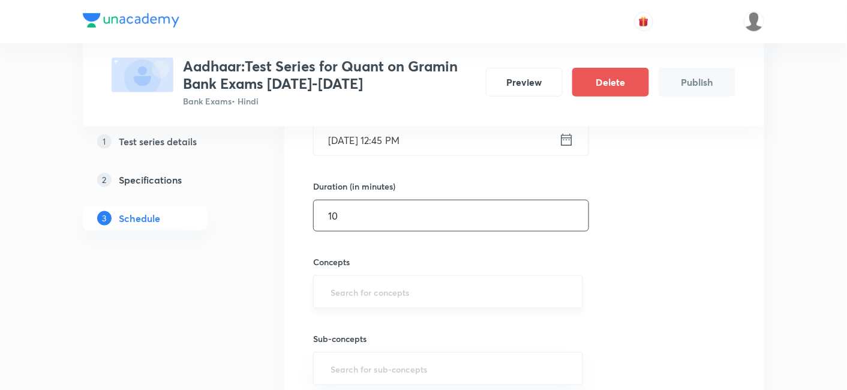
type input "10"
click at [373, 296] on input "text" at bounding box center [448, 292] width 240 height 22
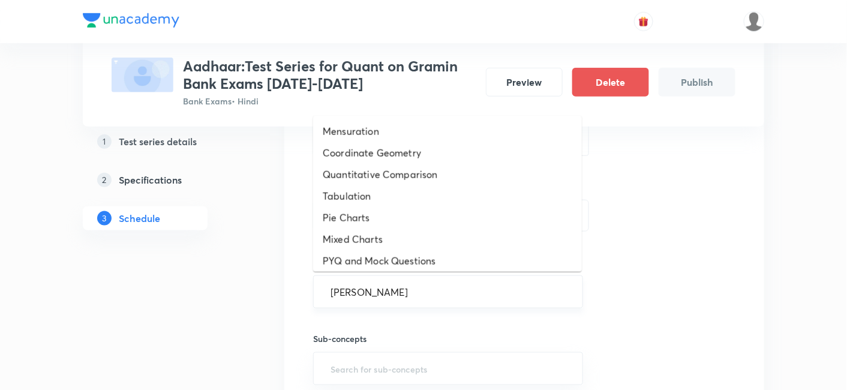
type input "time"
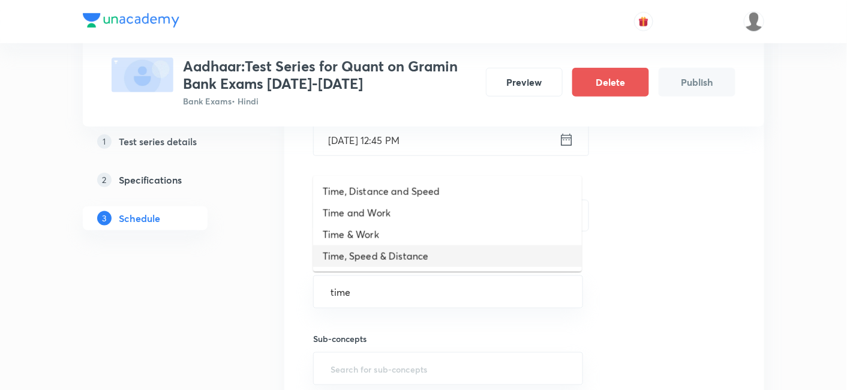
click at [373, 263] on li "Time, Speed & Distance" at bounding box center [447, 256] width 269 height 22
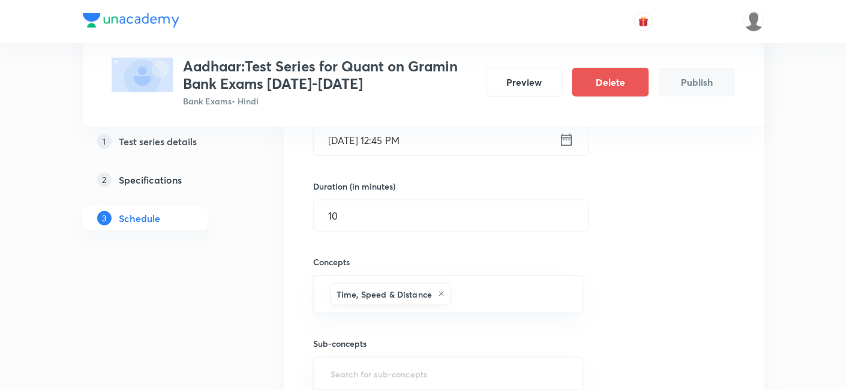
scroll to position [439, 0]
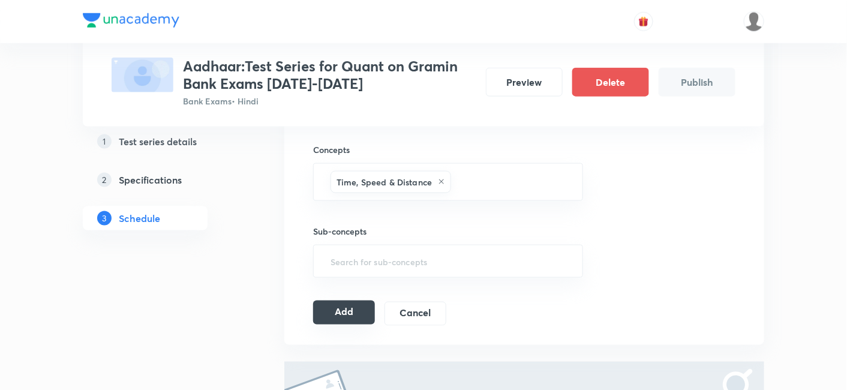
click at [350, 302] on button "Add" at bounding box center [344, 313] width 62 height 24
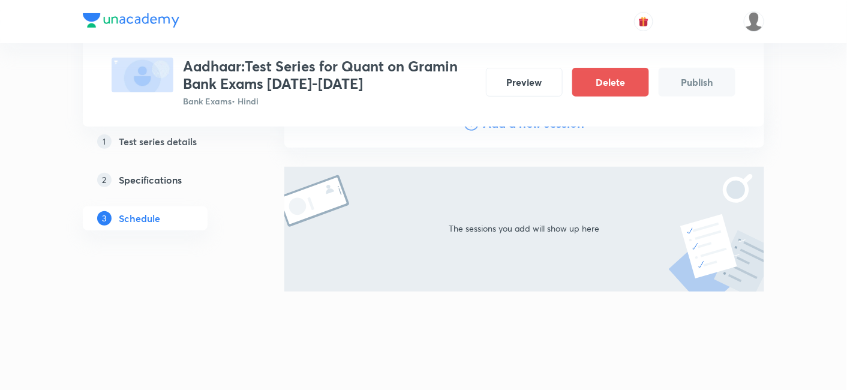
scroll to position [154, 0]
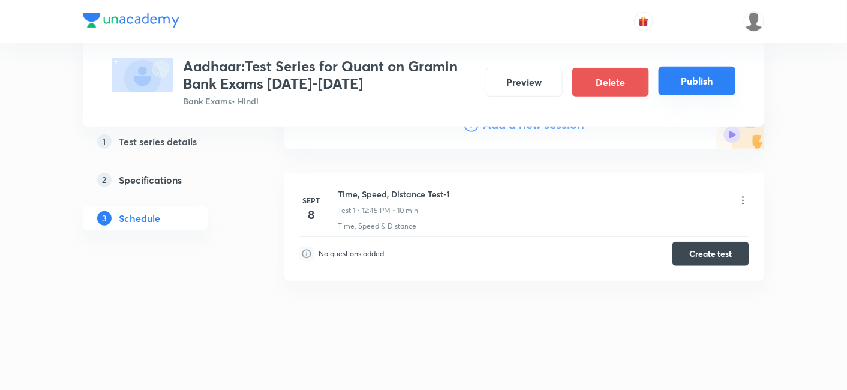
click at [702, 86] on button "Publish" at bounding box center [697, 81] width 77 height 29
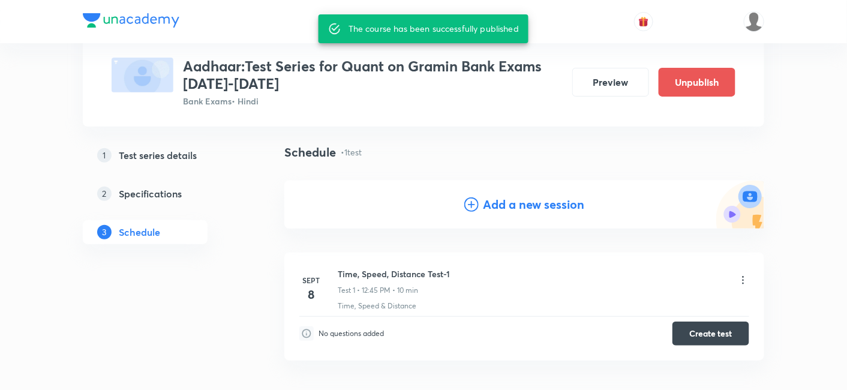
scroll to position [68, 0]
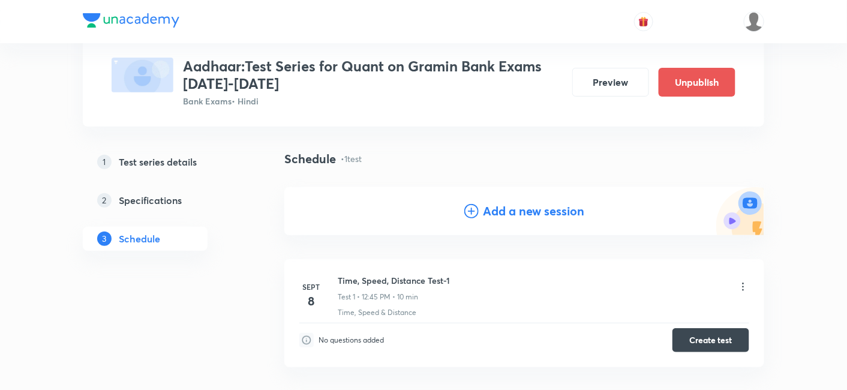
click at [505, 203] on h4 "Add a new session" at bounding box center [534, 211] width 101 height 18
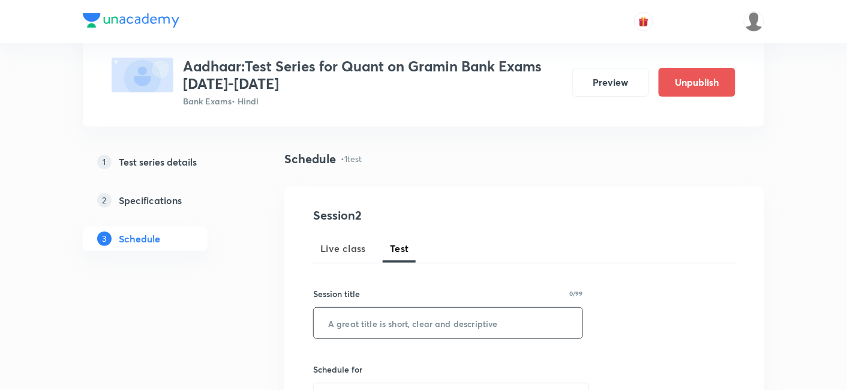
paste input "Time, Speed, Distance-2"
click at [431, 325] on input "Time, Speed, Distance-2" at bounding box center [448, 323] width 269 height 31
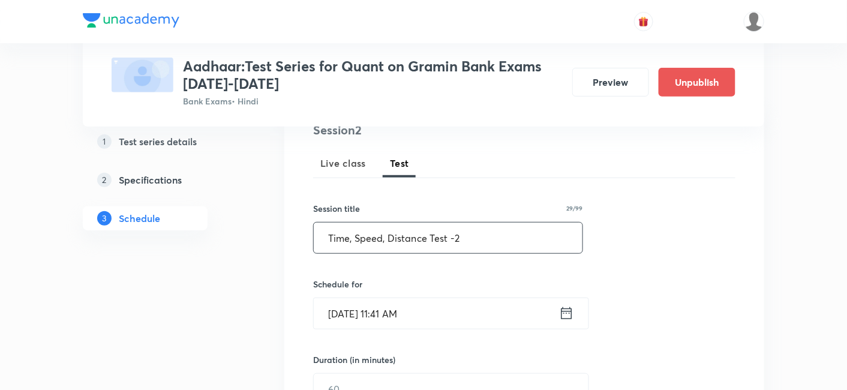
type input "Time, Speed, Distance Test -2"
click at [565, 314] on icon at bounding box center [566, 313] width 15 height 17
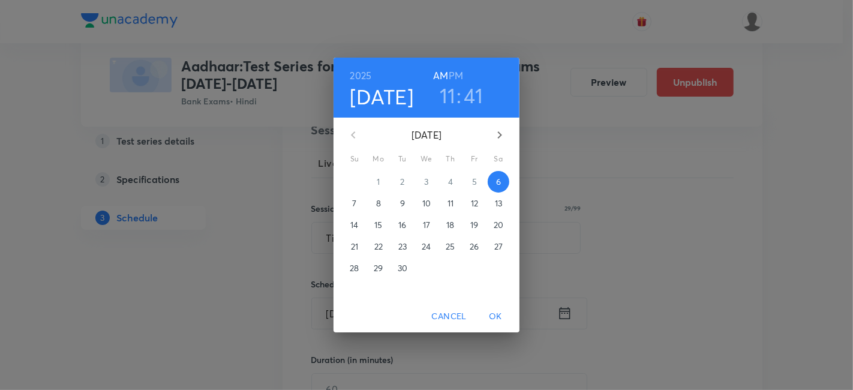
click at [394, 203] on span "9" at bounding box center [403, 203] width 22 height 12
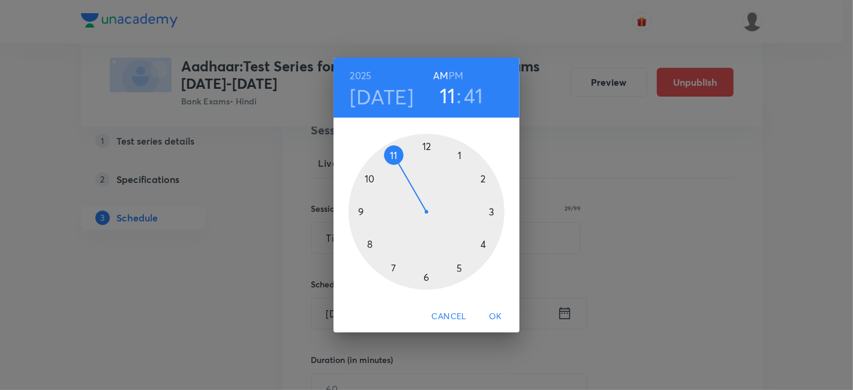
click at [426, 145] on div at bounding box center [427, 212] width 156 height 156
click at [455, 77] on h6 "PM" at bounding box center [456, 75] width 14 height 17
click at [358, 212] on div at bounding box center [427, 212] width 156 height 156
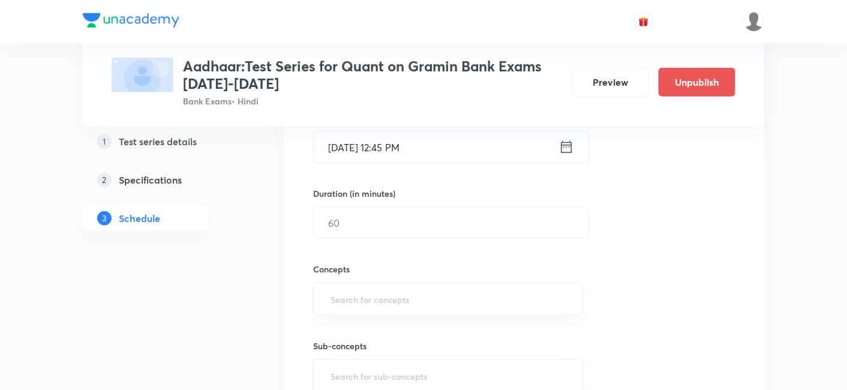
scroll to position [320, 0]
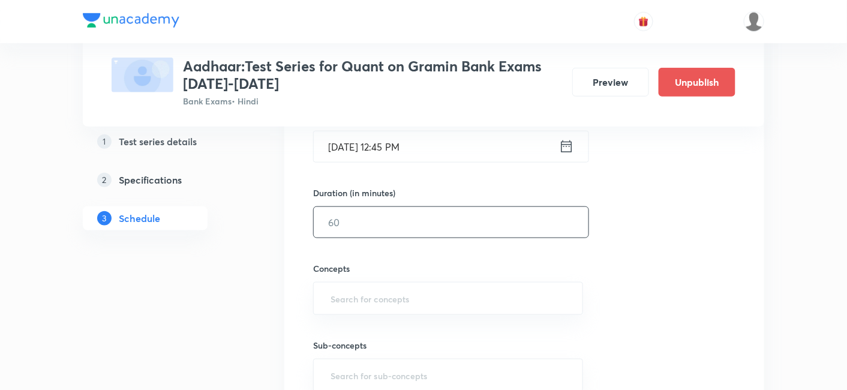
click at [358, 212] on input "text" at bounding box center [451, 222] width 275 height 31
type input "10"
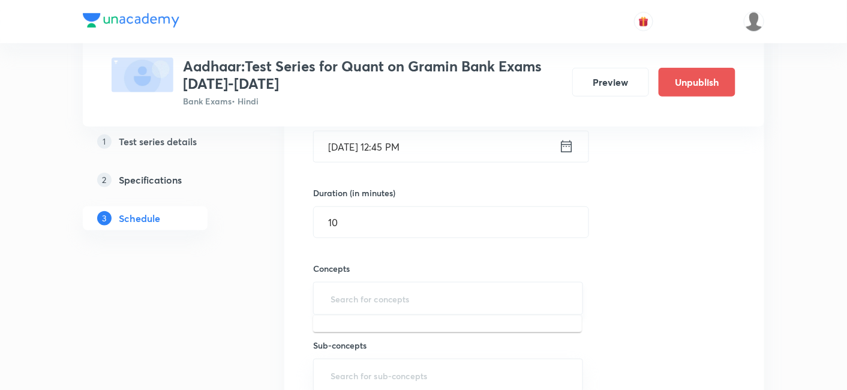
click at [365, 290] on input "text" at bounding box center [448, 298] width 240 height 22
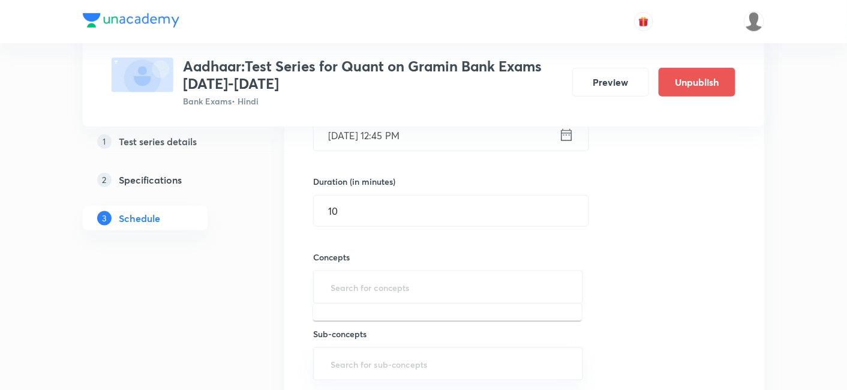
scroll to position [332, 0]
type input "time"
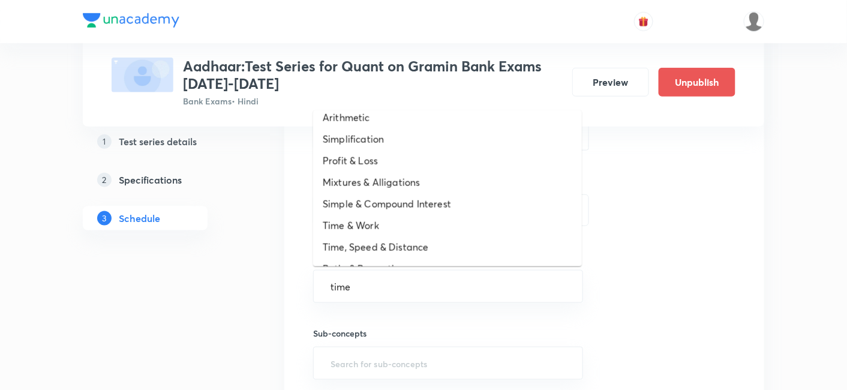
scroll to position [439, 0]
click at [400, 247] on li "Time, Speed & Distance" at bounding box center [447, 249] width 269 height 22
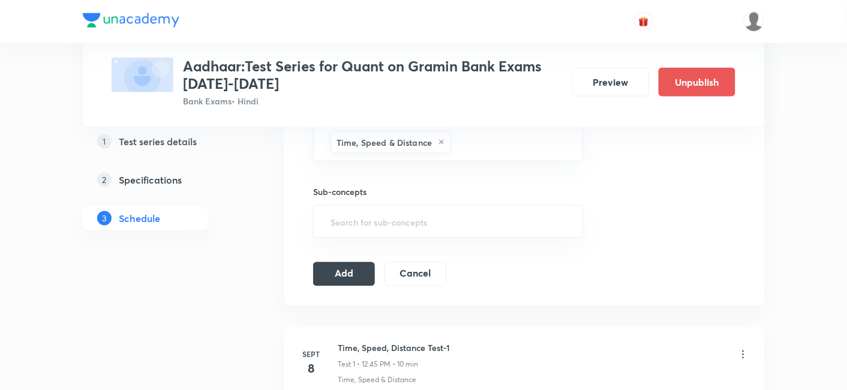
scroll to position [479, 0]
click at [335, 260] on button "Add" at bounding box center [344, 272] width 62 height 24
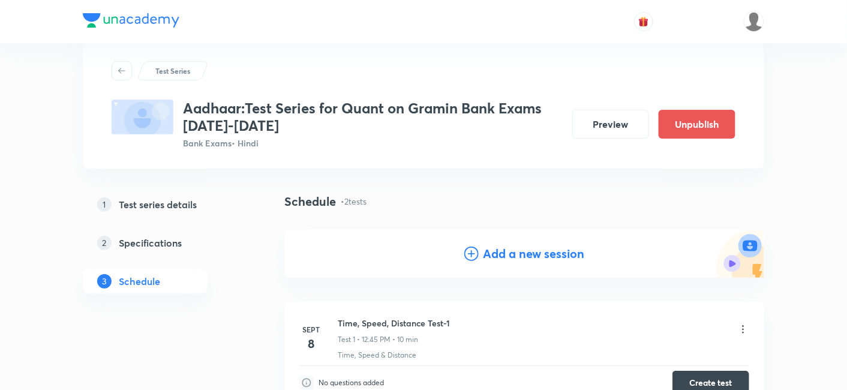
scroll to position [0, 0]
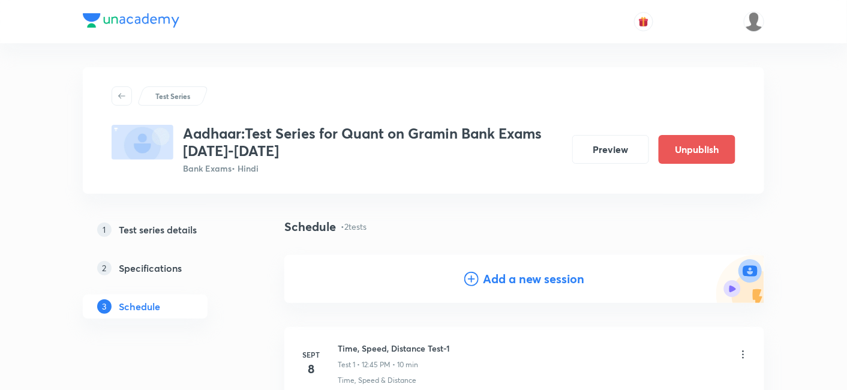
click at [490, 276] on h4 "Add a new session" at bounding box center [534, 279] width 101 height 18
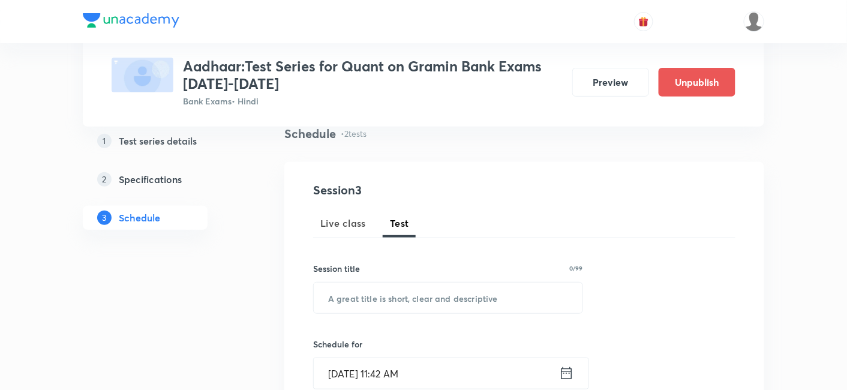
scroll to position [94, 0]
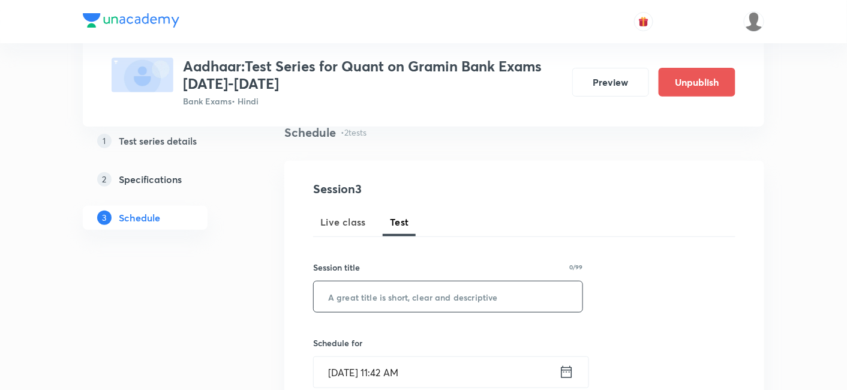
paste input "Time, Speed, Distance-3"
click at [366, 293] on input "Time, Speed, Distance-3" at bounding box center [448, 296] width 269 height 31
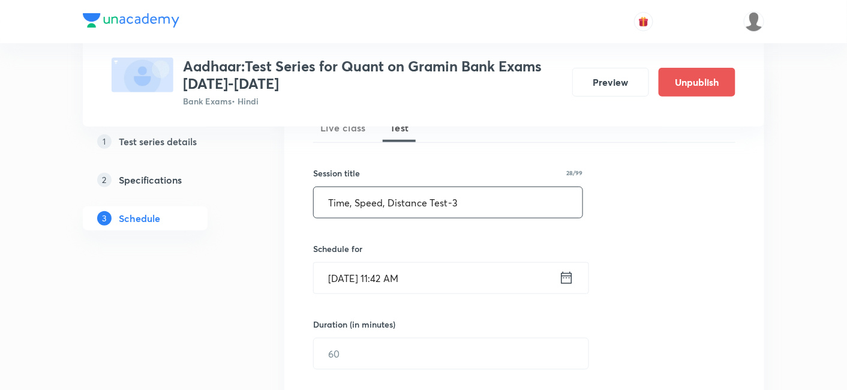
scroll to position [191, 0]
type input "Time, Speed, Distance Test-3"
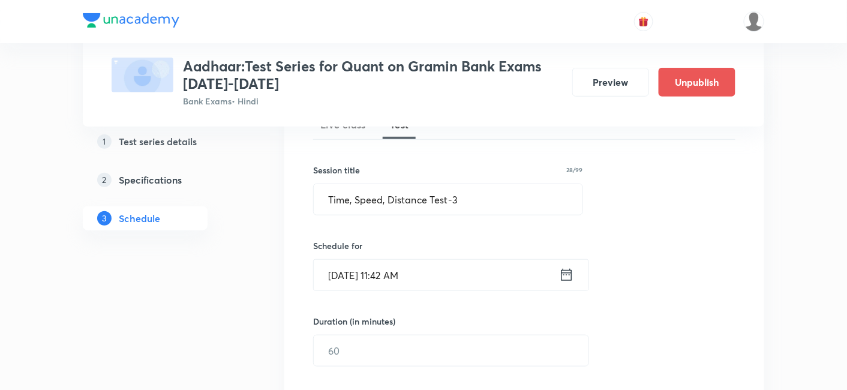
click at [565, 275] on icon at bounding box center [566, 274] width 15 height 17
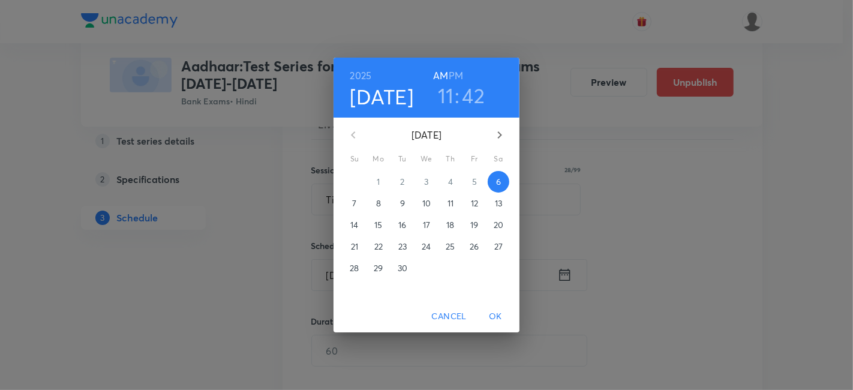
click at [427, 199] on p "10" at bounding box center [426, 203] width 8 height 12
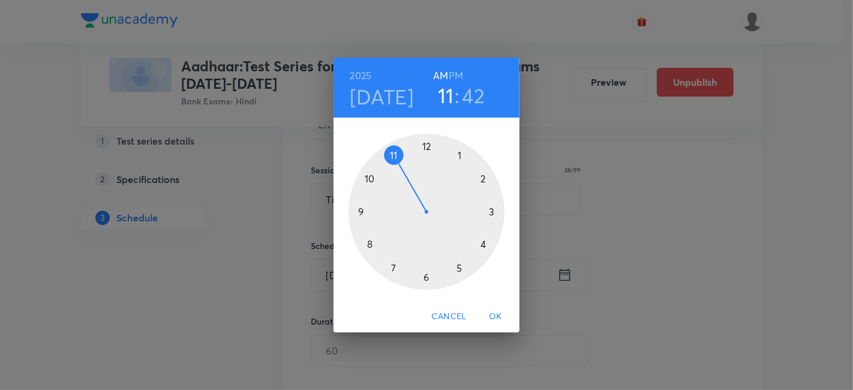
click at [427, 144] on div at bounding box center [427, 212] width 156 height 156
click at [358, 213] on div at bounding box center [427, 212] width 156 height 156
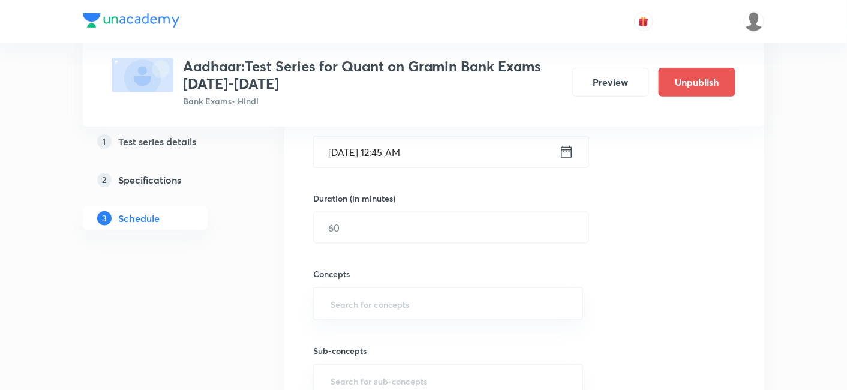
scroll to position [315, 0]
click at [358, 213] on input "text" at bounding box center [451, 227] width 275 height 31
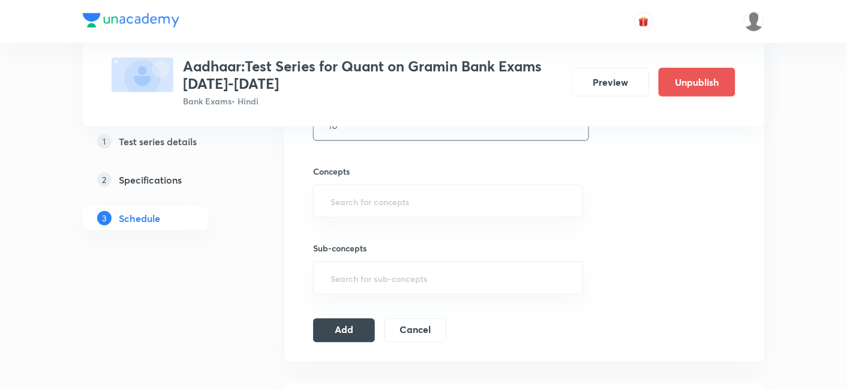
scroll to position [418, 0]
click at [358, 213] on div "​" at bounding box center [448, 200] width 270 height 33
type input "10"
type input "r"
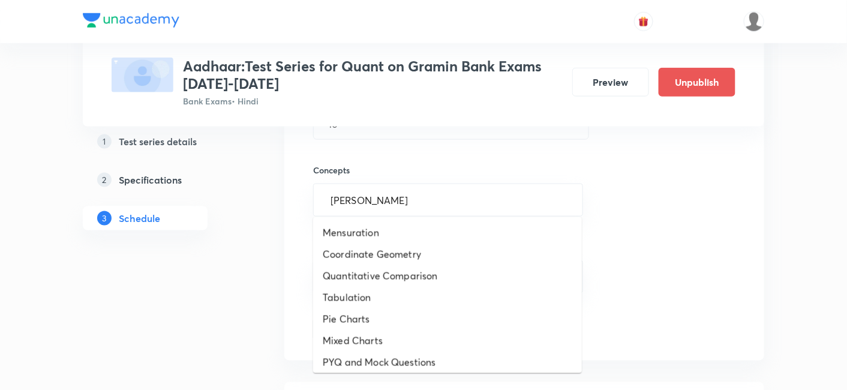
type input "time"
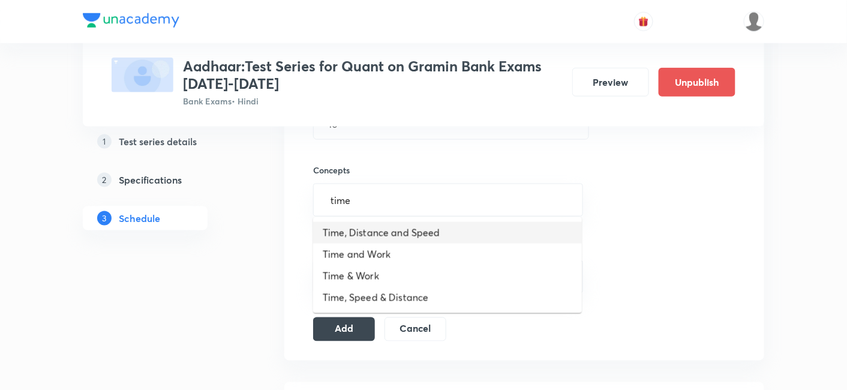
click at [356, 233] on li "Time, Distance and Speed" at bounding box center [447, 233] width 269 height 22
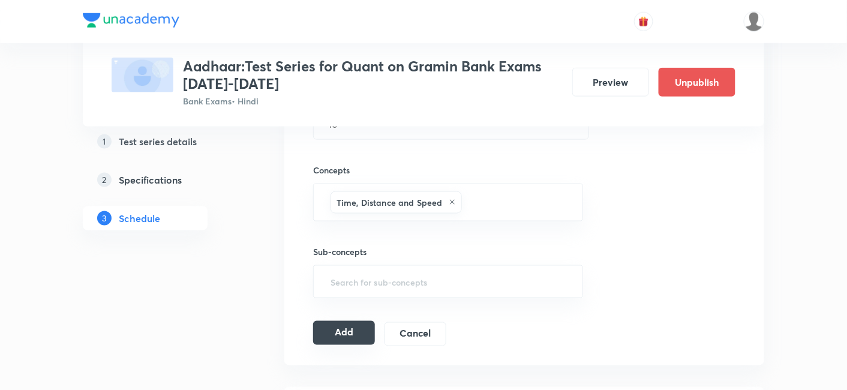
click at [346, 326] on button "Add" at bounding box center [344, 333] width 62 height 24
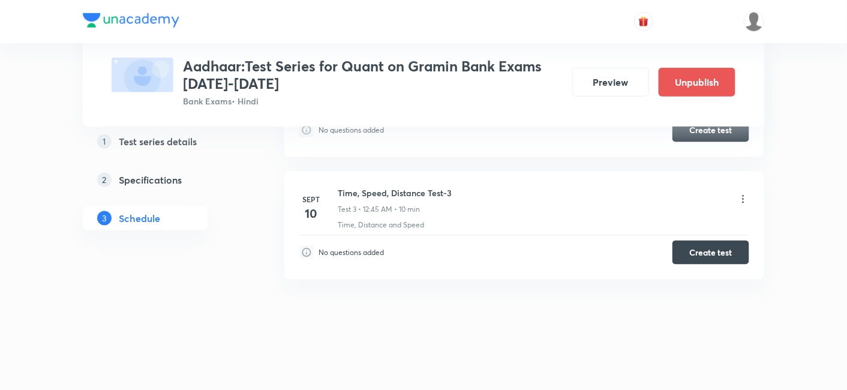
scroll to position [0, 0]
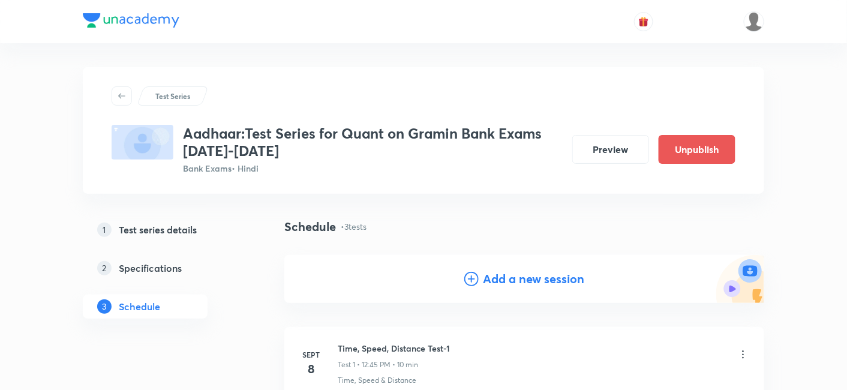
click at [533, 274] on h4 "Add a new session" at bounding box center [534, 279] width 101 height 18
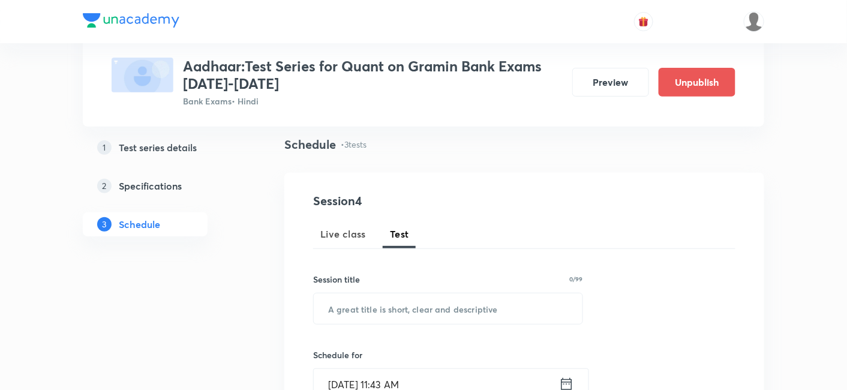
scroll to position [82, 0]
paste input "Trains Based Problems"
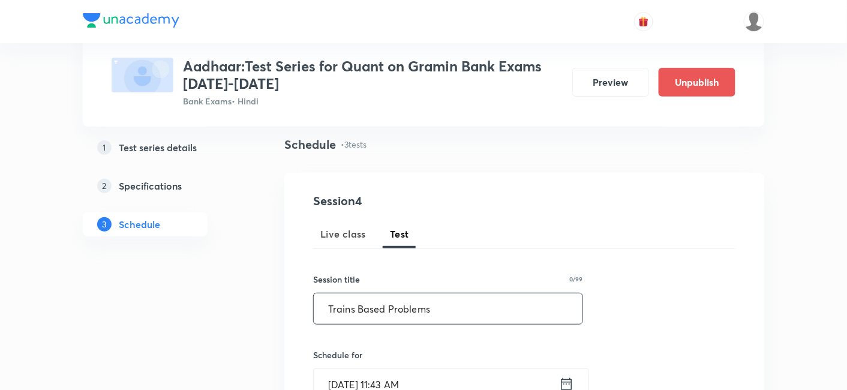
click at [422, 306] on input "Trains Based Problems" at bounding box center [448, 308] width 269 height 31
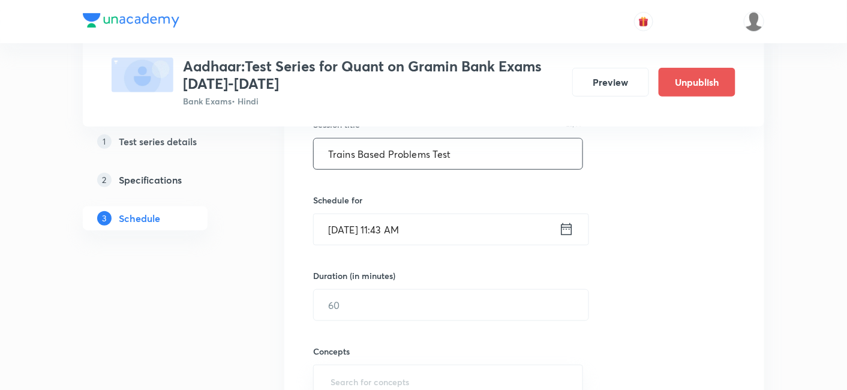
type input "Trains Based Problems Test"
click at [561, 229] on icon at bounding box center [566, 229] width 15 height 17
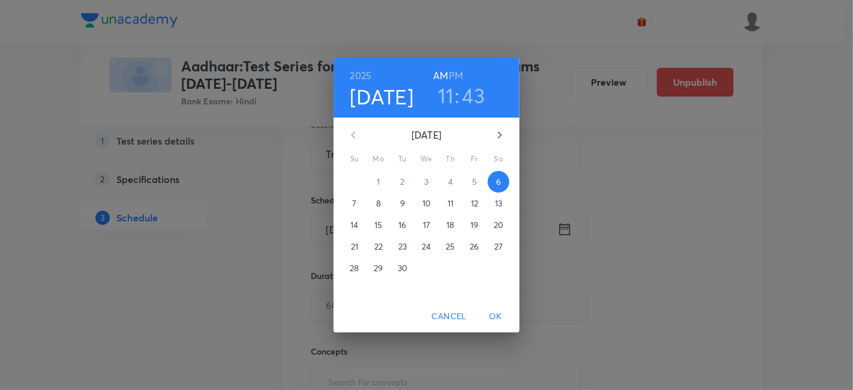
click at [454, 199] on span "11" at bounding box center [451, 203] width 22 height 12
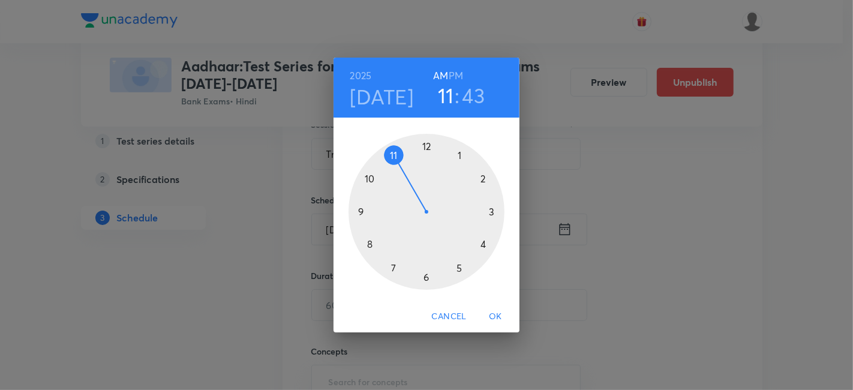
click at [430, 146] on div at bounding box center [427, 212] width 156 height 156
click at [458, 71] on h6 "PM" at bounding box center [456, 75] width 14 height 17
click at [360, 210] on div at bounding box center [427, 212] width 156 height 156
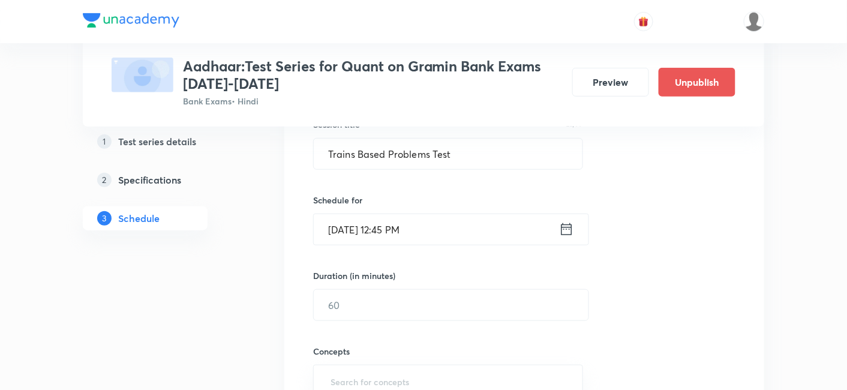
scroll to position [318, 0]
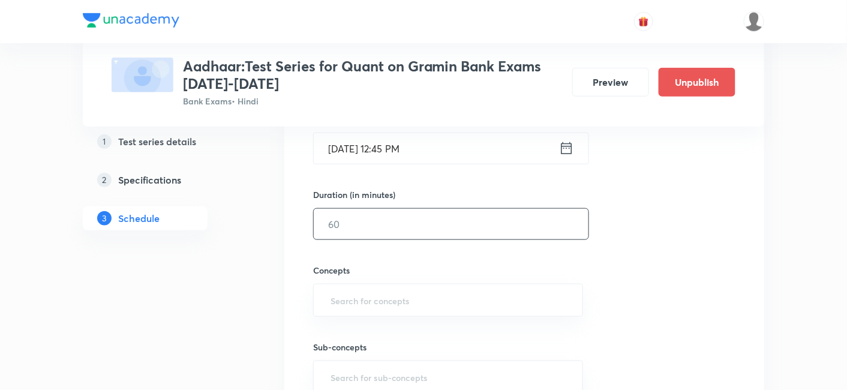
click at [360, 210] on input "text" at bounding box center [451, 224] width 275 height 31
type input "10"
click at [383, 308] on input "text" at bounding box center [448, 300] width 240 height 22
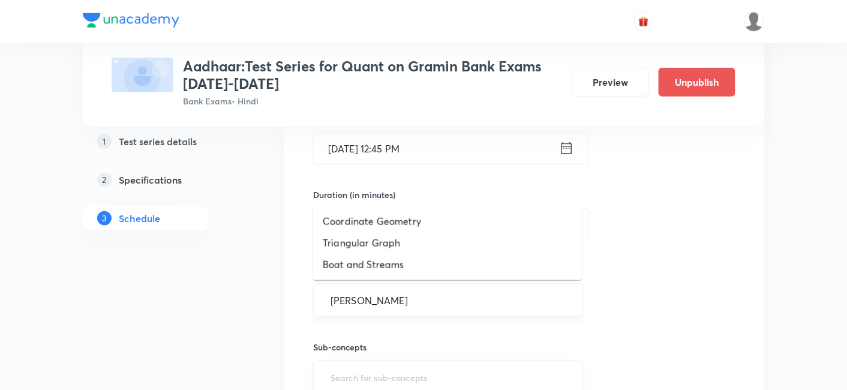
type input "time"
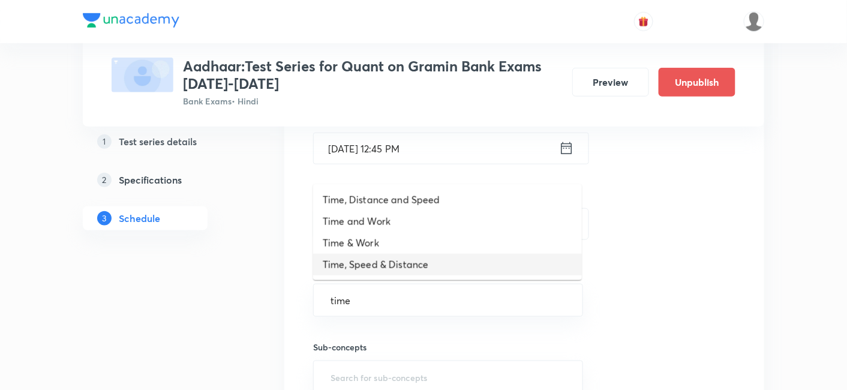
click at [399, 263] on li "Time, Speed & Distance" at bounding box center [447, 265] width 269 height 22
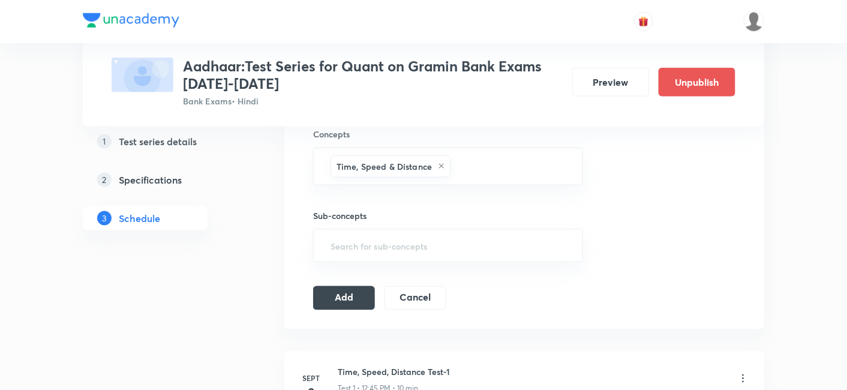
scroll to position [461, 0]
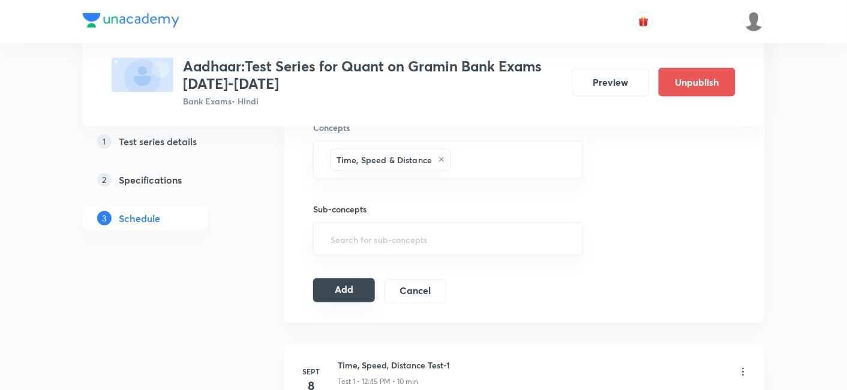
click at [352, 293] on button "Add" at bounding box center [344, 290] width 62 height 24
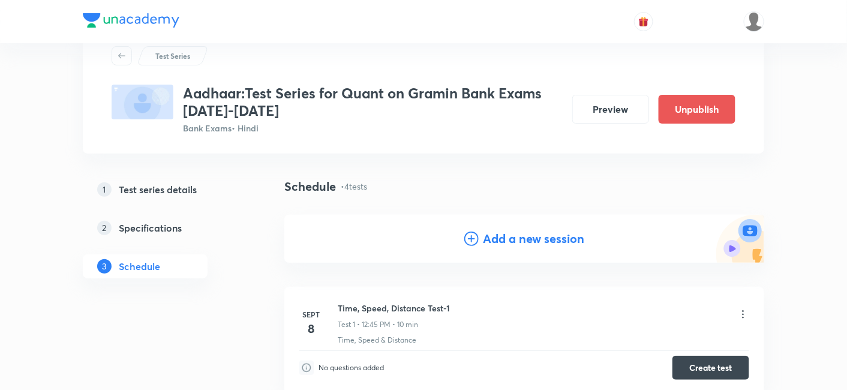
scroll to position [0, 0]
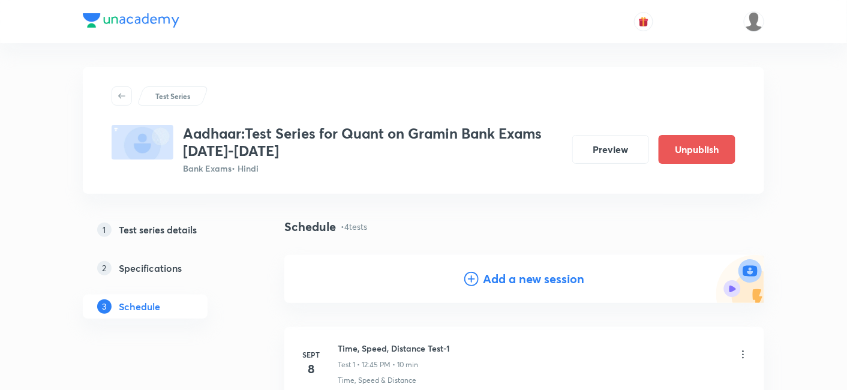
click at [507, 277] on h4 "Add a new session" at bounding box center [534, 279] width 101 height 18
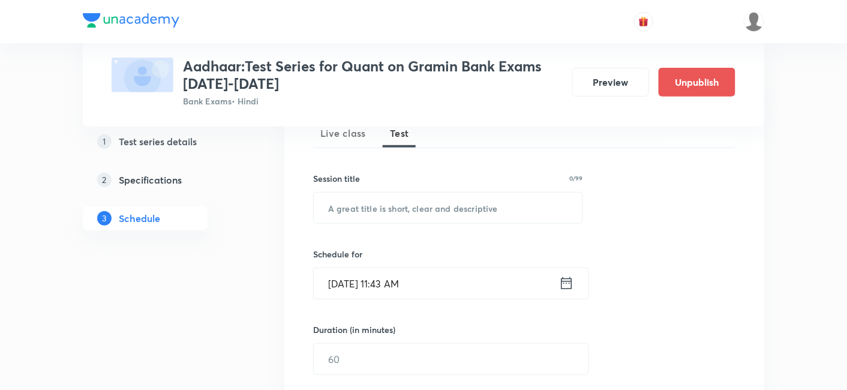
scroll to position [184, 0]
click at [419, 203] on input "text" at bounding box center [448, 207] width 269 height 31
paste input "Races"
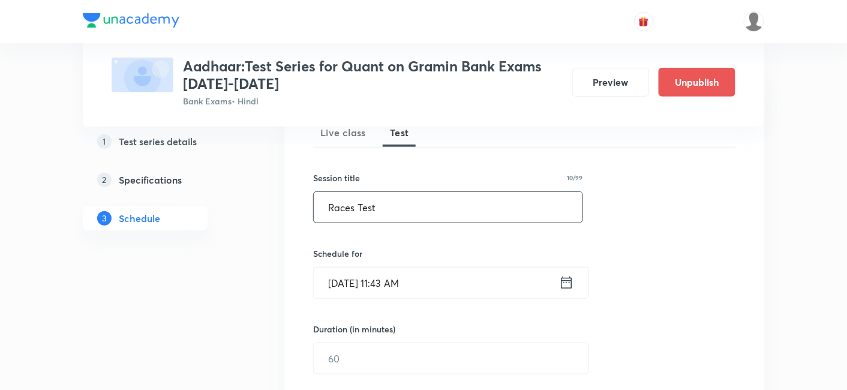
type input "Races Test"
click at [565, 286] on icon at bounding box center [566, 282] width 15 height 17
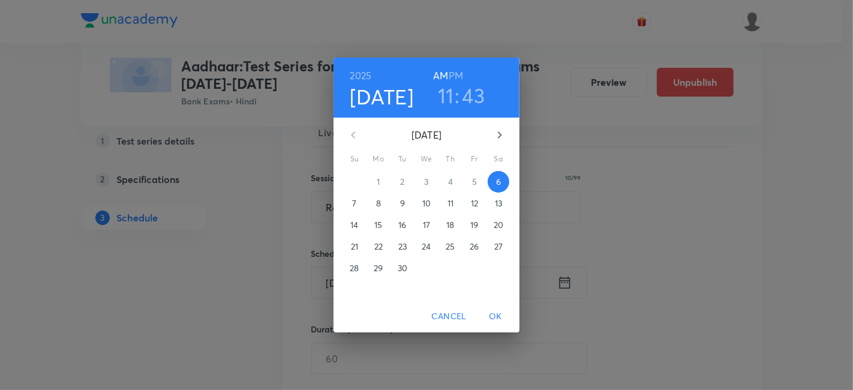
click at [477, 207] on p "12" at bounding box center [474, 203] width 7 height 12
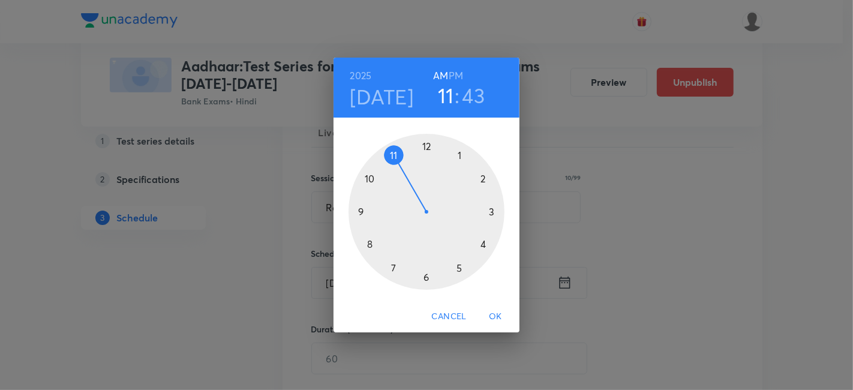
click at [425, 145] on div at bounding box center [427, 212] width 156 height 156
click at [451, 72] on h6 "PM" at bounding box center [456, 75] width 14 height 17
click at [359, 209] on div at bounding box center [427, 212] width 156 height 156
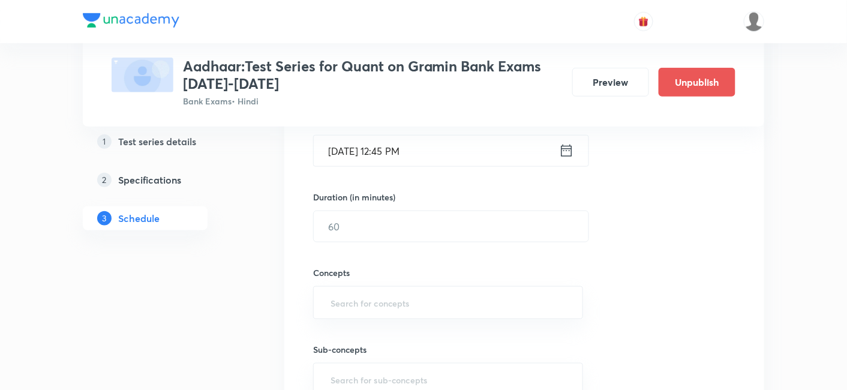
scroll to position [317, 0]
click at [359, 210] on input "text" at bounding box center [451, 225] width 275 height 31
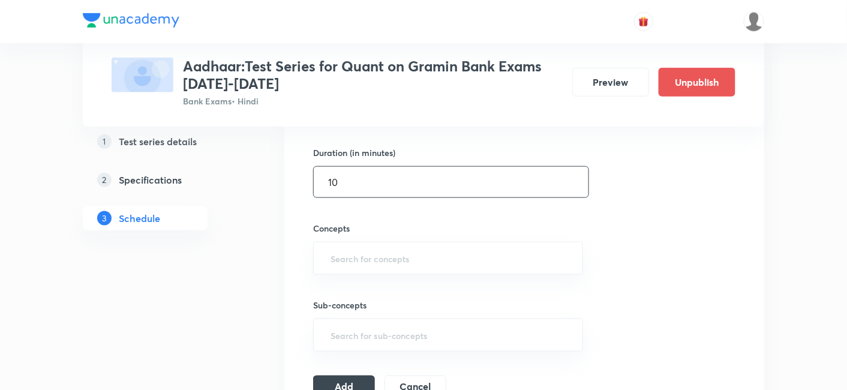
scroll to position [368, 0]
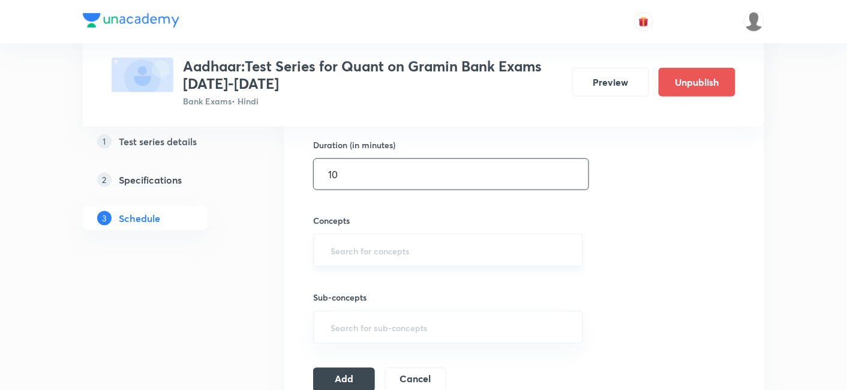
type input "10"
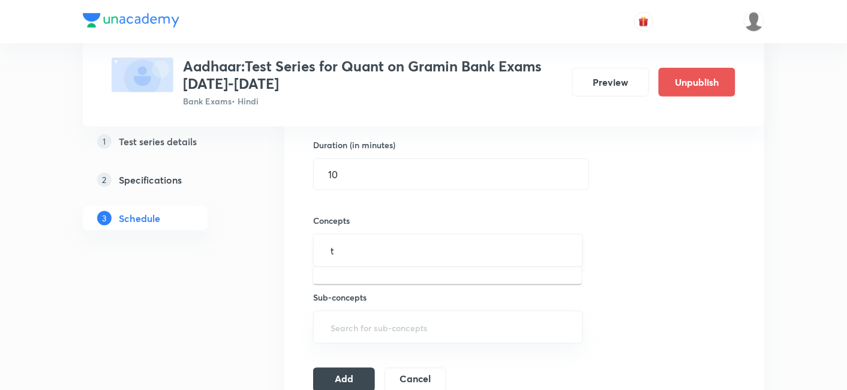
click at [373, 251] on input "t" at bounding box center [448, 250] width 240 height 22
type input "ime"
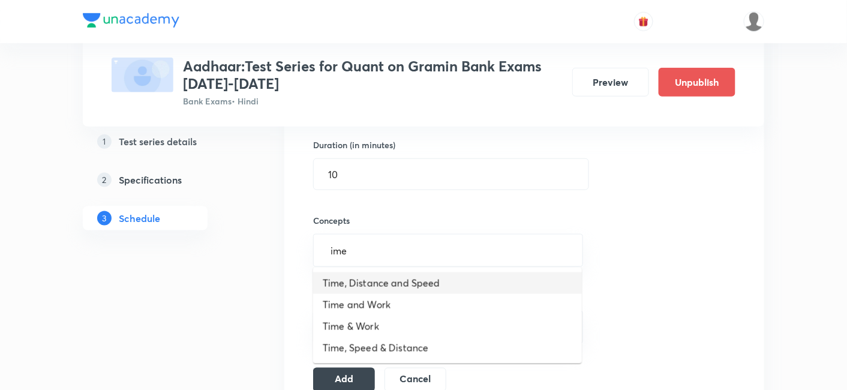
click at [361, 277] on li "Time, Distance and Speed" at bounding box center [447, 283] width 269 height 22
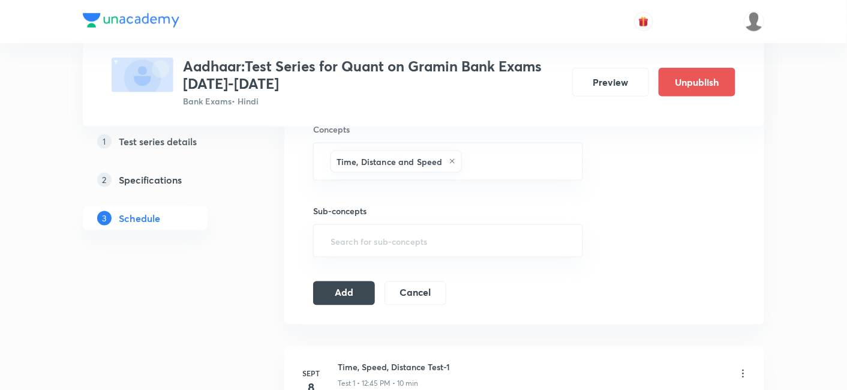
scroll to position [460, 0]
click at [361, 277] on div "Session 5 Live class Test Session title 10/99 Races Test ​ Schedule for Sept 12…" at bounding box center [524, 60] width 422 height 490
click at [360, 281] on button "Add" at bounding box center [344, 292] width 62 height 24
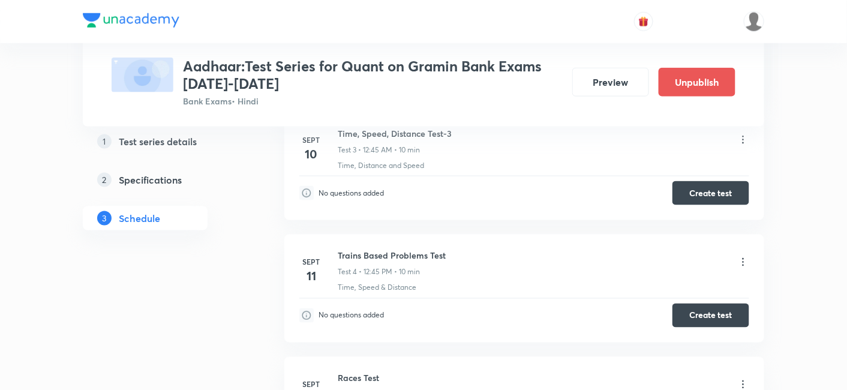
scroll to position [0, 0]
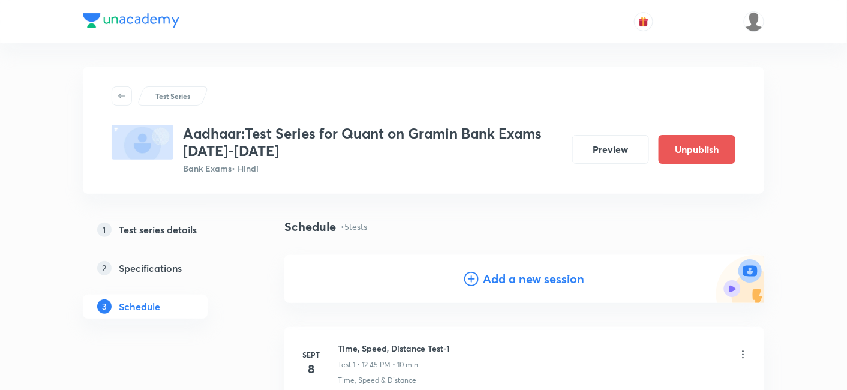
click at [503, 277] on h4 "Add a new session" at bounding box center [534, 279] width 101 height 18
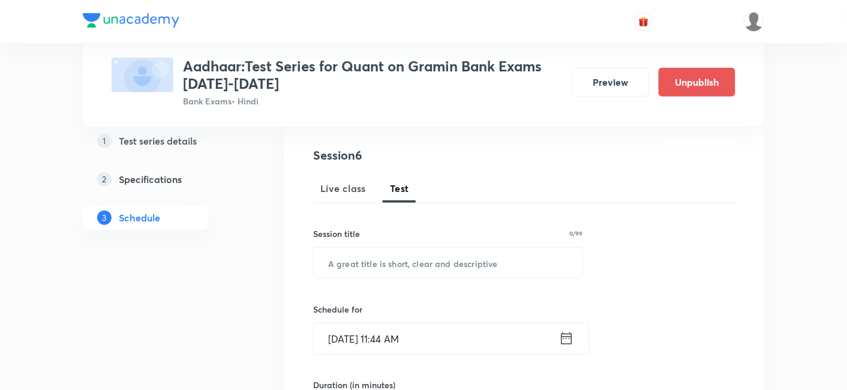
scroll to position [128, 0]
click at [486, 259] on input "text" at bounding box center [448, 262] width 269 height 31
paste input "Boat & Streams"
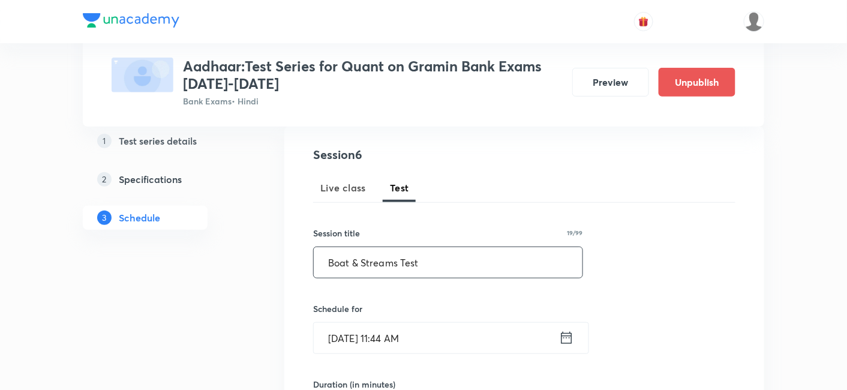
type input "Boat & Streams Test"
click at [567, 335] on icon at bounding box center [567, 338] width 11 height 12
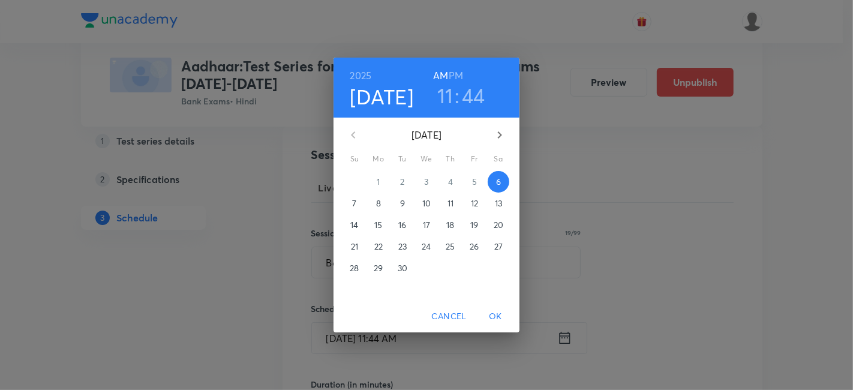
click at [499, 197] on p "13" at bounding box center [498, 203] width 7 height 12
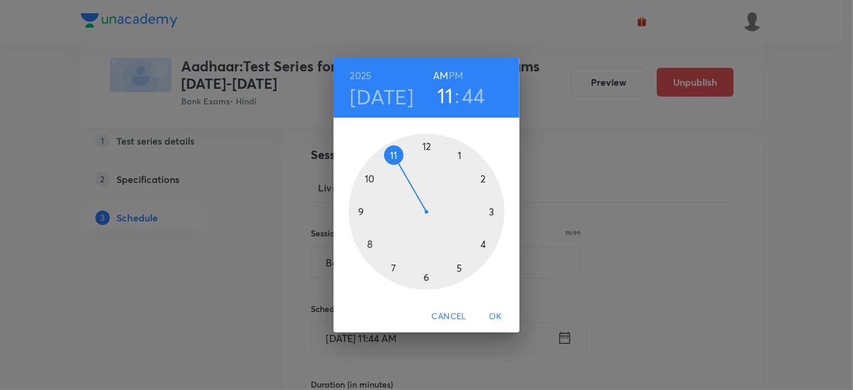
click at [425, 146] on div at bounding box center [427, 212] width 156 height 156
click at [455, 74] on h6 "PM" at bounding box center [456, 75] width 14 height 17
click at [360, 209] on div at bounding box center [427, 212] width 156 height 156
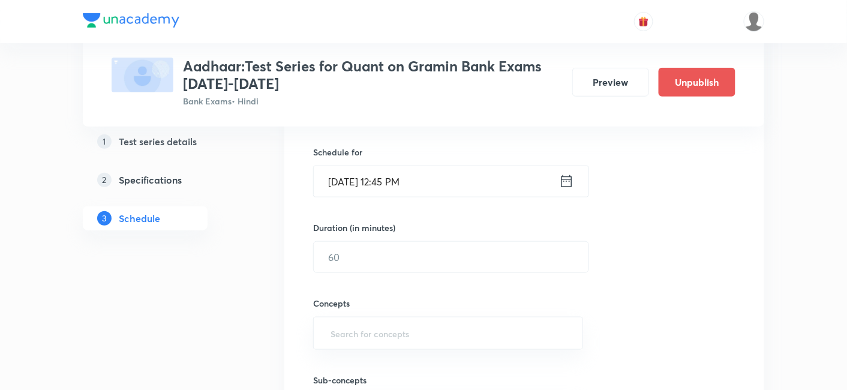
scroll to position [291, 0]
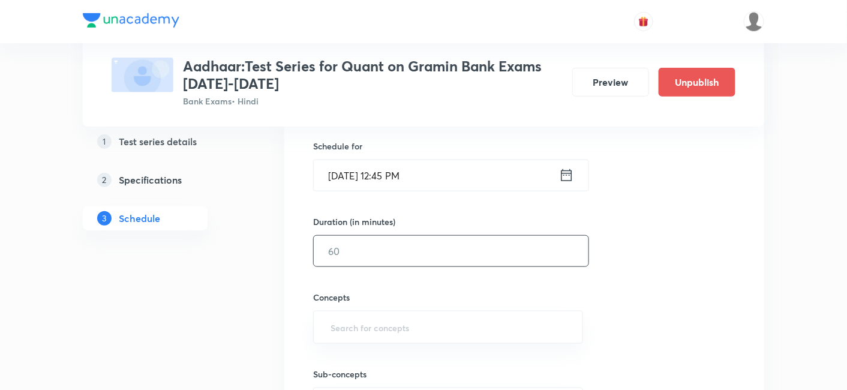
click at [440, 248] on input "text" at bounding box center [451, 251] width 275 height 31
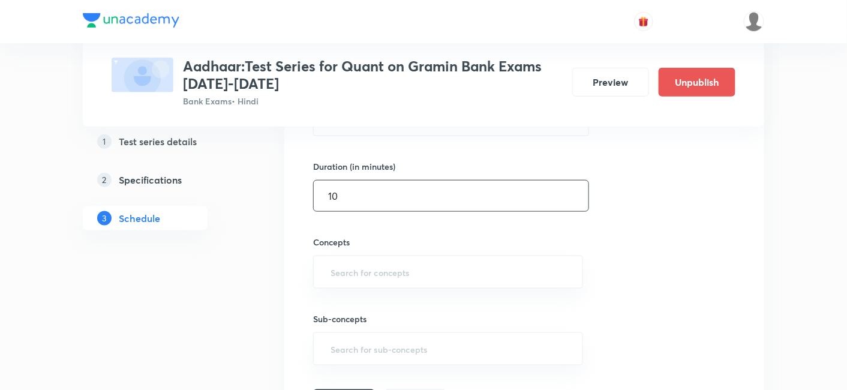
scroll to position [370, 0]
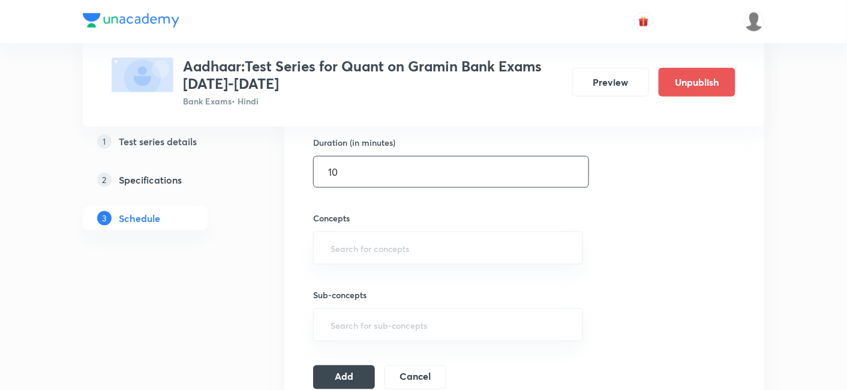
type input "10"
click at [440, 248] on input "text" at bounding box center [448, 248] width 240 height 22
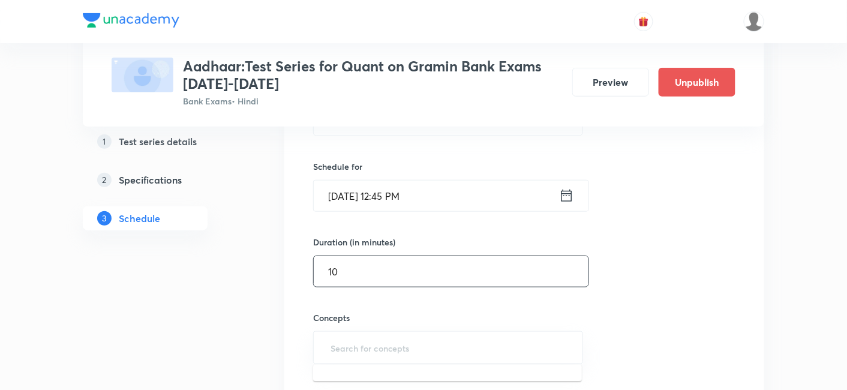
scroll to position [291, 0]
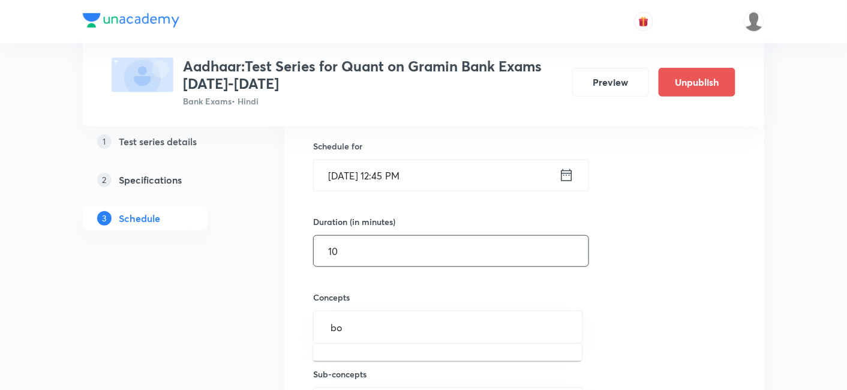
type input "boa"
click at [370, 364] on li "Boat and Streams" at bounding box center [447, 360] width 269 height 22
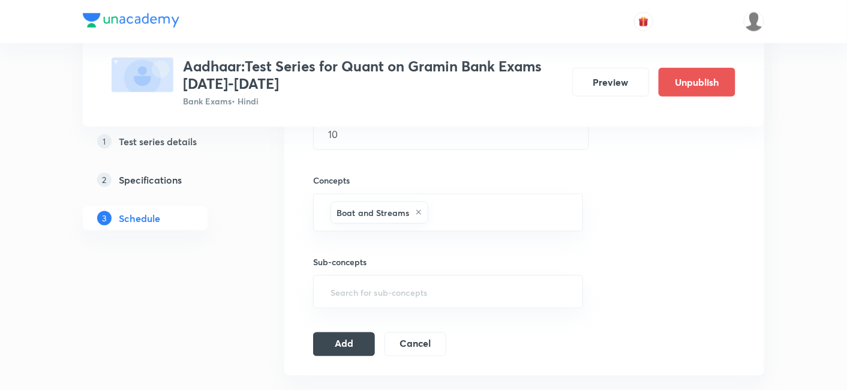
scroll to position [409, 0]
click at [344, 341] on button "Add" at bounding box center [344, 343] width 62 height 24
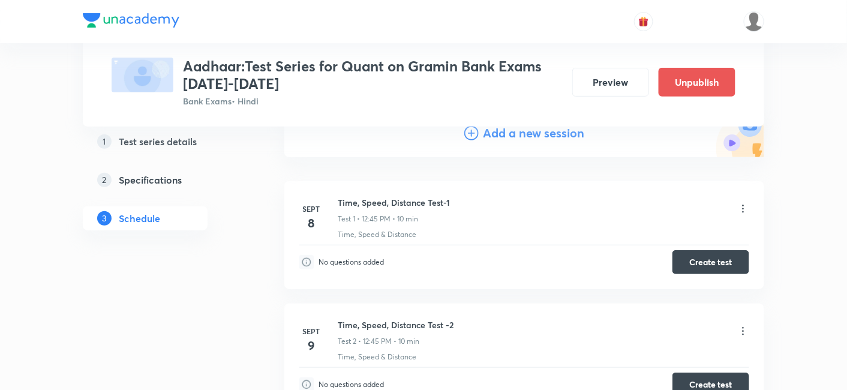
scroll to position [0, 0]
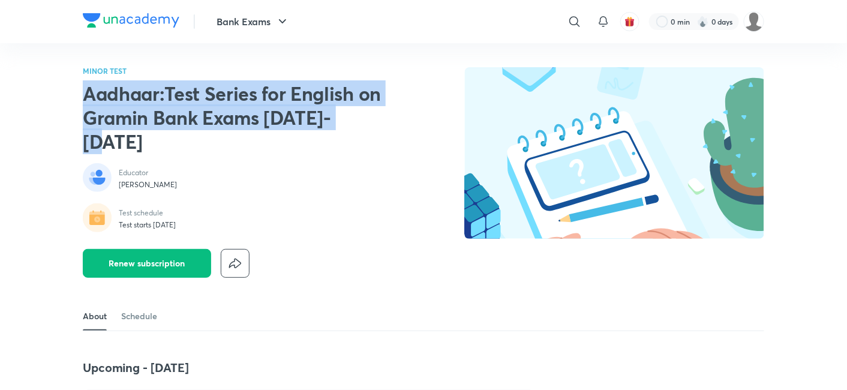
drag, startPoint x: 355, startPoint y: 122, endPoint x: 58, endPoint y: 93, distance: 297.9
copy h2 "Aadhaar:Test Series for English on Gramin Bank Exams [DATE]-[DATE]"
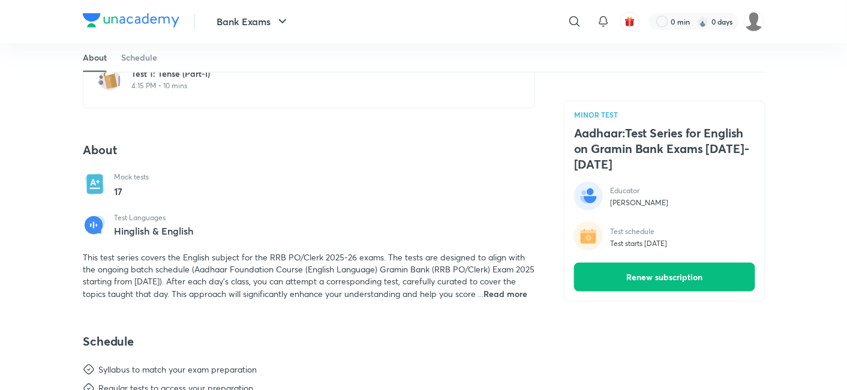
scroll to position [338, 0]
click at [484, 287] on span "Read more" at bounding box center [506, 292] width 44 height 11
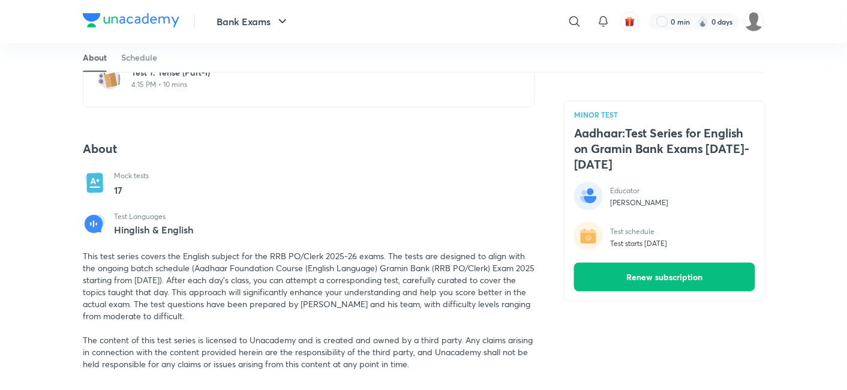
scroll to position [377, 0]
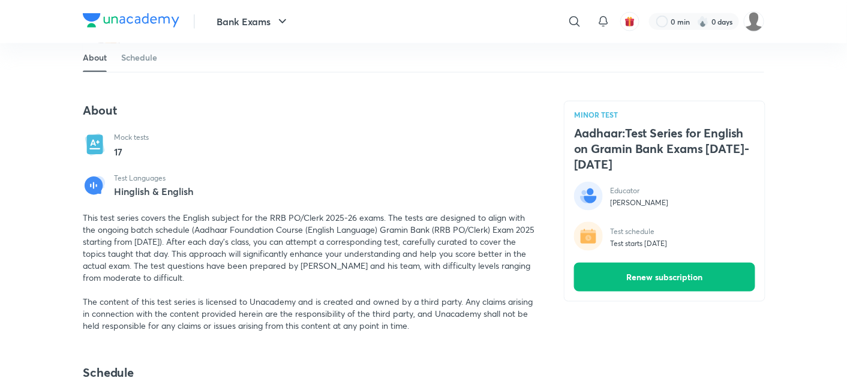
drag, startPoint x: 83, startPoint y: 193, endPoint x: 416, endPoint y: 304, distance: 351.6
click at [416, 304] on div "This test series covers the English subject for the RRB PO/Clerk 2025-26 exams.…" at bounding box center [309, 272] width 452 height 120
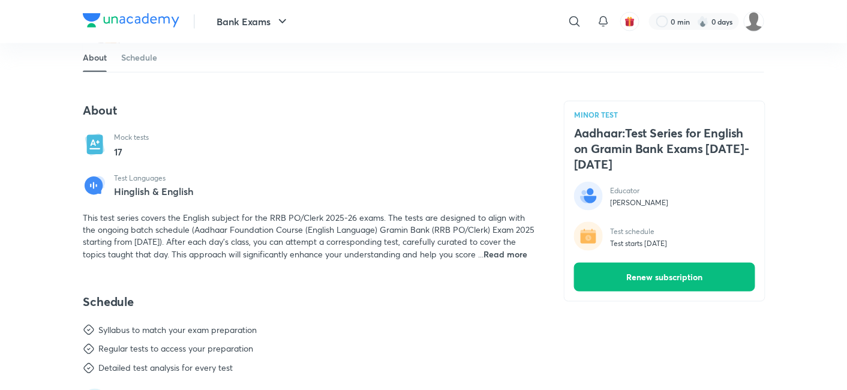
click at [484, 248] on span "Read more" at bounding box center [506, 253] width 44 height 11
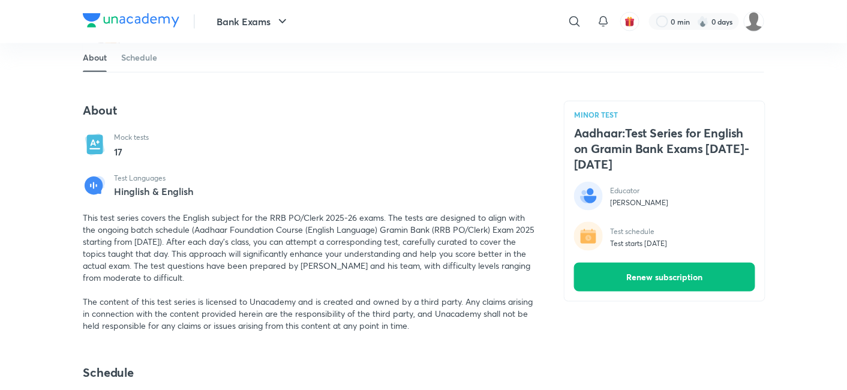
drag, startPoint x: 83, startPoint y: 189, endPoint x: 421, endPoint y: 301, distance: 355.2
click at [421, 301] on div "This test series covers the English subject for the RRB PO/Clerk 2025-26 exams.…" at bounding box center [309, 272] width 452 height 120
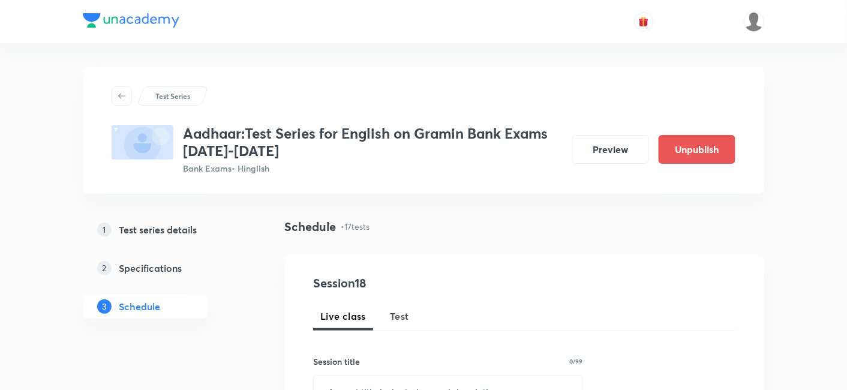
scroll to position [55, 0]
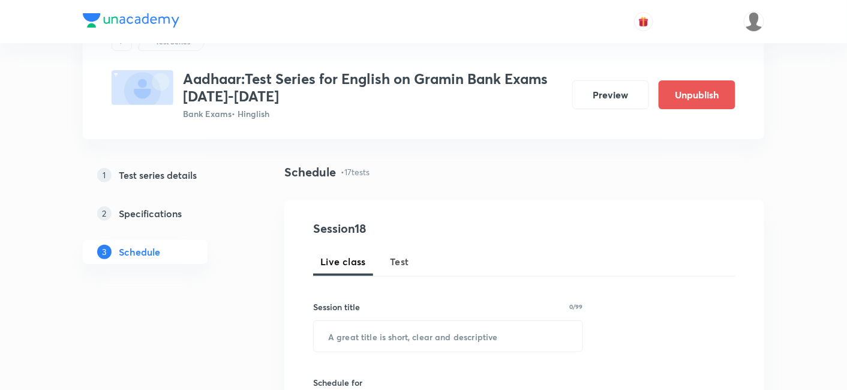
click at [166, 178] on h5 "Test series details" at bounding box center [158, 175] width 78 height 14
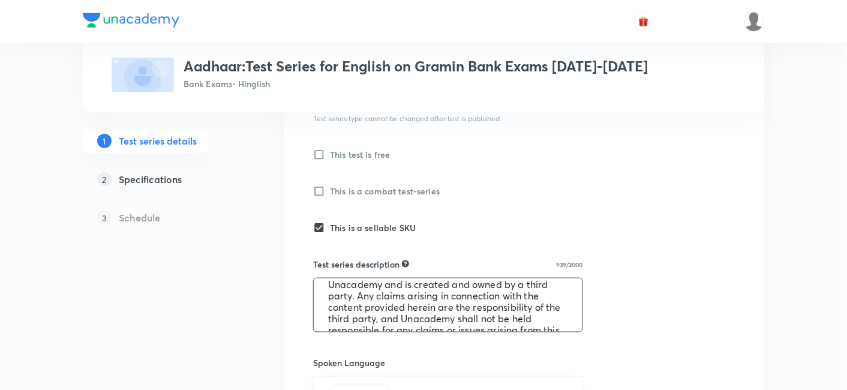
scroll to position [205, 0]
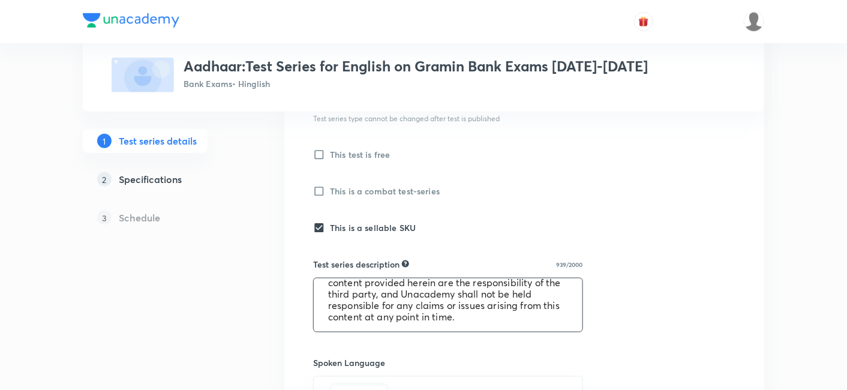
drag, startPoint x: 329, startPoint y: 290, endPoint x: 497, endPoint y: 322, distance: 170.4
click at [497, 322] on textarea "This test series covers the English subject for the RRB PO/Clerk 2025-26 exams.…" at bounding box center [448, 304] width 269 height 53
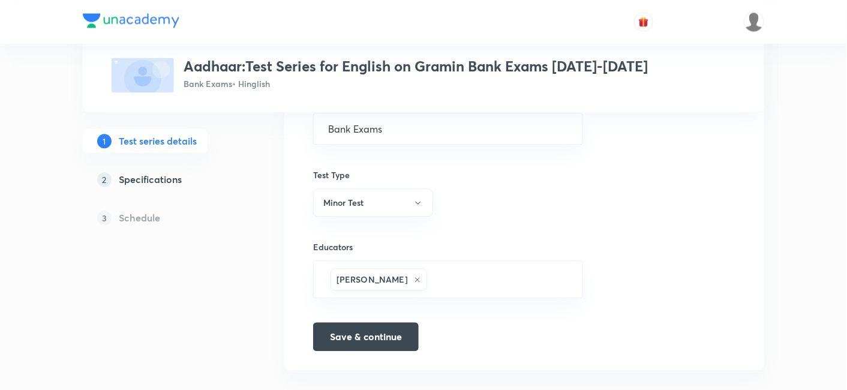
scroll to position [768, 0]
click at [147, 173] on h5 "Specifications" at bounding box center [150, 179] width 63 height 14
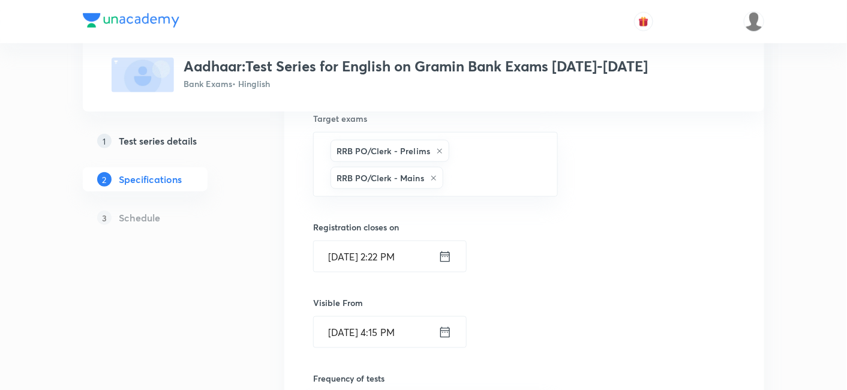
scroll to position [584, 0]
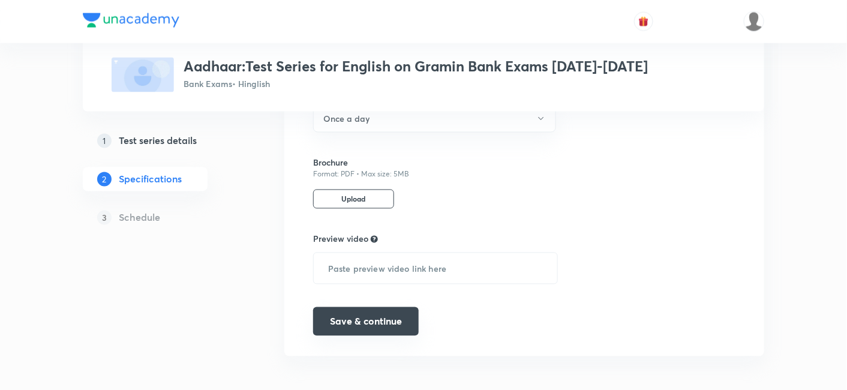
click at [358, 323] on button "Save & continue" at bounding box center [366, 321] width 106 height 29
